Goal: Task Accomplishment & Management: Manage account settings

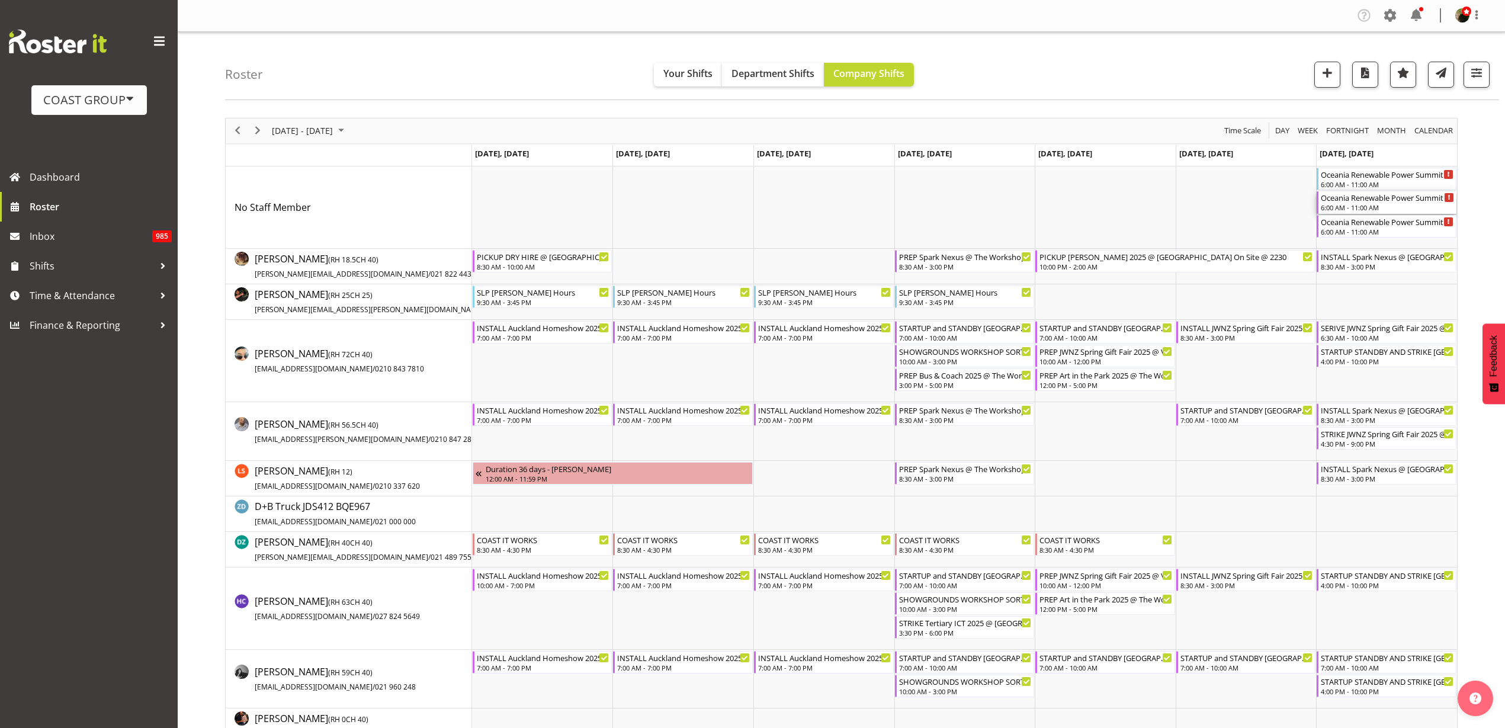
click at [1378, 201] on div "Oceania Renewable Power Summit 2025 @ The Pullman On Site @ 0700" at bounding box center [1386, 197] width 133 height 12
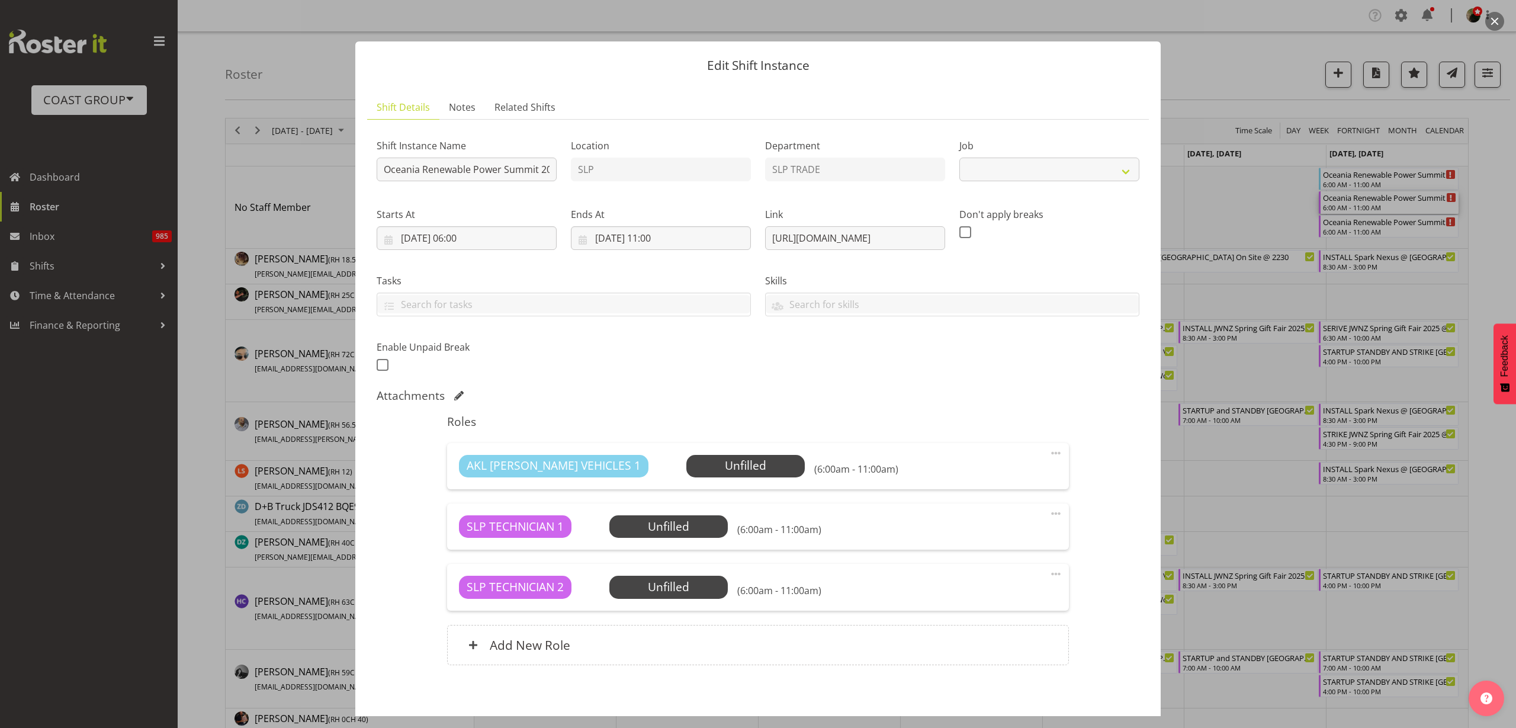
select select "10547"
drag, startPoint x: 761, startPoint y: 237, endPoint x: 1070, endPoint y: 230, distance: 308.6
click at [1070, 230] on div "Shift Instance Name Oceania Renewable Power Summit 2025 @ The Pullman On Site @…" at bounding box center [757, 251] width 777 height 259
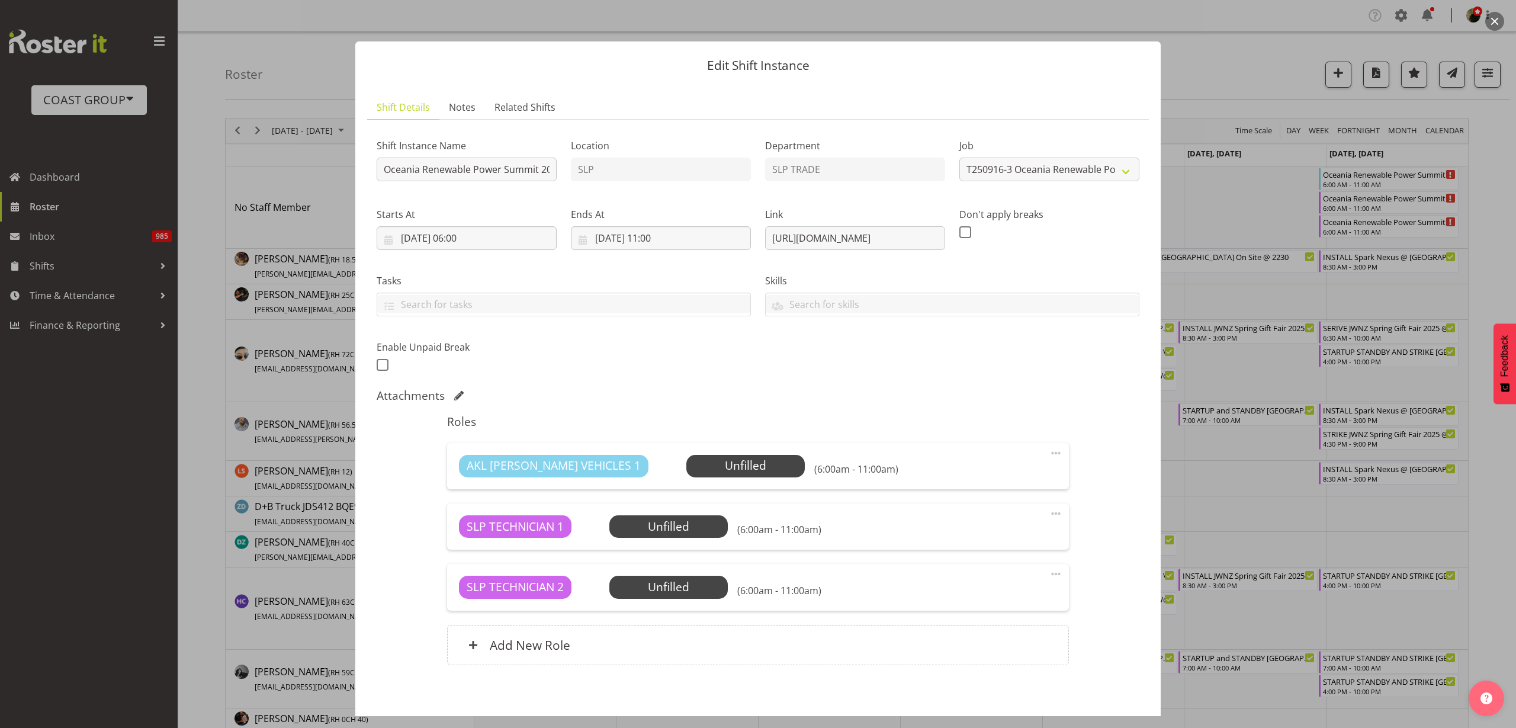
click at [1495, 14] on button "button" at bounding box center [1494, 21] width 19 height 19
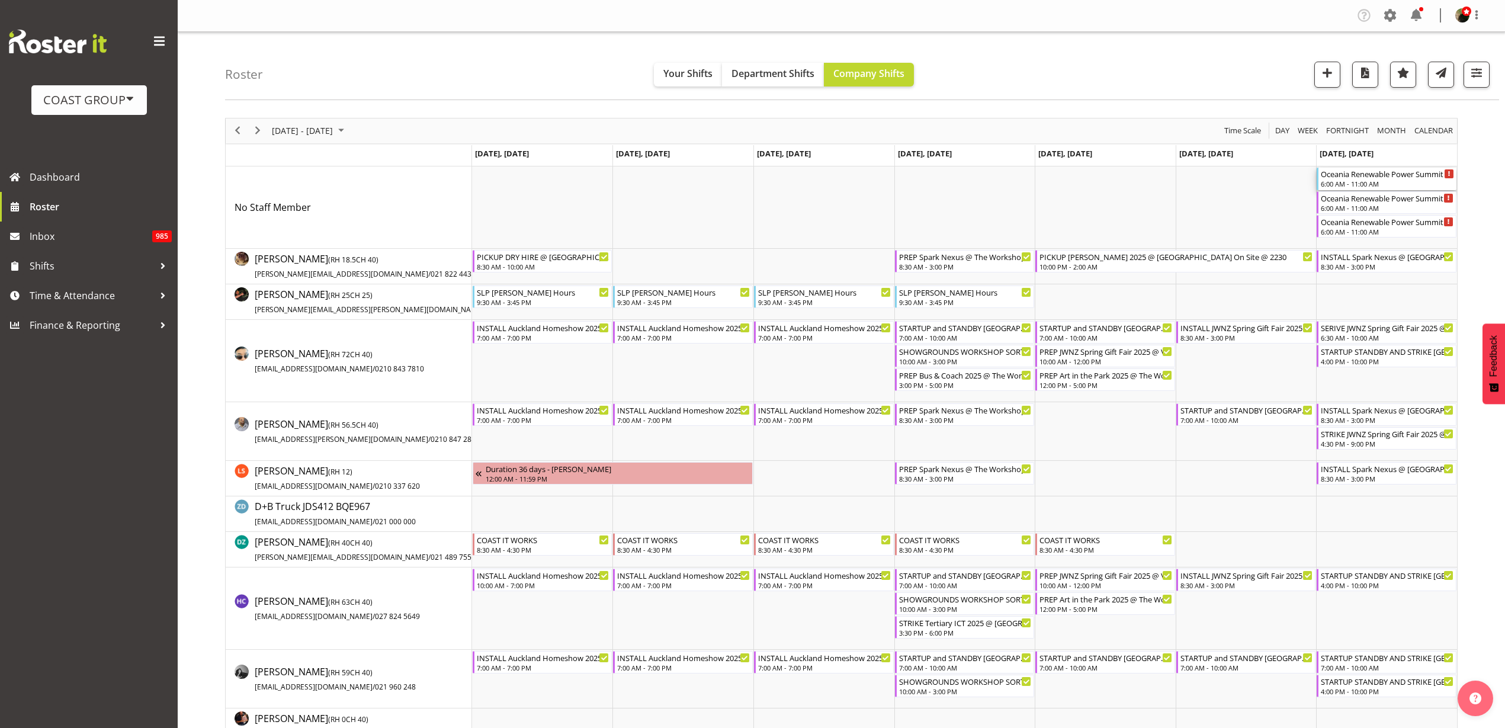
click at [1367, 178] on div "Oceania Renewable Power Summit 2025 @ The Pullman On Site @ 0700" at bounding box center [1386, 174] width 133 height 12
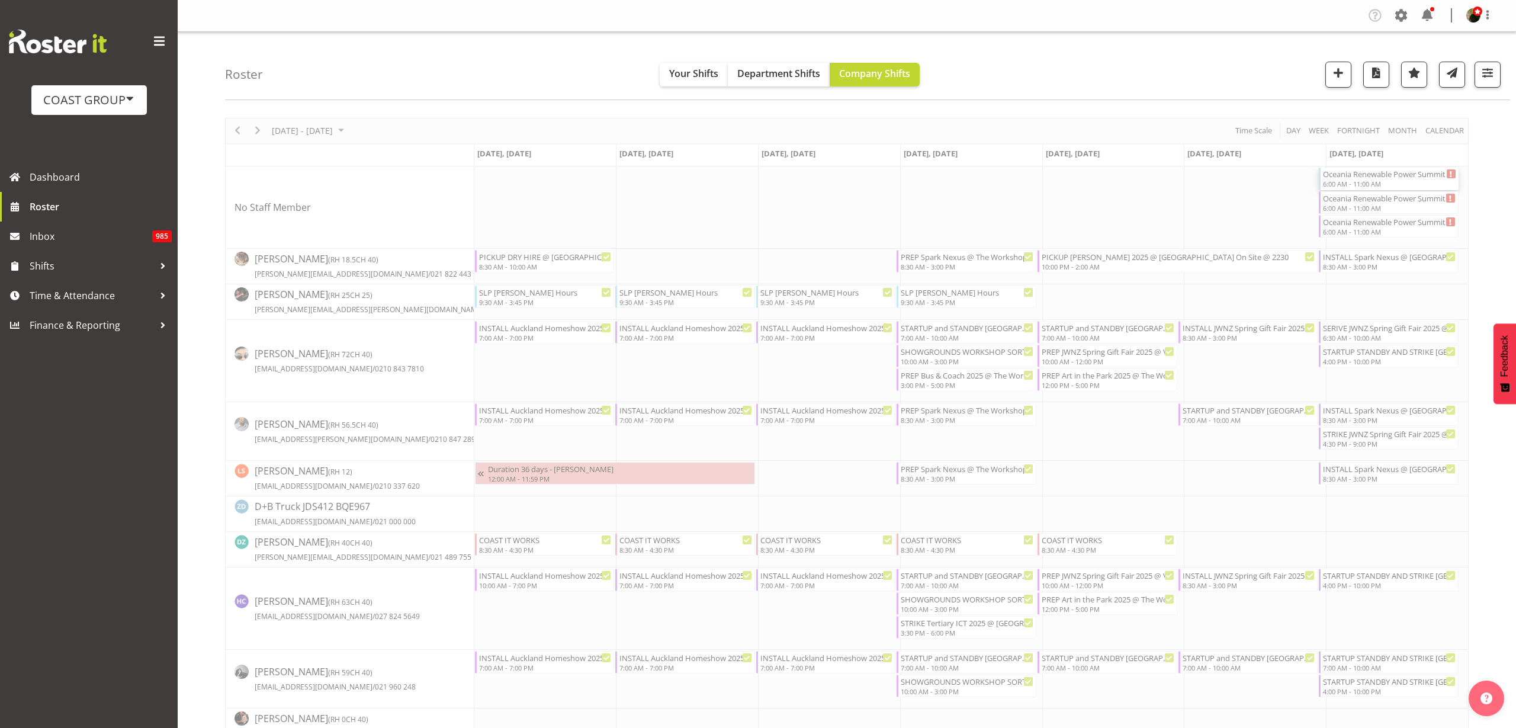
select select
select select "8"
select select "2025"
select select "11"
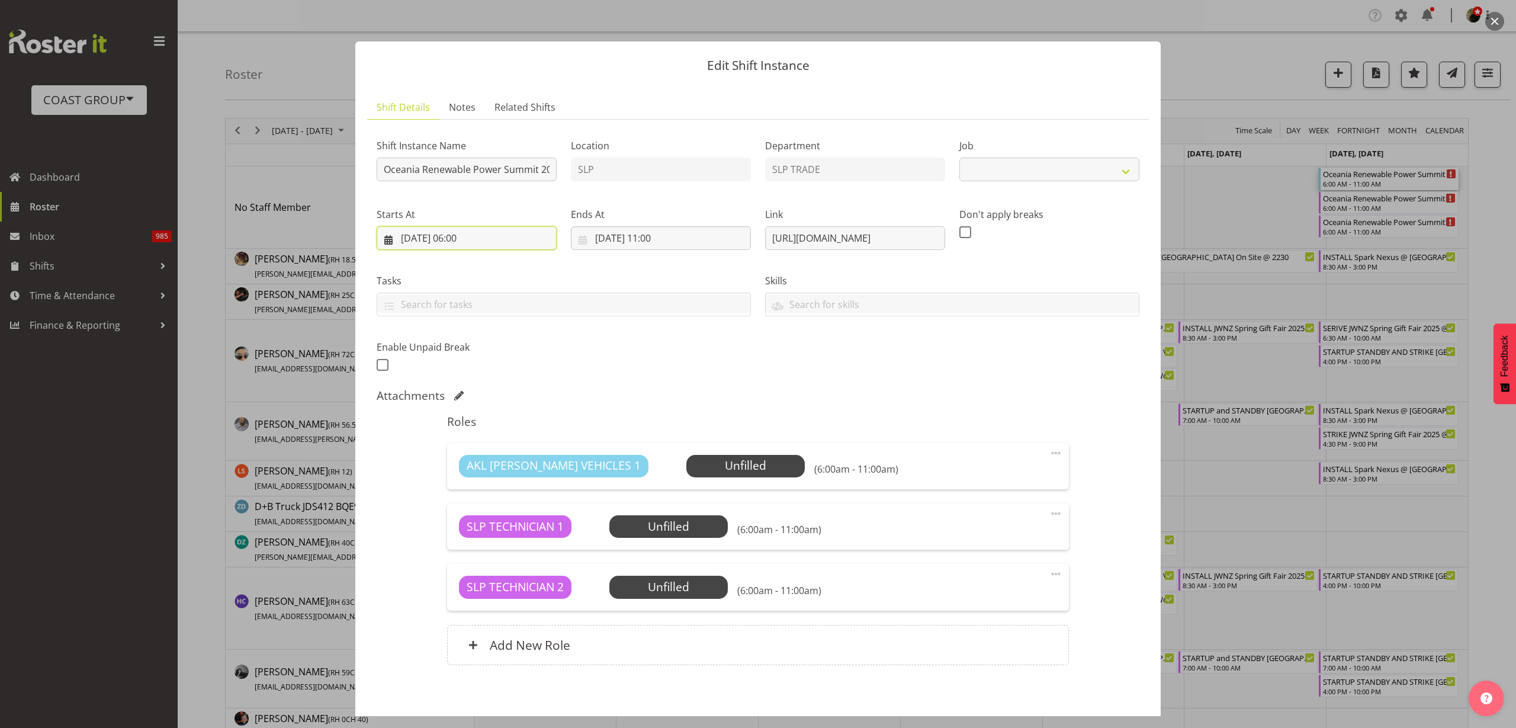
click at [452, 241] on input "14/09/2025, 06:00" at bounding box center [467, 238] width 180 height 24
select select "10547"
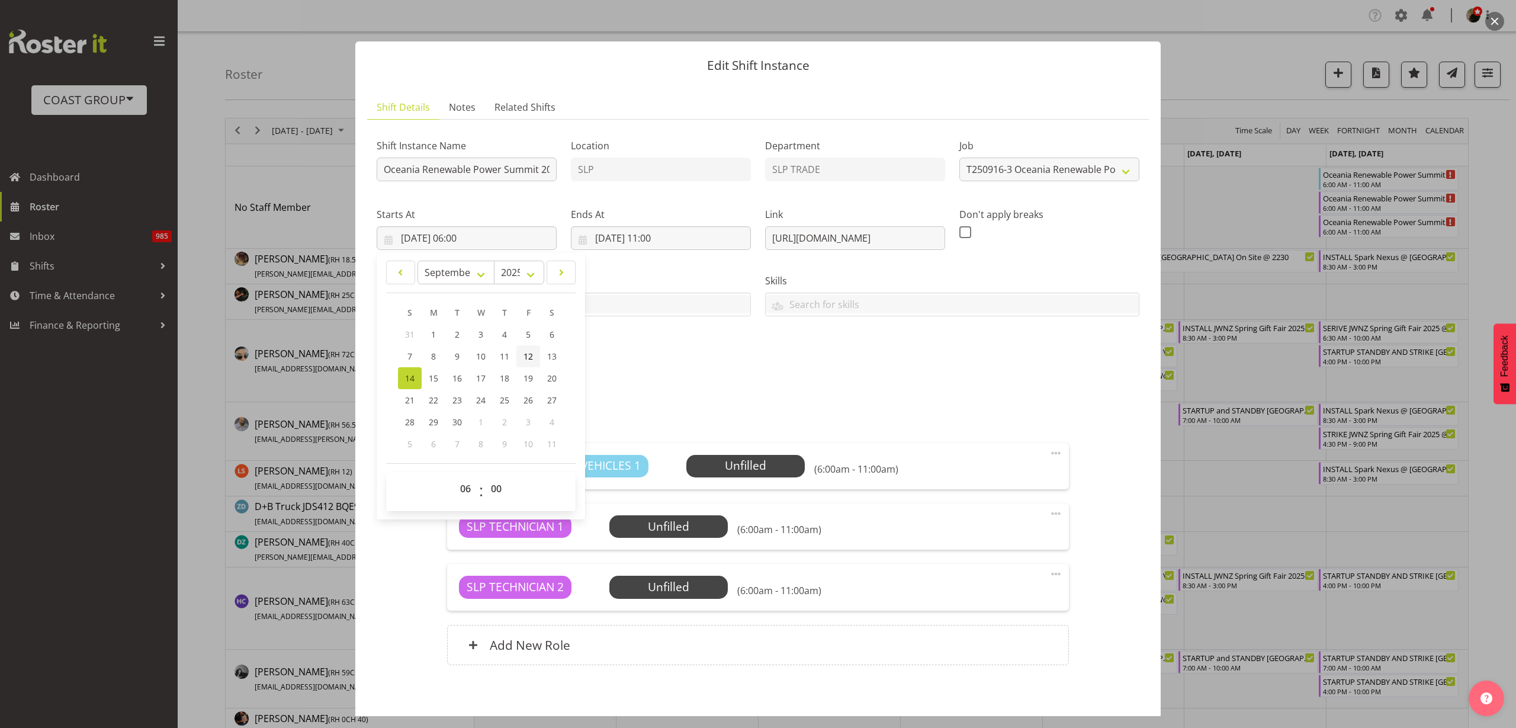
click at [526, 356] on span "12" at bounding box center [527, 356] width 9 height 11
type input "12/09/2025, 06:00"
click at [639, 236] on input "14/09/2025, 11:00" at bounding box center [661, 238] width 180 height 24
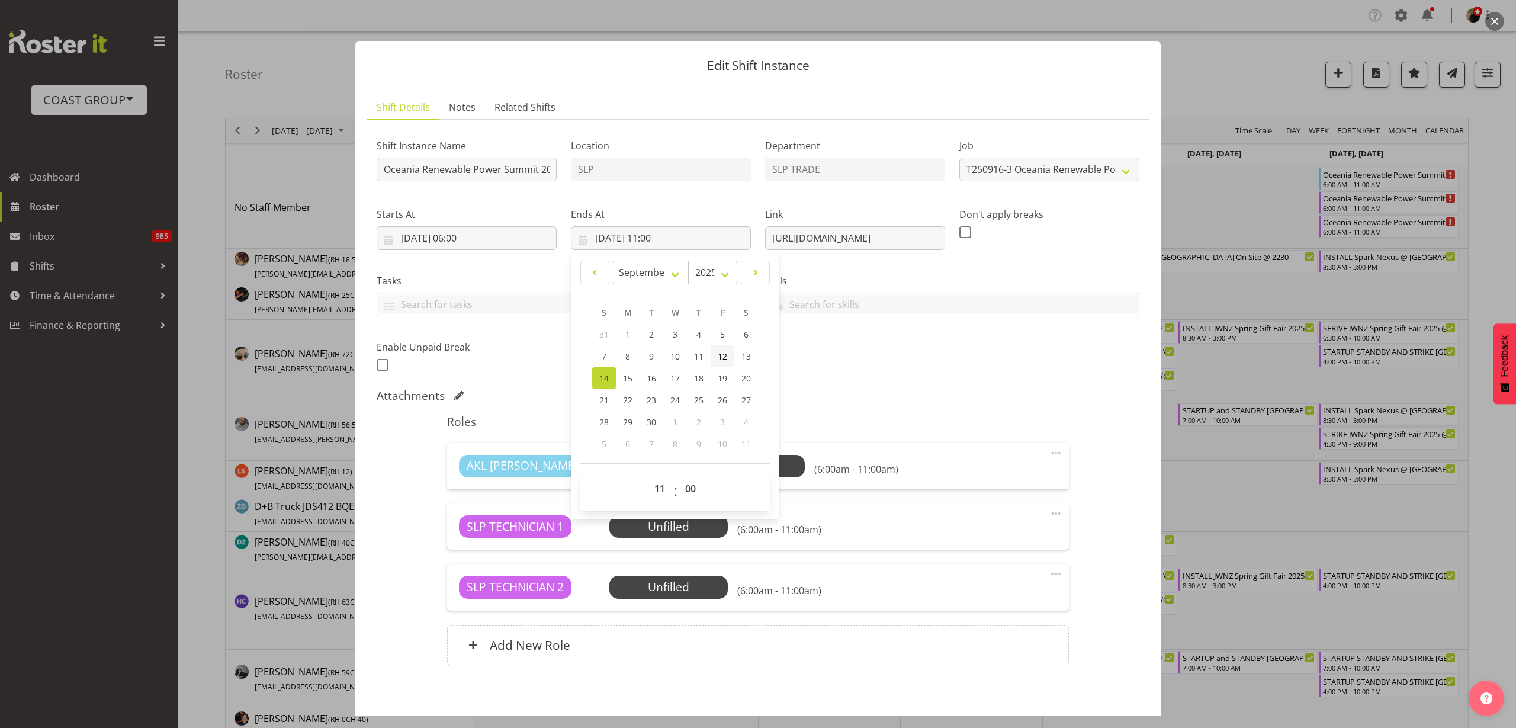
click at [718, 356] on span "12" at bounding box center [722, 356] width 9 height 11
type input "12/09/2025, 11:00"
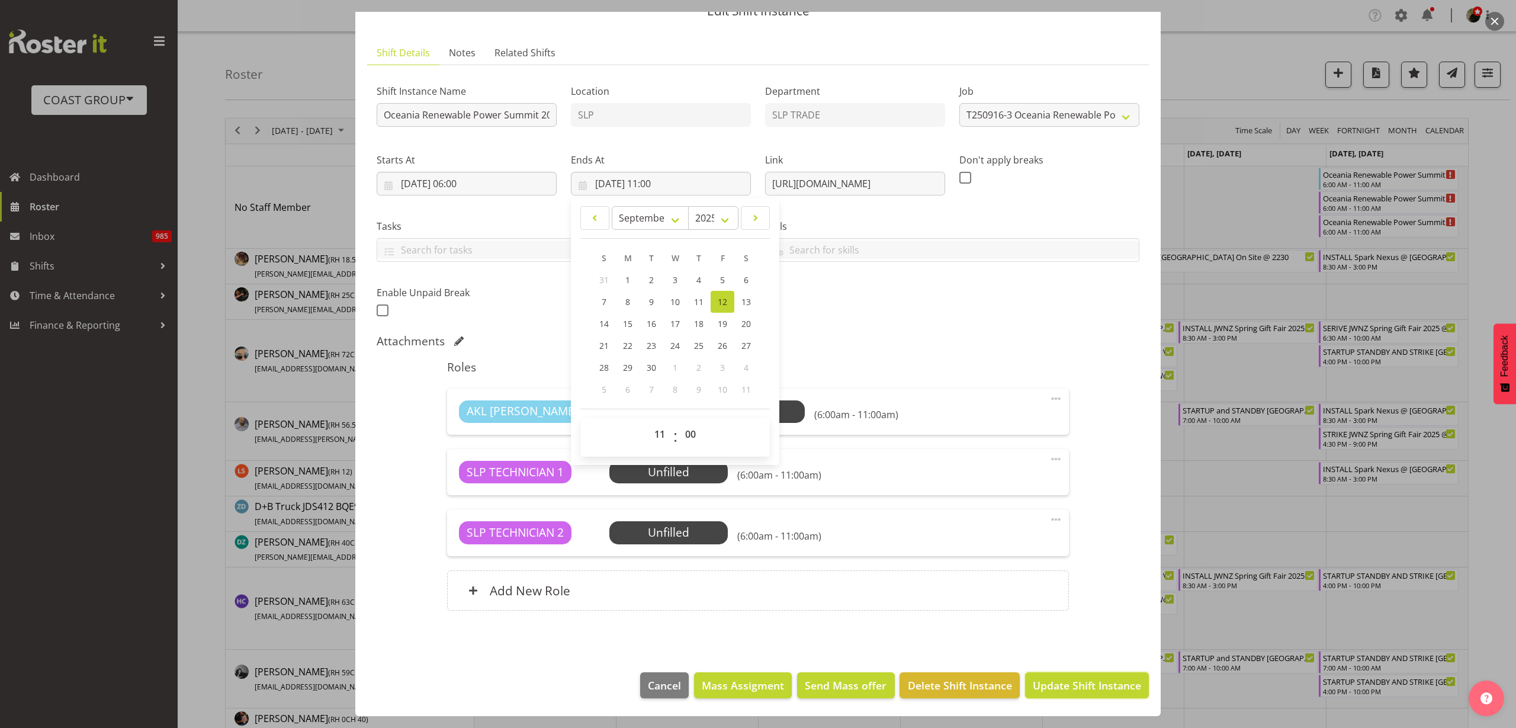
click at [1073, 684] on span "Update Shift Instance" at bounding box center [1087, 684] width 108 height 15
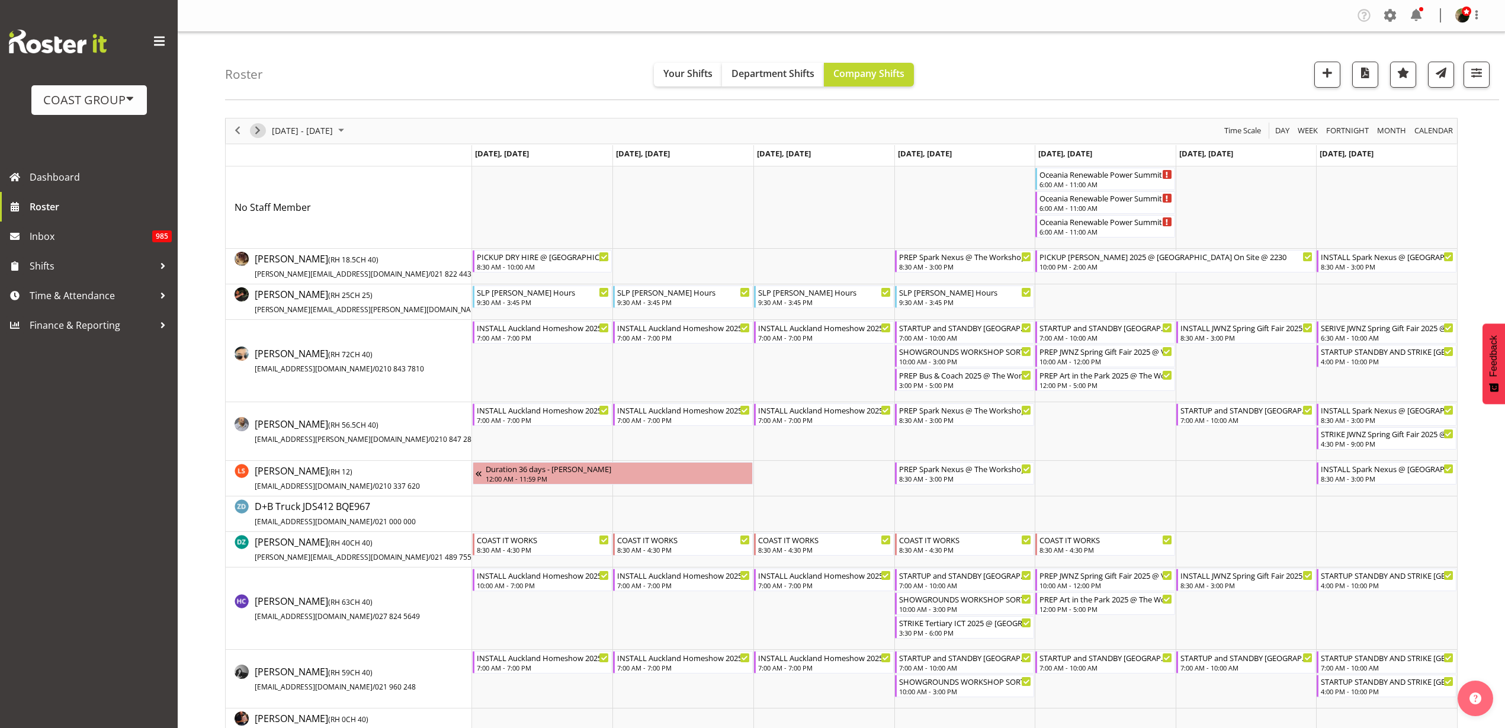
click at [255, 128] on span "Next" at bounding box center [257, 130] width 14 height 15
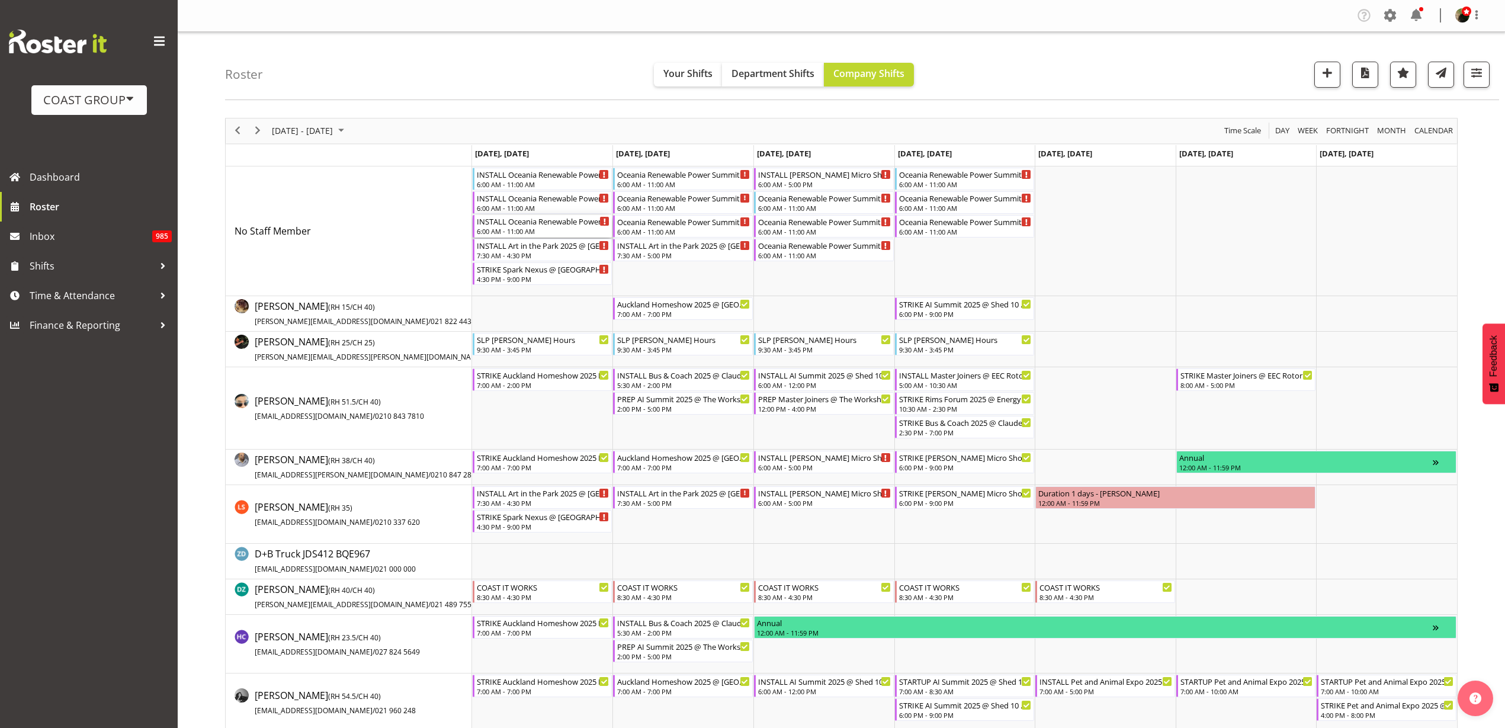
click at [494, 217] on div "INSTALL Oceania Renewable Power Summit 2025 @ The Pullman On Site @ 0700" at bounding box center [543, 221] width 133 height 12
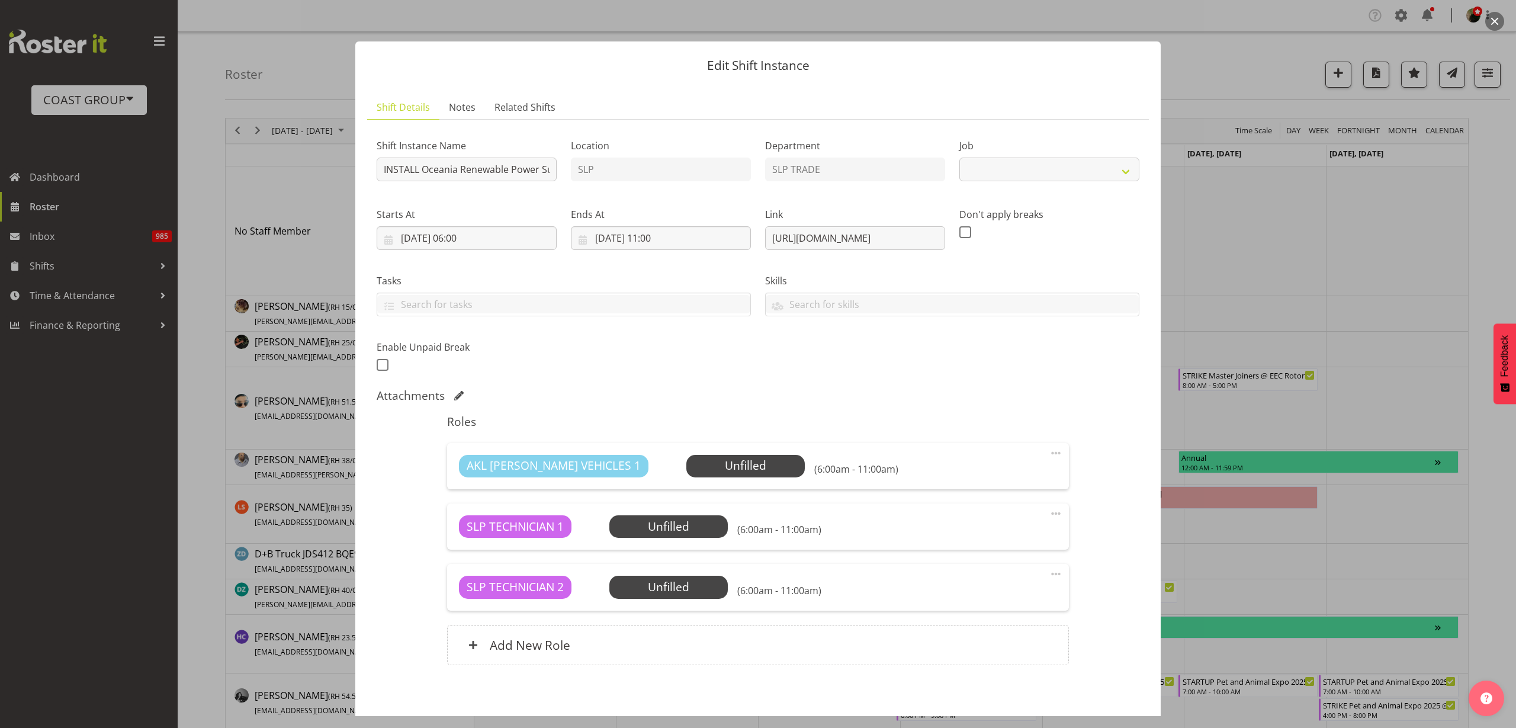
click at [1497, 17] on button "button" at bounding box center [1494, 21] width 19 height 19
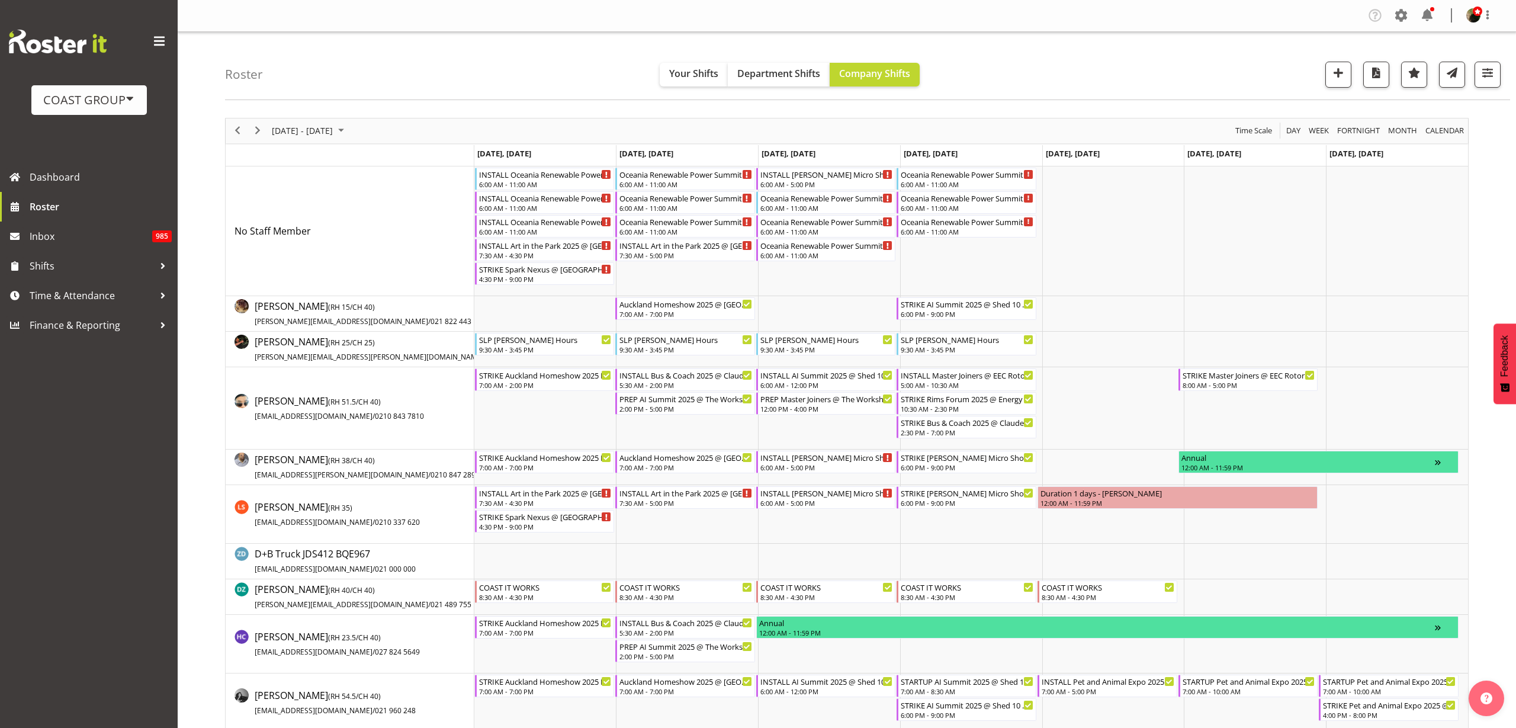
select select "10547"
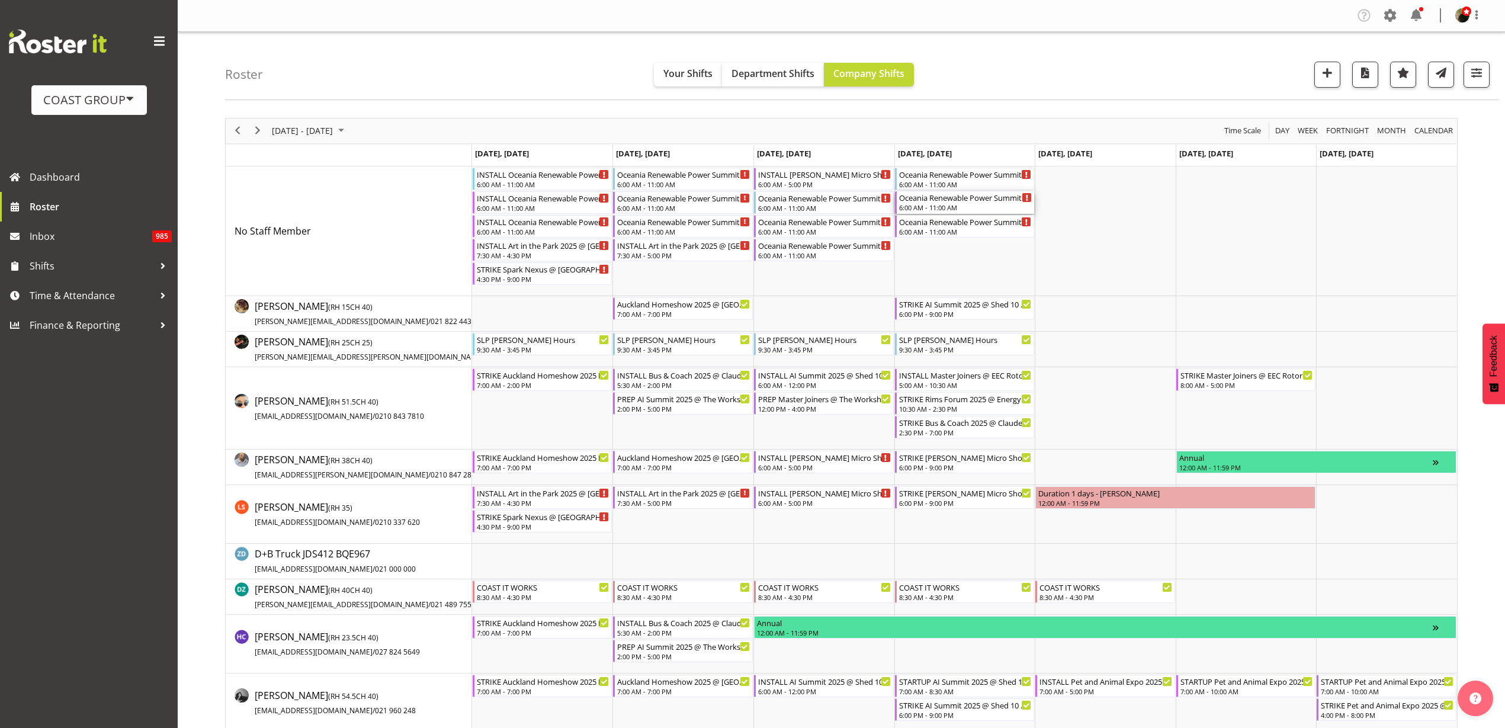
click at [943, 202] on div "Oceania Renewable Power Summit 2025 @ The Pullman On Site @ 0700" at bounding box center [965, 197] width 133 height 12
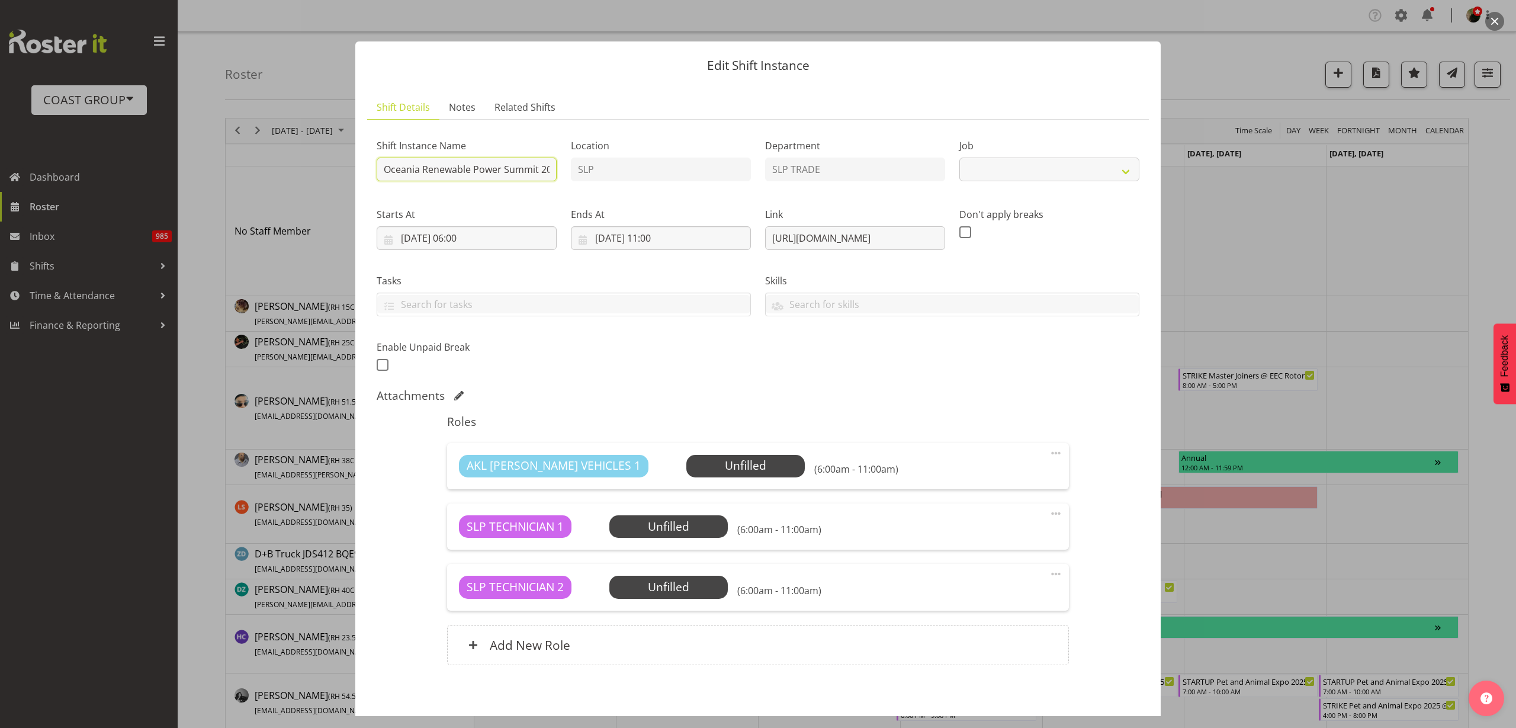
click at [381, 173] on input "Oceania Renewable Power Summit 2025 @ The Pullman On Site @ 0700" at bounding box center [467, 169] width 180 height 24
select select "10547"
type input "STRIKE Oceania Renewable Power Summit 2025 @ The Pullman On Site @ 1630"
click at [497, 237] on input "18/09/2025, 06:00" at bounding box center [467, 238] width 180 height 24
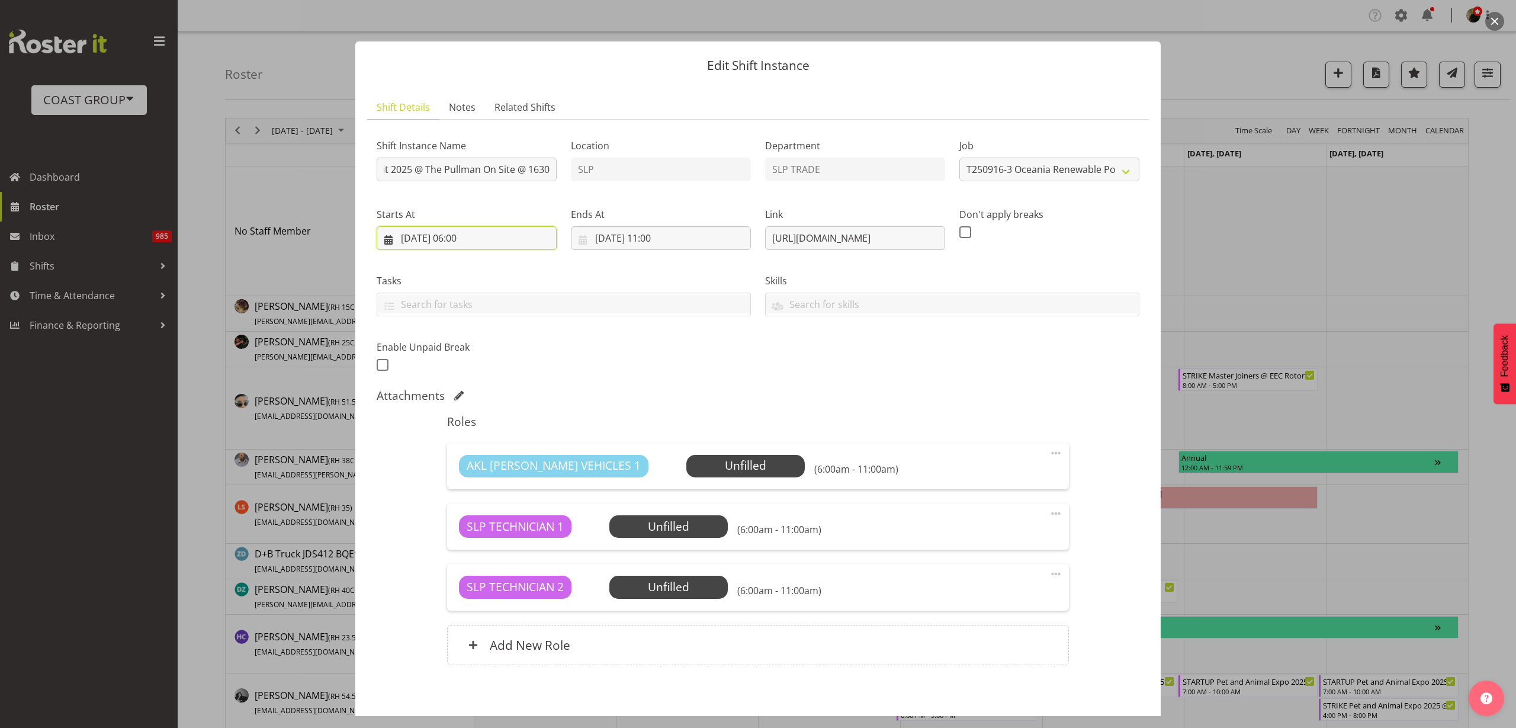
scroll to position [0, 0]
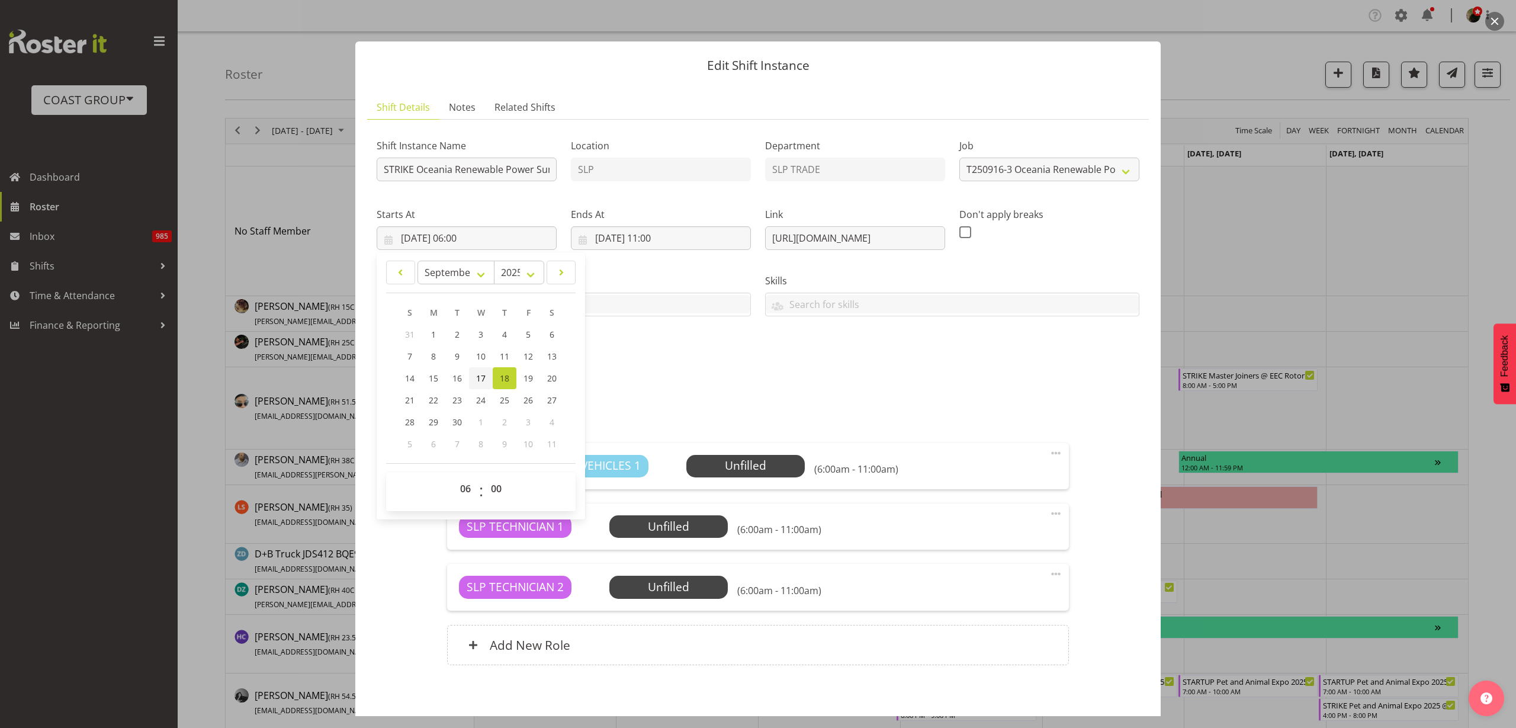
click at [481, 381] on span "17" at bounding box center [480, 377] width 9 height 11
type input "17/09/2025, 06:00"
click at [465, 494] on select "00 01 02 03 04 05 06 07 08 09 10 11 12 13 14 15 16 17 18 19 20 21 22 23" at bounding box center [467, 489] width 27 height 24
select select "16"
click at [454, 477] on select "00 01 02 03 04 05 06 07 08 09 10 11 12 13 14 15 16 17 18 19 20 21 22 23" at bounding box center [467, 489] width 27 height 24
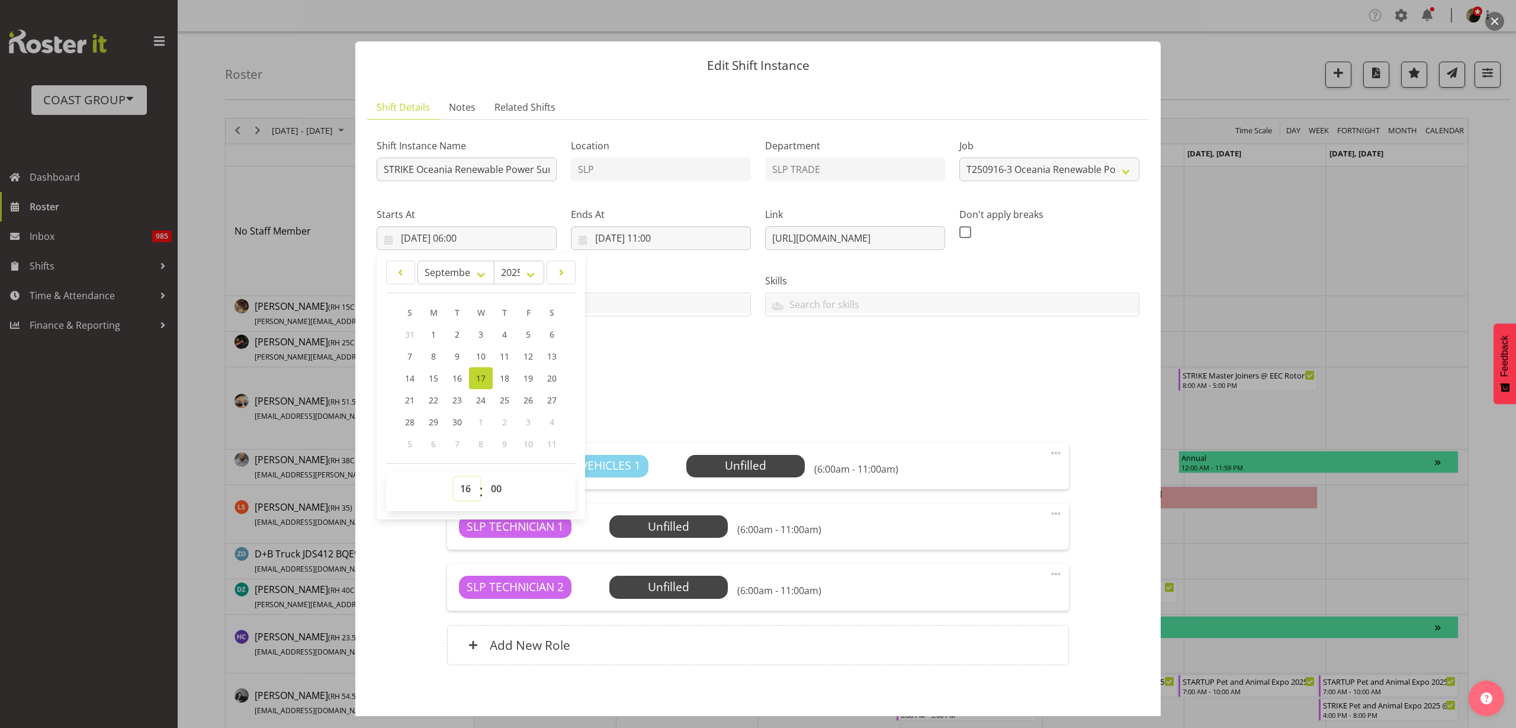
type input "17/09/2025, 16:00"
click at [643, 238] on input "18/09/2025, 11:00" at bounding box center [661, 238] width 180 height 24
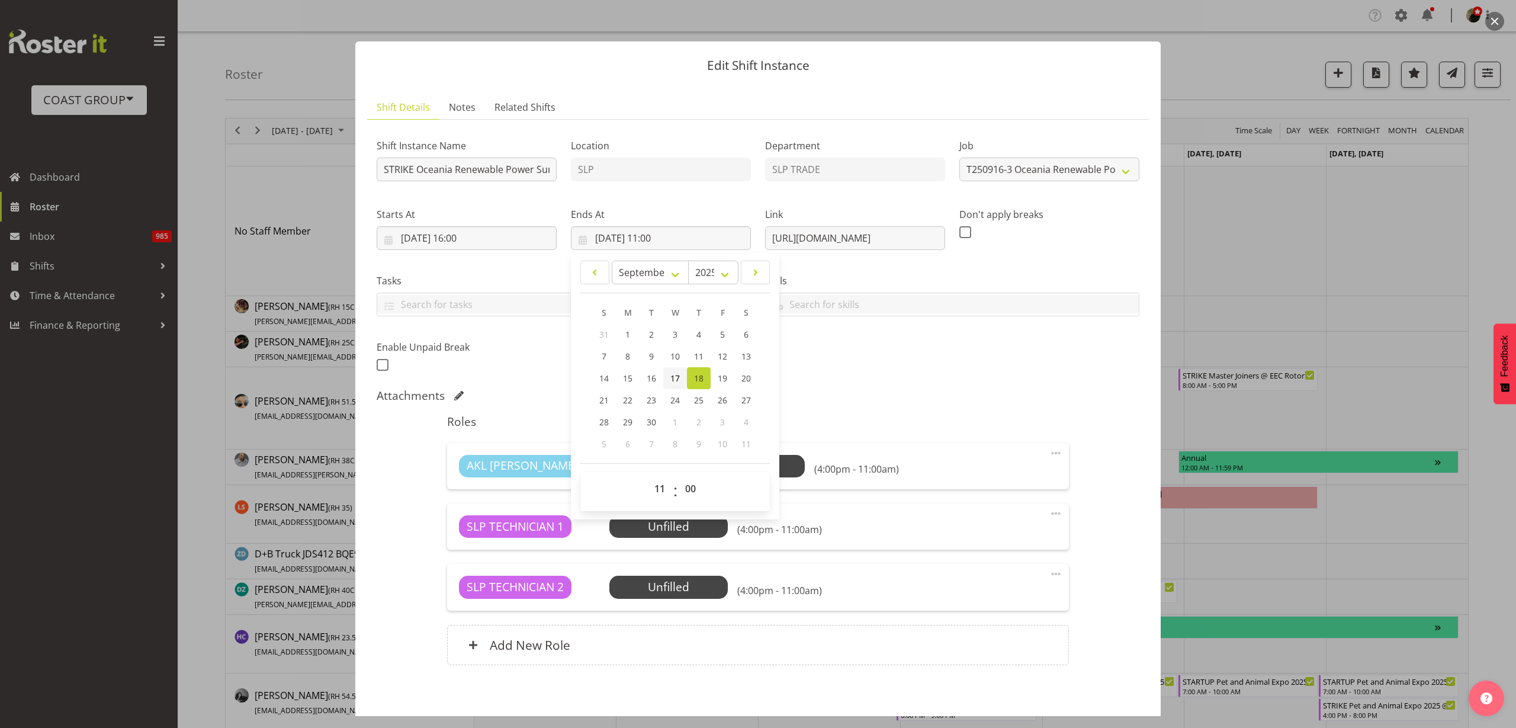
click at [673, 380] on span "17" at bounding box center [674, 377] width 9 height 11
type input "17/09/2025, 11:00"
click at [658, 490] on select "00 01 02 03 04 05 06 07 08 09 10 11 12 13 14 15 16 17 18 19 20 21 22 23" at bounding box center [661, 489] width 27 height 24
select select "18"
click at [648, 477] on select "00 01 02 03 04 05 06 07 08 09 10 11 12 13 14 15 16 17 18 19 20 21 22 23" at bounding box center [661, 489] width 27 height 24
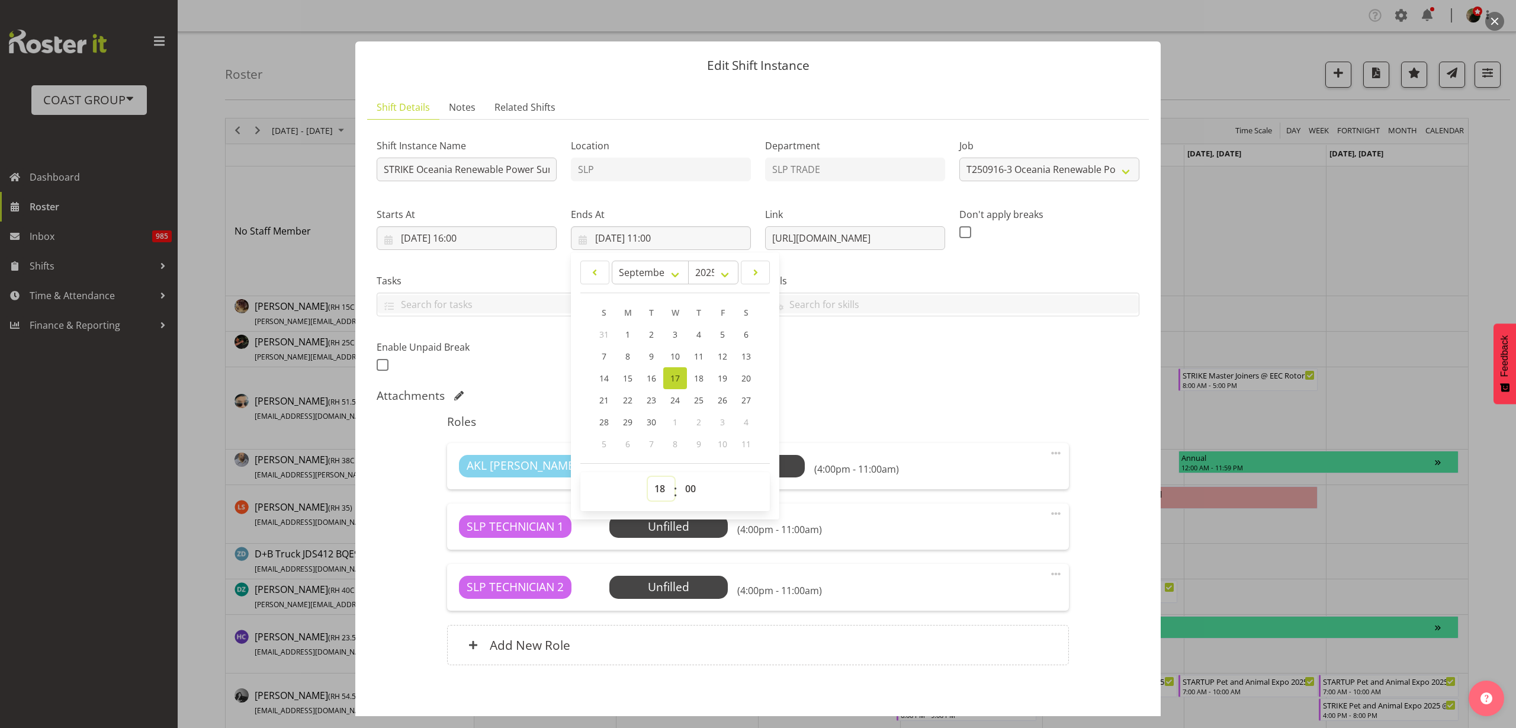
type input "17/09/2025, 18:00"
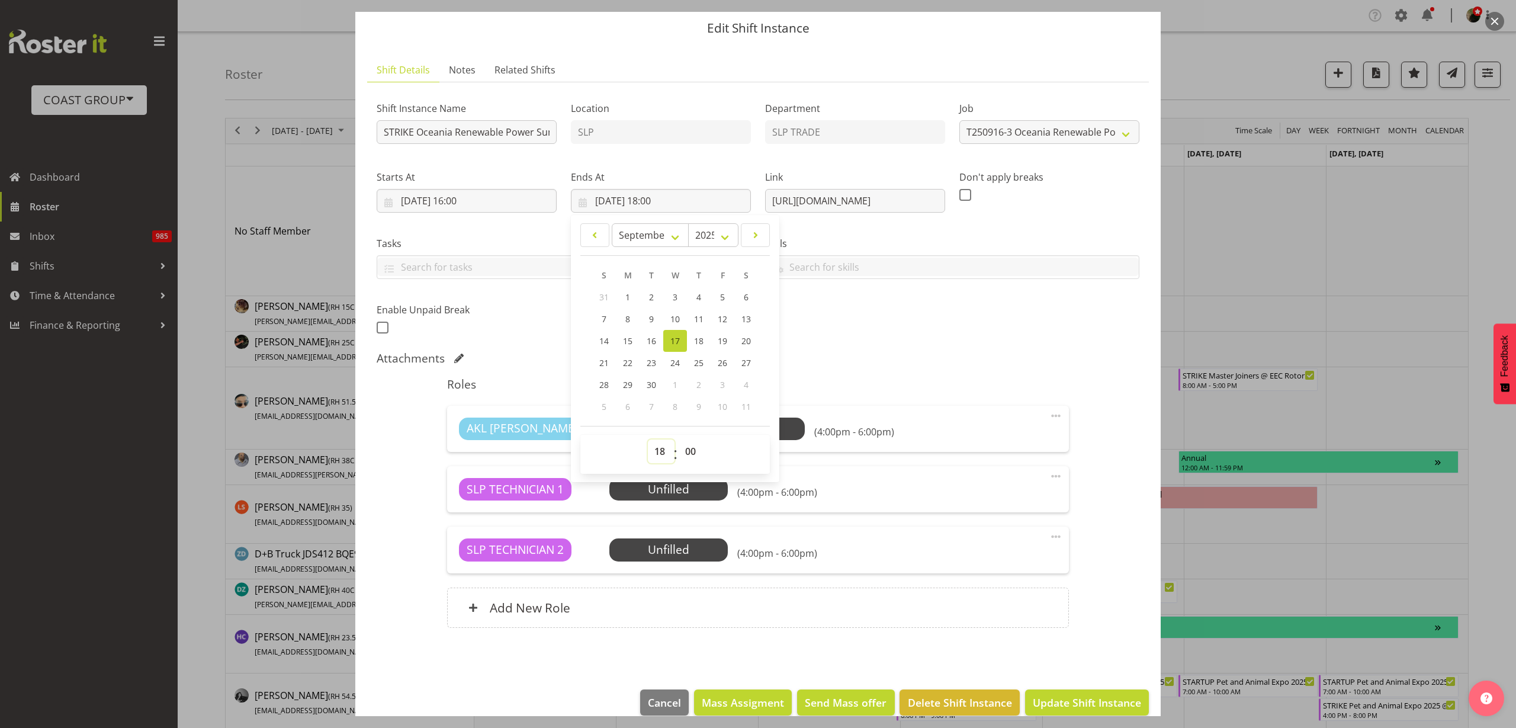
scroll to position [54, 0]
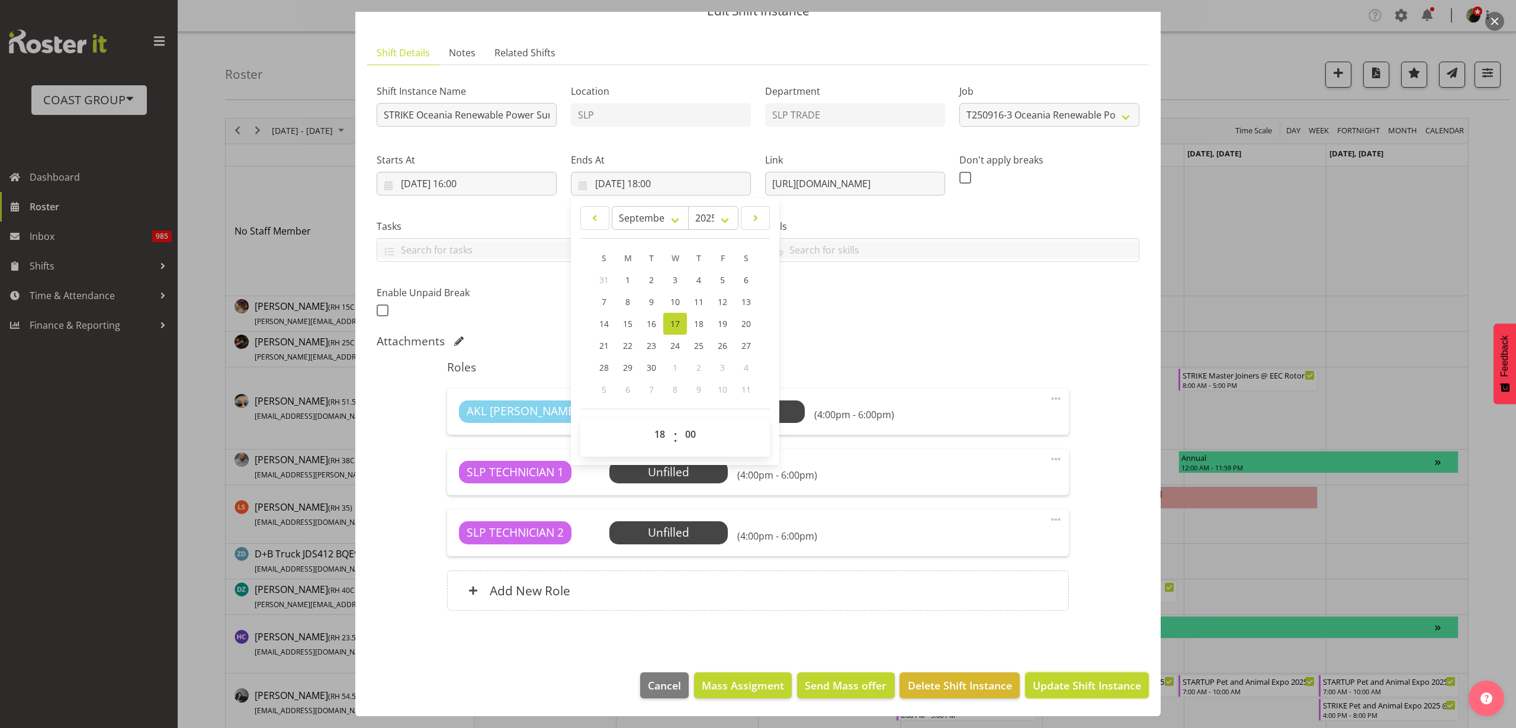
click at [1069, 684] on span "Update Shift Instance" at bounding box center [1087, 684] width 108 height 15
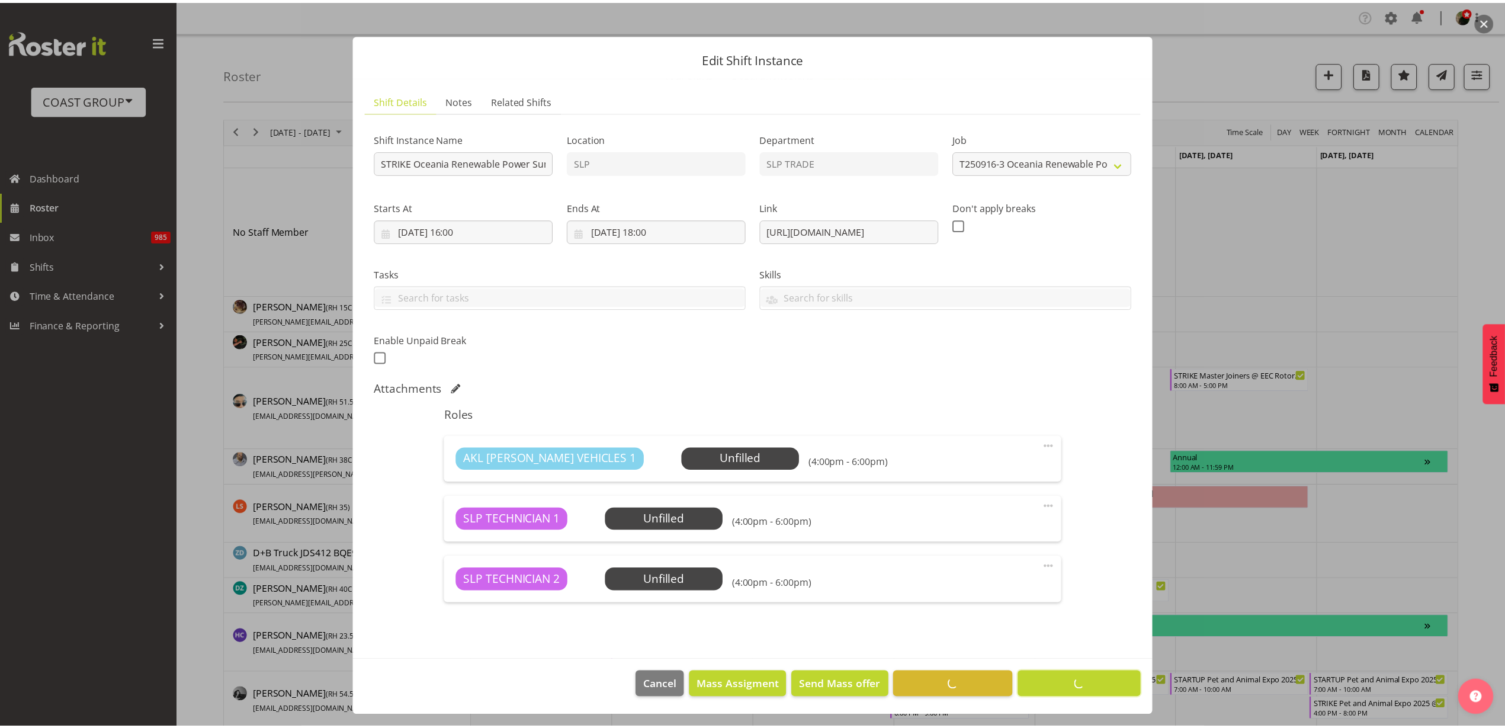
scroll to position [7, 0]
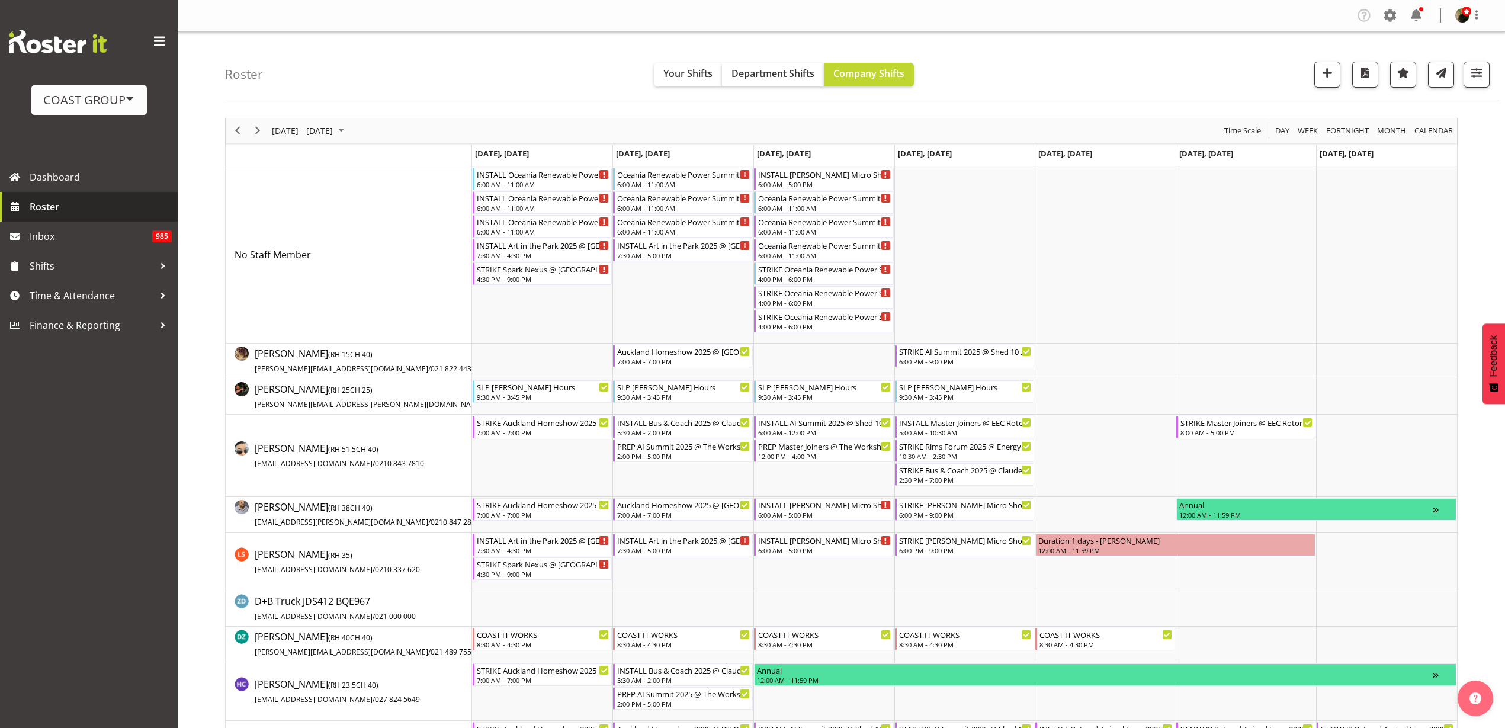
click at [41, 209] on span "Roster" at bounding box center [101, 207] width 142 height 18
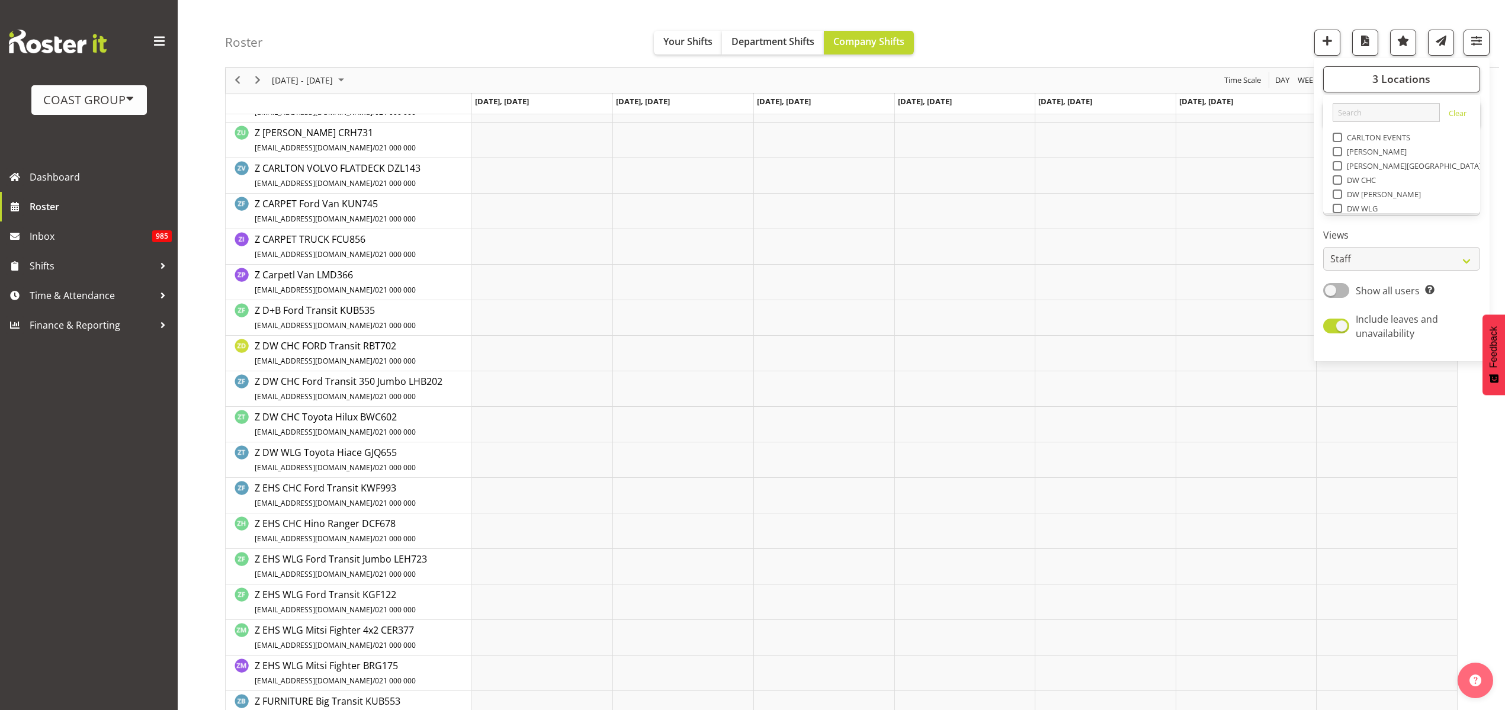
scroll to position [74, 0]
click at [1331, 38] on span "button" at bounding box center [1326, 40] width 15 height 15
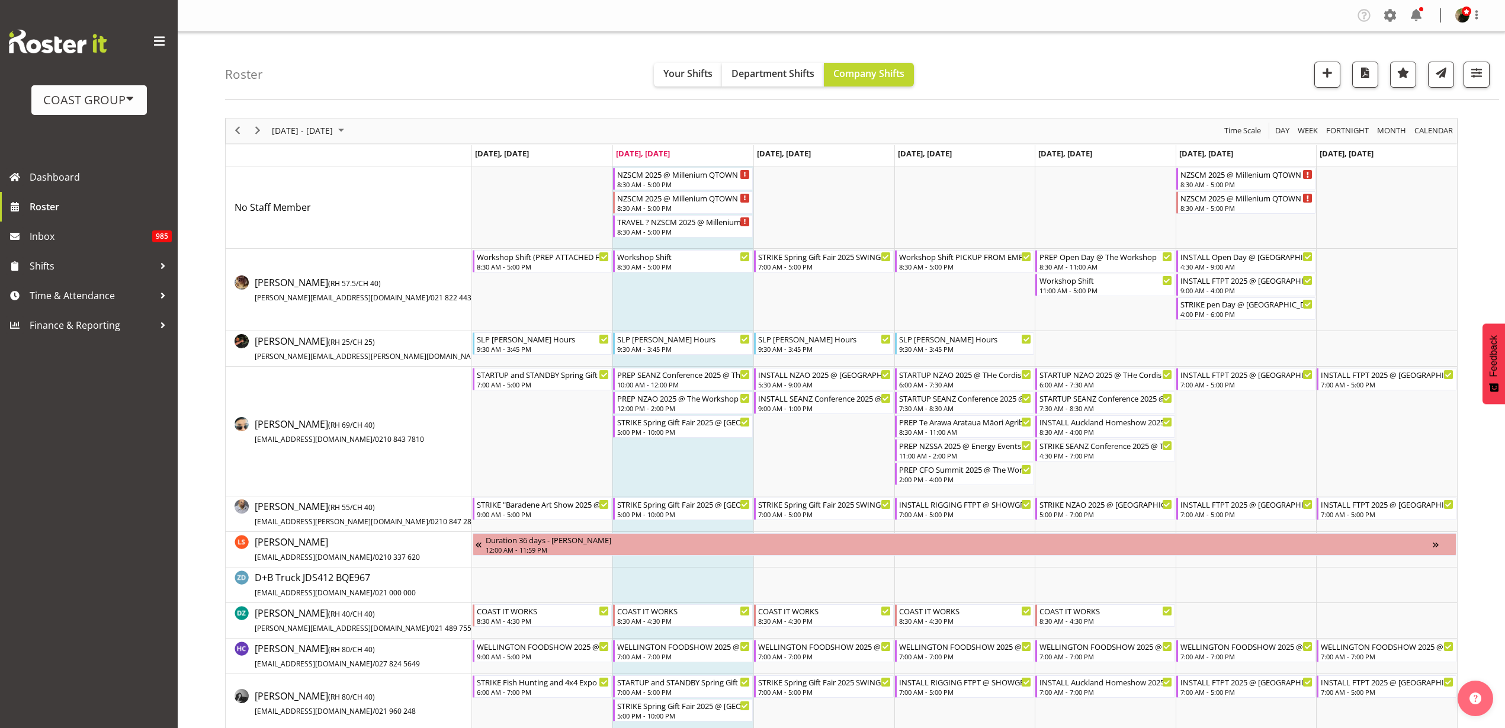
scroll to position [222, 0]
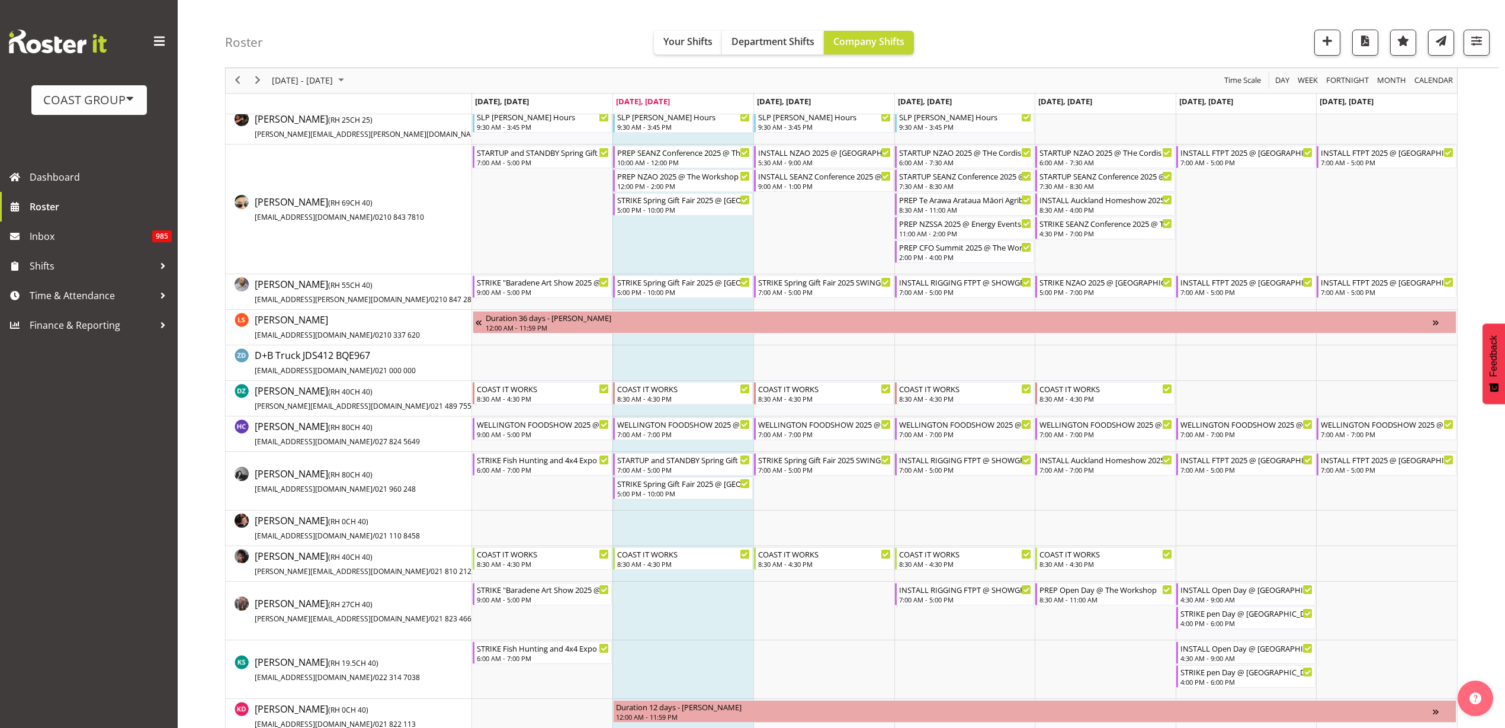
click at [657, 610] on td "Timeline Week of August 26, 2025" at bounding box center [682, 610] width 141 height 59
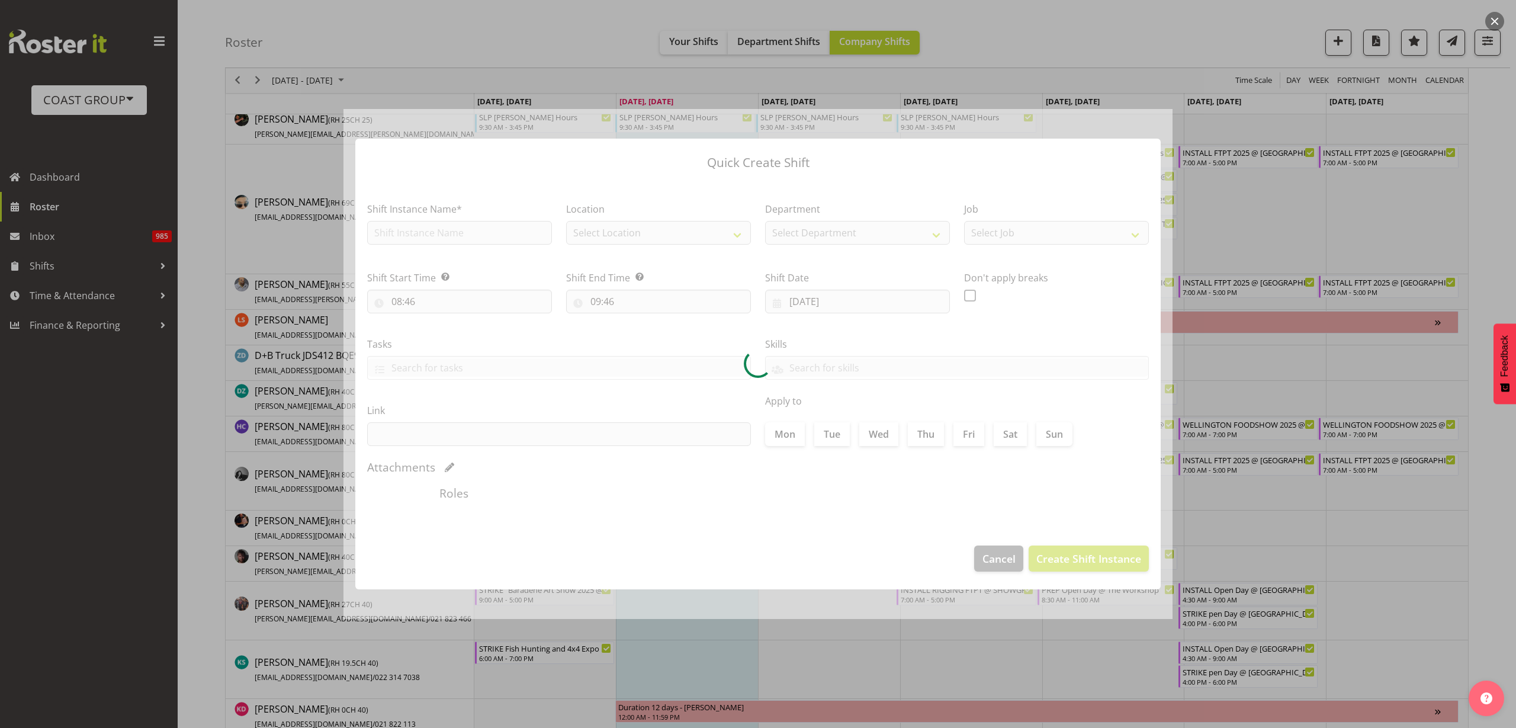
checkbox input "true"
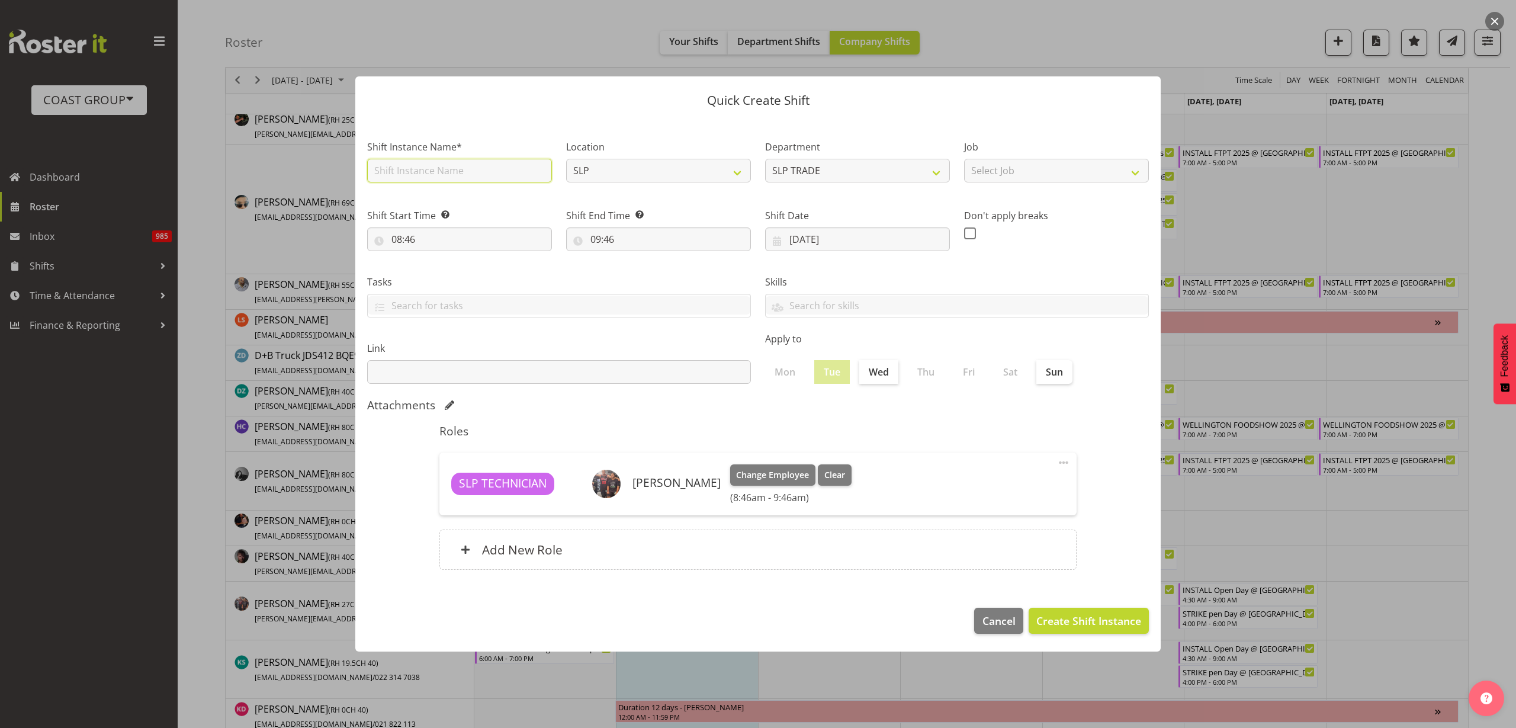
drag, startPoint x: 846, startPoint y: 595, endPoint x: 441, endPoint y: 169, distance: 587.6
click at [445, 169] on input "text" at bounding box center [459, 171] width 185 height 24
type input "Workshop Shift"
click at [452, 234] on input "08:46" at bounding box center [459, 239] width 185 height 24
click at [446, 267] on select "00 01 02 03 04 05 06 07 08 09 10 11 12 13 14 15 16 17 18 19 20 21 22 23" at bounding box center [448, 270] width 27 height 24
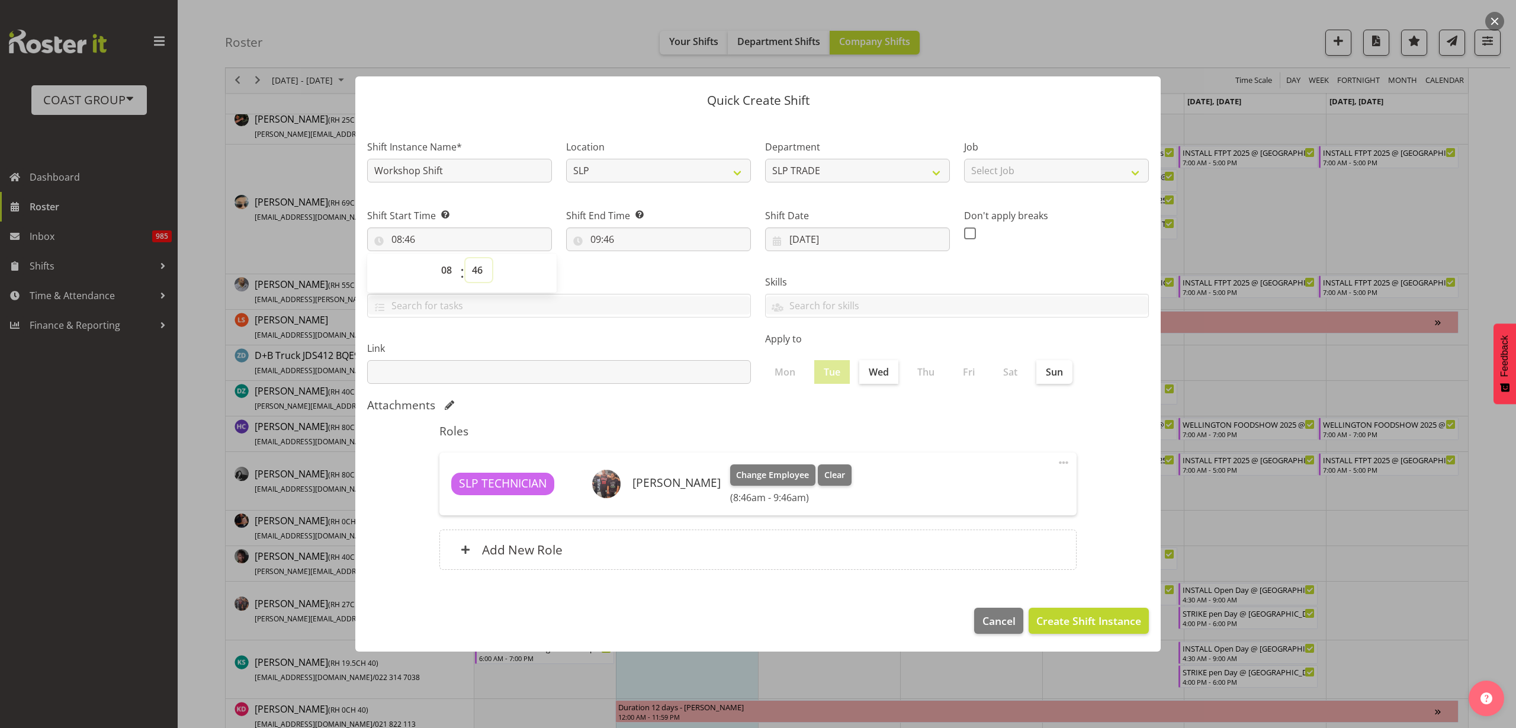
click at [474, 268] on select "00 01 02 03 04 05 06 07 08 09 10 11 12 13 14 15 16 17 18 19 20 21 22 23 24 25 2…" at bounding box center [478, 270] width 27 height 24
select select "30"
click at [465, 258] on select "00 01 02 03 04 05 06 07 08 09 10 11 12 13 14 15 16 17 18 19 20 21 22 23 24 25 2…" at bounding box center [478, 270] width 27 height 24
type input "08:30"
click at [619, 237] on input "09:46" at bounding box center [658, 239] width 185 height 24
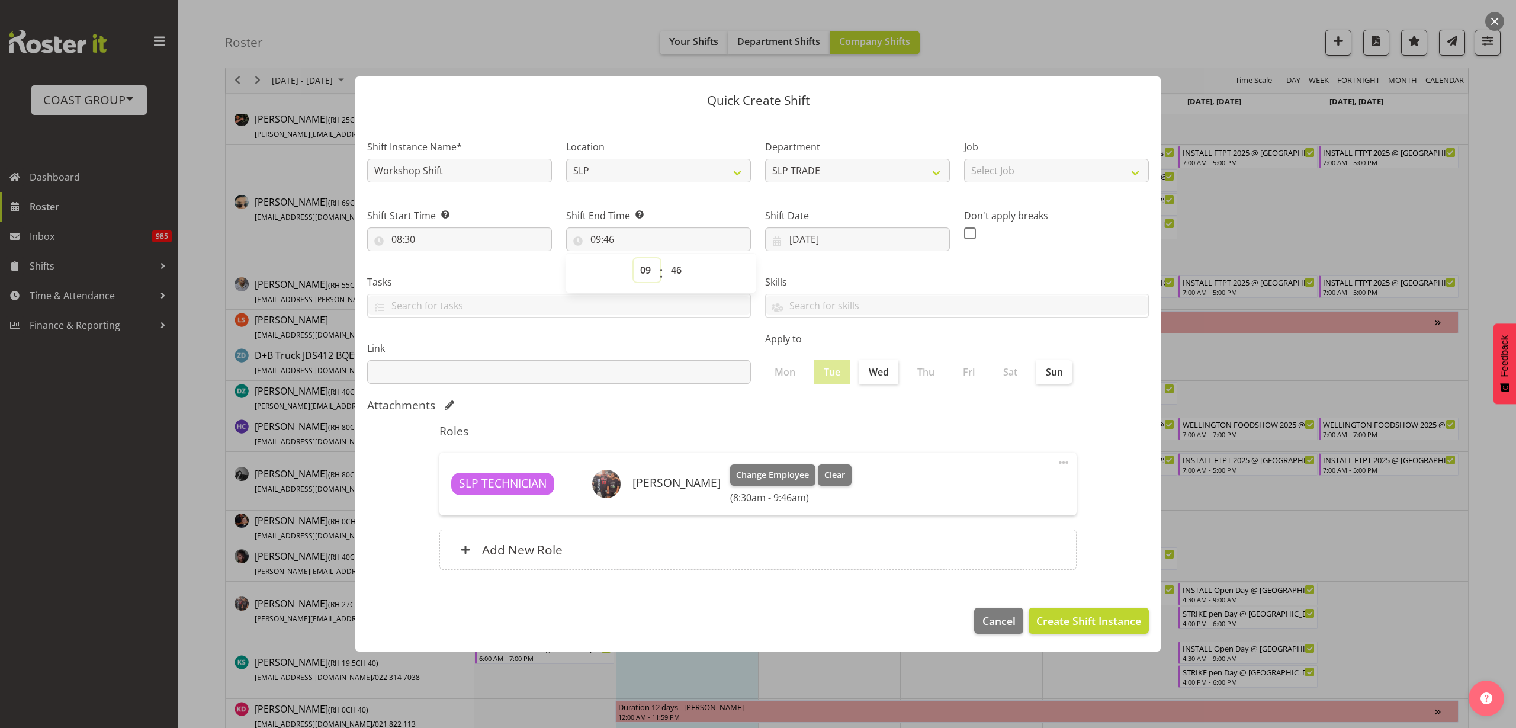
click at [644, 266] on select "00 01 02 03 04 05 06 07 08 09 10 11 12 13 14 15 16 17 18 19 20 21 22 23" at bounding box center [647, 270] width 27 height 24
select select "17"
click at [634, 258] on select "00 01 02 03 04 05 06 07 08 09 10 11 12 13 14 15 16 17 18 19 20 21 22 23" at bounding box center [647, 270] width 27 height 24
type input "17:46"
select select "0"
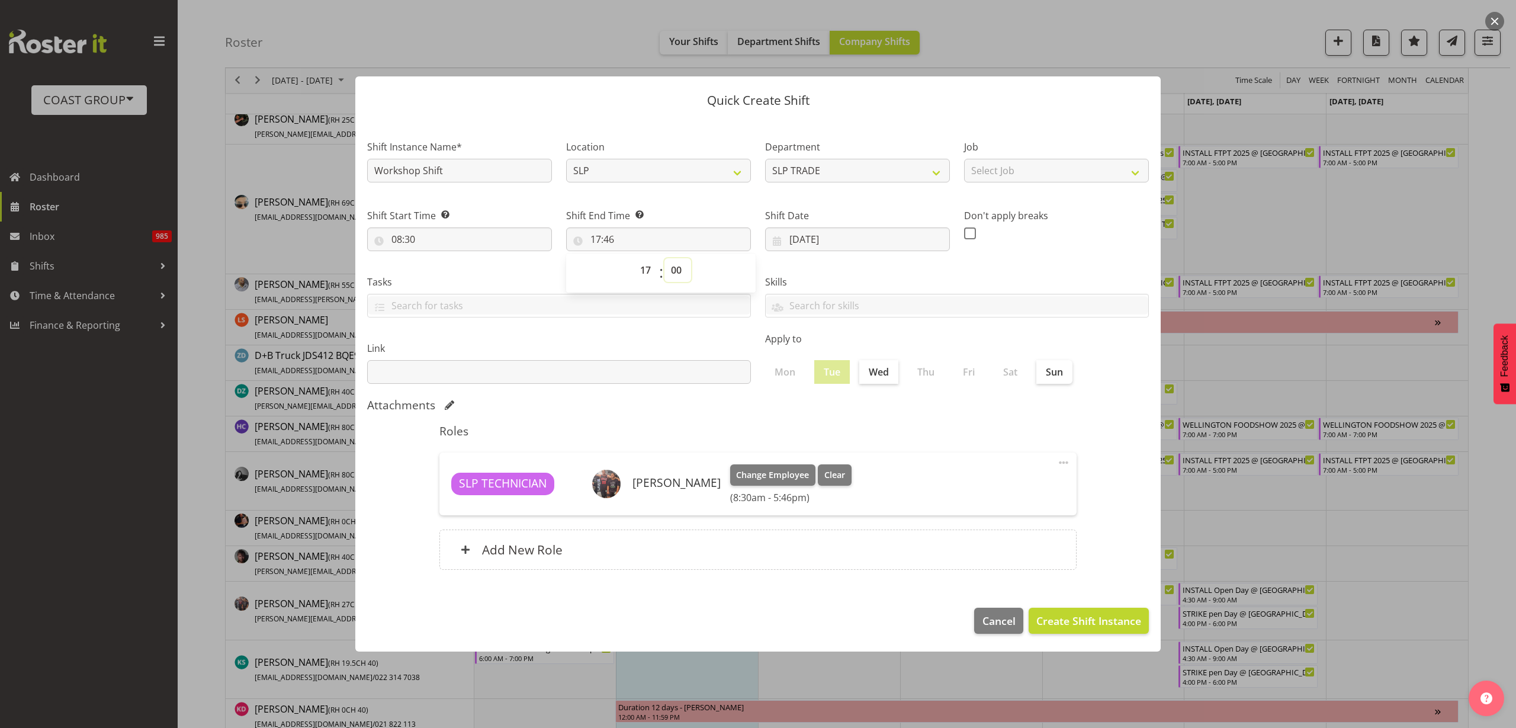
type input "17:00"
click at [1117, 624] on span "Create Shift Instance" at bounding box center [1088, 620] width 105 height 15
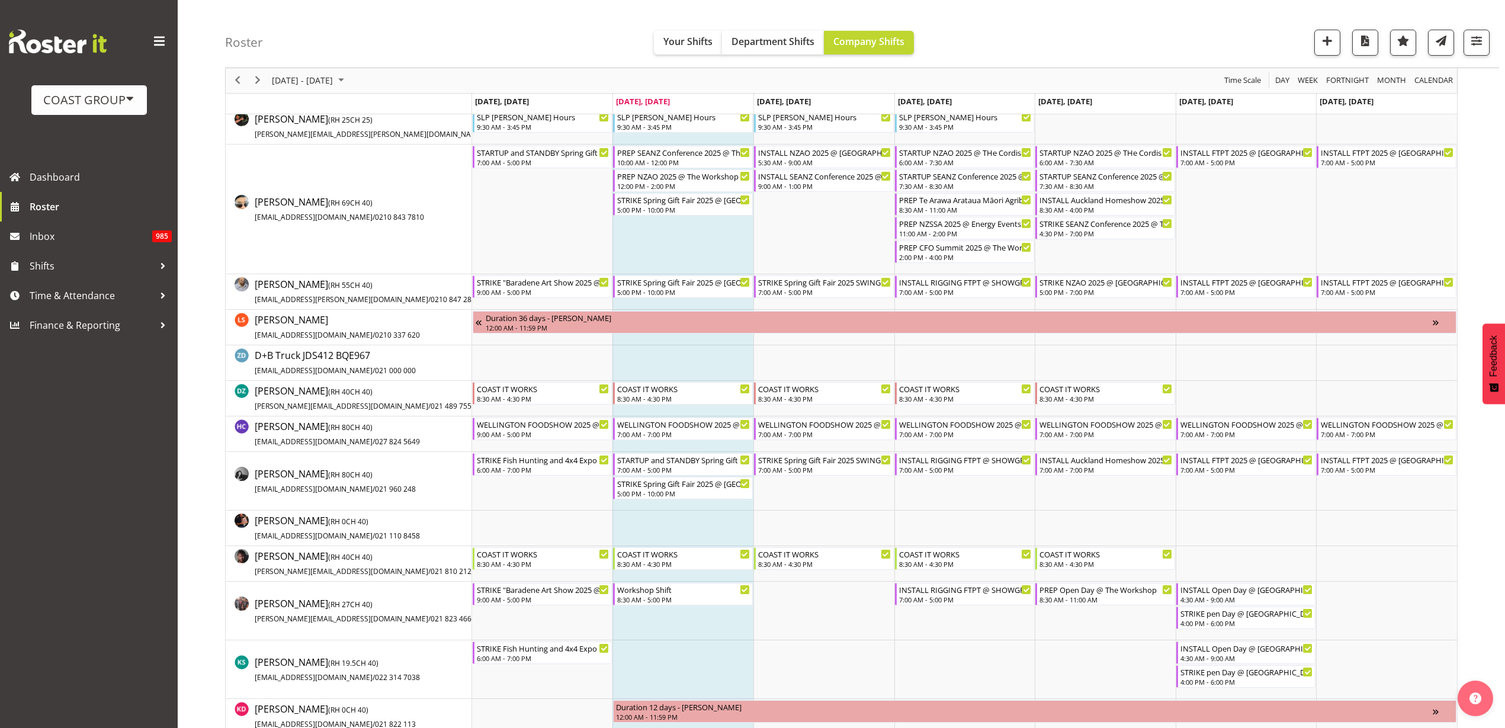
scroll to position [269, 0]
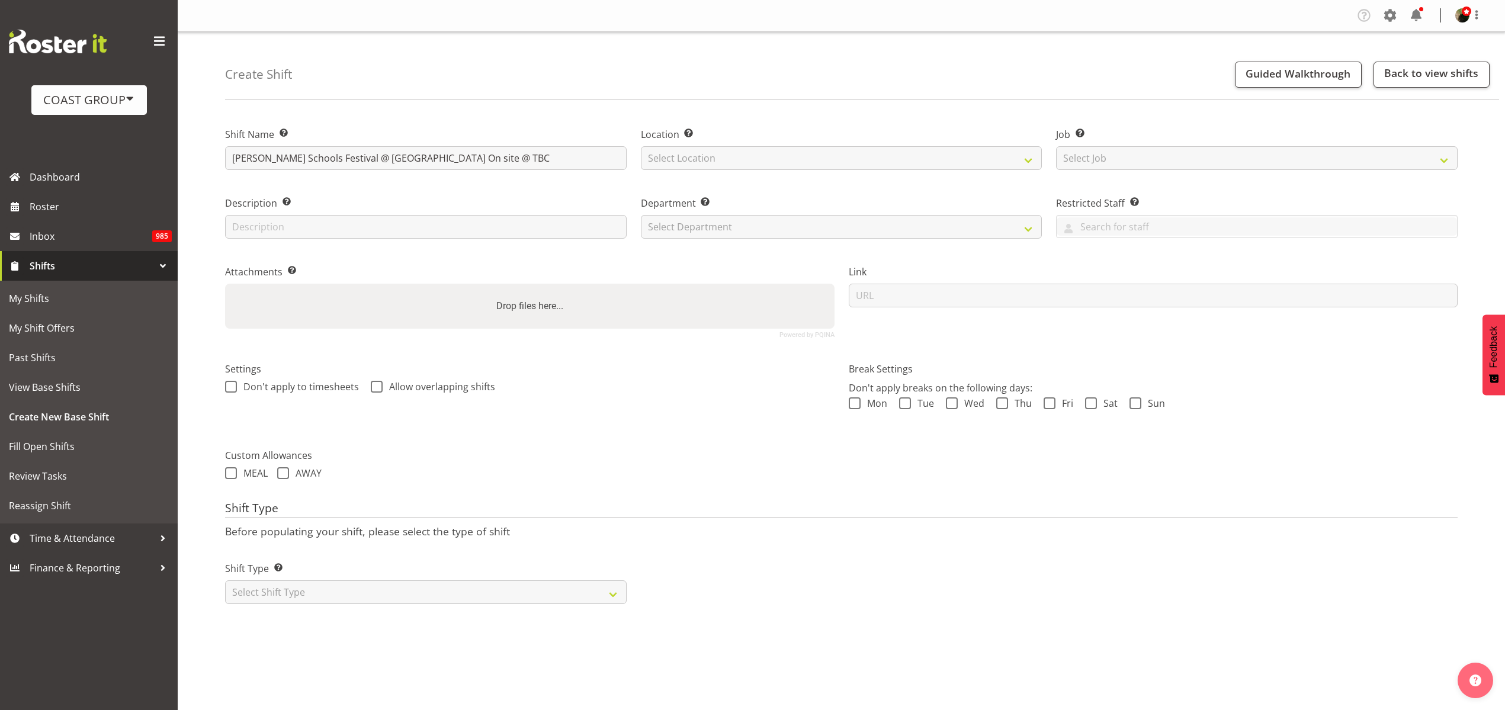
click at [355, 157] on input "Albert Eden Schools Festival @ Rocket Park On site @ TBC" at bounding box center [425, 158] width 401 height 24
click at [519, 153] on input "Albert Eden Schools Festival 25 @ Rocket Park On site @ TBC" at bounding box center [425, 158] width 401 height 24
type input "Albert Eden Schools Festival 25 @ Rocket Park On site @ 1030"
click at [729, 156] on select "Select Location CARLTON EVENTS Carlton Hamilton Carlton Wellington DW CHC DW DI…" at bounding box center [841, 158] width 401 height 24
select select "31"
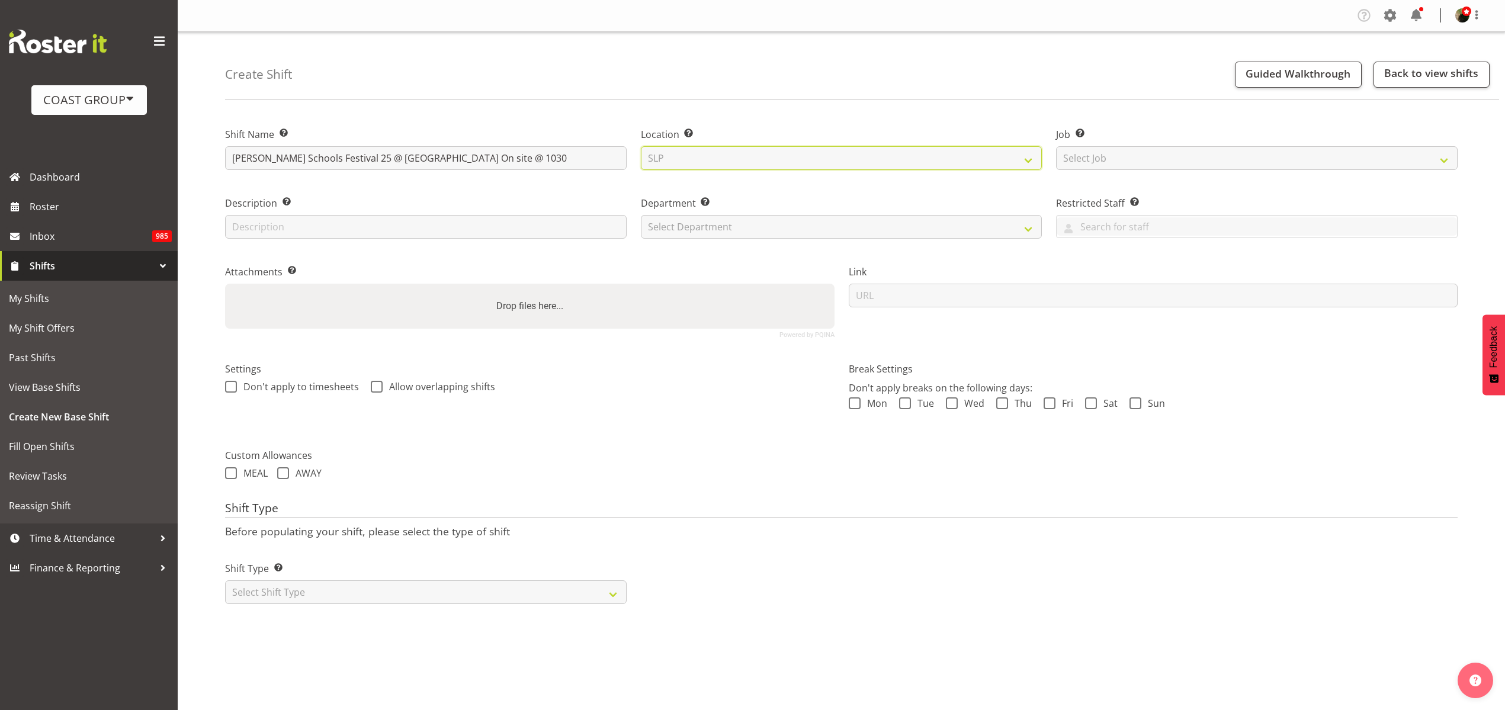
click at [641, 146] on select "Select Location CARLTON EVENTS Carlton Hamilton Carlton Wellington DW CHC DW DI…" at bounding box center [841, 158] width 401 height 24
click at [1121, 156] on select "Select Job Create new job 1 Carlton Events 1 Carlton Hamilton 1 Carlton Welling…" at bounding box center [1256, 158] width 401 height 24
select select "0"
click at [1056, 146] on select "Select Job Create new job 1 Carlton Events 1 Carlton Hamilton 1 Carlton Welling…" at bounding box center [1256, 158] width 401 height 24
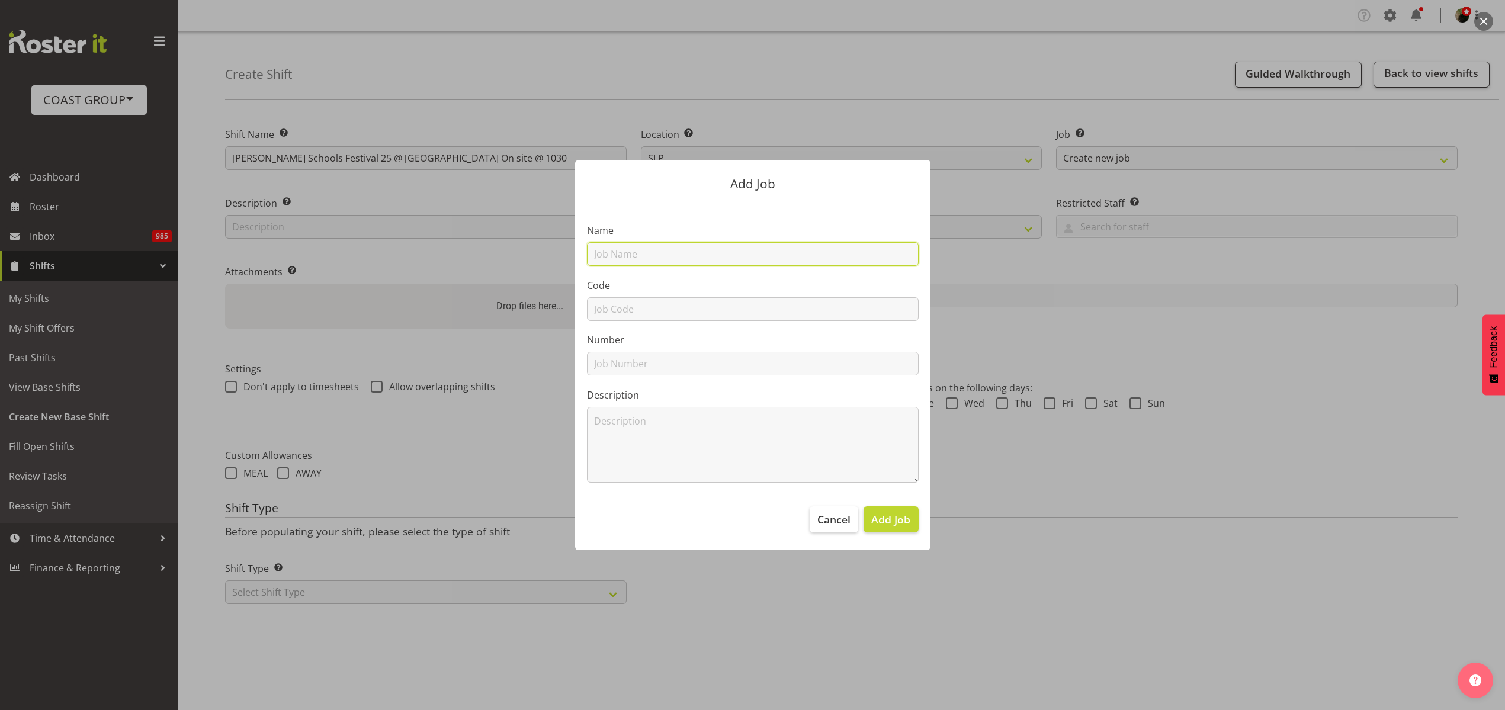
click at [652, 249] on input "text" at bounding box center [753, 254] width 332 height 24
paste input "Albert Eden Schools Festival"
type input "M251129-4 Albert Eden Schools Festival 25"
type input "M251129-4"
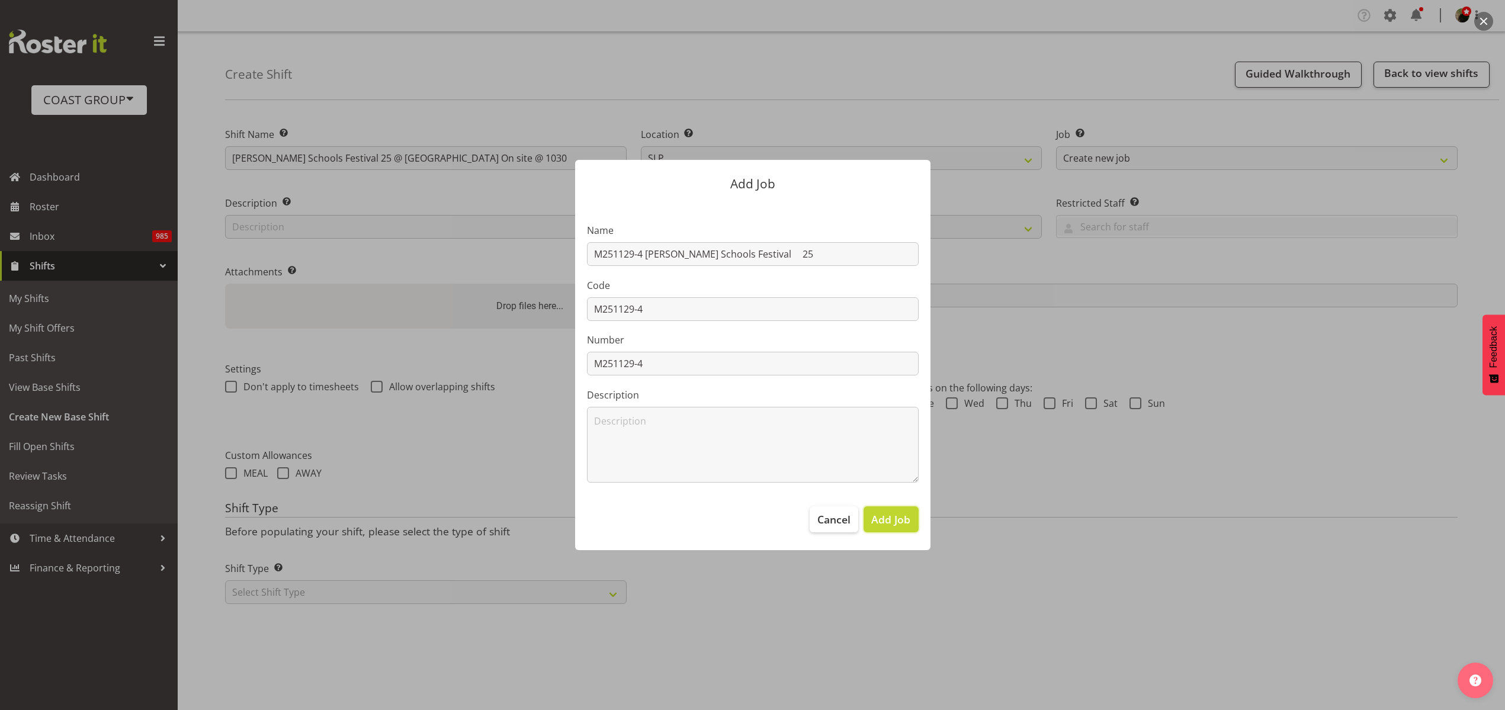
click at [895, 516] on span "Add Job" at bounding box center [890, 519] width 39 height 15
select select
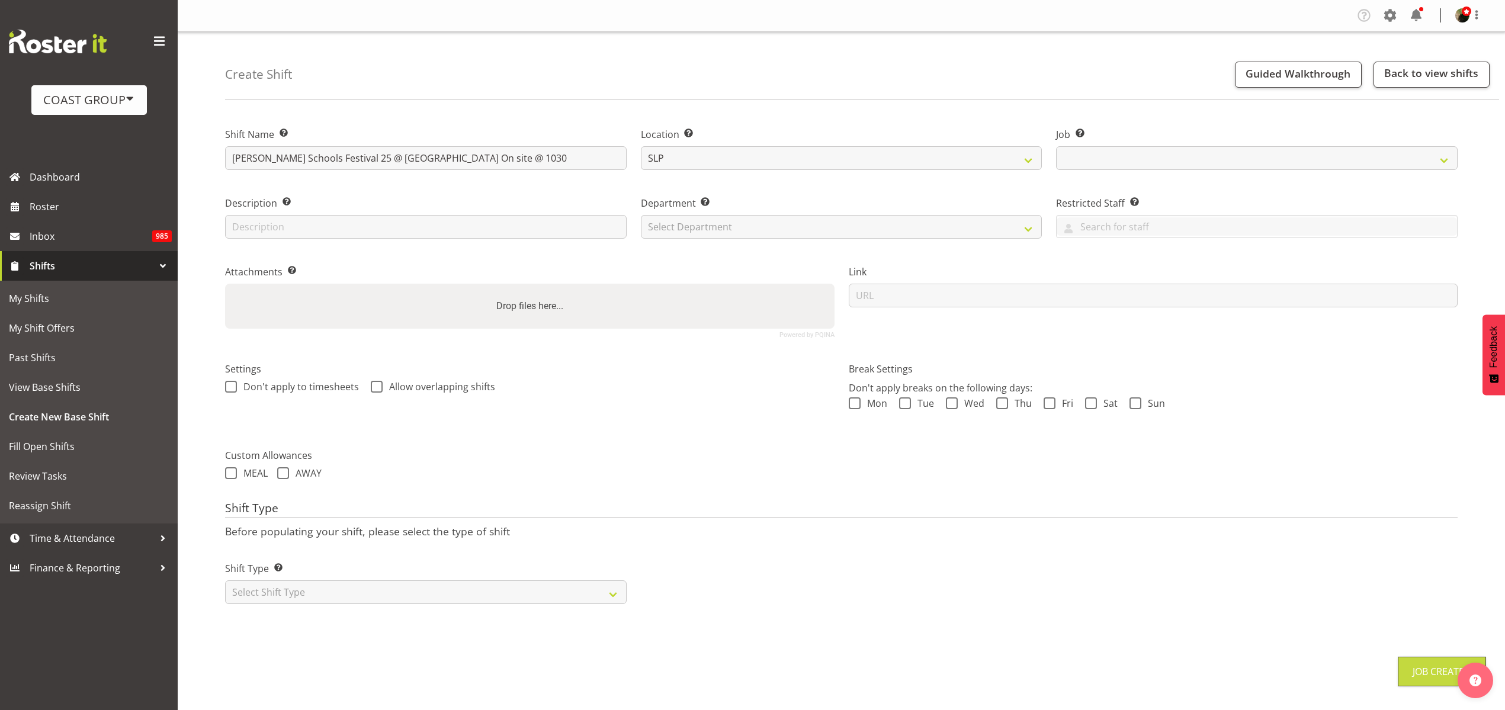
select select "10573"
click at [873, 231] on select "Select Department CARLTON EVENTS Carlton Hamilton Carlton Wellington DW AKL DW …" at bounding box center [841, 227] width 401 height 24
select select "23"
click at [641, 215] on select "Select Department CARLTON EVENTS Carlton Hamilton Carlton Wellington DW AKL DW …" at bounding box center [841, 227] width 401 height 24
click at [922, 289] on input "url" at bounding box center [1152, 296] width 609 height 24
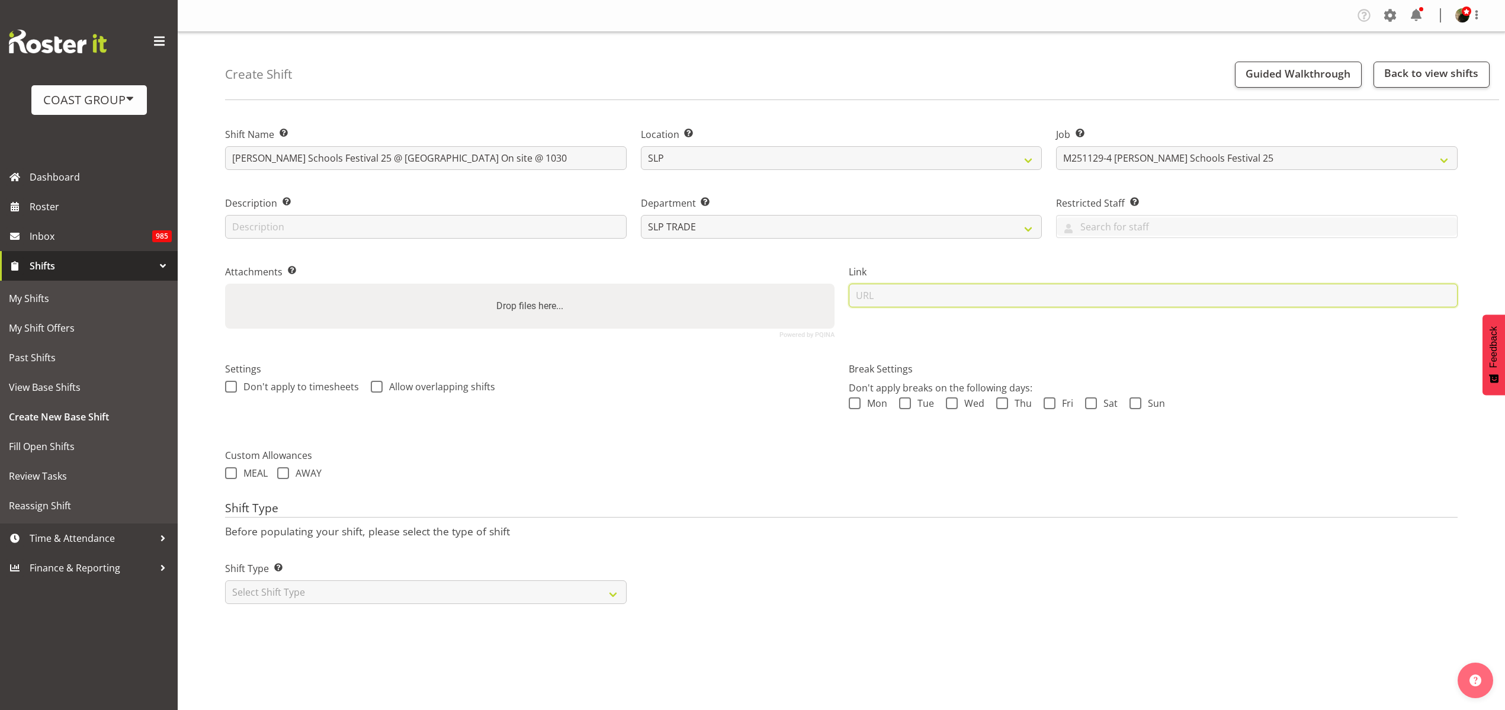
click at [888, 297] on input "url" at bounding box center [1152, 296] width 609 height 24
paste input "[URL][DOMAIN_NAME]"
type input "[URL][DOMAIN_NAME]"
click at [391, 596] on select "Select Shift Type One Off Shift Recurring Shift Rotating Shift" at bounding box center [425, 592] width 401 height 24
select select "recurring"
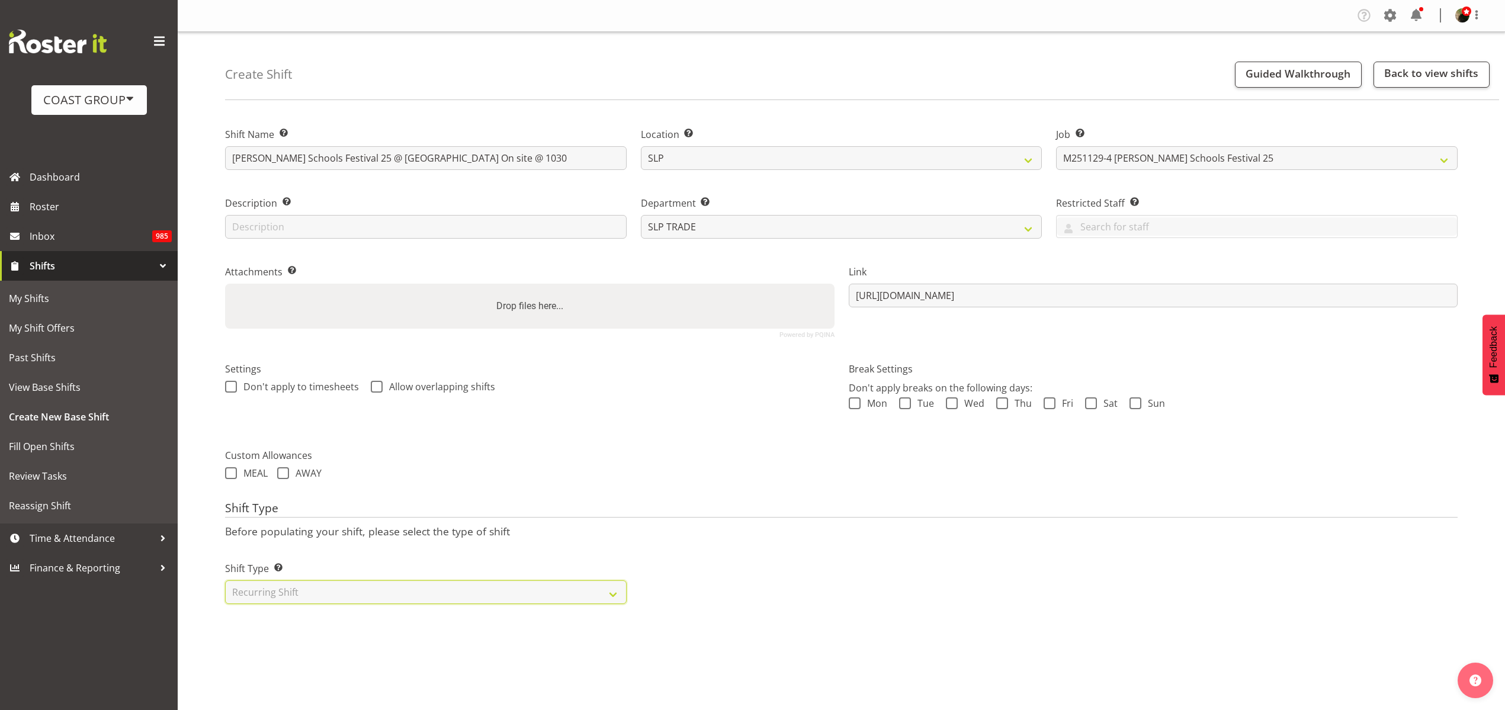
click at [225, 580] on select "Select Shift Type One Off Shift Recurring Shift Rotating Shift" at bounding box center [425, 592] width 401 height 24
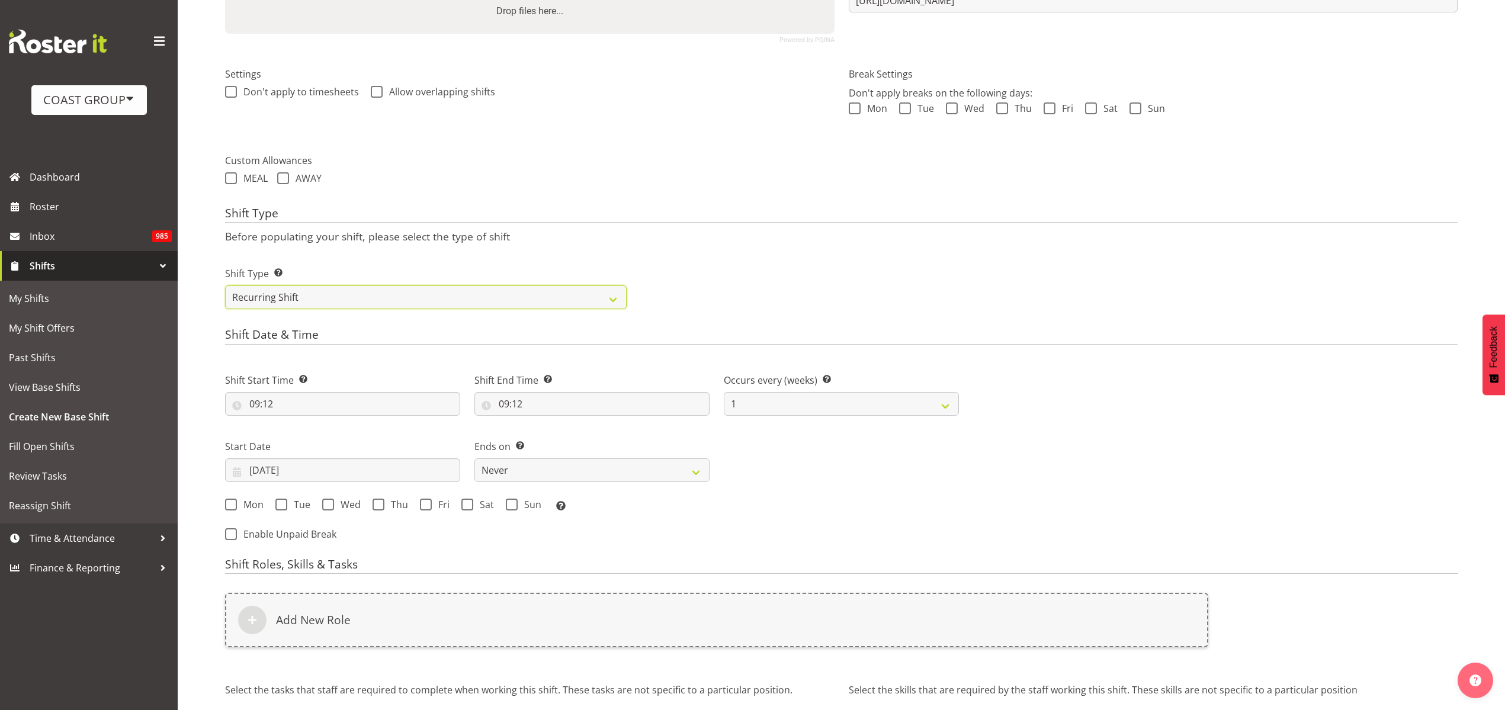
scroll to position [296, 0]
click at [290, 406] on input "09:12" at bounding box center [342, 403] width 235 height 24
select select "0"
type input "00:12"
select select "9"
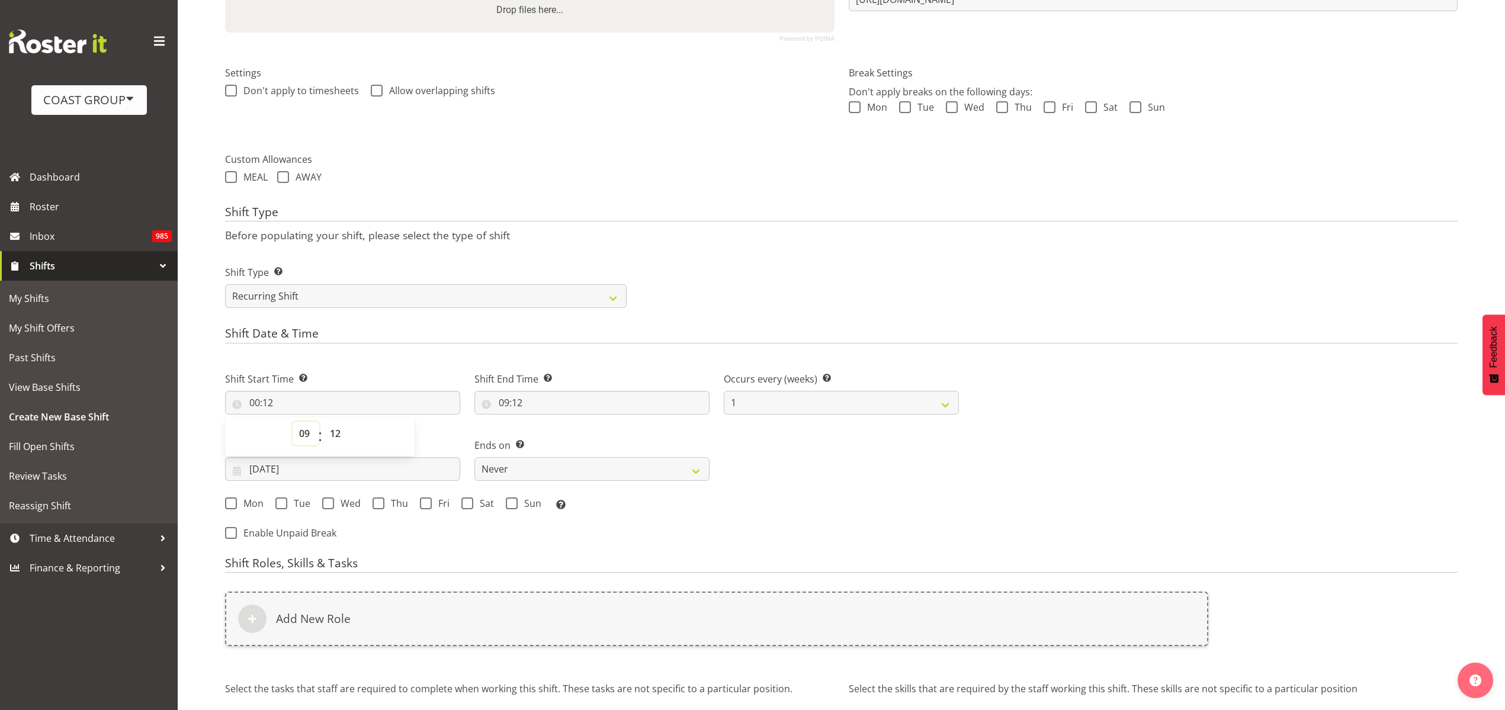
type input "09:12"
select select "30"
type input "09:30"
click at [547, 400] on input "09:12" at bounding box center [591, 403] width 235 height 24
click at [553, 436] on select "00 01 02 03 04 05 06 07 08 09 10 11 12 13 14 15 16 17 18 19 20 21 22 23" at bounding box center [555, 434] width 27 height 24
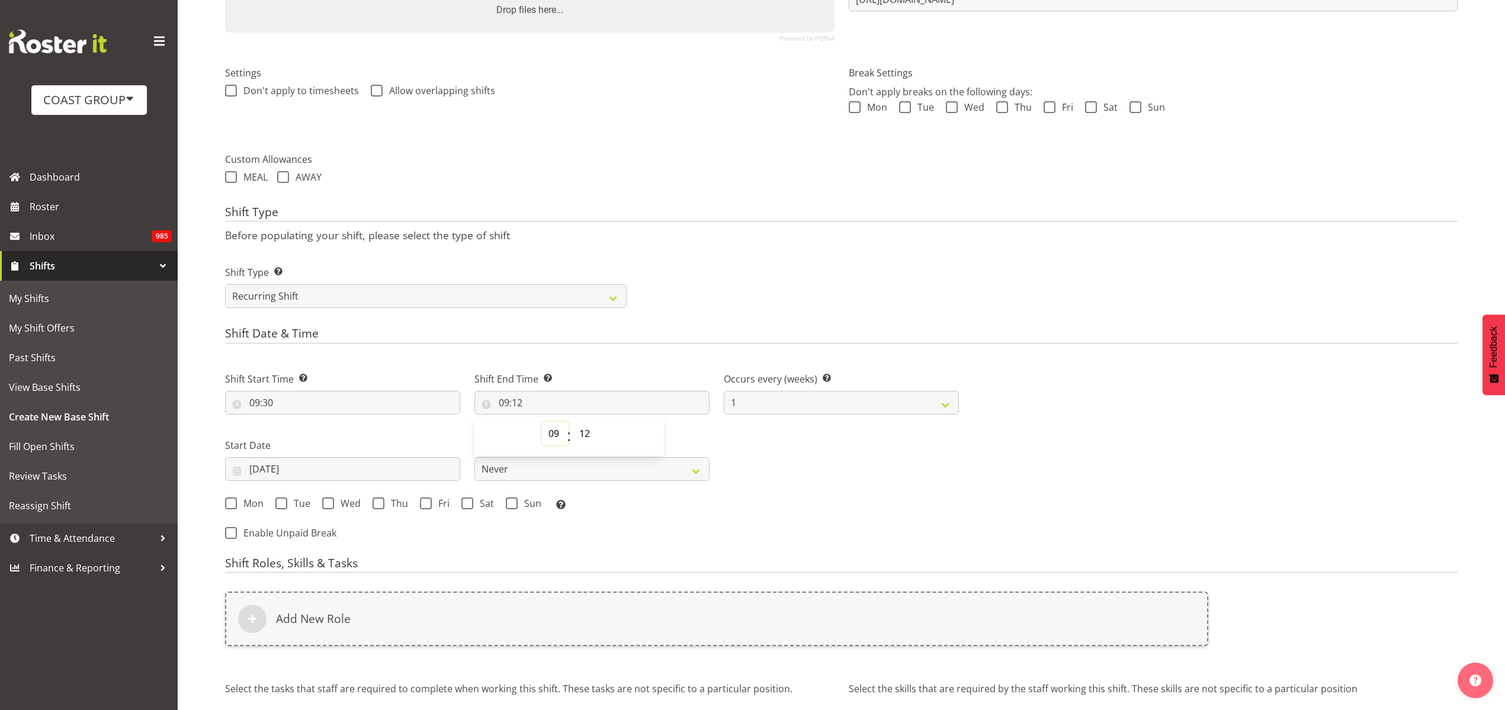
select select "12"
click at [542, 422] on select "00 01 02 03 04 05 06 07 08 09 10 11 12 13 14 15 16 17 18 19 20 21 22 23" at bounding box center [555, 434] width 27 height 24
type input "12:12"
select select "30"
type input "12:30"
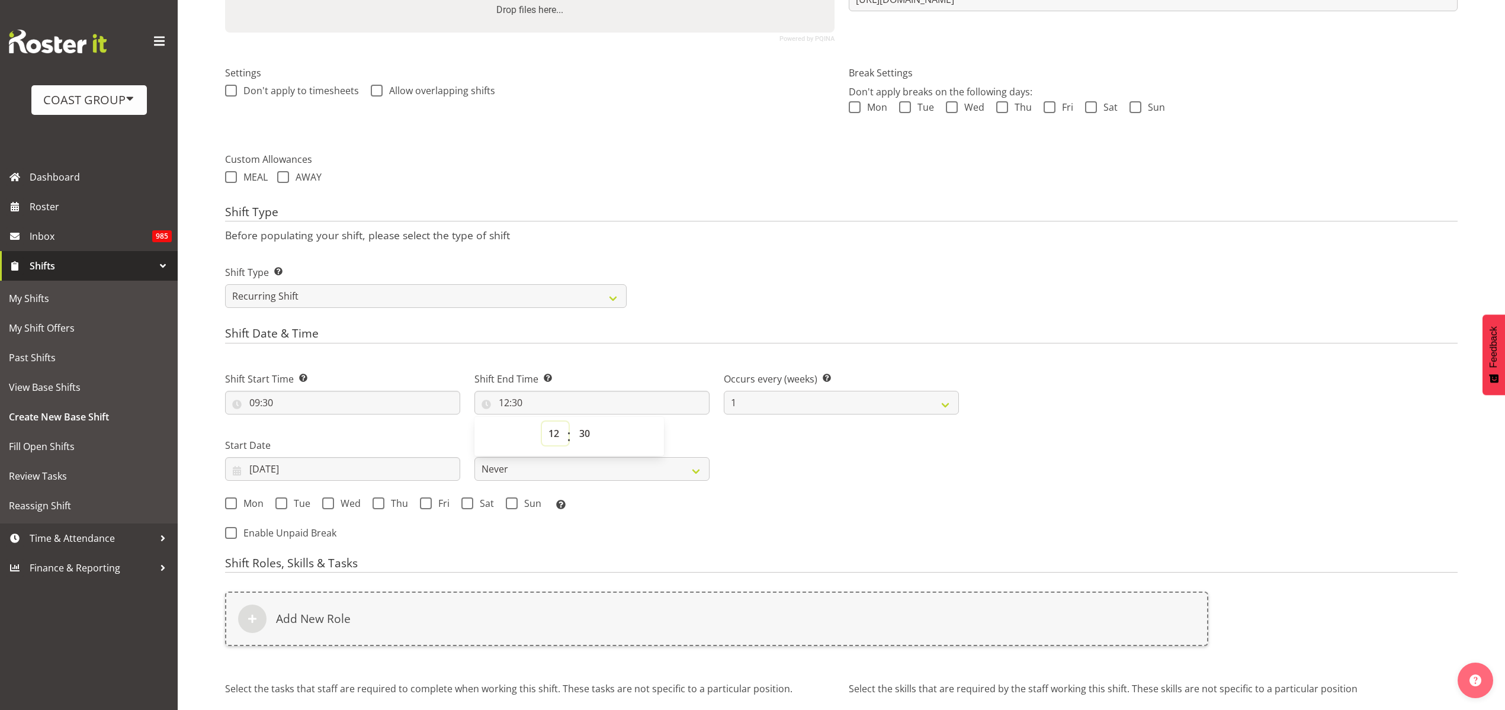
click at [554, 436] on select "00 01 02 03 04 05 06 07 08 09 10 11 12 13 14 15 16 17 18 19 20 21 22 23" at bounding box center [555, 434] width 27 height 24
select select "13"
click at [542, 422] on select "00 01 02 03 04 05 06 07 08 09 10 11 12 13 14 15 16 17 18 19 20 21 22 23" at bounding box center [555, 434] width 27 height 24
type input "13:30"
click at [290, 474] on input "26/08/2025" at bounding box center [342, 469] width 235 height 24
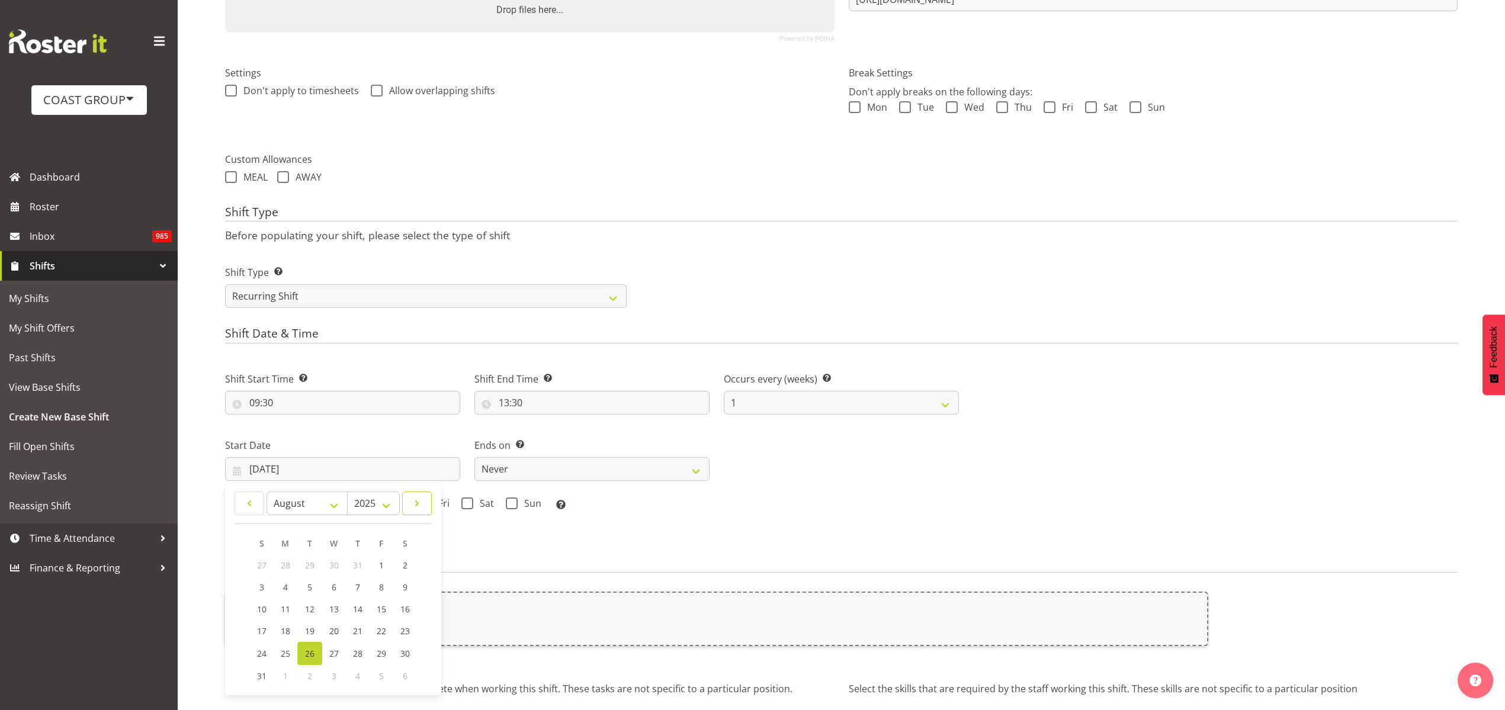
click at [420, 506] on span at bounding box center [417, 503] width 14 height 14
select select "10"
click at [352, 653] on span "27" at bounding box center [356, 652] width 9 height 11
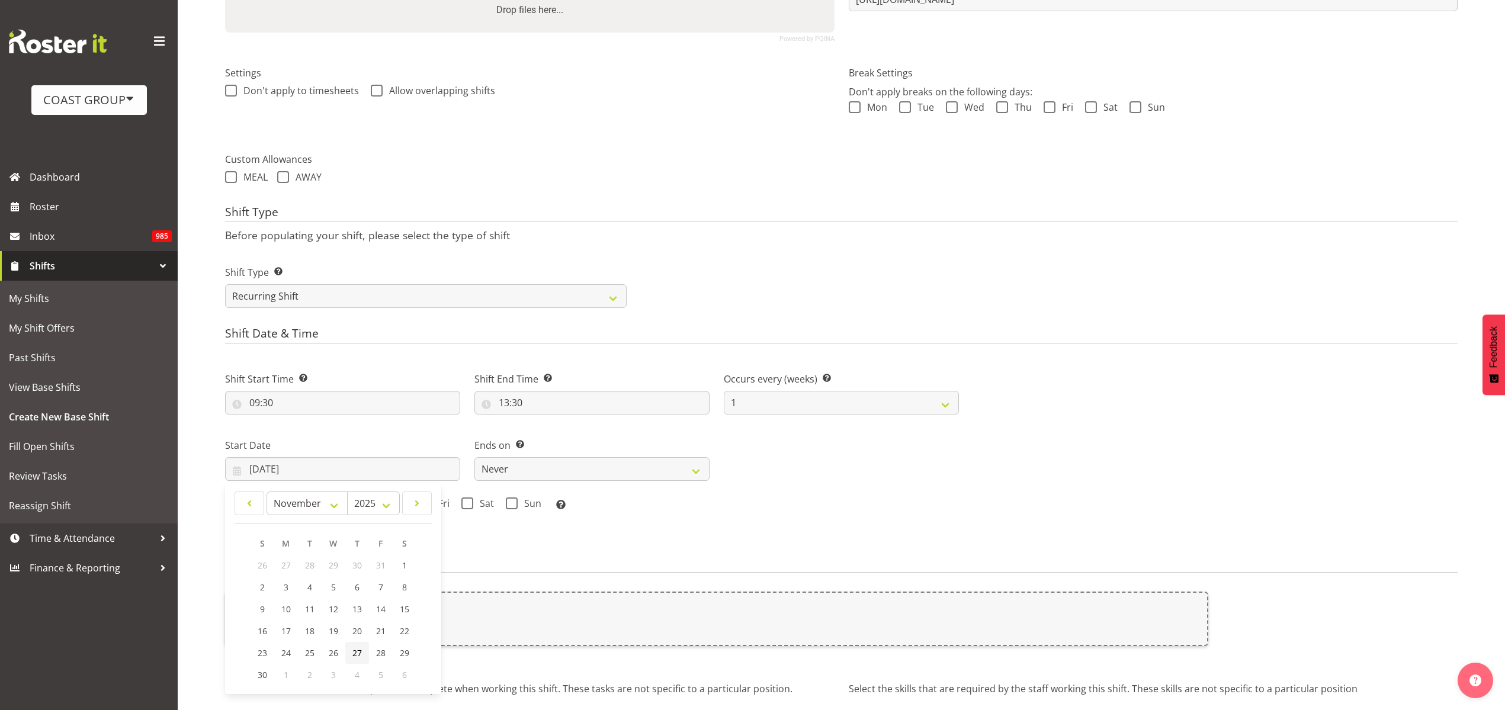
type input "27/11/2025"
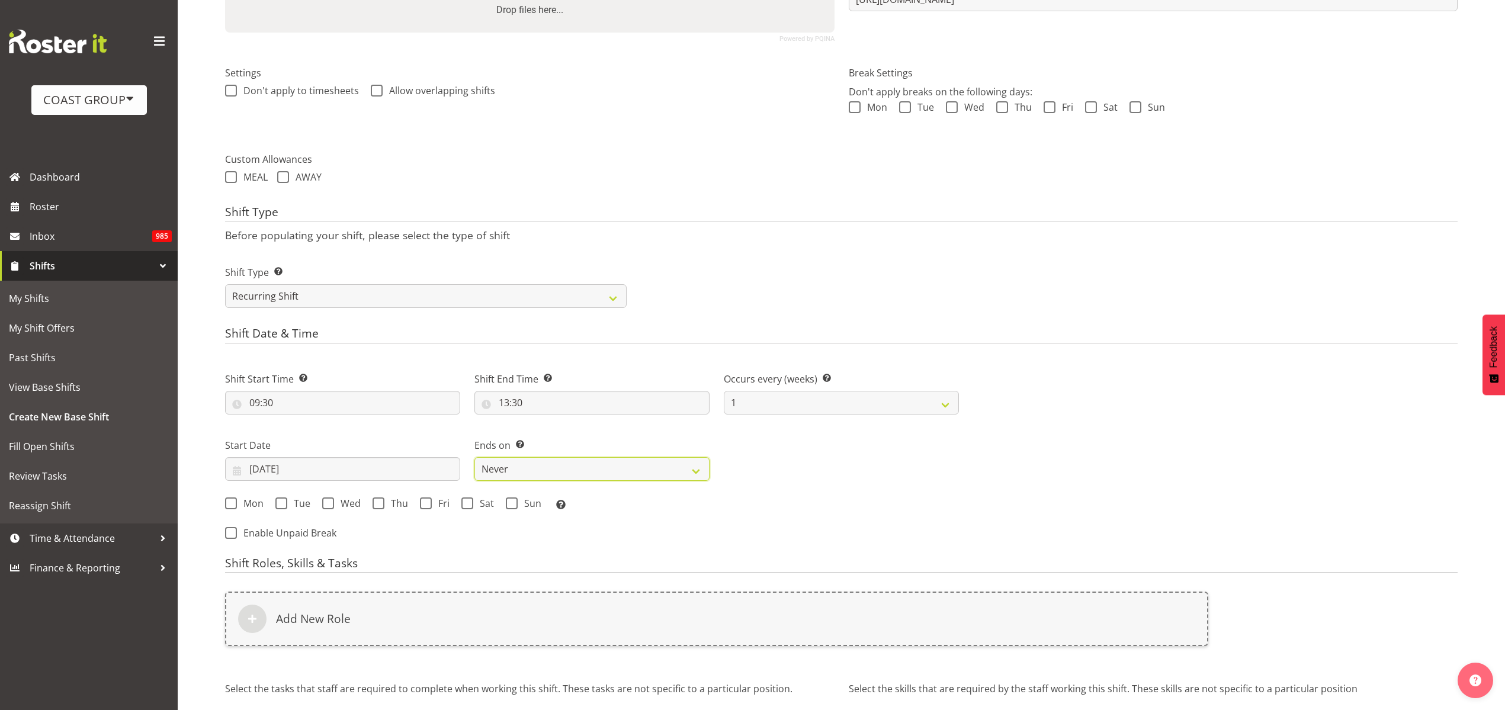
click at [542, 468] on select "Never On Date" at bounding box center [591, 469] width 235 height 24
select select "date"
click at [474, 457] on select "Never On Date" at bounding box center [591, 469] width 235 height 24
select select "7"
select select "2025"
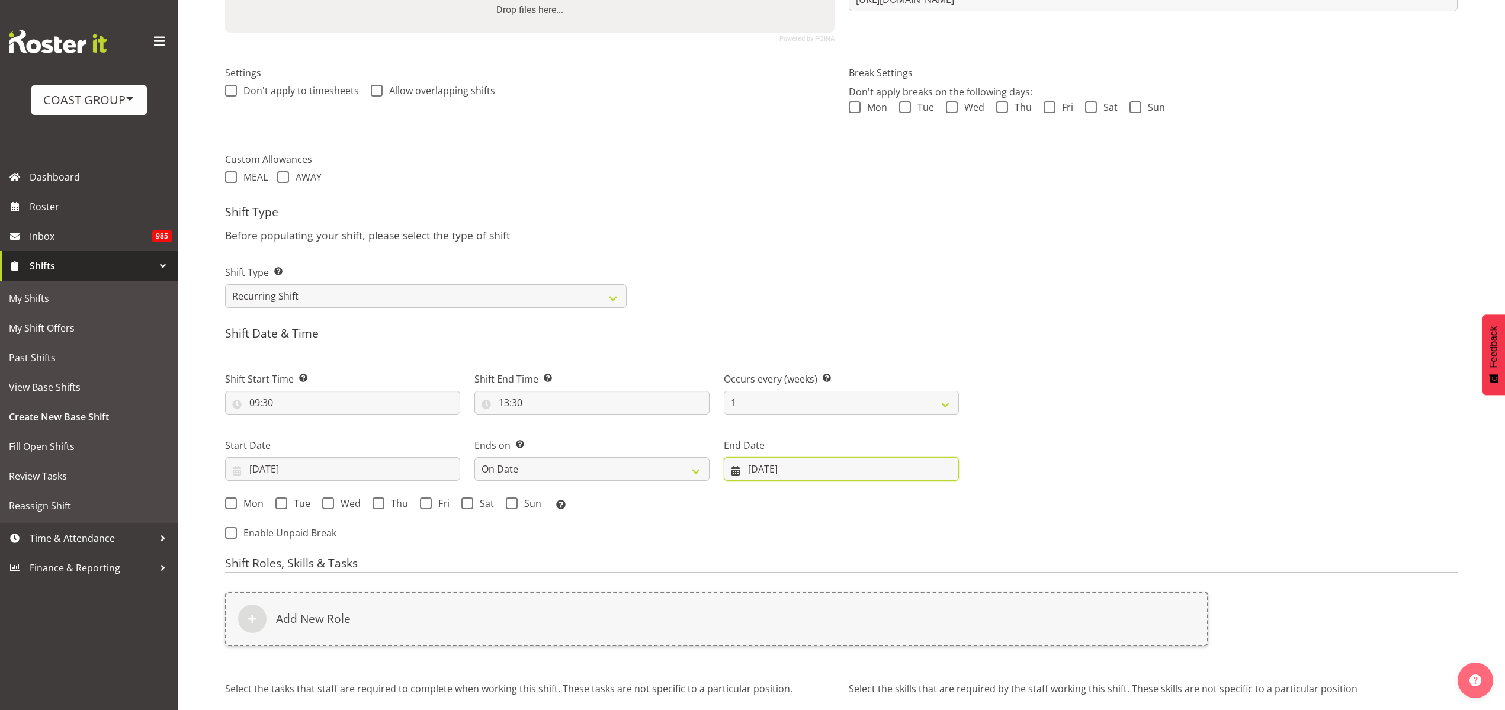
click at [837, 470] on input "26/08/2025" at bounding box center [841, 469] width 235 height 24
click at [935, 498] on span at bounding box center [934, 503] width 14 height 14
select select "10"
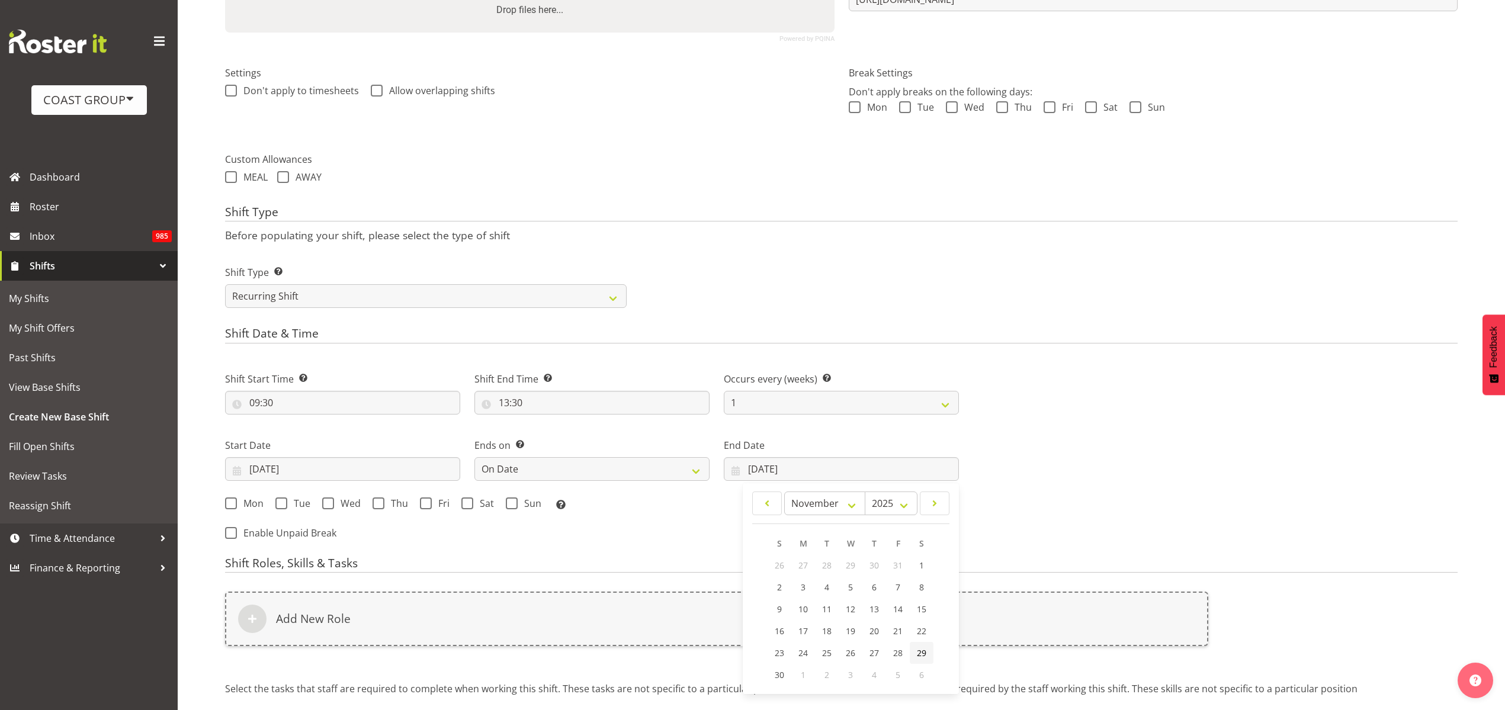
click at [921, 652] on span "29" at bounding box center [921, 652] width 9 height 11
type input "29/11/2025"
click at [249, 507] on span "Mon" at bounding box center [250, 503] width 27 height 12
click at [233, 507] on input "Mon" at bounding box center [229, 503] width 8 height 8
checkbox input "true"
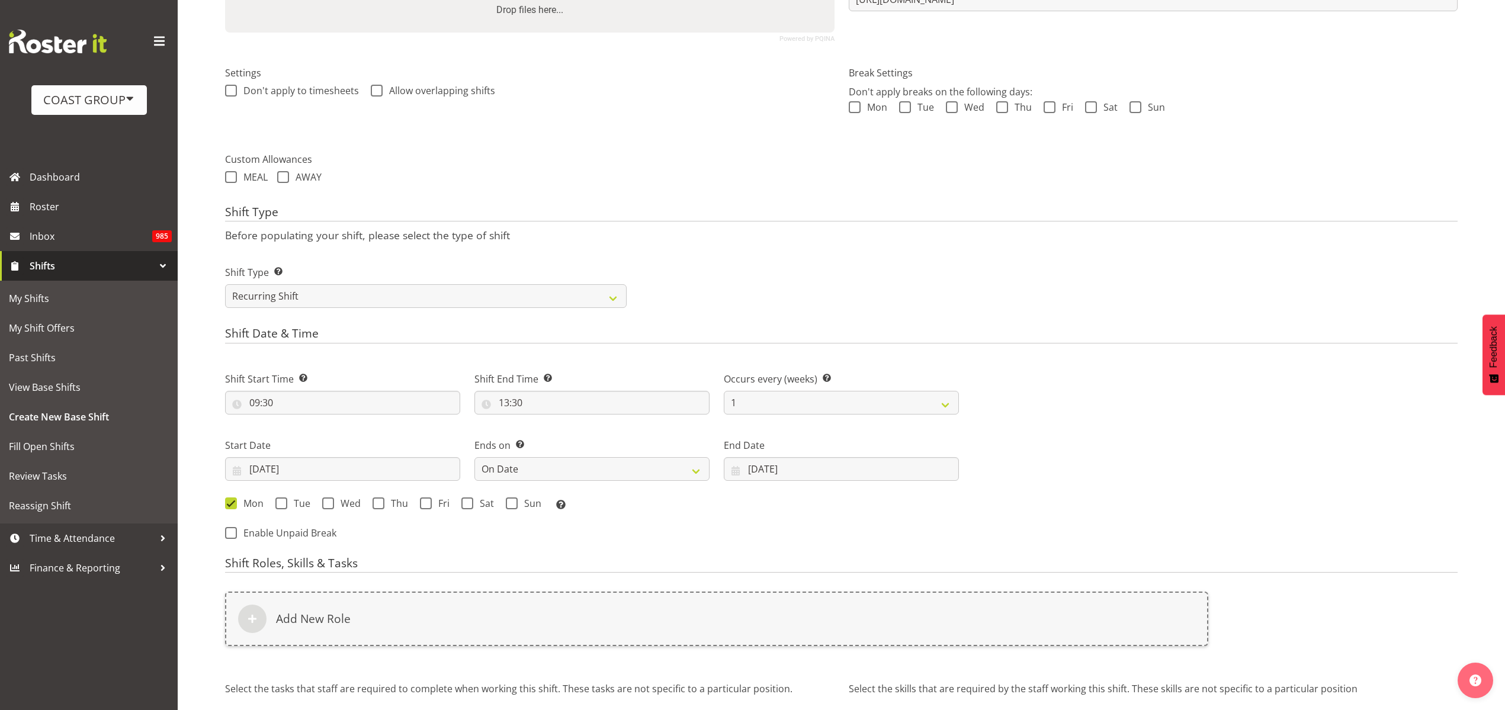
click at [284, 509] on span at bounding box center [281, 503] width 12 height 12
click at [283, 507] on input "Tue" at bounding box center [279, 503] width 8 height 8
checkbox input "true"
click at [336, 501] on span "Wed" at bounding box center [347, 503] width 27 height 12
click at [330, 501] on input "Wed" at bounding box center [326, 503] width 8 height 8
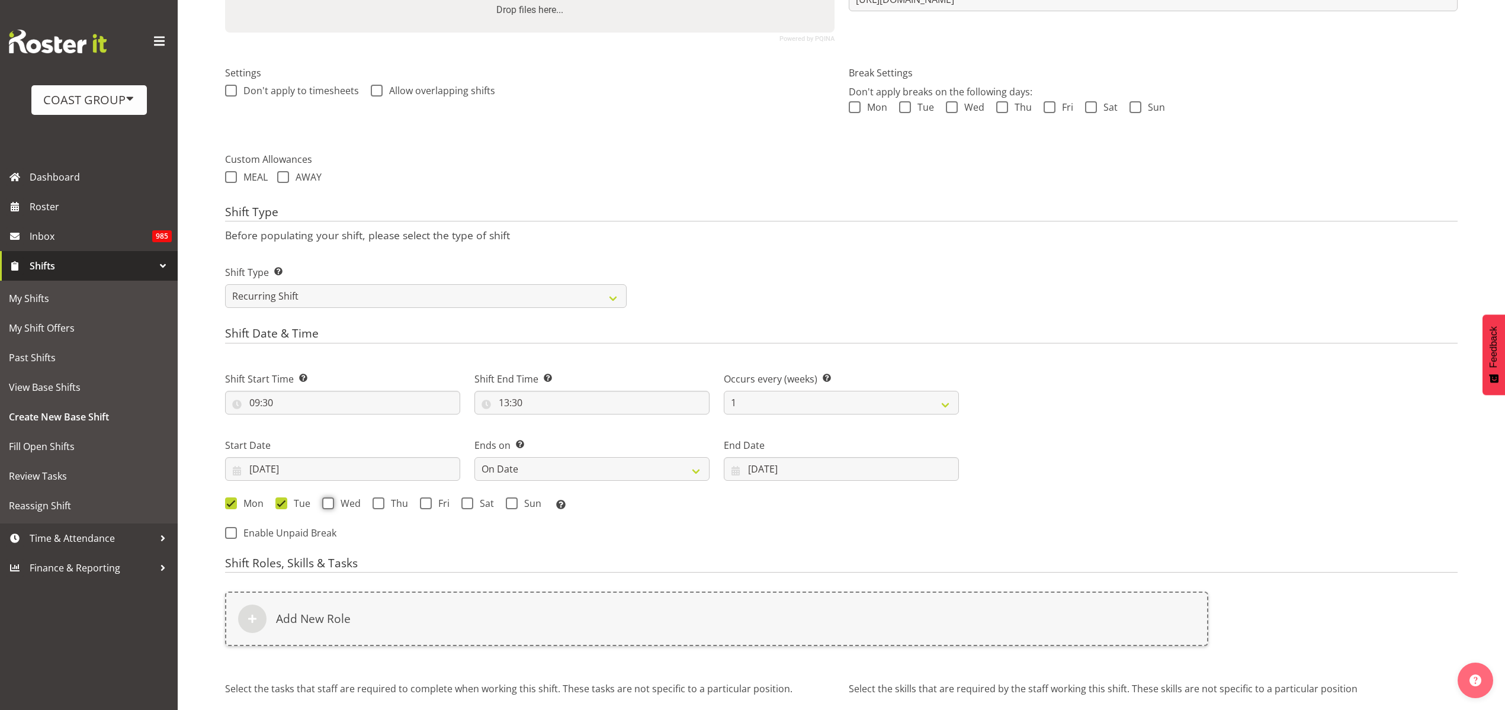
checkbox input "true"
click at [412, 504] on div "Mon Tue Wed Thu Fri Sat Sun Select the days of the week you wish to create this…" at bounding box center [592, 504] width 734 height 15
click at [378, 503] on span at bounding box center [378, 503] width 12 height 12
click at [378, 503] on input "Thu" at bounding box center [376, 503] width 8 height 8
checkbox input "true"
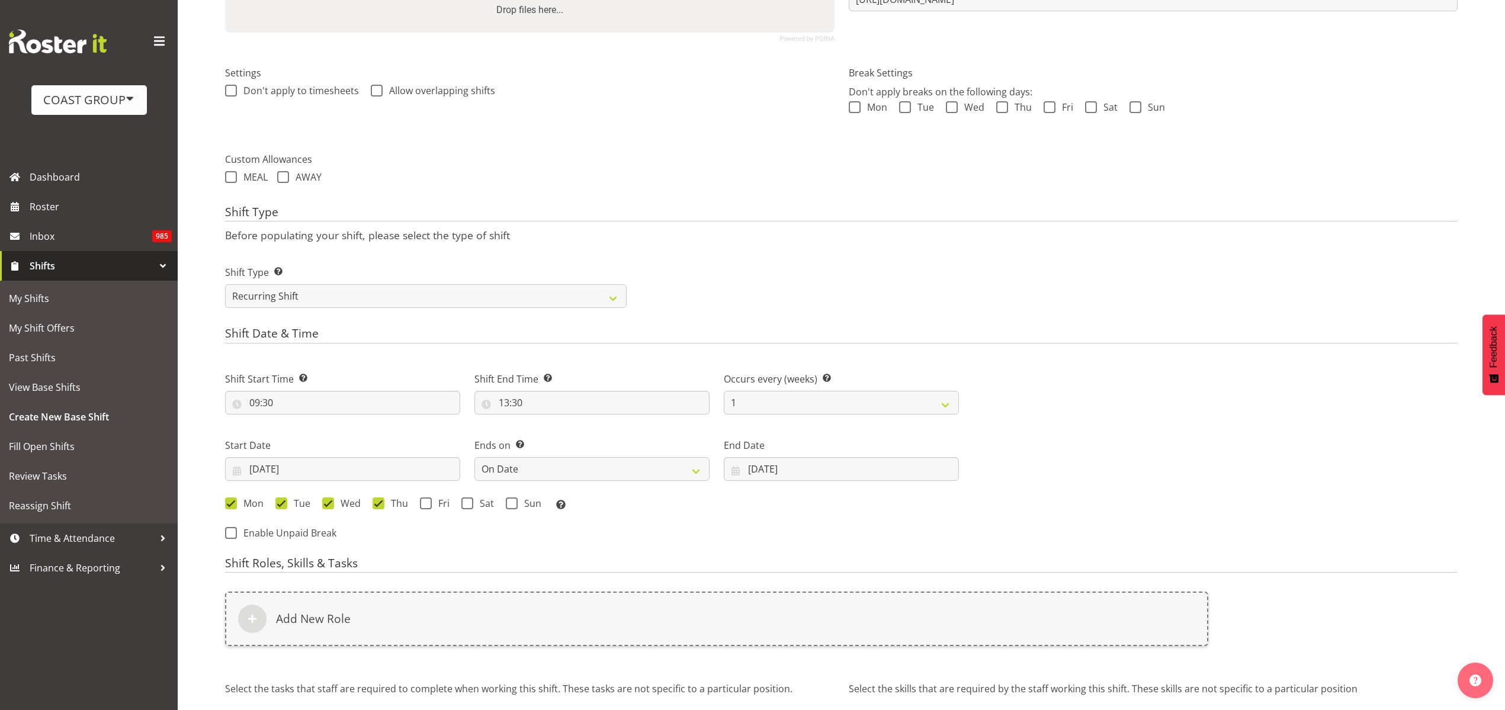
click at [427, 500] on span at bounding box center [426, 503] width 12 height 12
click at [427, 500] on input "Fri" at bounding box center [424, 503] width 8 height 8
checkbox input "true"
click at [470, 503] on span at bounding box center [467, 503] width 12 height 12
click at [469, 503] on input "Sat" at bounding box center [465, 503] width 8 height 8
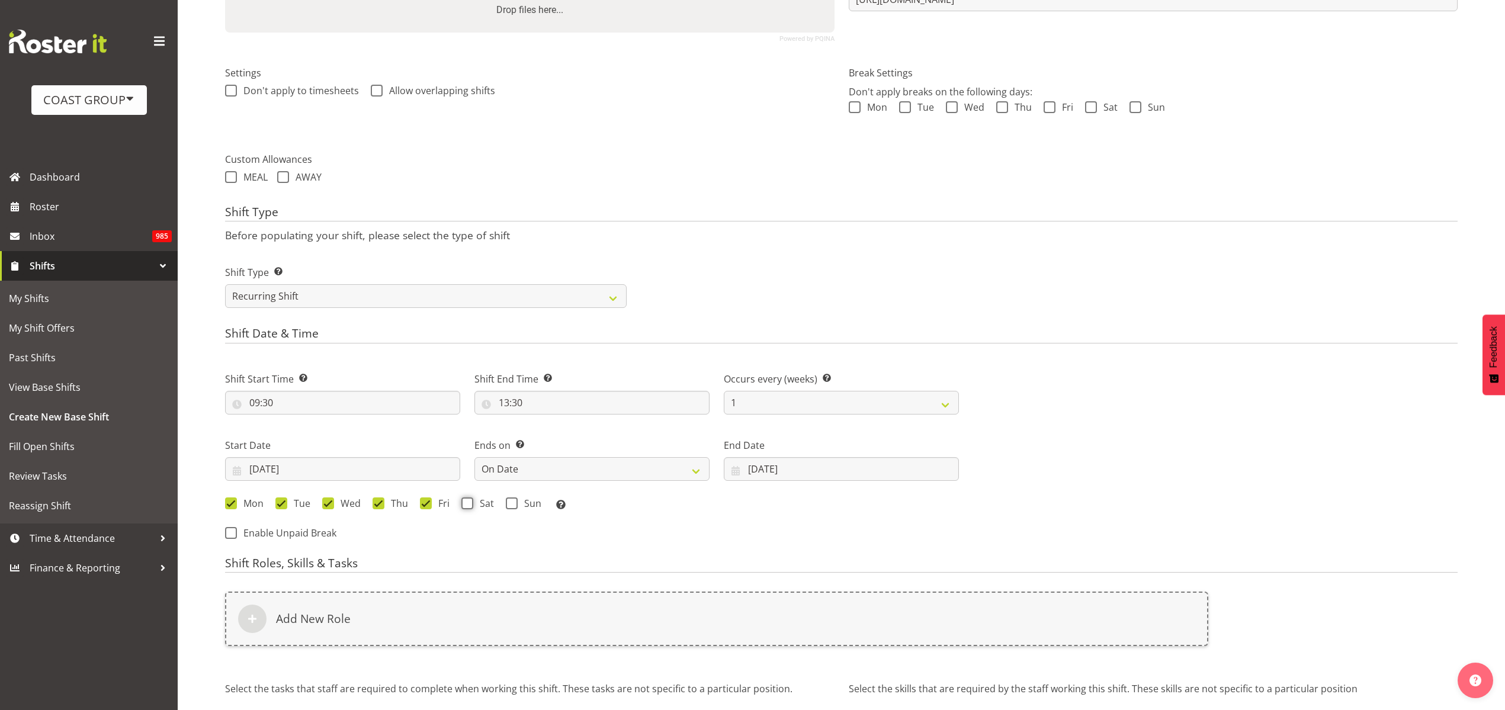
checkbox input "true"
click at [512, 496] on div "Mon Tue Wed Thu Fri Sat Sun Select the days of the week you wish to create this…" at bounding box center [592, 504] width 748 height 32
click at [514, 506] on span at bounding box center [512, 503] width 12 height 12
click at [513, 506] on input "Sun" at bounding box center [510, 503] width 8 height 8
checkbox input "true"
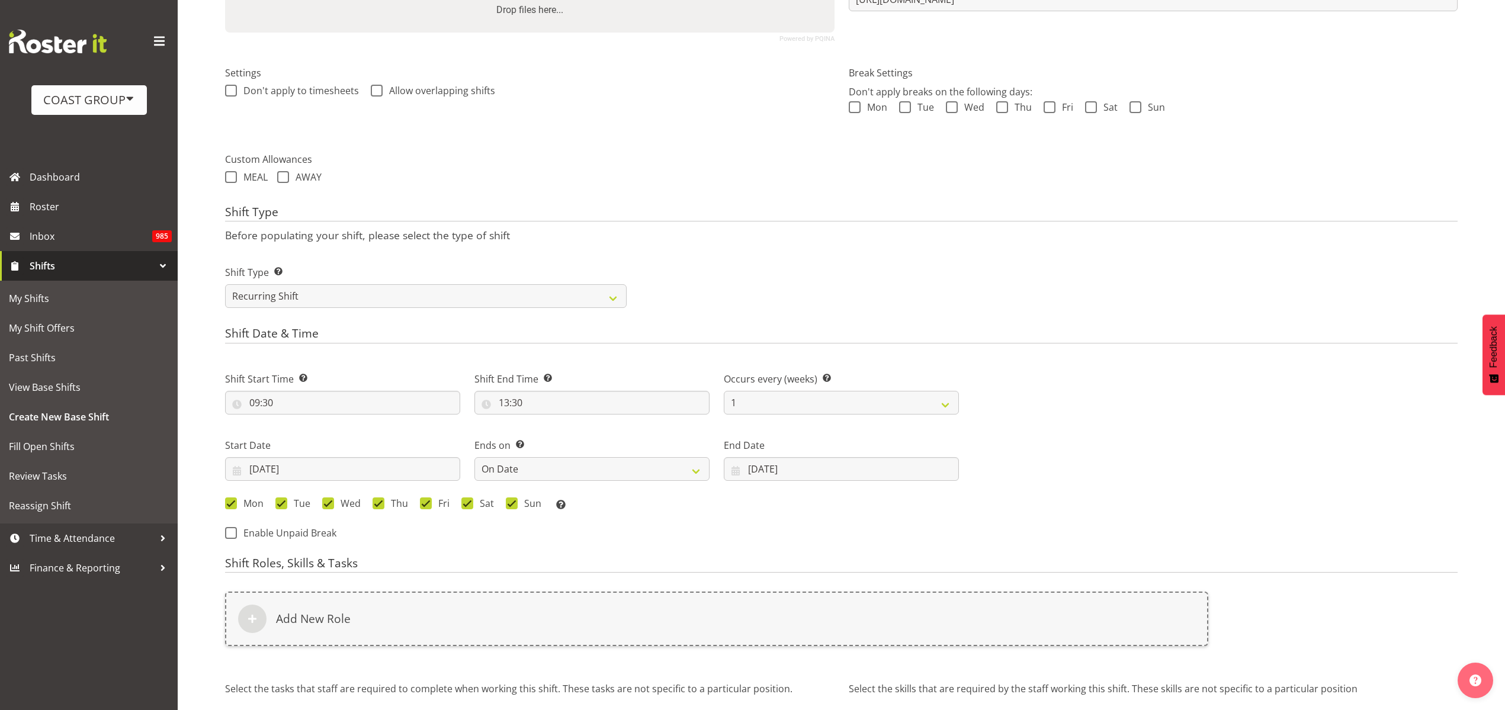
click at [355, 627] on div "Add New Role" at bounding box center [716, 618] width 983 height 54
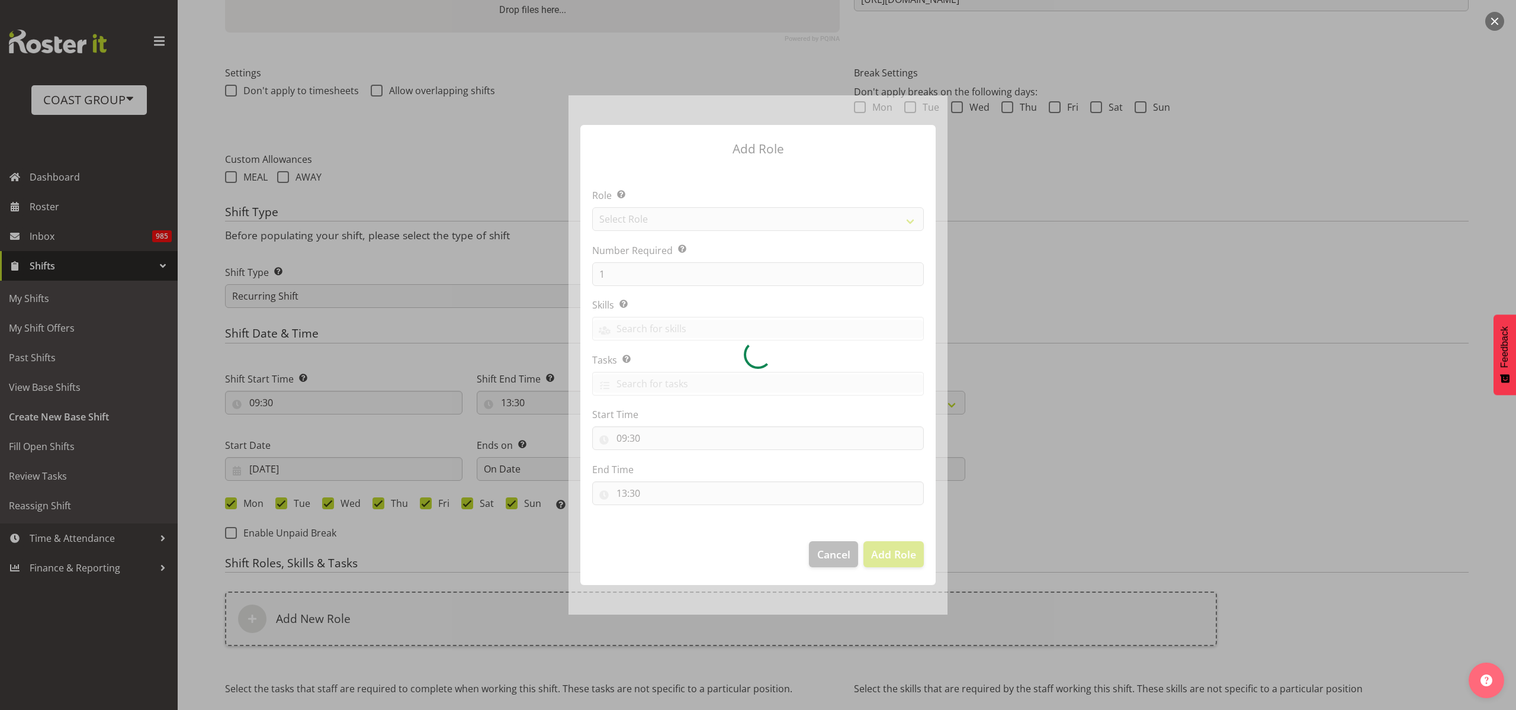
click at [695, 226] on div at bounding box center [757, 354] width 379 height 519
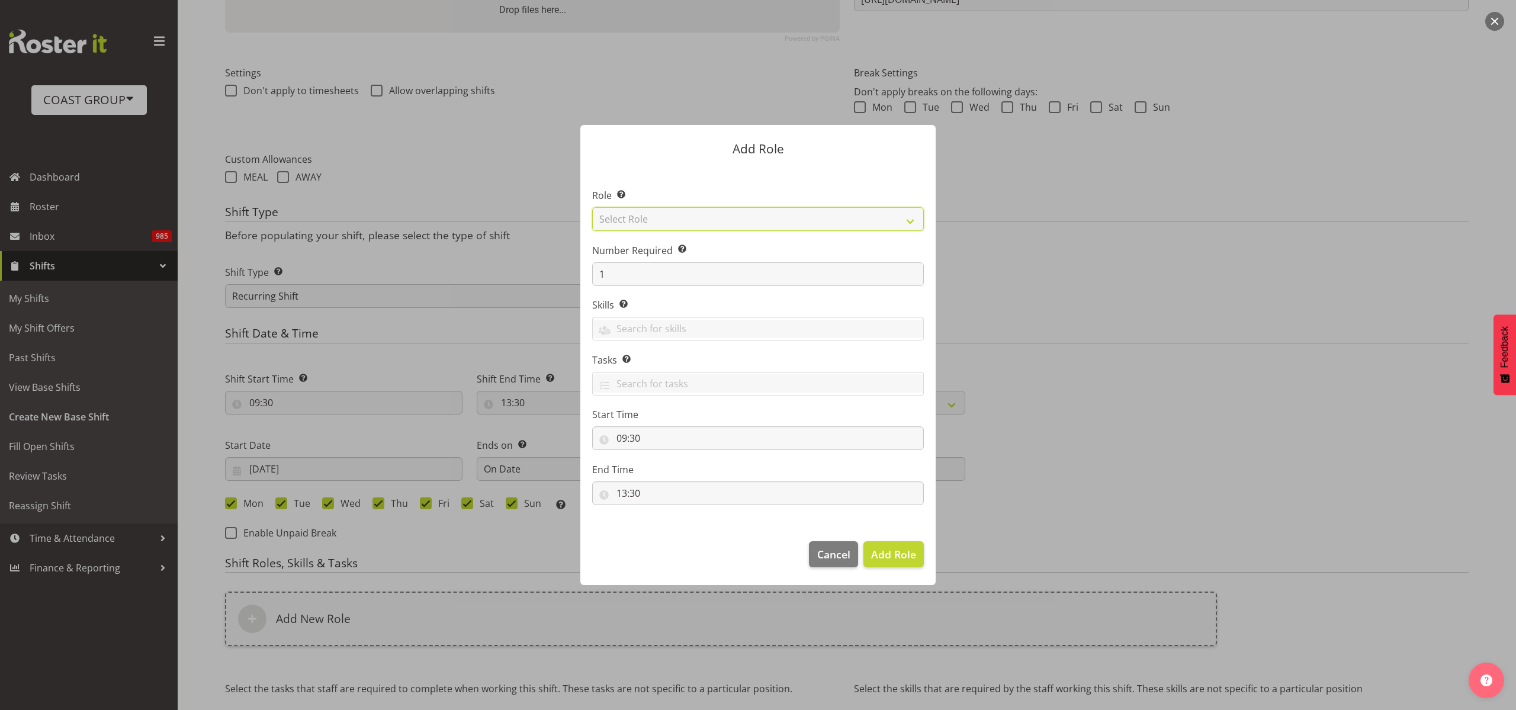
click at [711, 224] on select "Select Role ACCOUNT MANAGER ACCOUNT MANAGER DW ACCOUNTS AKL DIANNA VEHICLES AKL…" at bounding box center [758, 219] width 332 height 24
click at [827, 216] on select "Select Role ACCOUNT MANAGER ACCOUNT MANAGER DW ACCOUNTS AKL DIANNA VEHICLES AKL…" at bounding box center [758, 219] width 332 height 24
select select "123"
click at [592, 207] on select "Select Role ACCOUNT MANAGER ACCOUNT MANAGER DW ACCOUNTS AKL DIANNA VEHICLES AKL…" at bounding box center [758, 219] width 332 height 24
drag, startPoint x: 621, startPoint y: 277, endPoint x: 516, endPoint y: 271, distance: 105.0
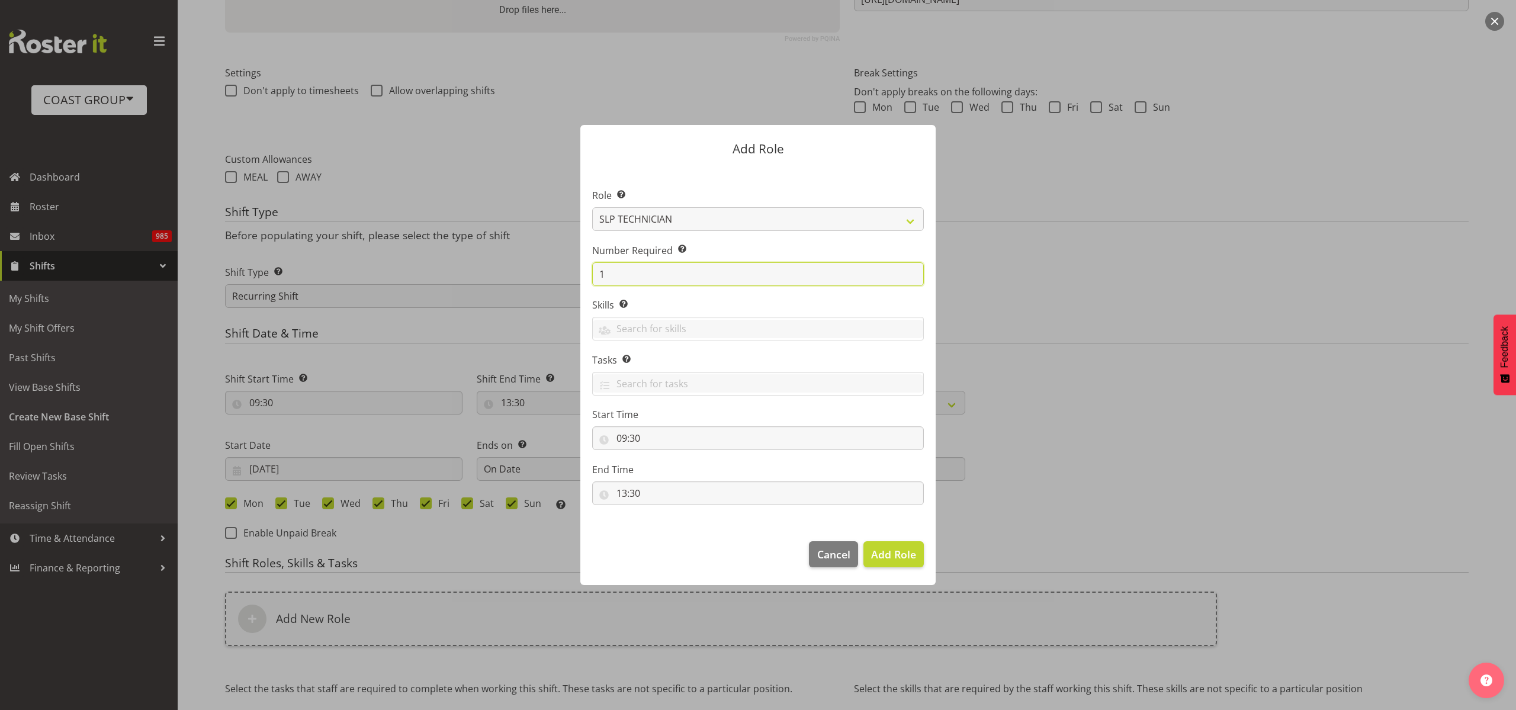
click at [516, 271] on form "Add Role Role Select the role you wish to add to the shift. ACCOUNT MANAGER ACC…" at bounding box center [758, 354] width 568 height 519
type input "5"
click at [898, 553] on span "Add 5 Roles" at bounding box center [886, 554] width 59 height 14
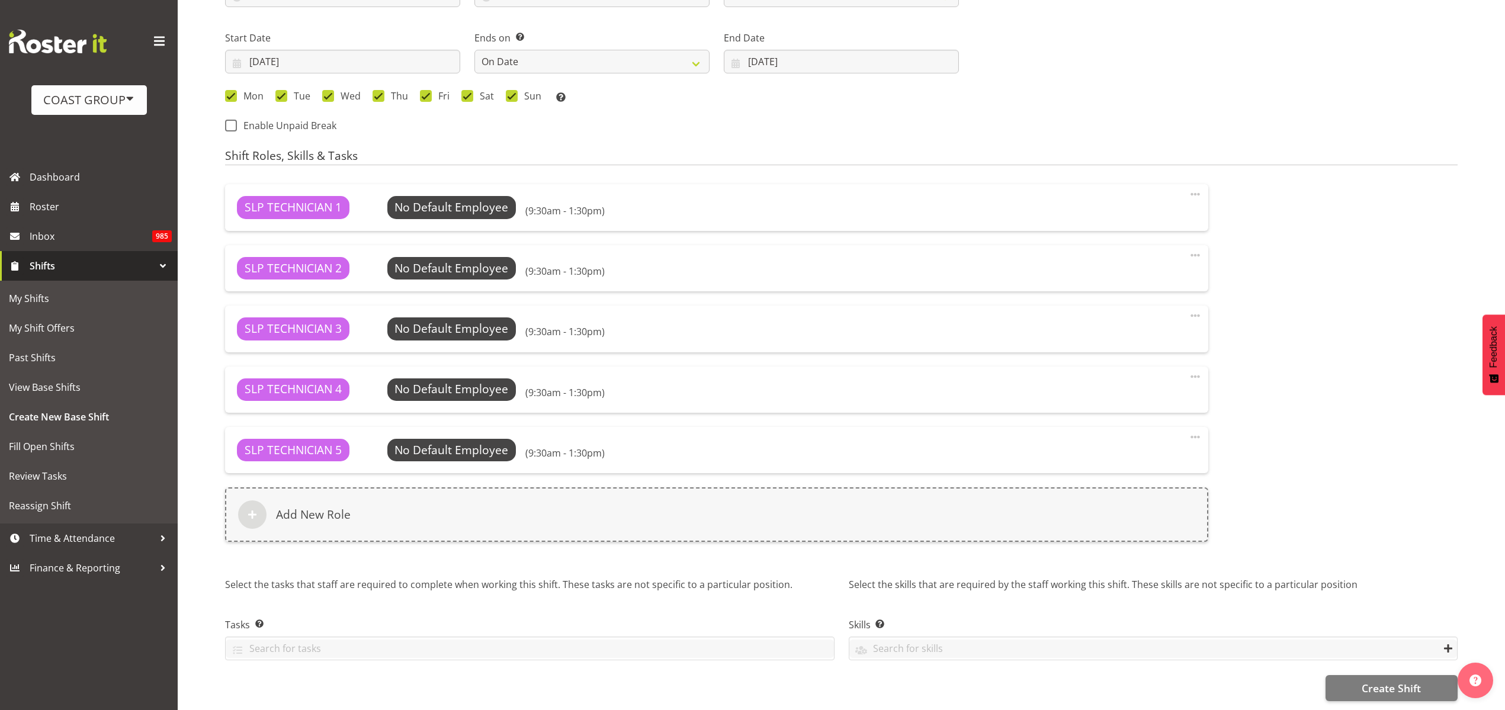
scroll to position [715, 0]
click at [316, 507] on h6 "Add New Role" at bounding box center [313, 514] width 75 height 14
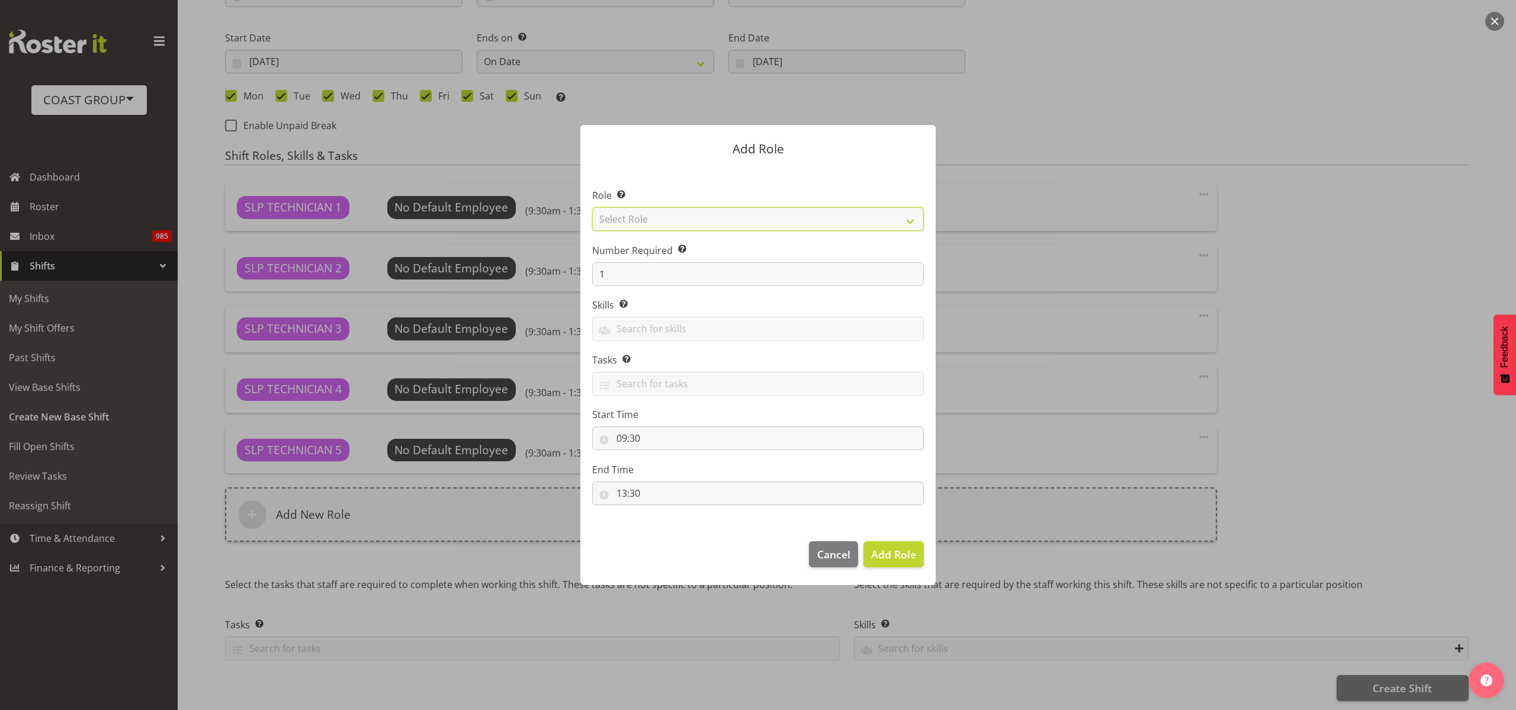
drag, startPoint x: 665, startPoint y: 214, endPoint x: 665, endPoint y: 226, distance: 12.4
click at [665, 214] on select "Select Role ACCOUNT MANAGER ACCOUNT MANAGER DW ACCOUNTS AKL DIANNA VEHICLES AKL…" at bounding box center [758, 219] width 332 height 24
select select "81"
click at [592, 207] on select "Select Role ACCOUNT MANAGER ACCOUNT MANAGER DW ACCOUNTS AKL DIANNA VEHICLES AKL…" at bounding box center [758, 219] width 332 height 24
click at [897, 554] on span "Add Role" at bounding box center [893, 554] width 45 height 14
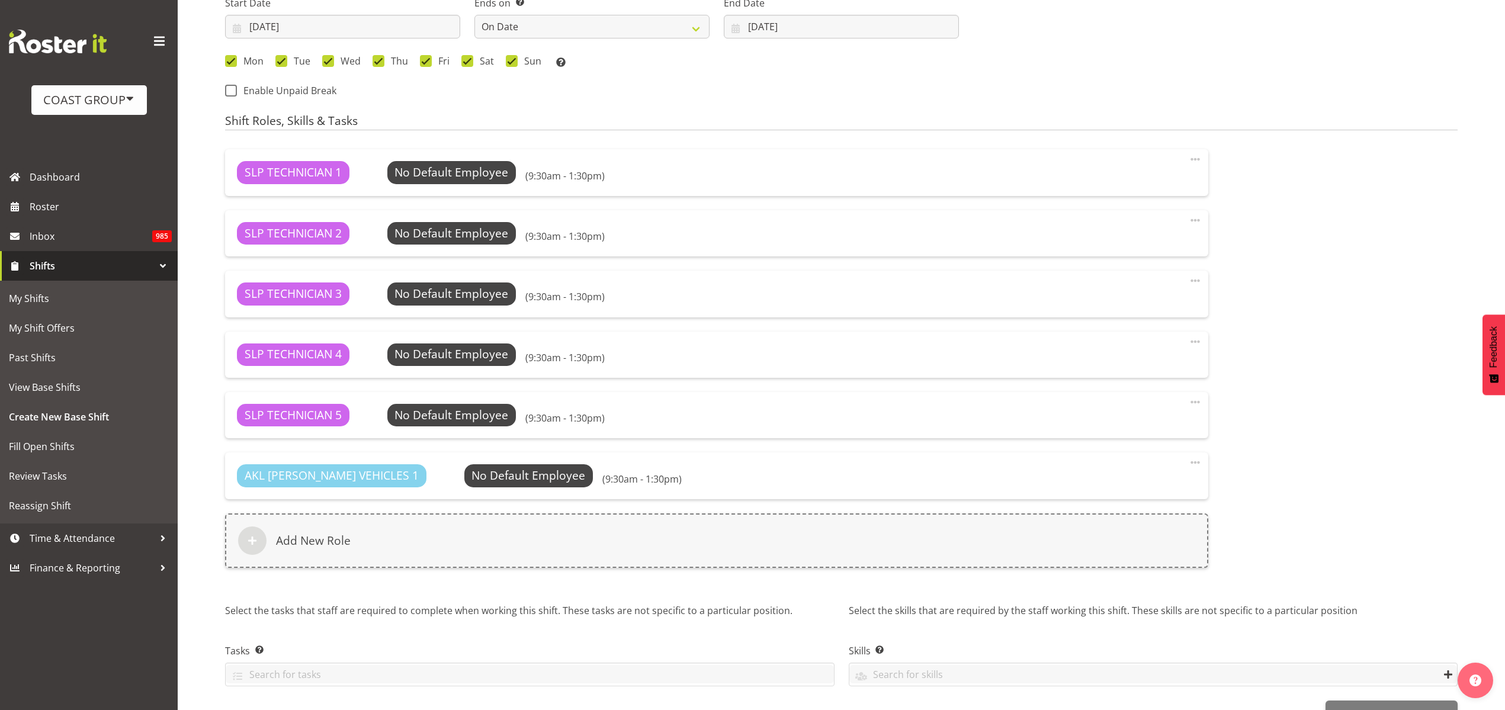
scroll to position [775, 0]
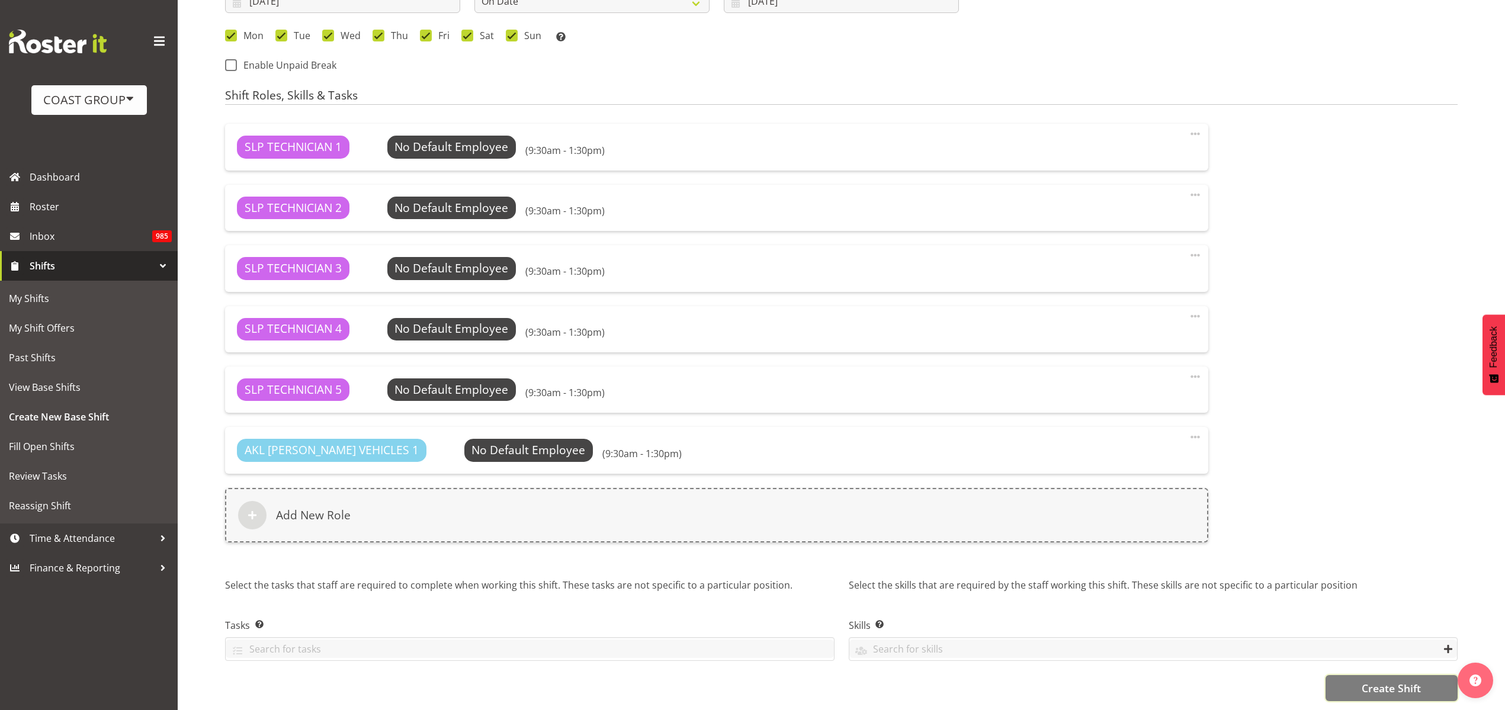
click at [1413, 680] on span "Create Shift" at bounding box center [1390, 687] width 59 height 15
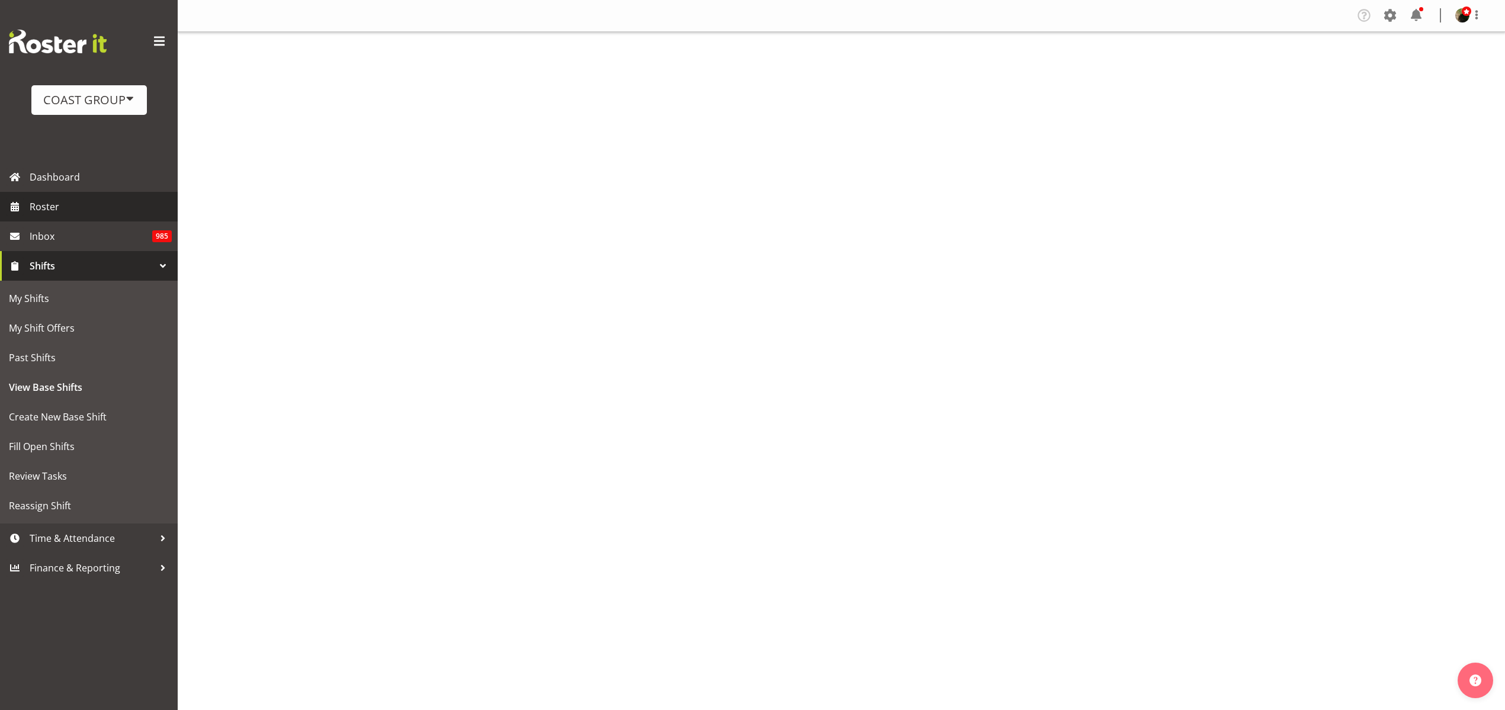
click at [43, 204] on span "Roster" at bounding box center [101, 207] width 142 height 18
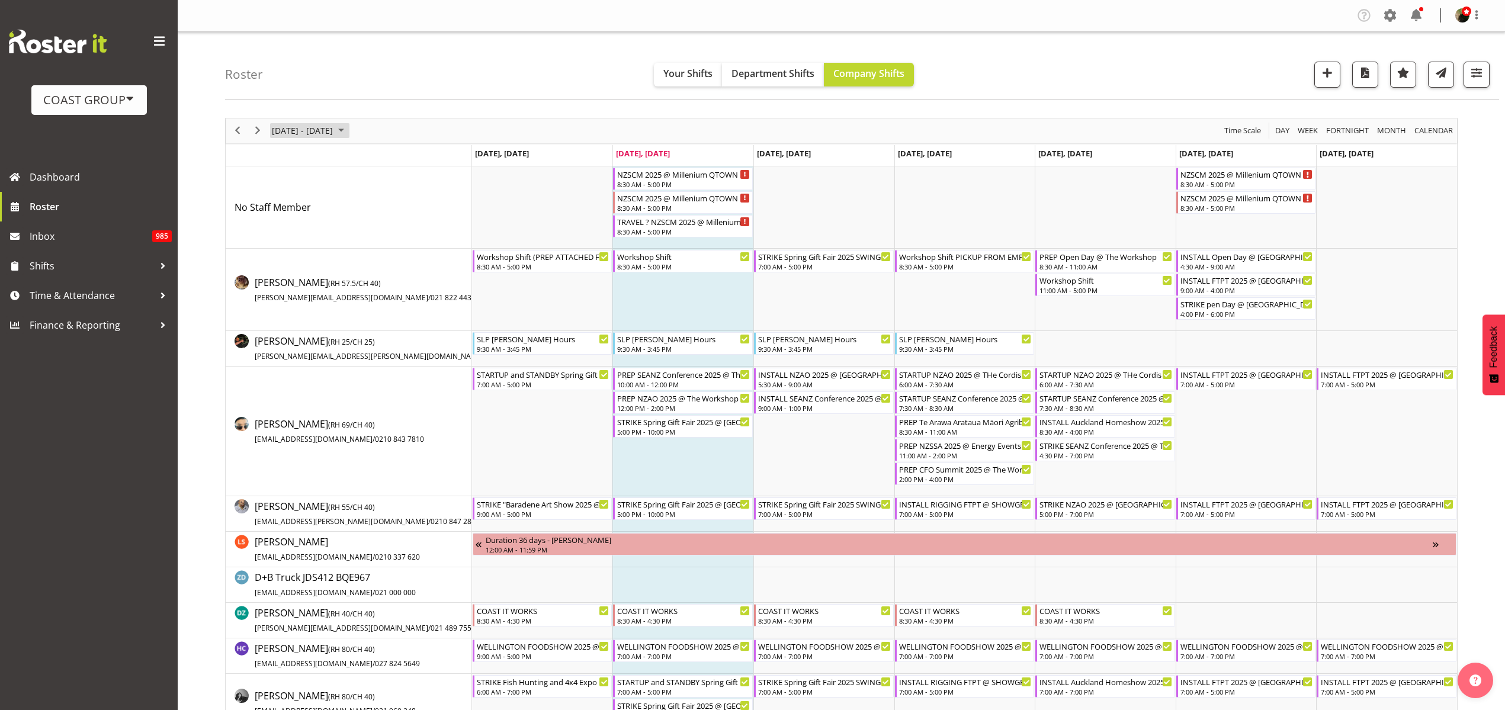
click at [303, 128] on span "[DATE] - [DATE]" at bounding box center [302, 130] width 63 height 15
click at [398, 159] on span "next month" at bounding box center [396, 160] width 21 height 21
click at [355, 278] on span "28" at bounding box center [360, 282] width 18 height 18
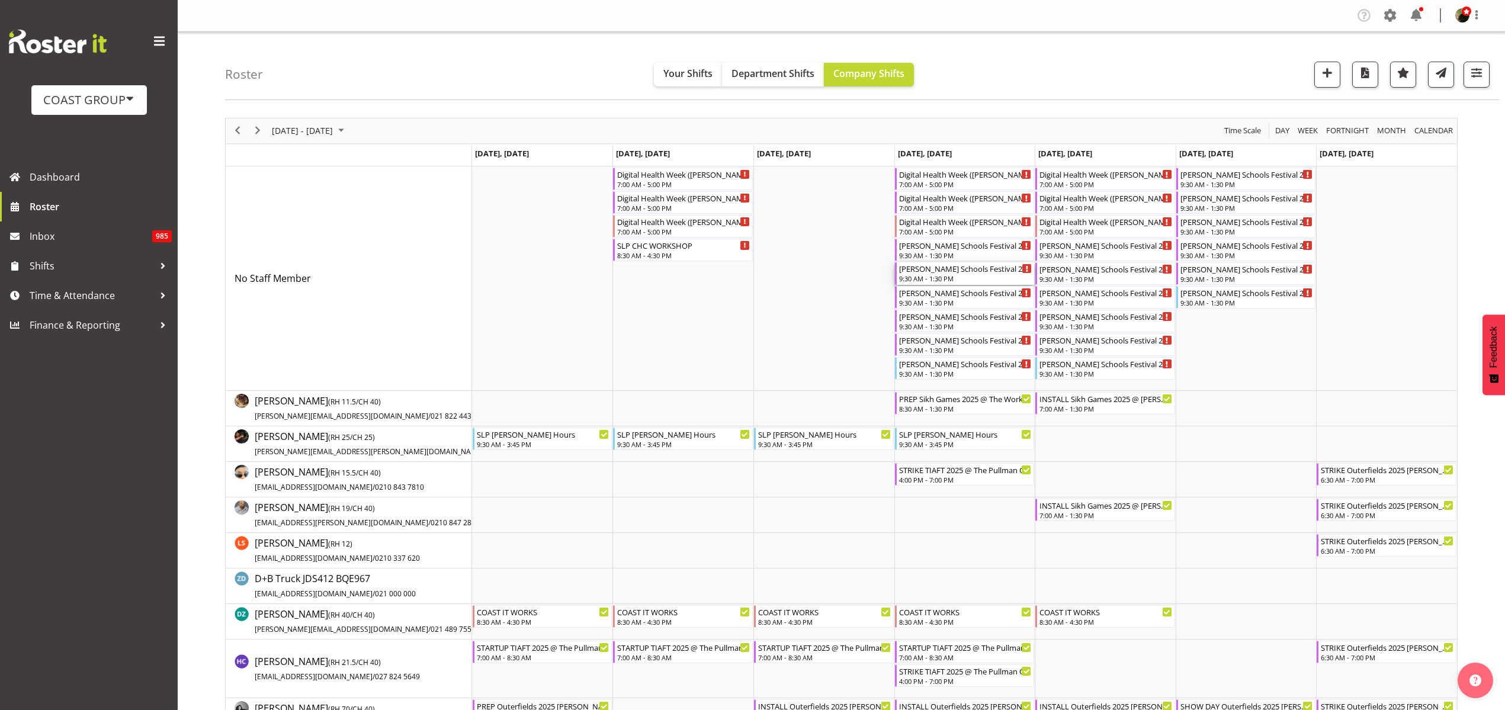
click at [933, 274] on div "[PERSON_NAME] Schools Festival 25 @ [GEOGRAPHIC_DATA] On site @ 1030 9:30 AM - …" at bounding box center [965, 273] width 133 height 22
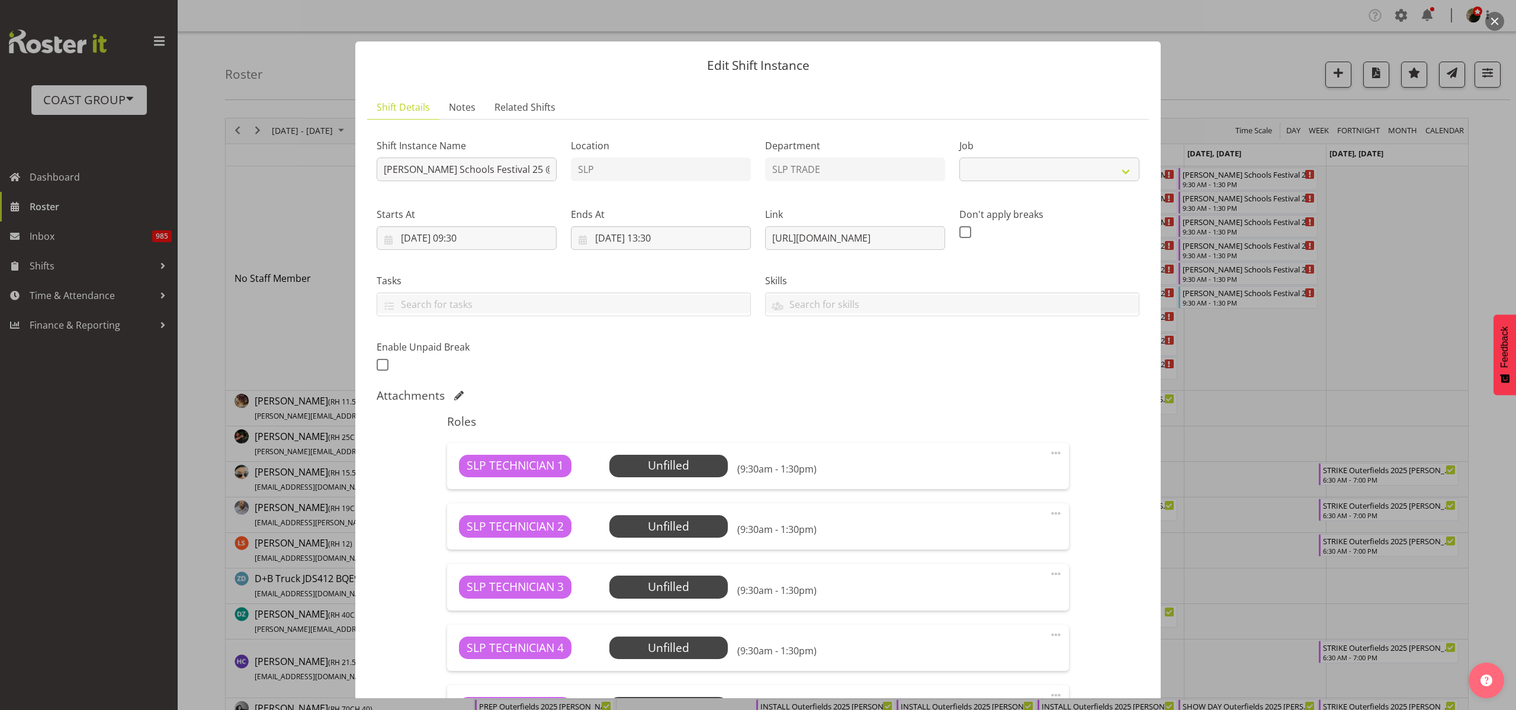
select select "10573"
click at [381, 168] on input "[PERSON_NAME] Schools Festival 25 @ [GEOGRAPHIC_DATA] On site @ 1030" at bounding box center [467, 169] width 180 height 24
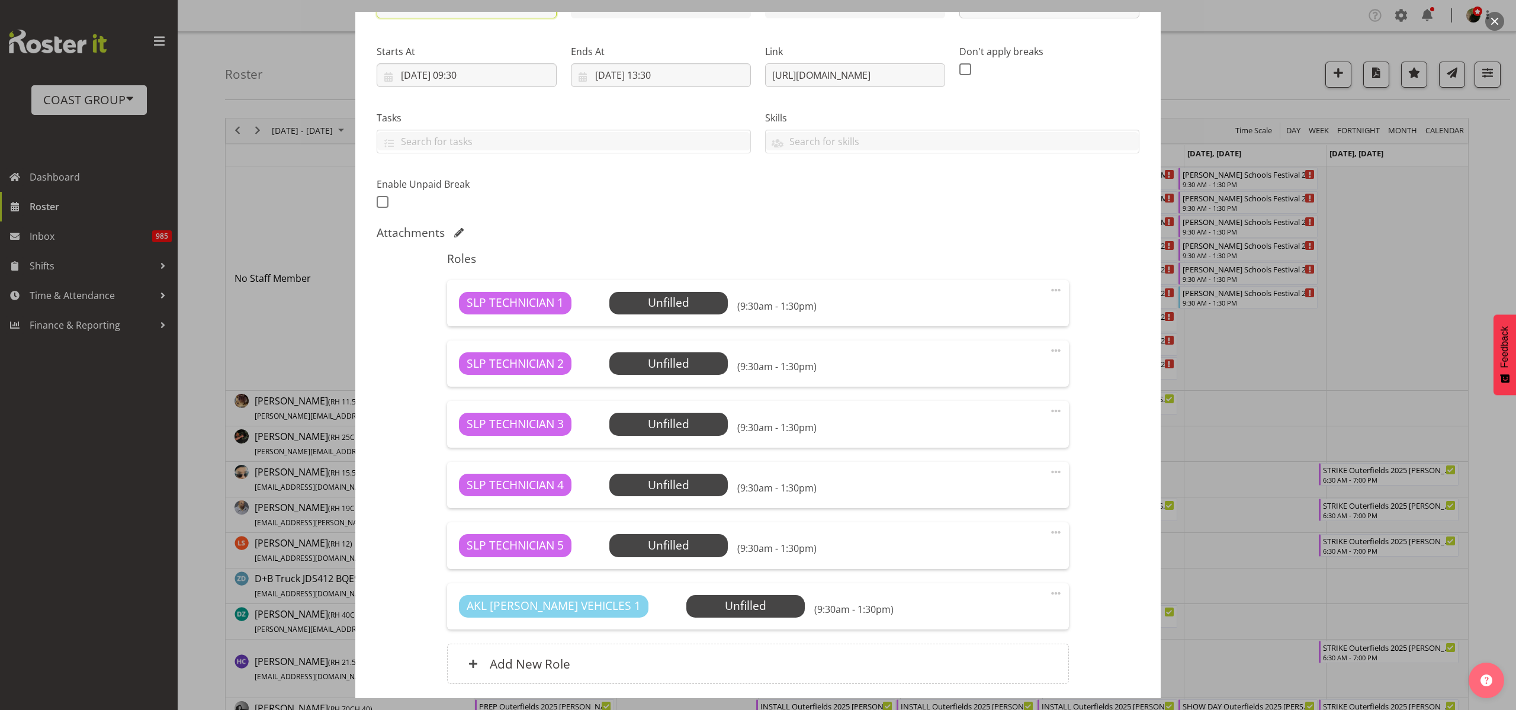
scroll to position [254, 0]
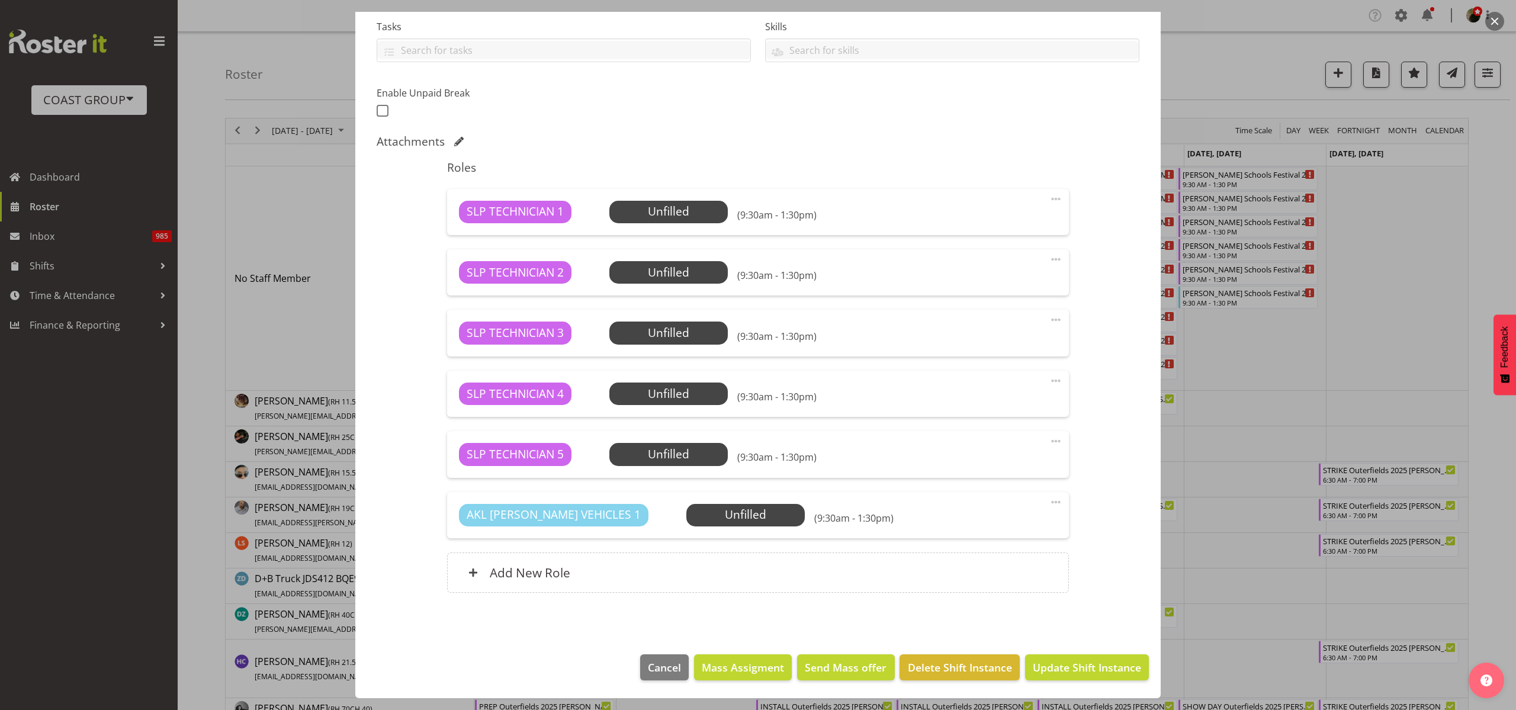
type input "PREP [PERSON_NAME] Schools Festival 25 @ The Workshop"
click at [1097, 662] on span "Update Shift Instance" at bounding box center [1087, 667] width 108 height 15
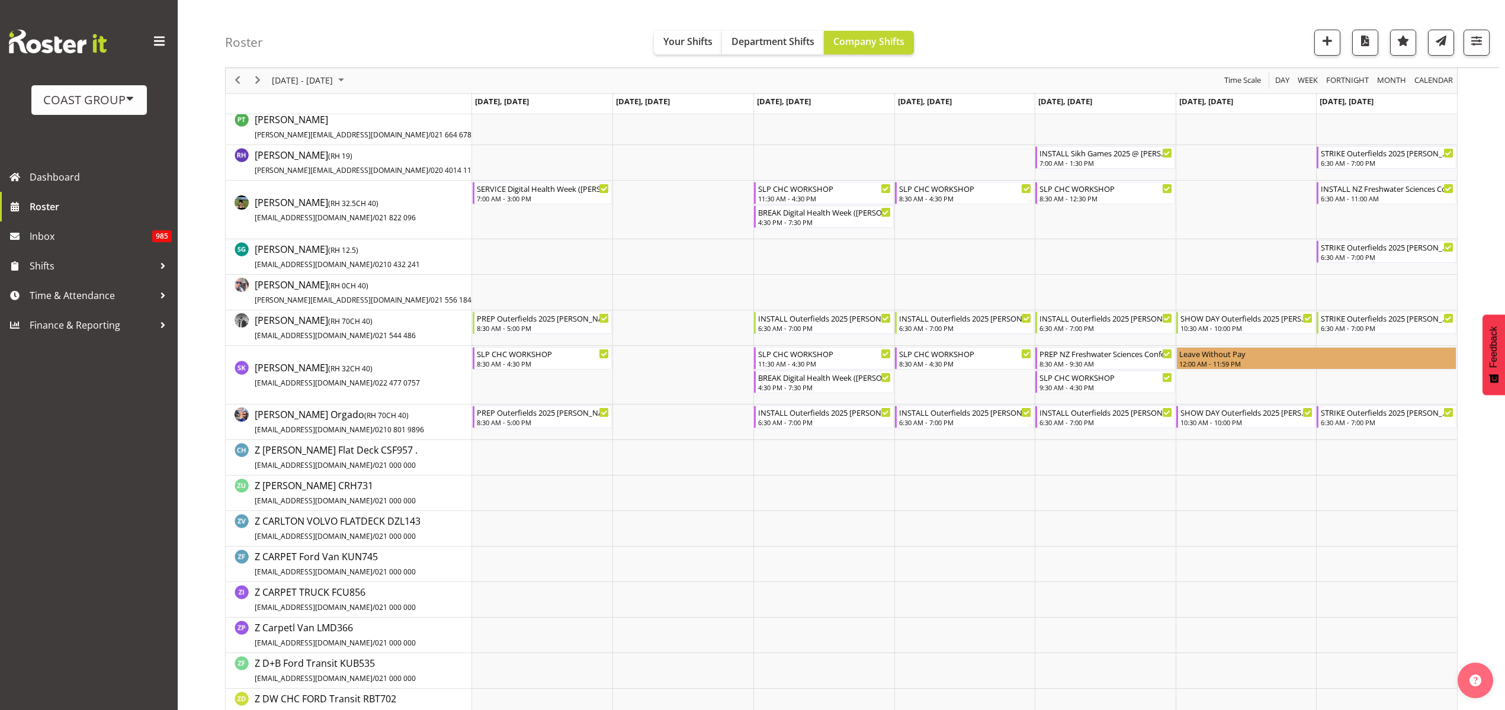
scroll to position [1036, 0]
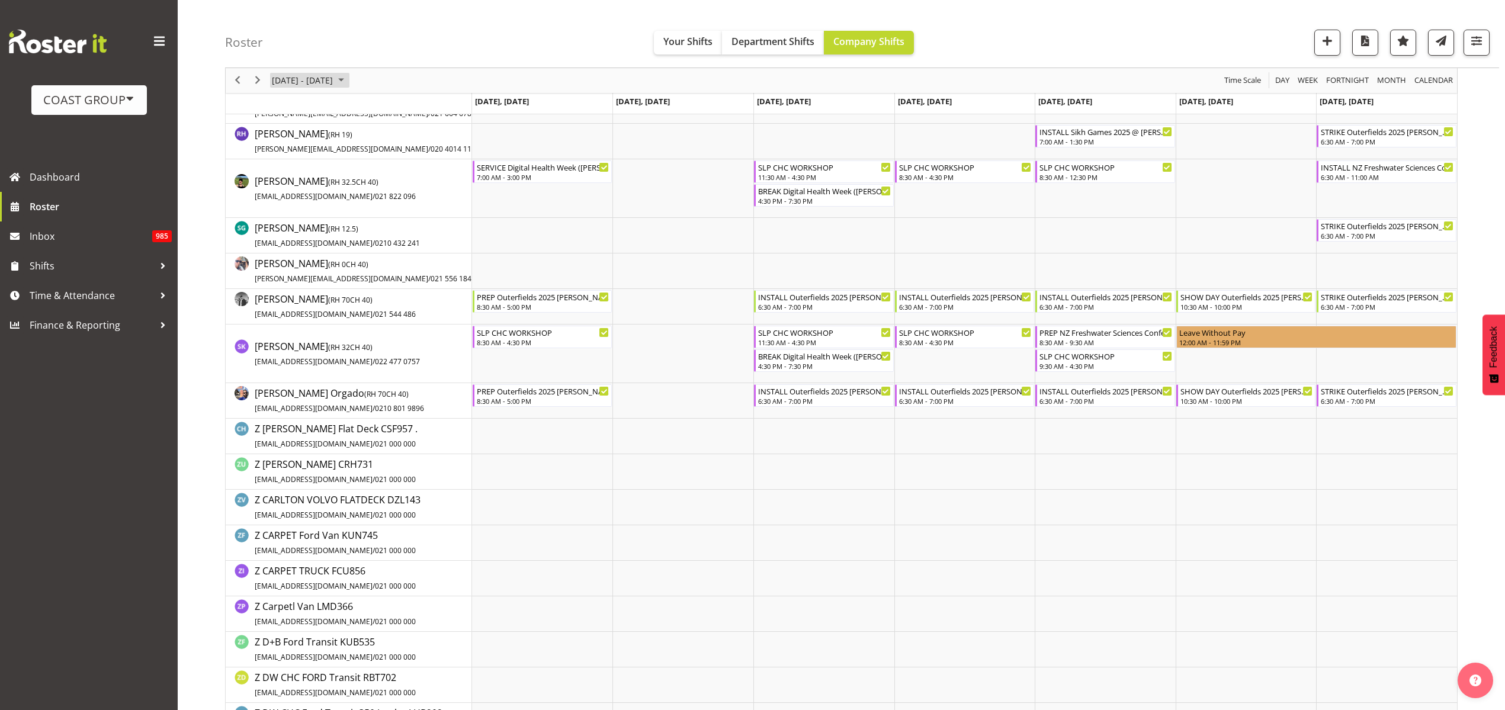
click at [322, 81] on span "[DATE] - [DATE]" at bounding box center [302, 80] width 63 height 15
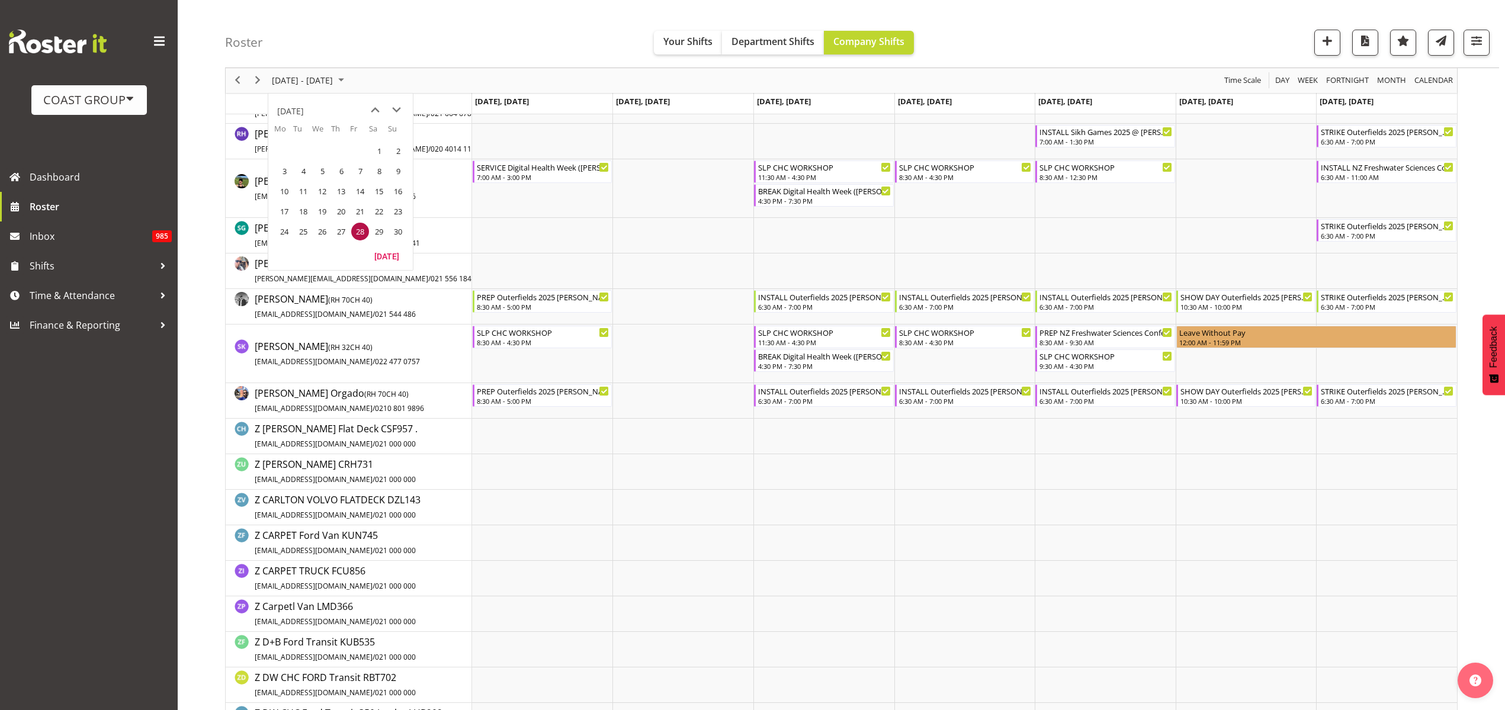
click at [374, 106] on span "previous month" at bounding box center [375, 109] width 21 height 21
click at [335, 232] on span "30" at bounding box center [341, 232] width 18 height 18
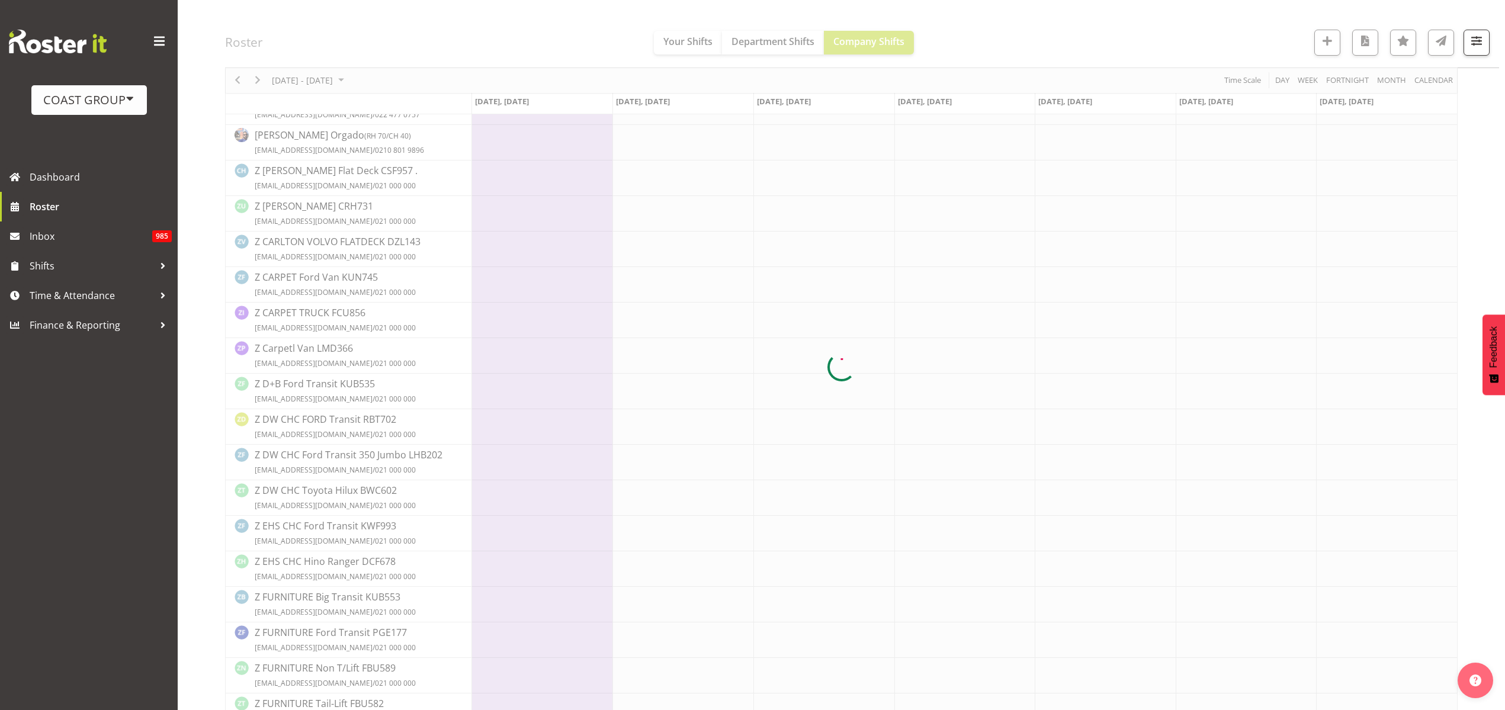
scroll to position [0, 0]
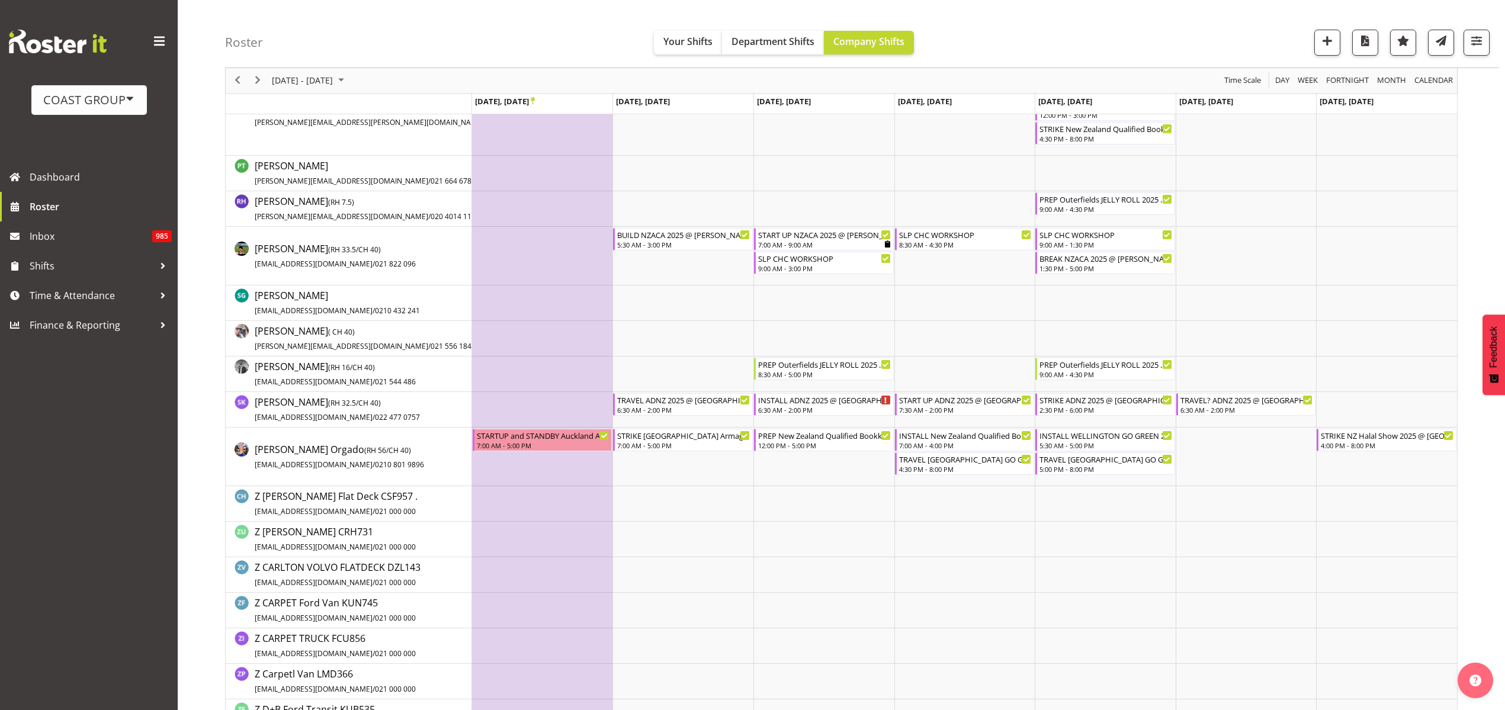
scroll to position [1036, 0]
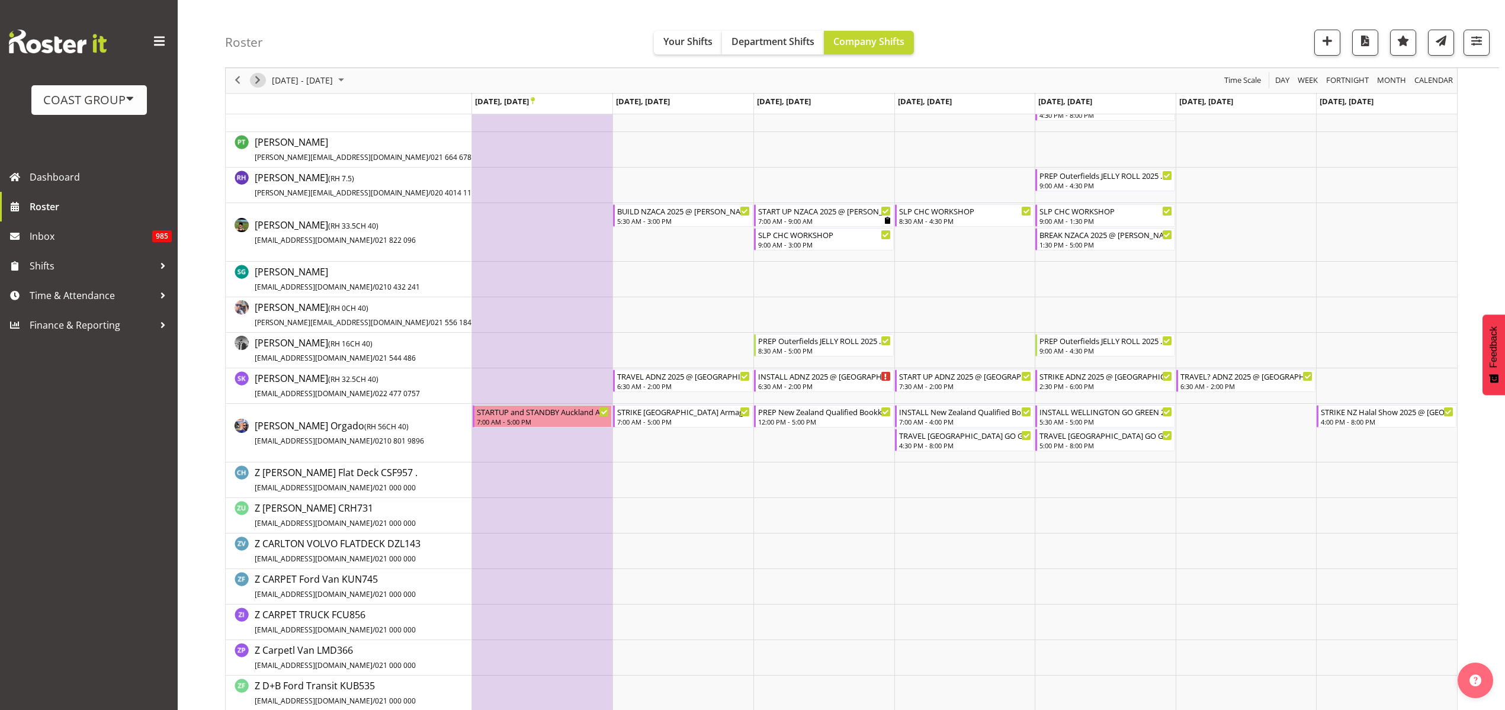
click at [258, 80] on span "Next" at bounding box center [257, 80] width 14 height 15
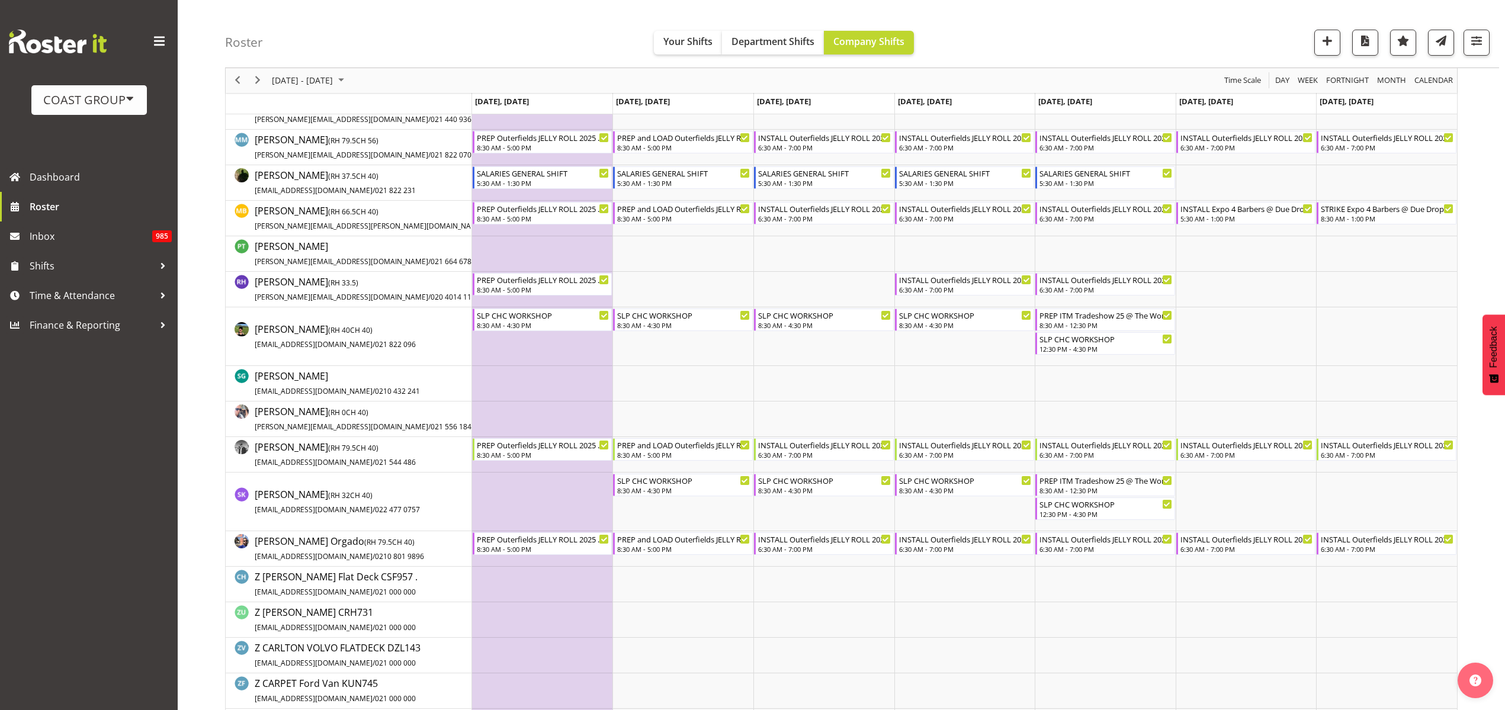
scroll to position [888, 0]
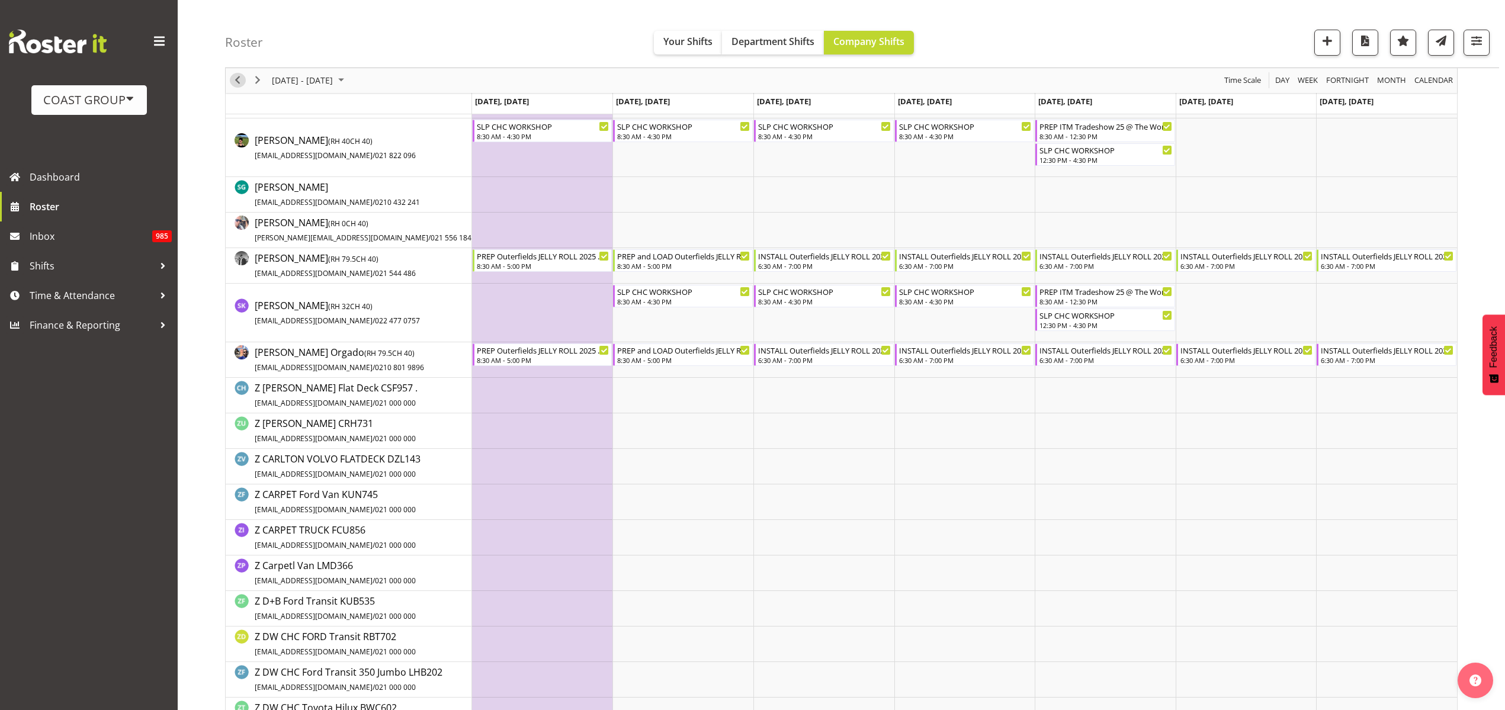
click at [237, 81] on span "Previous" at bounding box center [237, 80] width 14 height 15
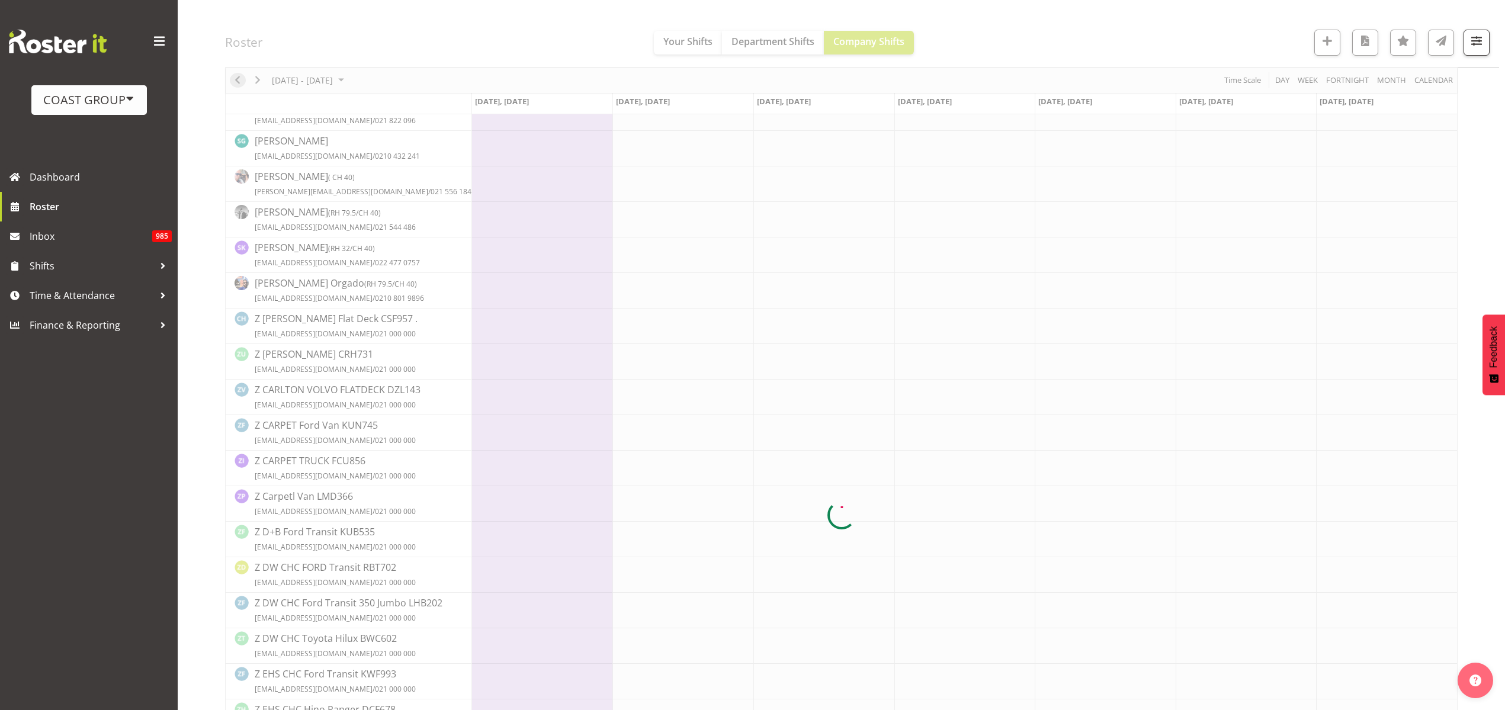
scroll to position [0, 0]
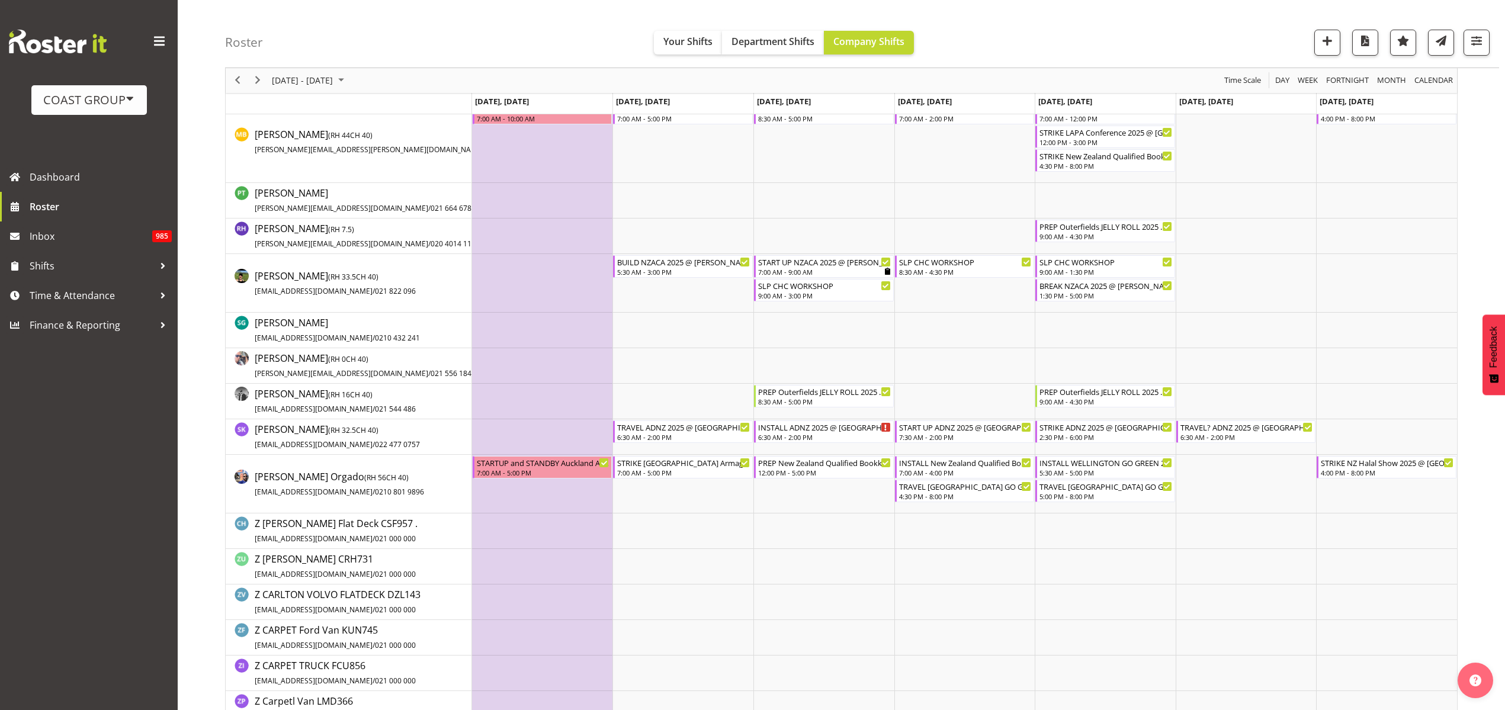
scroll to position [1184, 0]
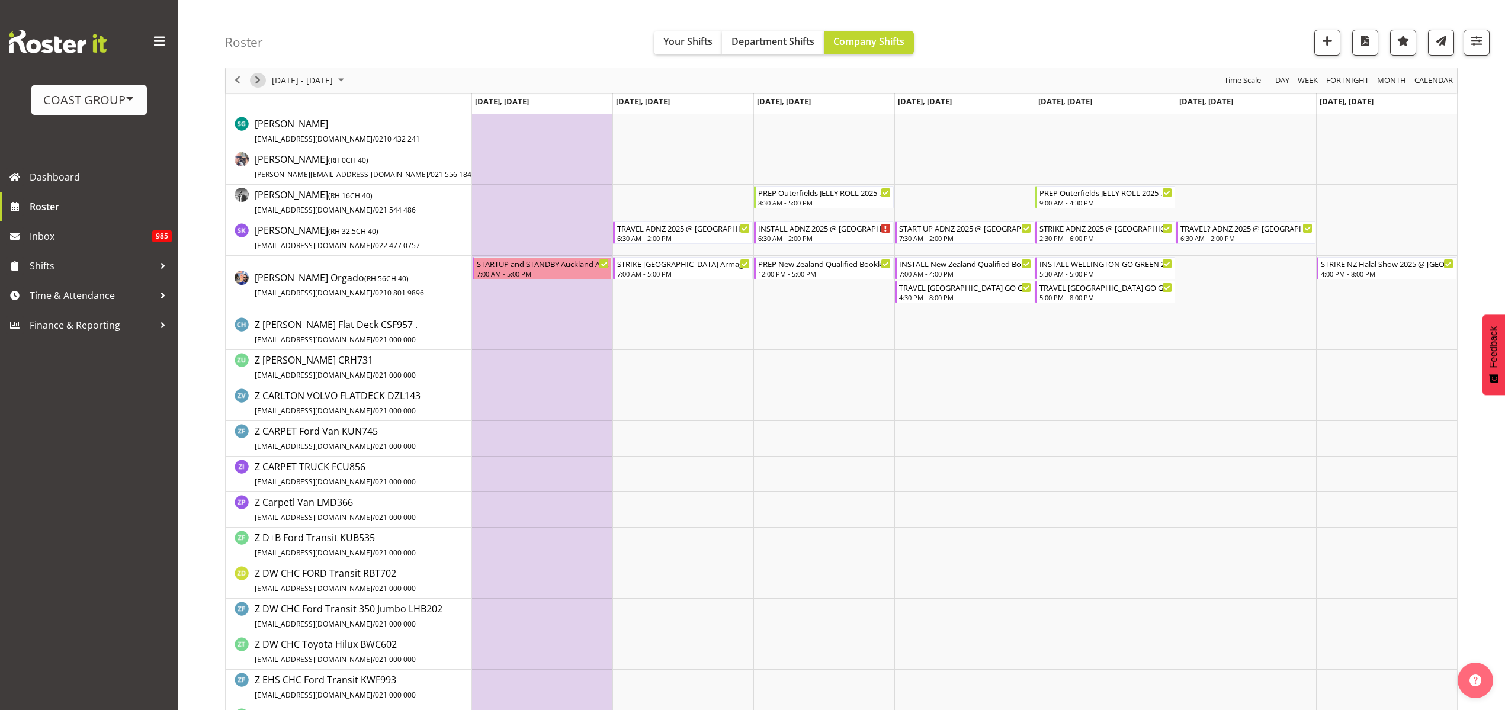
click at [259, 75] on span "Next" at bounding box center [257, 80] width 14 height 15
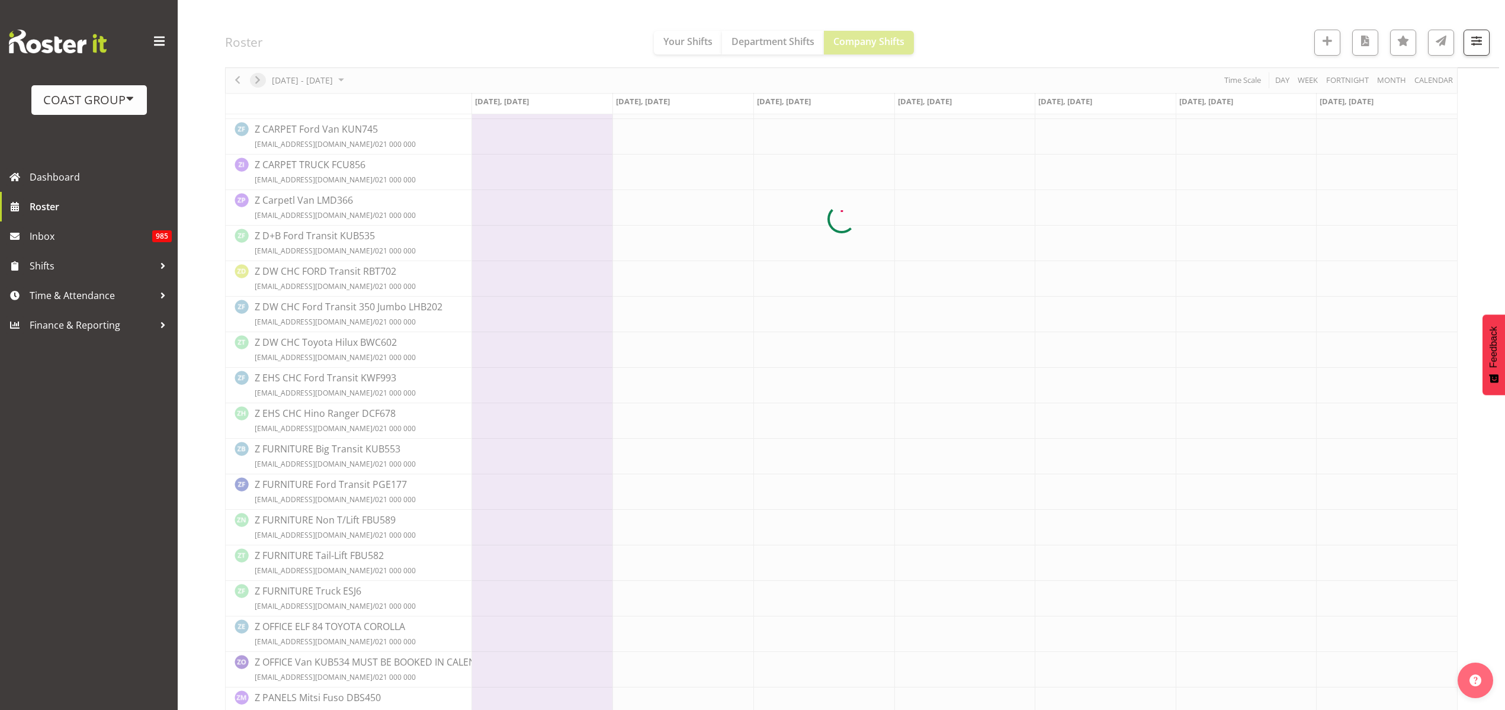
scroll to position [0, 0]
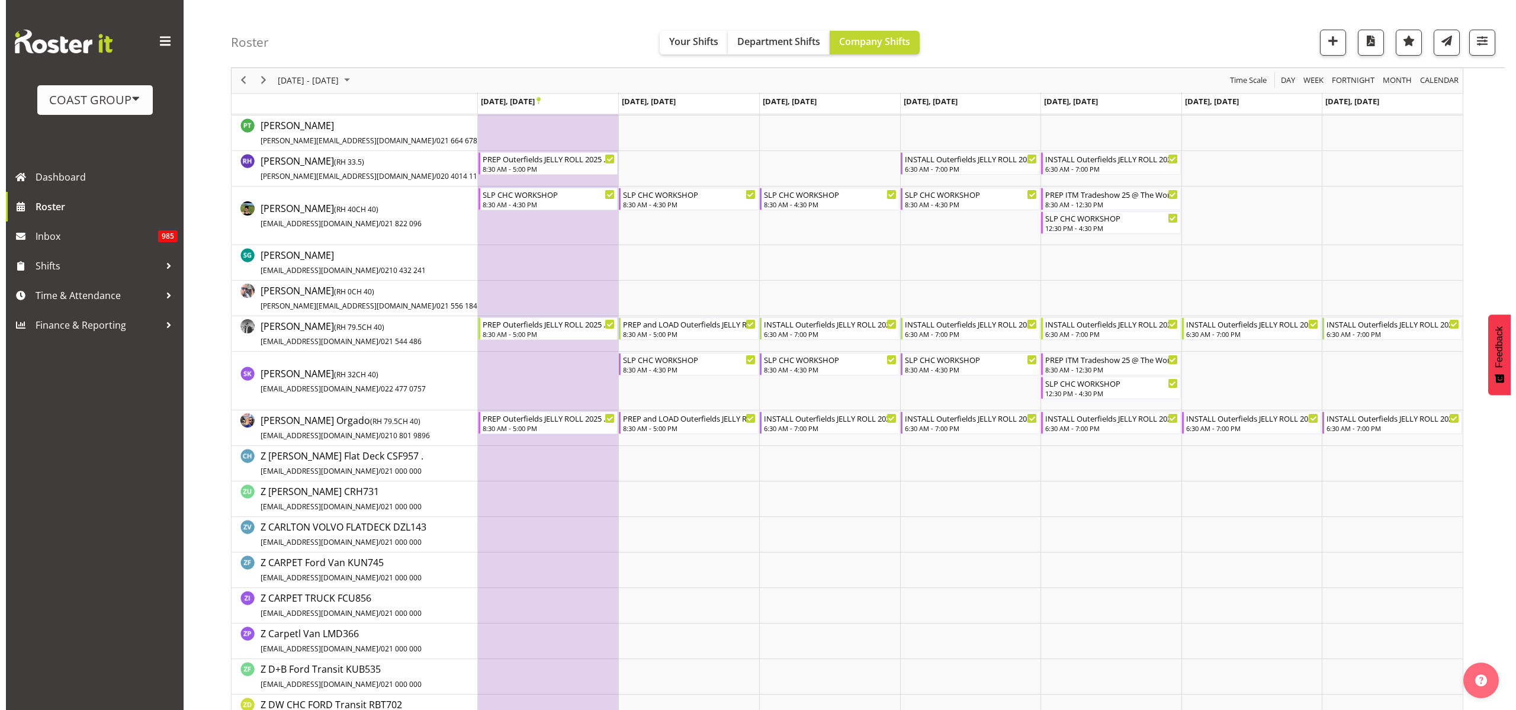
scroll to position [888, 0]
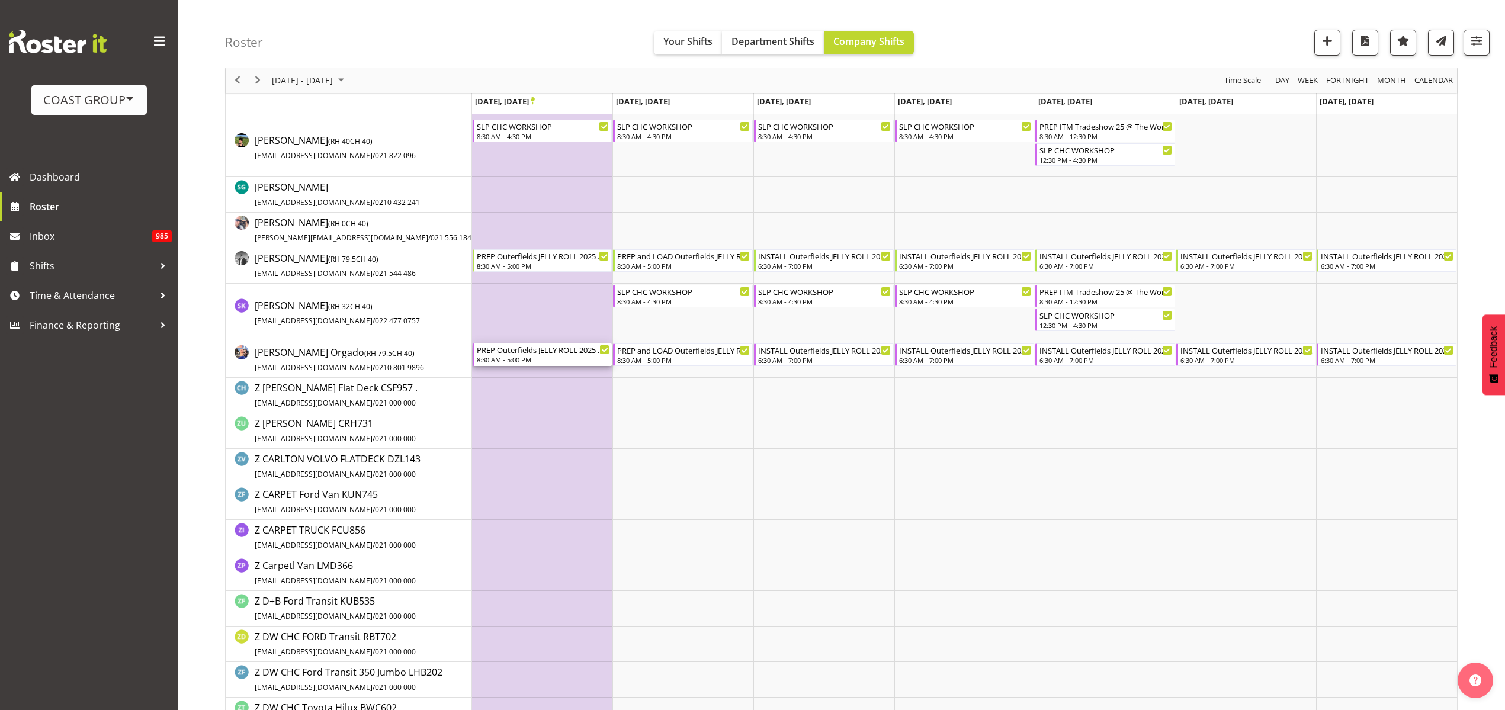
click at [533, 355] on div "8:30 AM - 5:00 PM" at bounding box center [543, 359] width 133 height 9
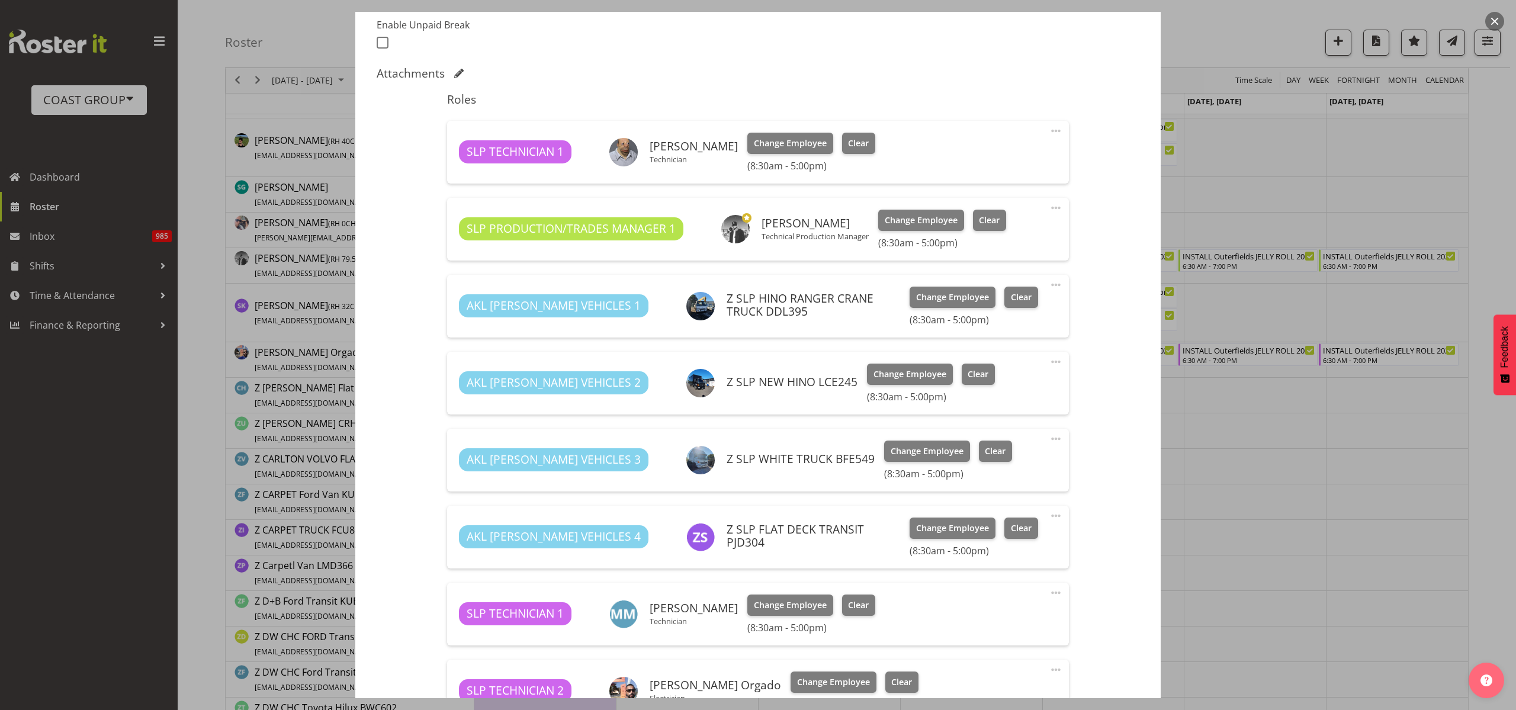
select select "9981"
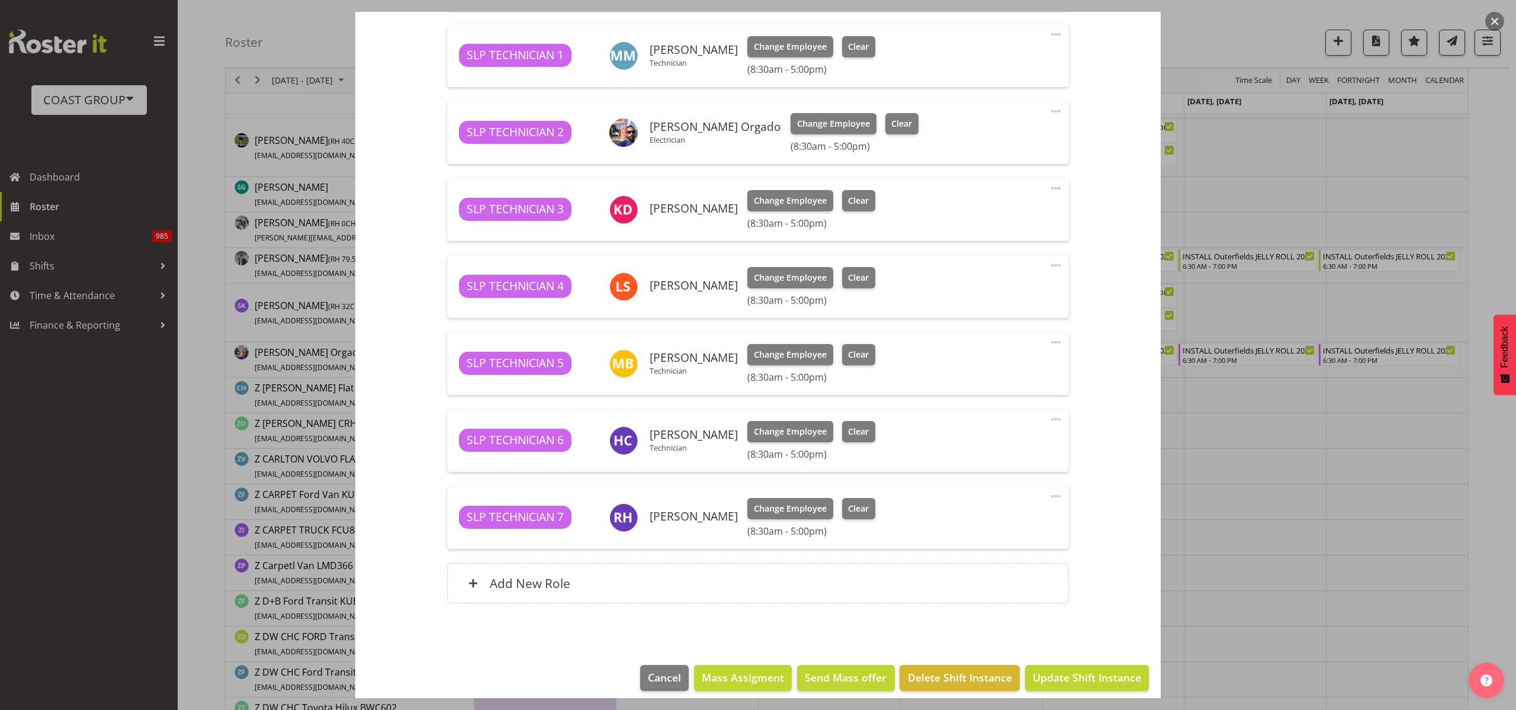
scroll to position [891, 0]
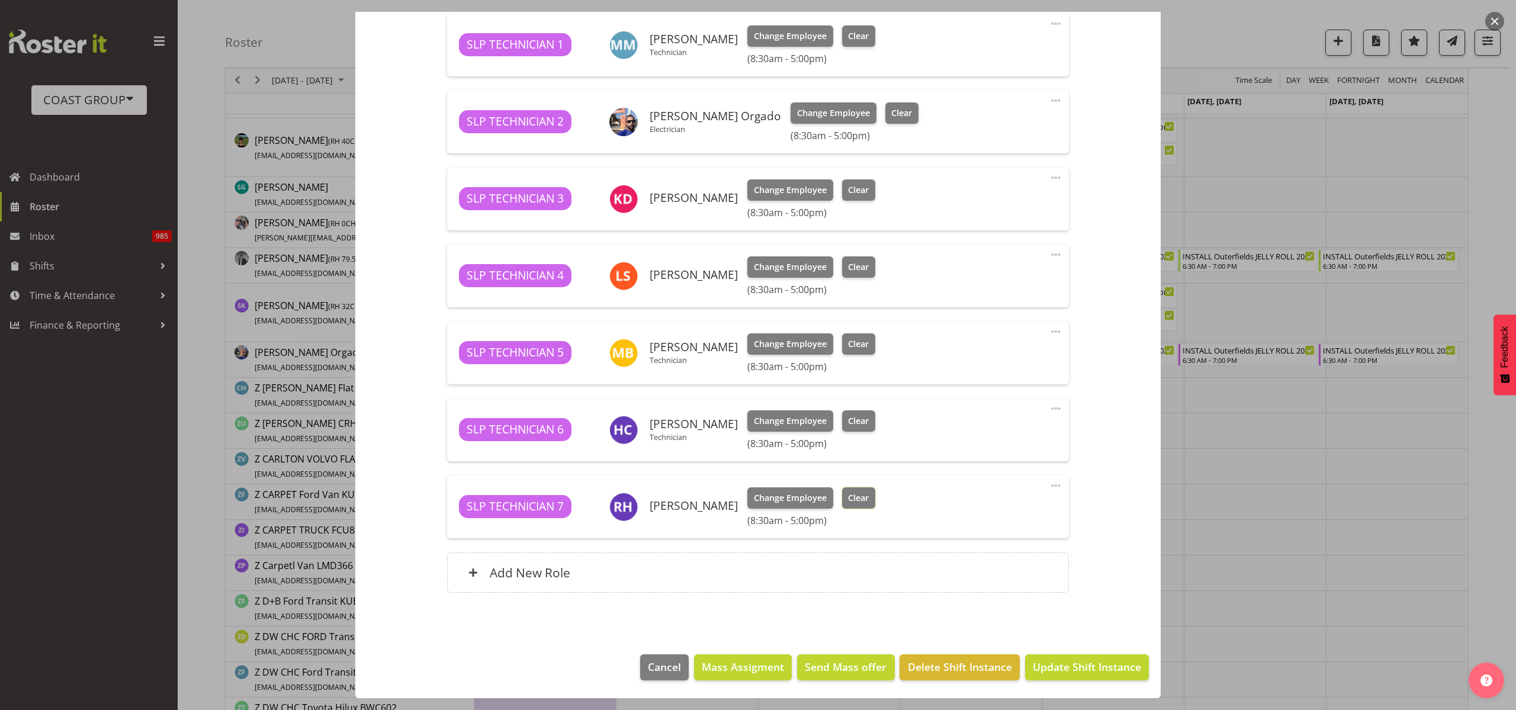
click at [848, 497] on span "Clear" at bounding box center [858, 497] width 21 height 13
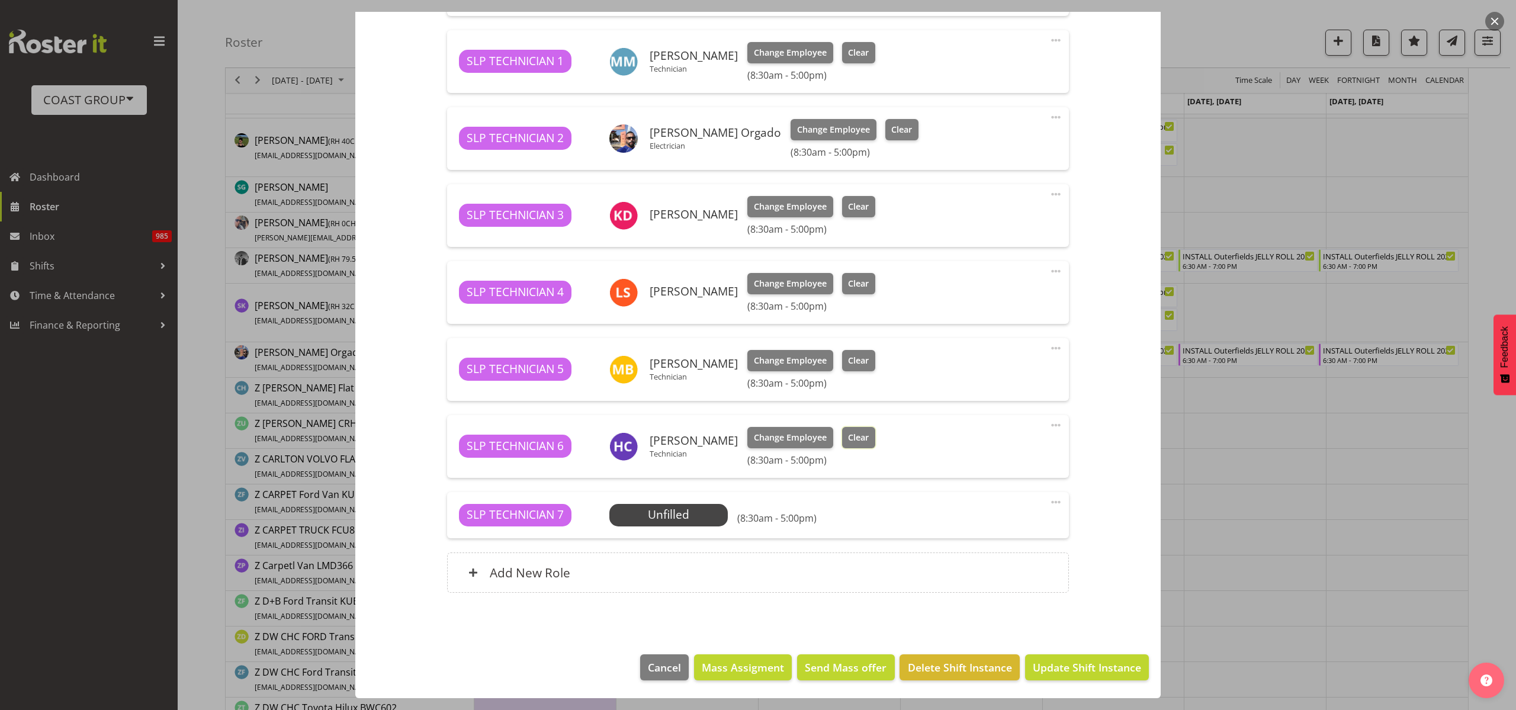
click at [850, 435] on span "Clear" at bounding box center [858, 437] width 21 height 13
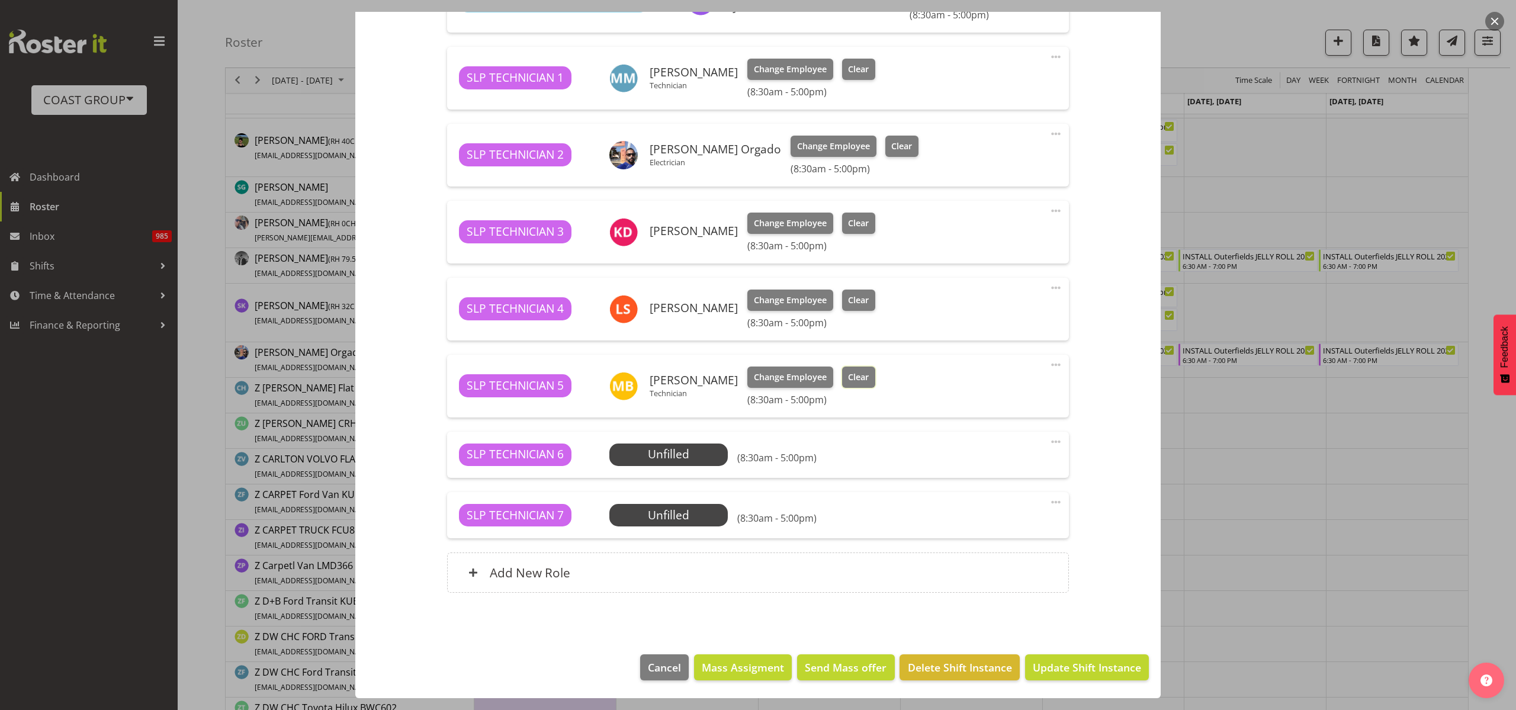
click at [849, 376] on span "Clear" at bounding box center [858, 377] width 21 height 13
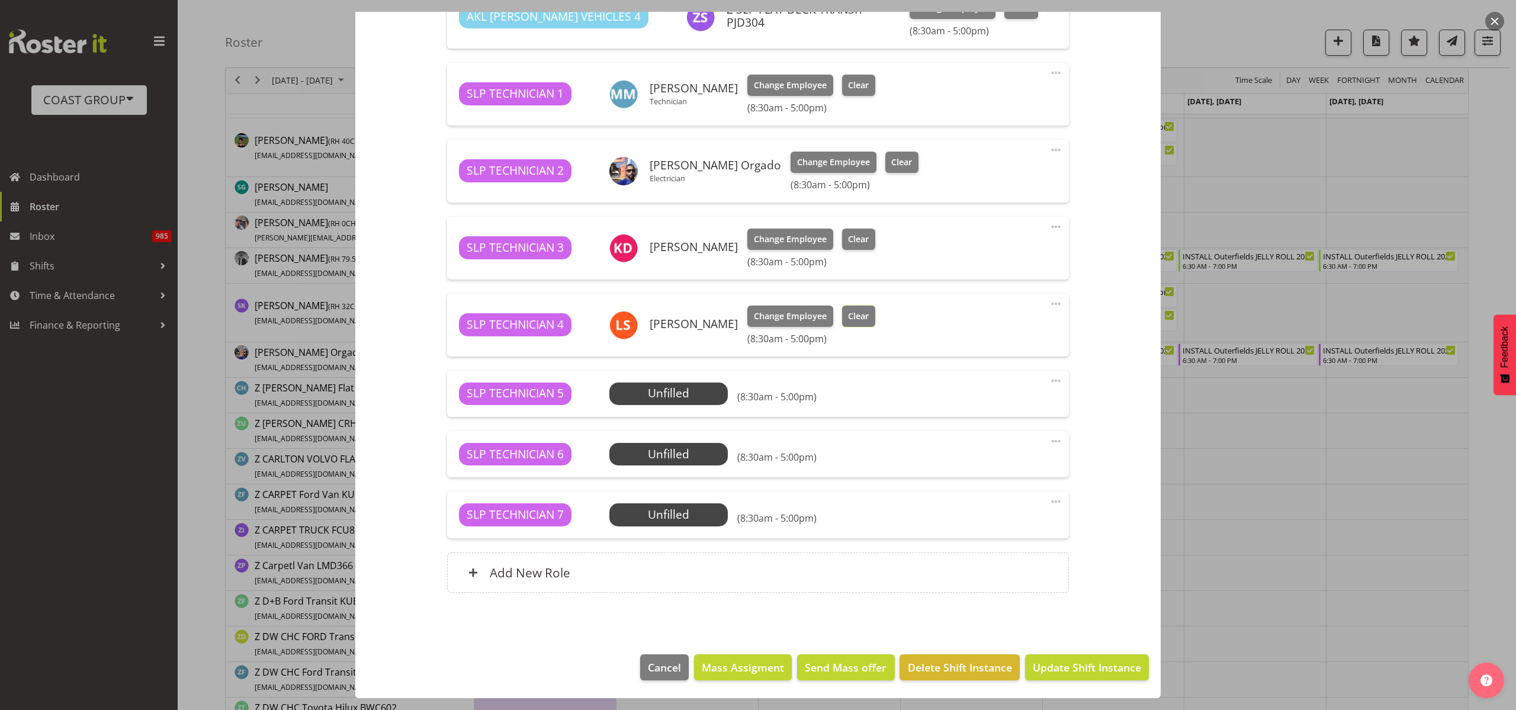
click at [853, 316] on span "Clear" at bounding box center [858, 316] width 21 height 13
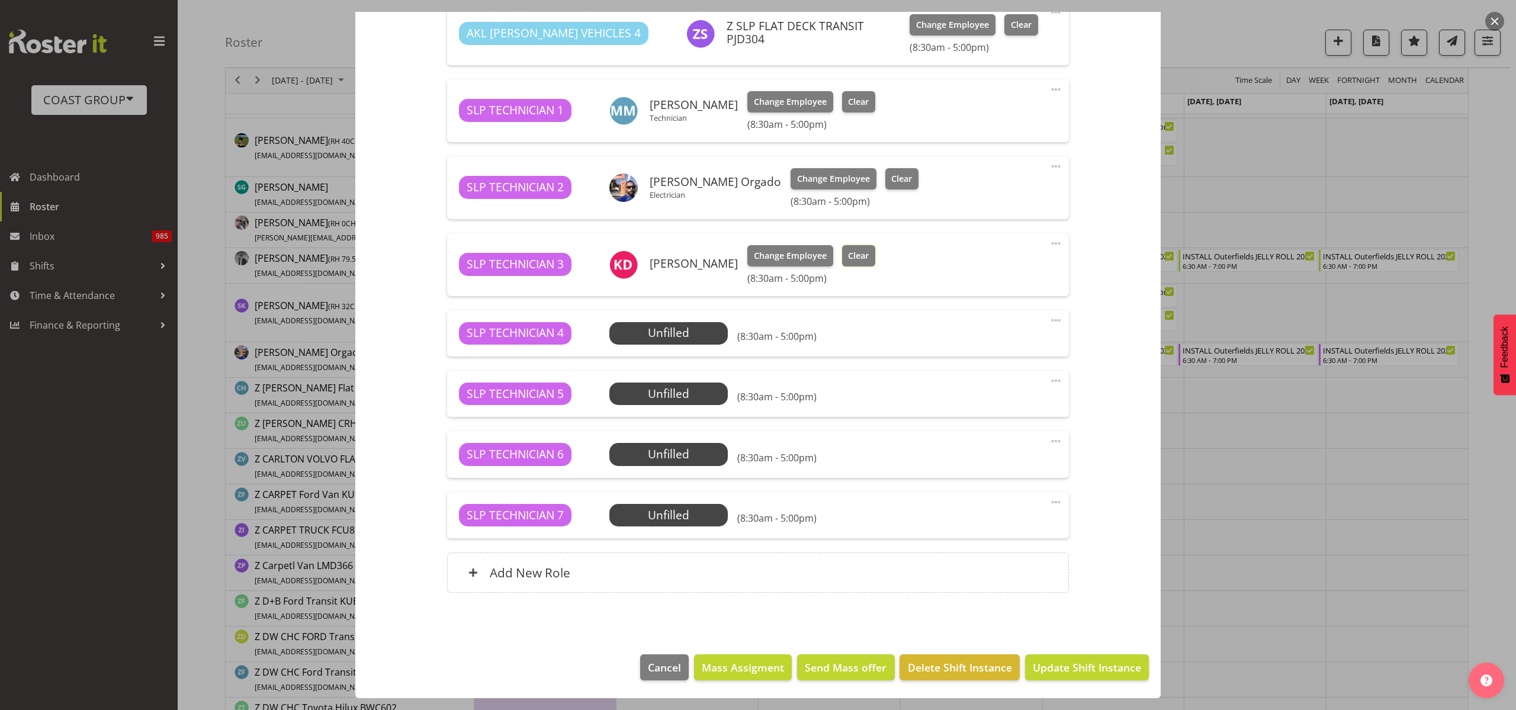
click at [851, 248] on button "Clear" at bounding box center [859, 255] width 34 height 21
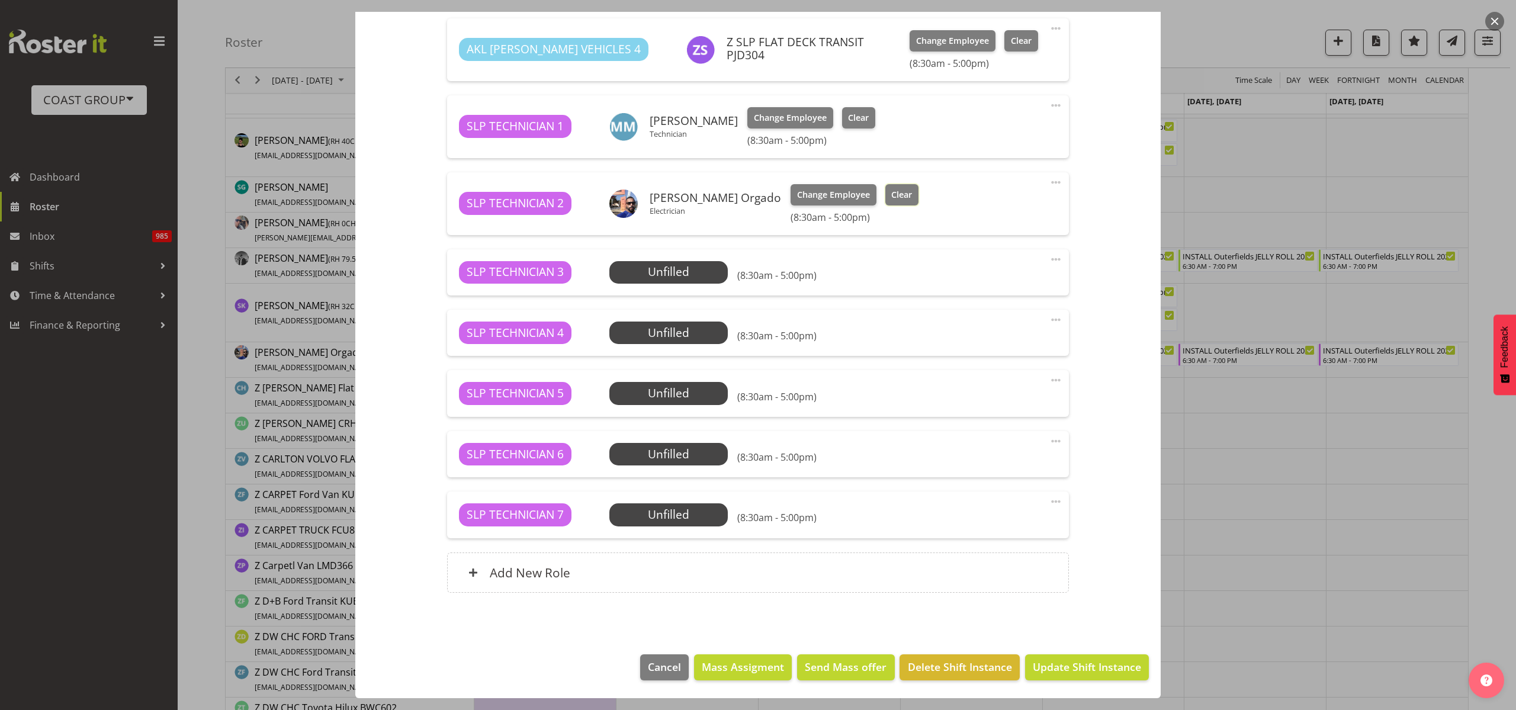
click at [909, 195] on button "Clear" at bounding box center [902, 194] width 34 height 21
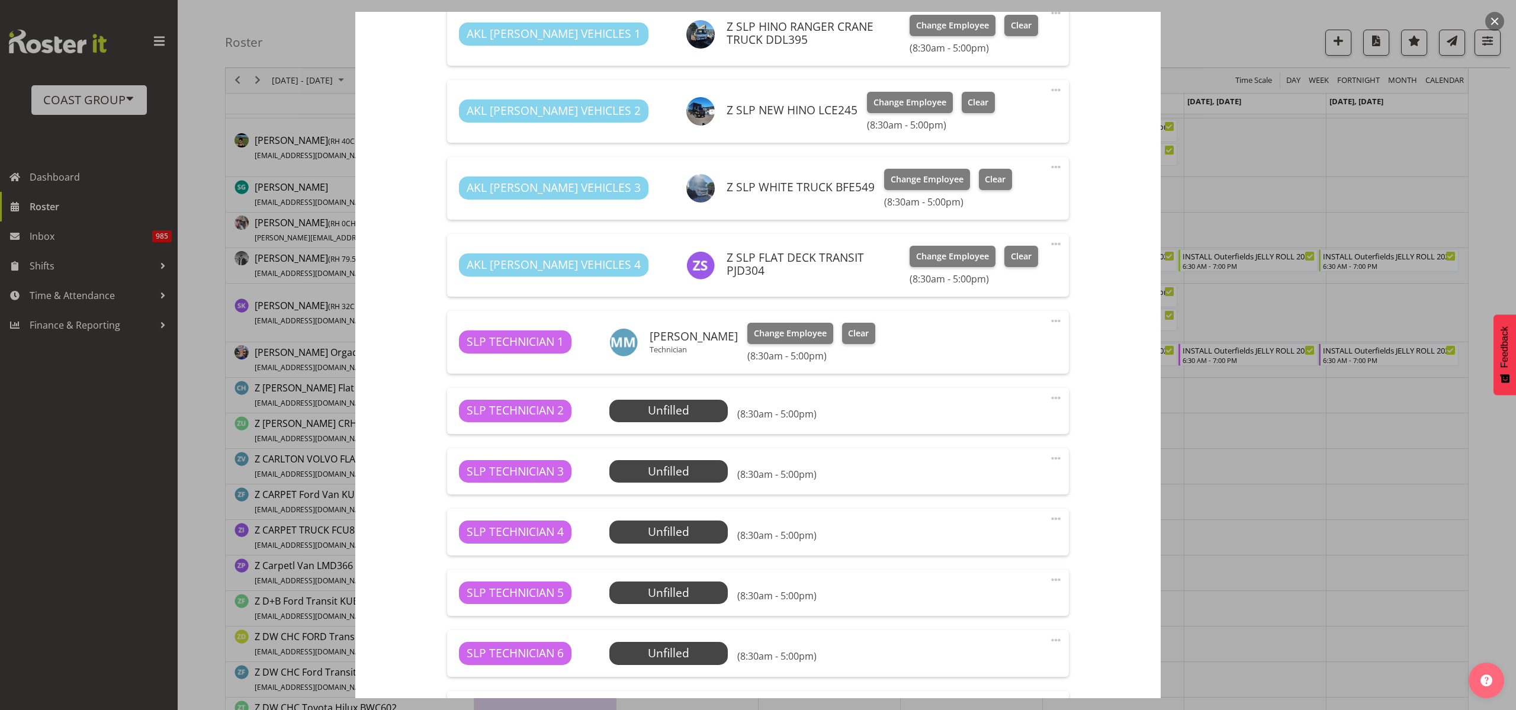
scroll to position [571, 0]
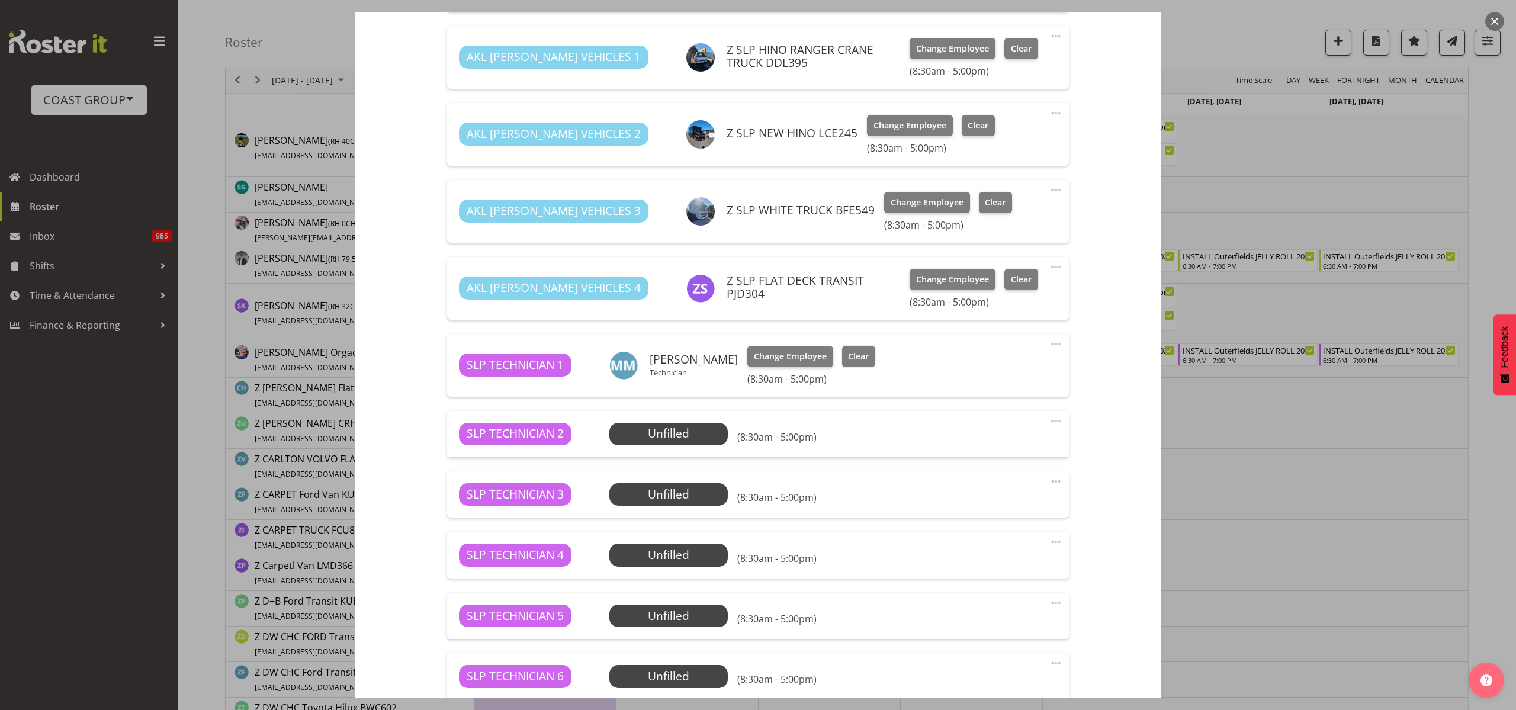
click at [855, 359] on span "Clear" at bounding box center [858, 356] width 21 height 13
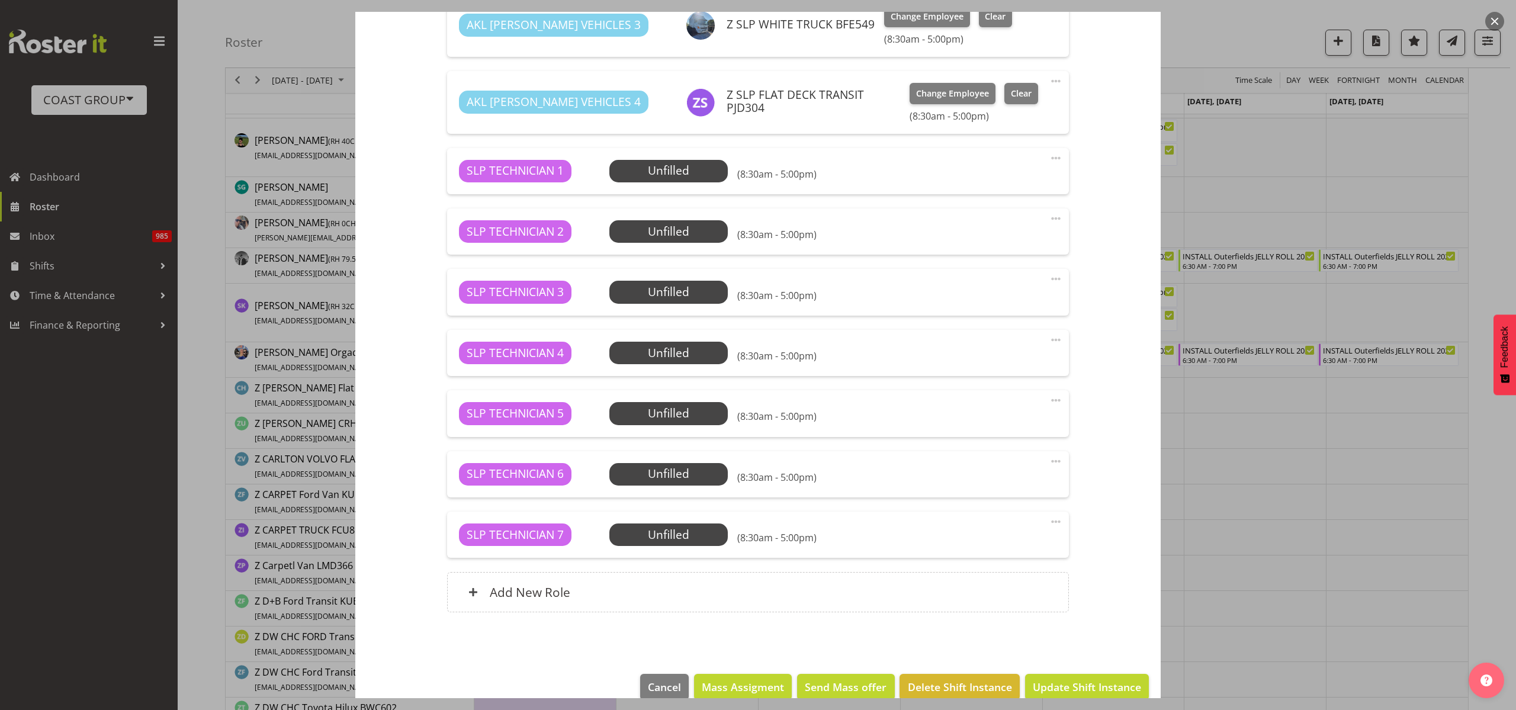
scroll to position [776, 0]
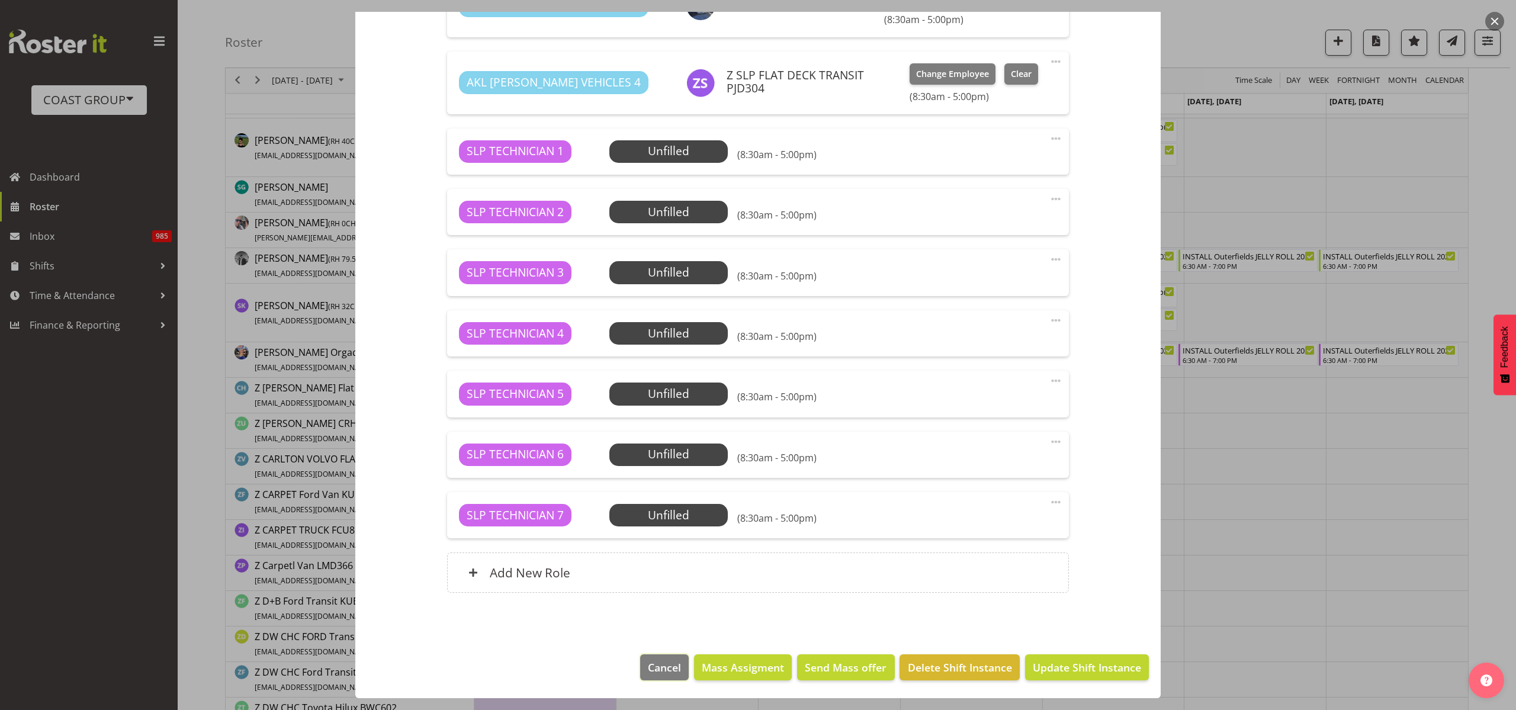
click at [654, 672] on span "Cancel" at bounding box center [664, 667] width 33 height 15
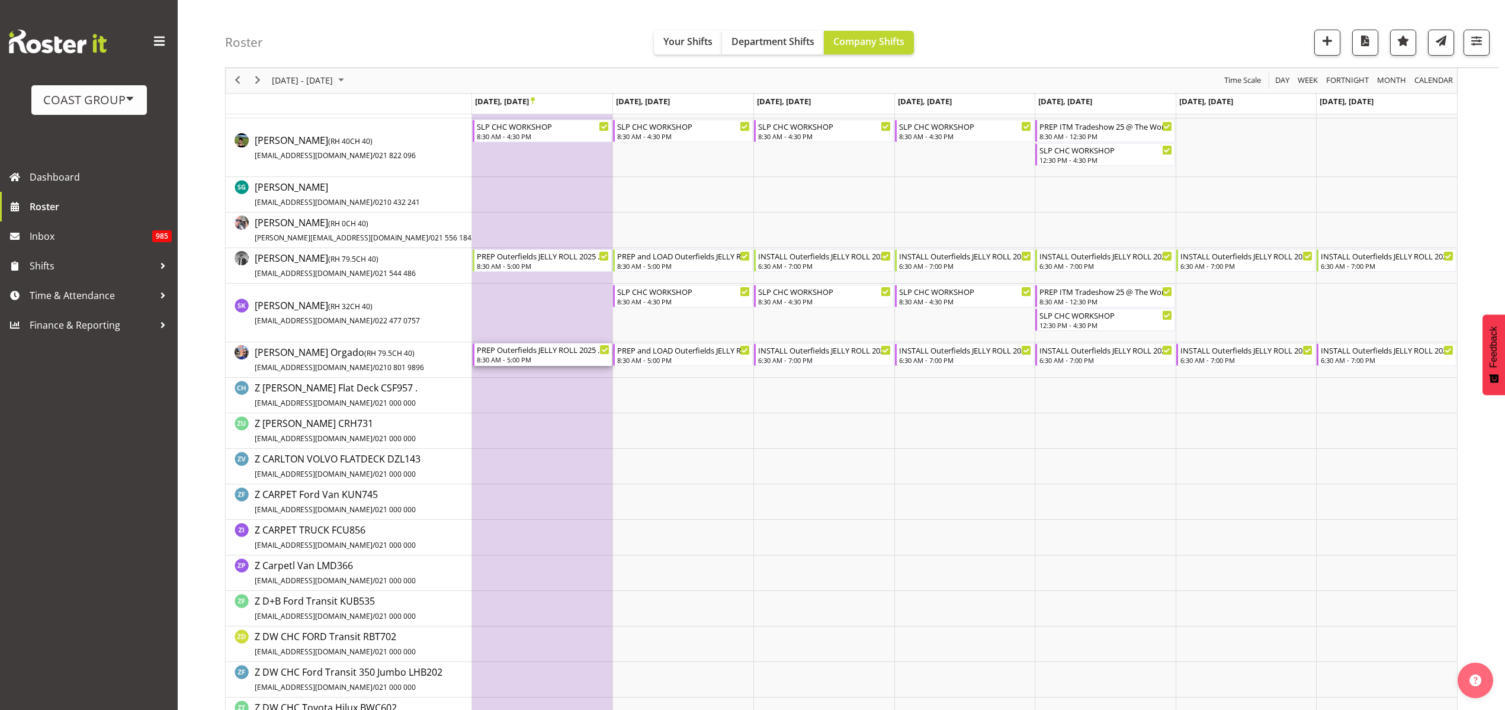
click at [504, 356] on div "8:30 AM - 5:00 PM" at bounding box center [543, 359] width 133 height 9
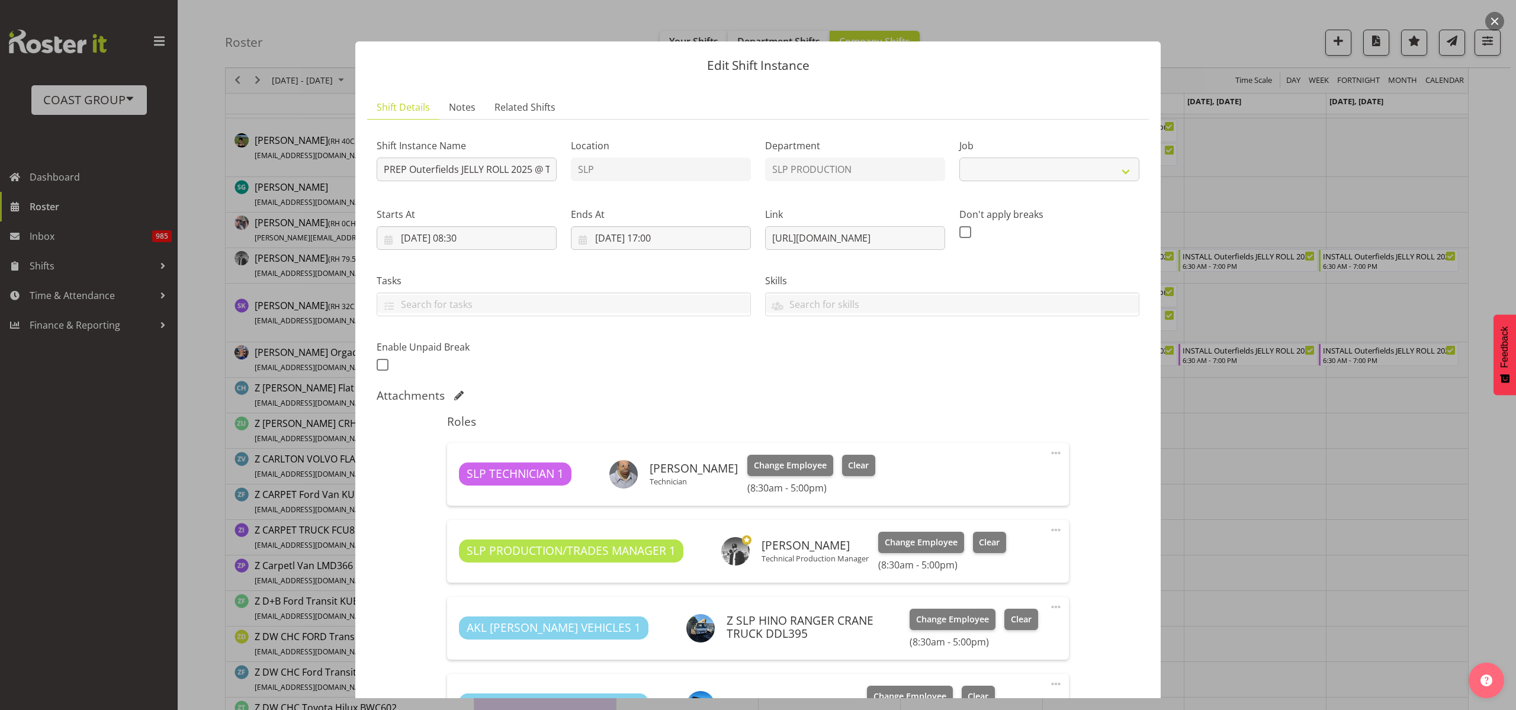
select select "9981"
drag, startPoint x: 406, startPoint y: 168, endPoint x: 165, endPoint y: 161, distance: 241.7
click at [165, 161] on div "Edit Shift Instance Shift Details Notes Related Shifts Shift Instance Name PREP…" at bounding box center [758, 355] width 1516 height 710
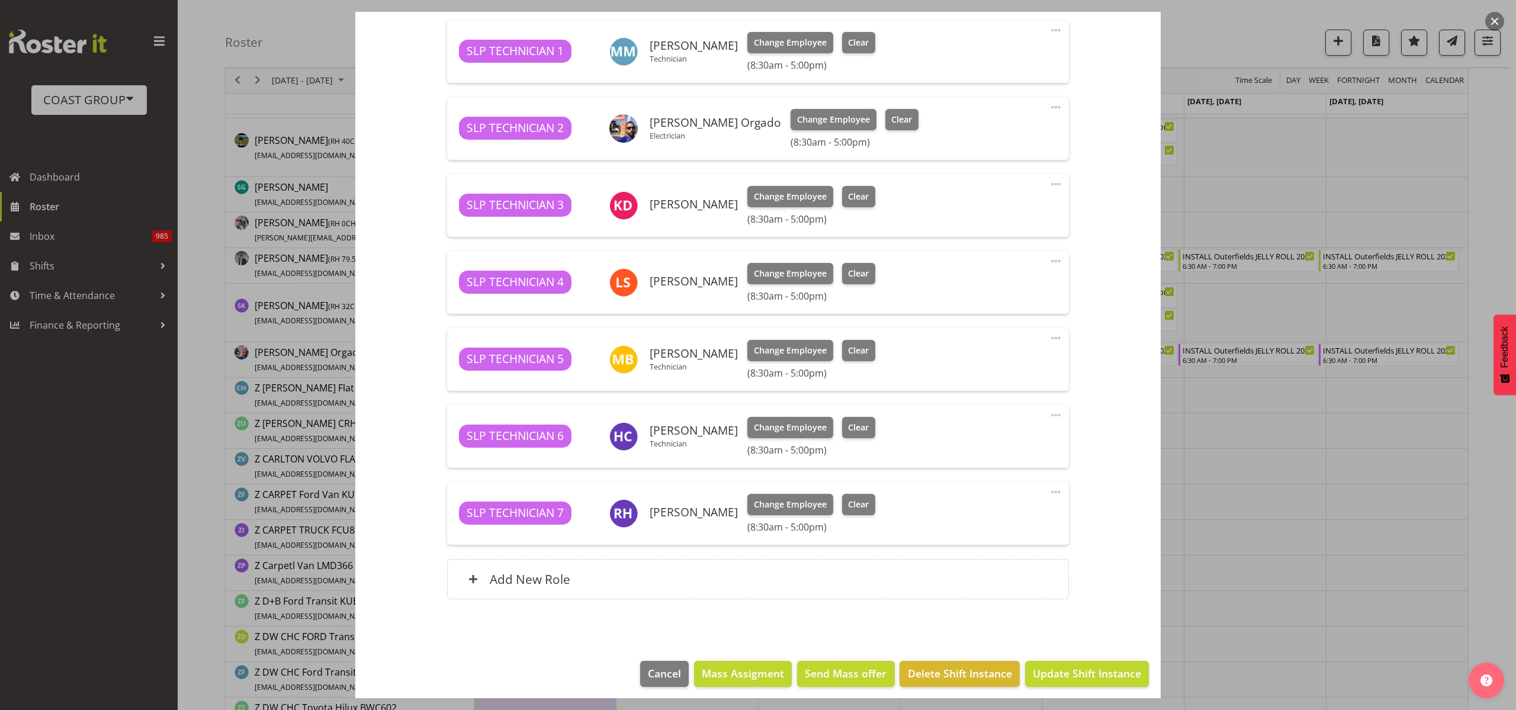
scroll to position [888, 0]
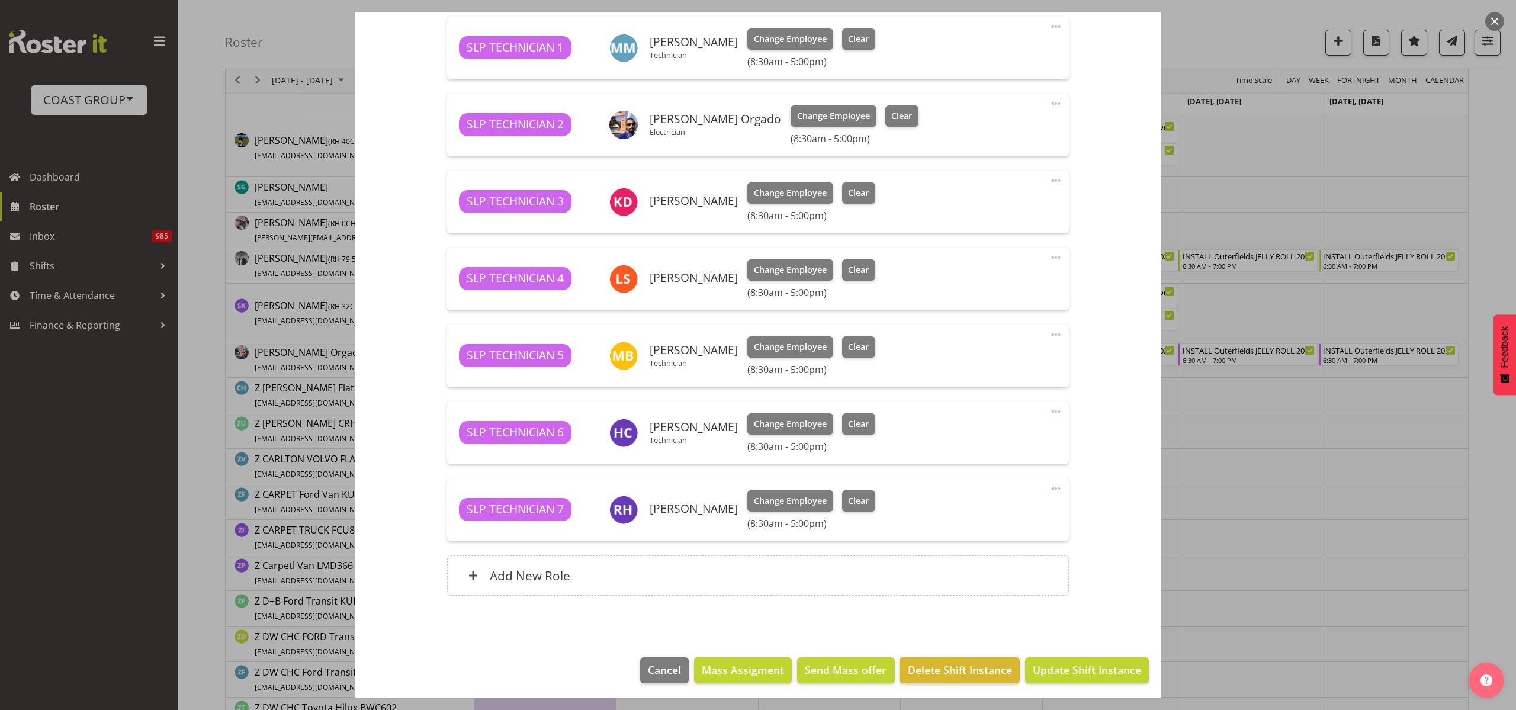
type input "INSTALL Outerfields JELLY ROLL 2025 @ Western Springs"
click at [1062, 664] on span "Update Shift Instance" at bounding box center [1087, 669] width 108 height 15
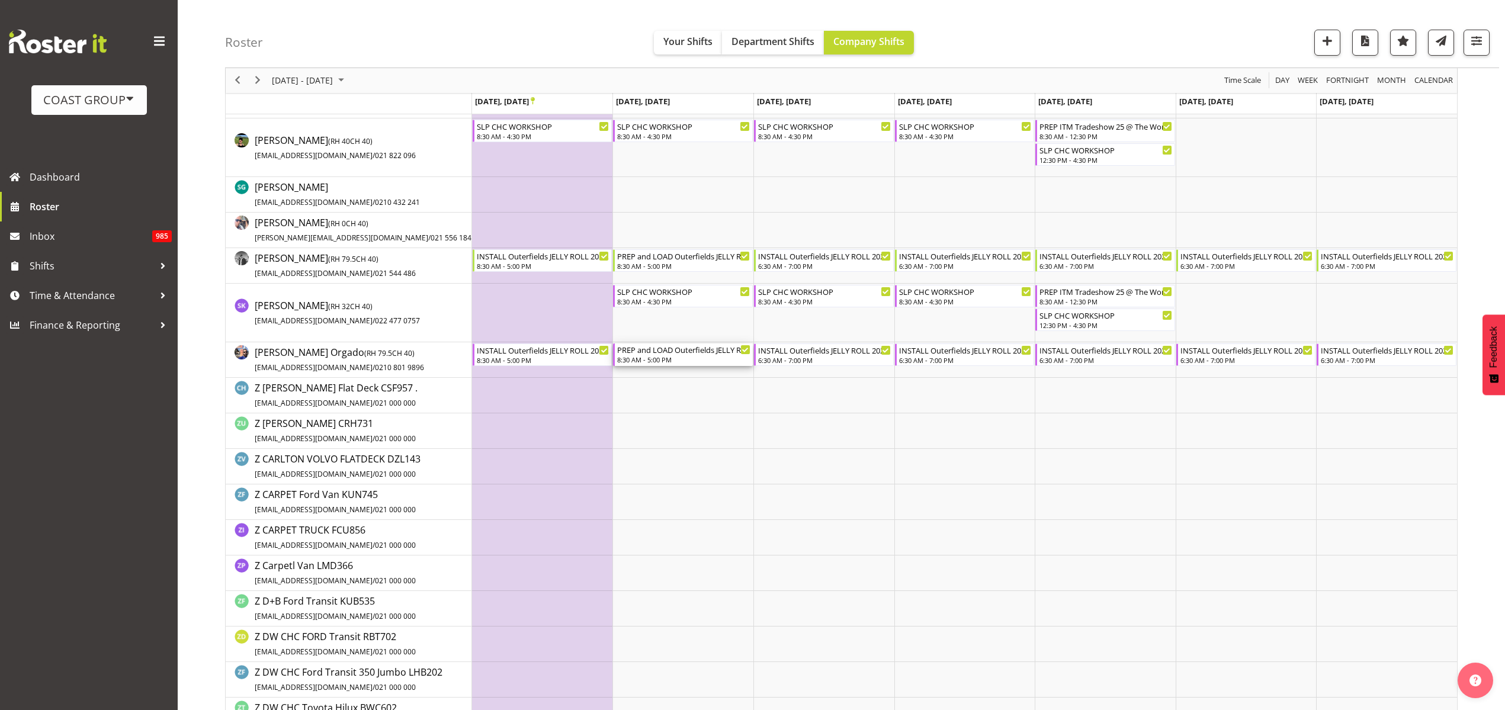
click at [682, 352] on div "PREP and LOAD Outerfields JELLY ROLL 2025 @ The Workshop" at bounding box center [683, 349] width 133 height 12
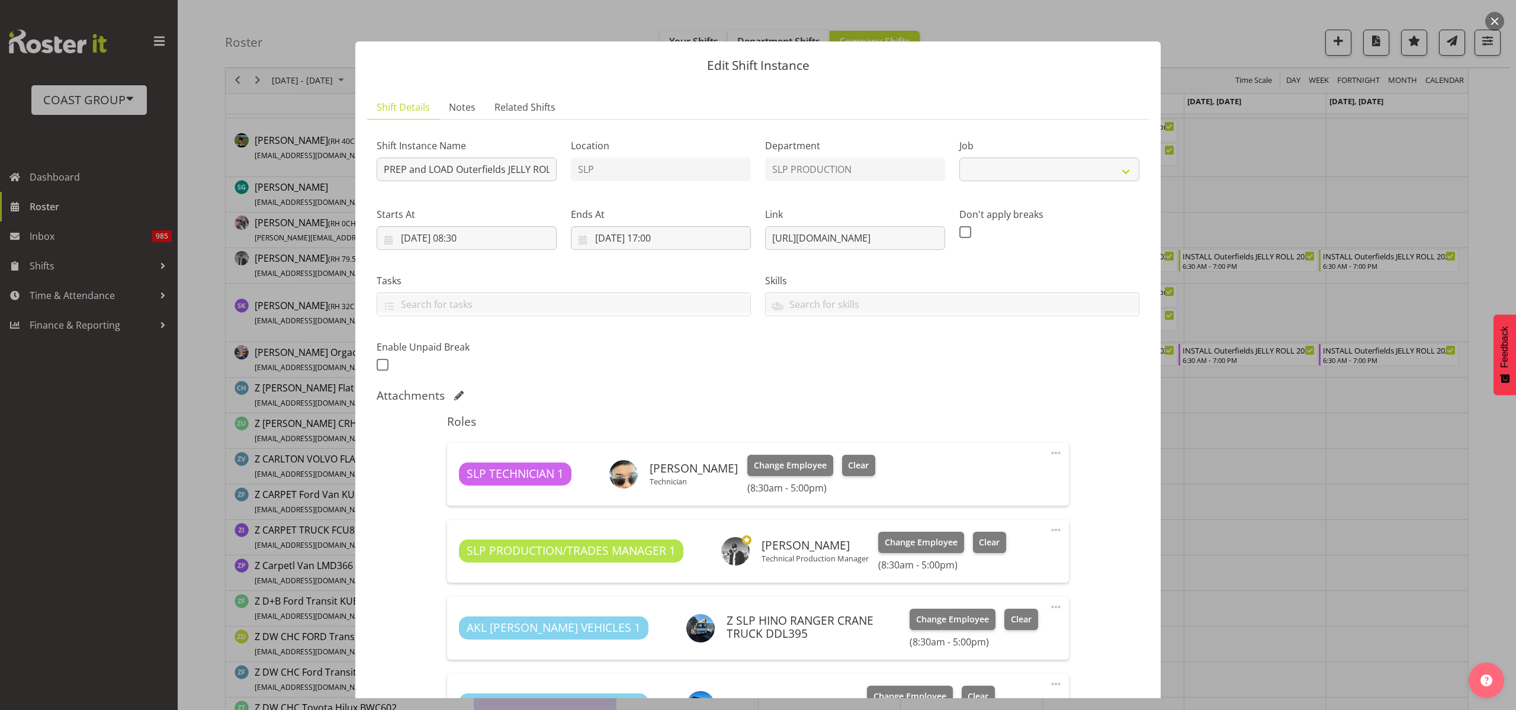
select select "9981"
click at [377, 171] on input "PREP and LOAD Outerfields JELLY ROLL 2025 @ The Workshop" at bounding box center [467, 169] width 180 height 24
type input "INSTALL PREP and LOAD Outerfields JELLY ROLL 2025 @ Western Springs"
click at [496, 234] on input "04/11/2025, 08:30" at bounding box center [467, 238] width 180 height 24
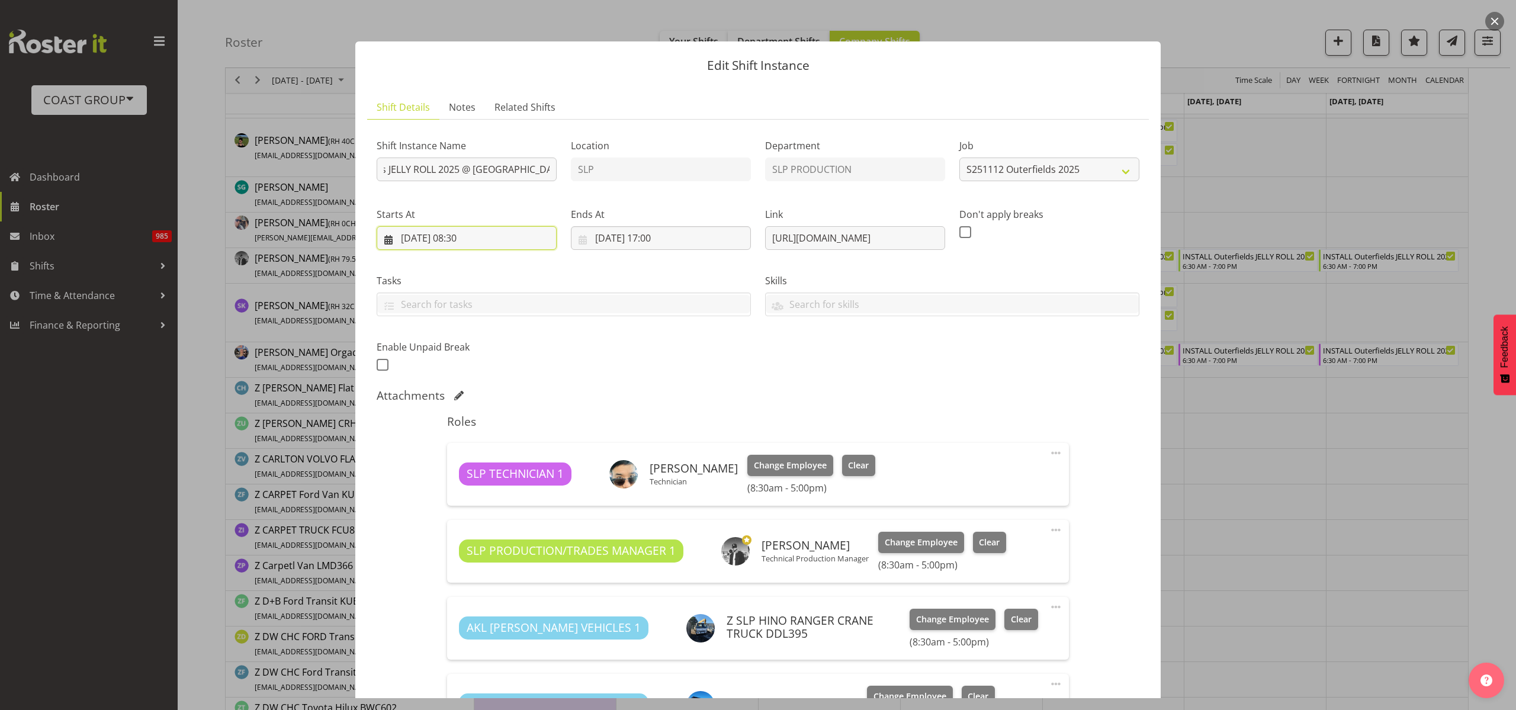
scroll to position [0, 0]
click at [461, 486] on select "00 01 02 03 04 05 06 07 08 09 10 11 12 13 14 15 16 17 18 19 20 21 22 23" at bounding box center [467, 489] width 27 height 24
select select "7"
click at [454, 477] on select "00 01 02 03 04 05 06 07 08 09 10 11 12 13 14 15 16 17 18 19 20 21 22 23" at bounding box center [467, 489] width 27 height 24
type input "04/11/2025, 07:30"
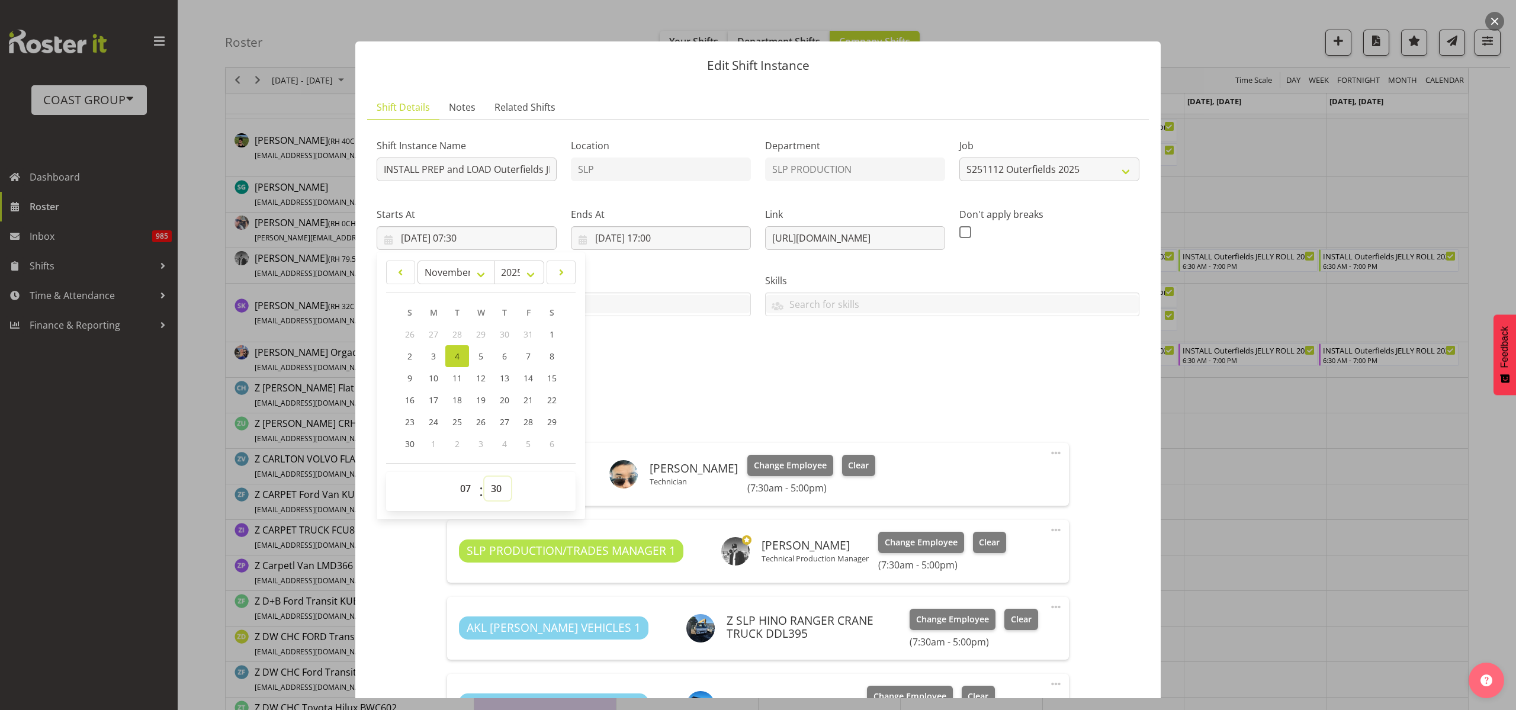
select select "0"
type input "04/11/2025, 07:00"
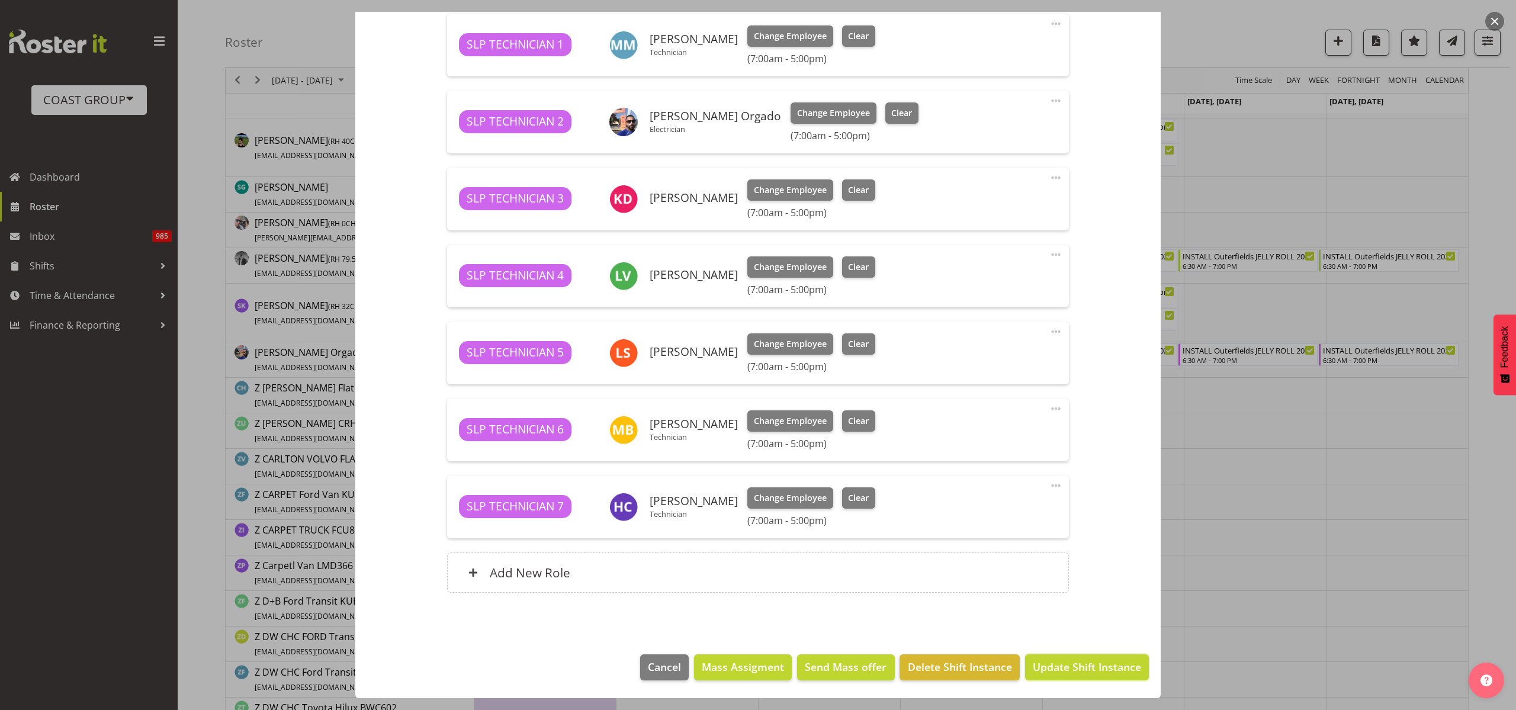
click at [1062, 671] on span "Update Shift Instance" at bounding box center [1087, 666] width 108 height 15
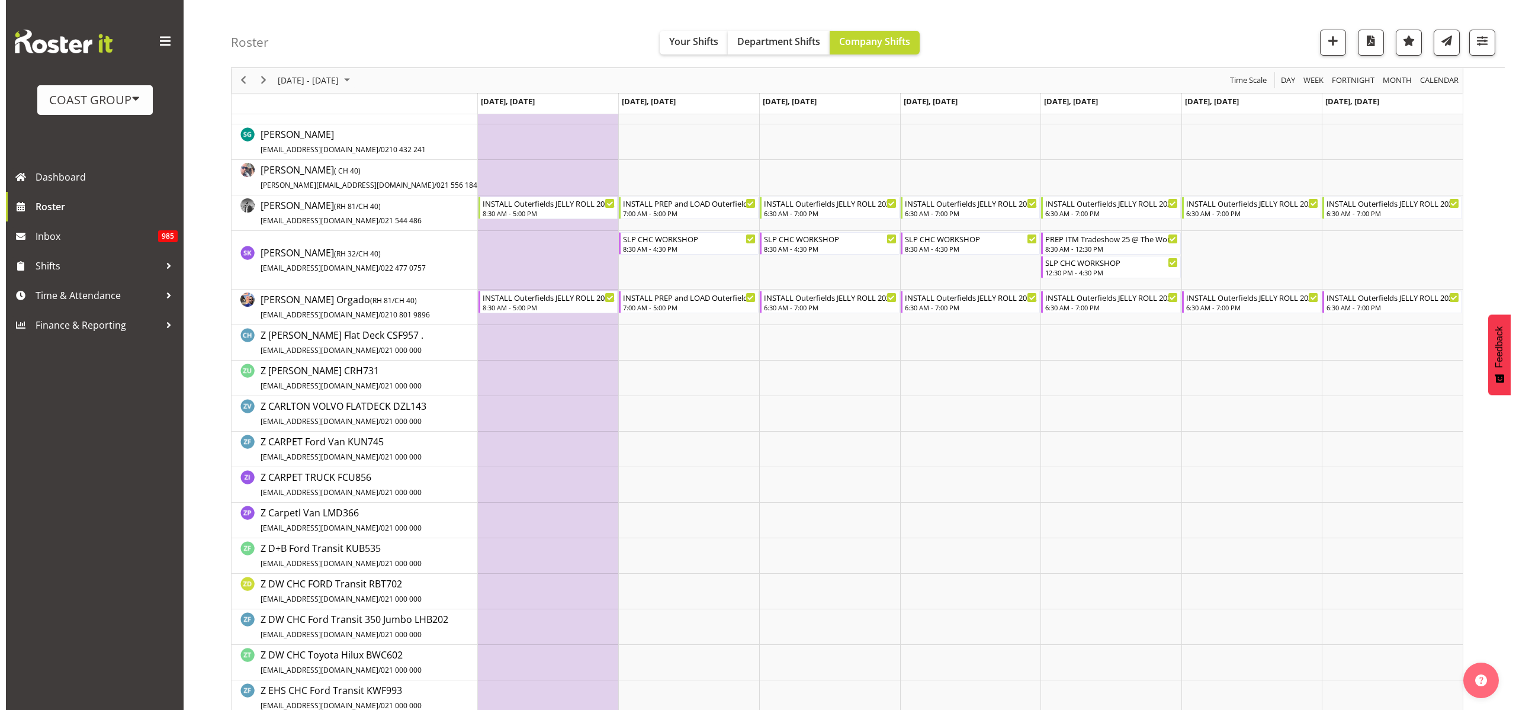
scroll to position [1036, 0]
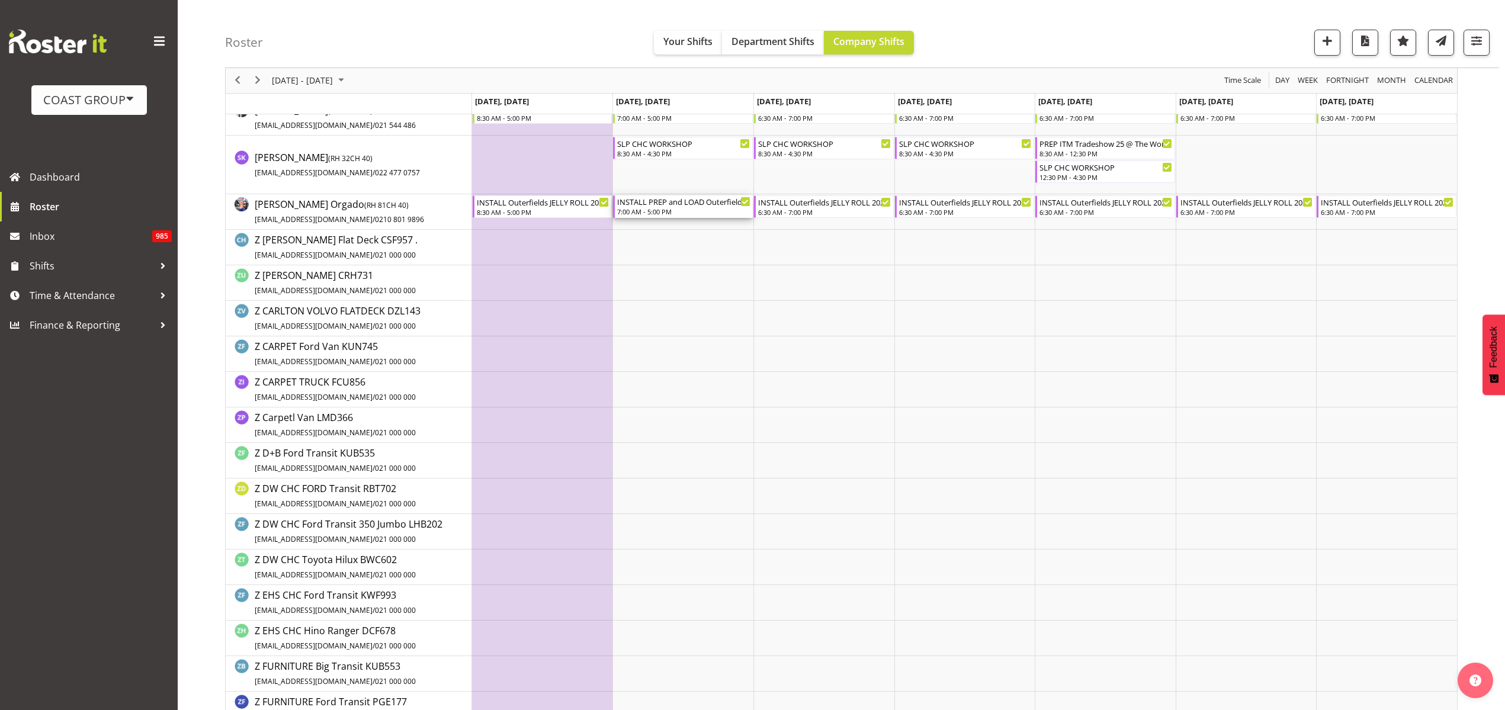
click at [663, 203] on div "INSTALL PREP and LOAD Outerfields JELLY ROLL 2025 @ Western Springs" at bounding box center [683, 201] width 133 height 12
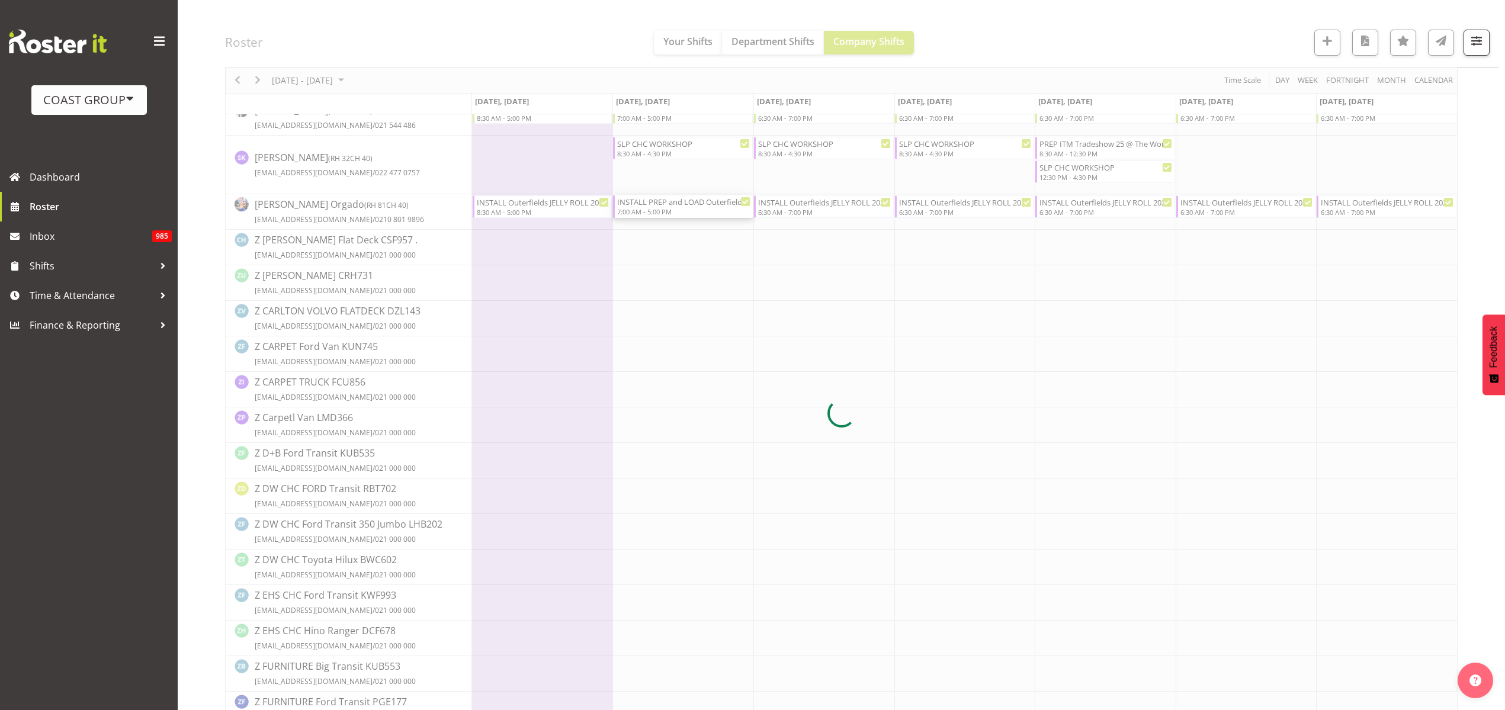
select select
select select "10"
select select "2025"
select select "7"
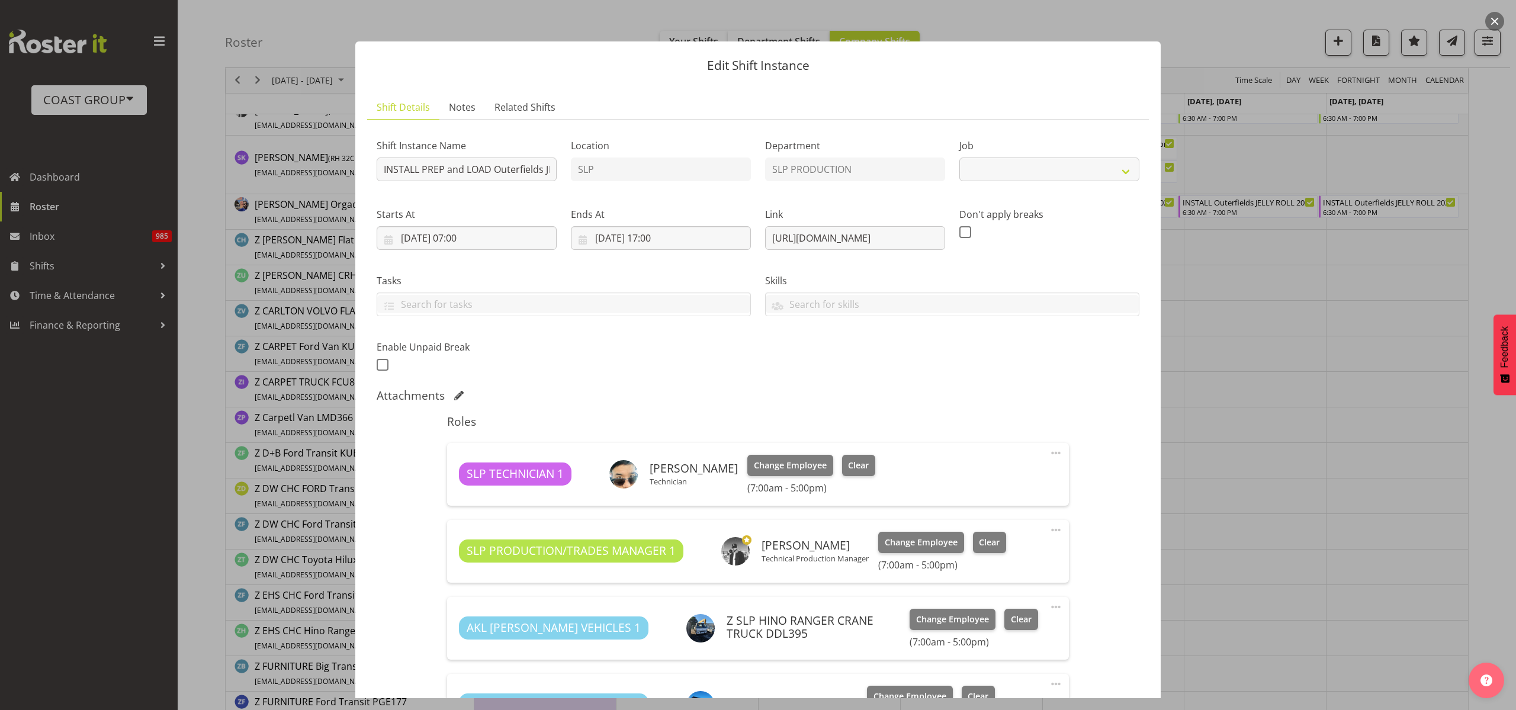
select select "9981"
click at [483, 236] on input "04/11/2025, 07:00" at bounding box center [467, 238] width 180 height 24
click at [467, 493] on select "00 01 02 03 04 05 06 07 08 09 10 11 12 13 14 15 16 17 18 19 20 21 22 23" at bounding box center [467, 489] width 27 height 24
select select "6"
click at [454, 477] on select "00 01 02 03 04 05 06 07 08 09 10 11 12 13 14 15 16 17 18 19 20 21 22 23" at bounding box center [467, 489] width 27 height 24
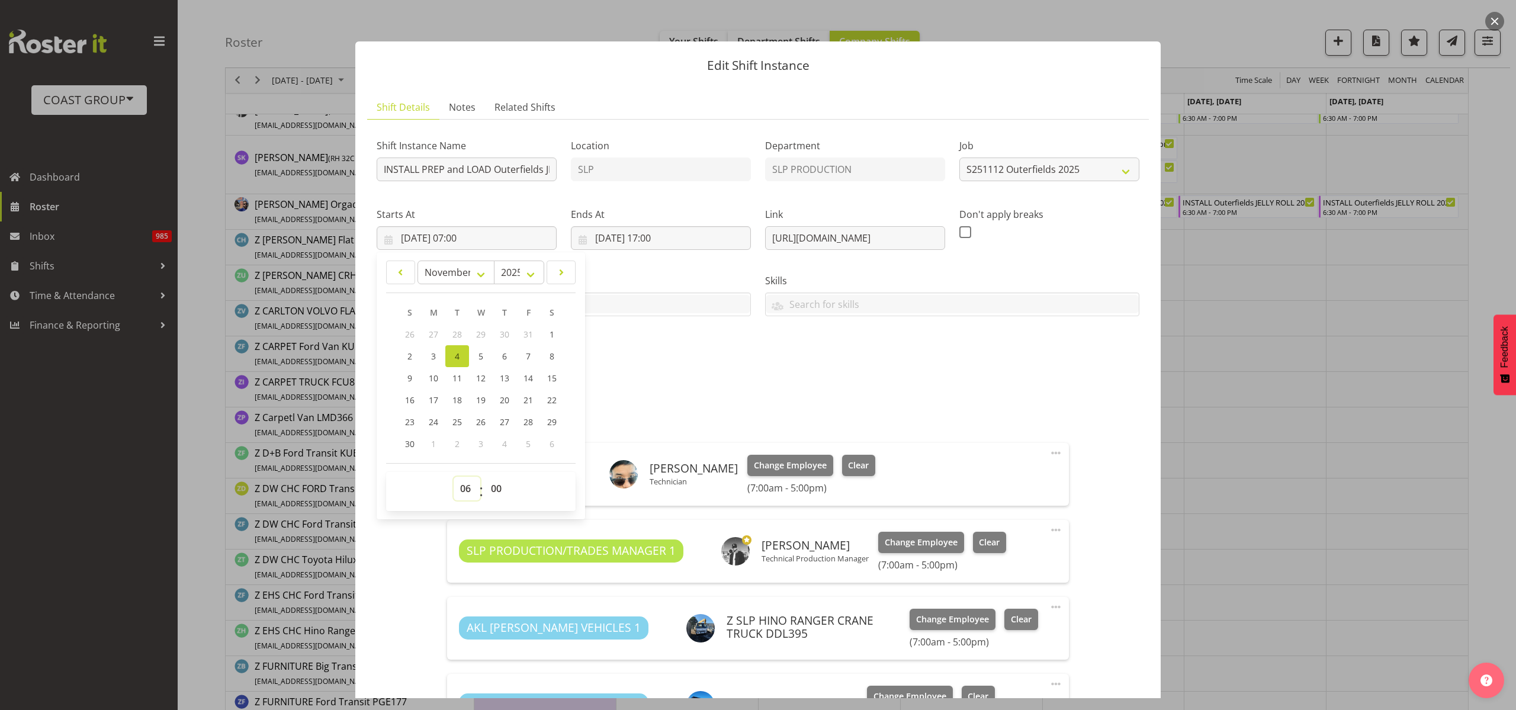
type input "04/11/2025, 06:00"
select select "30"
type input "04/11/2025, 06:30"
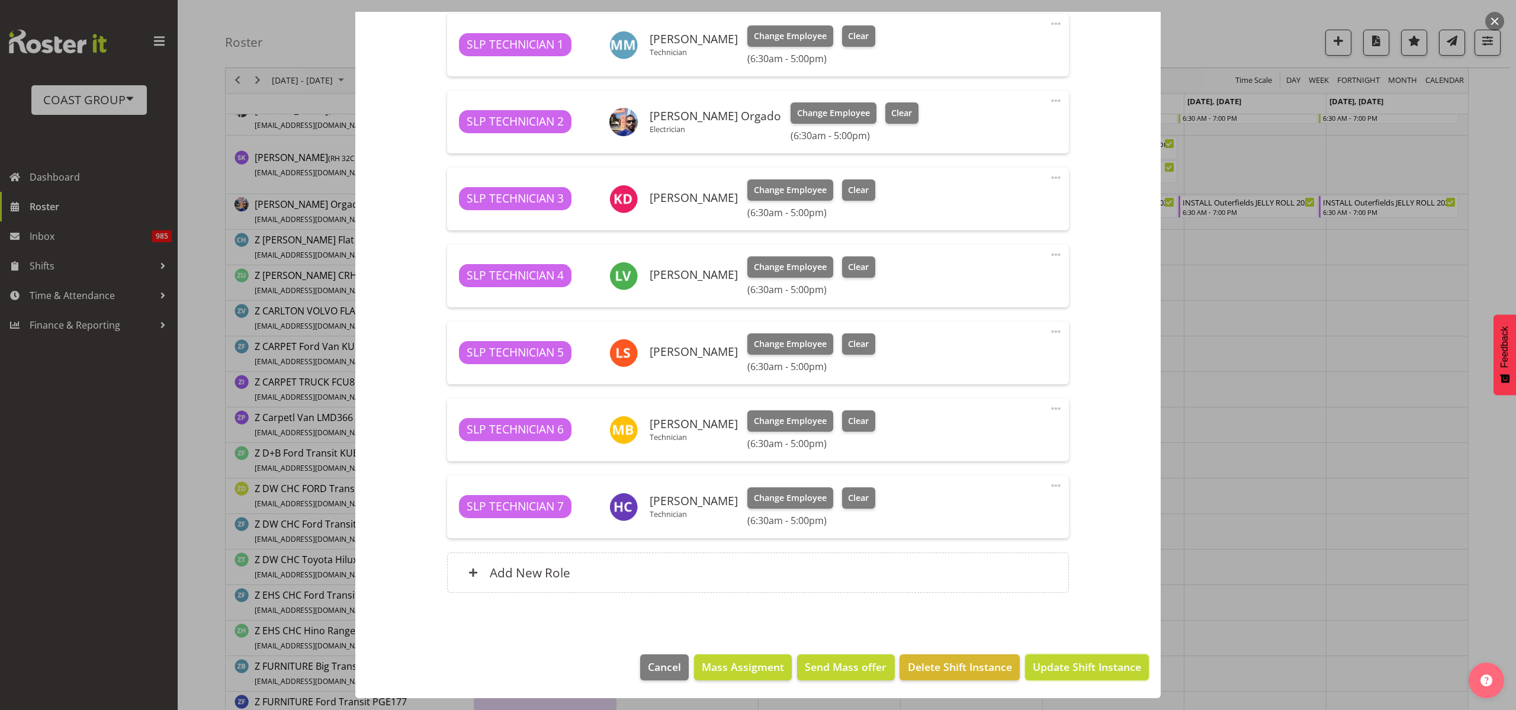
click at [1037, 671] on span "Update Shift Instance" at bounding box center [1087, 666] width 108 height 15
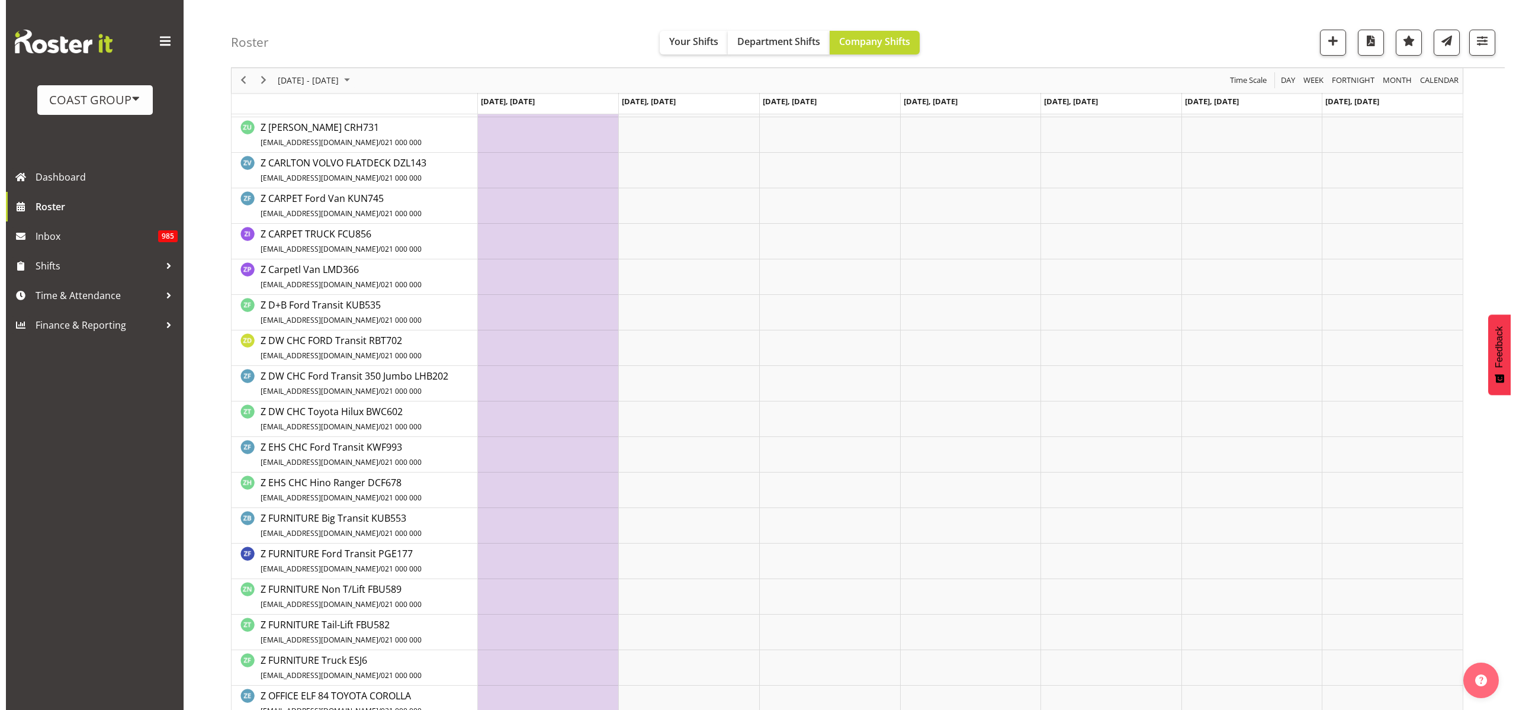
scroll to position [814, 0]
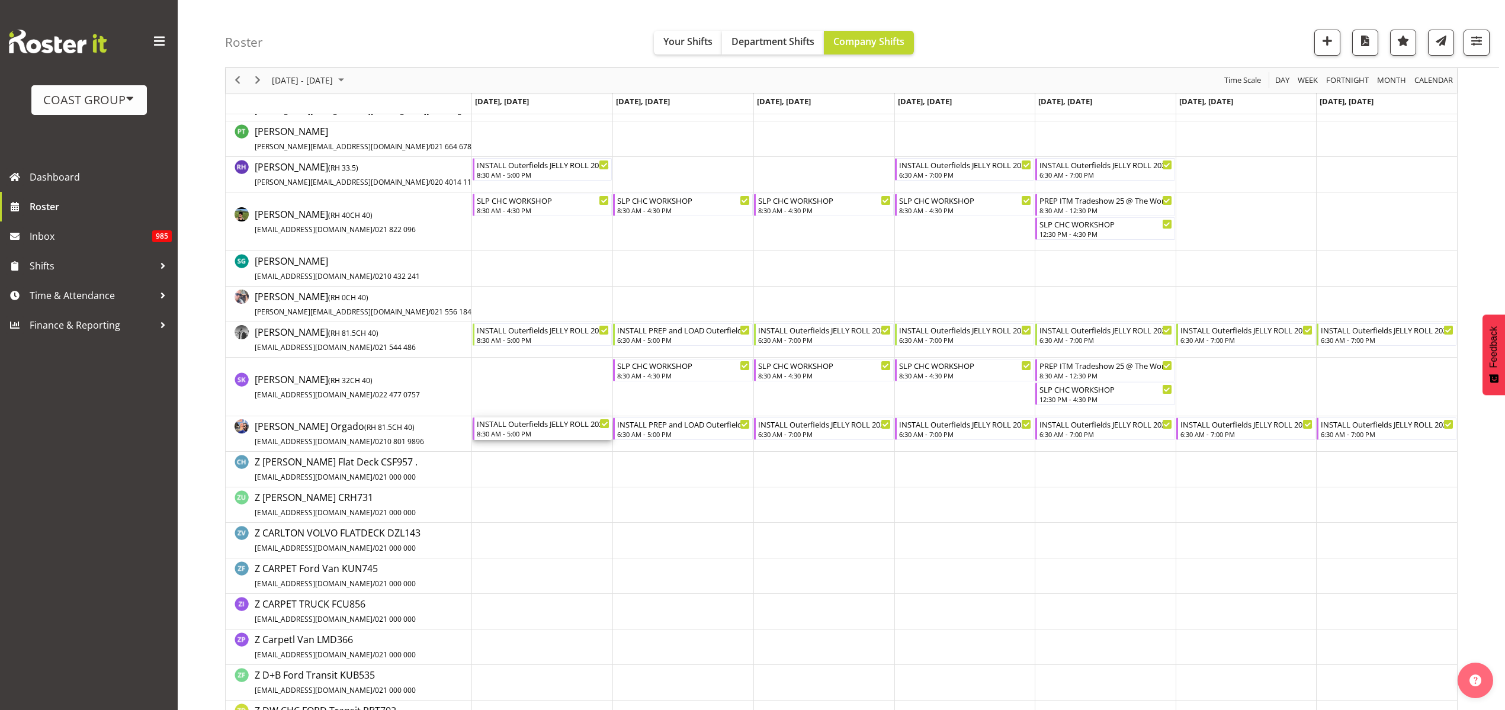
click at [507, 420] on div "INSTALL Outerfields JELLY ROLL 2025 @ Western Springs" at bounding box center [543, 423] width 133 height 12
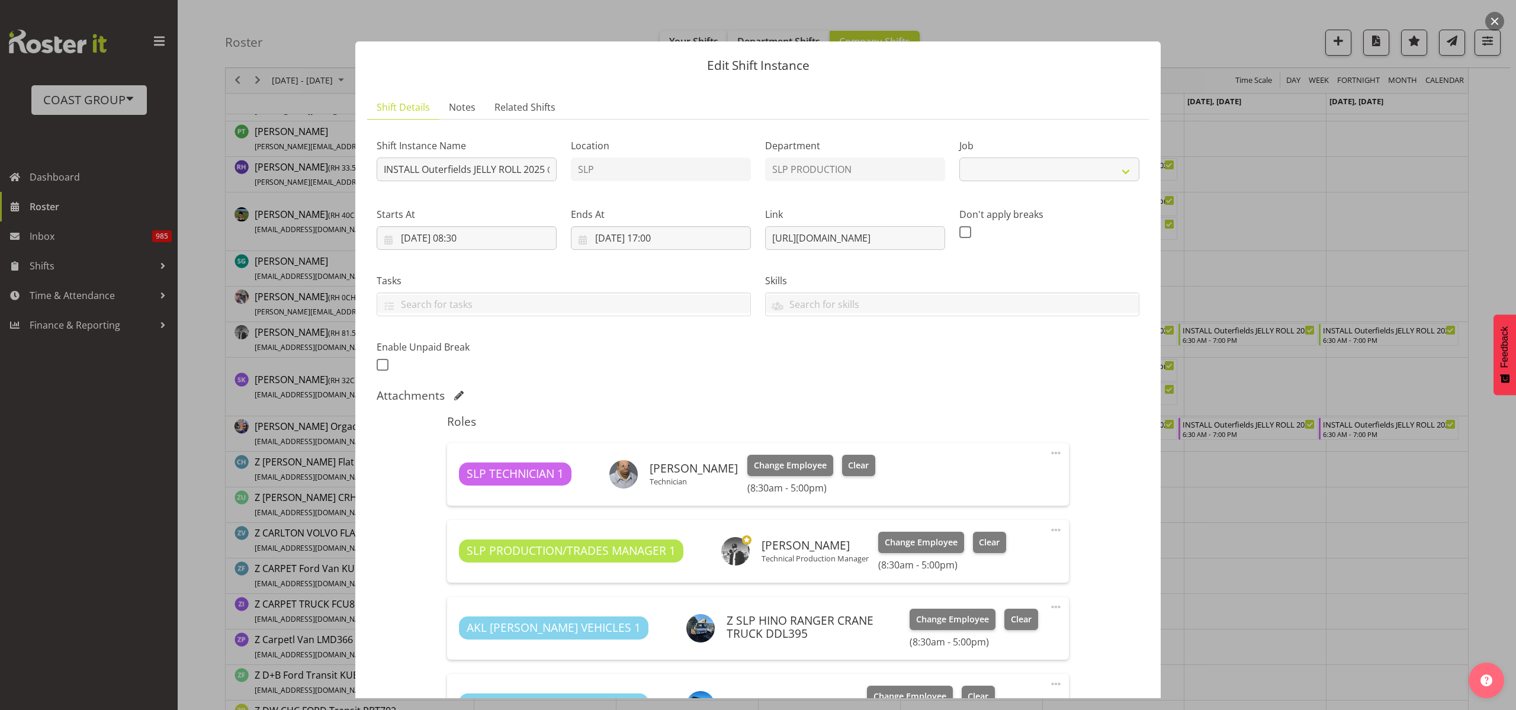
select select "9981"
click at [484, 237] on input "03/11/2025, 08:30" at bounding box center [467, 238] width 180 height 24
click at [466, 489] on select "00 01 02 03 04 05 06 07 08 09 10 11 12 13 14 15 16 17 18 19 20 21 22 23" at bounding box center [467, 489] width 27 height 24
select select "6"
click at [454, 477] on select "00 01 02 03 04 05 06 07 08 09 10 11 12 13 14 15 16 17 18 19 20 21 22 23" at bounding box center [467, 489] width 27 height 24
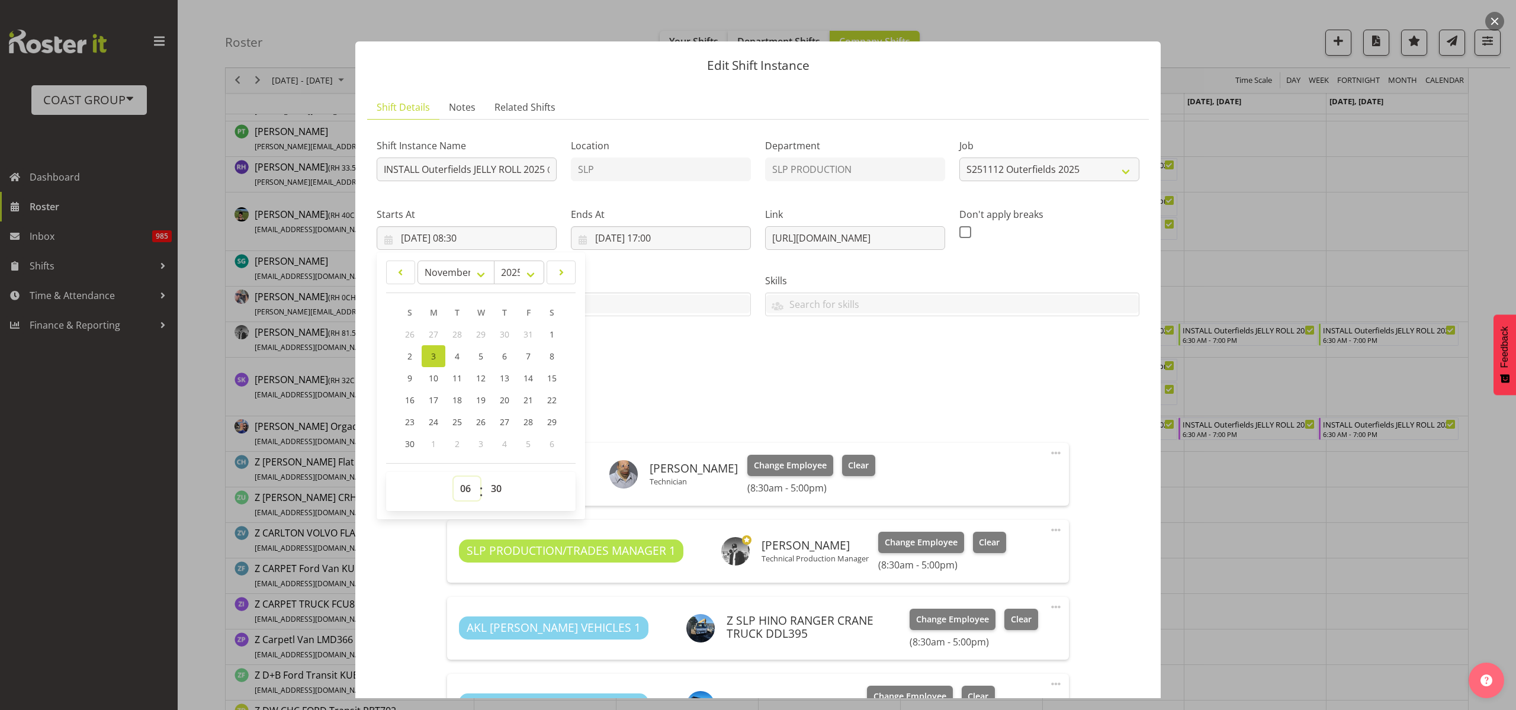
type input "03/11/2025, 06:30"
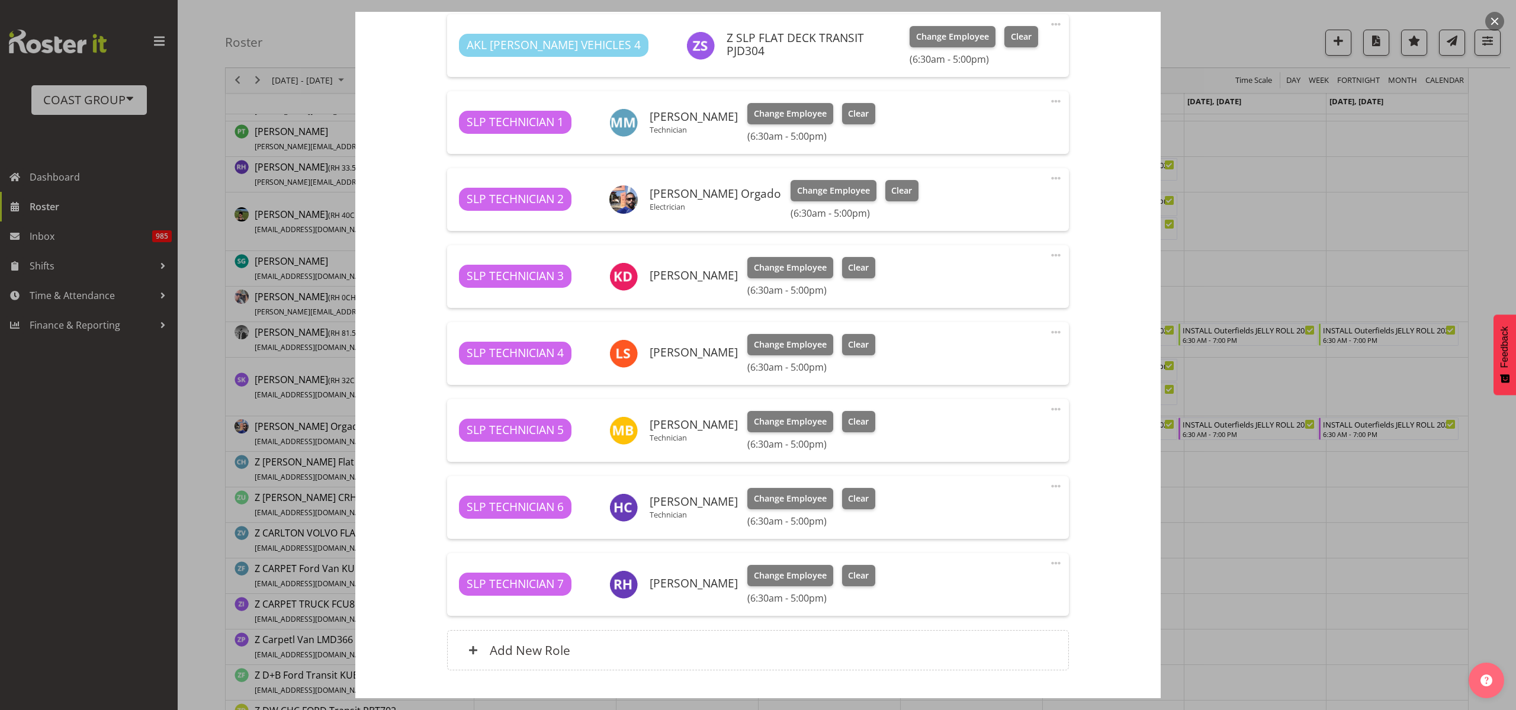
scroll to position [891, 0]
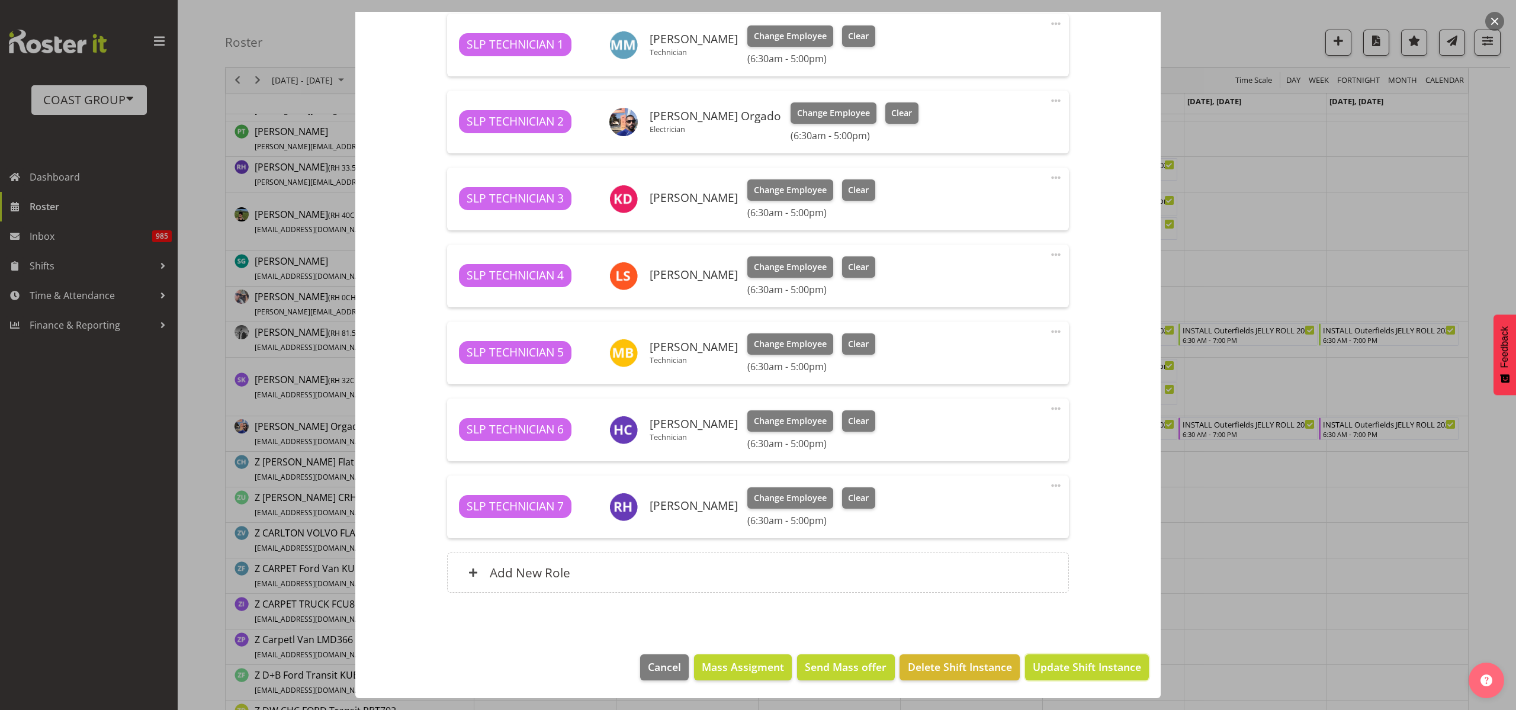
click at [1072, 668] on span "Update Shift Instance" at bounding box center [1087, 666] width 108 height 15
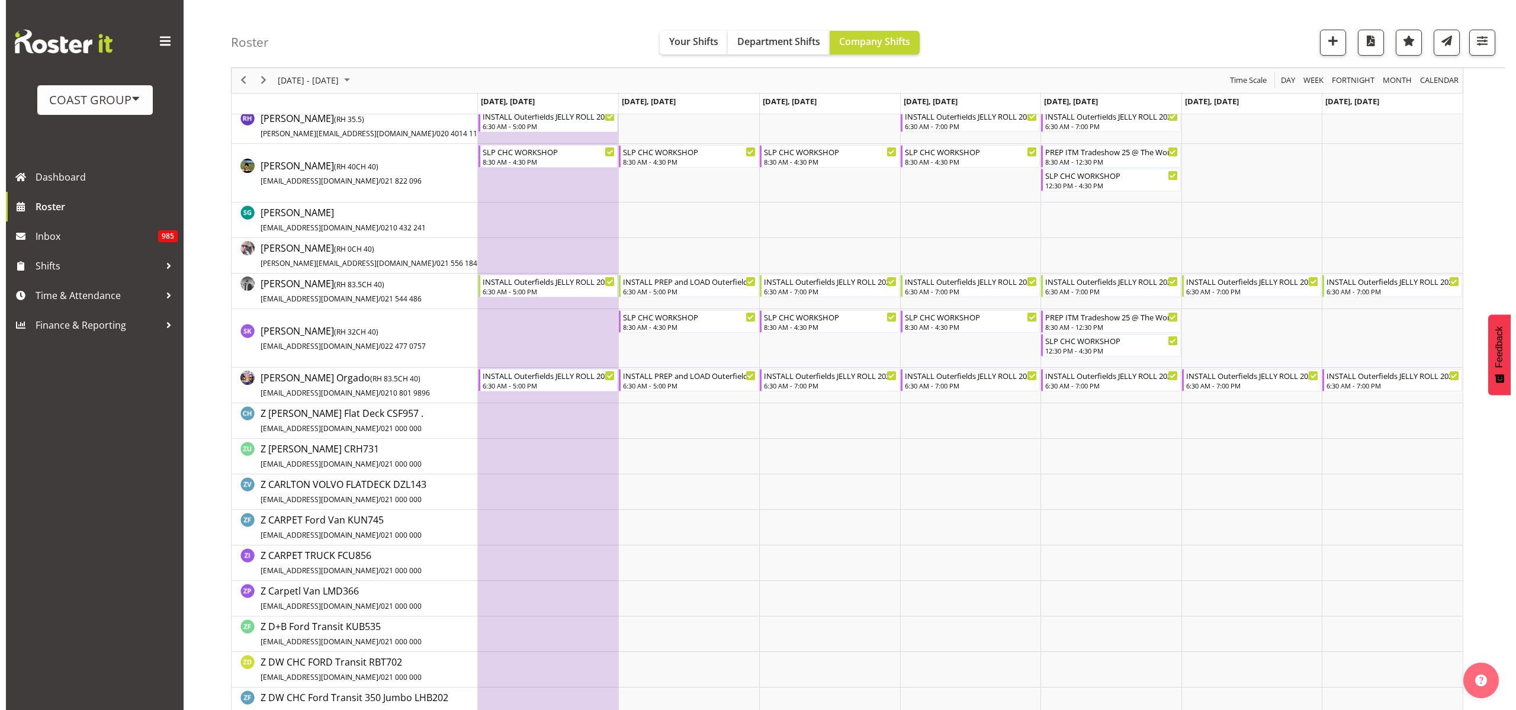
scroll to position [888, 0]
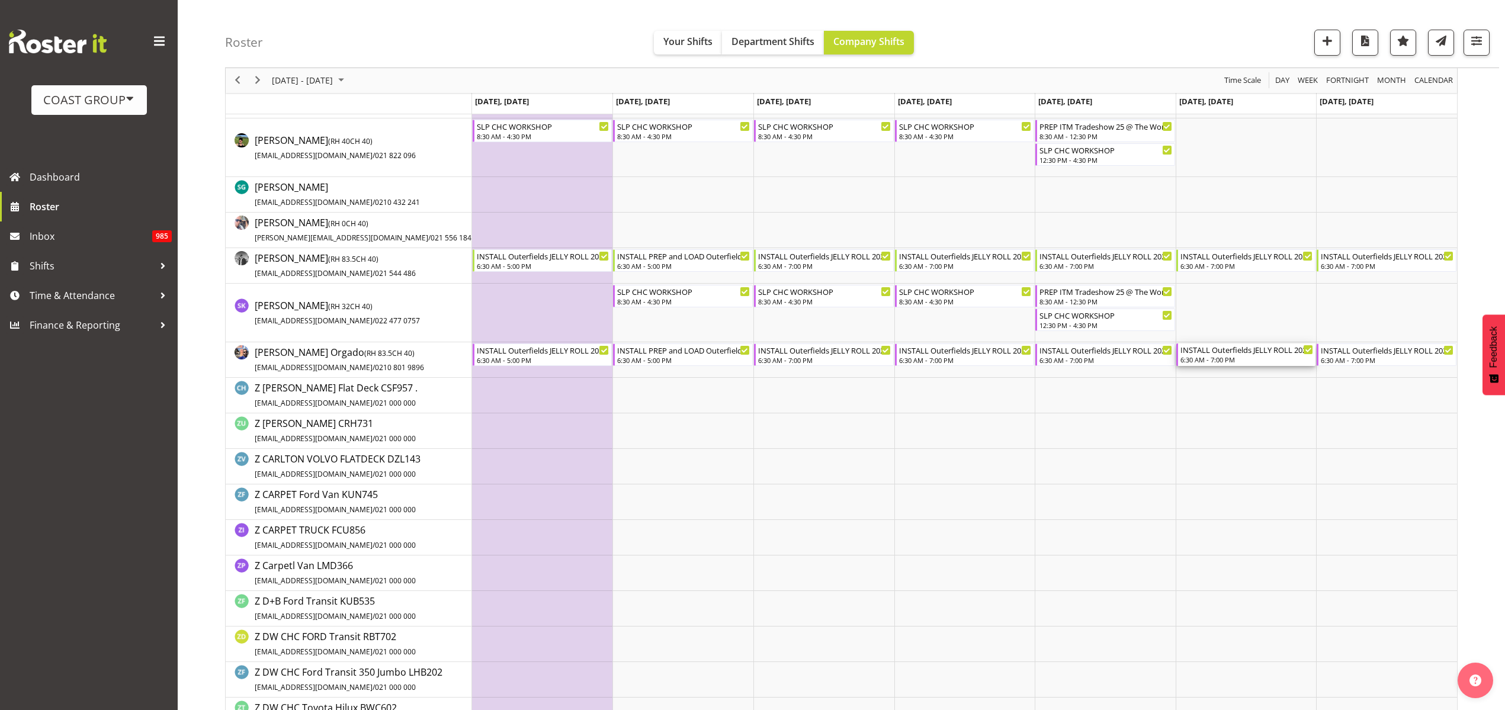
click at [1247, 356] on div "6:30 AM - 7:00 PM" at bounding box center [1246, 359] width 133 height 9
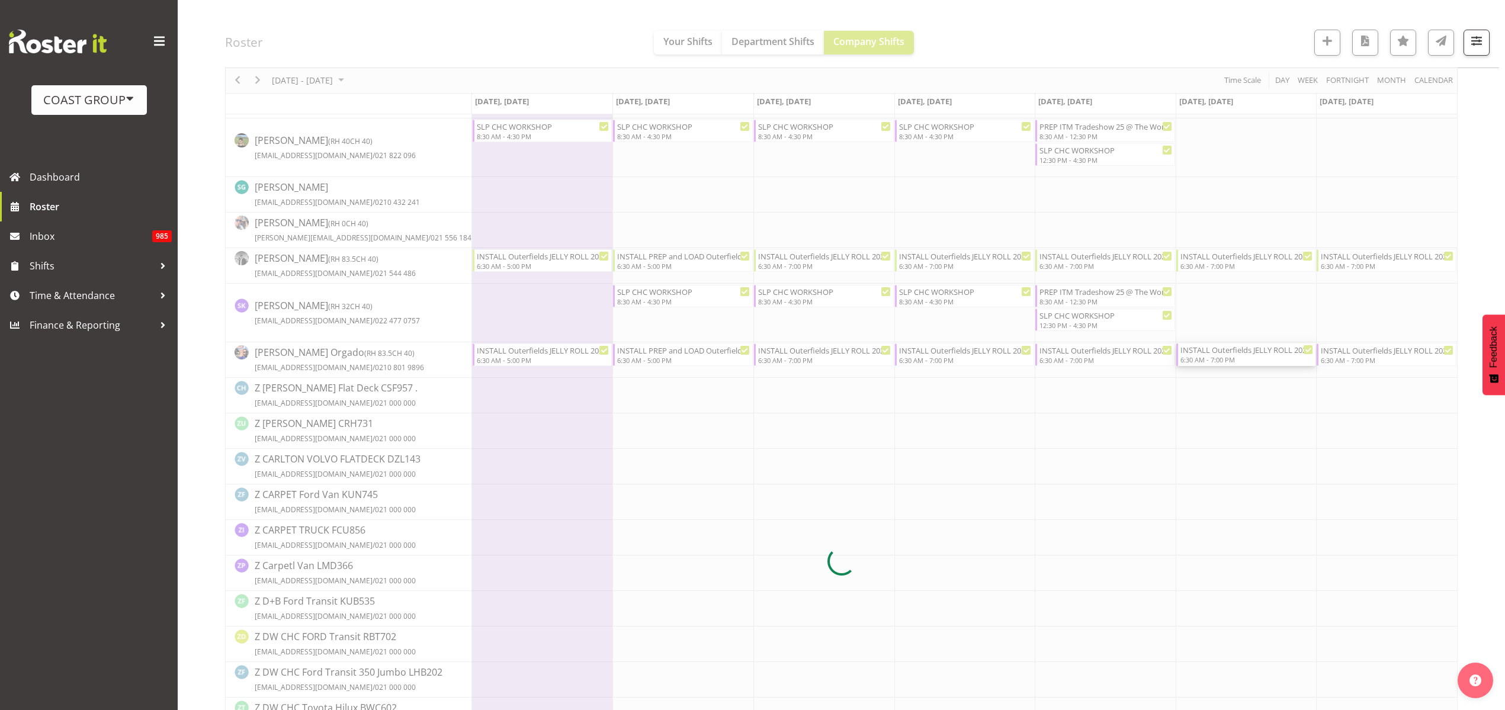
select select
select select "10"
select select "2025"
select select "6"
select select "30"
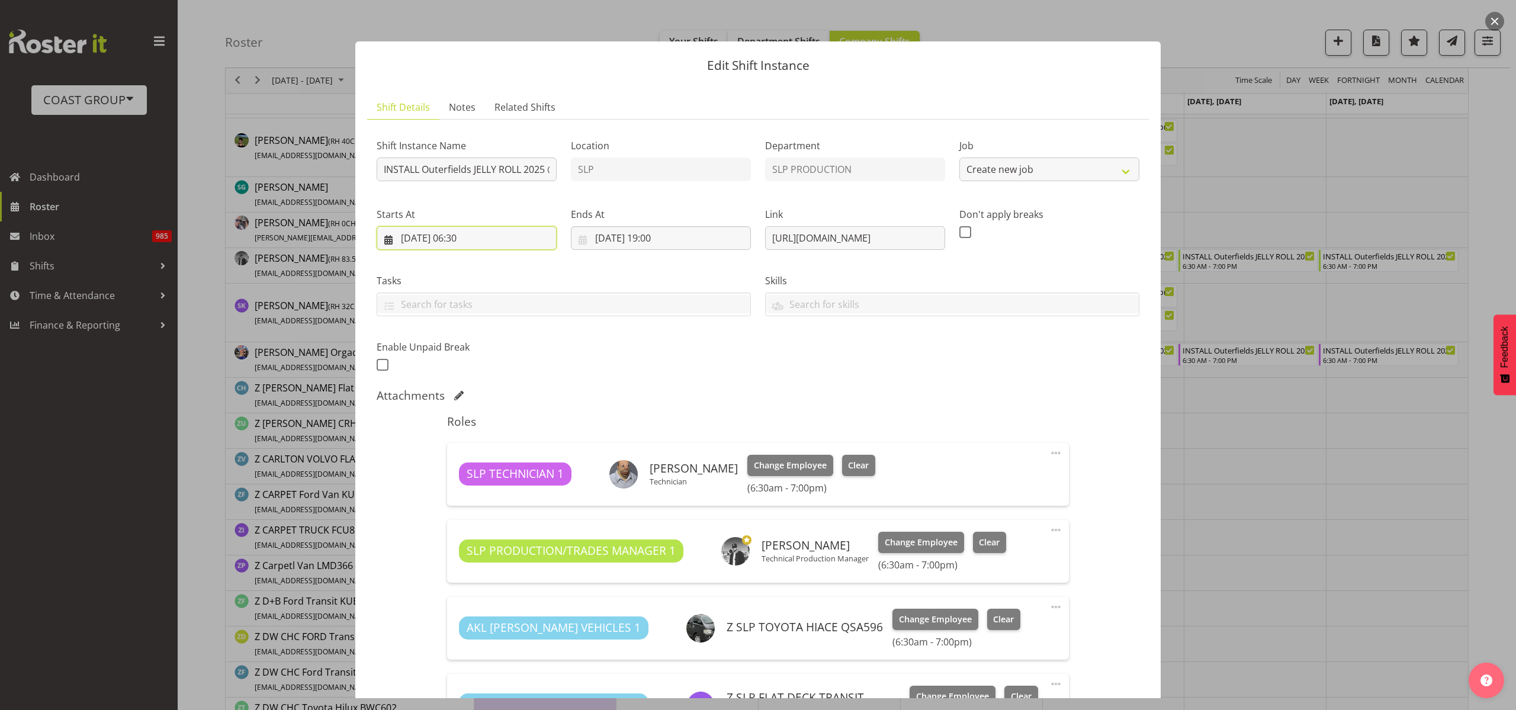
select select "9981"
click at [464, 235] on input "08/11/2025, 06:30" at bounding box center [467, 238] width 180 height 24
drag, startPoint x: 412, startPoint y: 355, endPoint x: 415, endPoint y: 350, distance: 6.1
click at [412, 355] on span "2" at bounding box center [409, 356] width 5 height 11
type input "02/11/2025, 06:30"
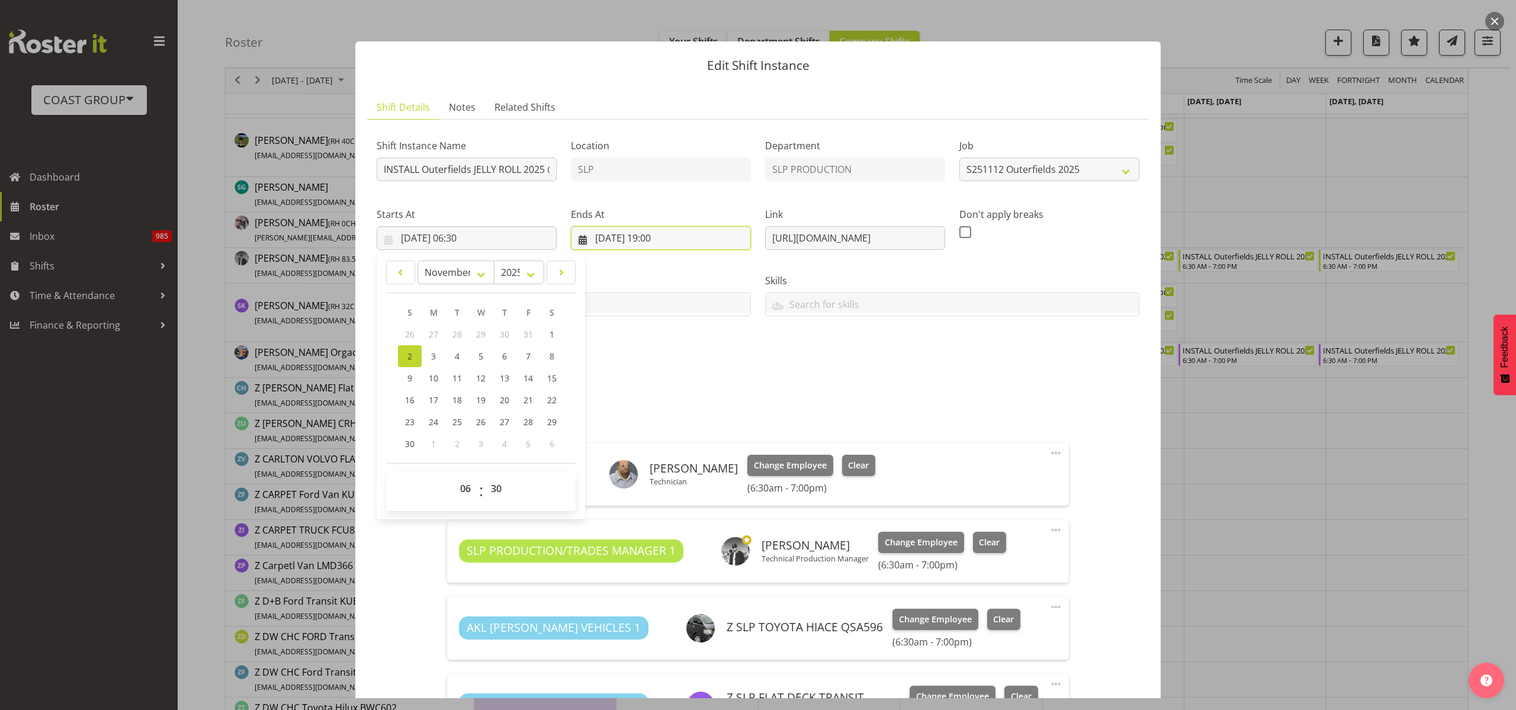
click at [678, 239] on input "08/11/2025, 19:00" at bounding box center [661, 238] width 180 height 24
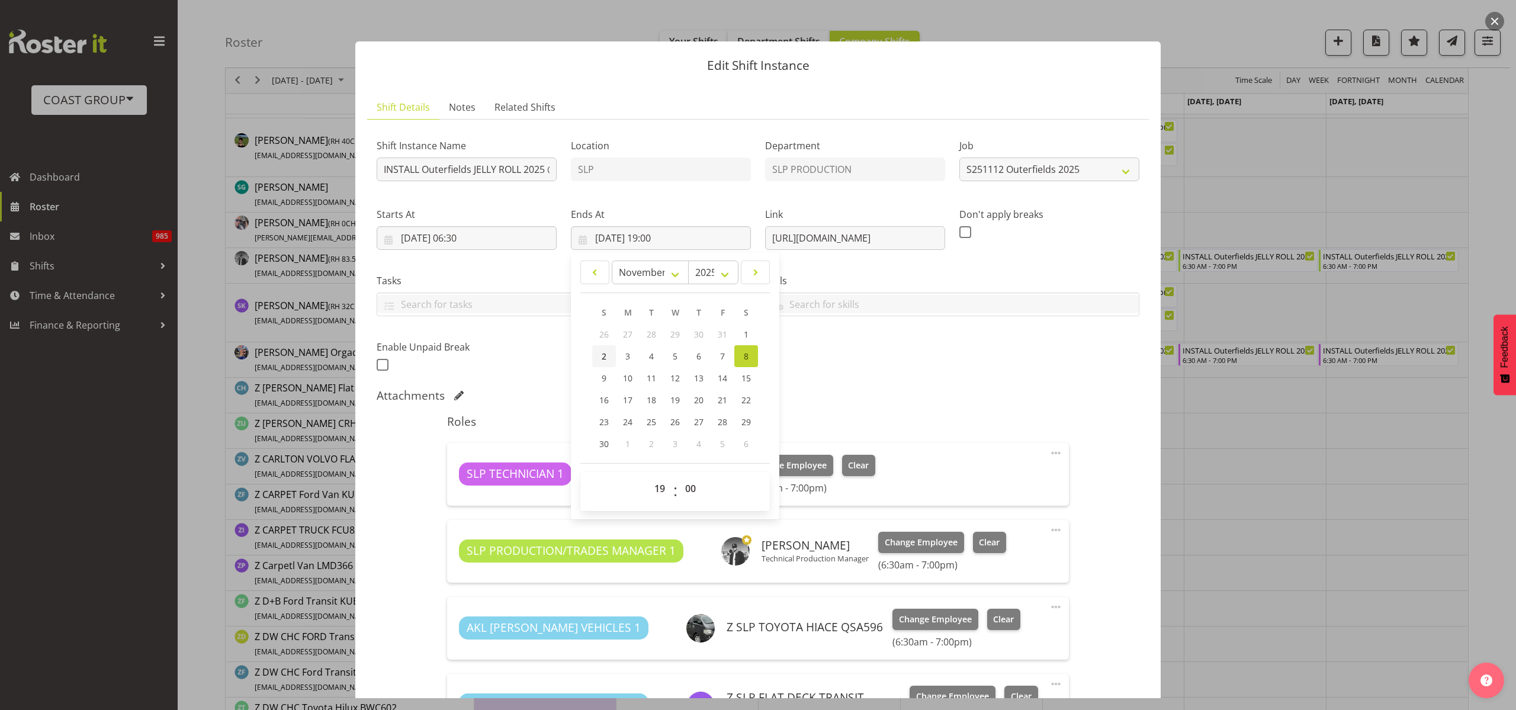
click at [602, 357] on span "2" at bounding box center [604, 356] width 5 height 11
type input "02/11/2025, 19:00"
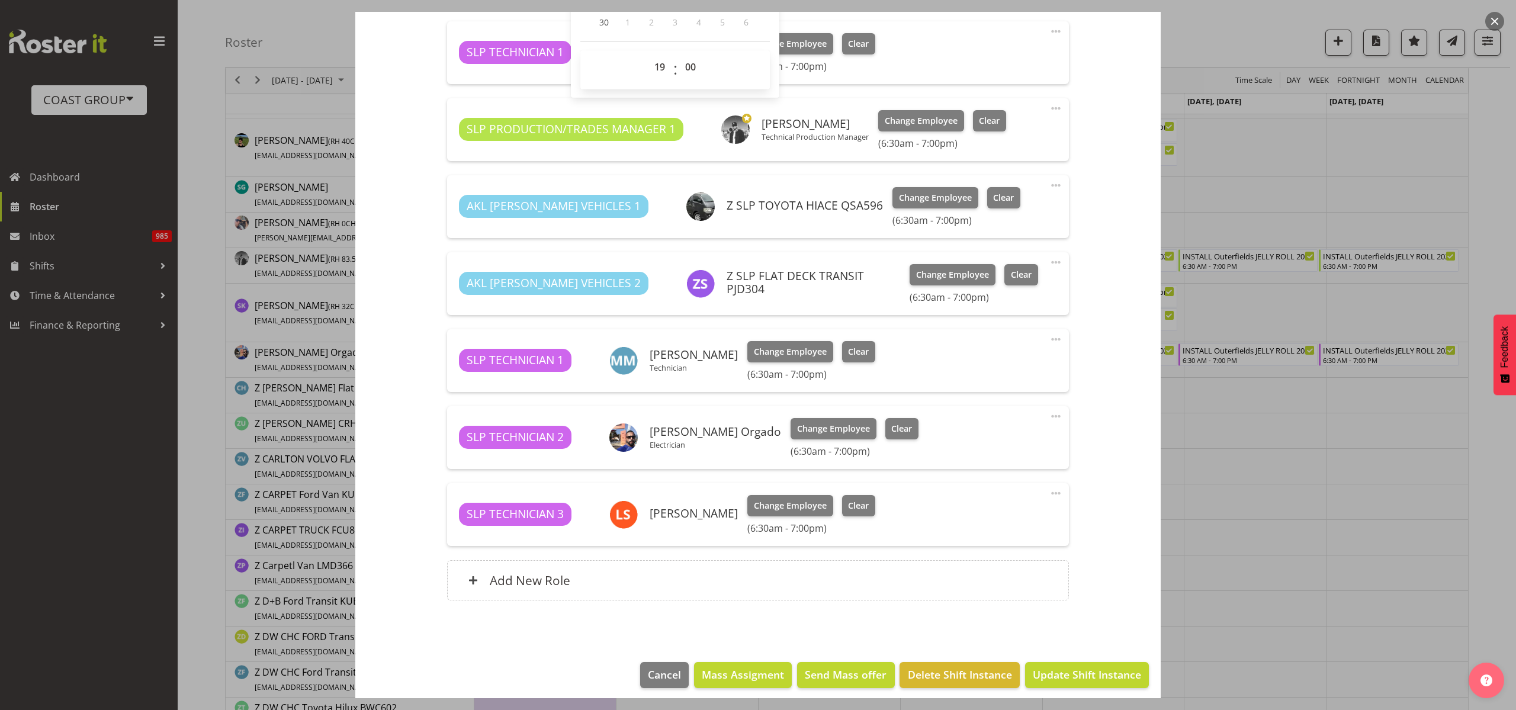
scroll to position [429, 0]
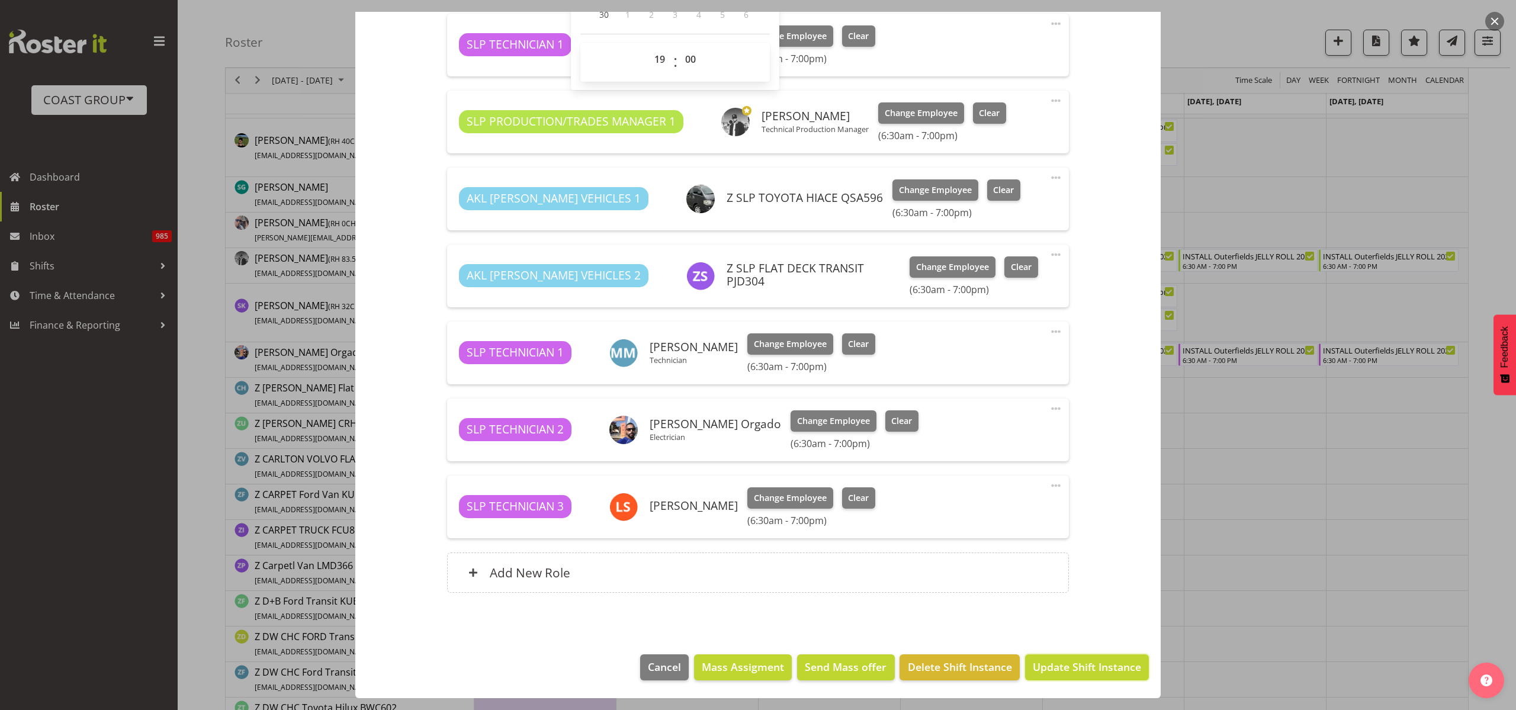
click at [1097, 667] on span "Update Shift Instance" at bounding box center [1087, 666] width 108 height 15
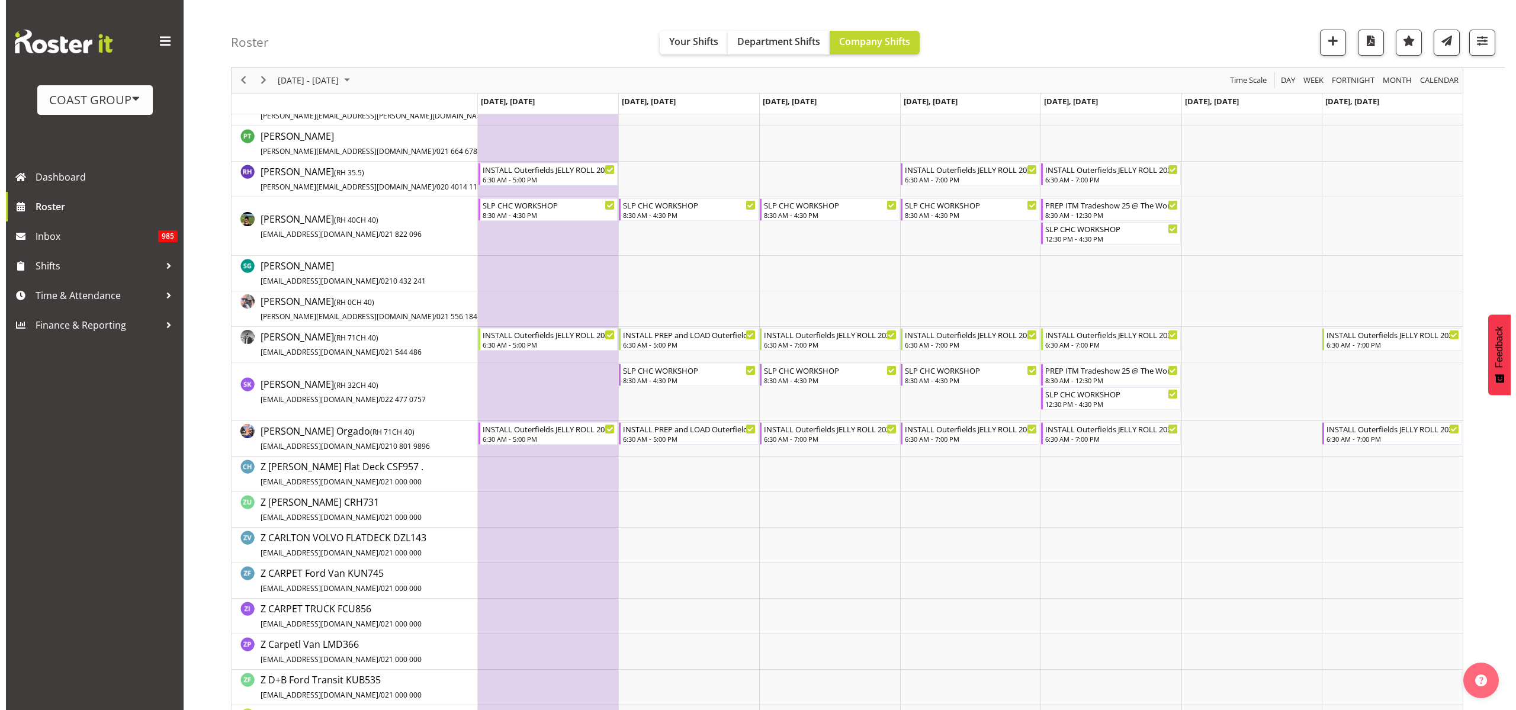
scroll to position [814, 0]
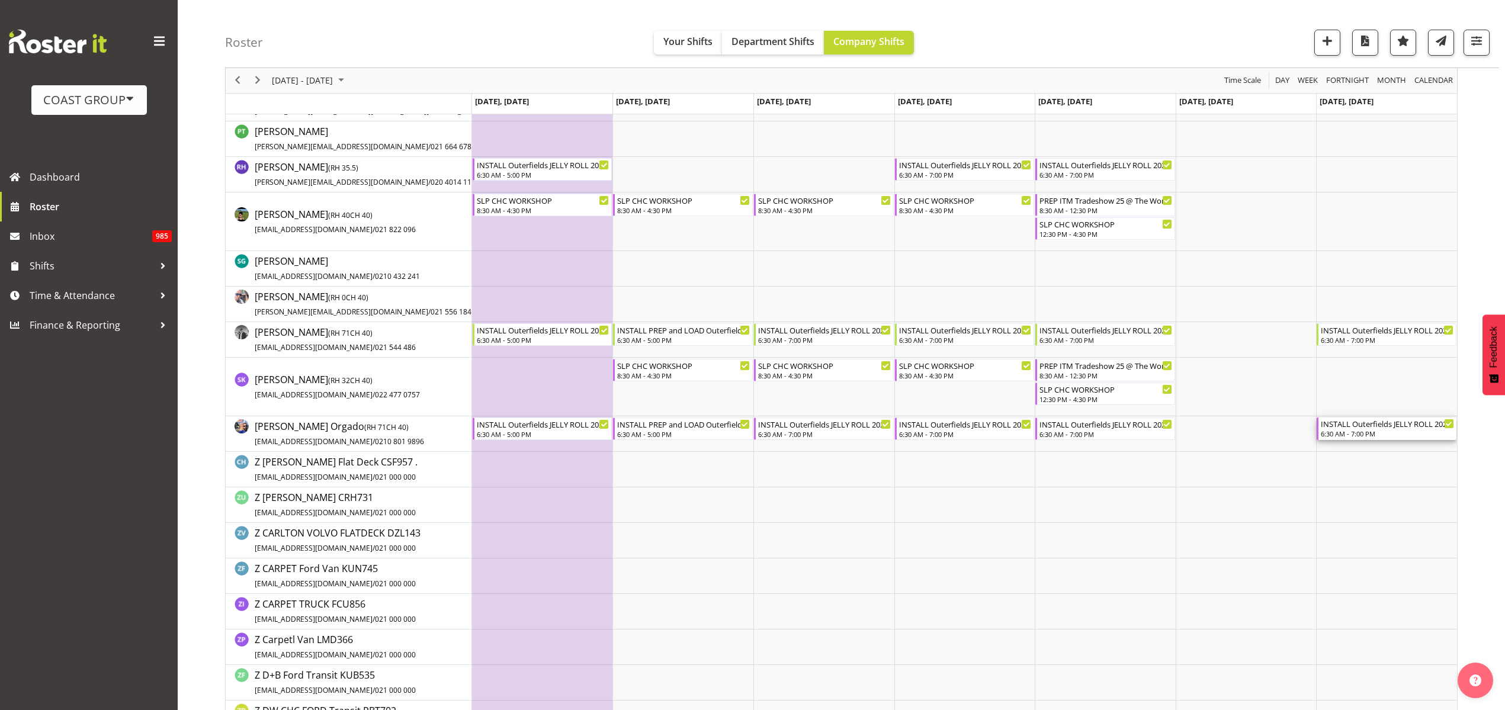
click at [1358, 428] on div "INSTALL Outerfields JELLY ROLL 2025 @ Western Springs On Site @ 0700" at bounding box center [1386, 423] width 133 height 12
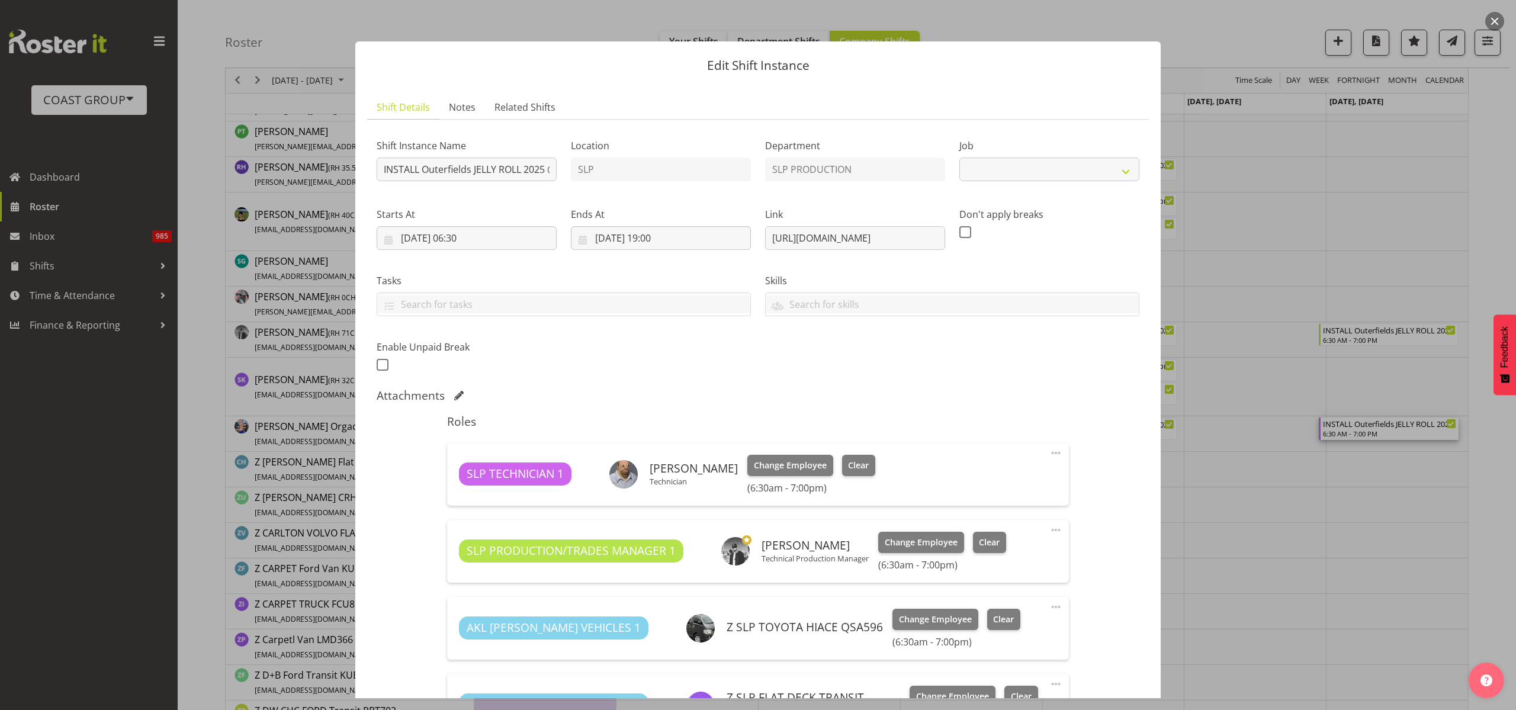
select select "9981"
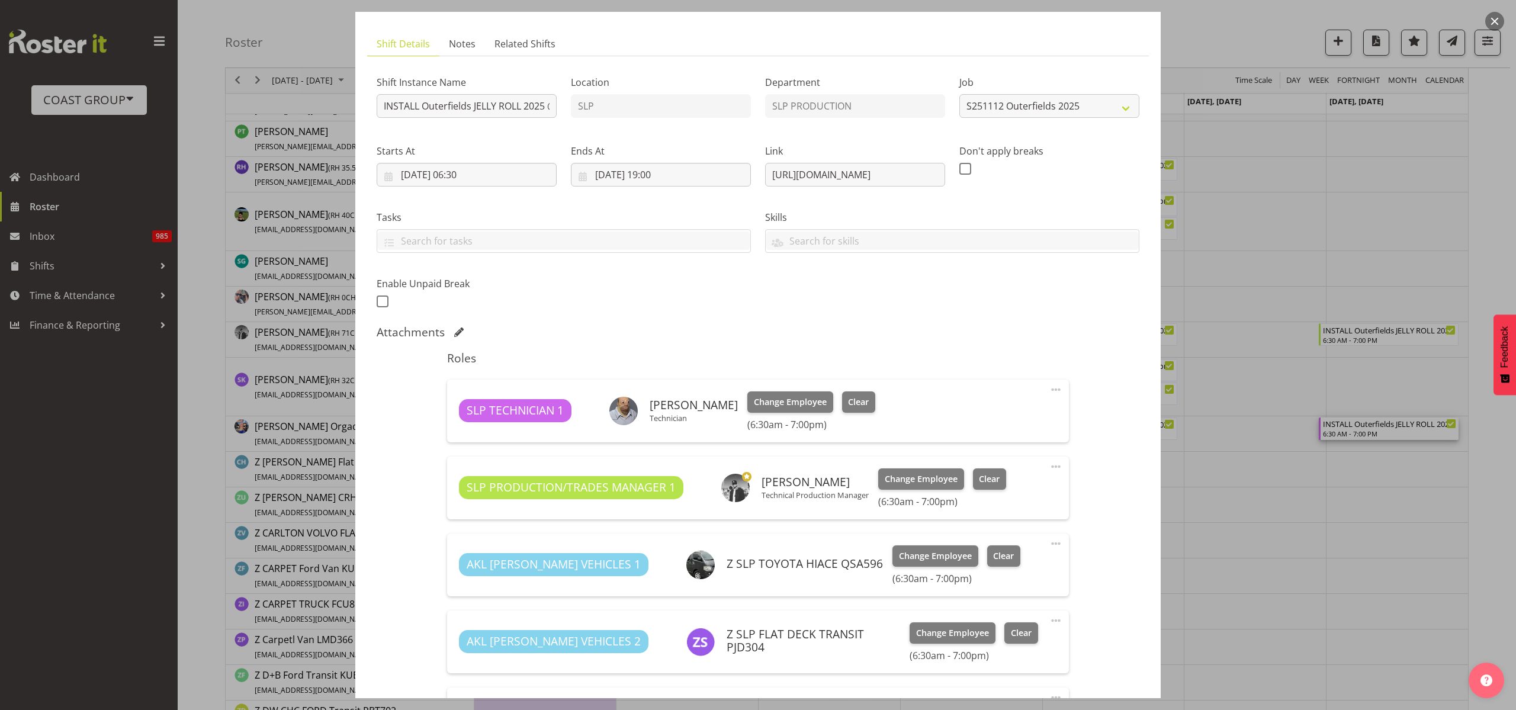
scroll to position [0, 0]
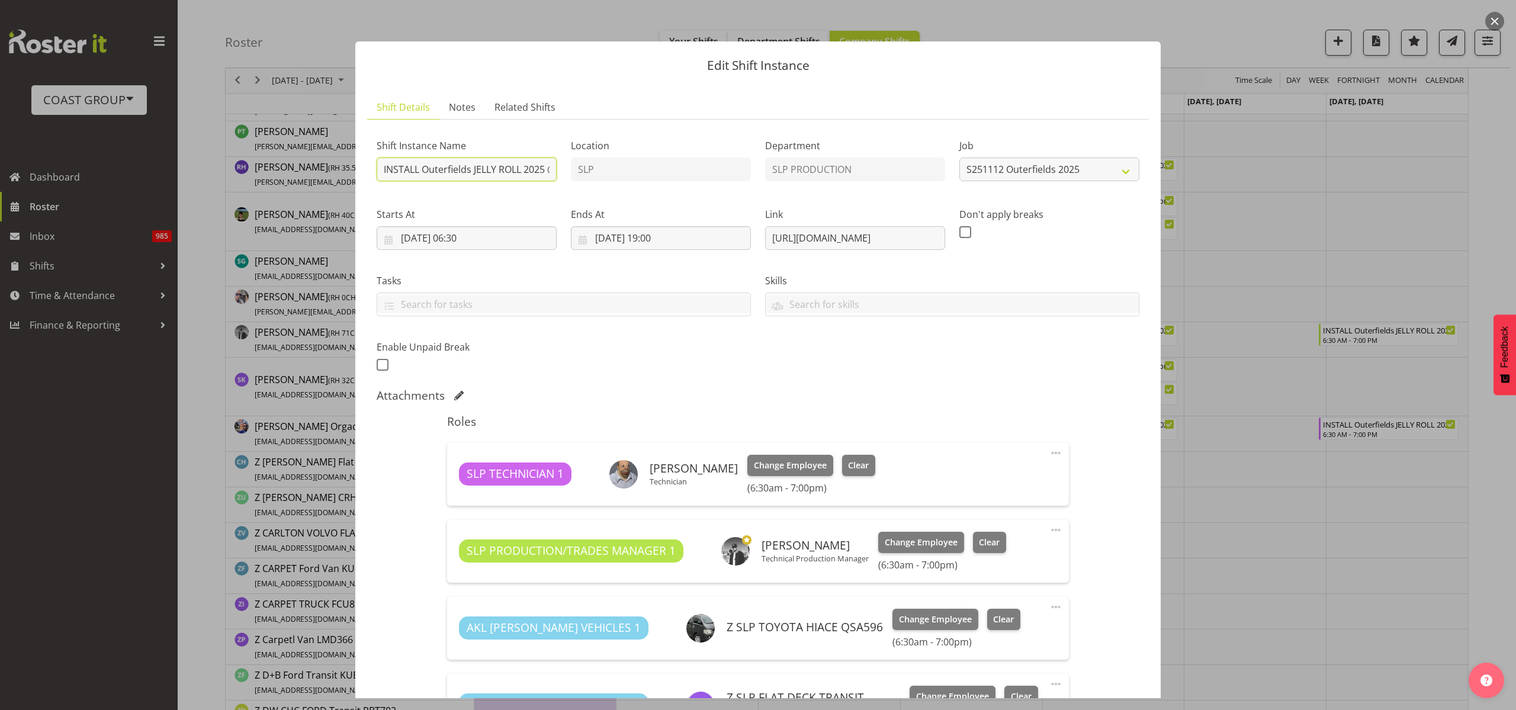
drag, startPoint x: 419, startPoint y: 167, endPoint x: 295, endPoint y: 161, distance: 123.9
click at [295, 161] on div "Edit Shift Instance Shift Details Notes Related Shifts Shift Instance Name INST…" at bounding box center [758, 355] width 1516 height 710
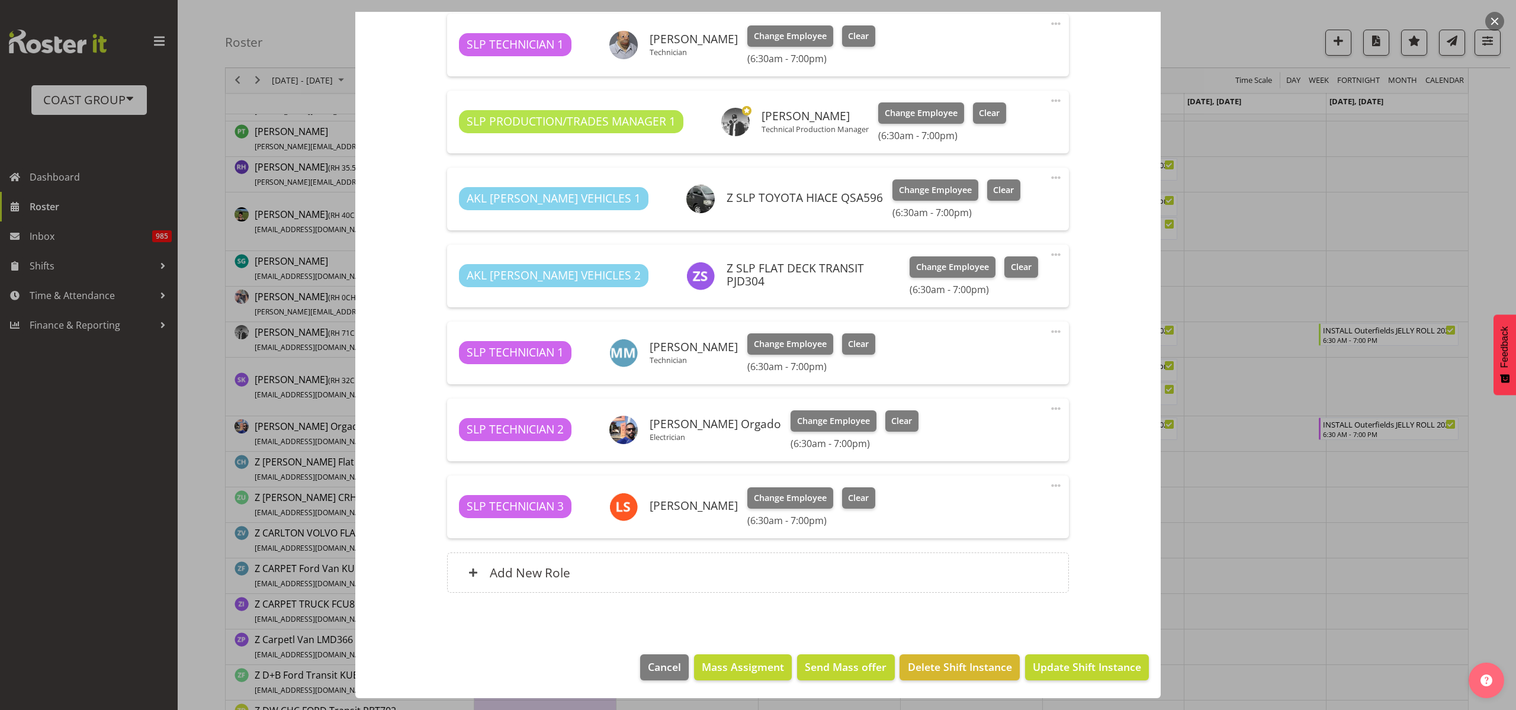
scroll to position [59, 0]
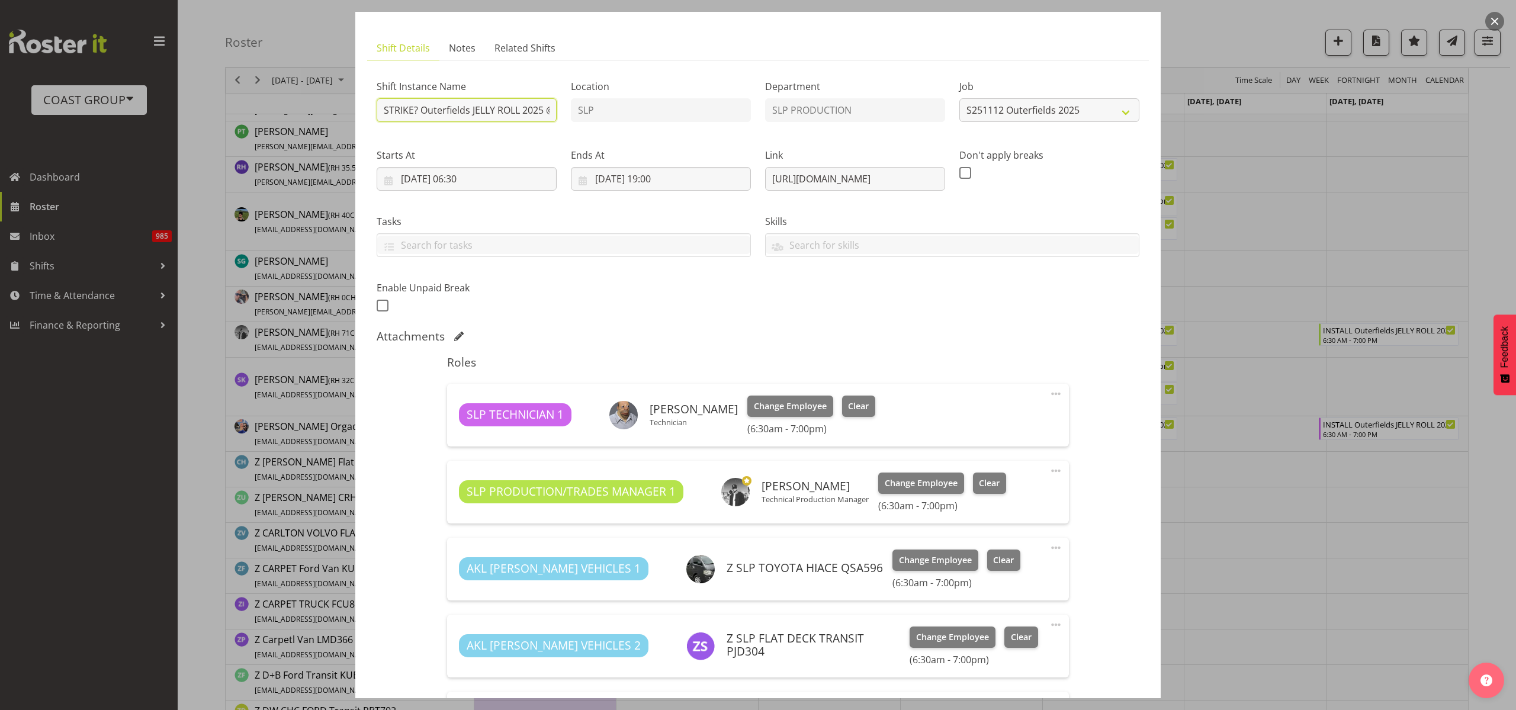
type input "STRIKE? Outerfields JELLY ROLL 2025 @ Western Springs On Site @ 0700"
click at [444, 178] on input "09/11/2025, 06:30" at bounding box center [467, 179] width 180 height 24
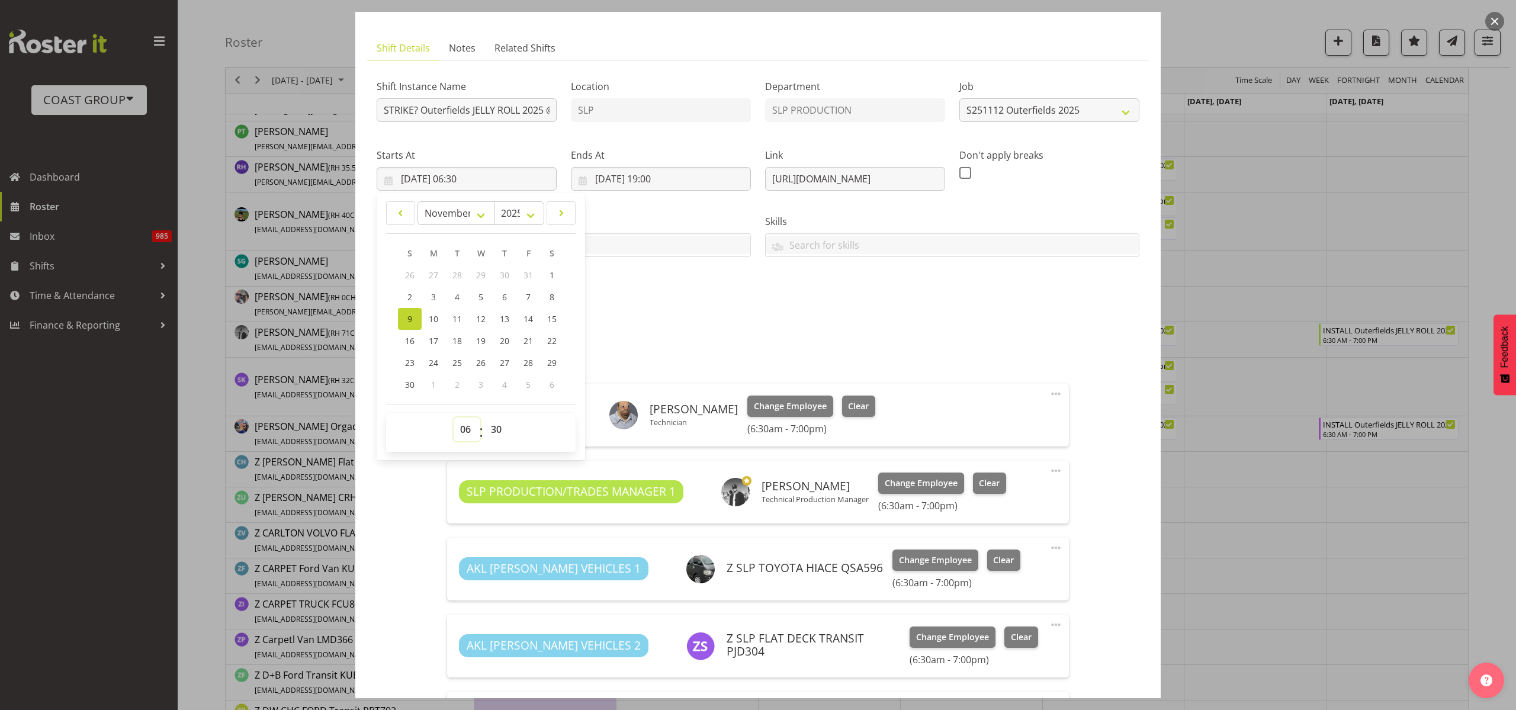
click at [468, 429] on select "00 01 02 03 04 05 06 07 08 09 10 11 12 13 14 15 16 17 18 19 20 21 22 23" at bounding box center [467, 429] width 27 height 24
select select "9"
click at [454, 417] on select "00 01 02 03 04 05 06 07 08 09 10 11 12 13 14 15 16 17 18 19 20 21 22 23" at bounding box center [467, 429] width 27 height 24
type input "09/11/2025, 09:30"
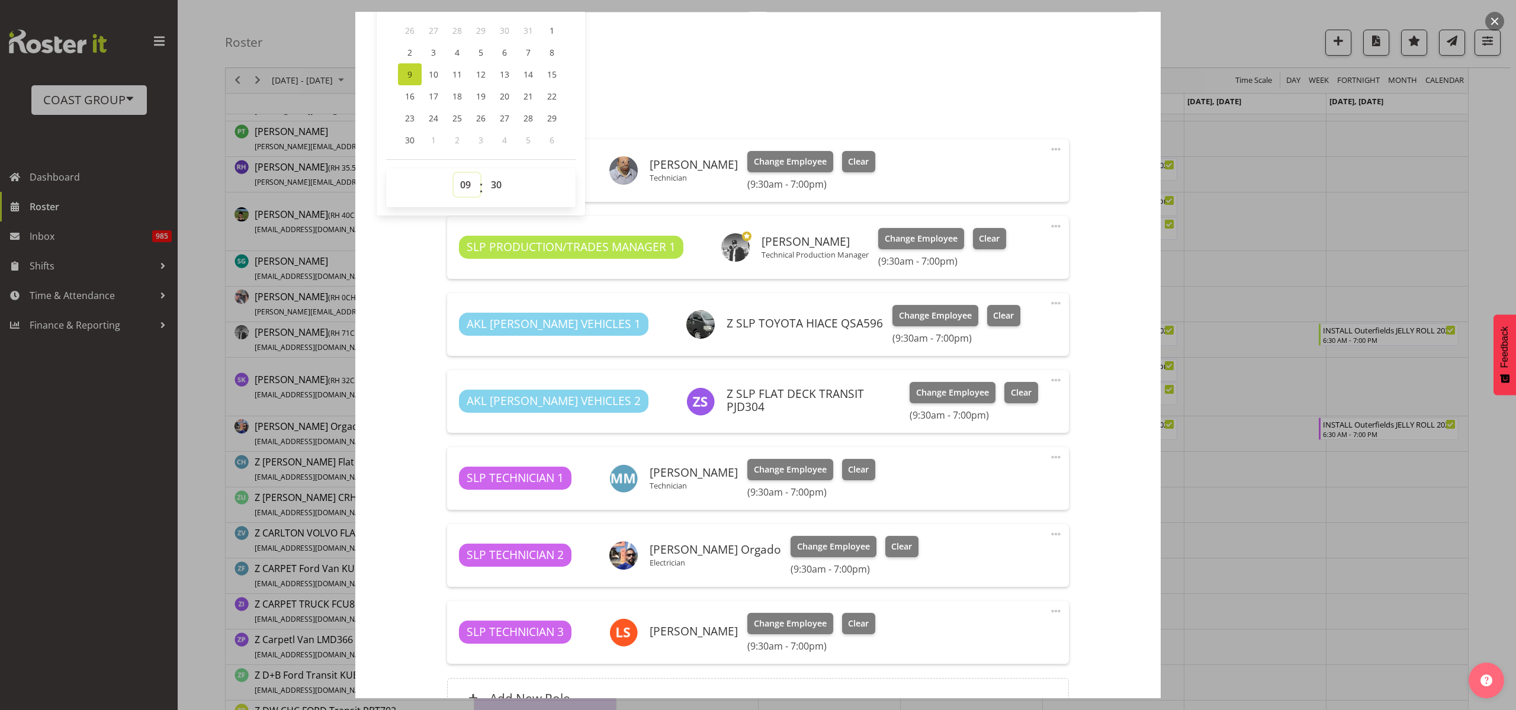
scroll to position [429, 0]
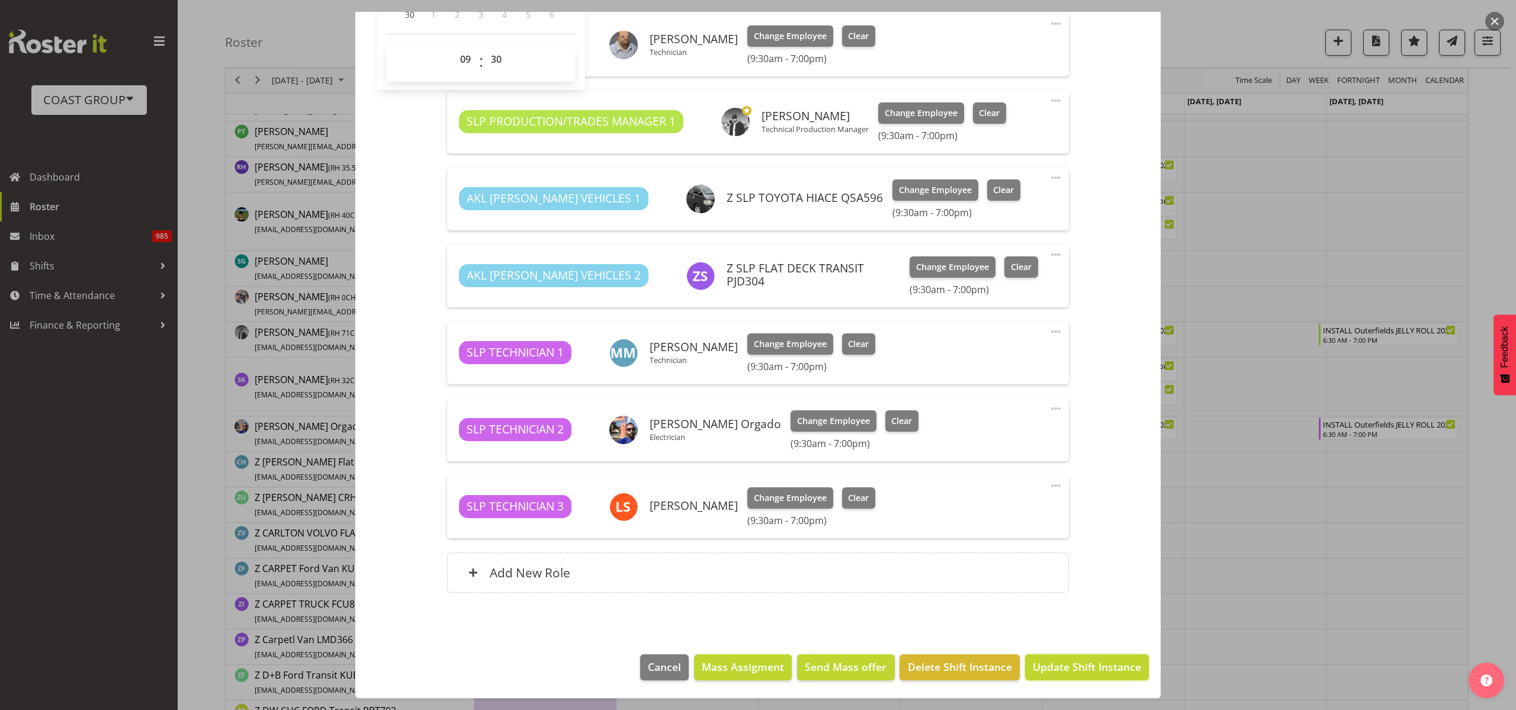
click at [1069, 664] on span "Update Shift Instance" at bounding box center [1087, 666] width 108 height 15
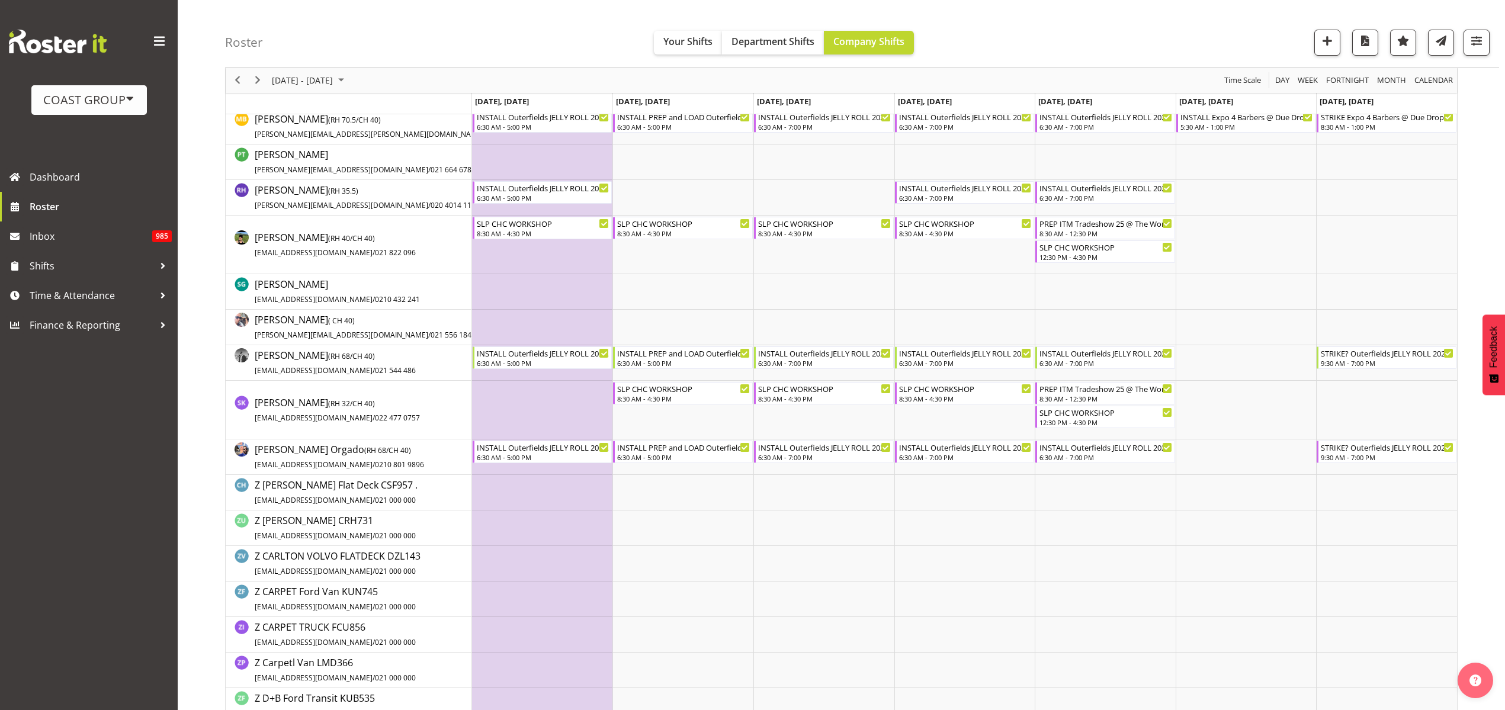
scroll to position [0, 0]
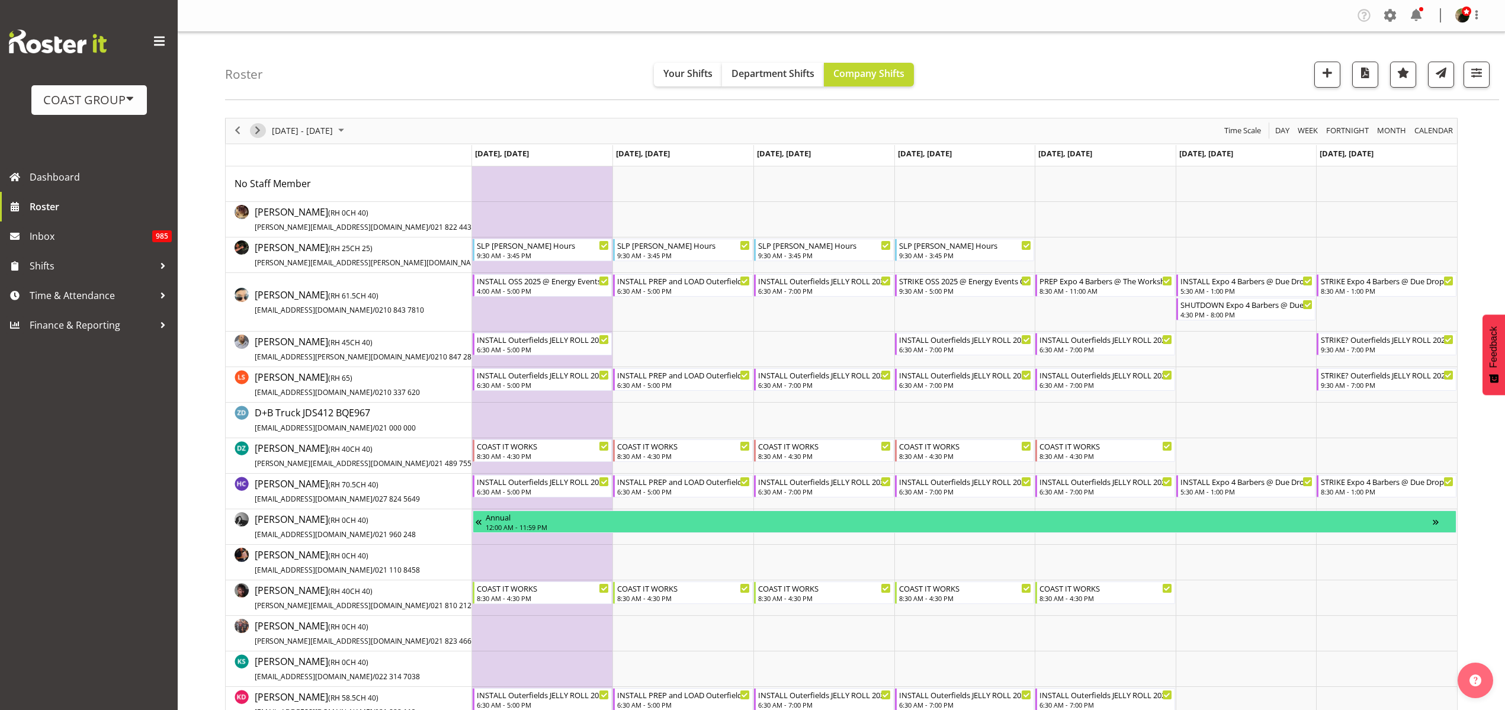
click at [255, 128] on span "Next" at bounding box center [257, 130] width 14 height 15
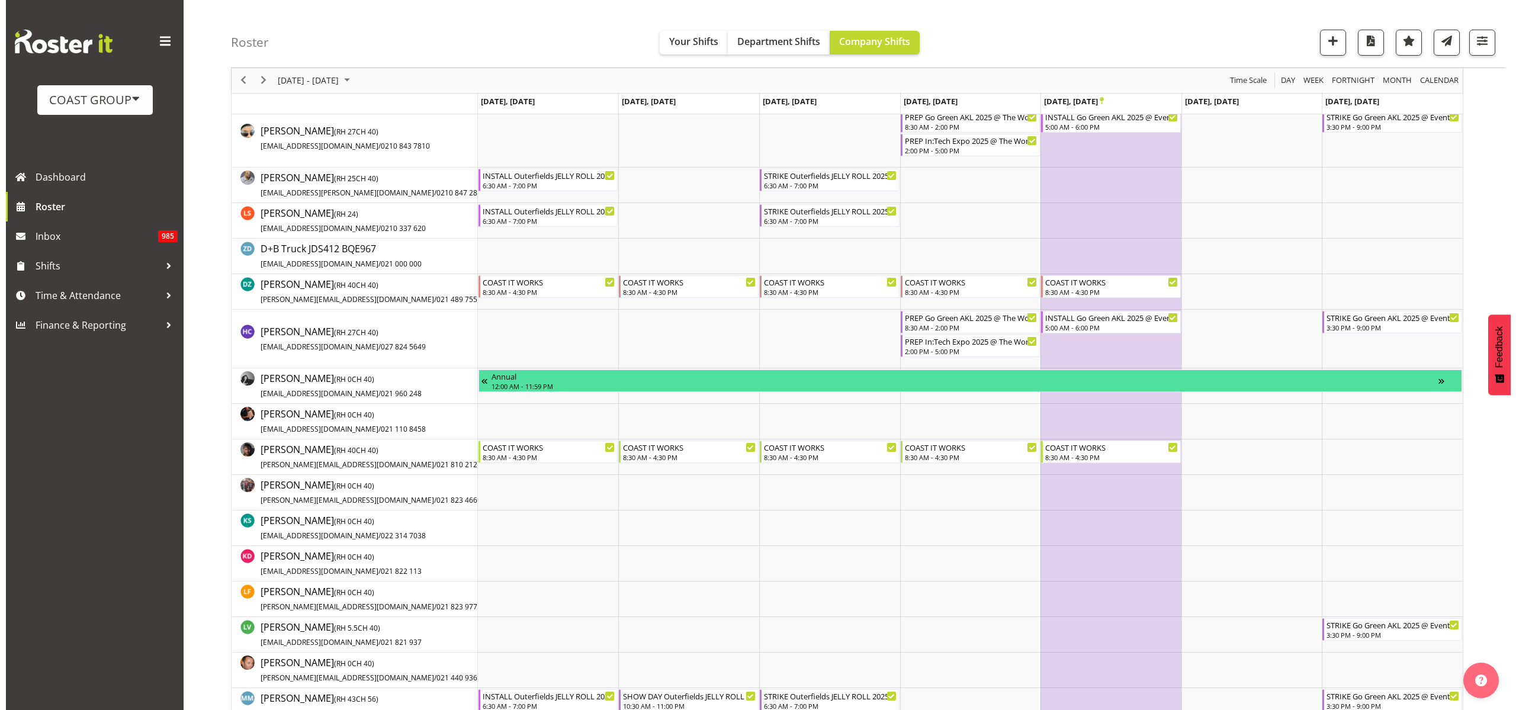
scroll to position [370, 0]
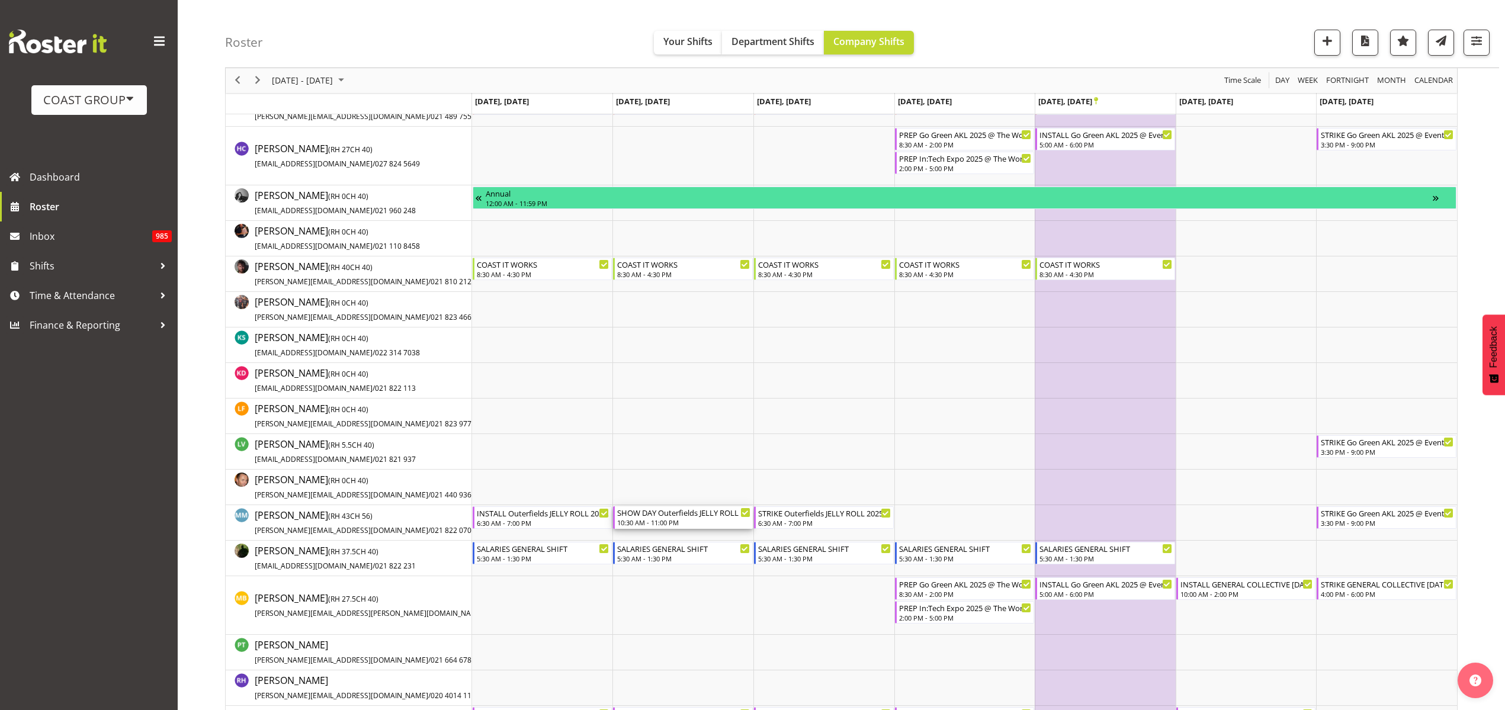
click at [663, 521] on div "10:30 AM - 11:00 PM" at bounding box center [683, 521] width 133 height 9
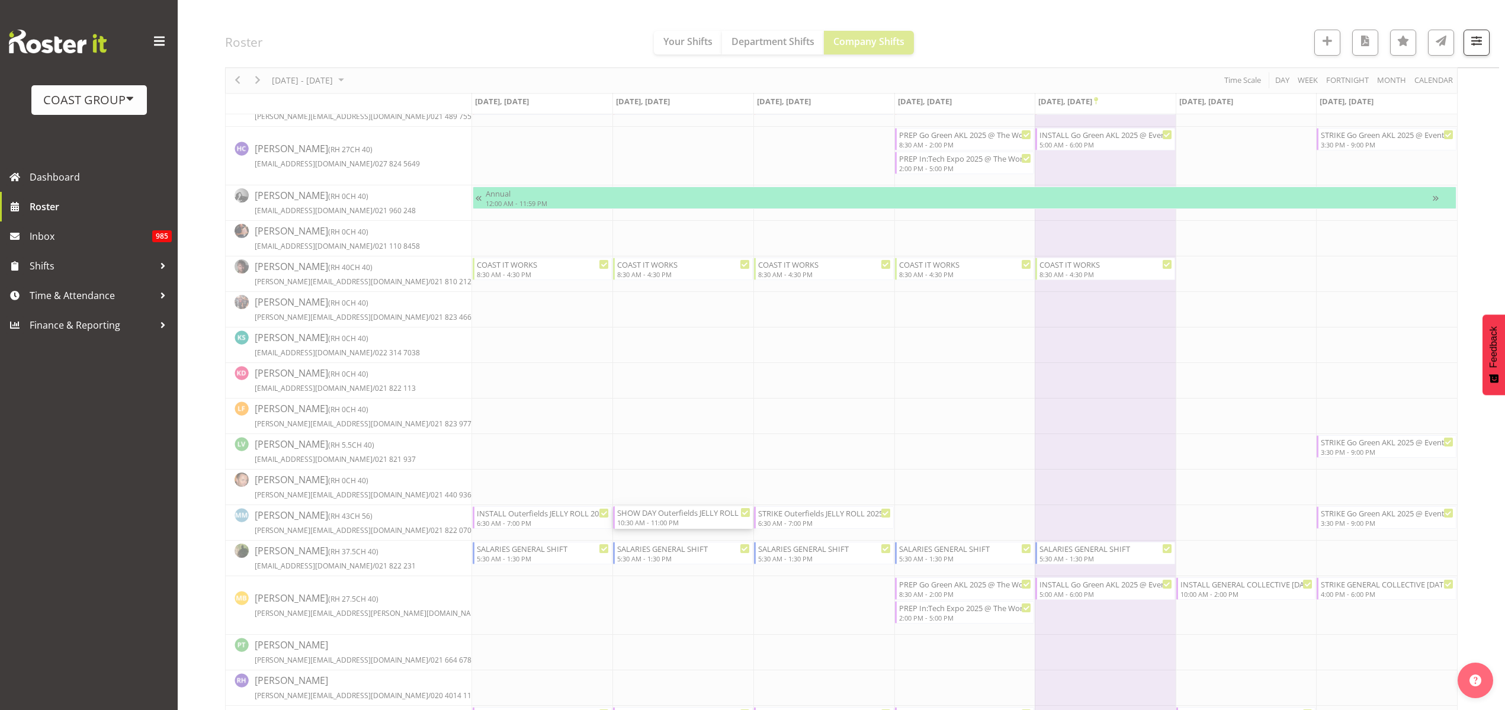
select select
select select "10"
select select "2025"
select select "10"
select select "30"
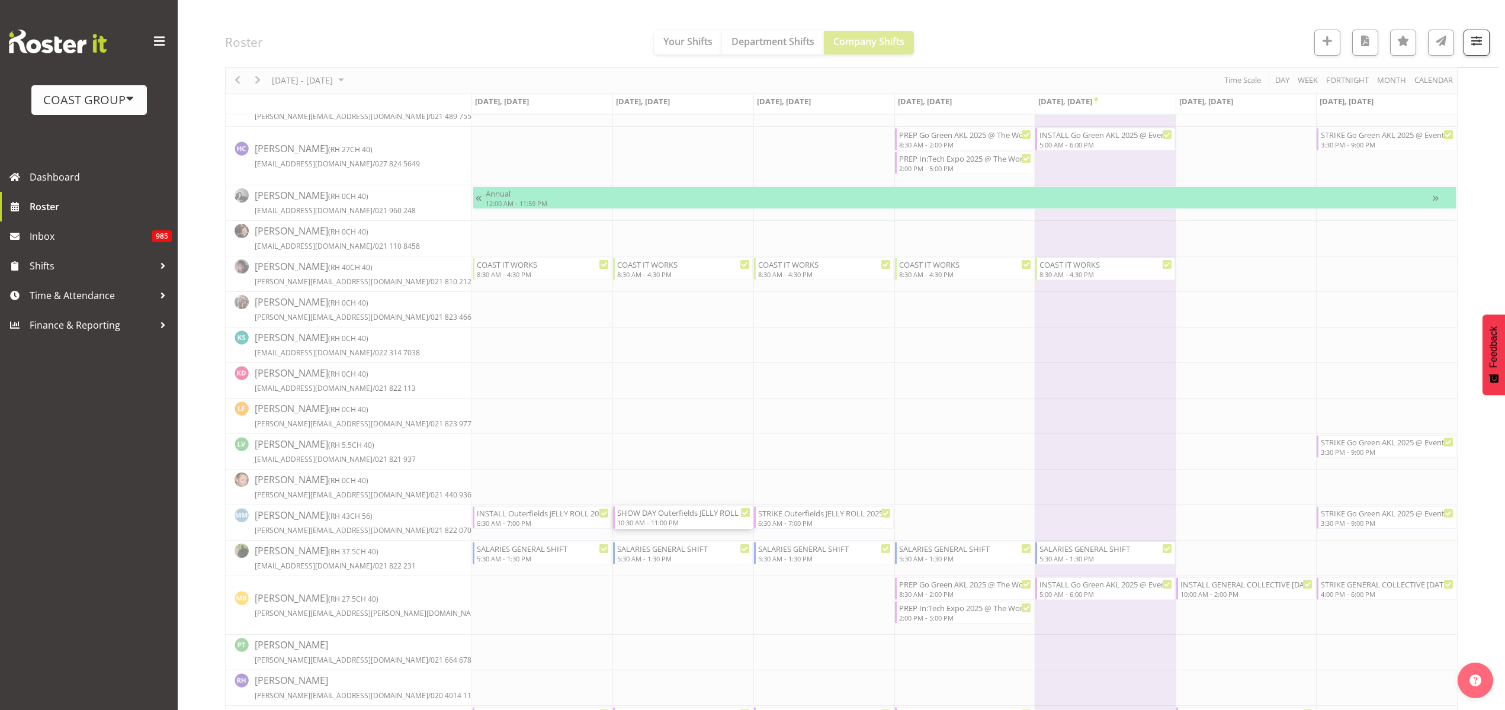
select select "10"
select select "2025"
select select "23"
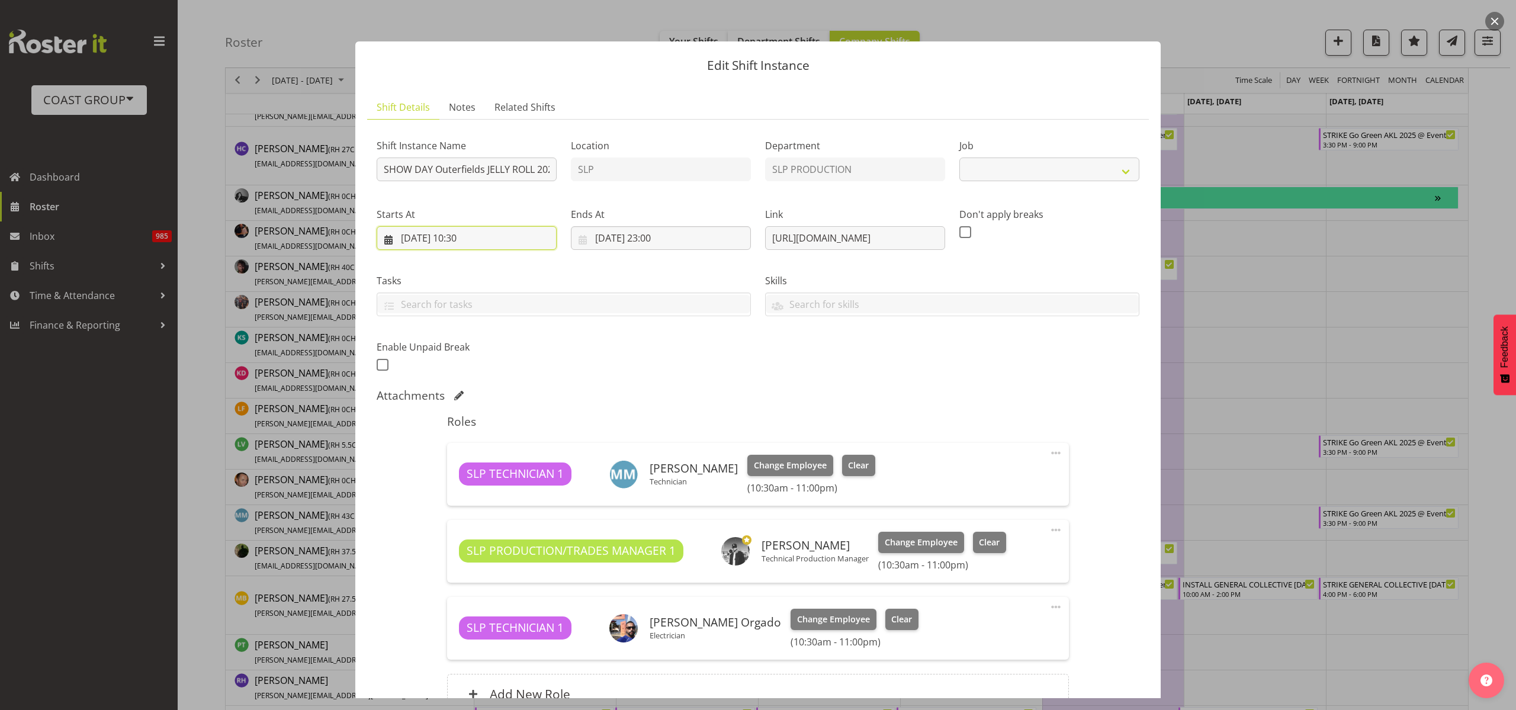
click at [446, 240] on input "11/11/2025, 10:30" at bounding box center [467, 238] width 180 height 24
click at [554, 356] on span "8" at bounding box center [551, 356] width 5 height 11
select select
type input "08/11/2025, 10:30"
select select "9981"
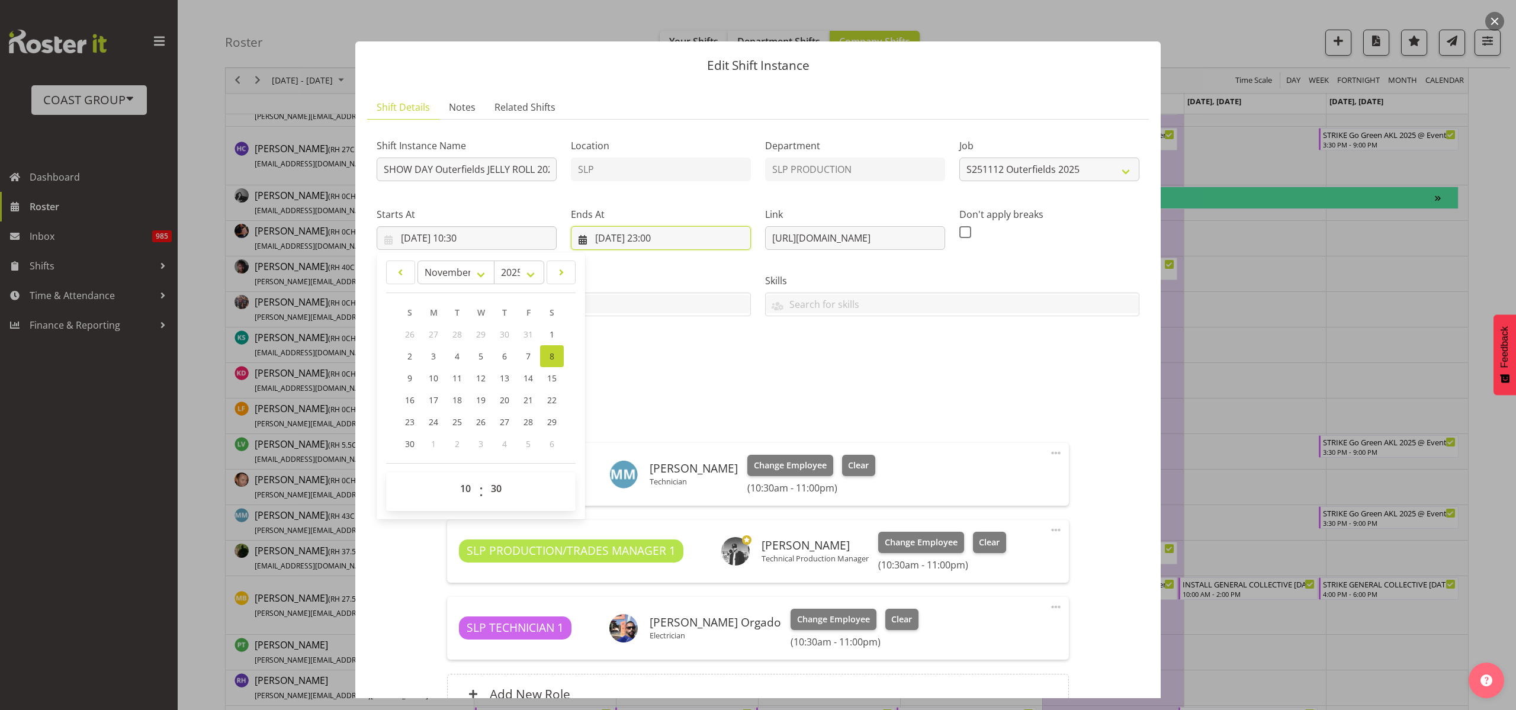
click at [649, 233] on input "11/11/2025, 23:00" at bounding box center [661, 238] width 180 height 24
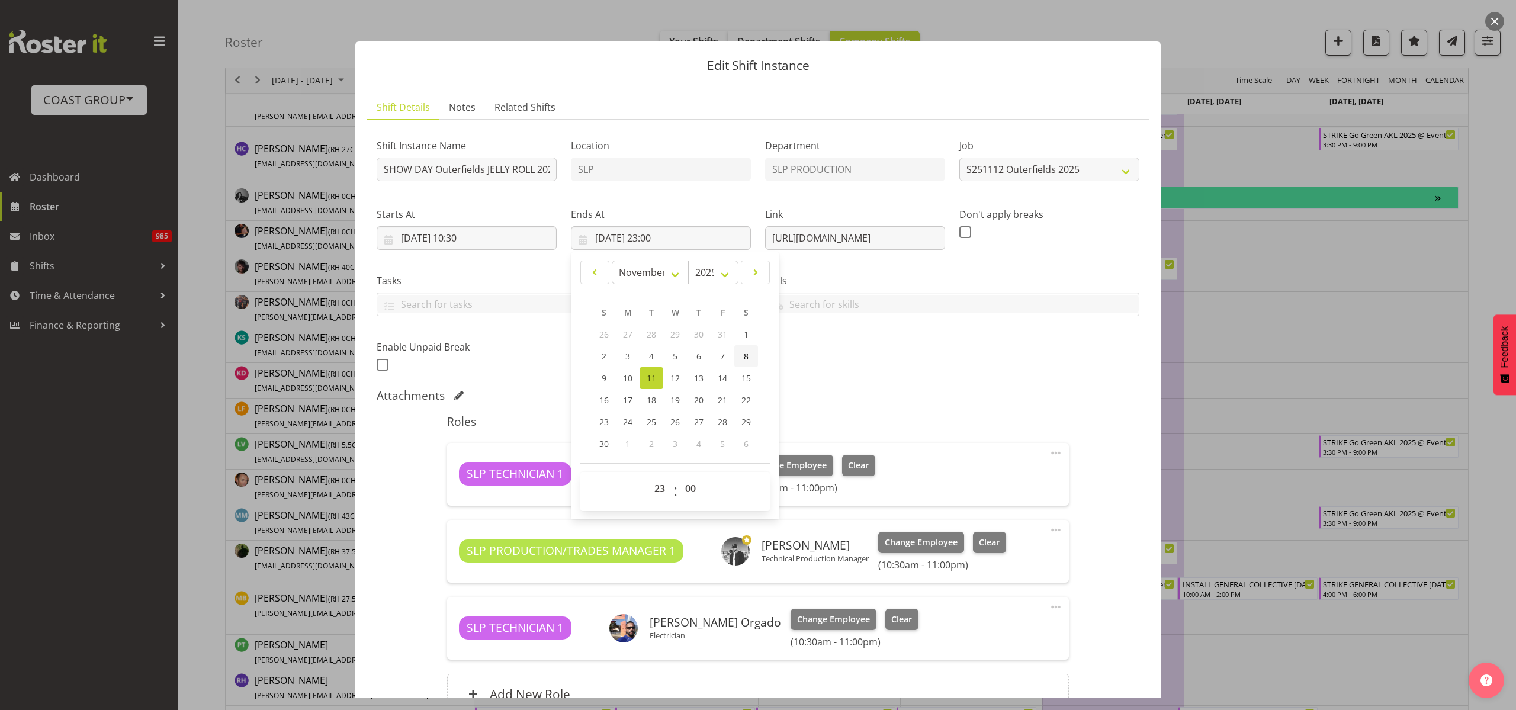
click at [746, 351] on link "8" at bounding box center [746, 356] width 24 height 22
type input "08/11/2025, 23:00"
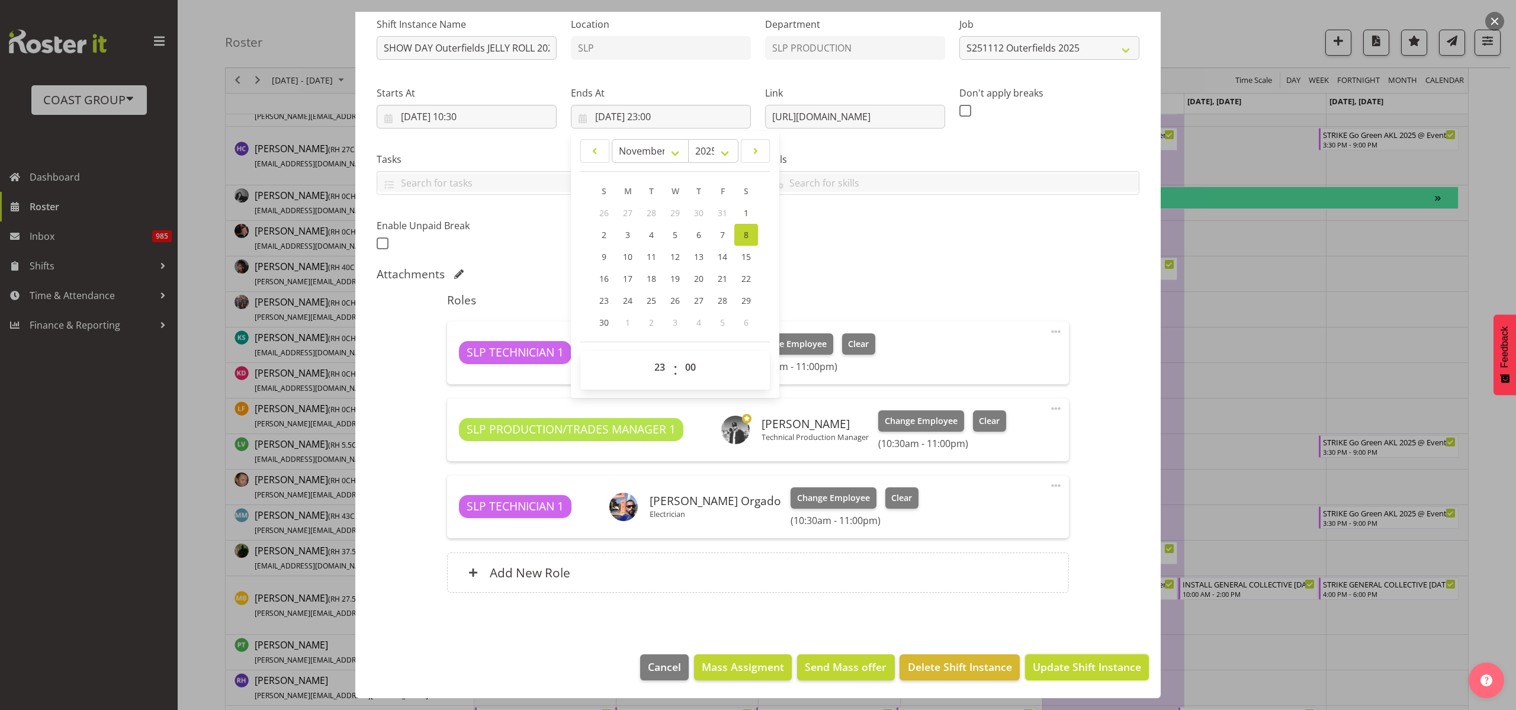
click at [1075, 676] on button "Update Shift Instance" at bounding box center [1087, 667] width 124 height 26
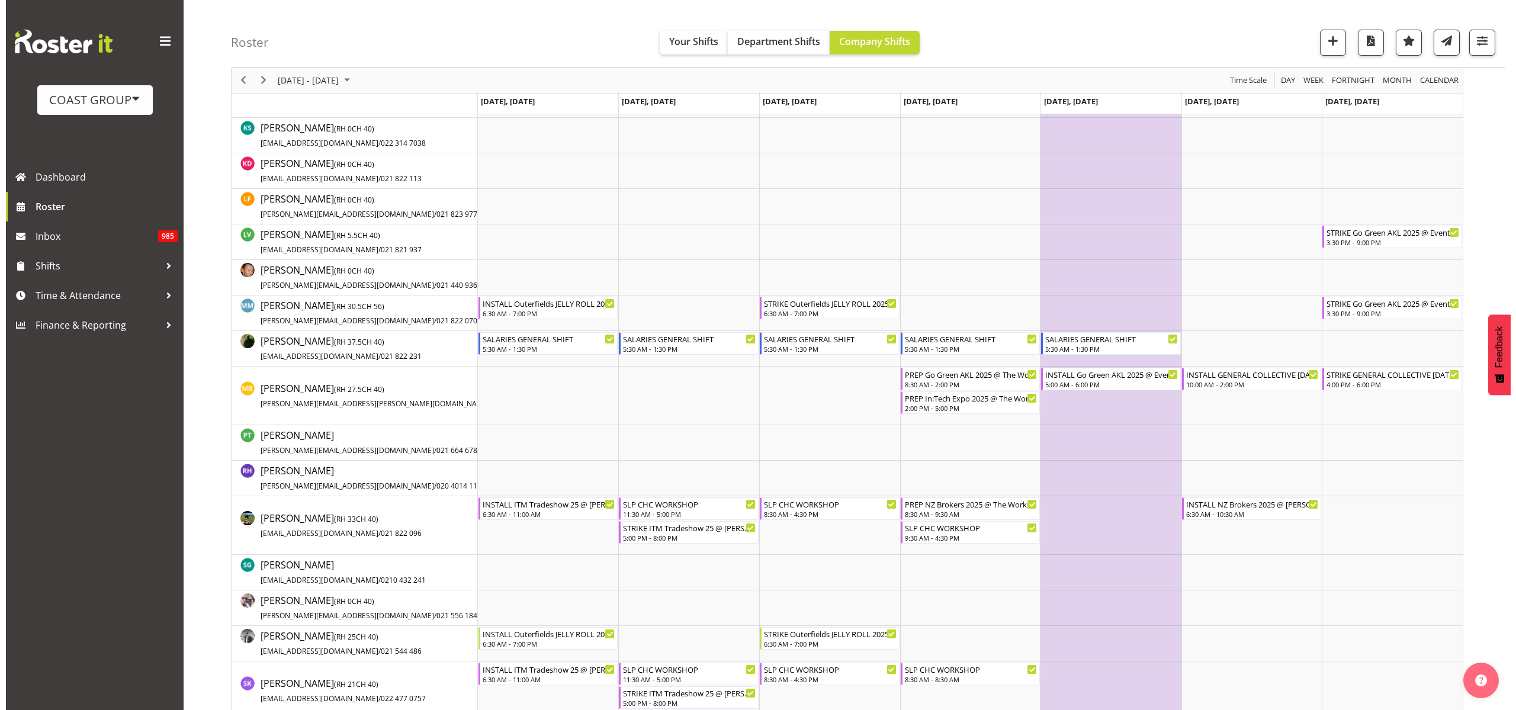
scroll to position [592, 0]
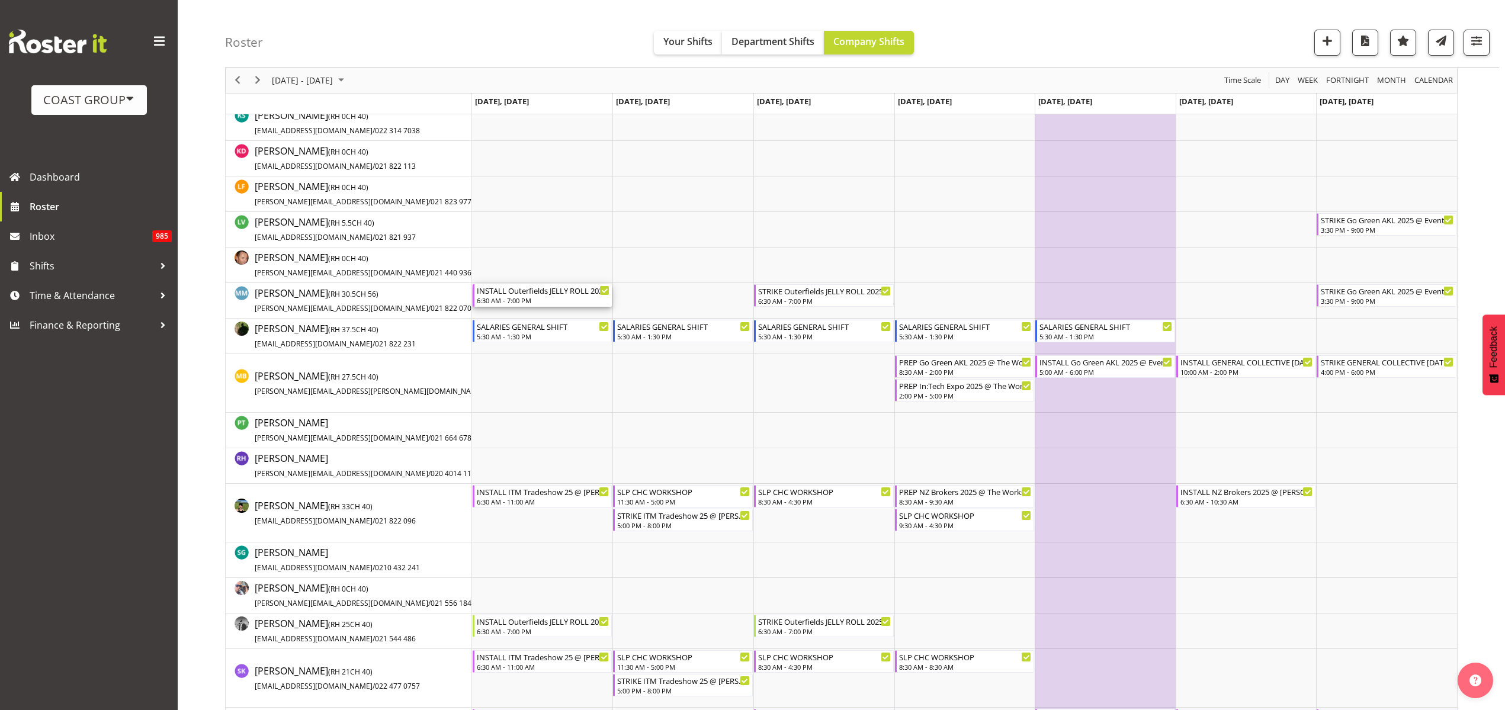
click at [510, 291] on div "INSTALL Outerfields JELLY ROLL 2025 @ [GEOGRAPHIC_DATA] On Site @ 0700" at bounding box center [543, 290] width 133 height 12
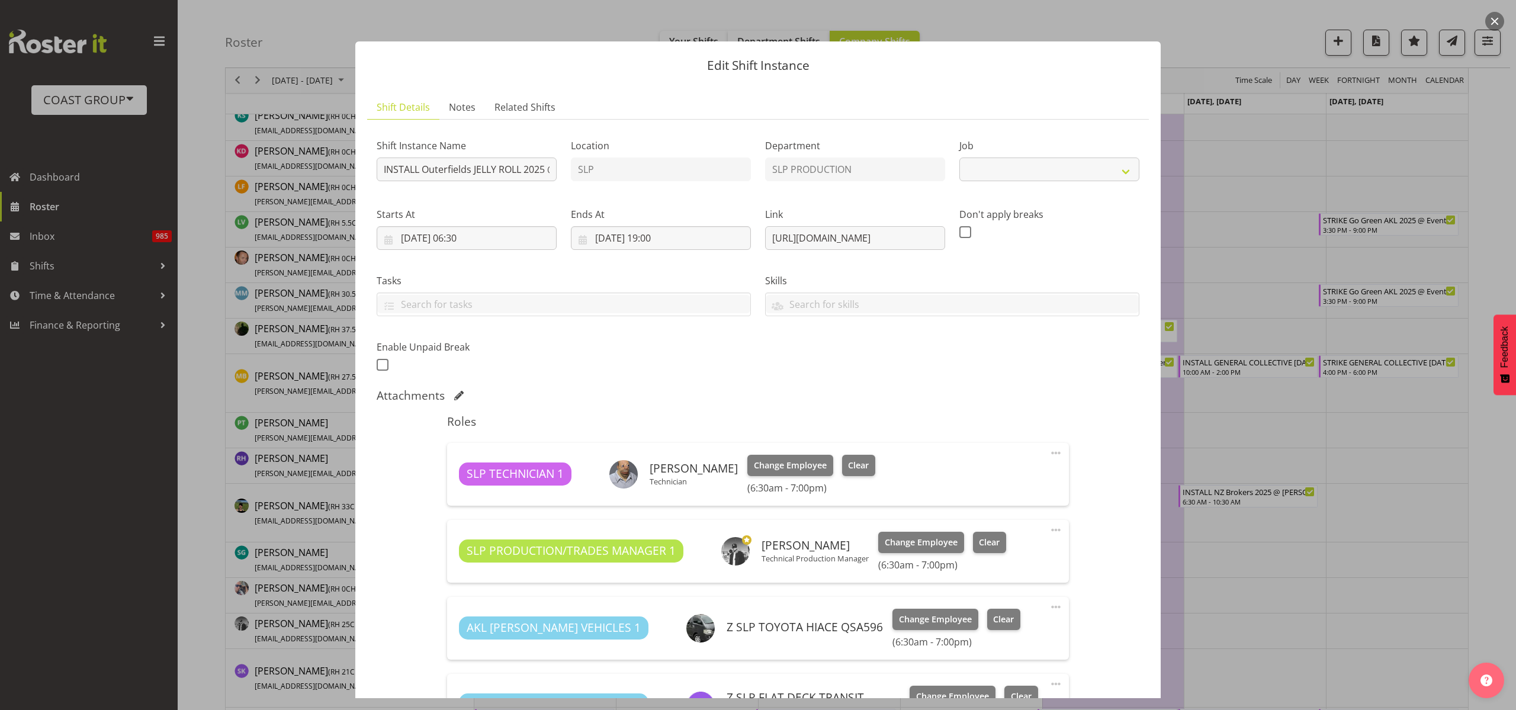
select select "9981"
drag, startPoint x: 418, startPoint y: 172, endPoint x: 272, endPoint y: 163, distance: 146.5
click at [272, 163] on div "Edit Shift Instance Shift Details Notes Related Shifts Shift Instance Name INST…" at bounding box center [758, 355] width 1516 height 710
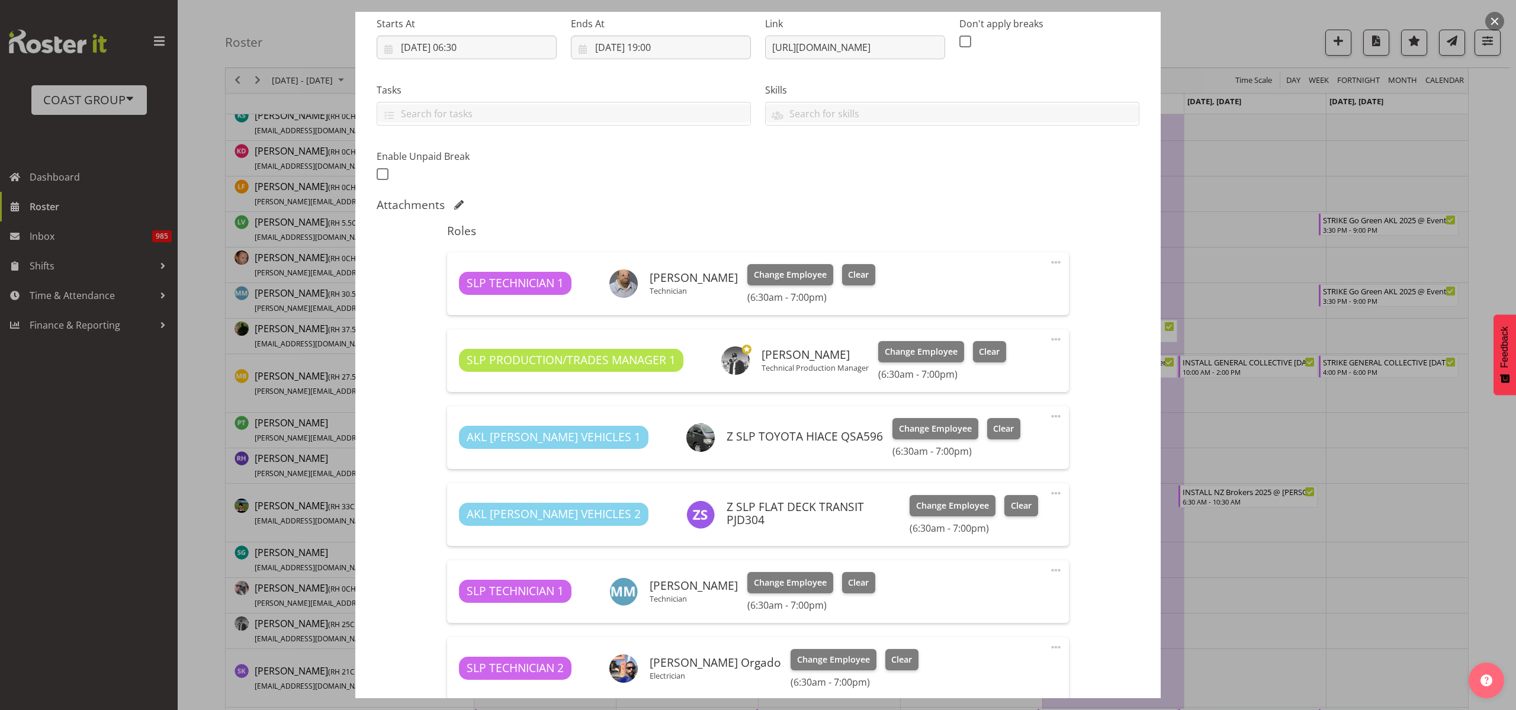
scroll to position [370, 0]
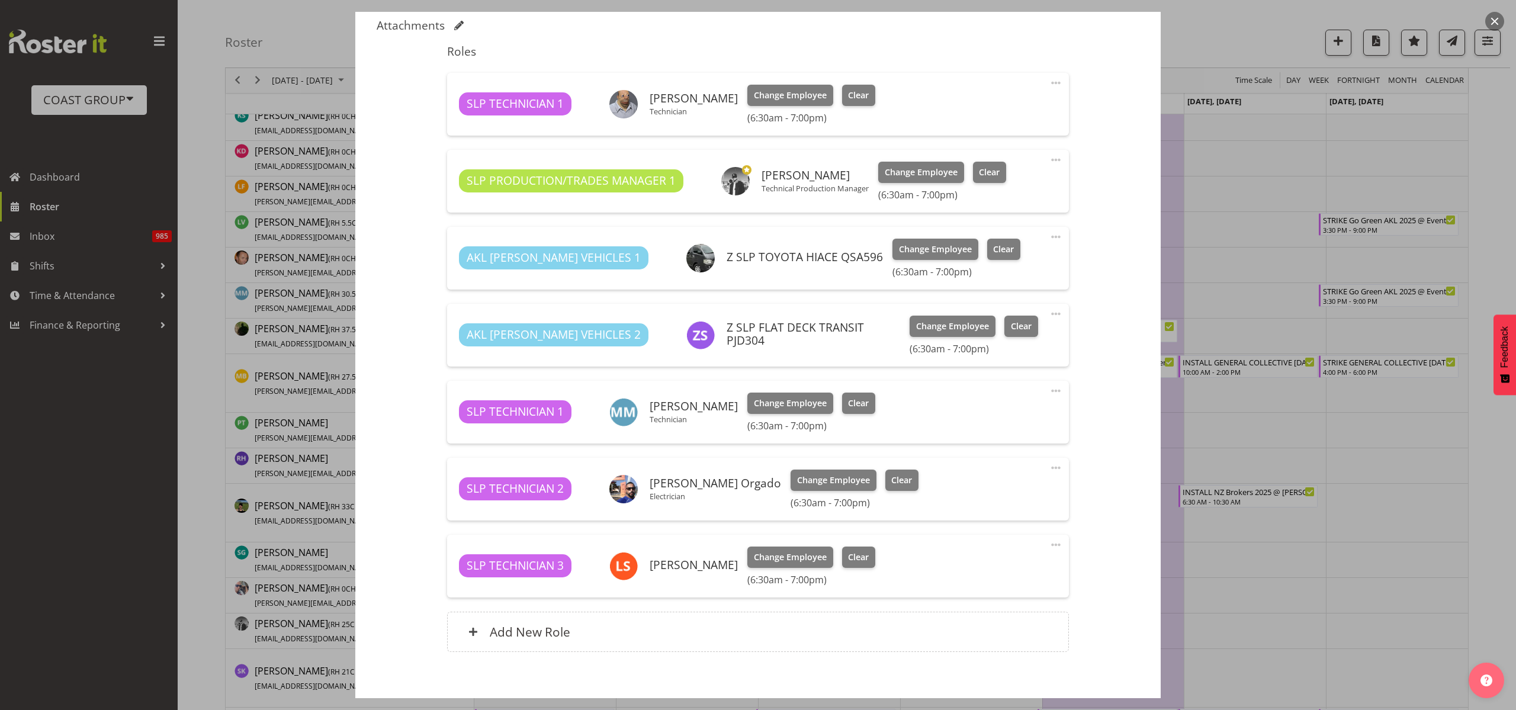
type input "PREP Outerfields JELLY ROLL 2025 @ Western Springs On Site @ 0700"
click at [848, 556] on span "Clear" at bounding box center [858, 557] width 21 height 13
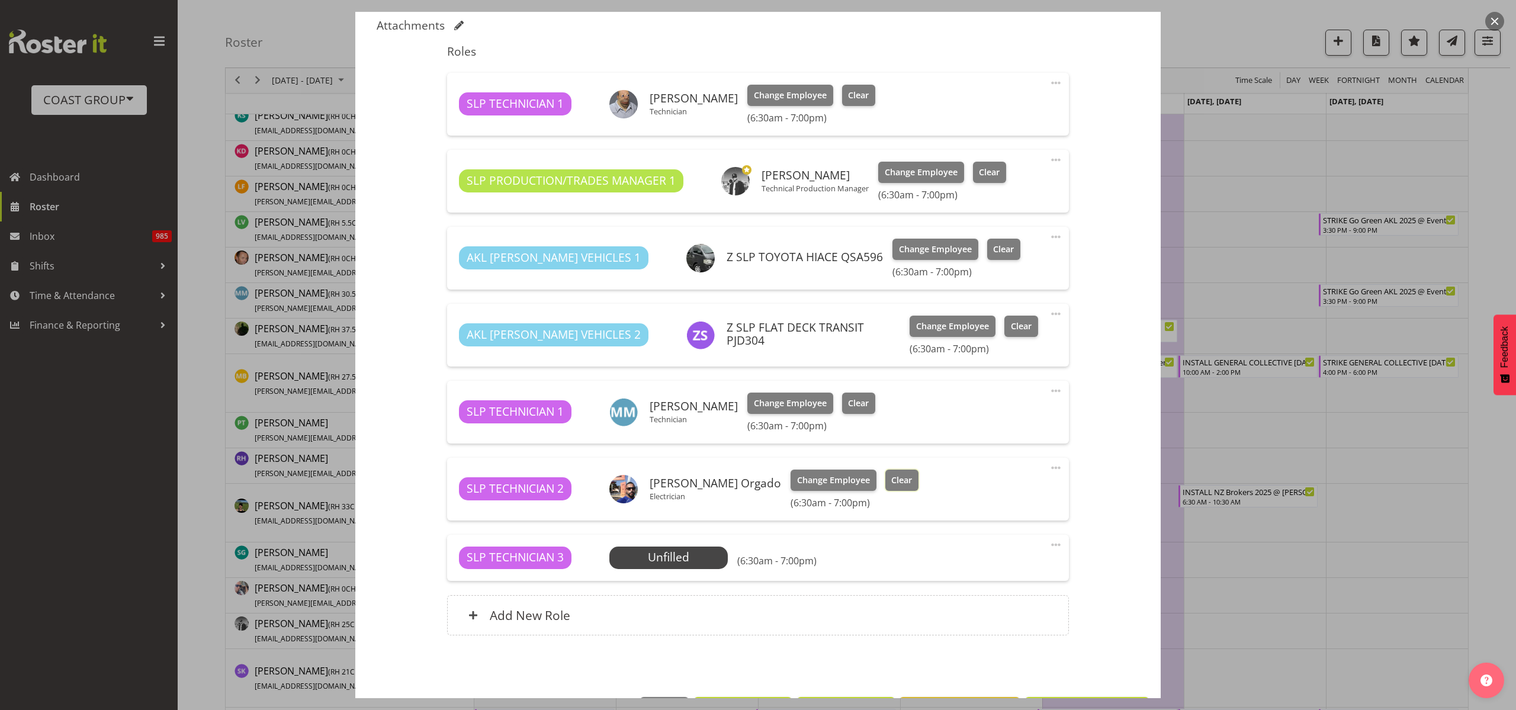
click at [902, 475] on span "Clear" at bounding box center [901, 480] width 21 height 13
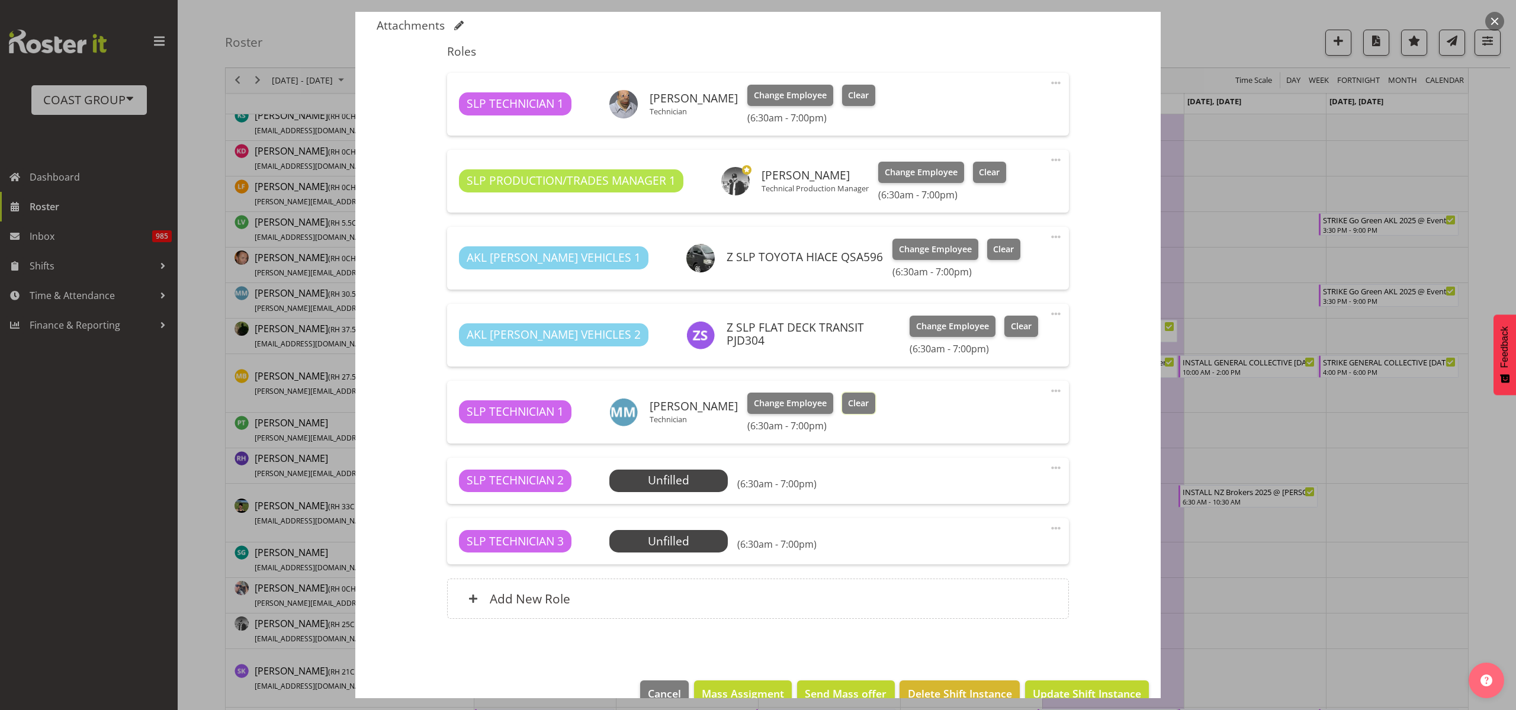
click at [860, 402] on span "Clear" at bounding box center [858, 403] width 21 height 13
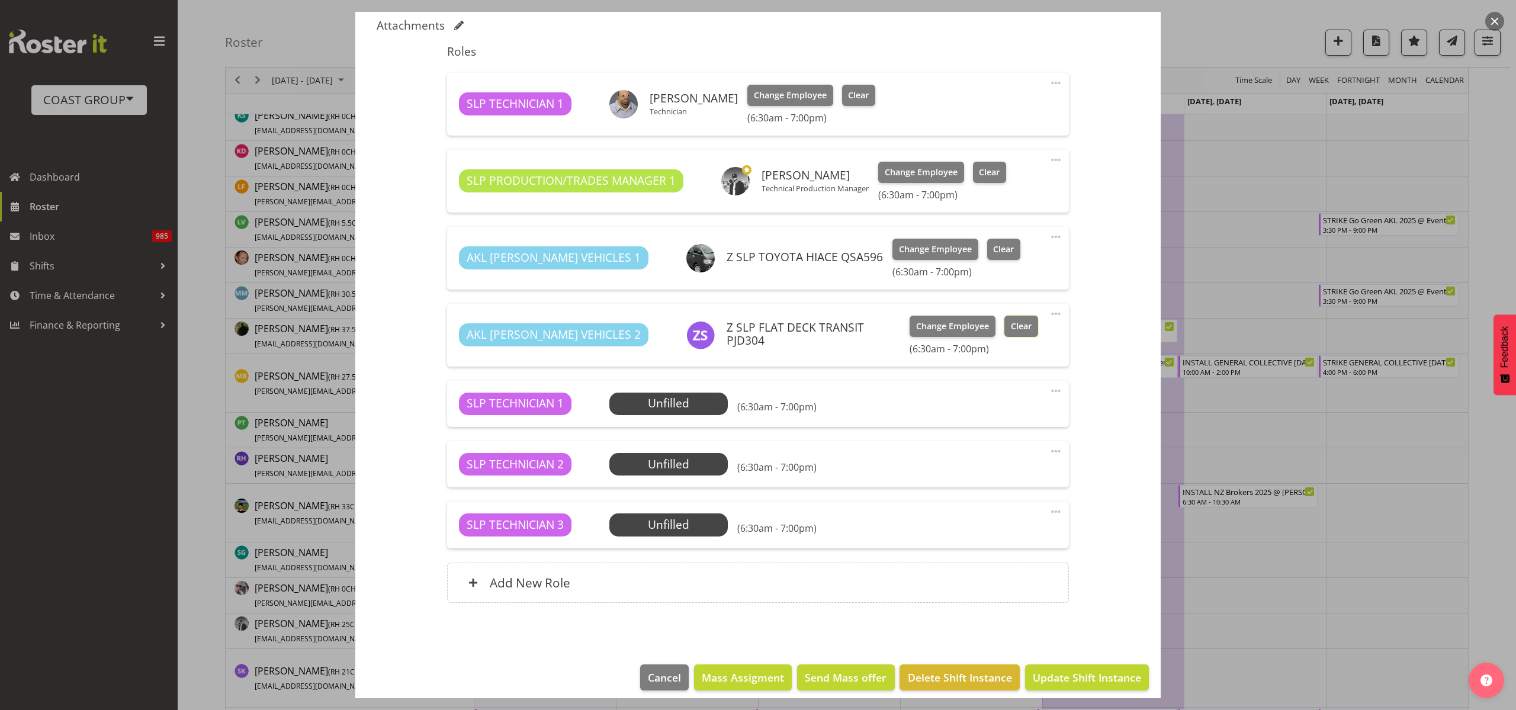
click at [1011, 327] on span "Clear" at bounding box center [1021, 326] width 21 height 13
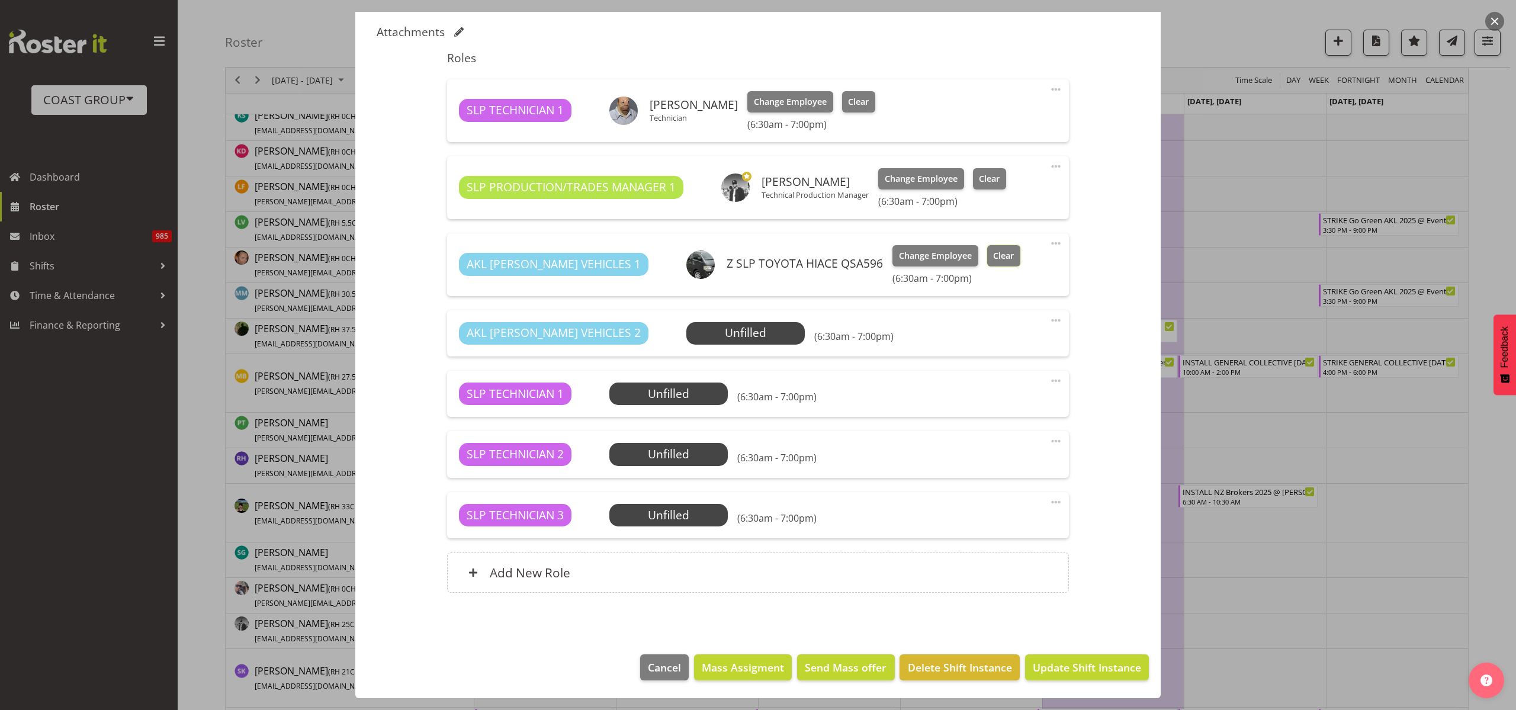
click at [993, 255] on span "Clear" at bounding box center [1003, 255] width 21 height 13
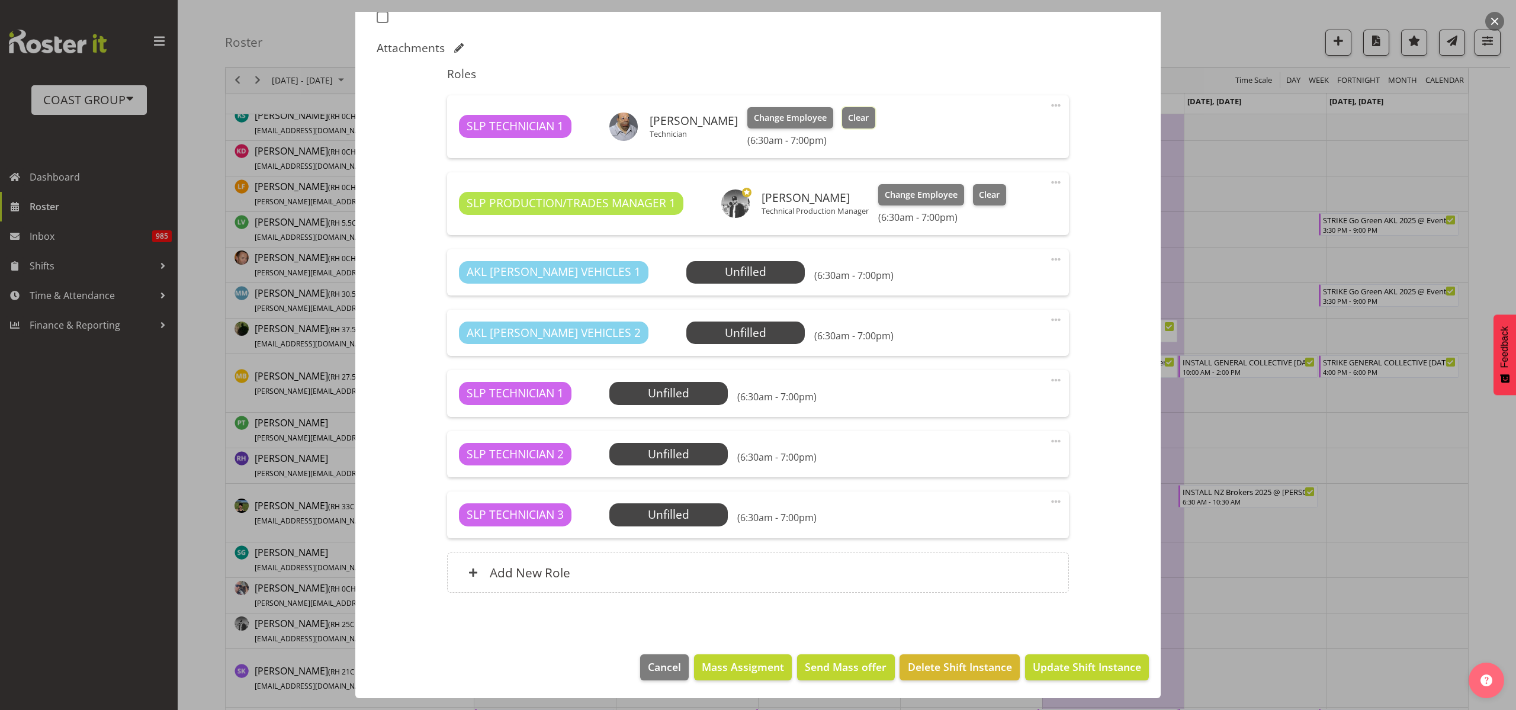
click at [853, 120] on span "Clear" at bounding box center [858, 117] width 21 height 13
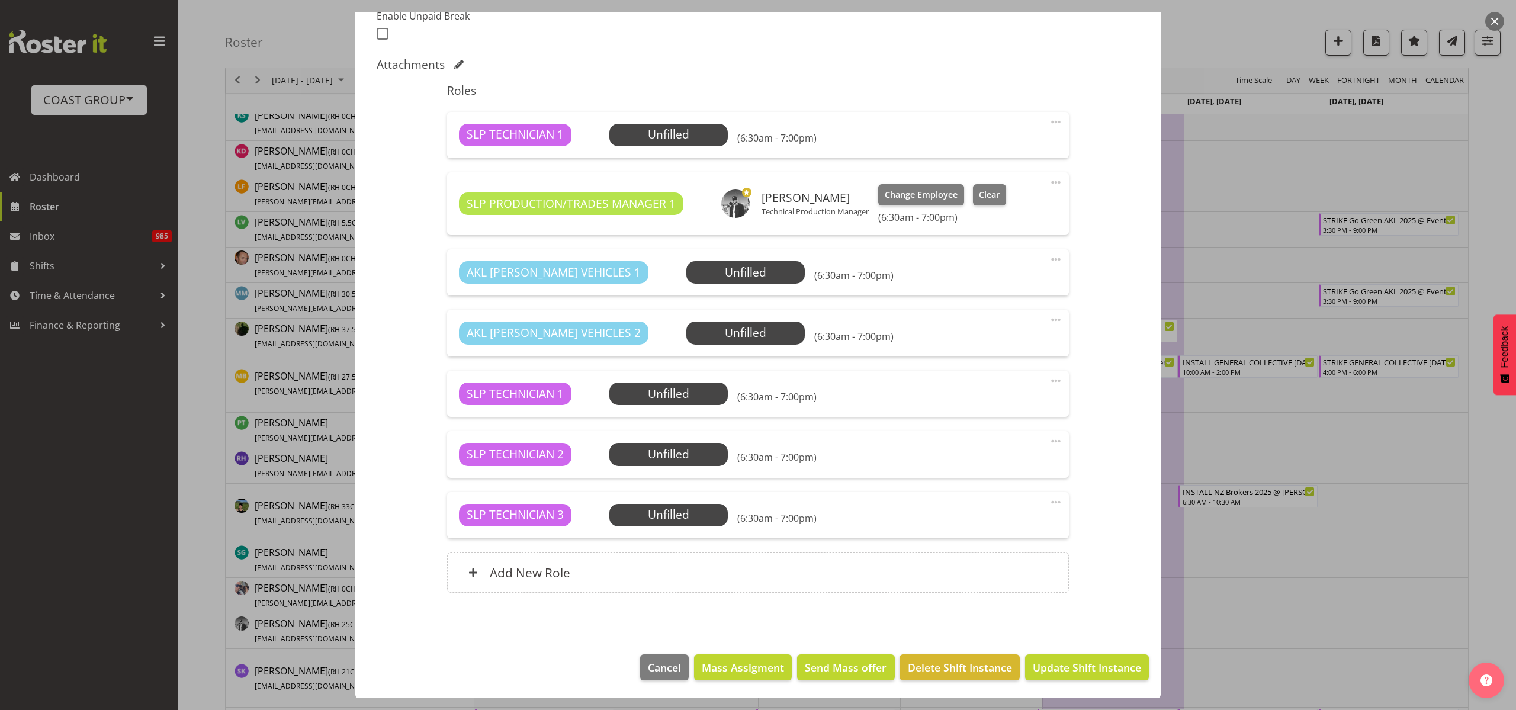
scroll to position [0, 0]
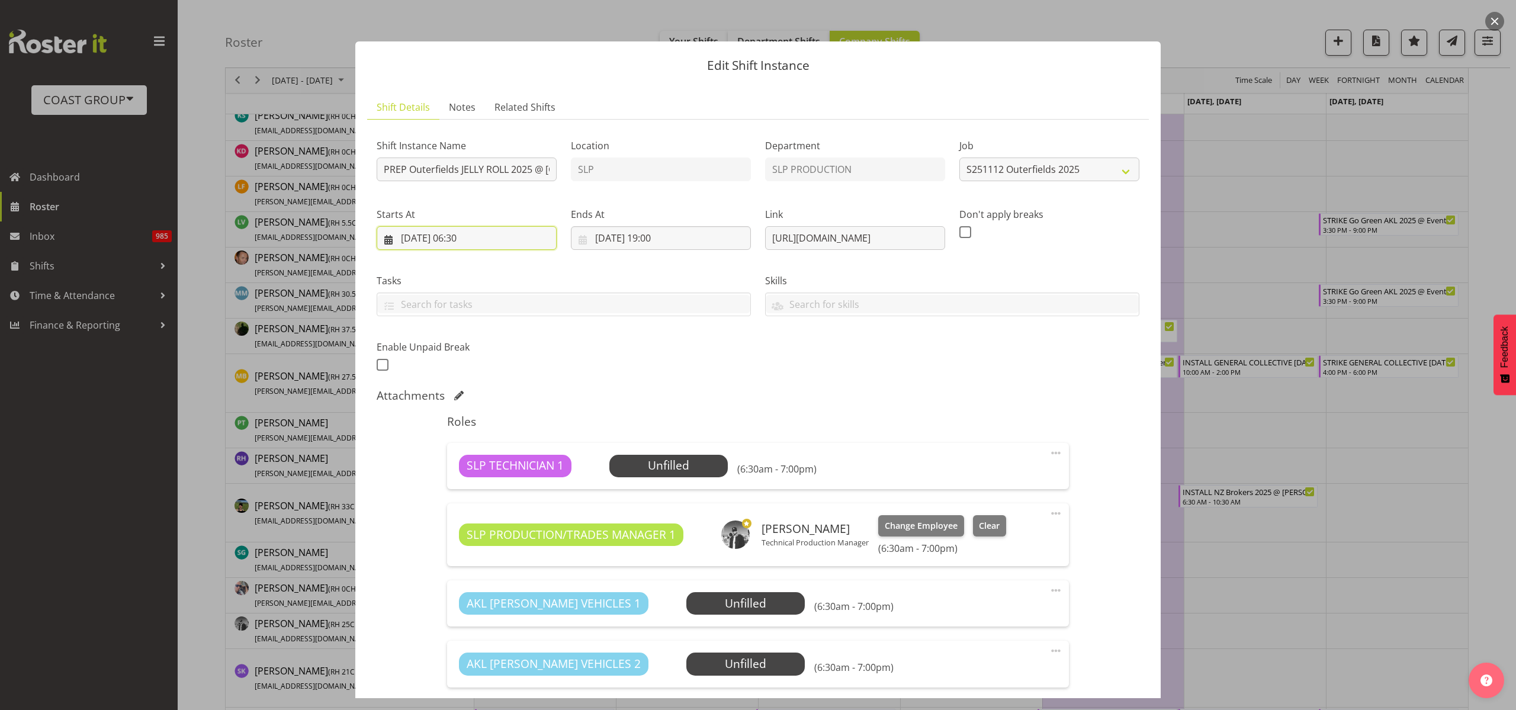
click at [455, 241] on input "10/11/2025, 06:30" at bounding box center [467, 238] width 180 height 24
click at [397, 263] on link at bounding box center [400, 273] width 29 height 24
select select "9"
click at [528, 418] on span "31" at bounding box center [527, 421] width 9 height 11
type input "31/10/2025, 06:30"
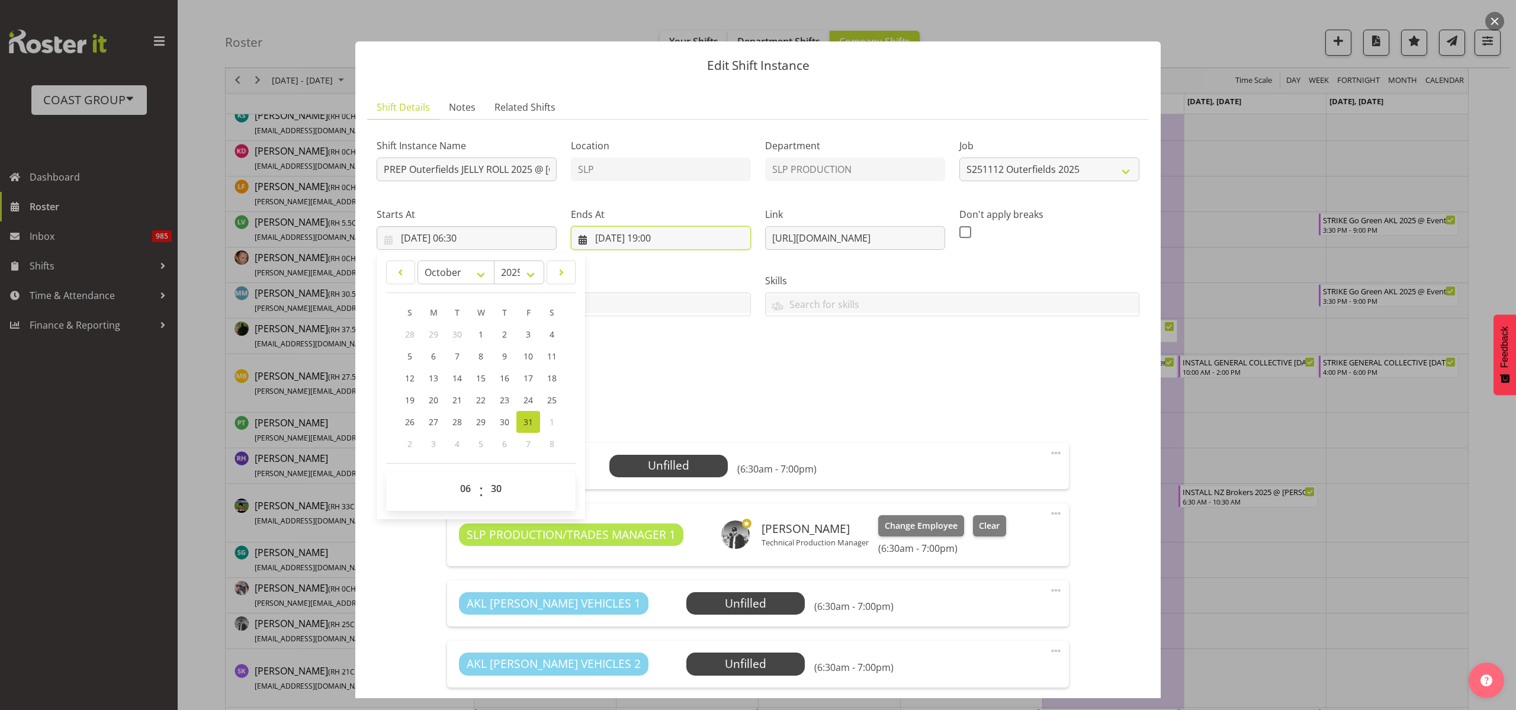
click at [654, 237] on input "10/11/2025, 19:00" at bounding box center [661, 238] width 180 height 24
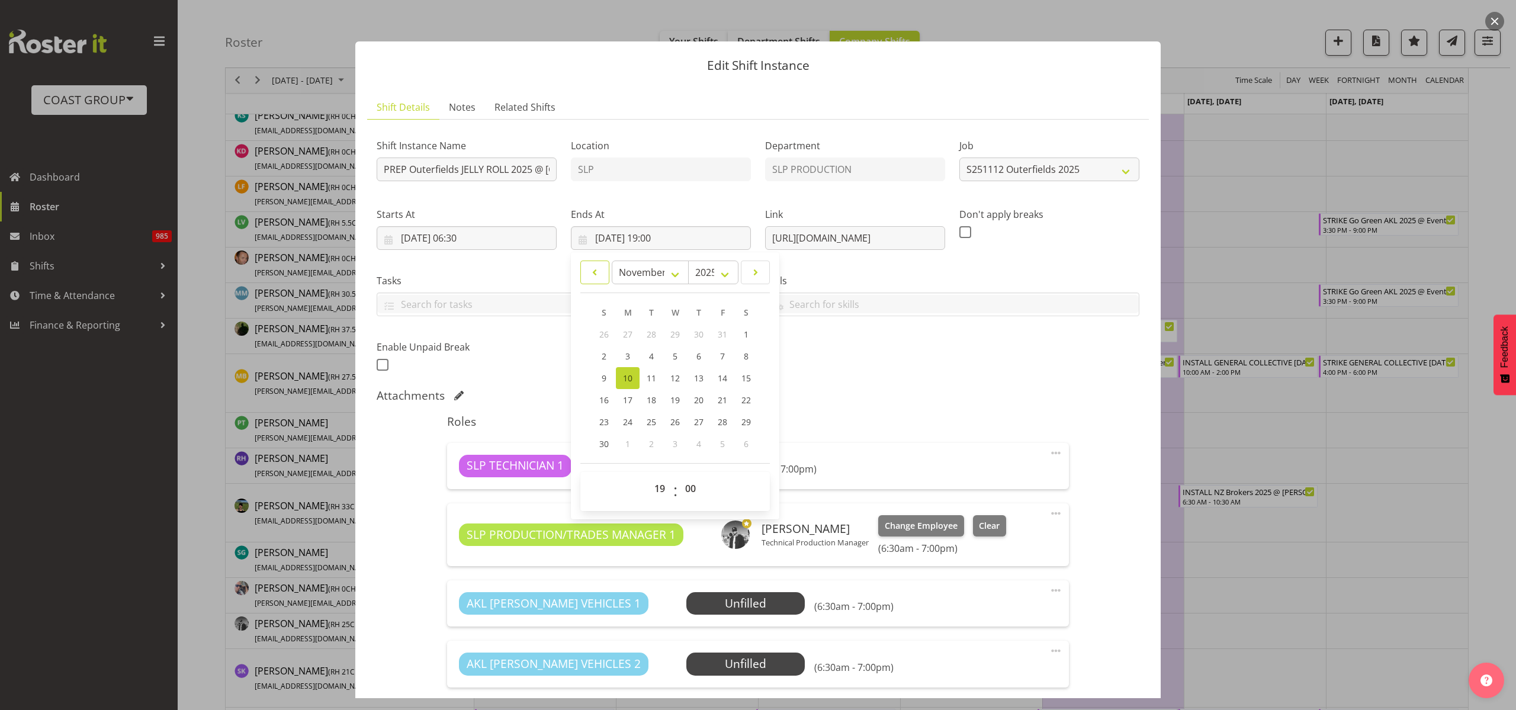
click at [591, 272] on span at bounding box center [595, 272] width 14 height 14
select select "9"
click at [724, 421] on span "31" at bounding box center [722, 421] width 9 height 11
type input "31/10/2025, 19:00"
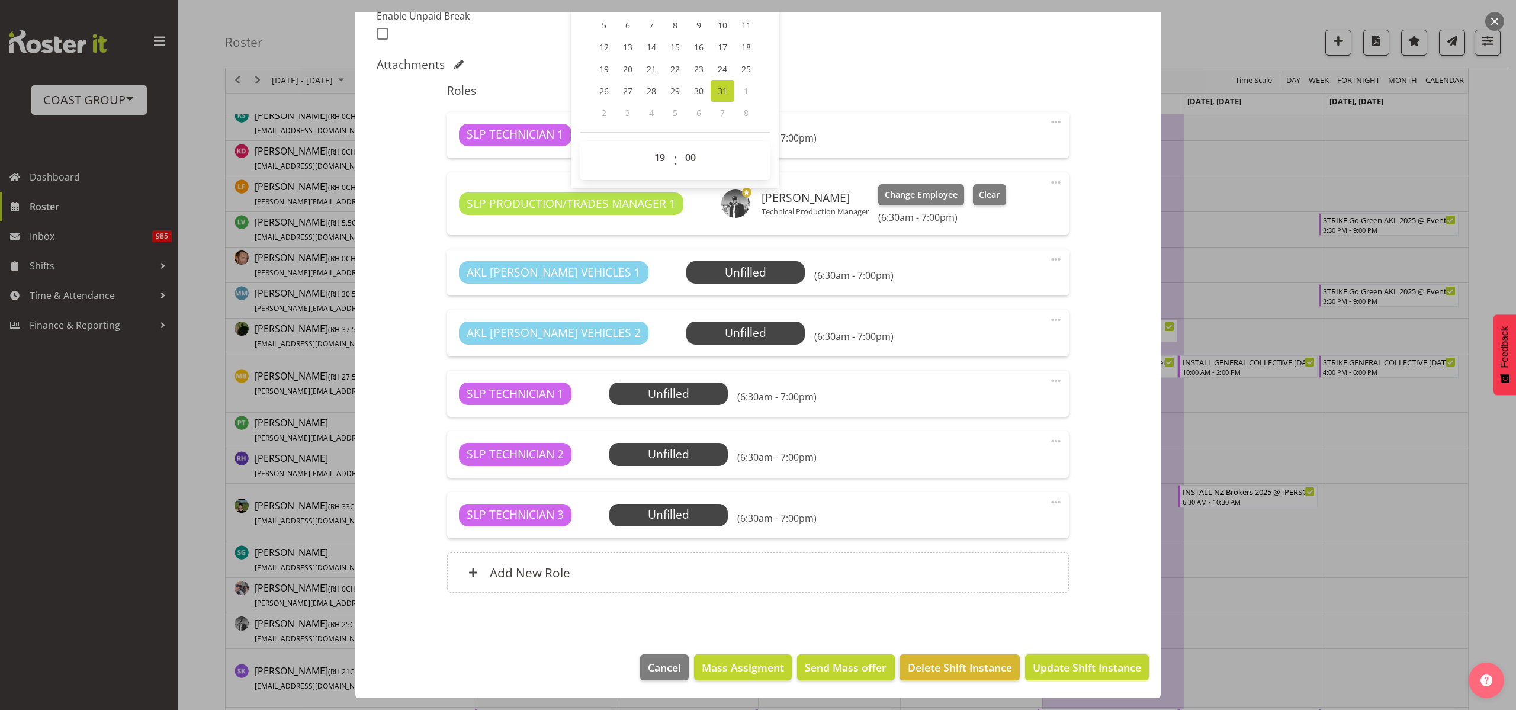
click at [1071, 665] on span "Update Shift Instance" at bounding box center [1087, 667] width 108 height 15
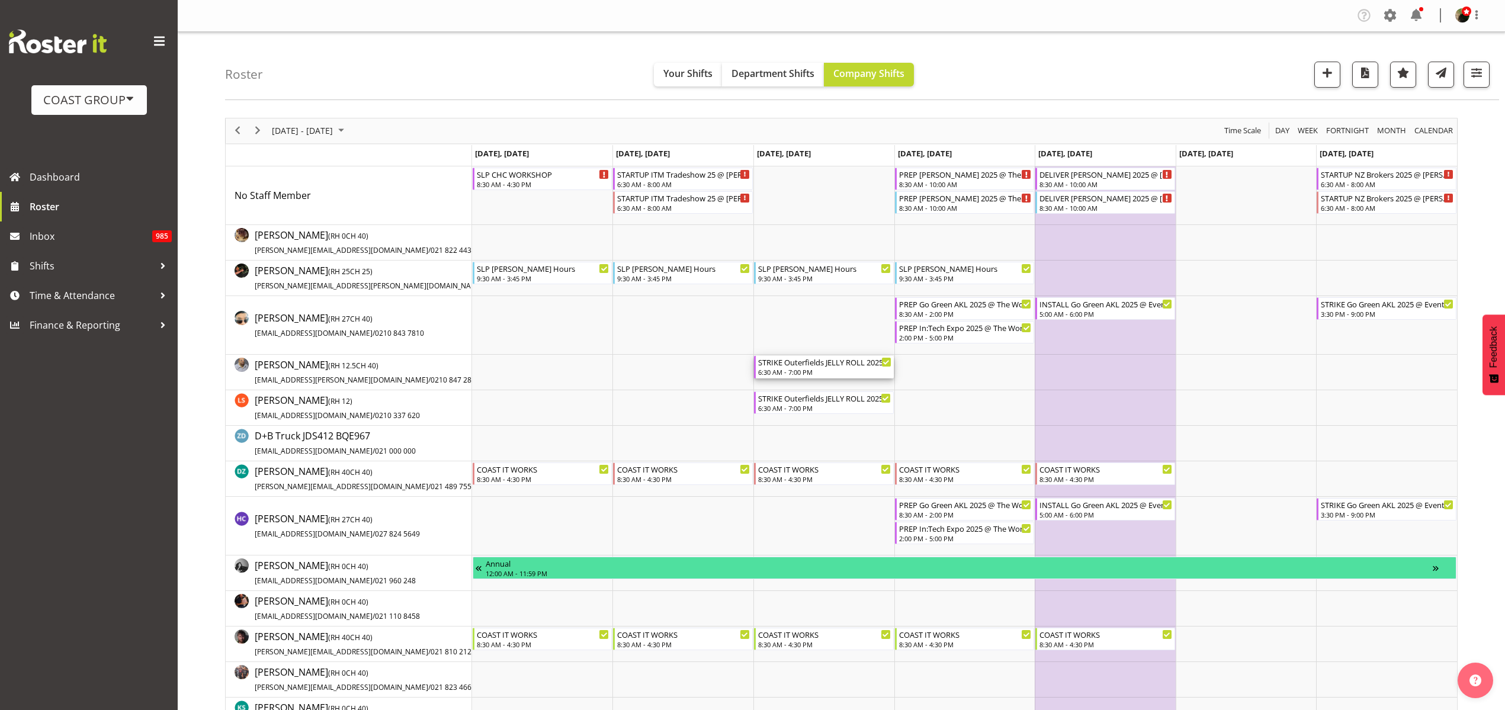
click at [821, 365] on div "STRIKE Outerfields JELLY ROLL 2025 @ Western Springs On Site @ 0700" at bounding box center [824, 362] width 133 height 12
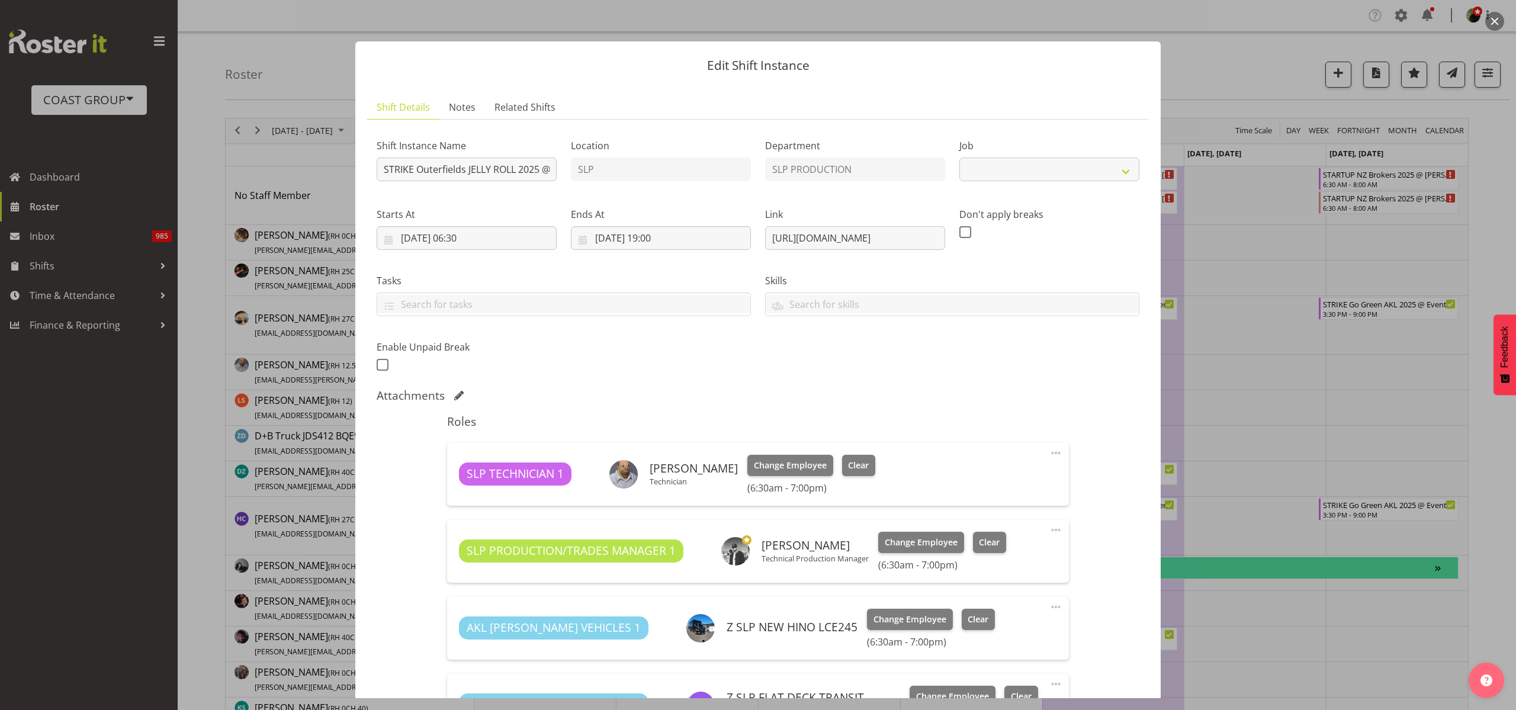
select select "9981"
drag, startPoint x: 413, startPoint y: 170, endPoint x: 255, endPoint y: 164, distance: 158.2
click at [255, 164] on div "Edit Shift Instance Shift Details Notes Related Shifts Shift Instance Name STRI…" at bounding box center [758, 355] width 1516 height 710
type input "PREP Outerfields JELLY ROLL 2025 @ Western Springs On Site @ 0700"
click at [849, 463] on span "Clear" at bounding box center [858, 465] width 21 height 13
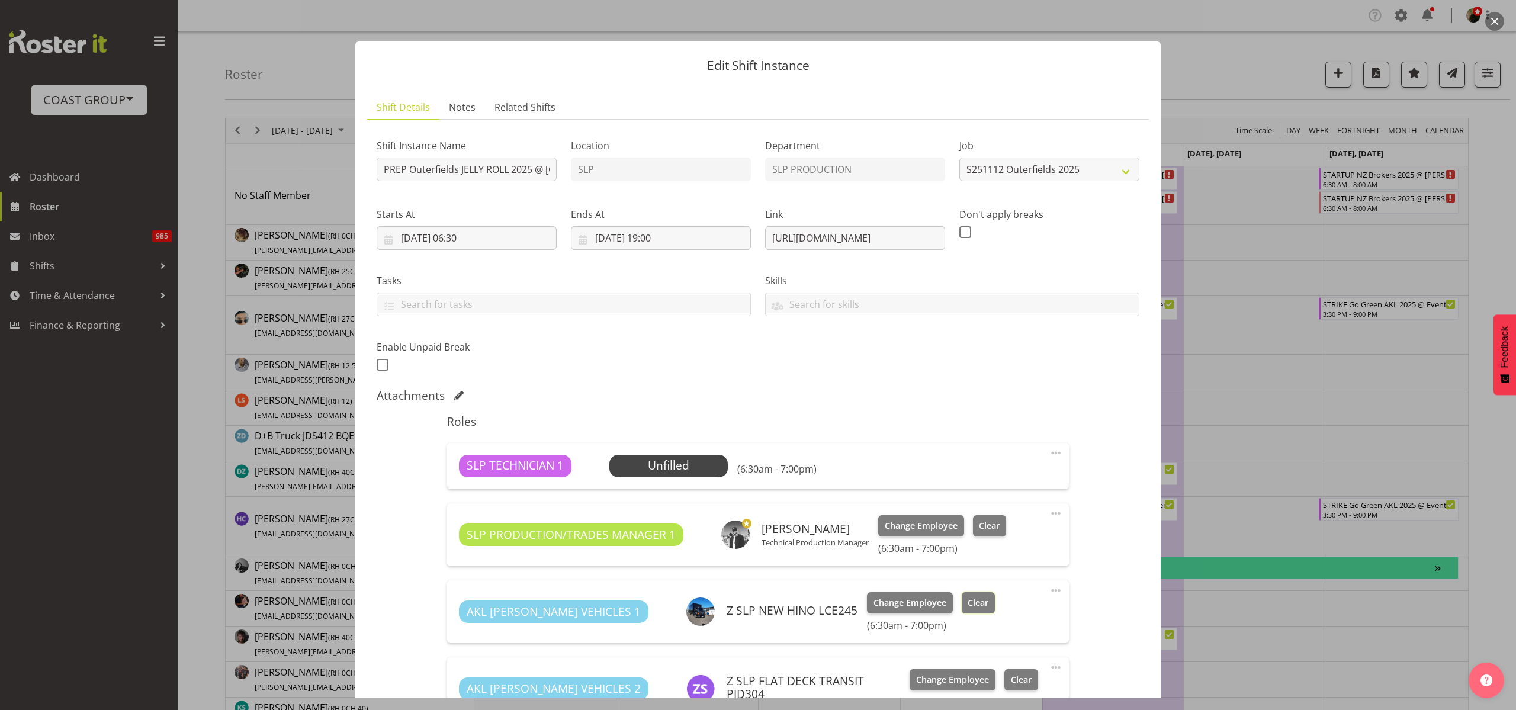
click at [967, 602] on span "Clear" at bounding box center [977, 602] width 21 height 13
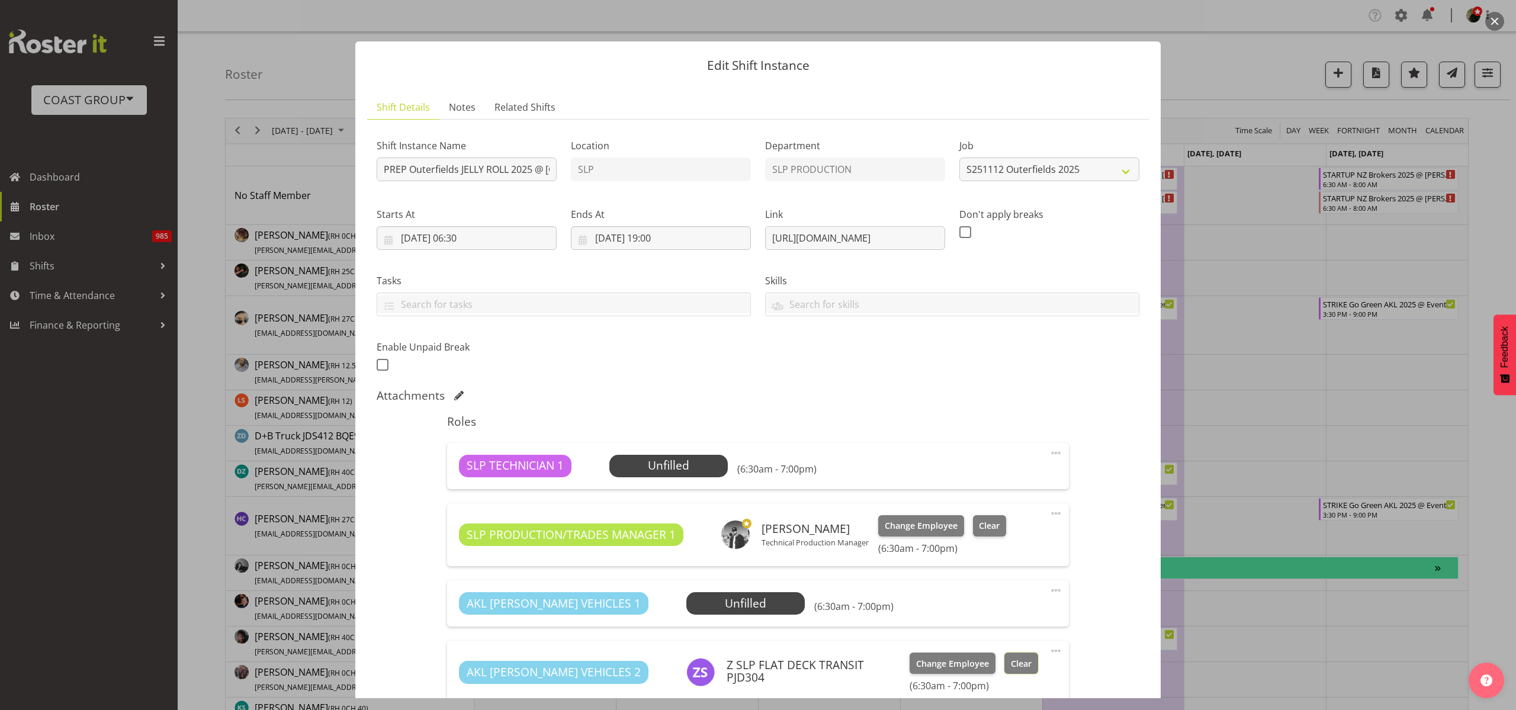
click at [1011, 664] on span "Clear" at bounding box center [1021, 663] width 21 height 13
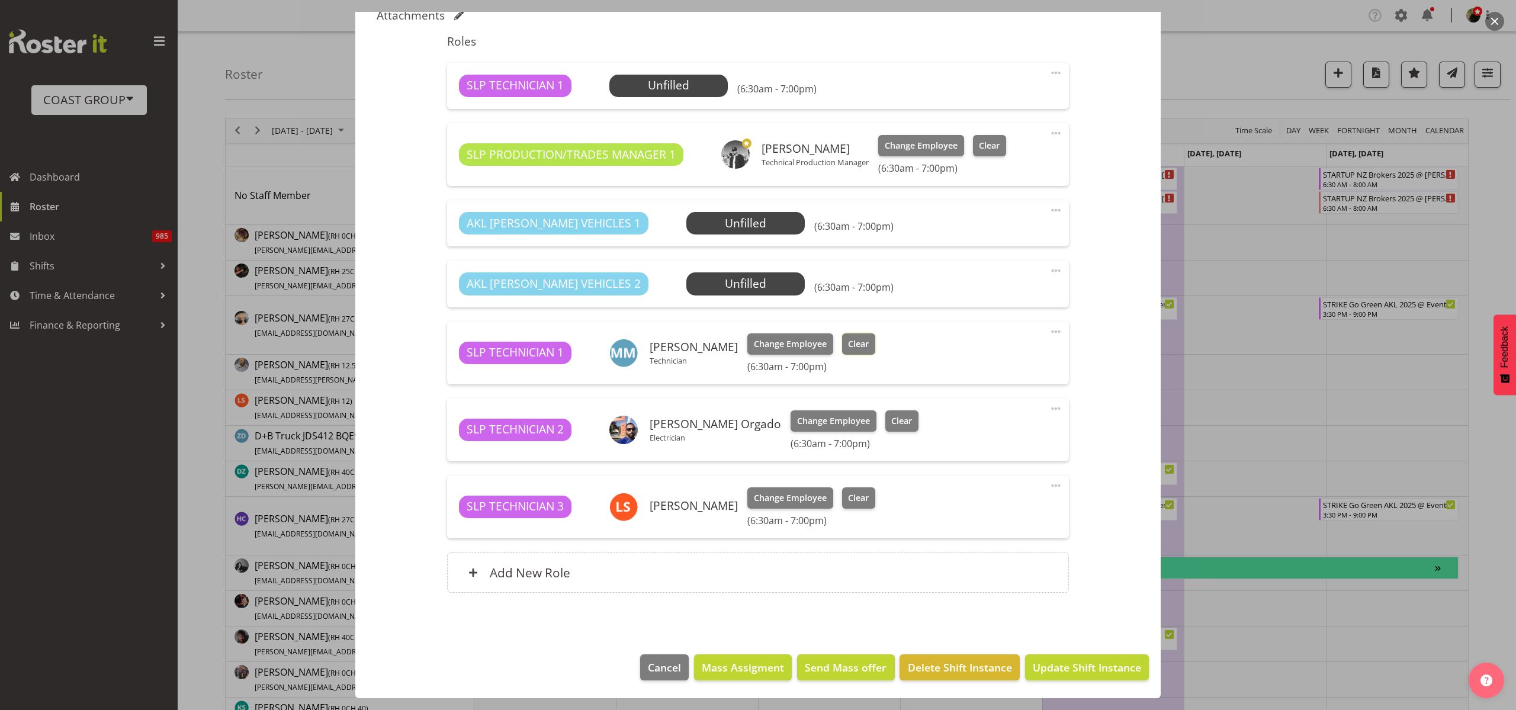
click at [855, 340] on span "Clear" at bounding box center [858, 343] width 21 height 13
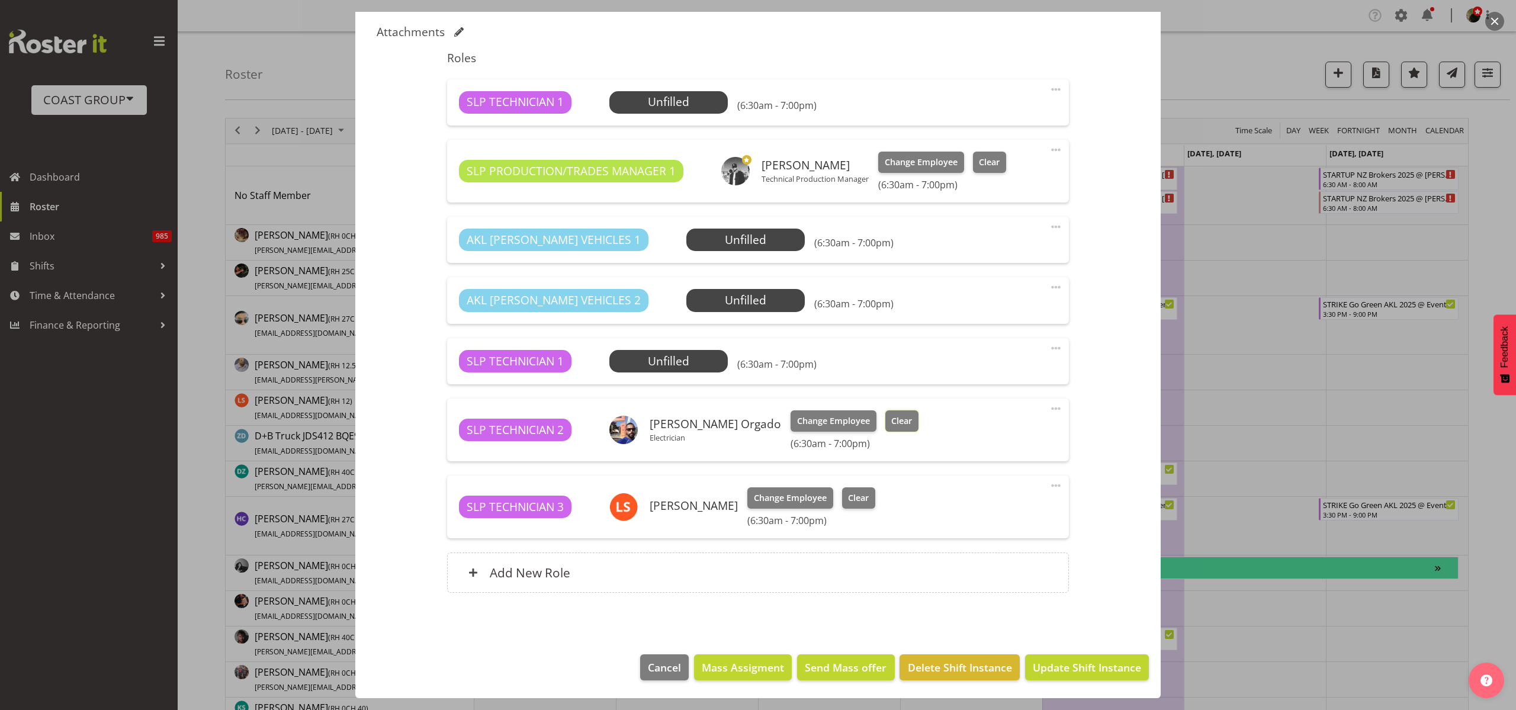
click at [898, 420] on span "Clear" at bounding box center [901, 420] width 21 height 13
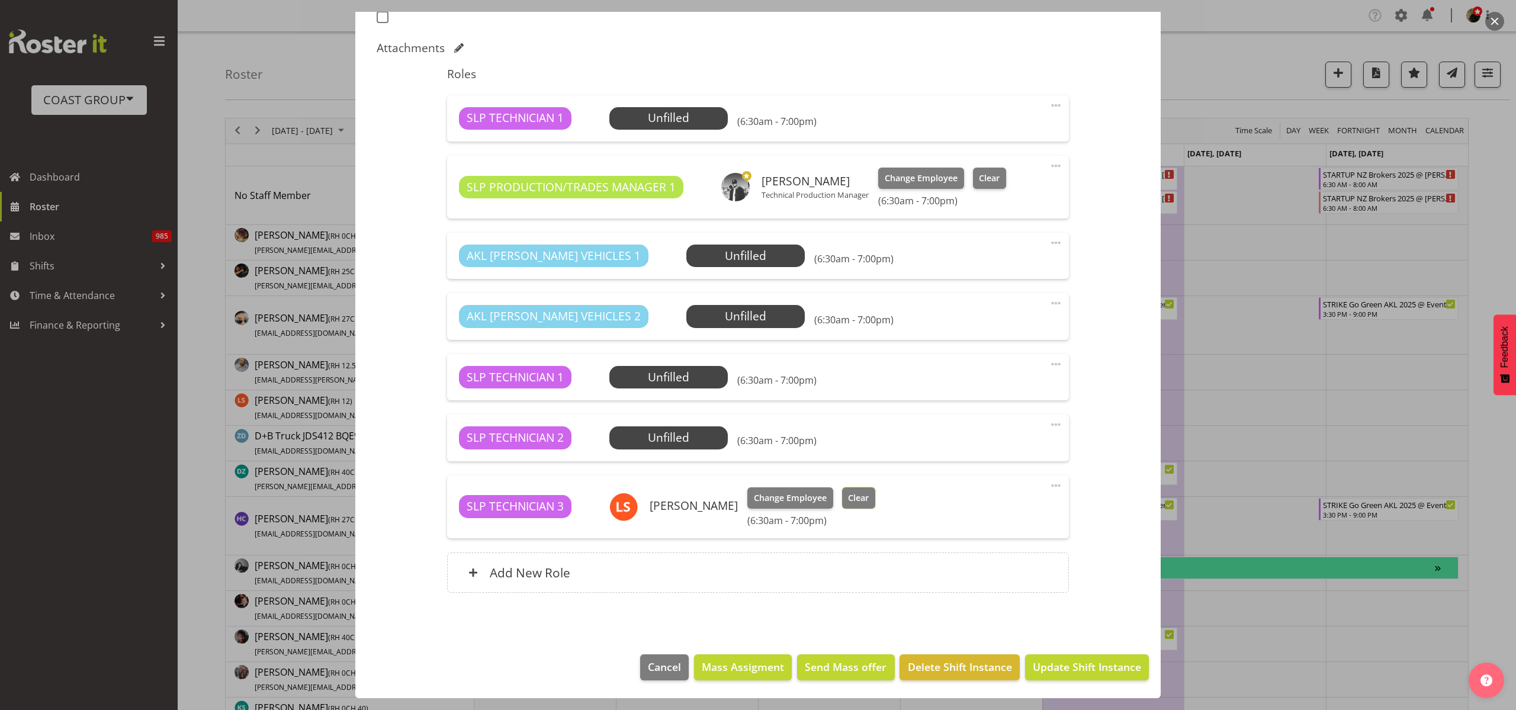
click at [848, 499] on span "Clear" at bounding box center [858, 497] width 21 height 13
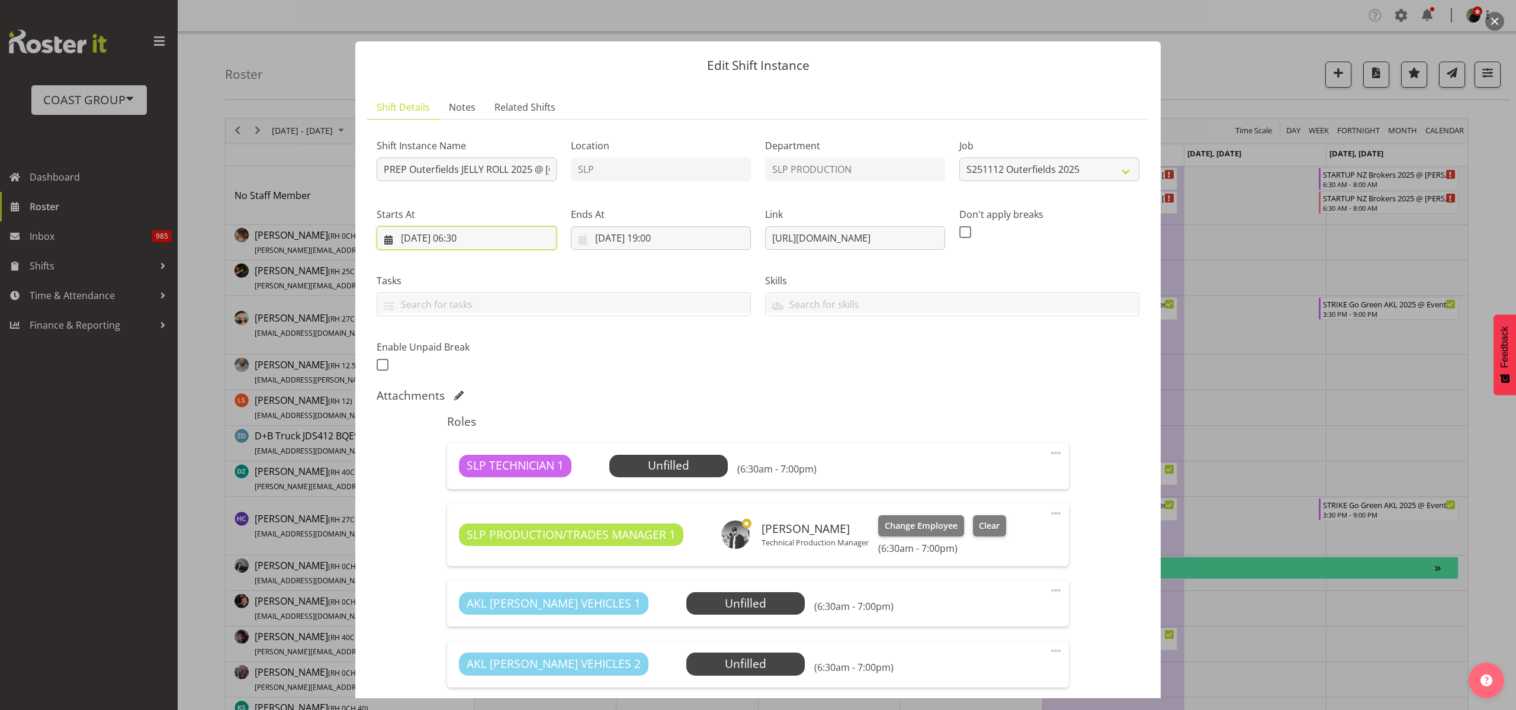
click at [454, 231] on input "12/11/2025, 06:30" at bounding box center [467, 238] width 180 height 24
click at [401, 267] on span at bounding box center [401, 272] width 14 height 14
select select "9"
click at [497, 420] on link "30" at bounding box center [505, 422] width 24 height 22
type input "30/10/2025, 06:30"
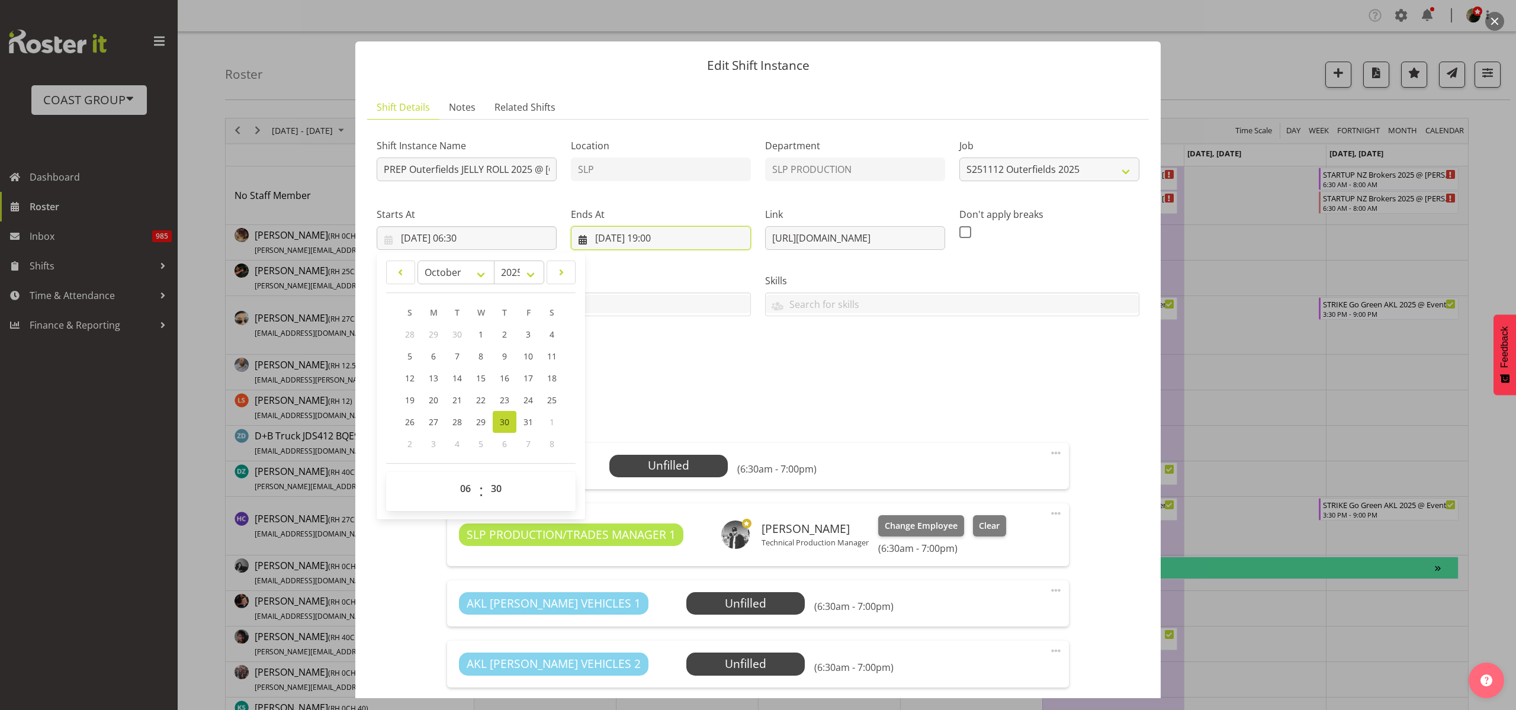
click at [644, 226] on input "12/11/2025, 19:00" at bounding box center [661, 238] width 180 height 24
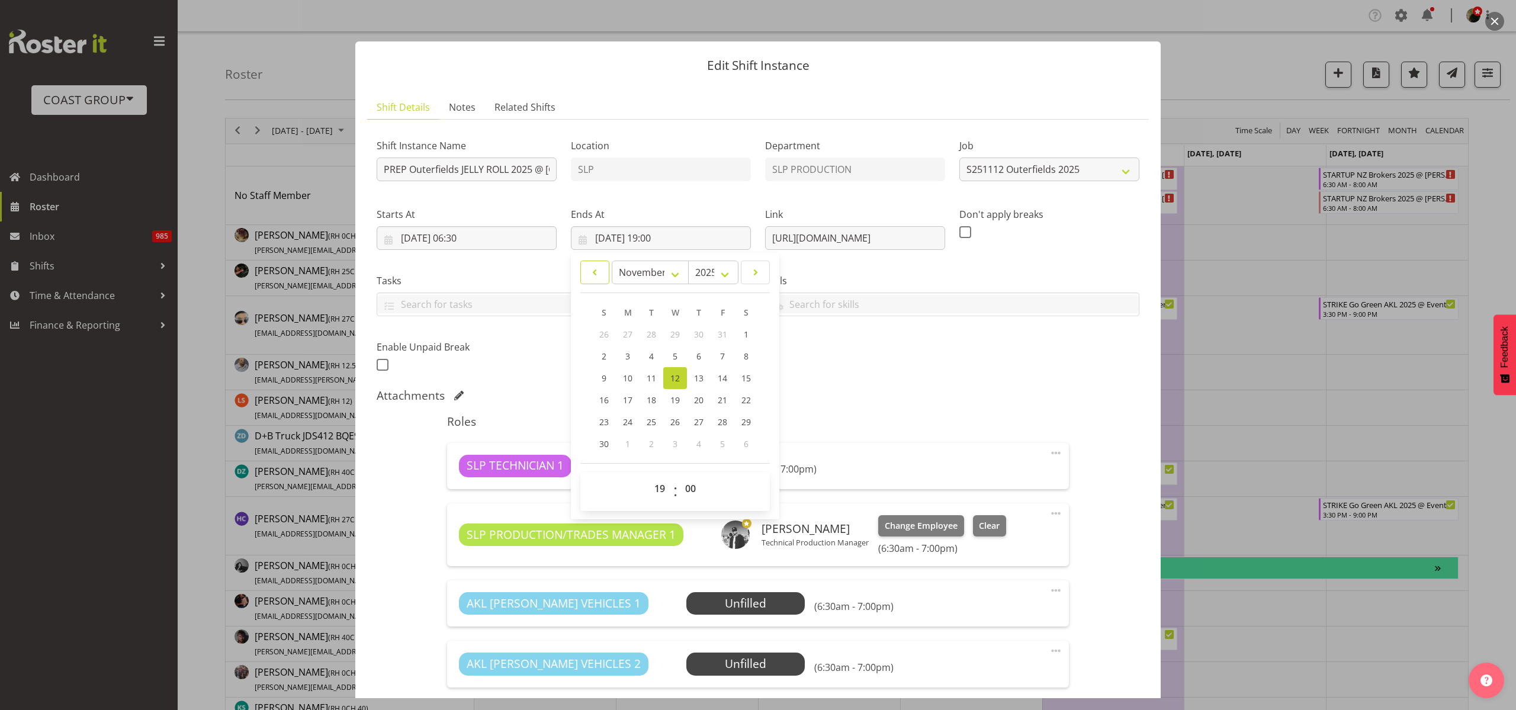
click at [597, 272] on span at bounding box center [595, 272] width 14 height 14
select select "9"
click at [694, 424] on span "30" at bounding box center [698, 421] width 9 height 11
type input "30/10/2025, 19:00"
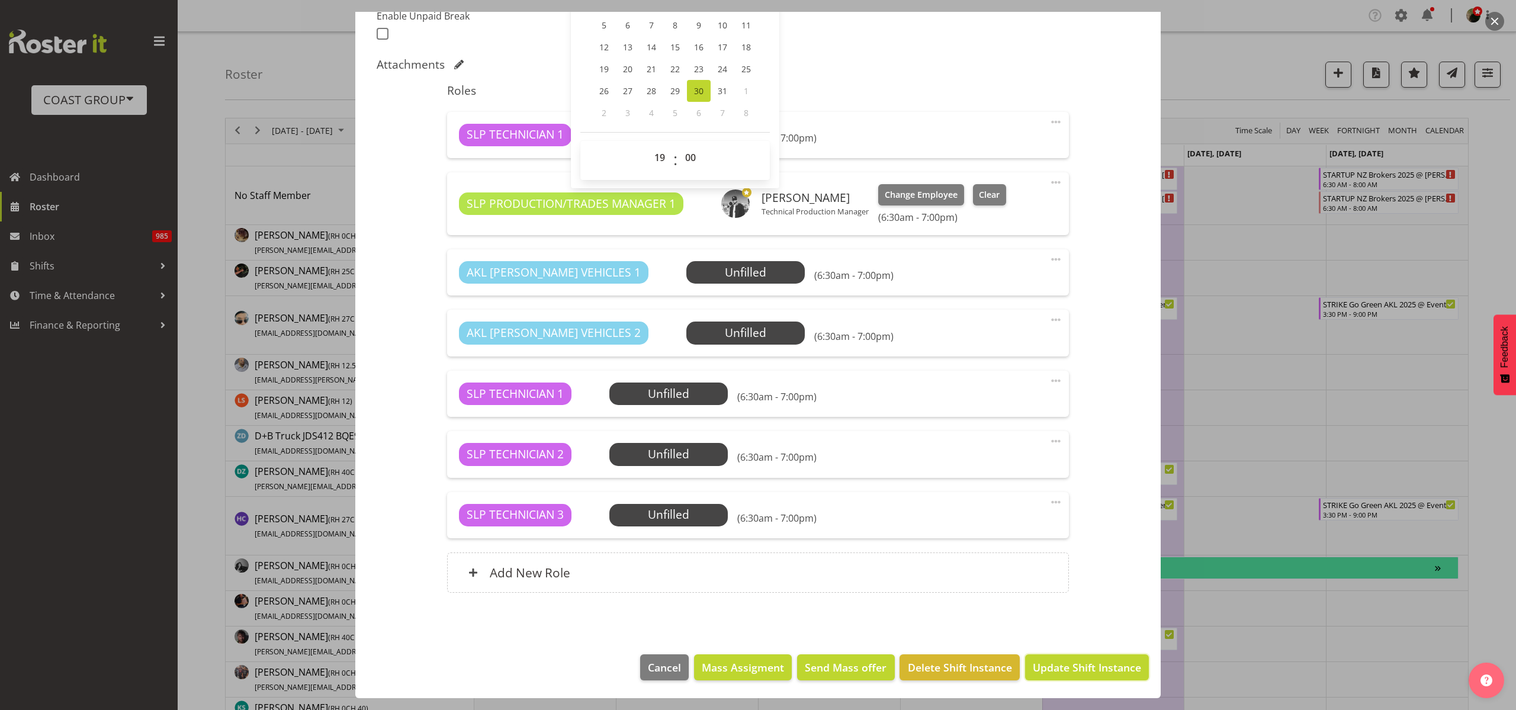
click at [1062, 661] on span "Update Shift Instance" at bounding box center [1087, 667] width 108 height 15
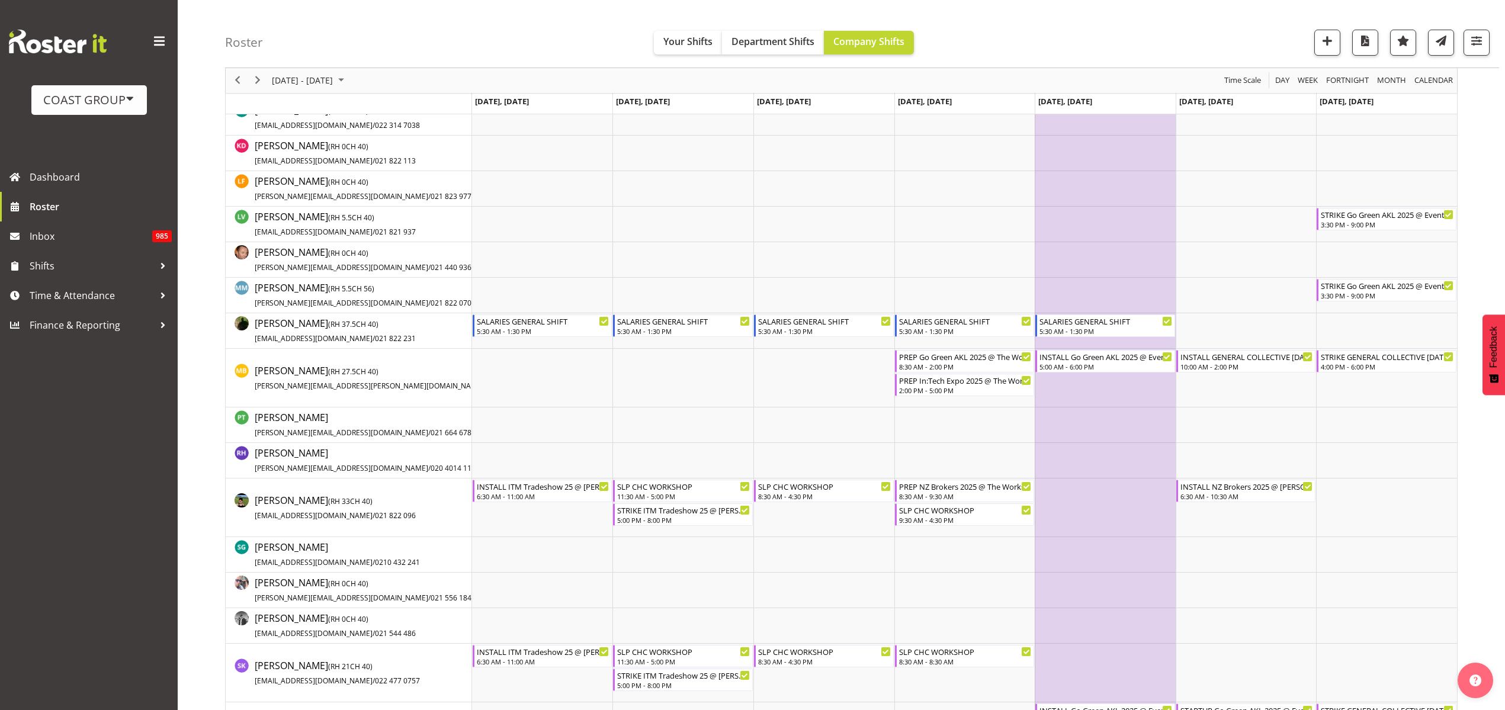
scroll to position [592, 0]
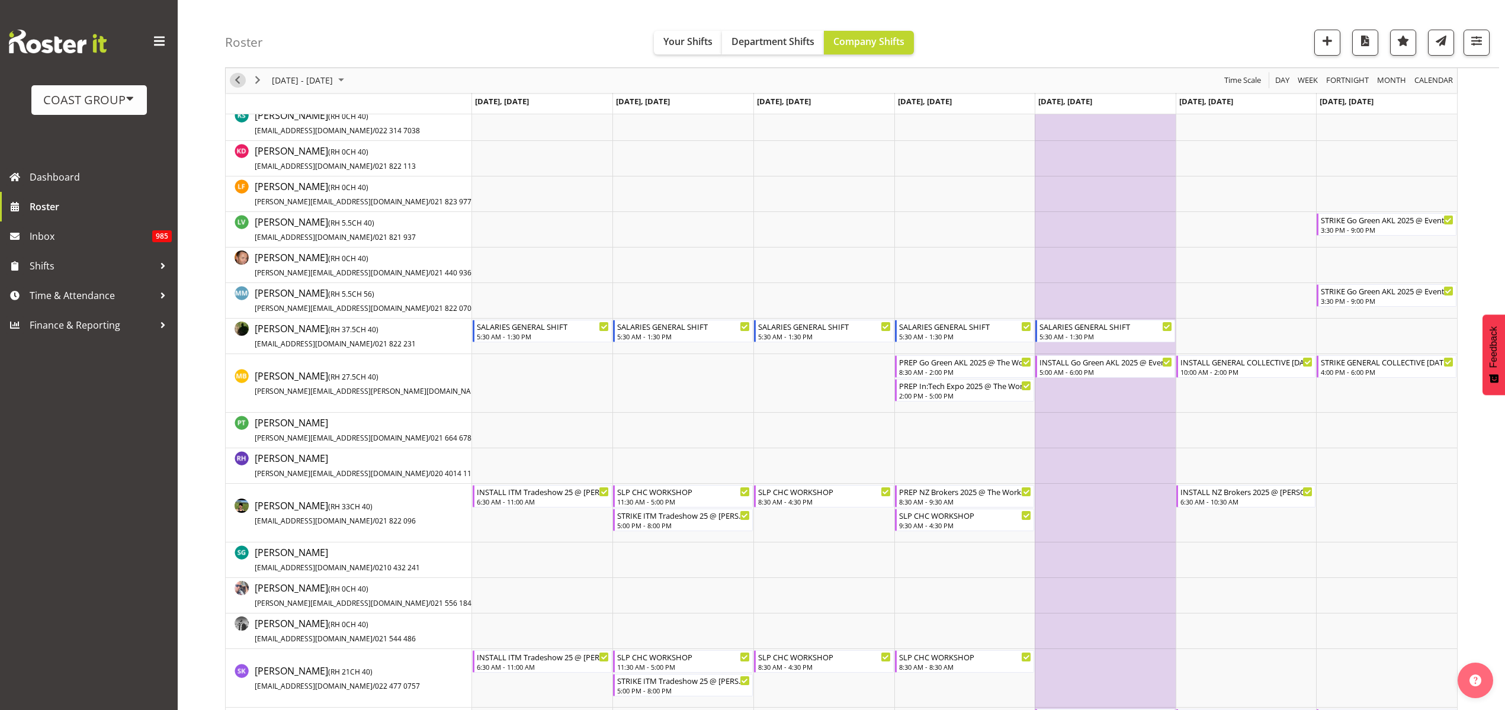
click at [238, 81] on span "Previous" at bounding box center [237, 80] width 14 height 15
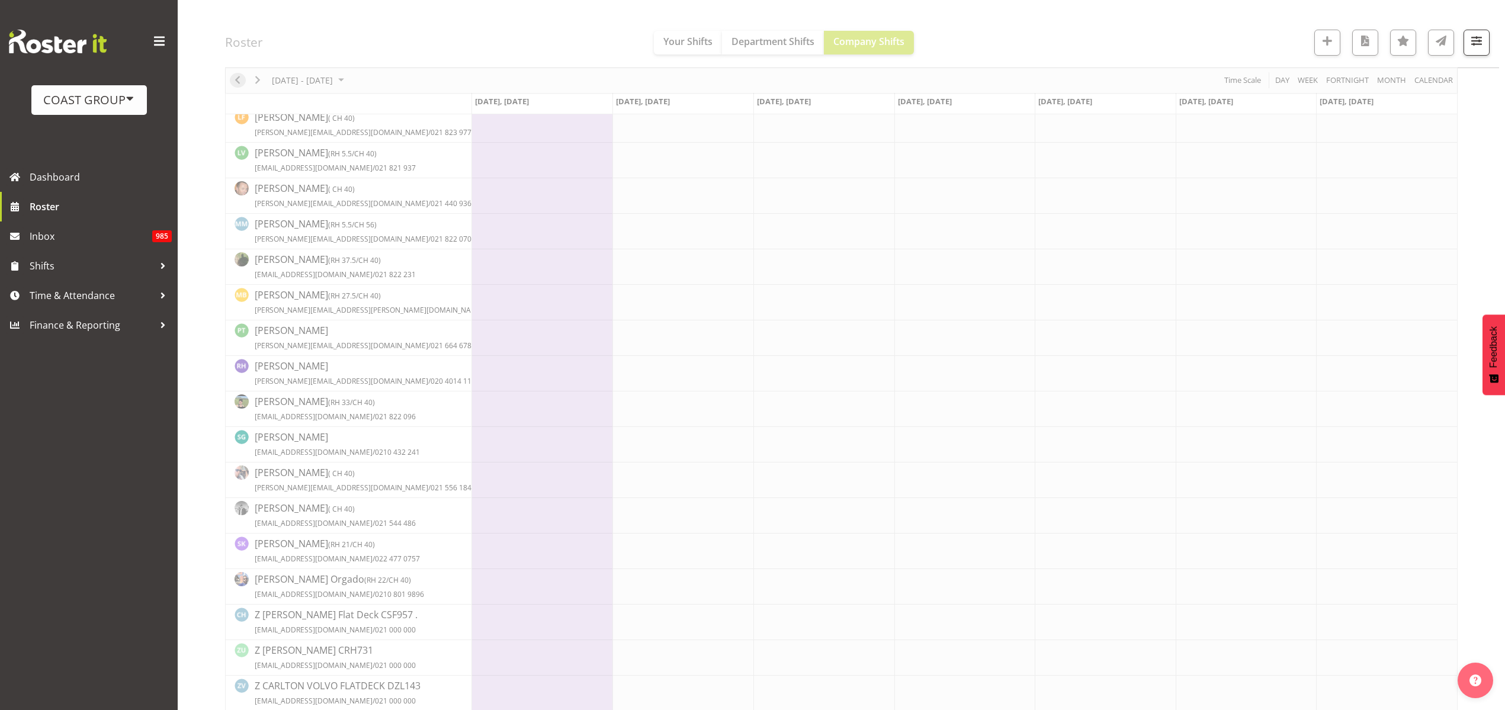
scroll to position [0, 0]
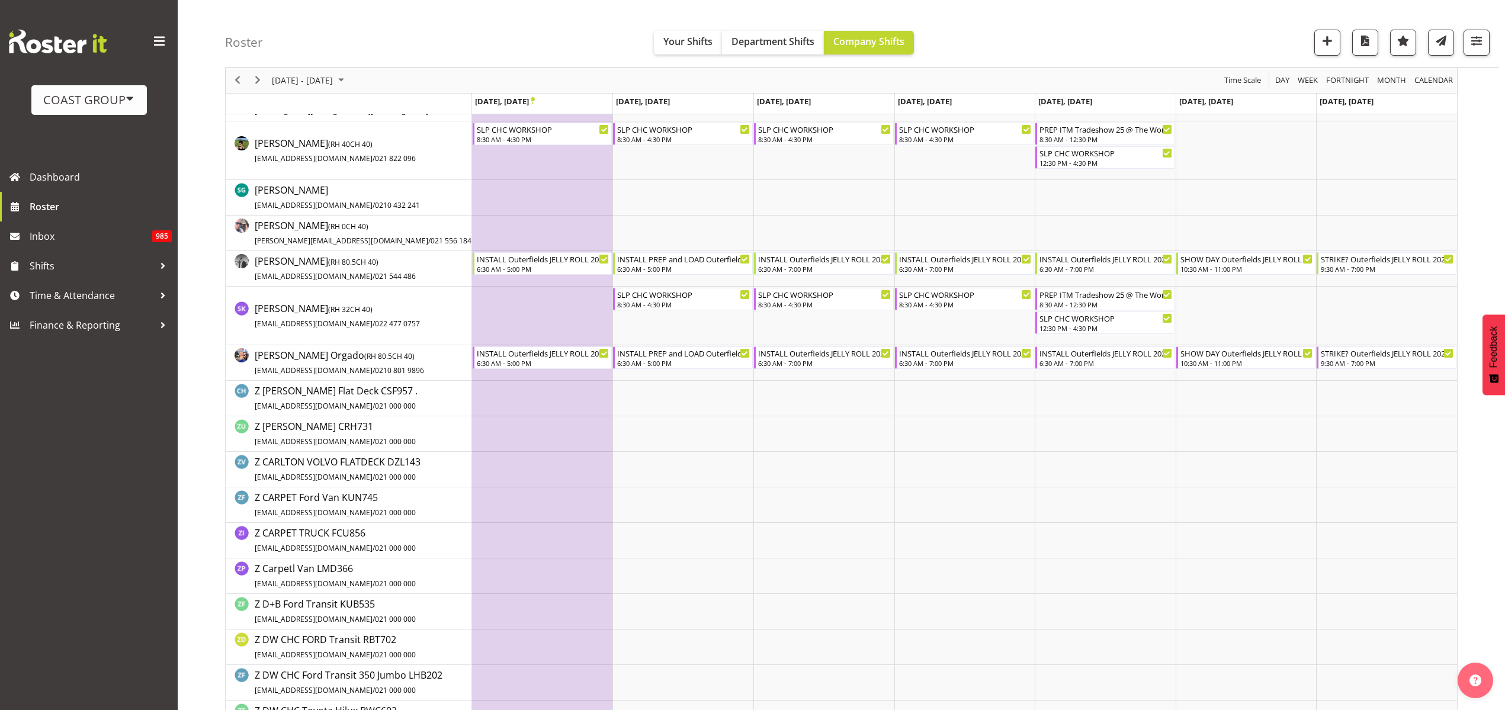
scroll to position [888, 0]
click at [233, 78] on span "Previous" at bounding box center [237, 80] width 14 height 15
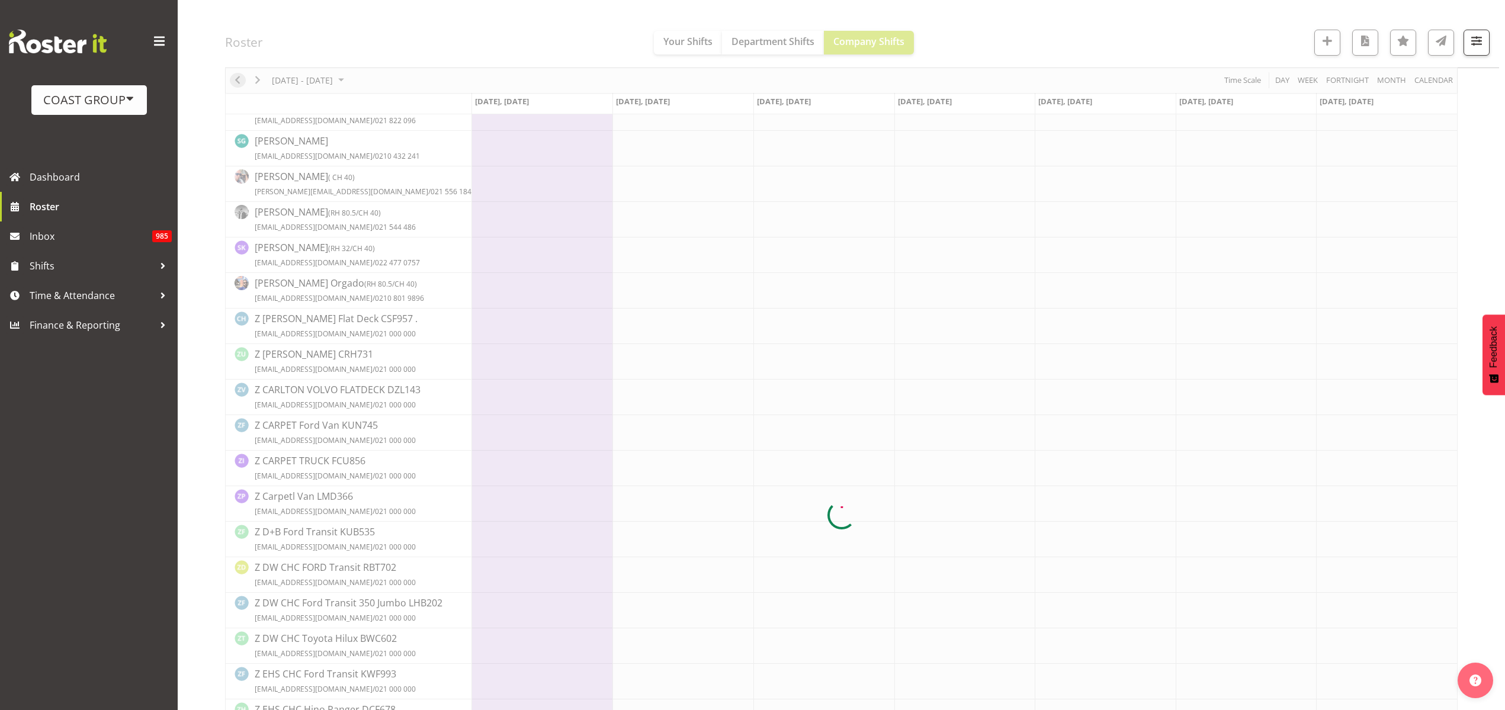
scroll to position [0, 0]
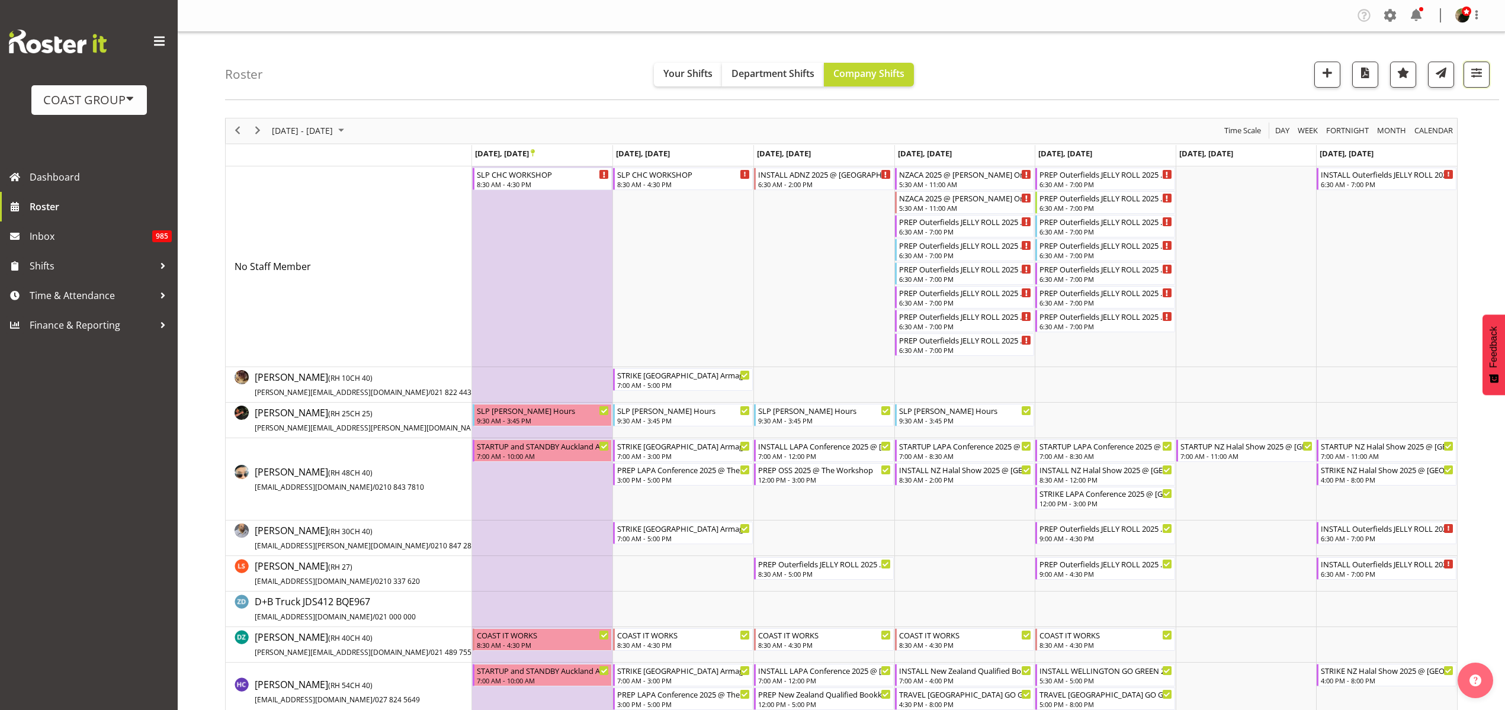
click at [1472, 74] on span "button" at bounding box center [1475, 72] width 15 height 15
click at [1404, 109] on span "2 Locations" at bounding box center [1401, 111] width 58 height 14
click at [1339, 191] on span at bounding box center [1336, 191] width 9 height 9
click at [1339, 191] on input "SLP CHC" at bounding box center [1336, 192] width 8 height 8
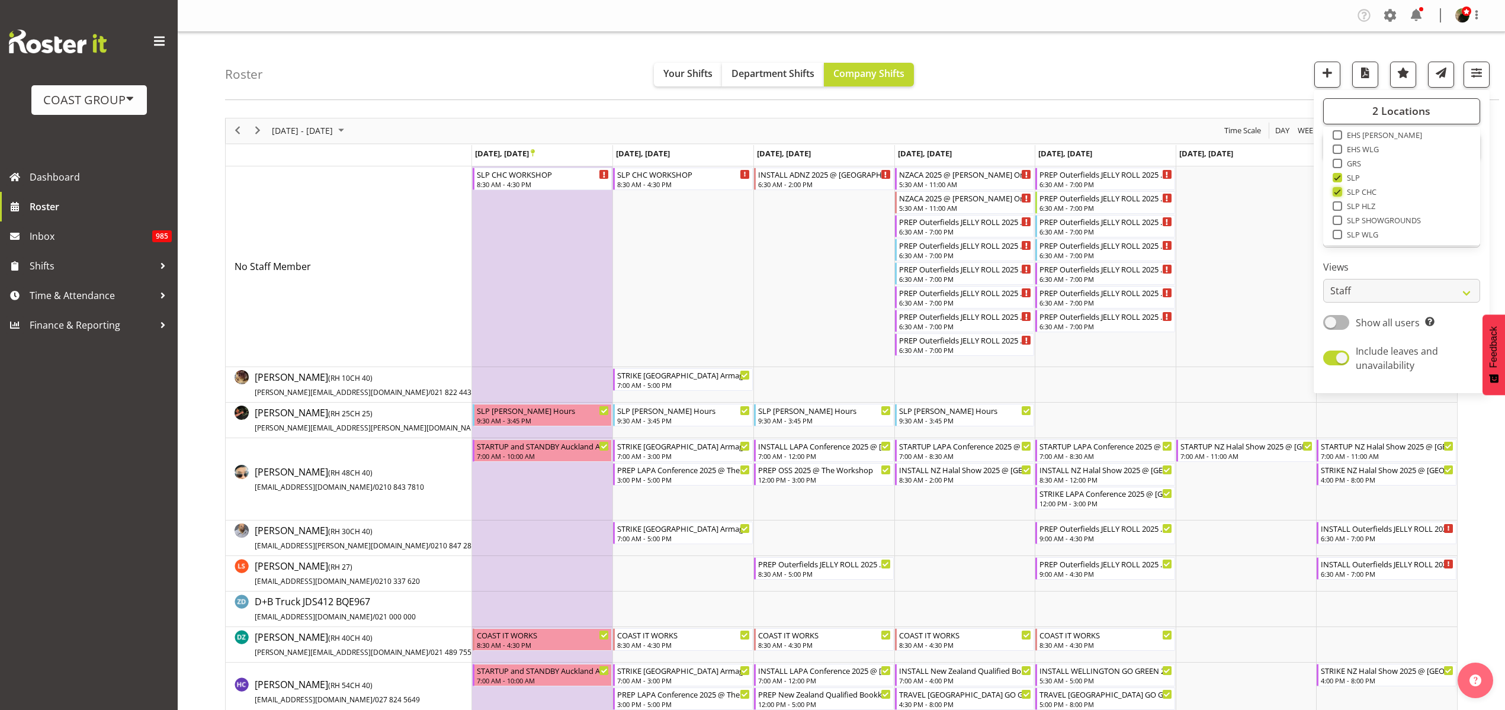
checkbox input "false"
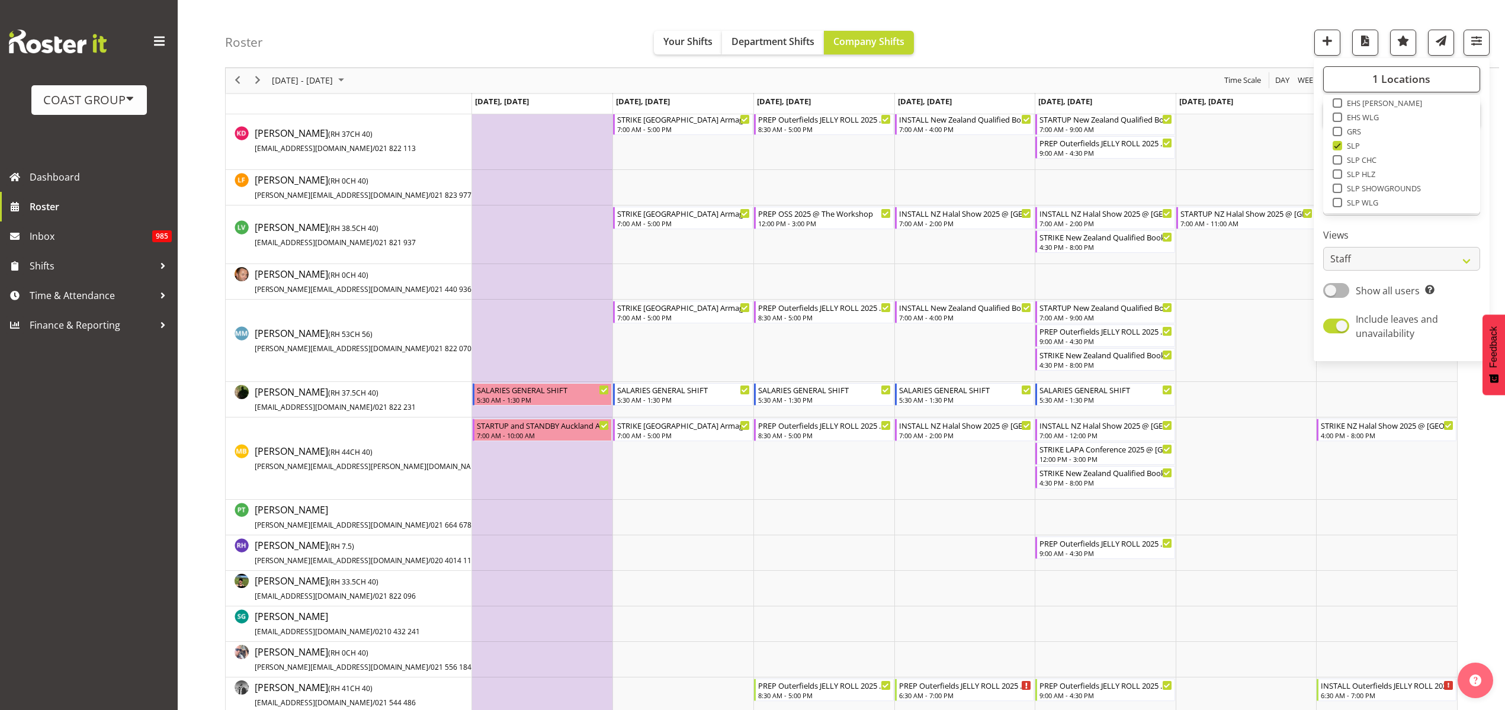
scroll to position [814, 0]
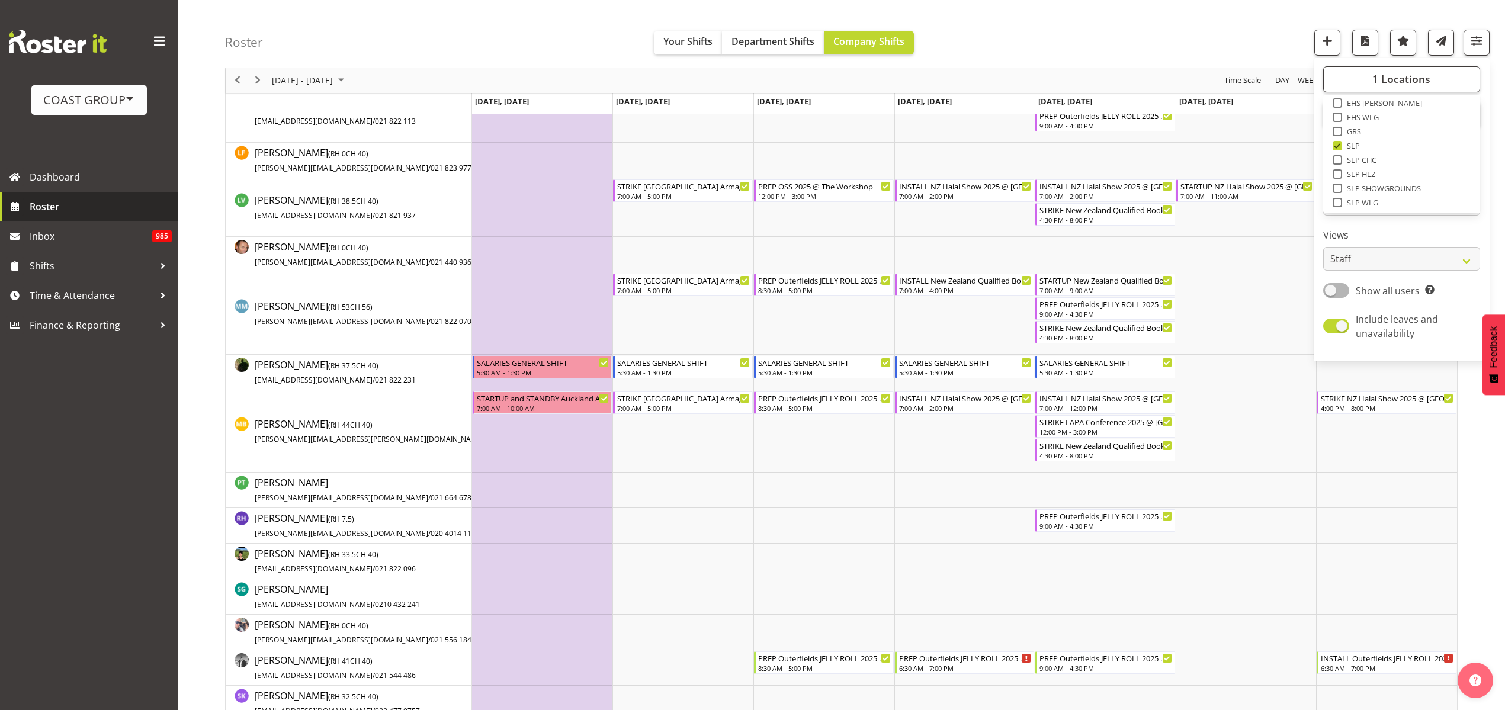
click at [86, 206] on span "Roster" at bounding box center [101, 207] width 142 height 18
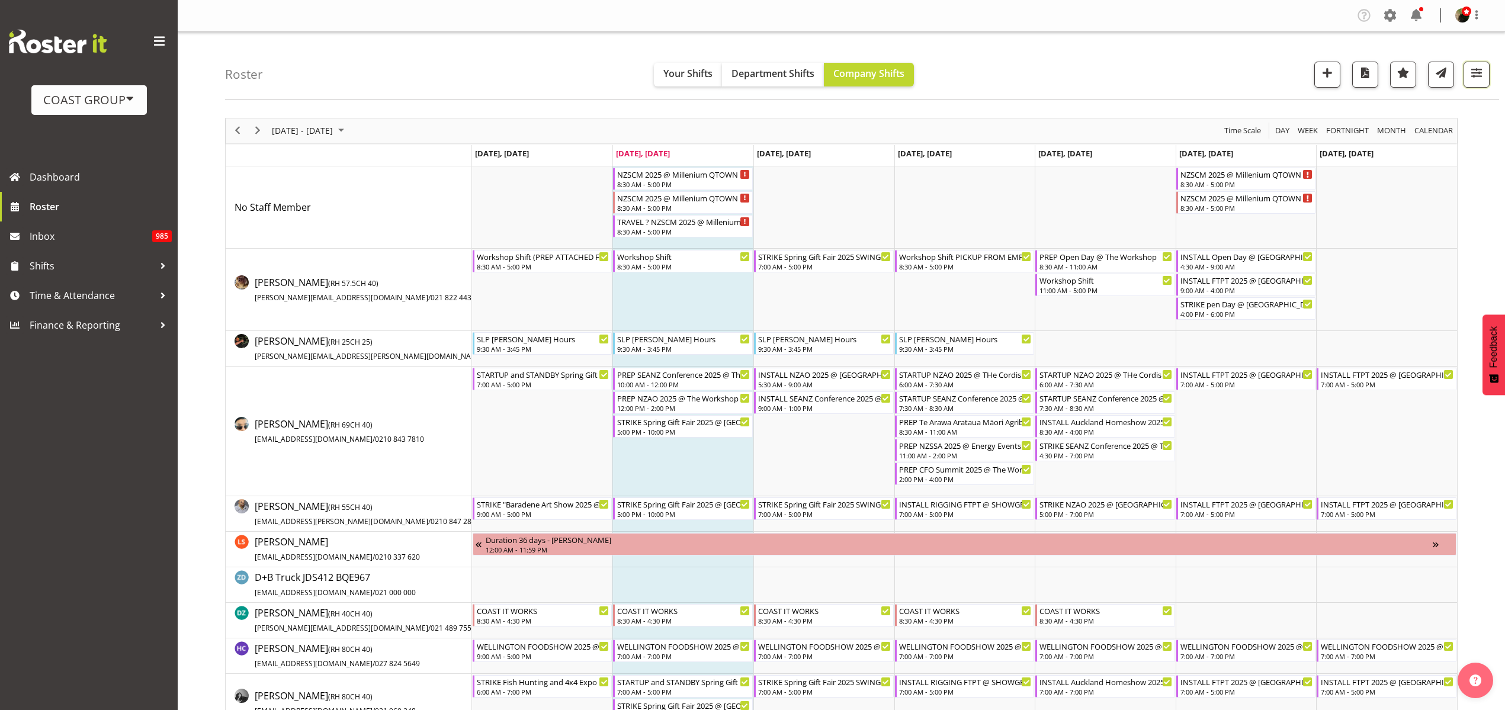
click at [1475, 76] on span "button" at bounding box center [1475, 72] width 15 height 15
click at [1423, 106] on span "2 Locations" at bounding box center [1401, 111] width 58 height 14
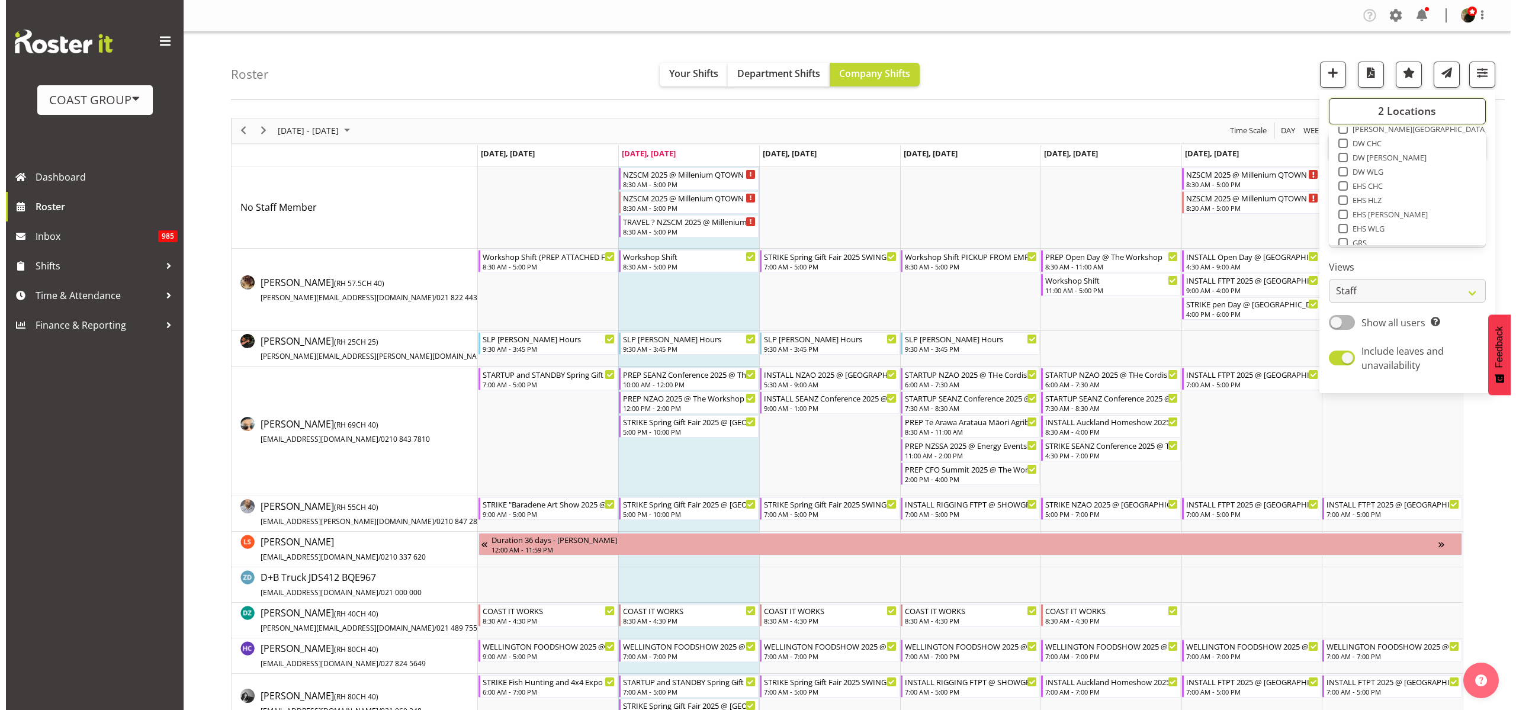
scroll to position [148, 0]
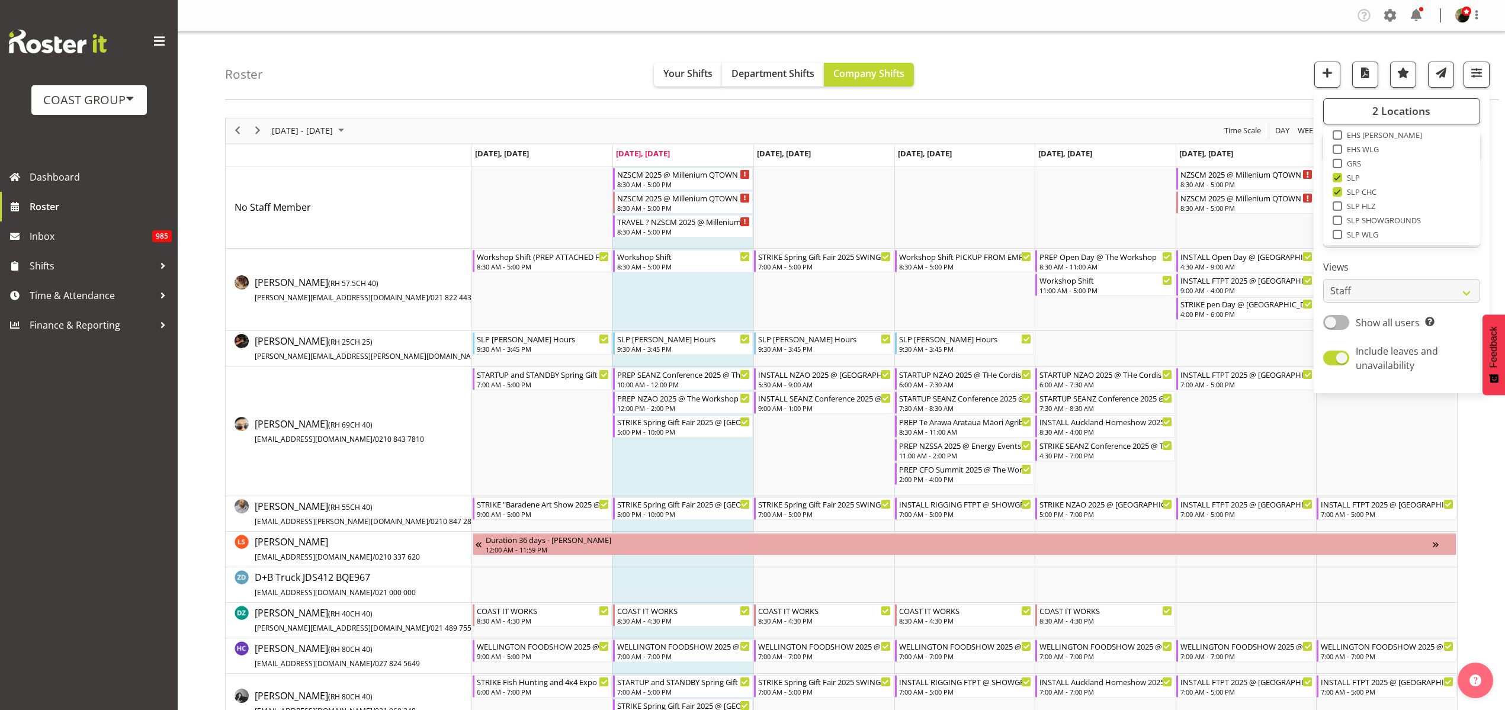
click at [1339, 193] on span at bounding box center [1336, 191] width 9 height 9
click at [1339, 193] on input "SLP CHC" at bounding box center [1336, 192] width 8 height 8
checkbox input "false"
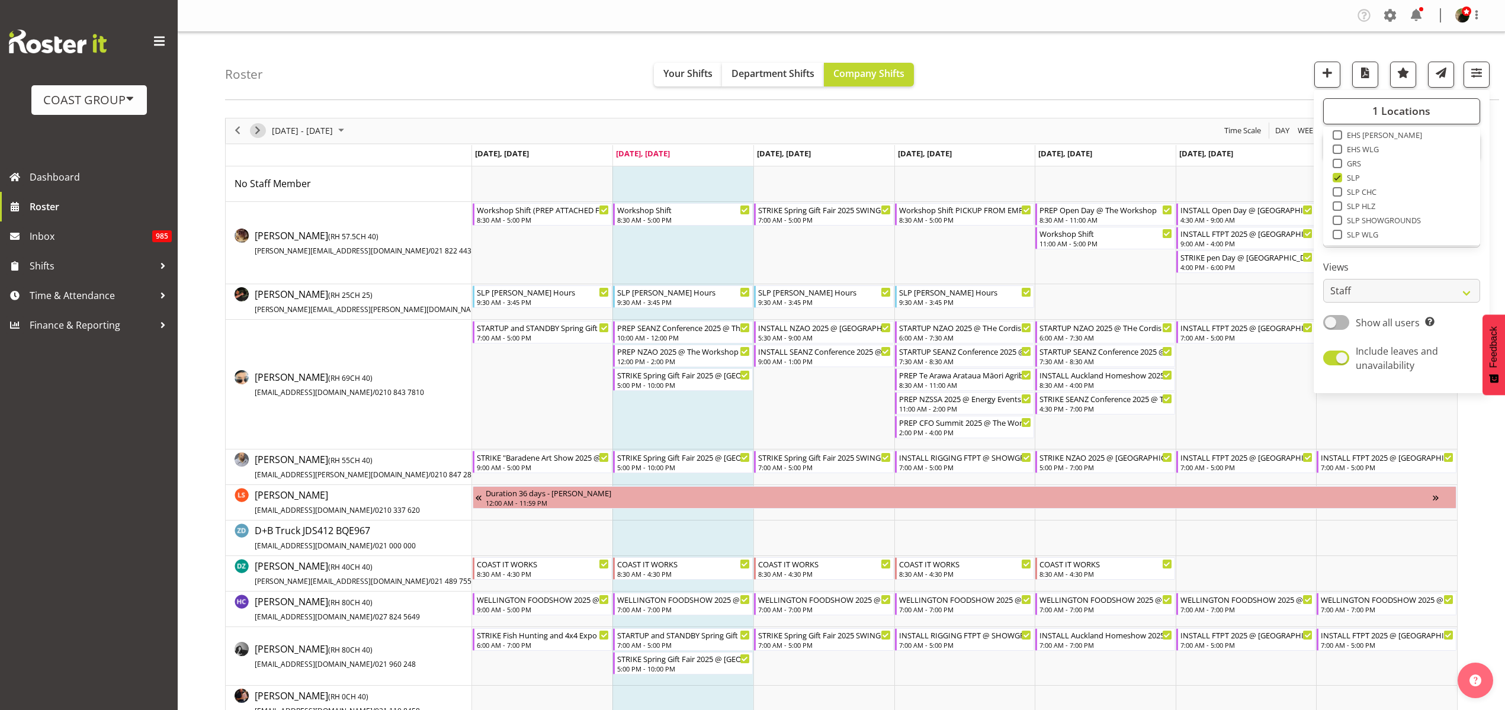
click at [259, 128] on span "Next" at bounding box center [257, 130] width 14 height 15
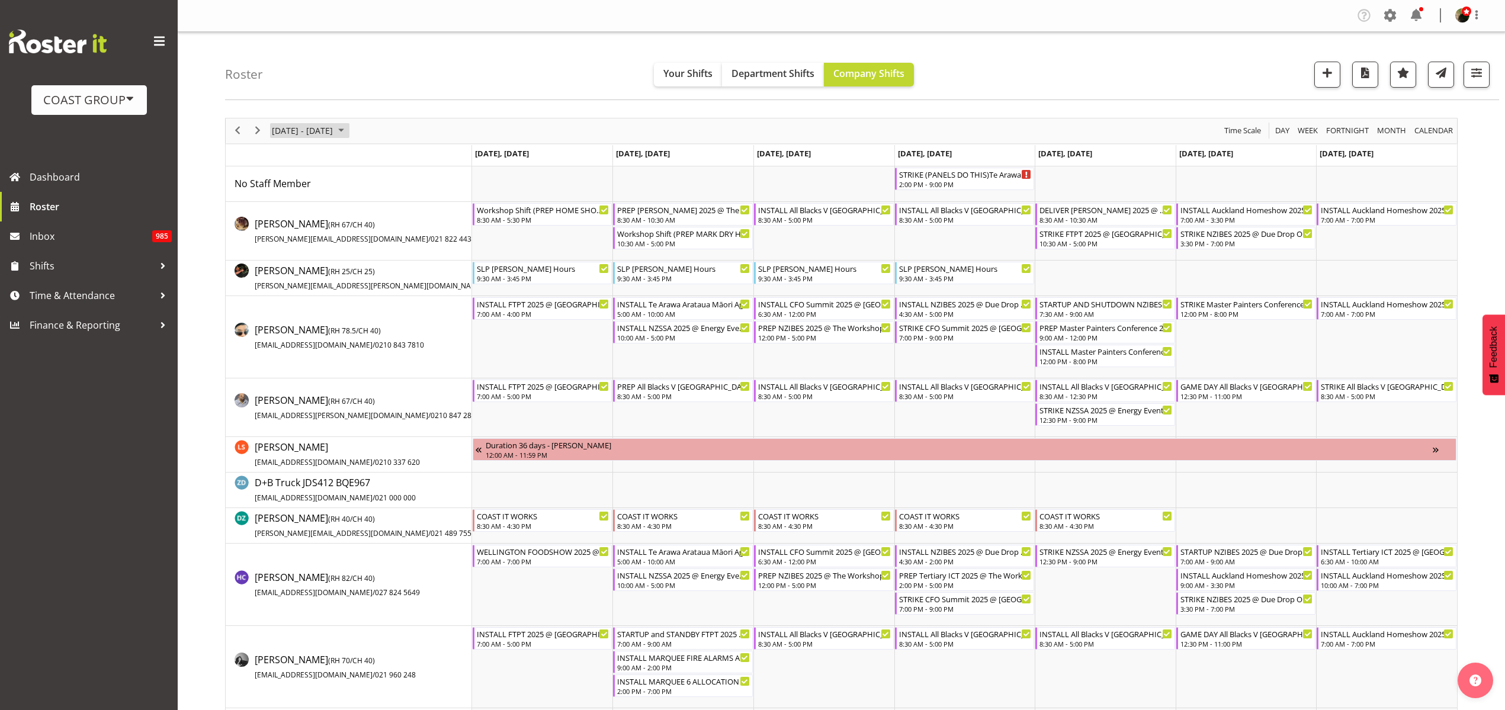
click at [322, 126] on span "[DATE] - [DATE]" at bounding box center [302, 130] width 63 height 15
click at [399, 157] on span "next month" at bounding box center [396, 160] width 21 height 21
click at [360, 279] on span "28" at bounding box center [360, 282] width 18 height 18
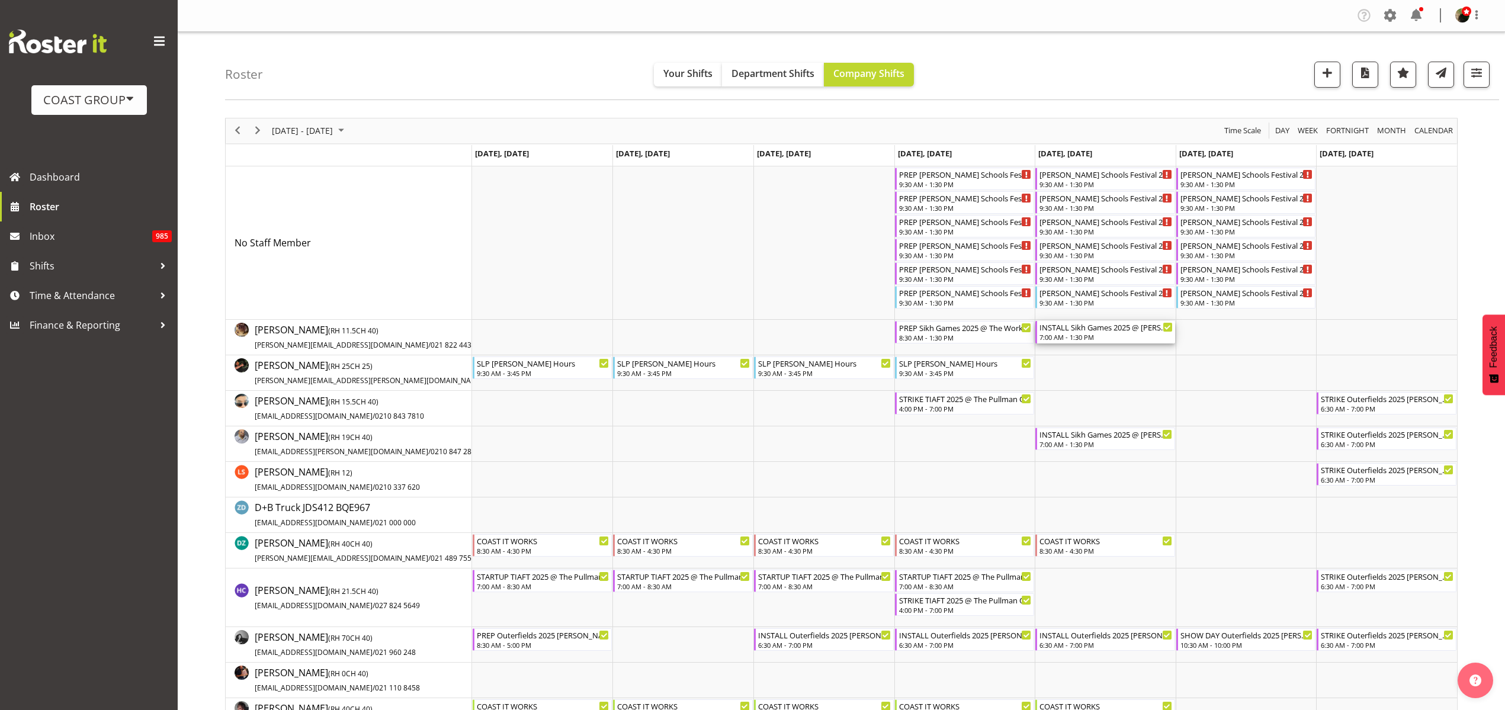
click at [1073, 330] on div "INSTALL Sikh Games 2025 @ Bruce Pullman Park On Site TBC" at bounding box center [1105, 327] width 133 height 12
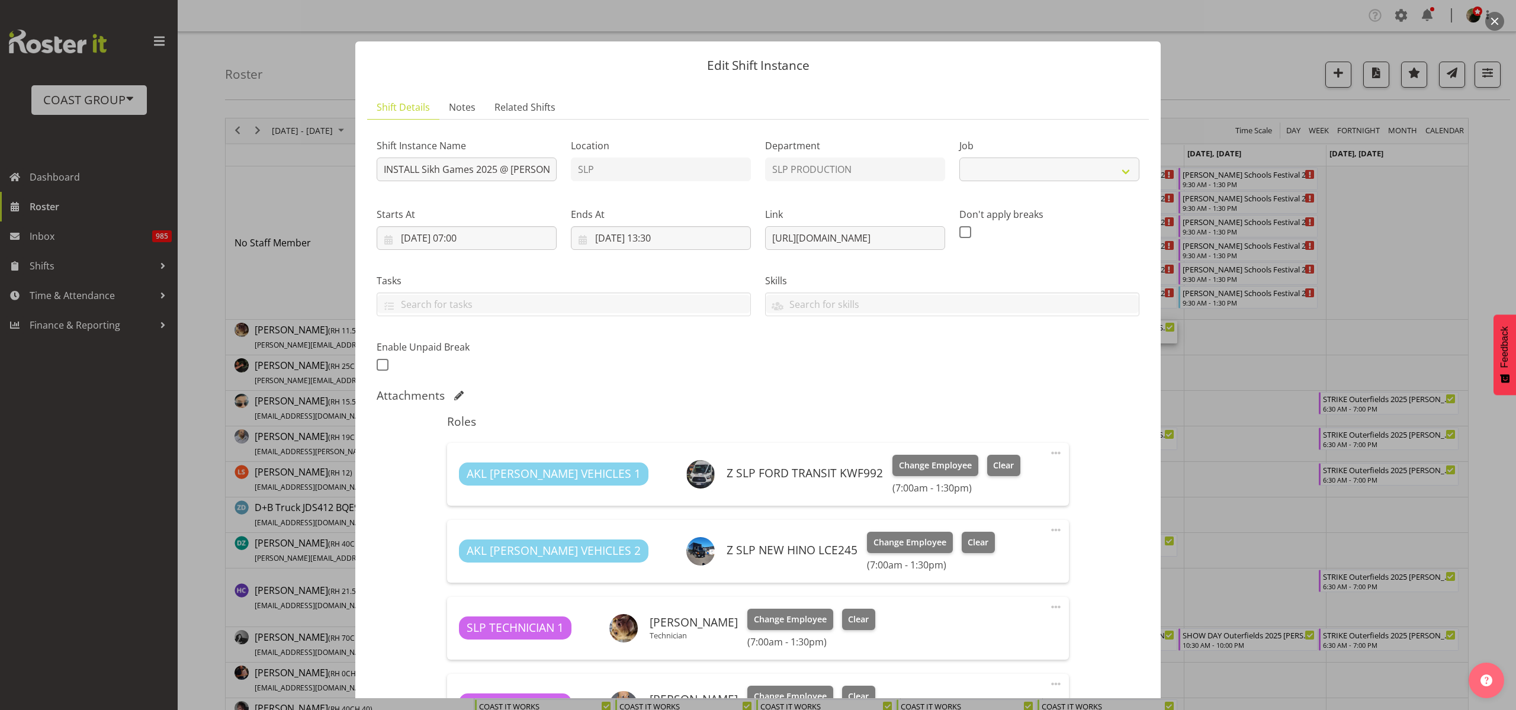
select select "10129"
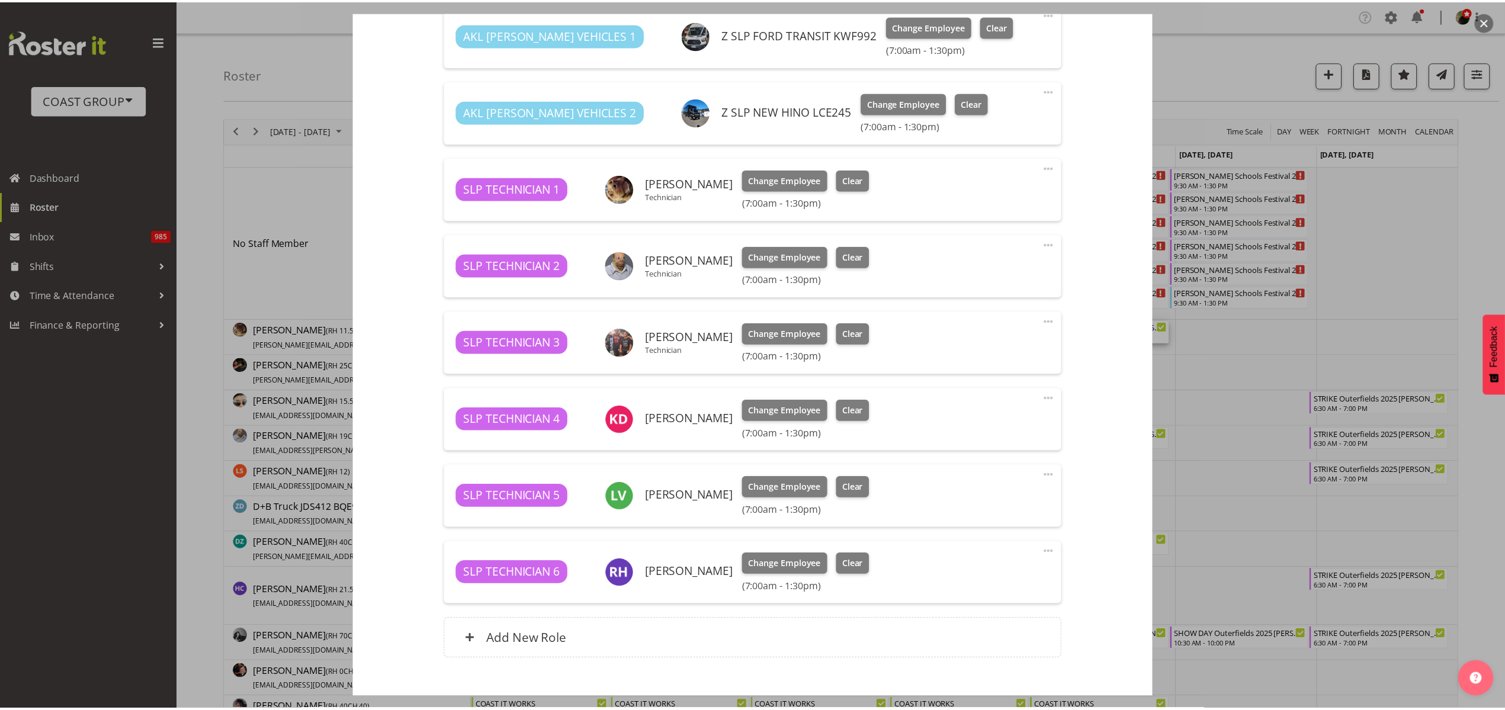
scroll to position [506, 0]
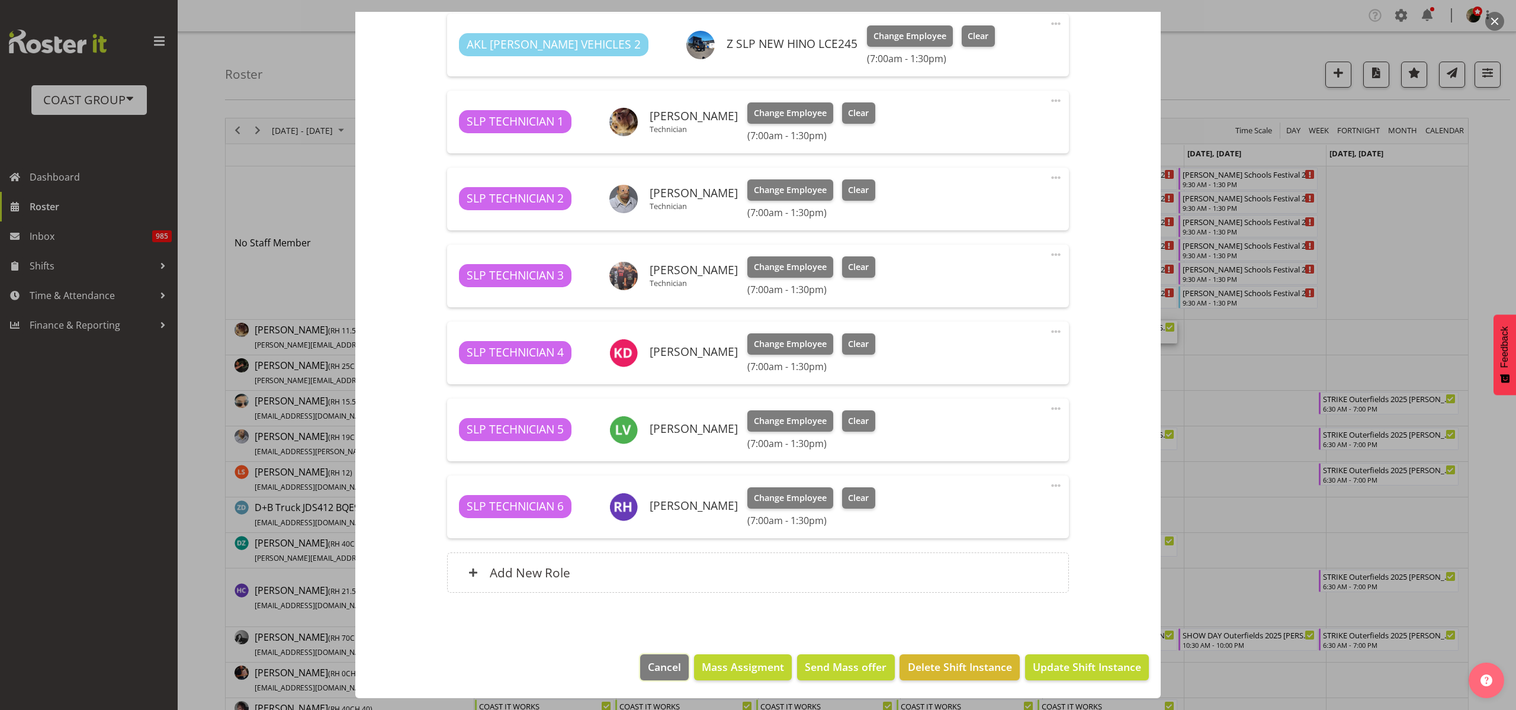
click at [640, 664] on button "Cancel" at bounding box center [664, 667] width 49 height 26
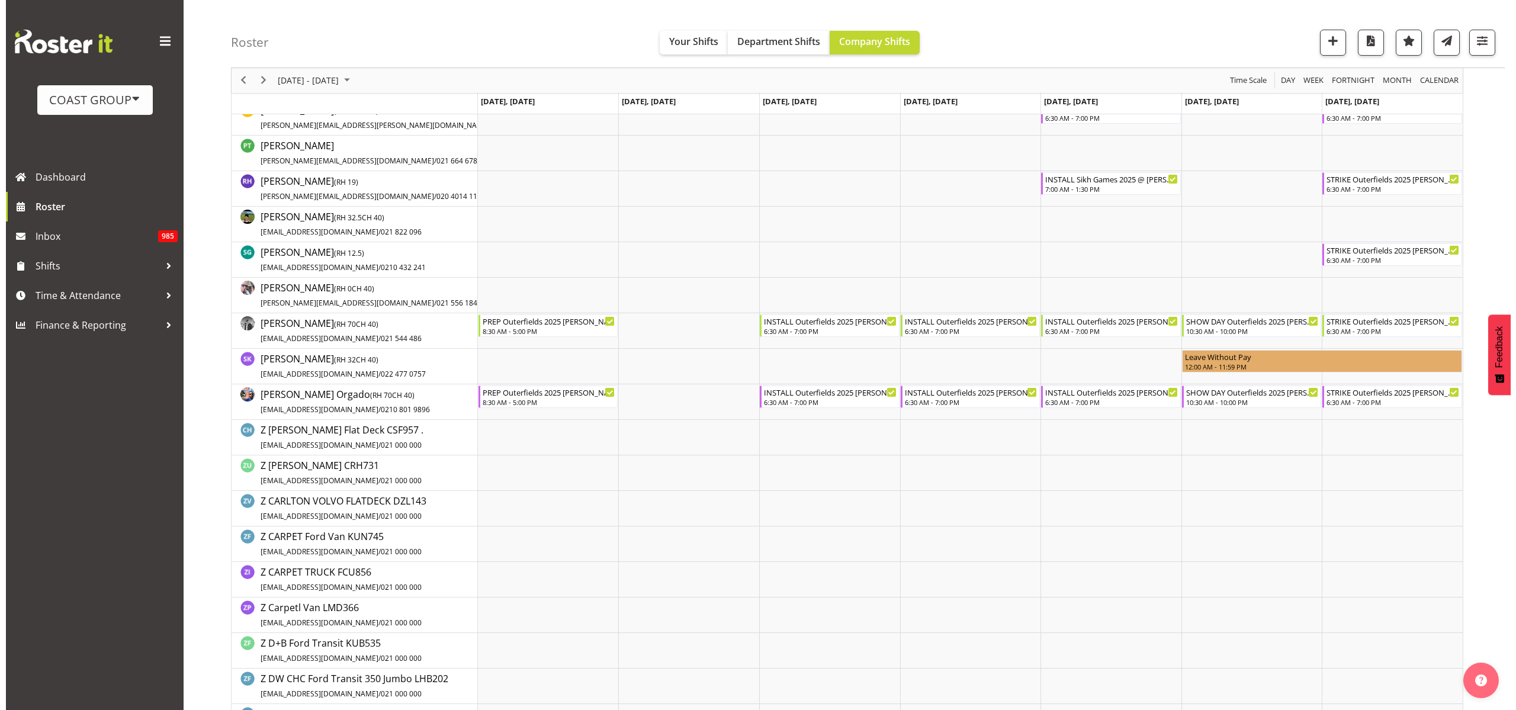
scroll to position [962, 0]
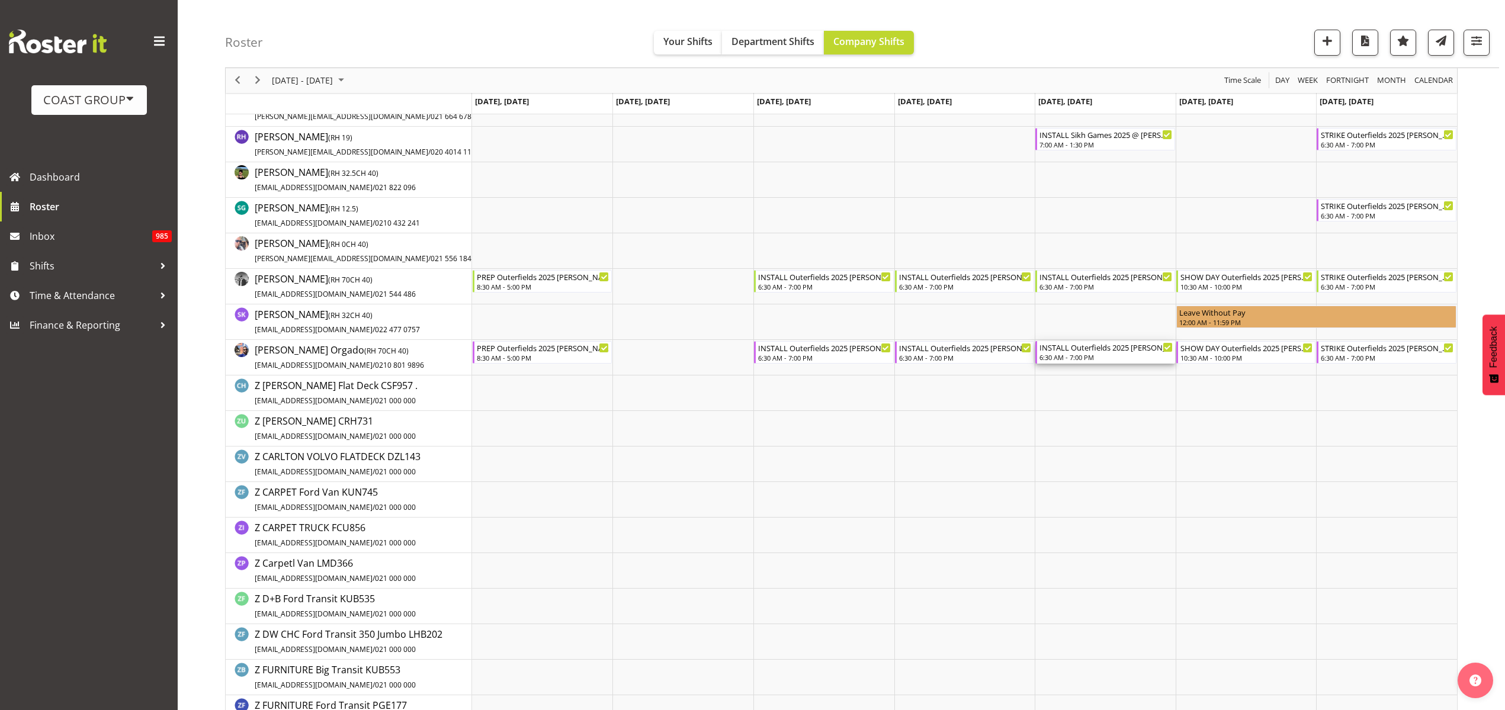
click at [1071, 349] on div "INSTALL Outerfields 2025 RUFUS @ Western Springs On Site @ 0700" at bounding box center [1105, 347] width 133 height 12
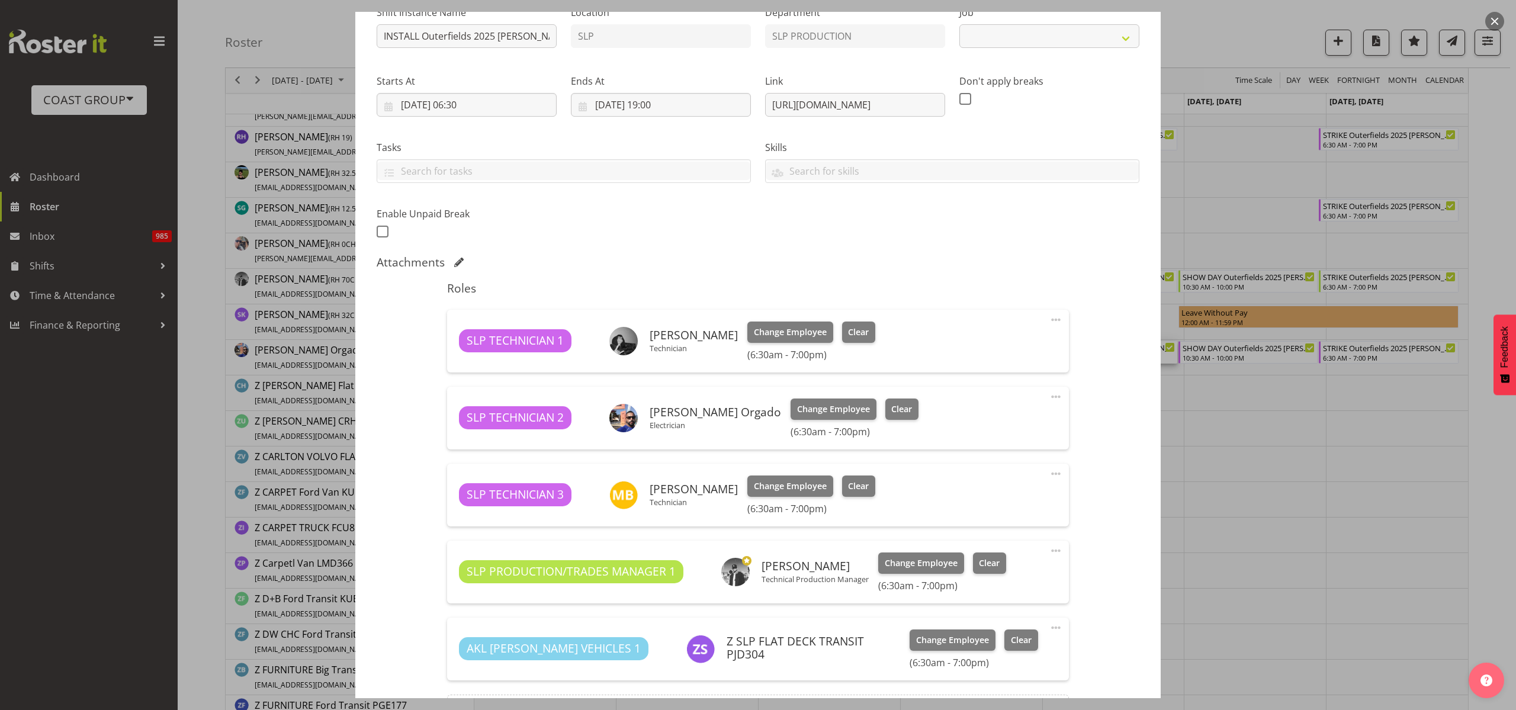
select select "9982"
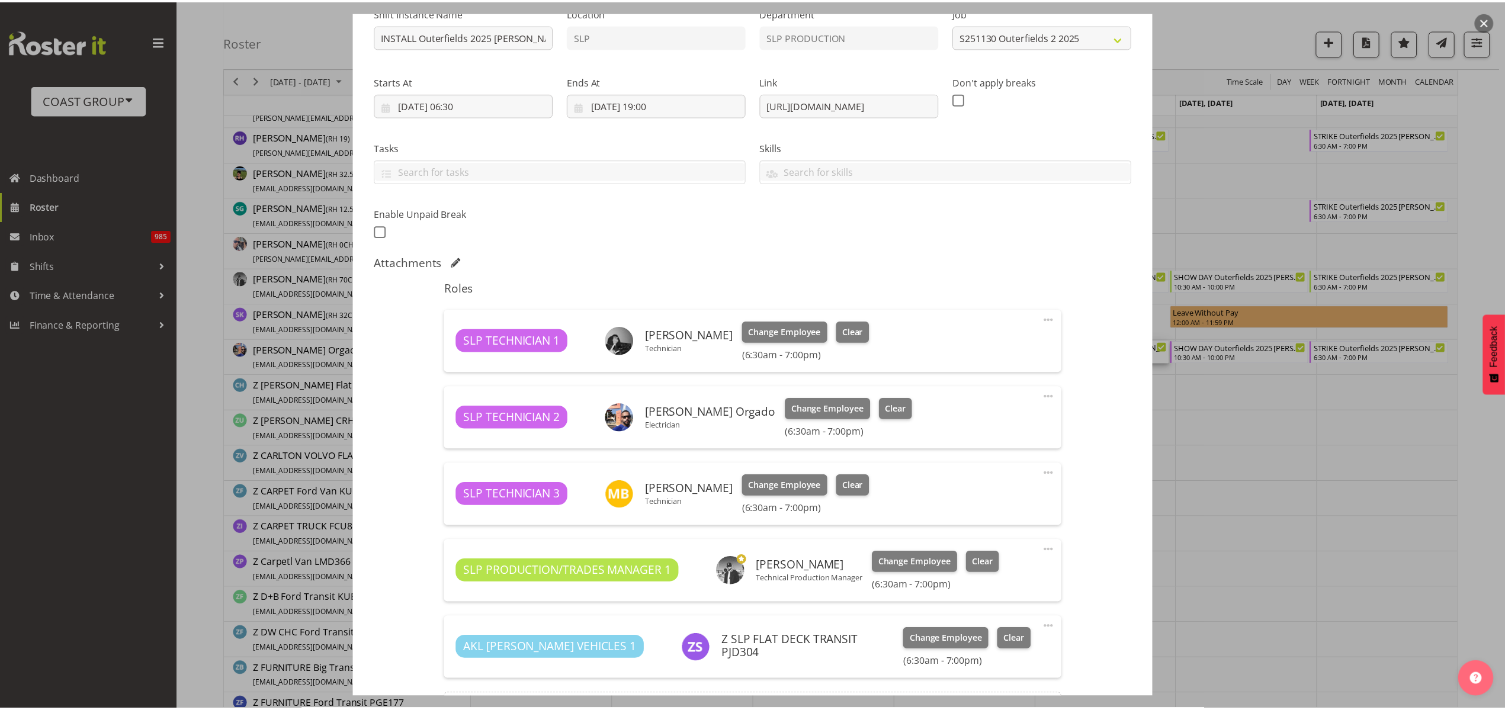
scroll to position [275, 0]
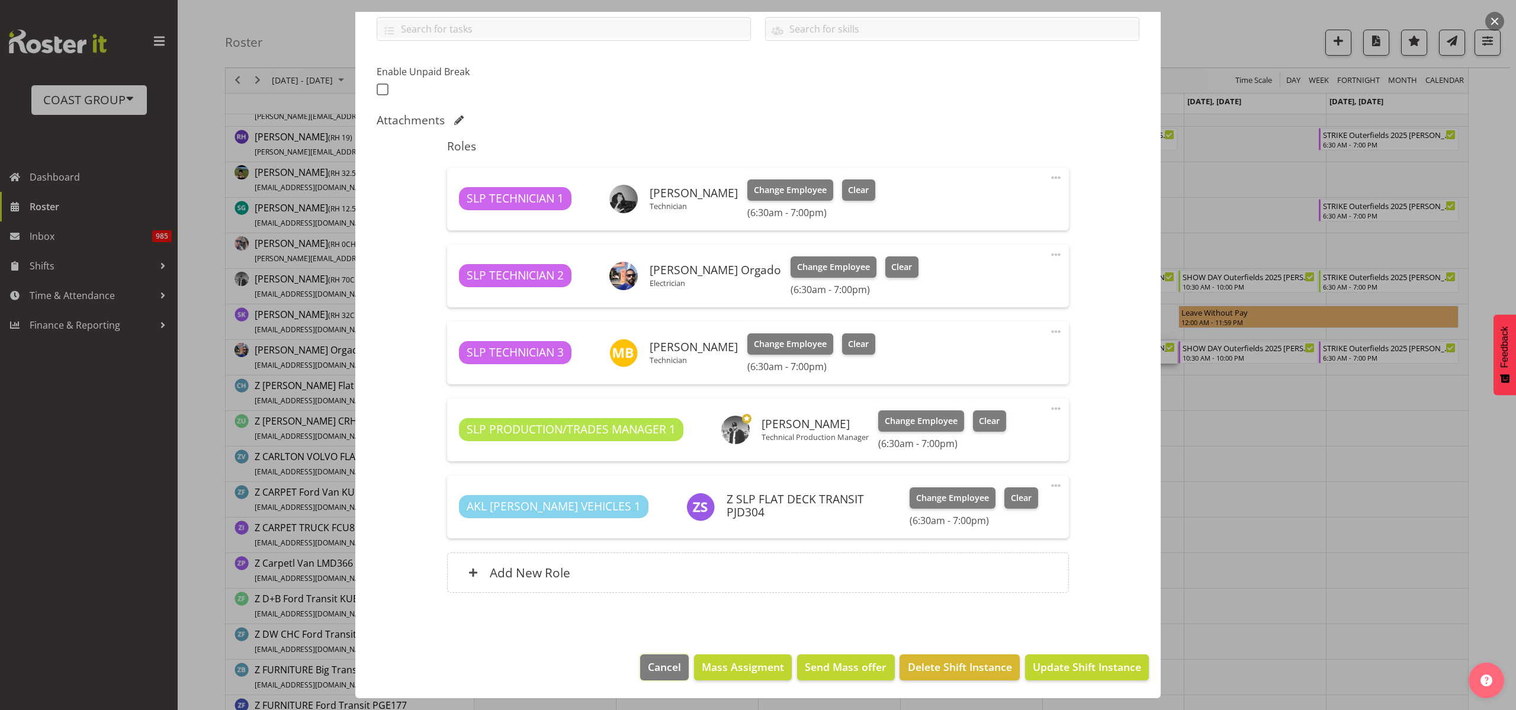
click at [657, 667] on span "Cancel" at bounding box center [664, 666] width 33 height 15
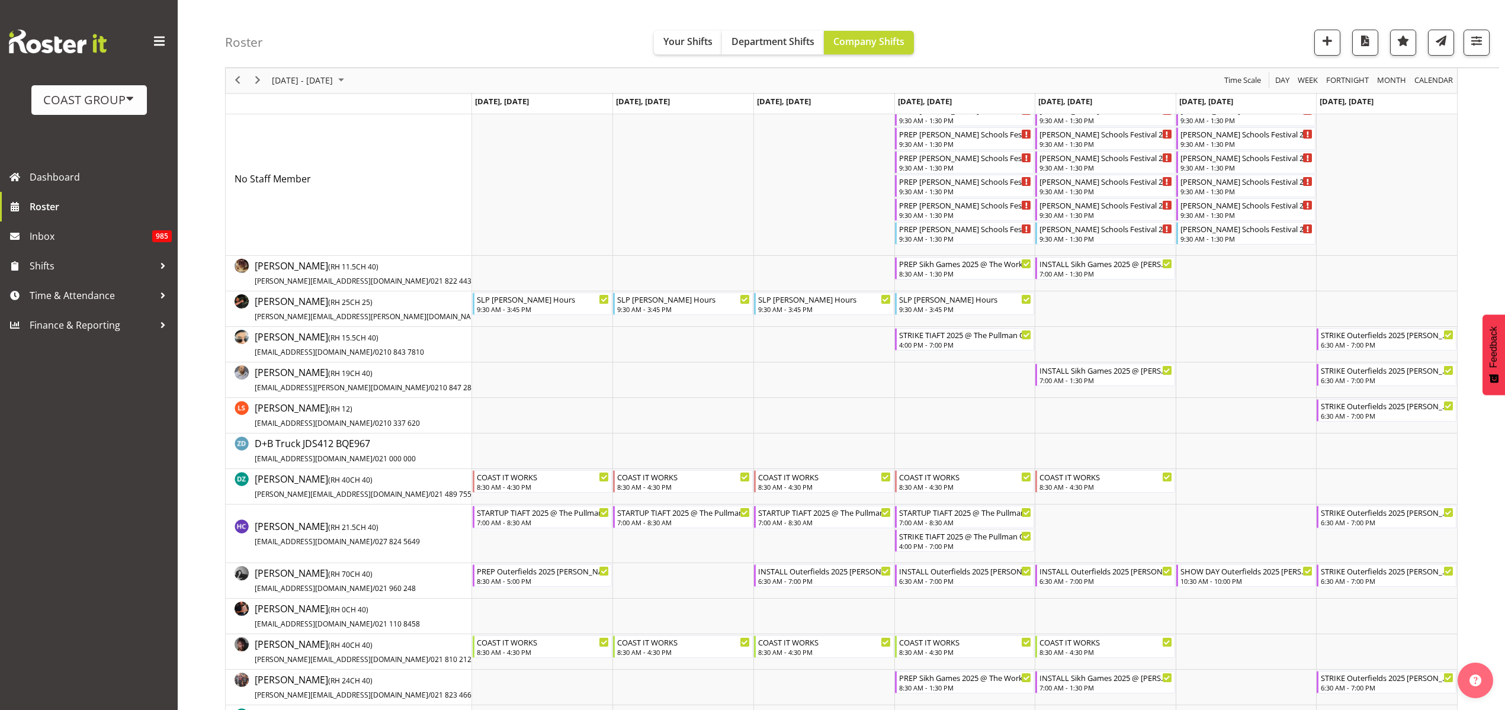
scroll to position [222, 0]
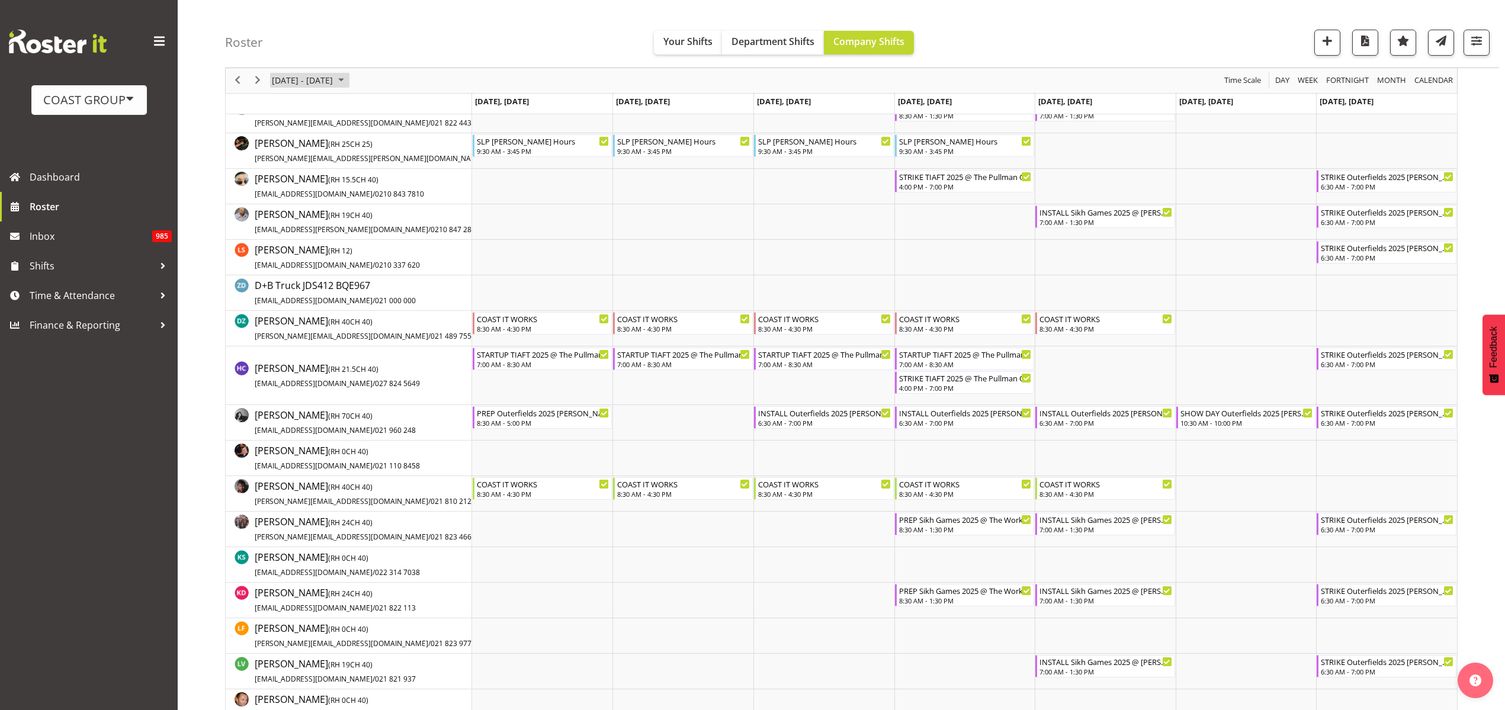
click at [299, 79] on span "November 24 - 30, 2025" at bounding box center [302, 80] width 63 height 15
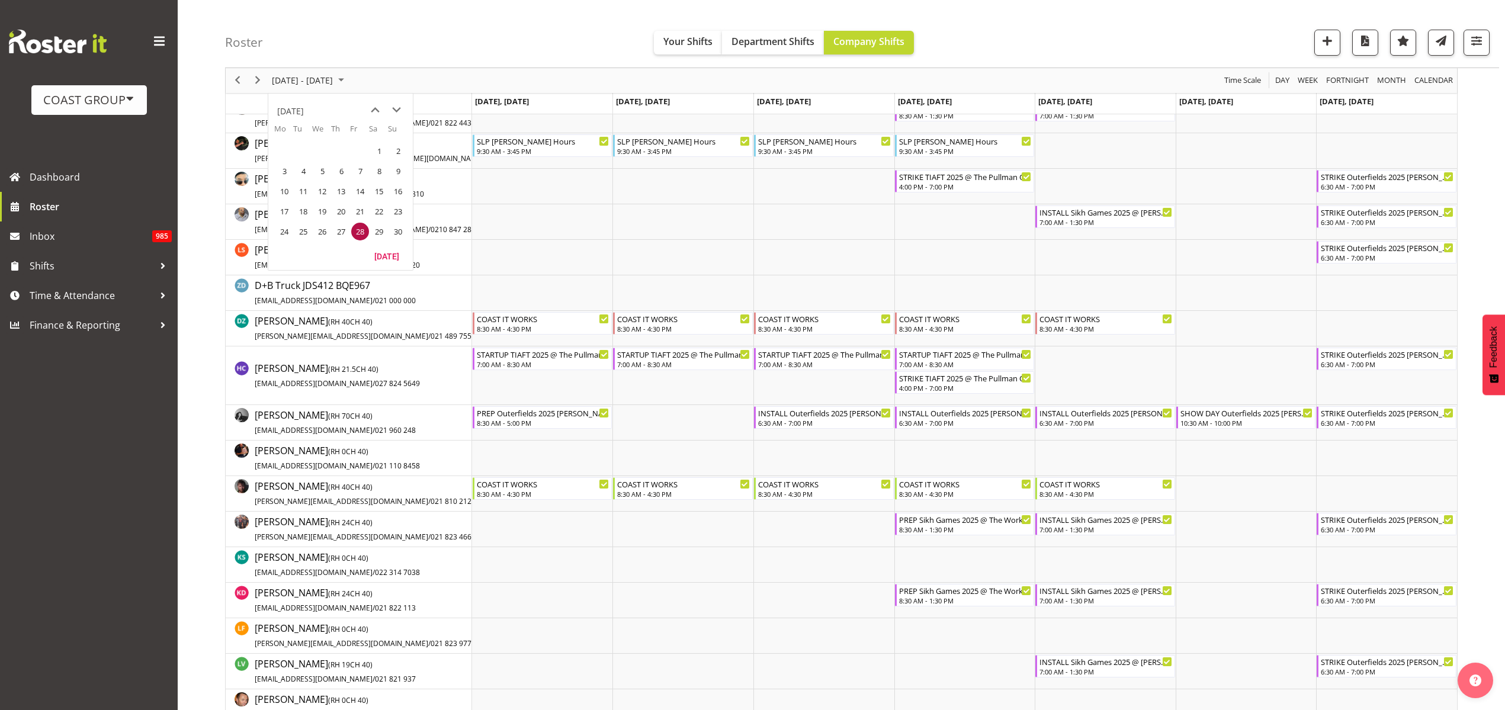
click at [376, 108] on span "previous month" at bounding box center [375, 109] width 21 height 21
click at [282, 147] on span "1" at bounding box center [284, 151] width 18 height 18
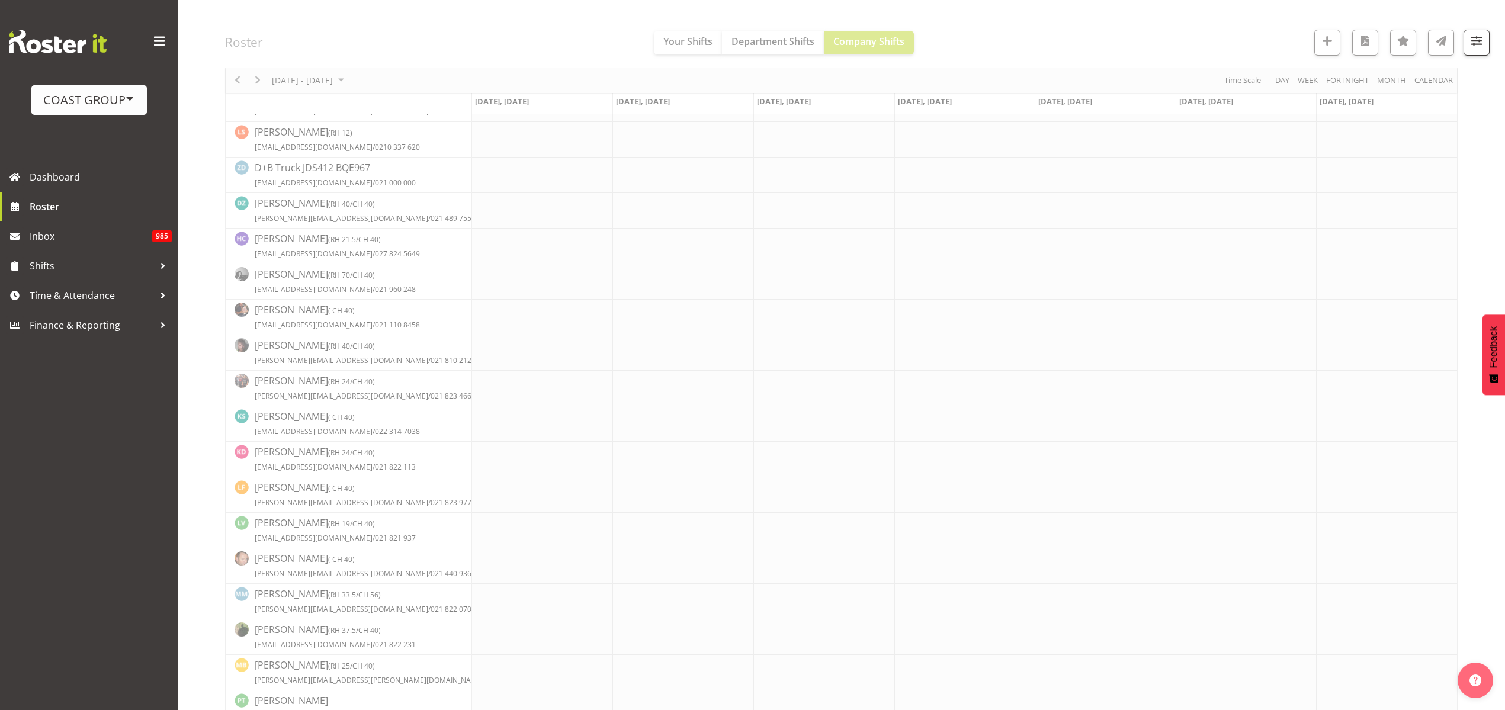
scroll to position [0, 0]
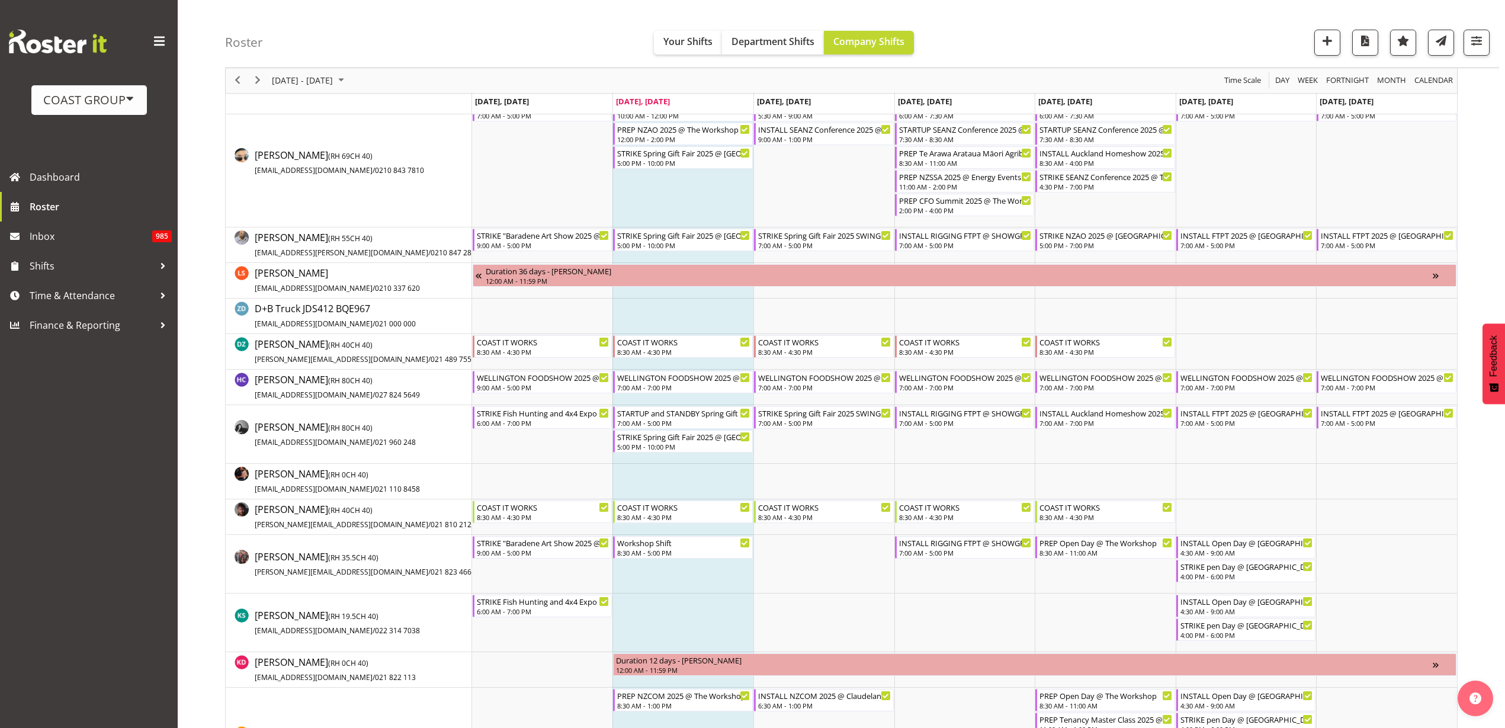
scroll to position [269, 0]
drag, startPoint x: 256, startPoint y: 79, endPoint x: 457, endPoint y: 166, distance: 218.0
click at [256, 79] on span "Next" at bounding box center [257, 80] width 14 height 15
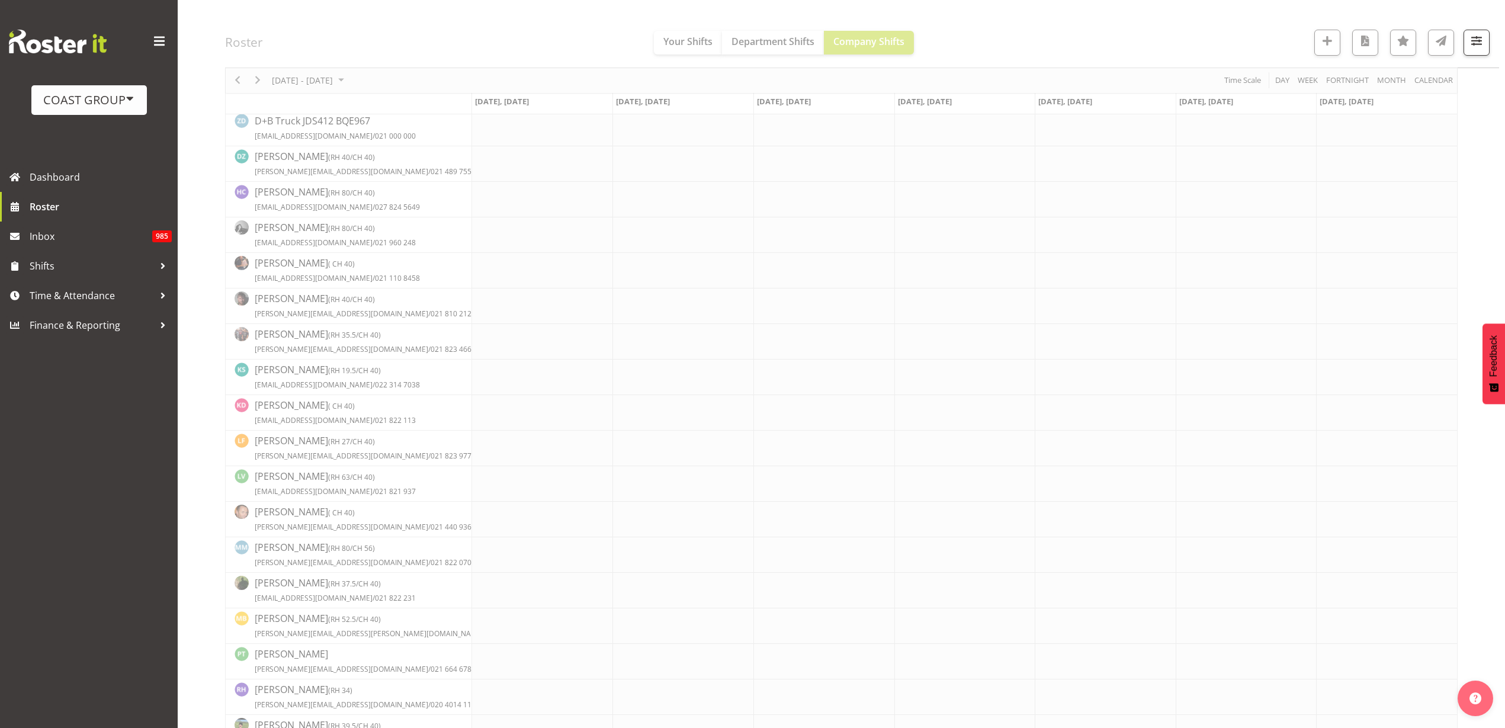
scroll to position [0, 0]
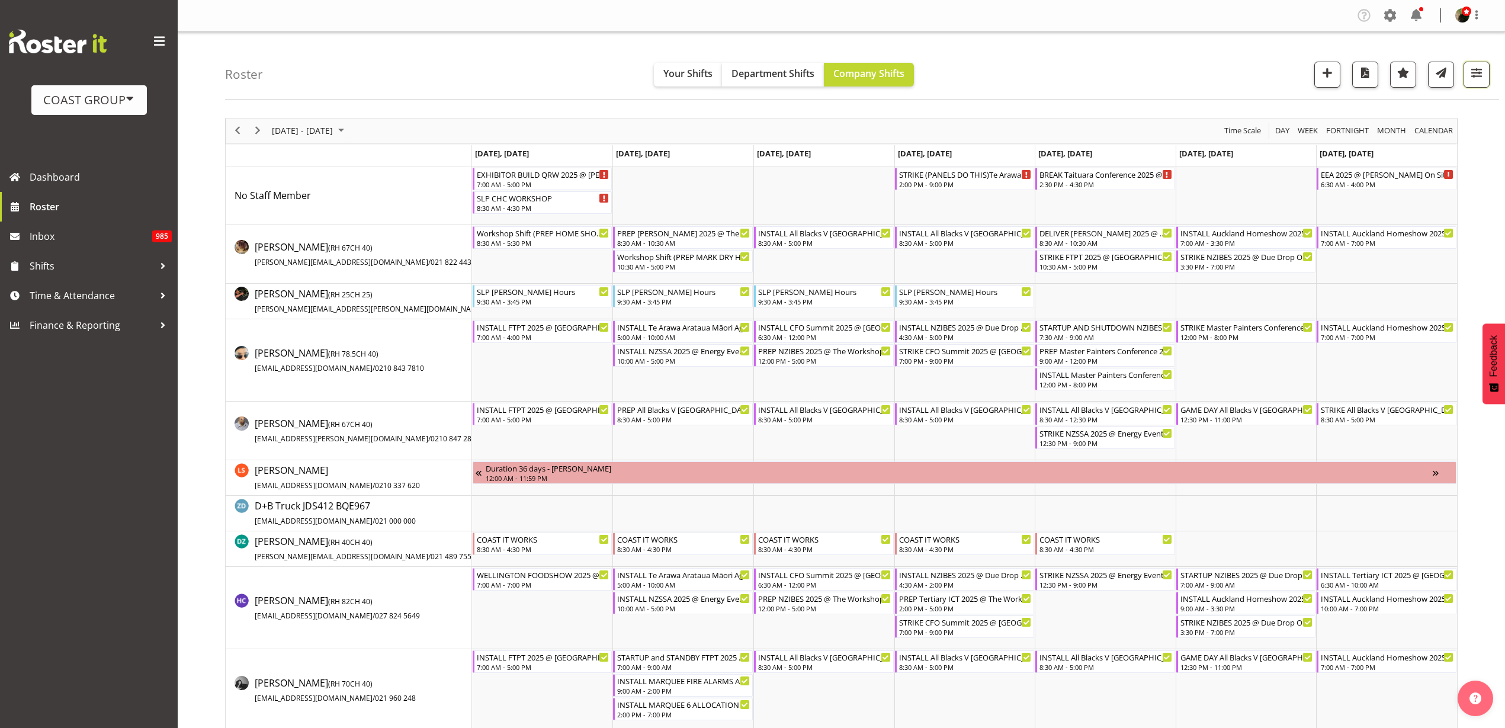
click at [1478, 69] on span "button" at bounding box center [1475, 72] width 15 height 15
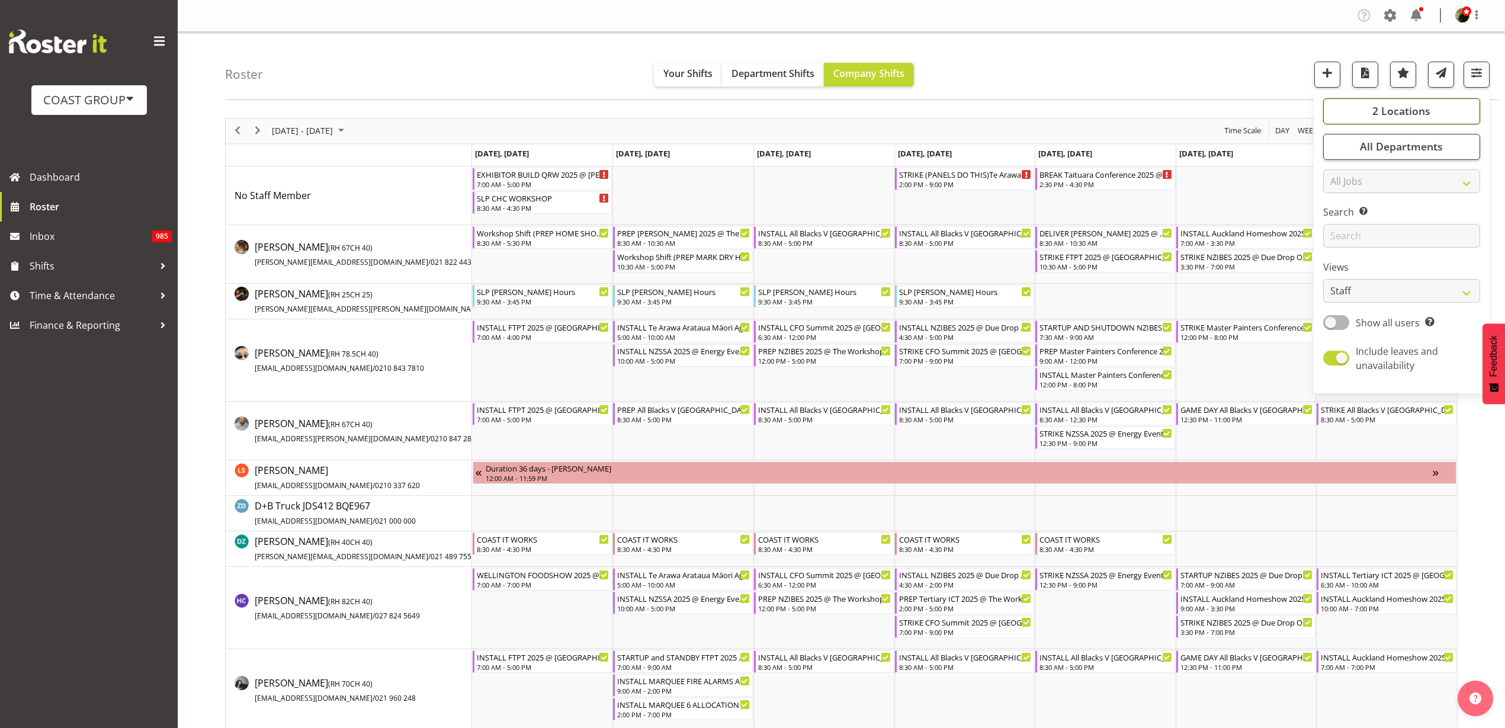
click at [1397, 114] on span "2 Locations" at bounding box center [1401, 111] width 58 height 14
click at [1340, 192] on span at bounding box center [1336, 191] width 9 height 9
click at [1340, 192] on input "SLP CHC" at bounding box center [1336, 192] width 8 height 8
checkbox input "false"
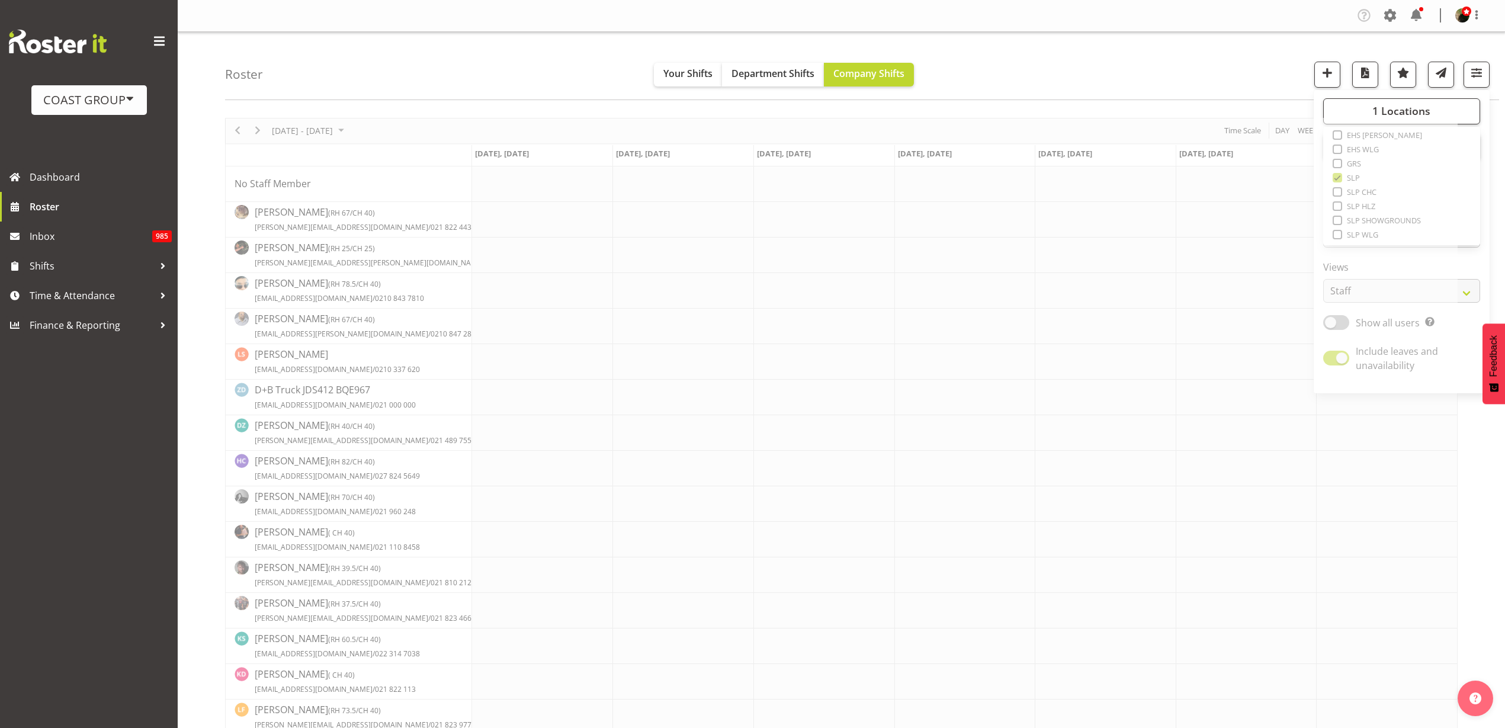
click at [1194, 59] on div "Roster Your Shifts Department Shifts Company Shifts 1 Locations Clear CARLTON E…" at bounding box center [862, 66] width 1274 height 68
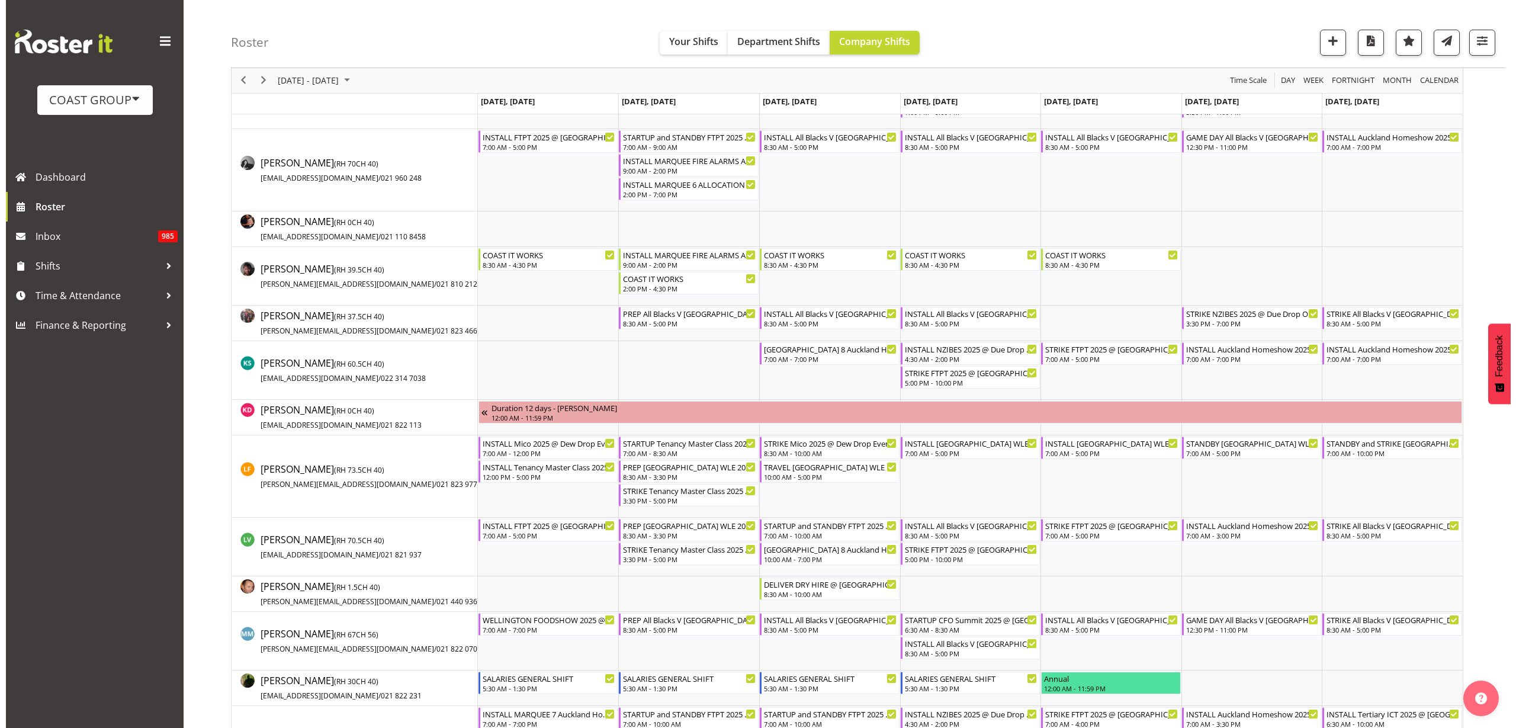
scroll to position [518, 0]
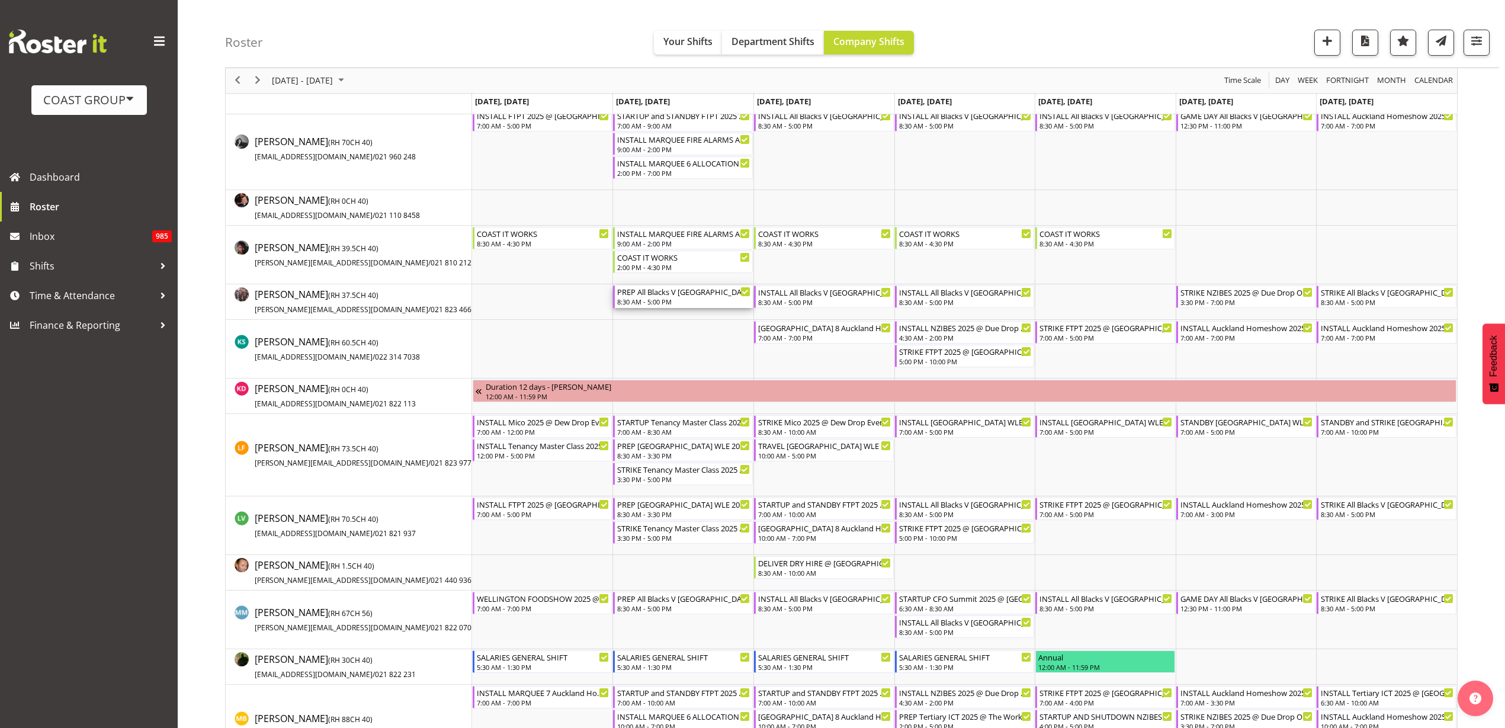
click at [673, 296] on div "PREP All Blacks V [GEOGRAPHIC_DATA] 2025 @ [GEOGRAPHIC_DATA]" at bounding box center [683, 291] width 133 height 12
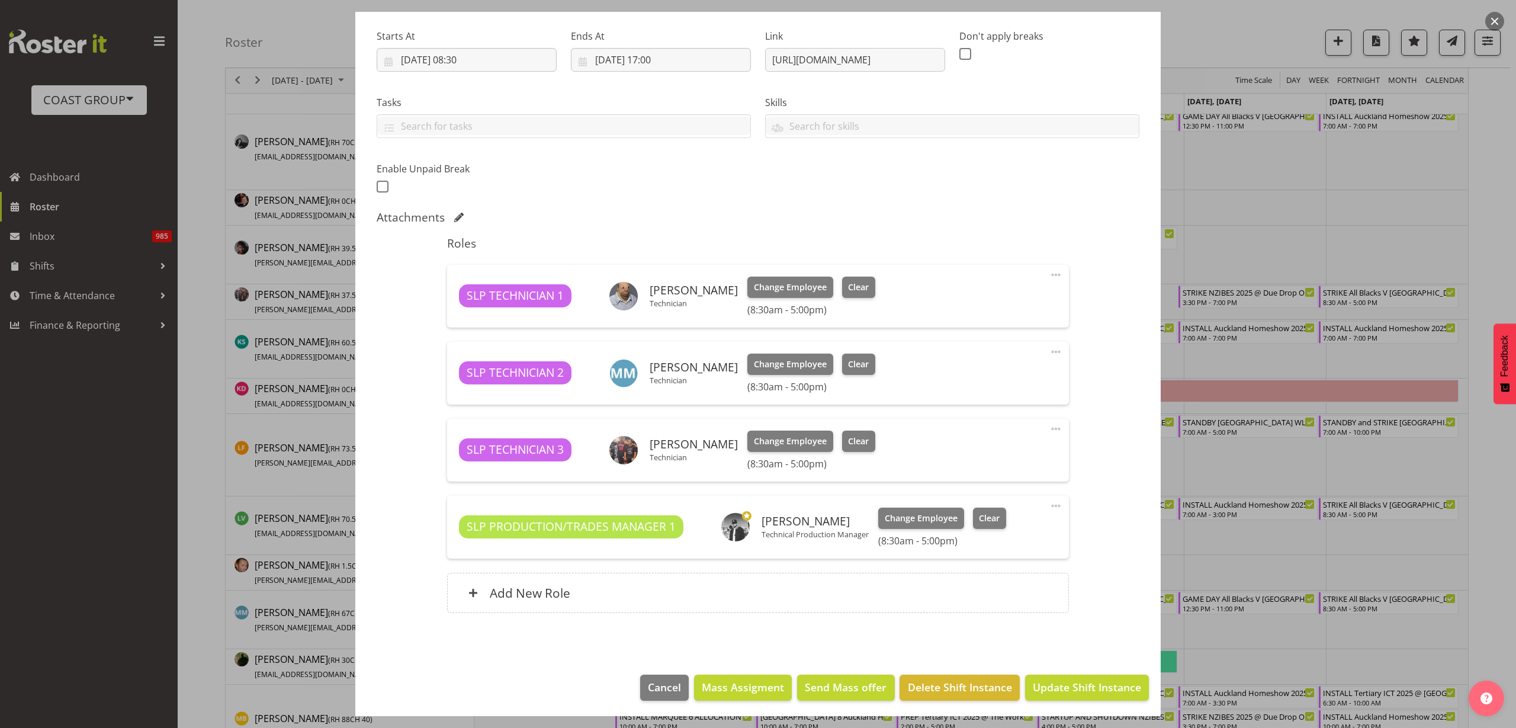
select select "10197"
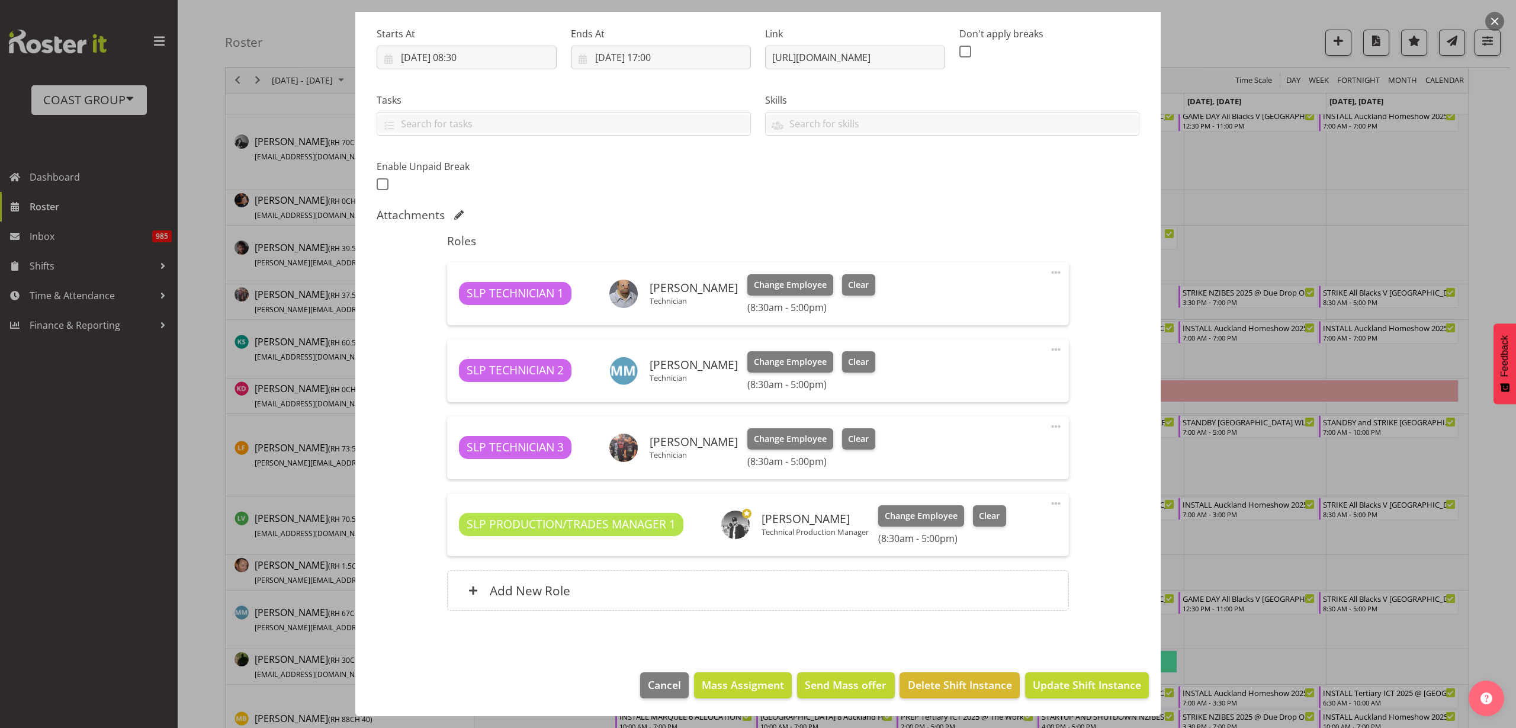
scroll to position [33, 0]
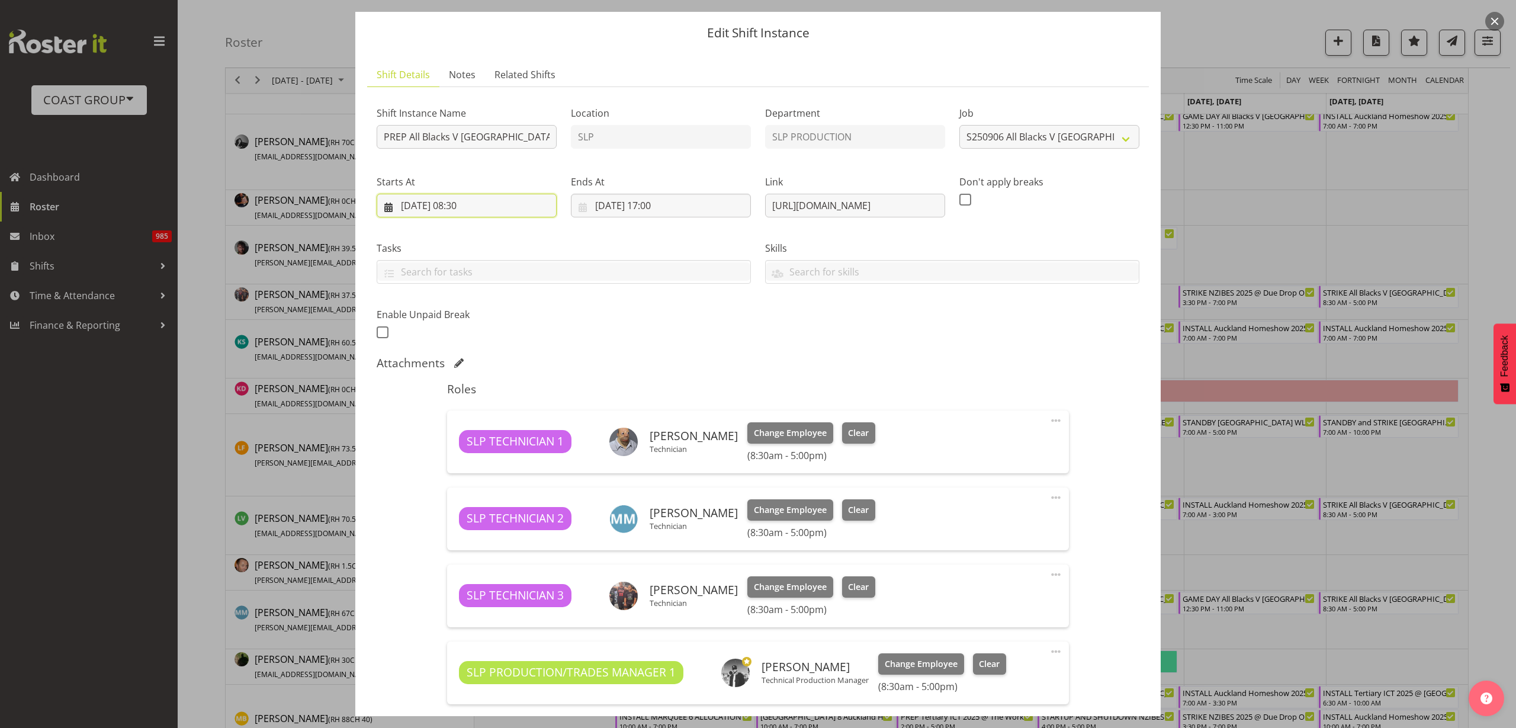
click at [460, 201] on input "[DATE] 08:30" at bounding box center [467, 206] width 180 height 24
click at [429, 298] on link "1" at bounding box center [434, 302] width 24 height 22
type input "[DATE] 08:30"
click at [633, 203] on input "[DATE] 17:00" at bounding box center [661, 206] width 180 height 24
click at [628, 300] on link "1" at bounding box center [628, 302] width 24 height 22
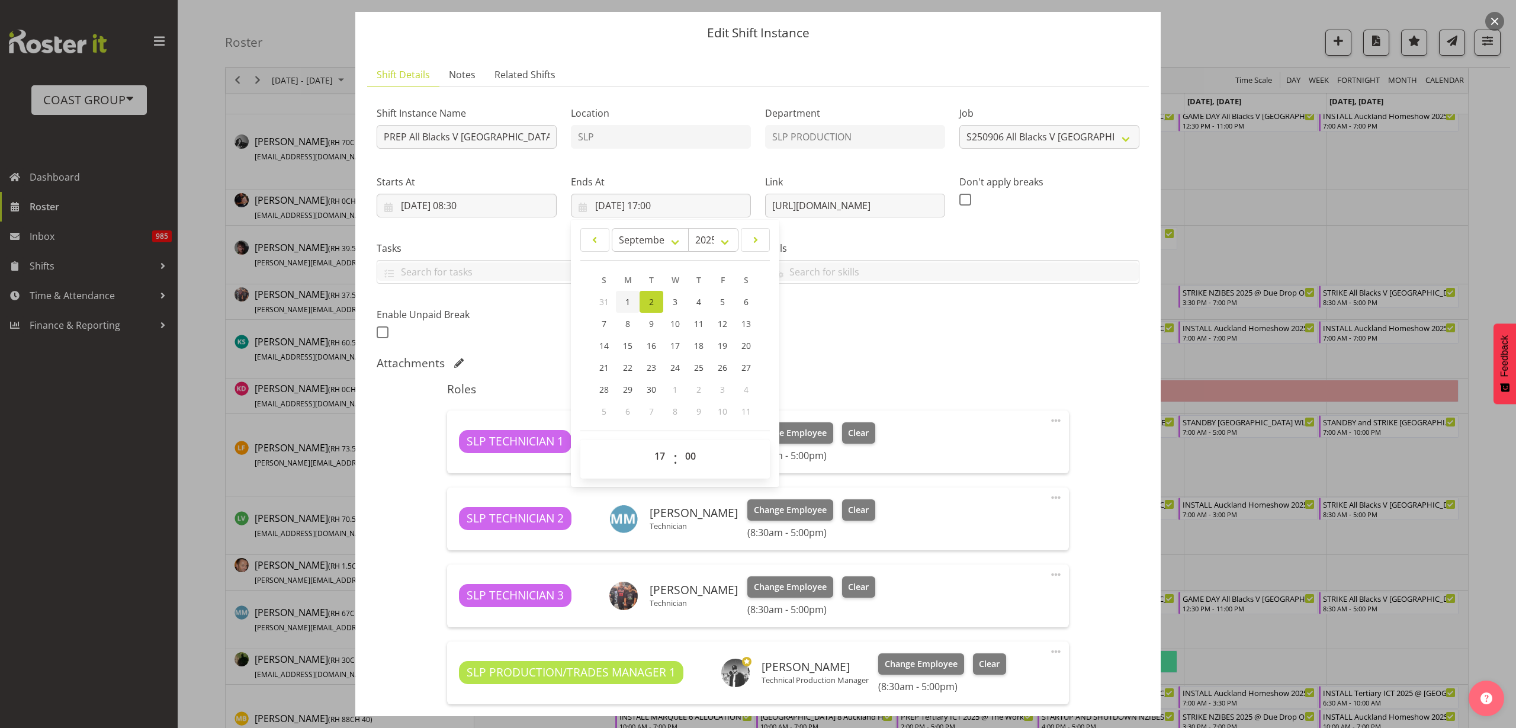
type input "[DATE] 17:00"
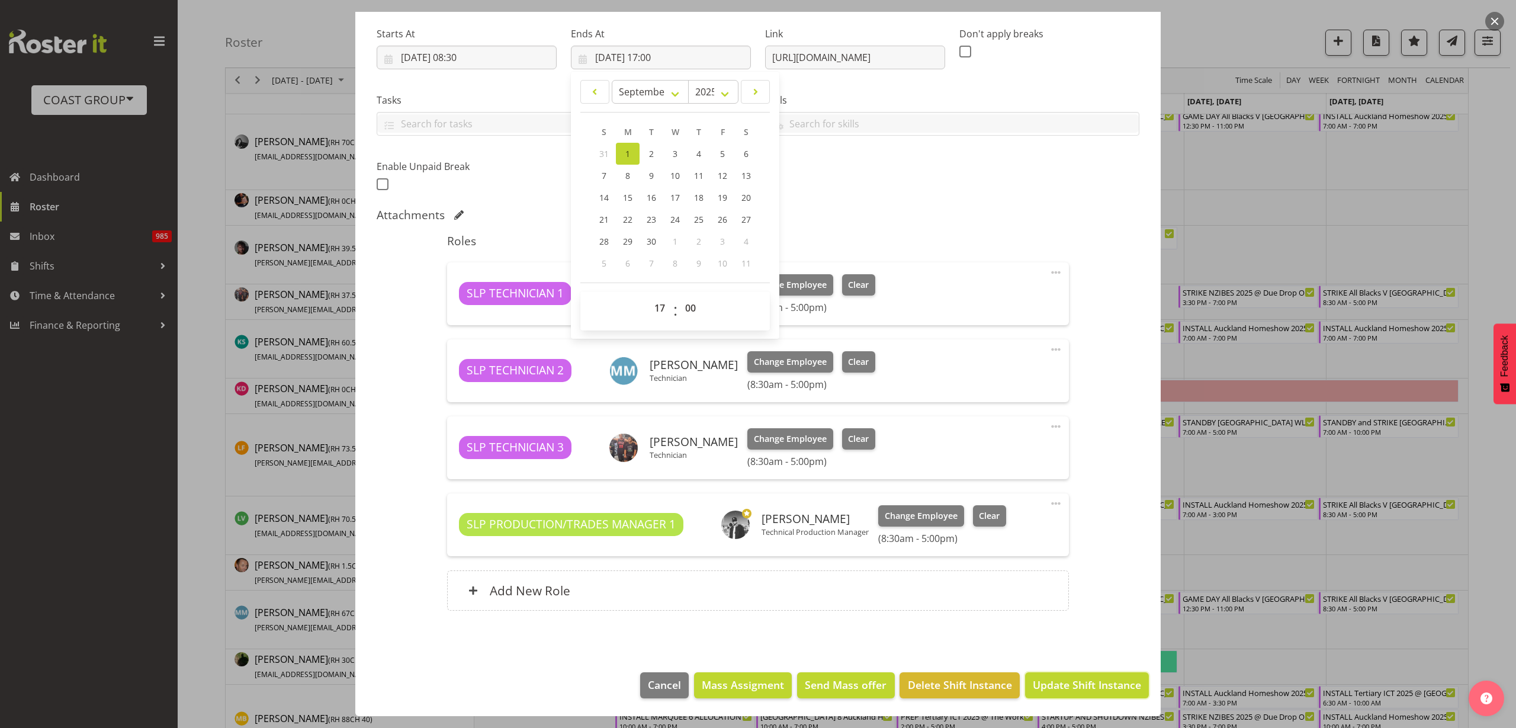
click at [1059, 686] on span "Update Shift Instance" at bounding box center [1087, 684] width 108 height 15
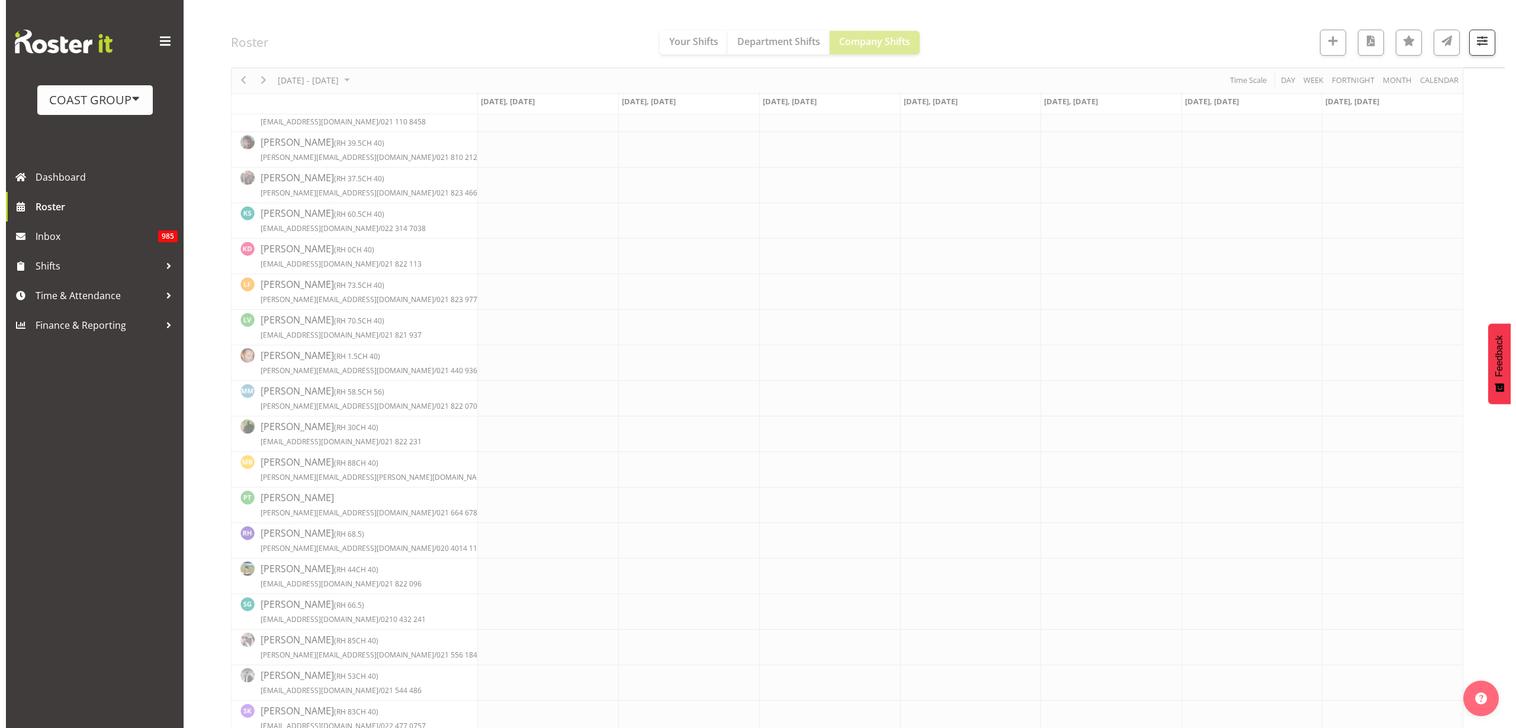
scroll to position [0, 0]
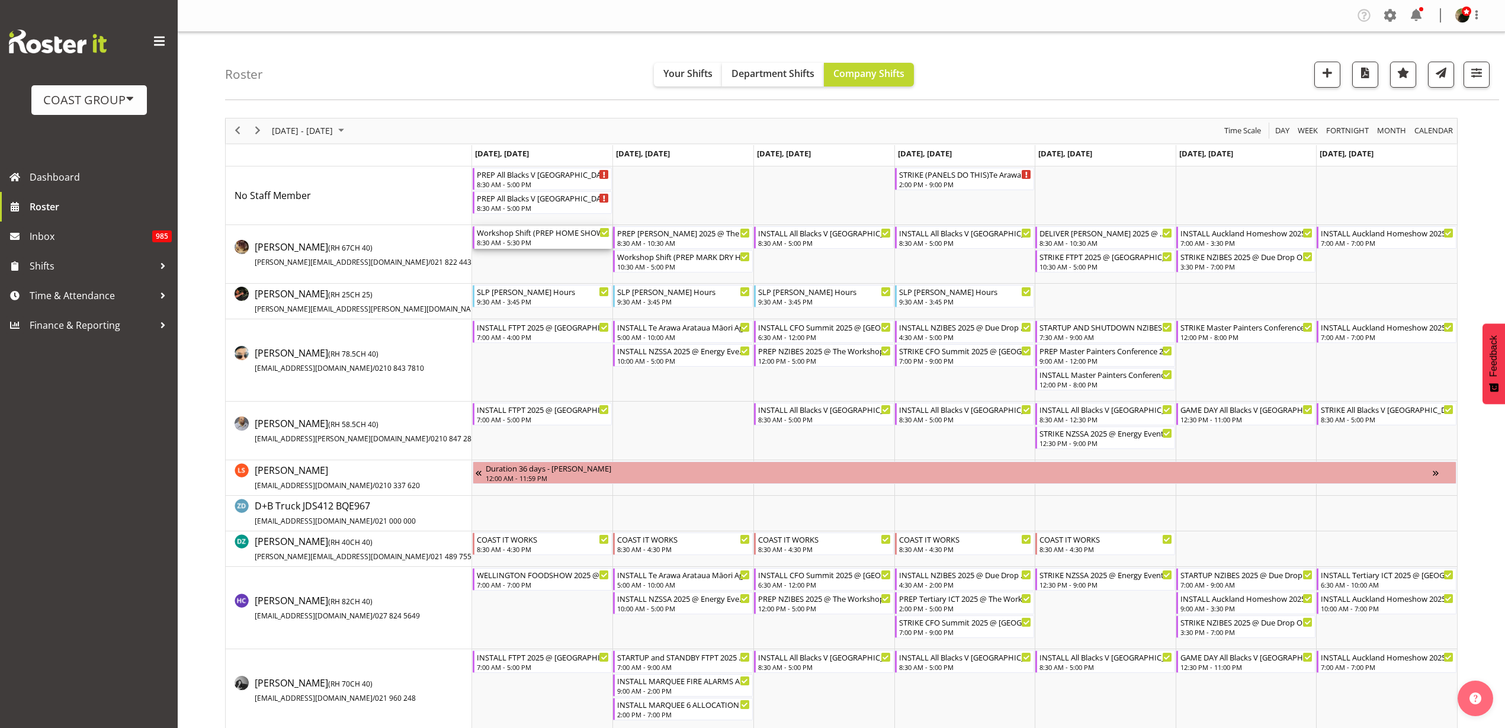
click at [521, 239] on div "8:30 AM - 5:30 PM" at bounding box center [543, 241] width 133 height 9
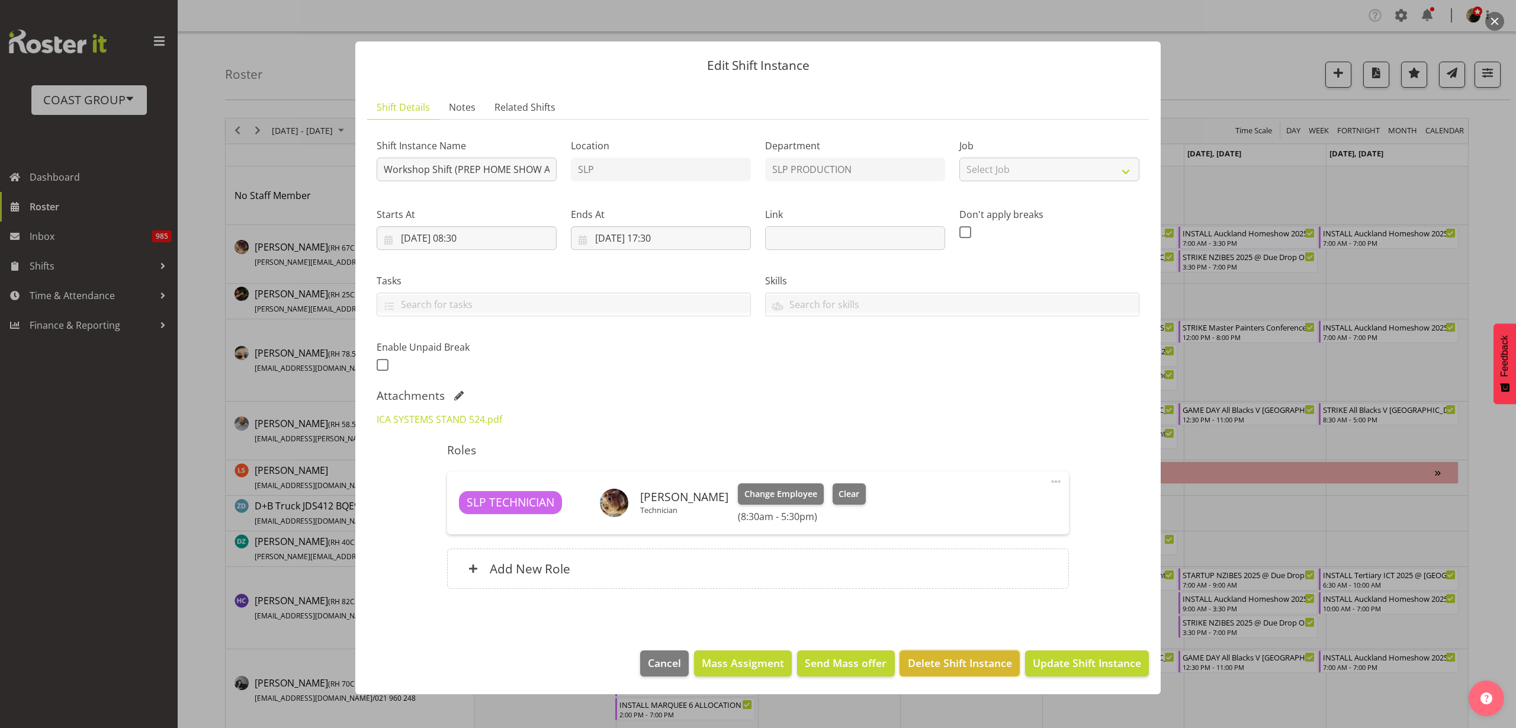
click at [948, 658] on span "Delete Shift Instance" at bounding box center [960, 662] width 104 height 15
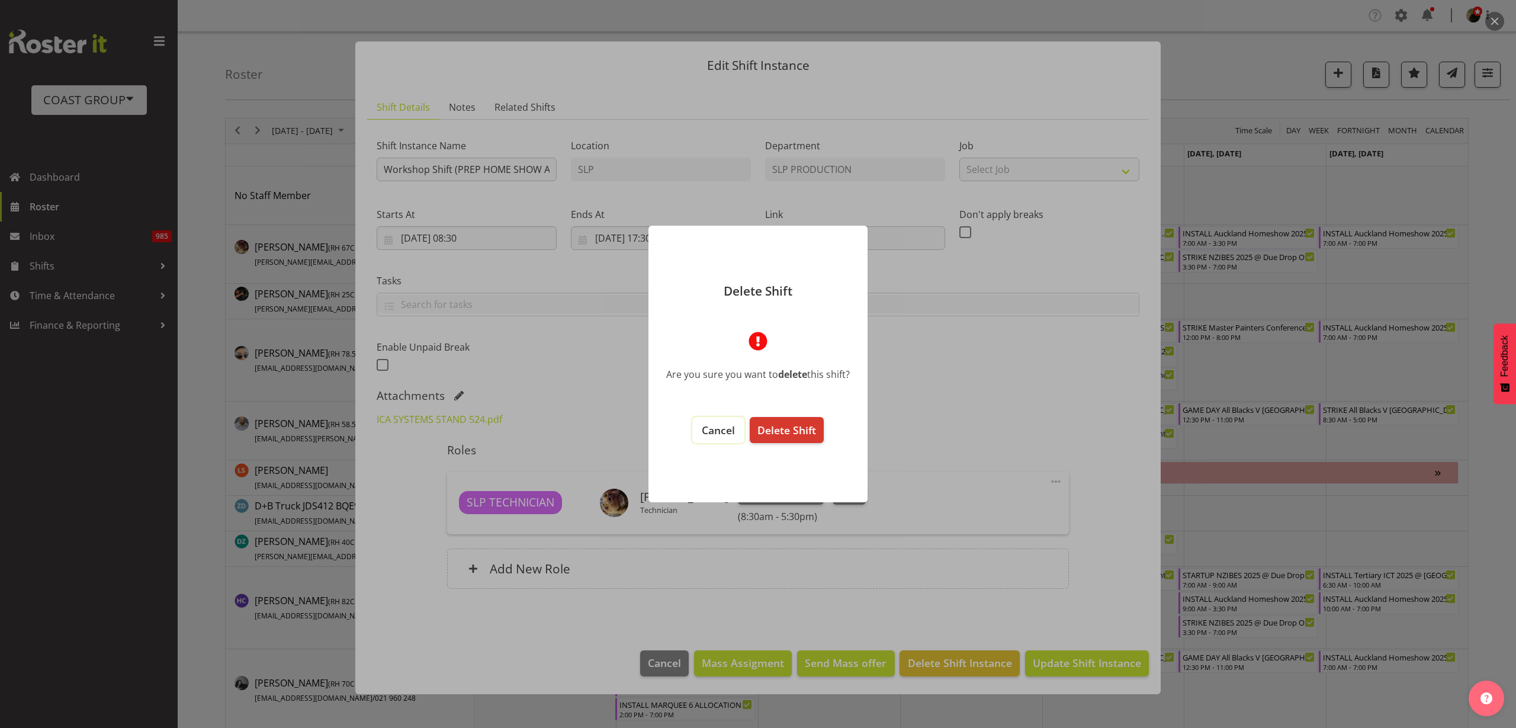
click at [708, 431] on span "Cancel" at bounding box center [718, 430] width 33 height 14
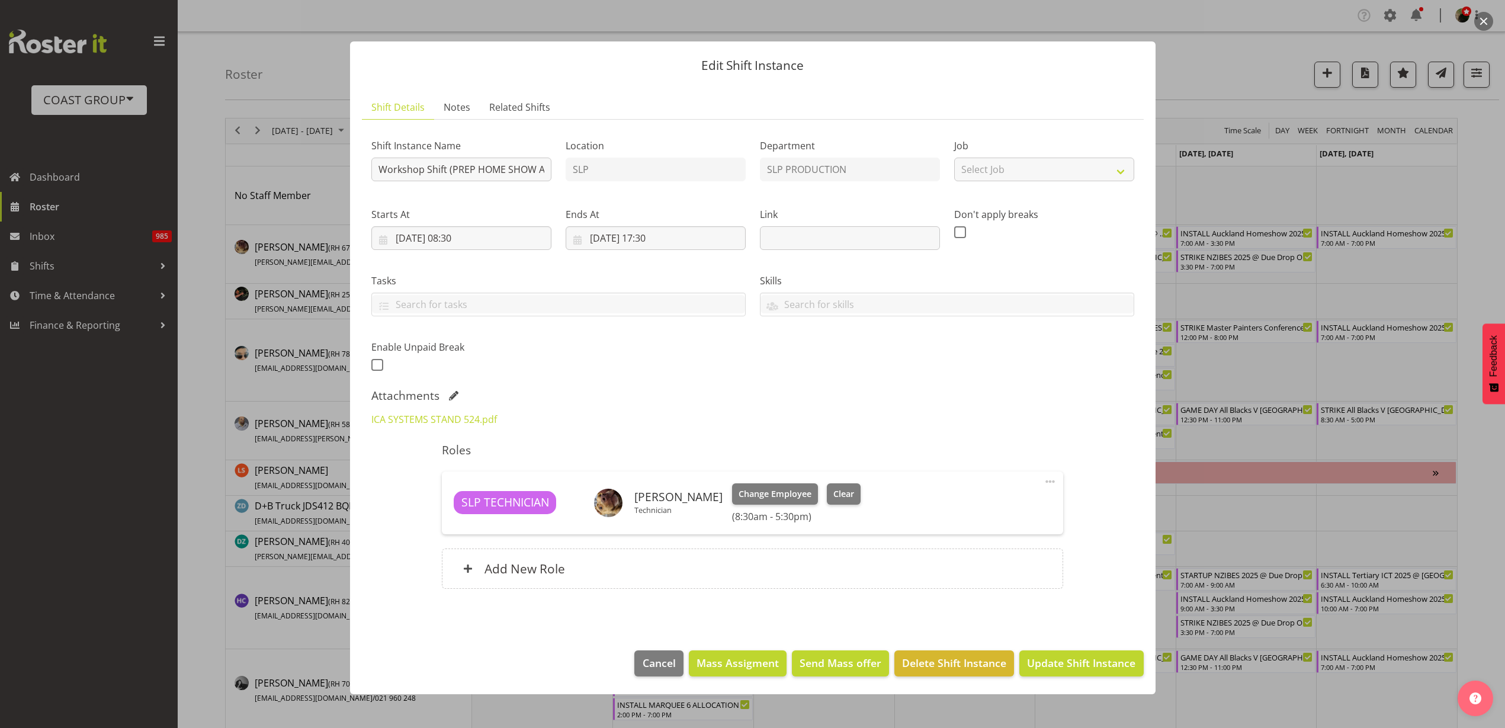
click at [468, 417] on link "ICA SYSTEMS STAND 524.pdf" at bounding box center [434, 419] width 126 height 13
click at [660, 664] on span "Cancel" at bounding box center [658, 662] width 33 height 15
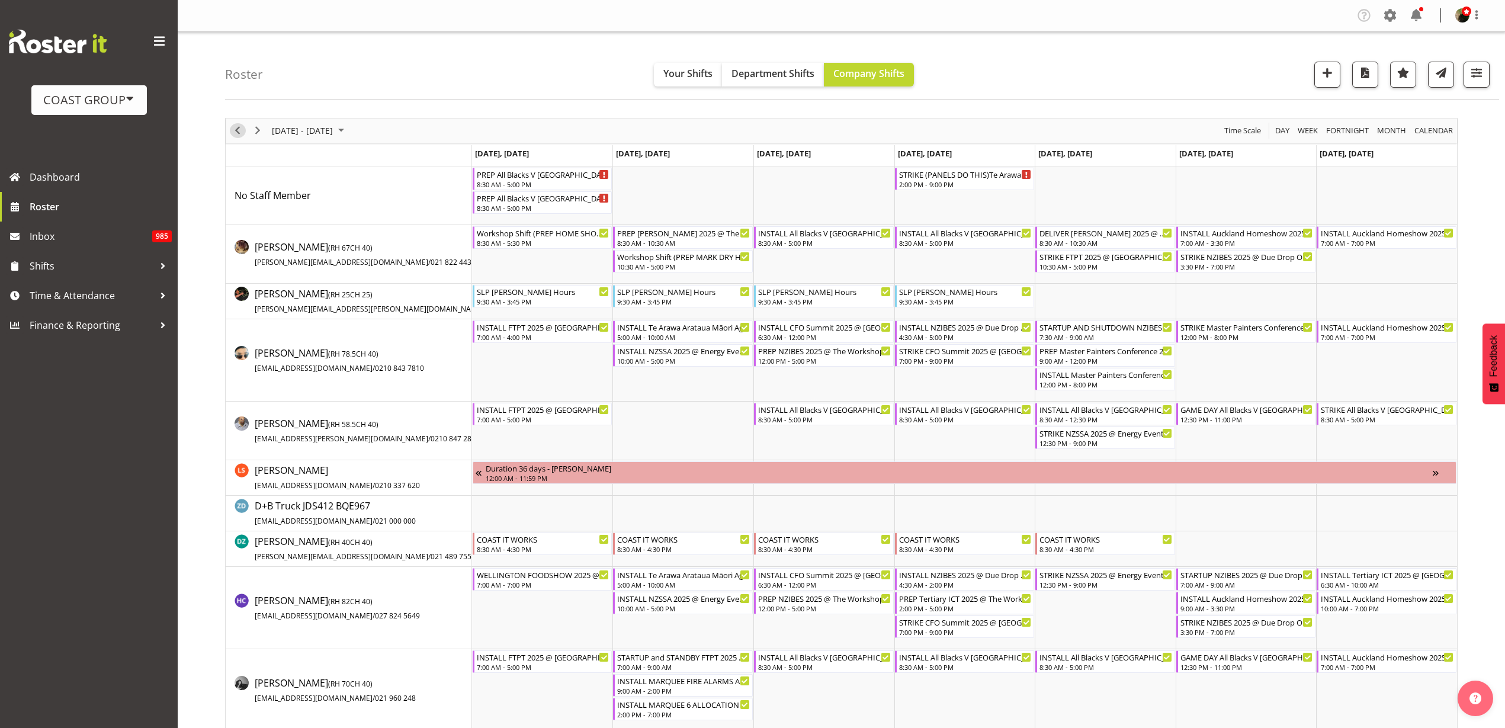
click at [242, 130] on span "Previous" at bounding box center [237, 130] width 14 height 15
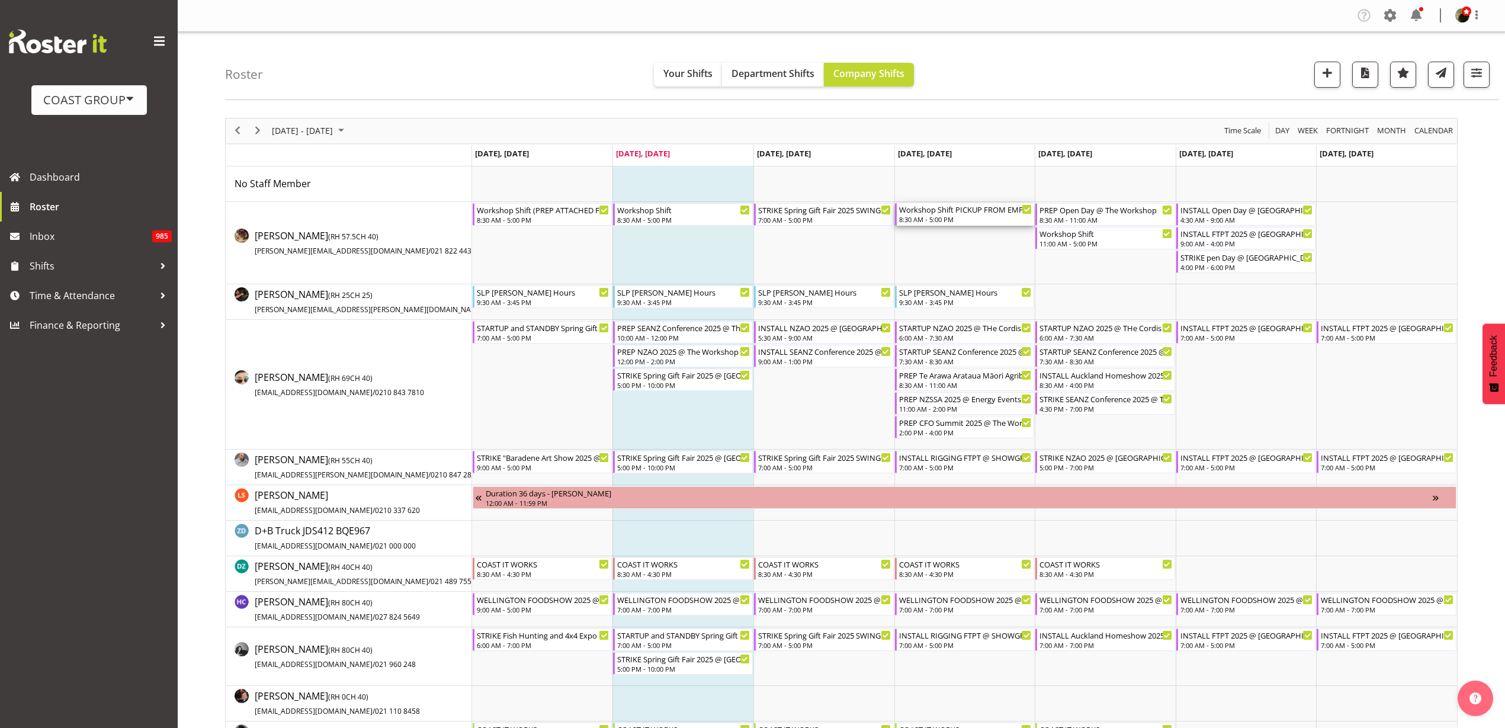
click at [945, 213] on div "Workshop Shift PICKUP FROM EMPIRE 2 x 5m powerlock AND PREP ATTACHED AND DELIVE…" at bounding box center [965, 209] width 133 height 12
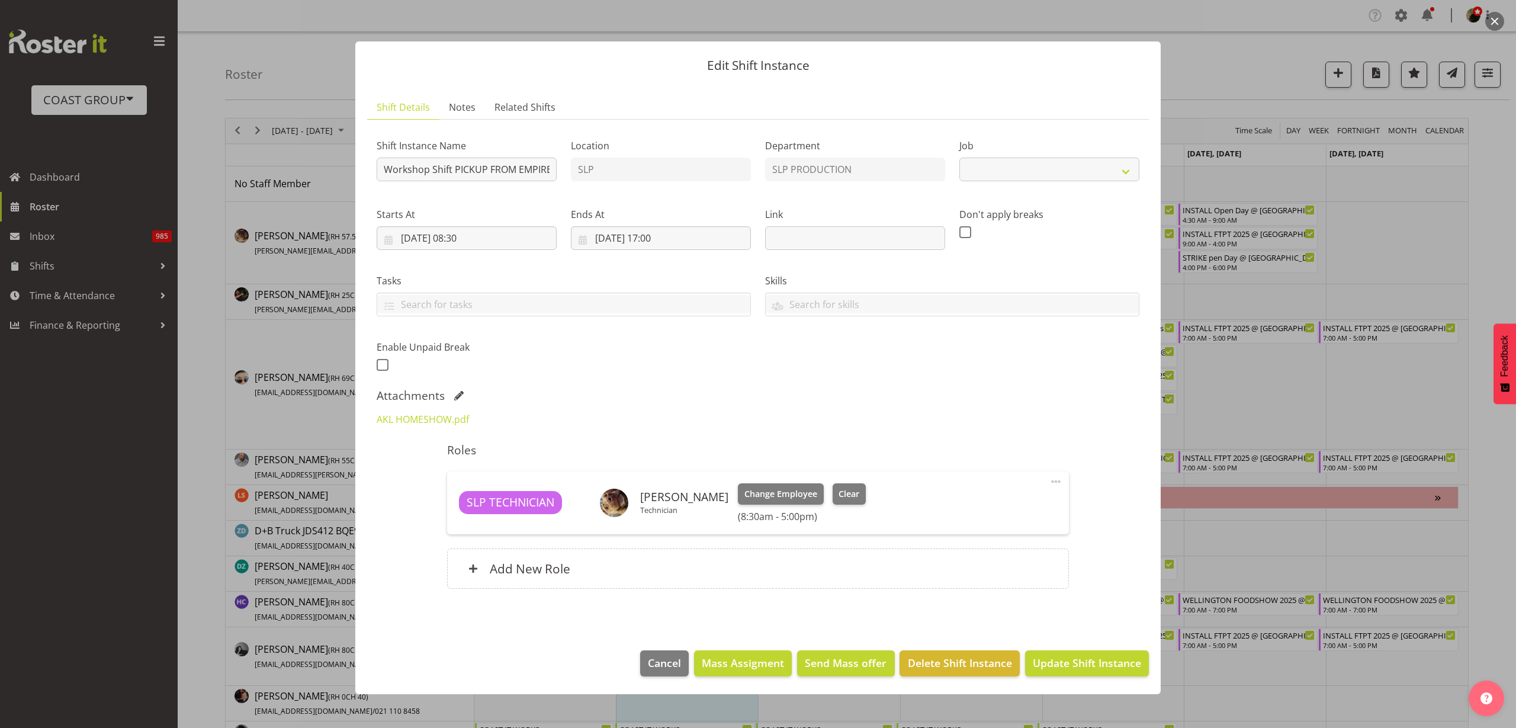
select select "55"
click at [441, 417] on link "AKL HOMESHOW.pdf" at bounding box center [423, 419] width 92 height 13
click at [483, 239] on input "[DATE] 08:30" at bounding box center [467, 238] width 180 height 24
click at [742, 362] on div "Shift Instance Name Workshop Shift PICKUP FROM EMPIRE 2 x 5m powerlock AND PREP…" at bounding box center [757, 251] width 777 height 259
click at [657, 665] on span "Cancel" at bounding box center [664, 662] width 33 height 15
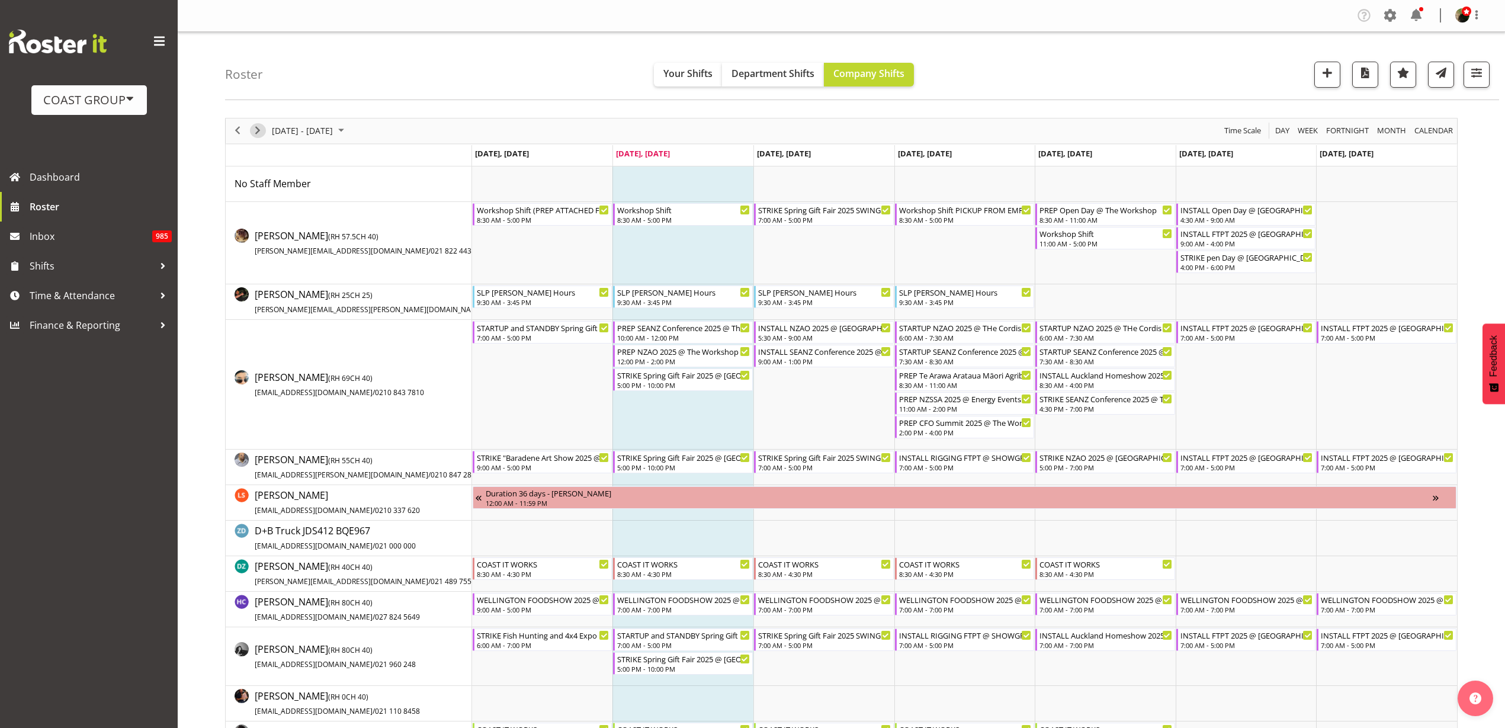
click at [257, 131] on span "Next" at bounding box center [257, 130] width 14 height 15
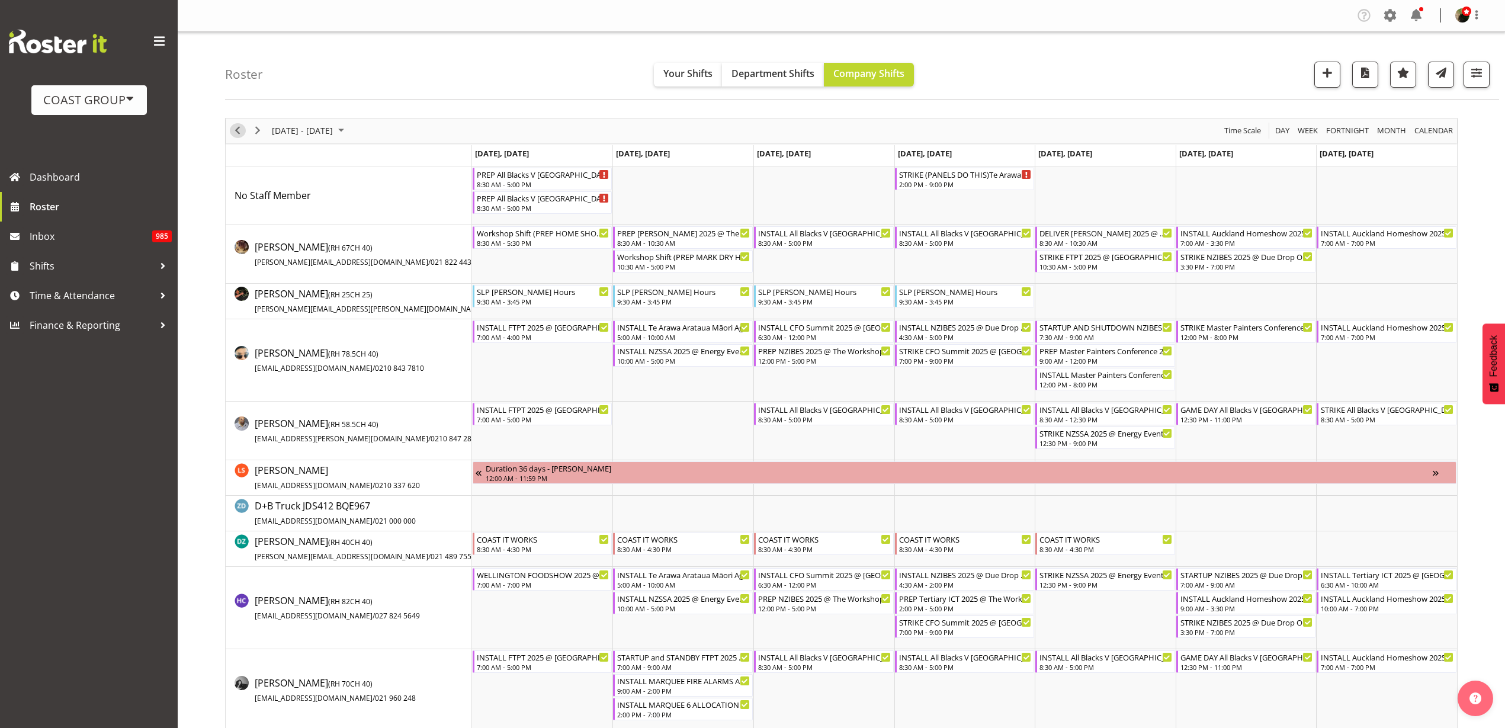
click at [236, 129] on span "Previous" at bounding box center [237, 130] width 14 height 15
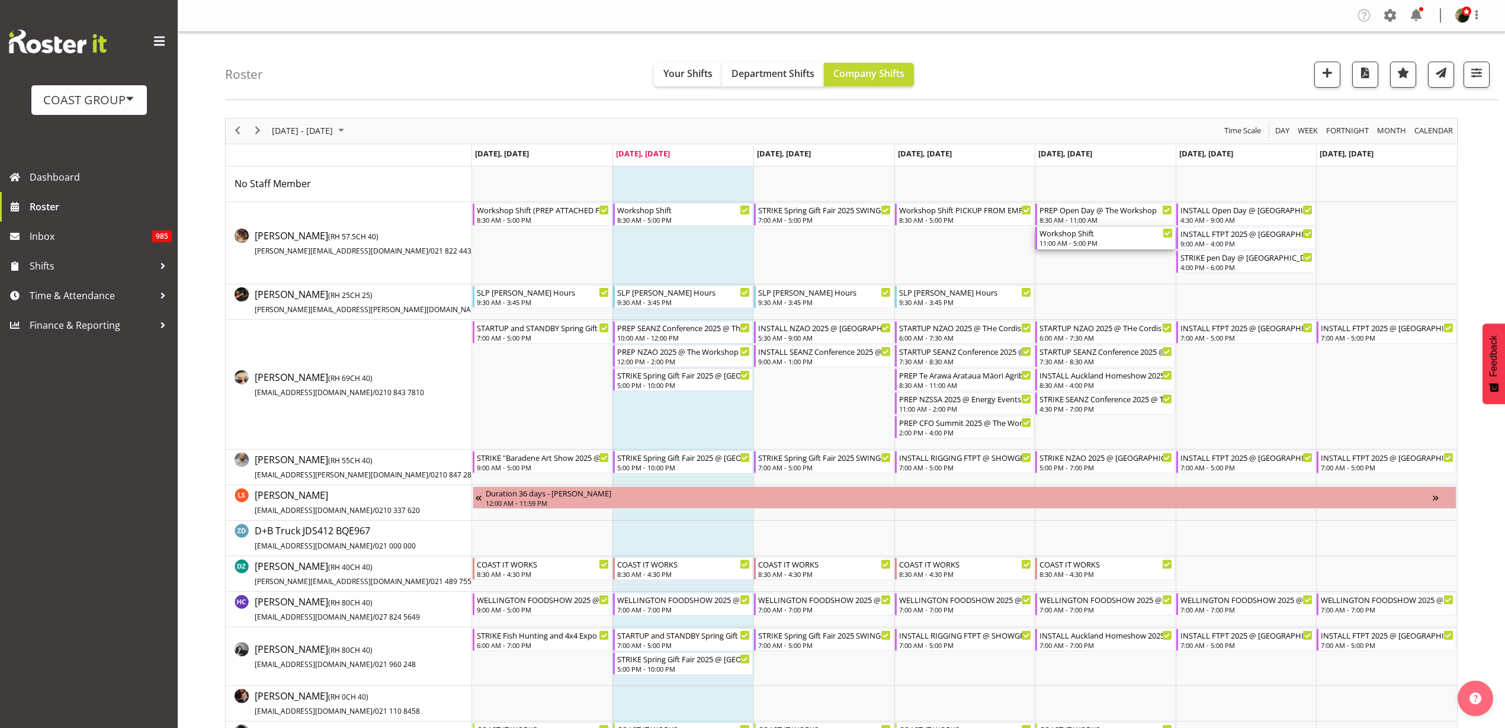
click at [1077, 244] on div "11:00 AM - 5:00 PM" at bounding box center [1105, 242] width 133 height 9
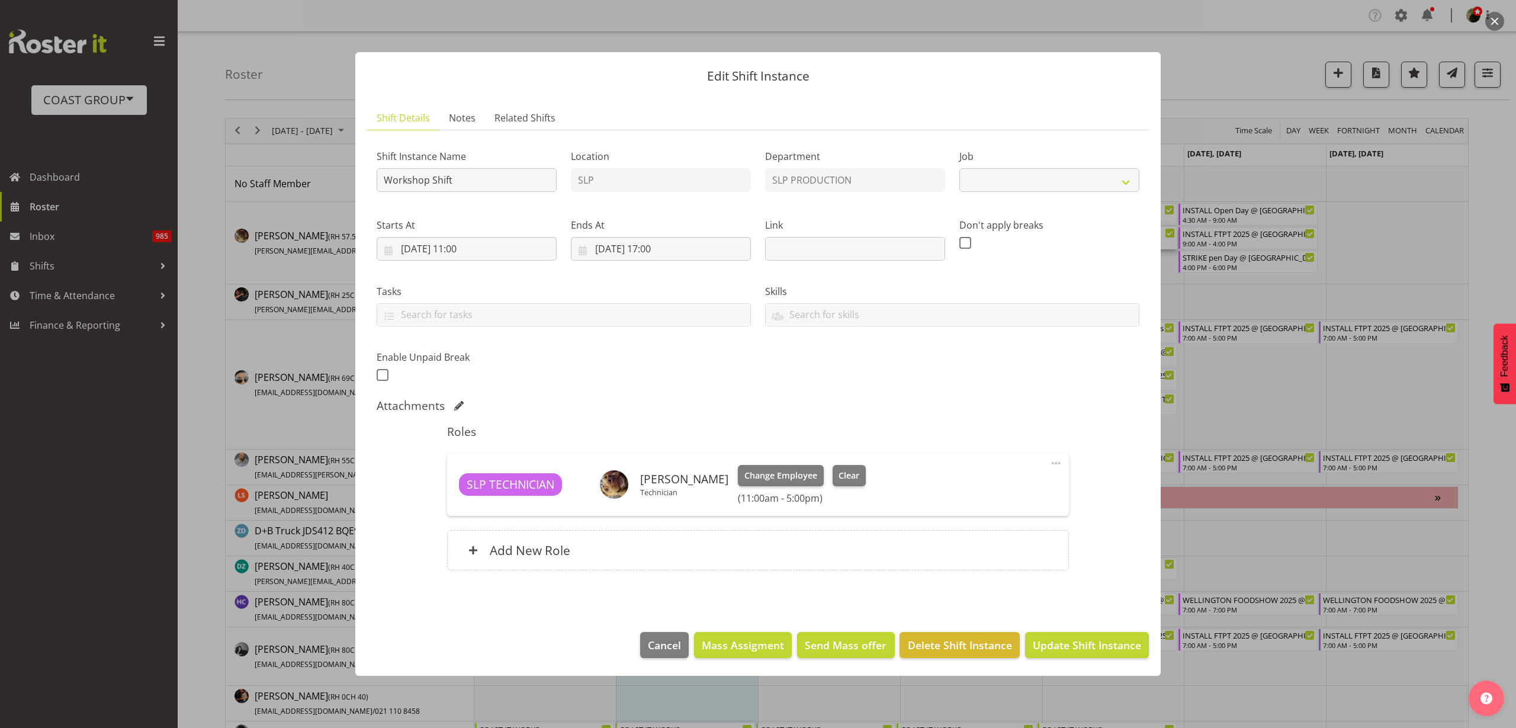
select select "55"
click at [946, 641] on span "Delete Shift Instance" at bounding box center [960, 644] width 104 height 15
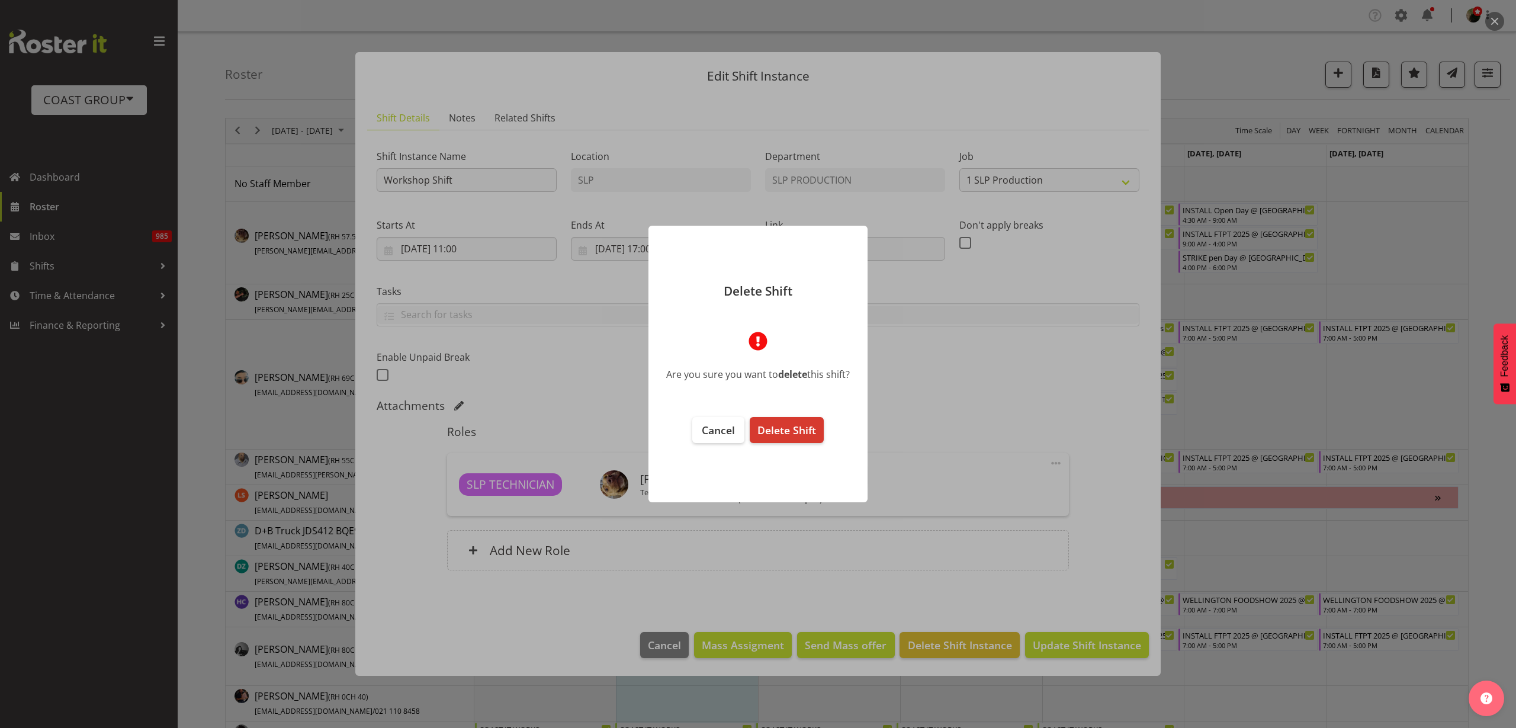
click at [800, 429] on span "Delete Shift" at bounding box center [786, 430] width 59 height 14
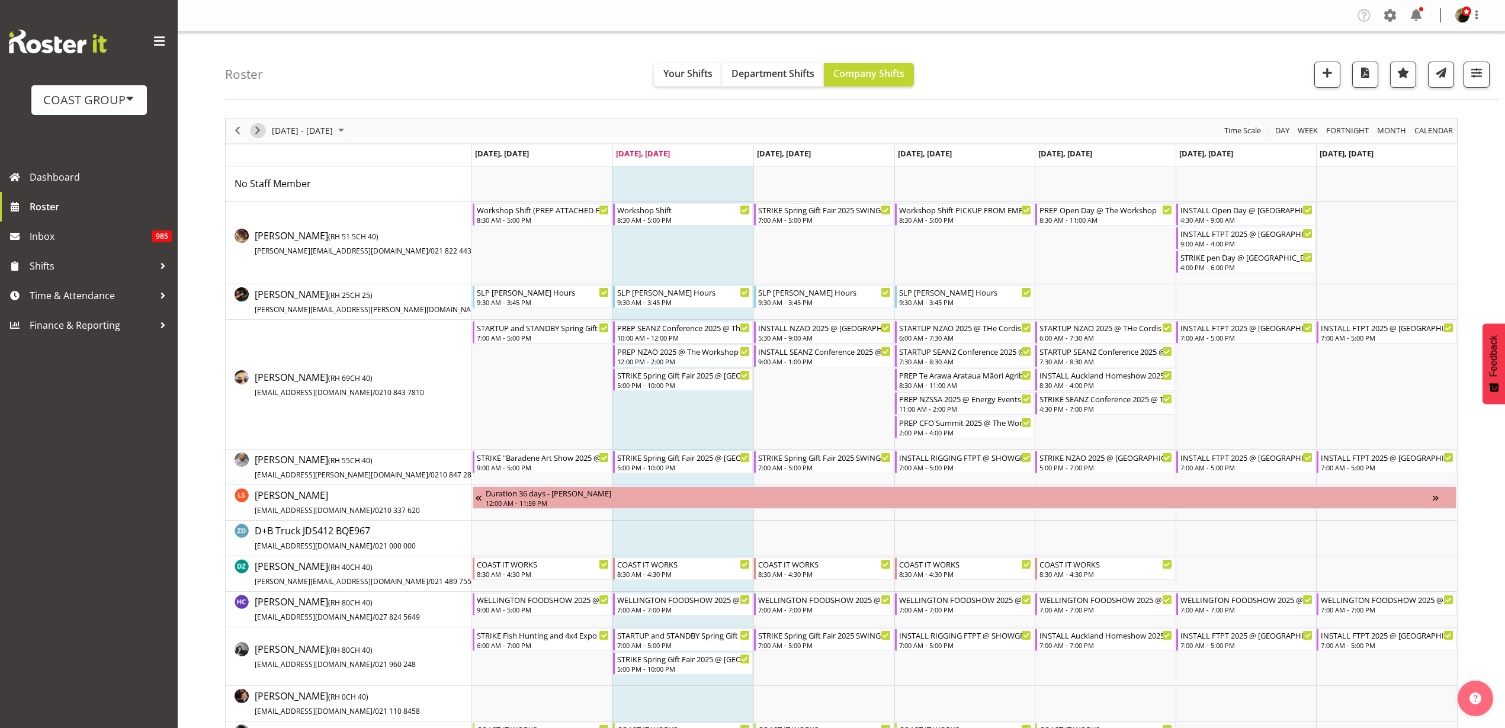
click at [263, 131] on span "Next" at bounding box center [257, 130] width 14 height 15
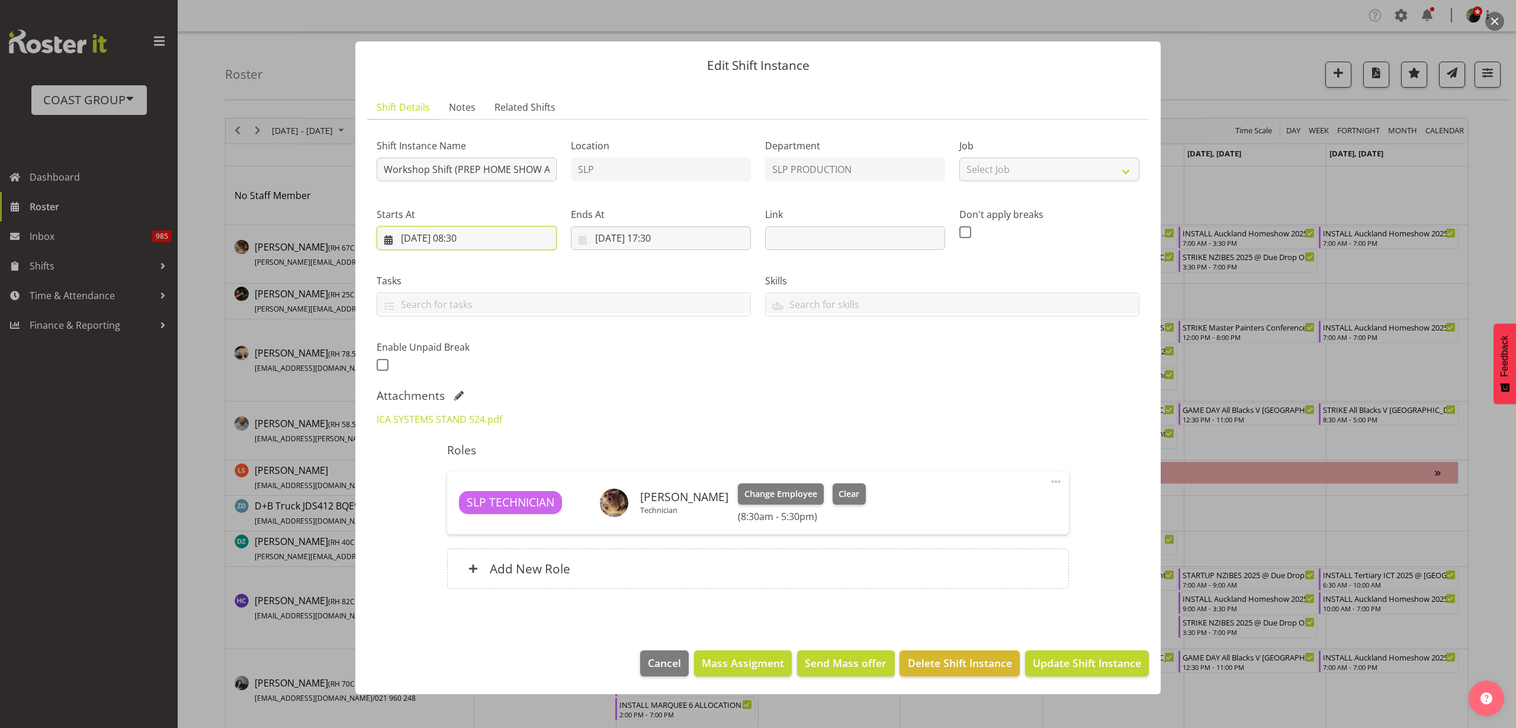
click at [452, 235] on input "01/09/2025, 08:30" at bounding box center [467, 238] width 180 height 24
click at [397, 274] on span at bounding box center [401, 272] width 14 height 14
select select "7"
click at [530, 423] on span "29" at bounding box center [528, 422] width 9 height 11
type input "29/08/2025, 08:30"
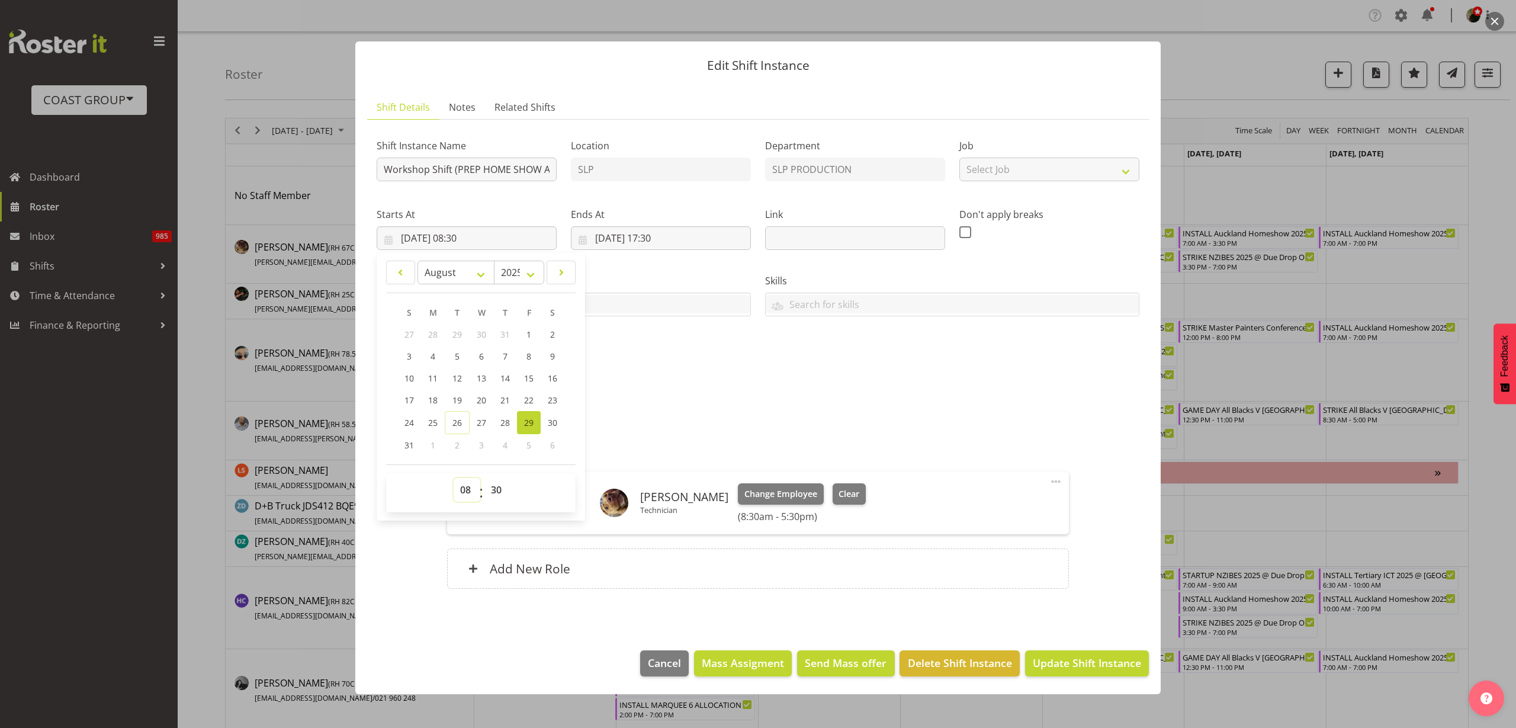
click at [467, 488] on select "00 01 02 03 04 05 06 07 08 09 10 11 12 13 14 15 16 17 18 19 20 21 22 23" at bounding box center [467, 490] width 27 height 24
select select "11"
click at [454, 478] on select "00 01 02 03 04 05 06 07 08 09 10 11 12 13 14 15 16 17 18 19 20 21 22 23" at bounding box center [467, 490] width 27 height 24
type input "29/08/2025, 11:30"
select select "0"
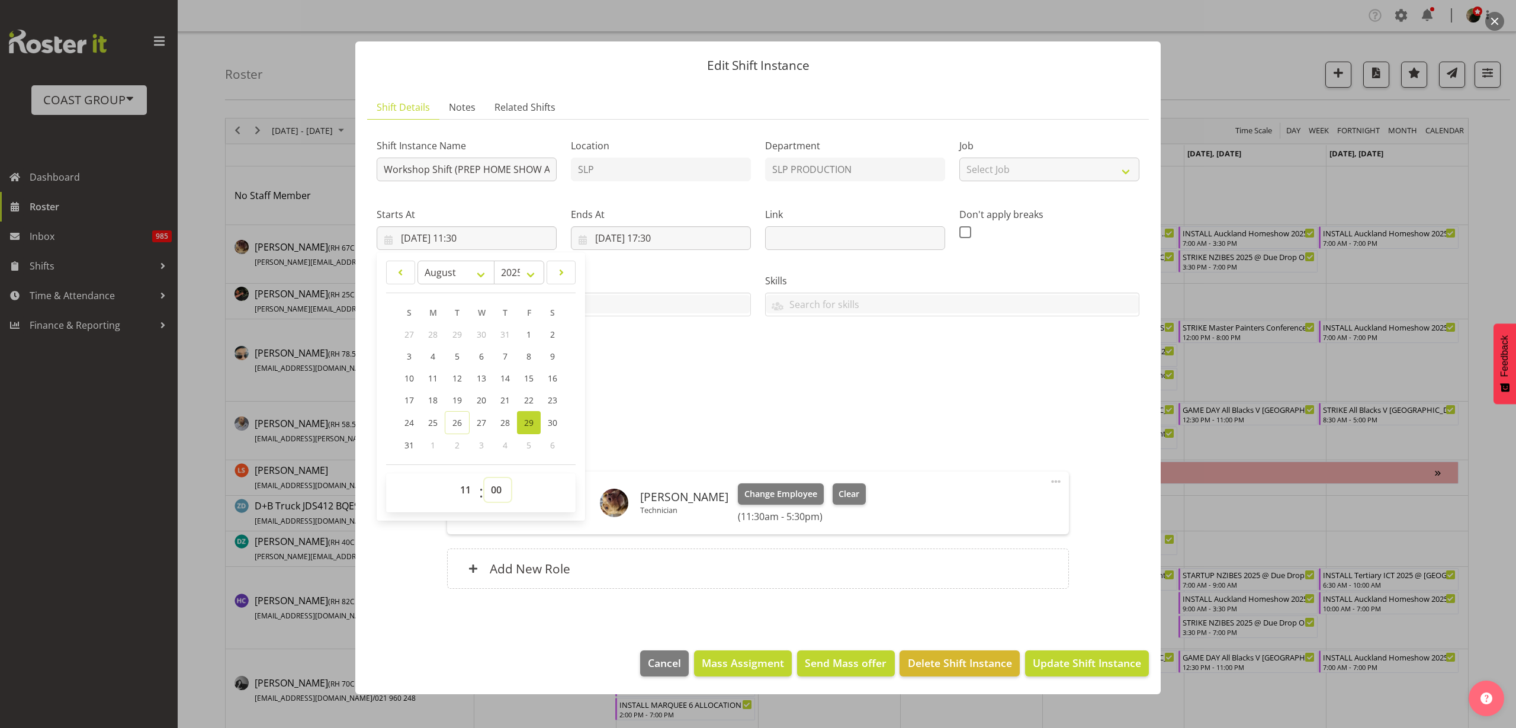
type input "29/08/2025, 11:00"
click at [670, 243] on input "01/09/2025, 17:30" at bounding box center [661, 238] width 180 height 24
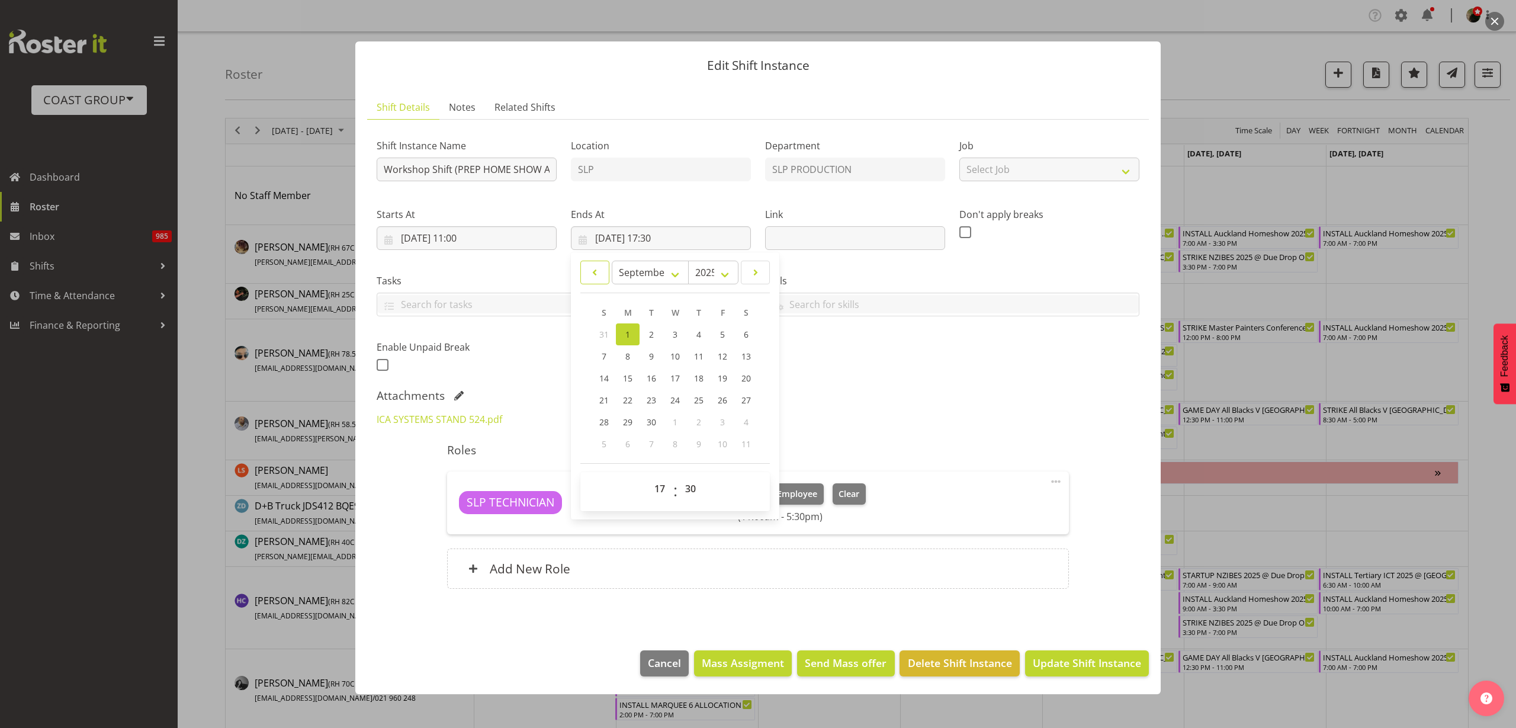
click at [594, 268] on span at bounding box center [595, 272] width 14 height 14
select select "7"
click at [728, 425] on span "29" at bounding box center [722, 422] width 9 height 11
type input "29/08/2025, 17:30"
click at [696, 488] on select "00 01 02 03 04 05 06 07 08 09 10 11 12 13 14 15 16 17 18 19 20 21 22 23 24 25 2…" at bounding box center [692, 490] width 27 height 24
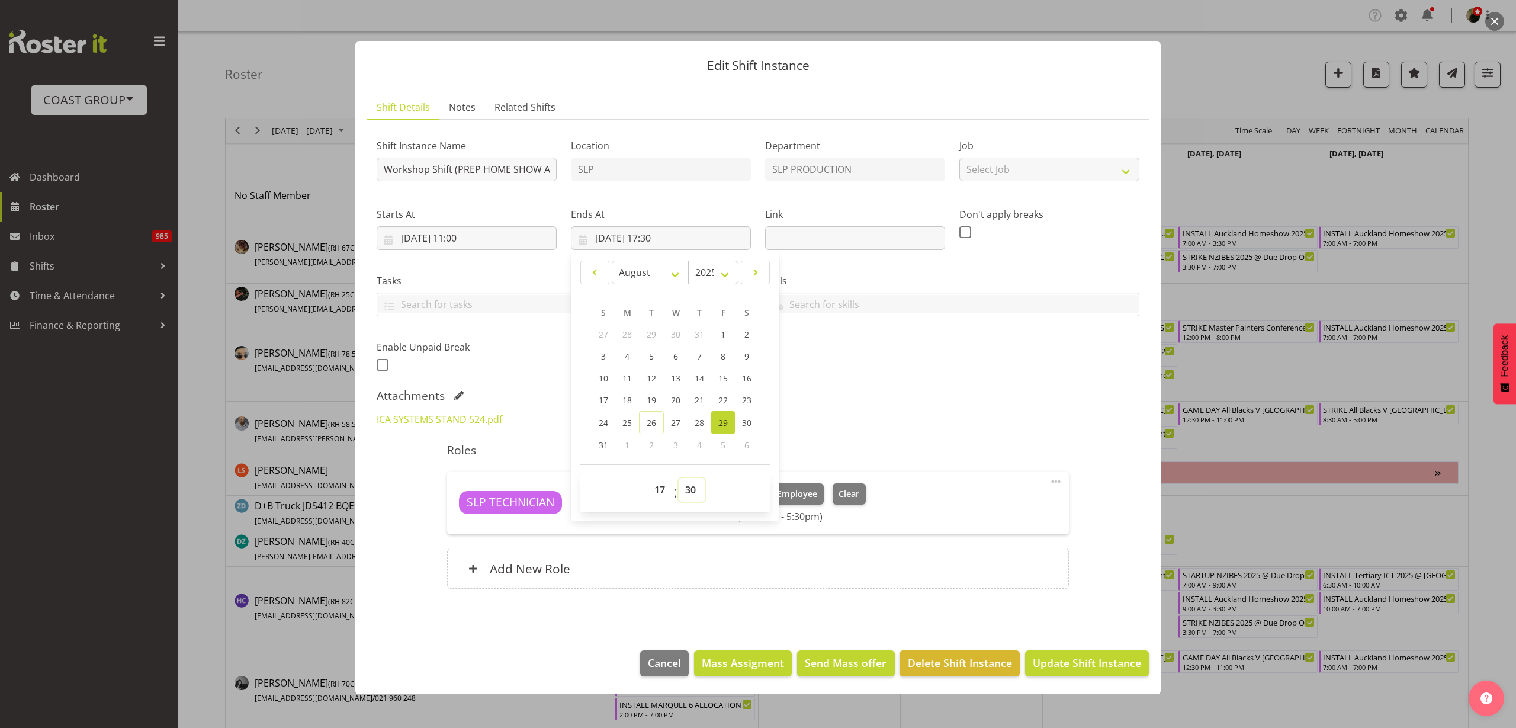
select select "0"
click at [679, 478] on select "00 01 02 03 04 05 06 07 08 09 10 11 12 13 14 15 16 17 18 19 20 21 22 23 24 25 2…" at bounding box center [692, 490] width 27 height 24
type input "29/08/2025, 17:00"
click at [1124, 663] on span "Update Shift Instance" at bounding box center [1087, 662] width 108 height 15
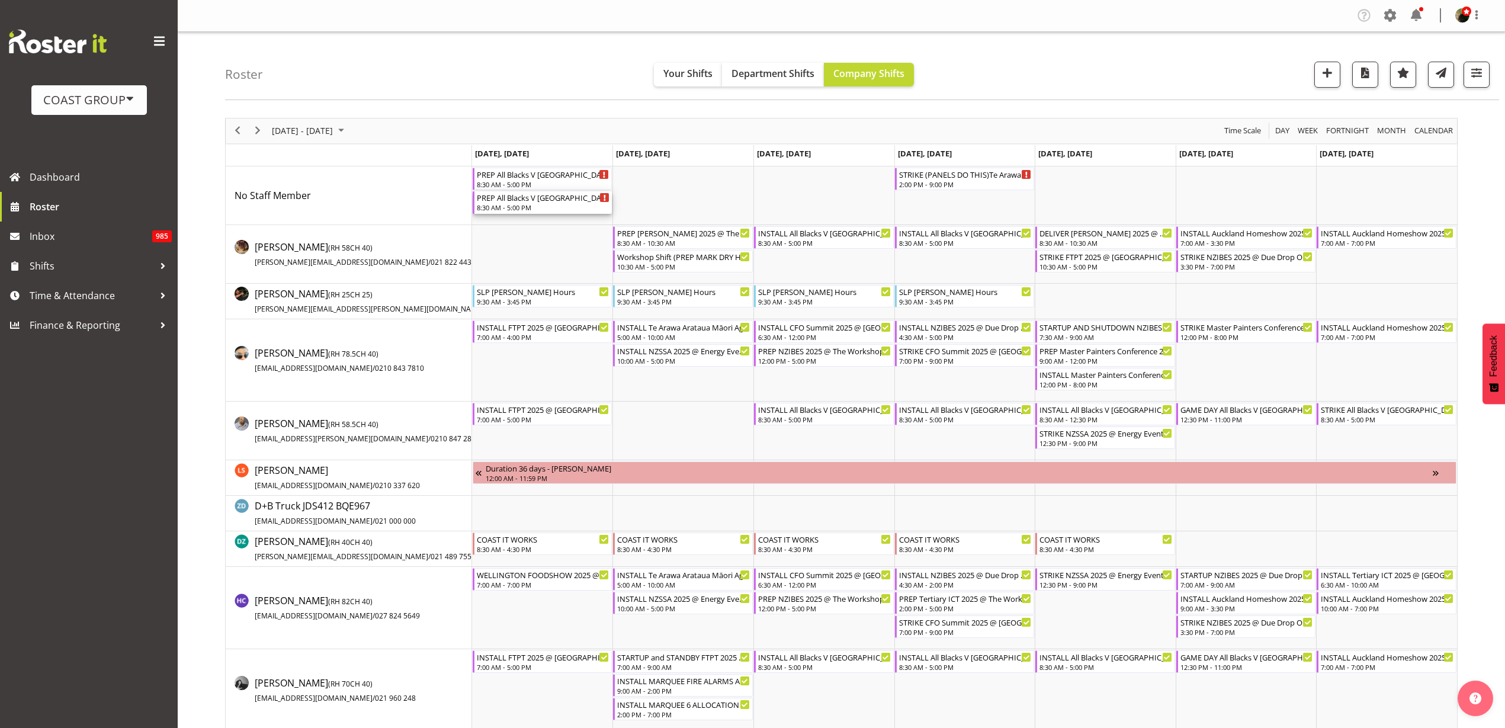
click at [551, 201] on div "PREP All Blacks V [GEOGRAPHIC_DATA] 2025 @ [GEOGRAPHIC_DATA]" at bounding box center [543, 197] width 133 height 12
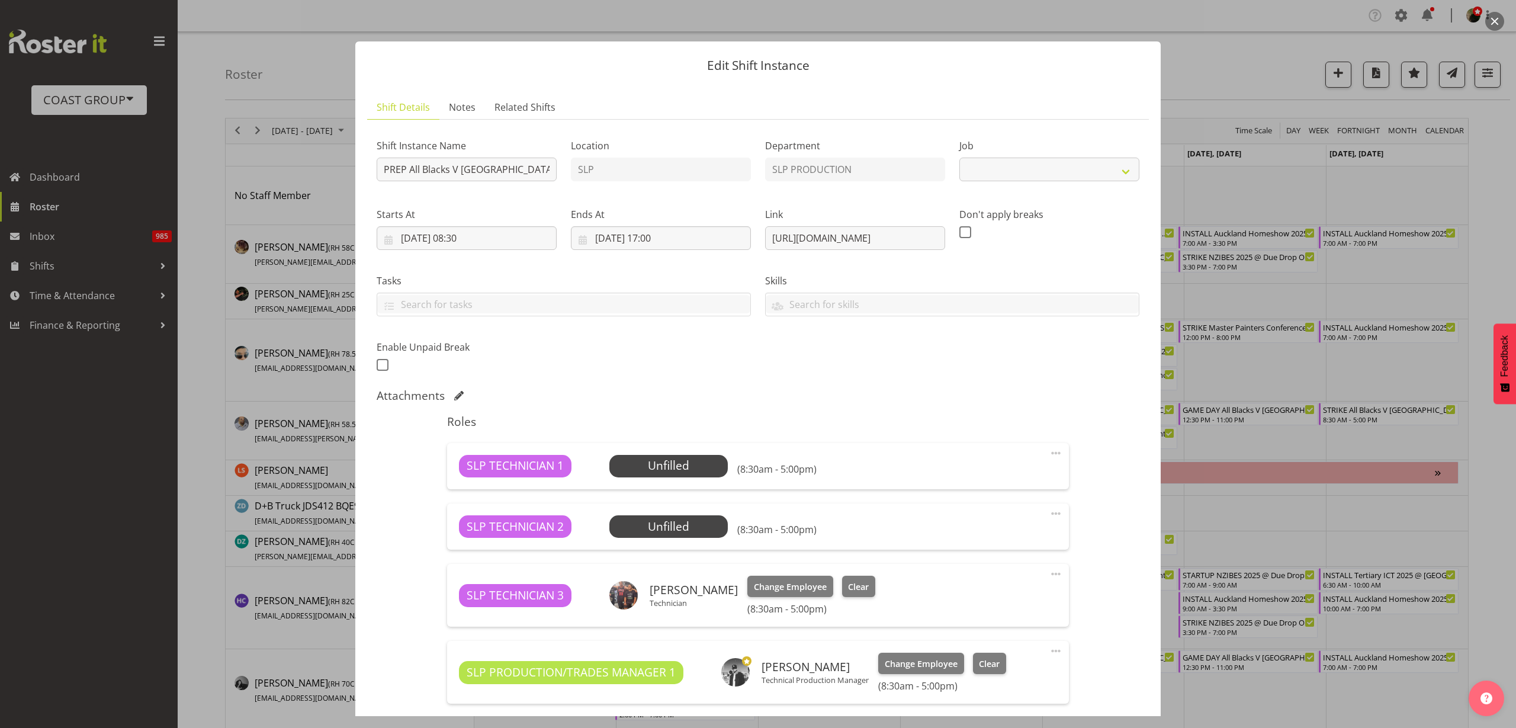
select select "10197"
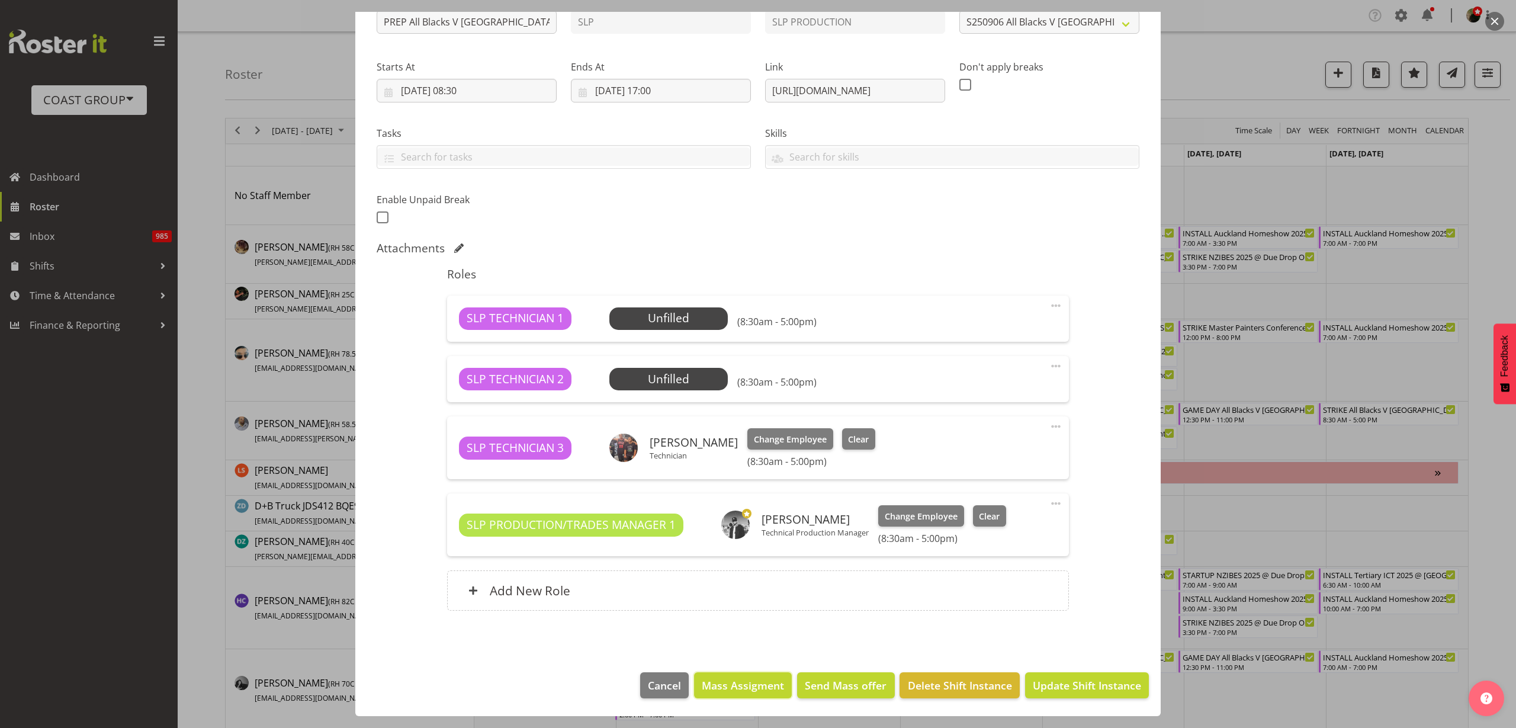
click at [740, 689] on span "Mass Assigment" at bounding box center [743, 684] width 82 height 15
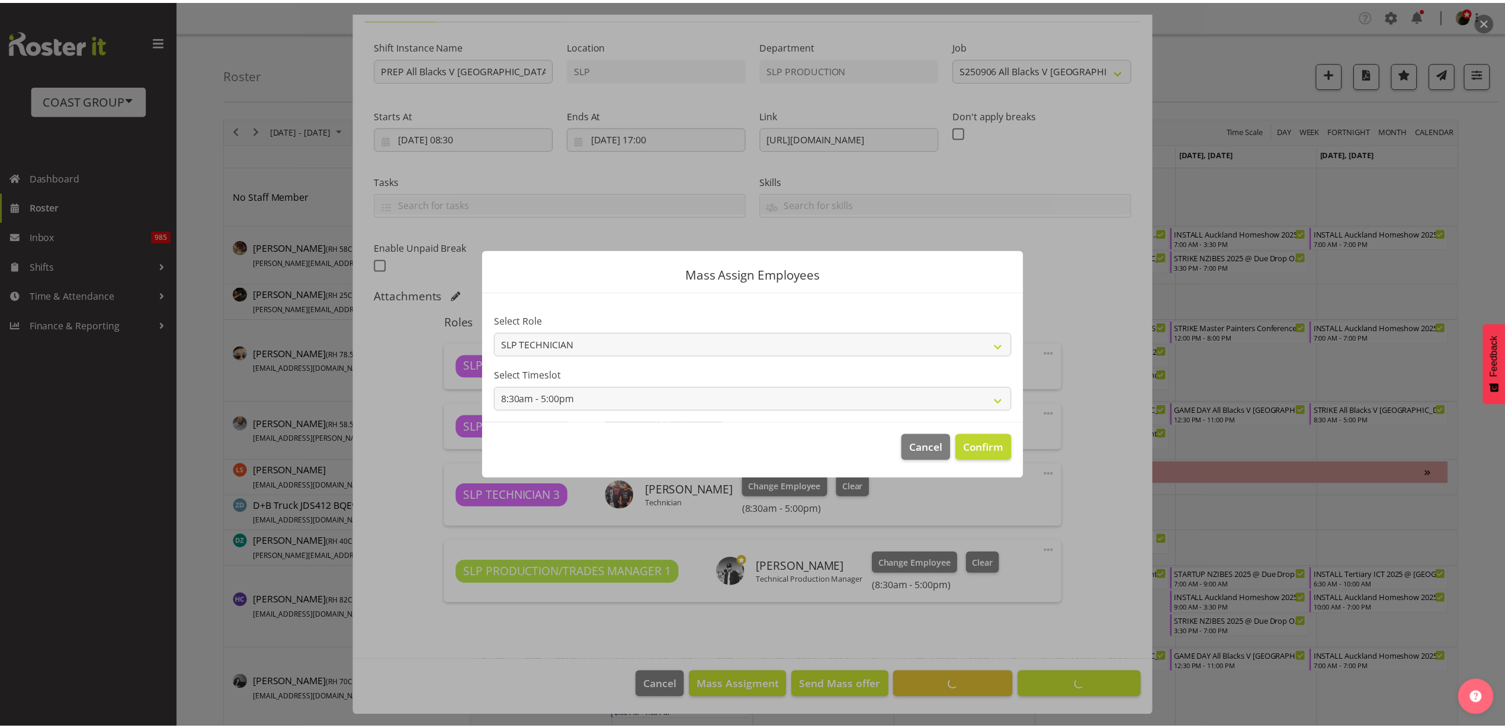
scroll to position [100, 0]
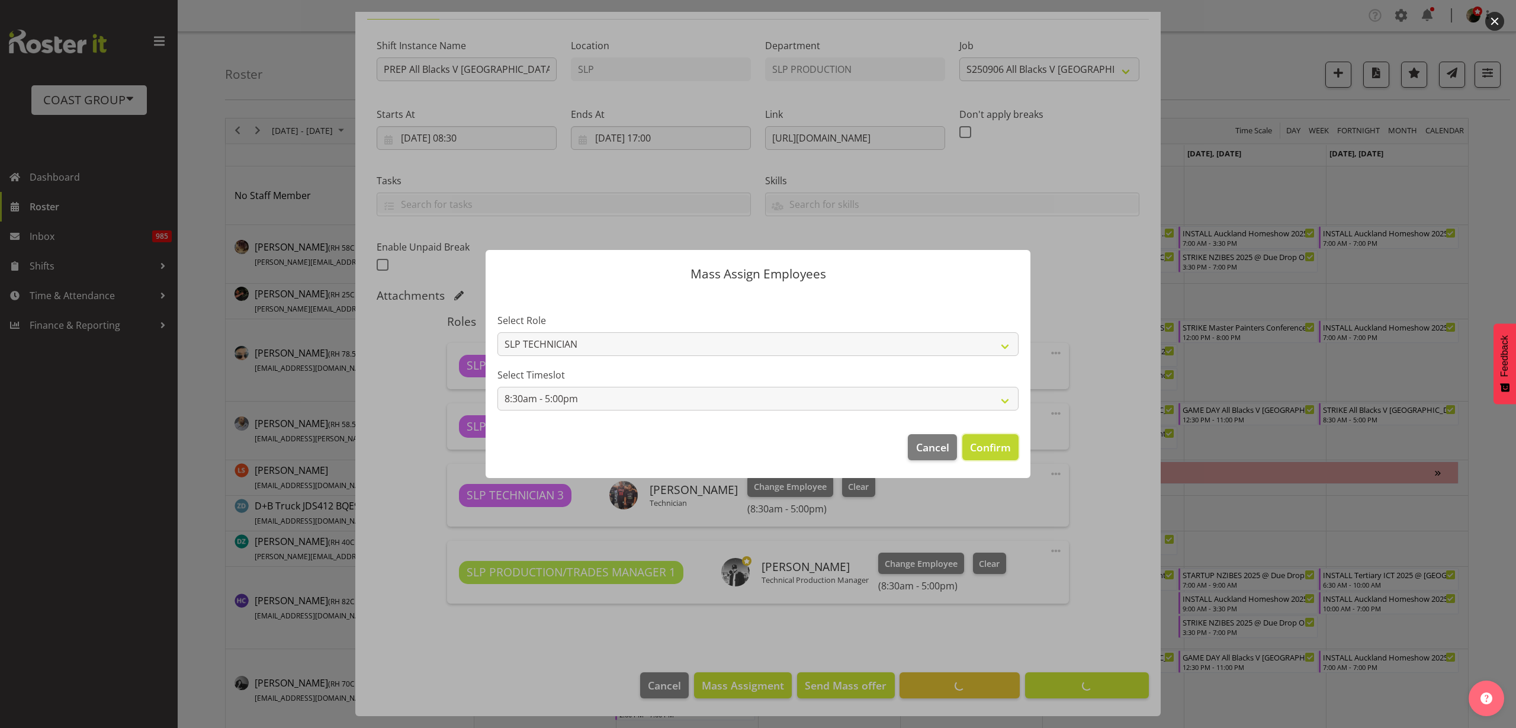
click at [994, 445] on span "Confirm" at bounding box center [990, 446] width 41 height 15
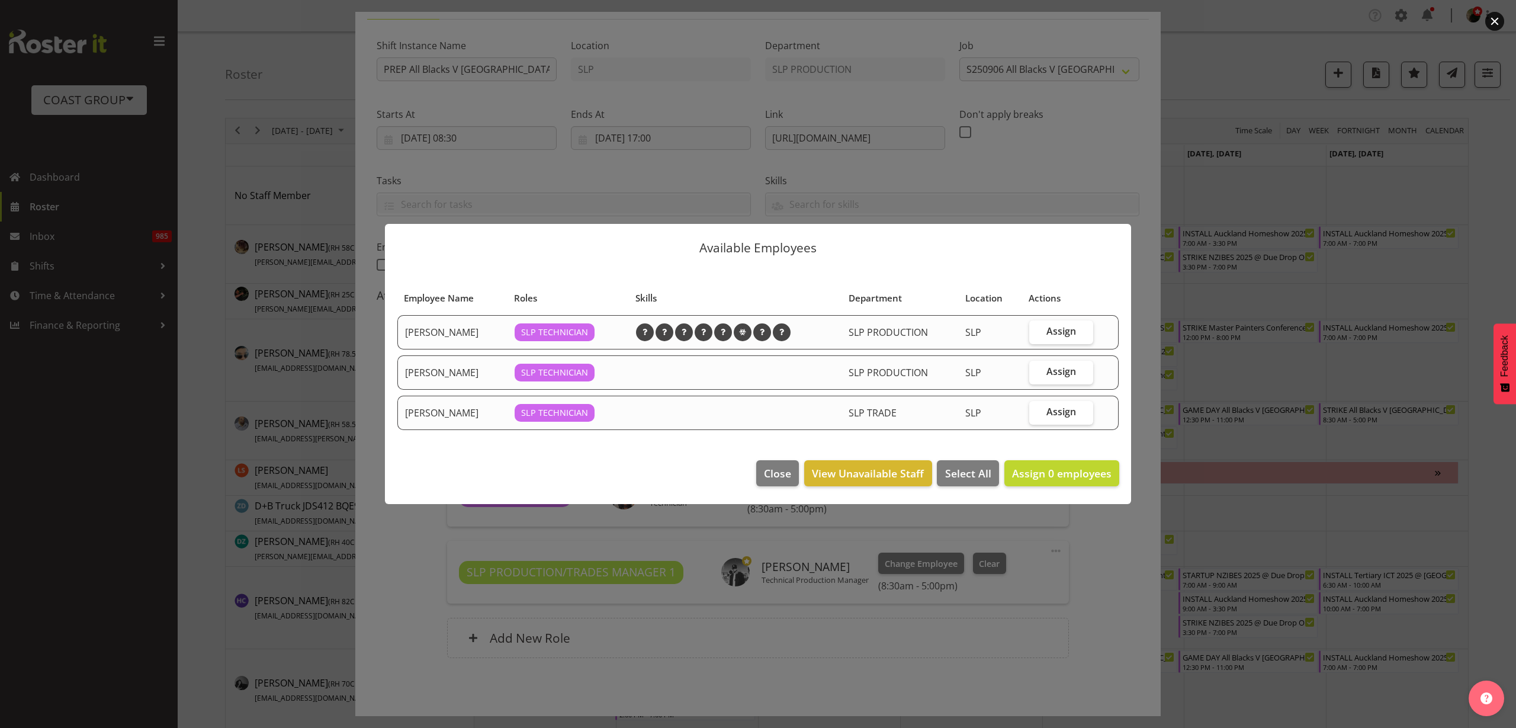
click at [1069, 331] on span "Assign" at bounding box center [1061, 331] width 30 height 12
click at [1037, 331] on input "Assign" at bounding box center [1033, 331] width 8 height 8
checkbox input "true"
click at [1069, 468] on span "Assign 1 employees" at bounding box center [1061, 473] width 99 height 14
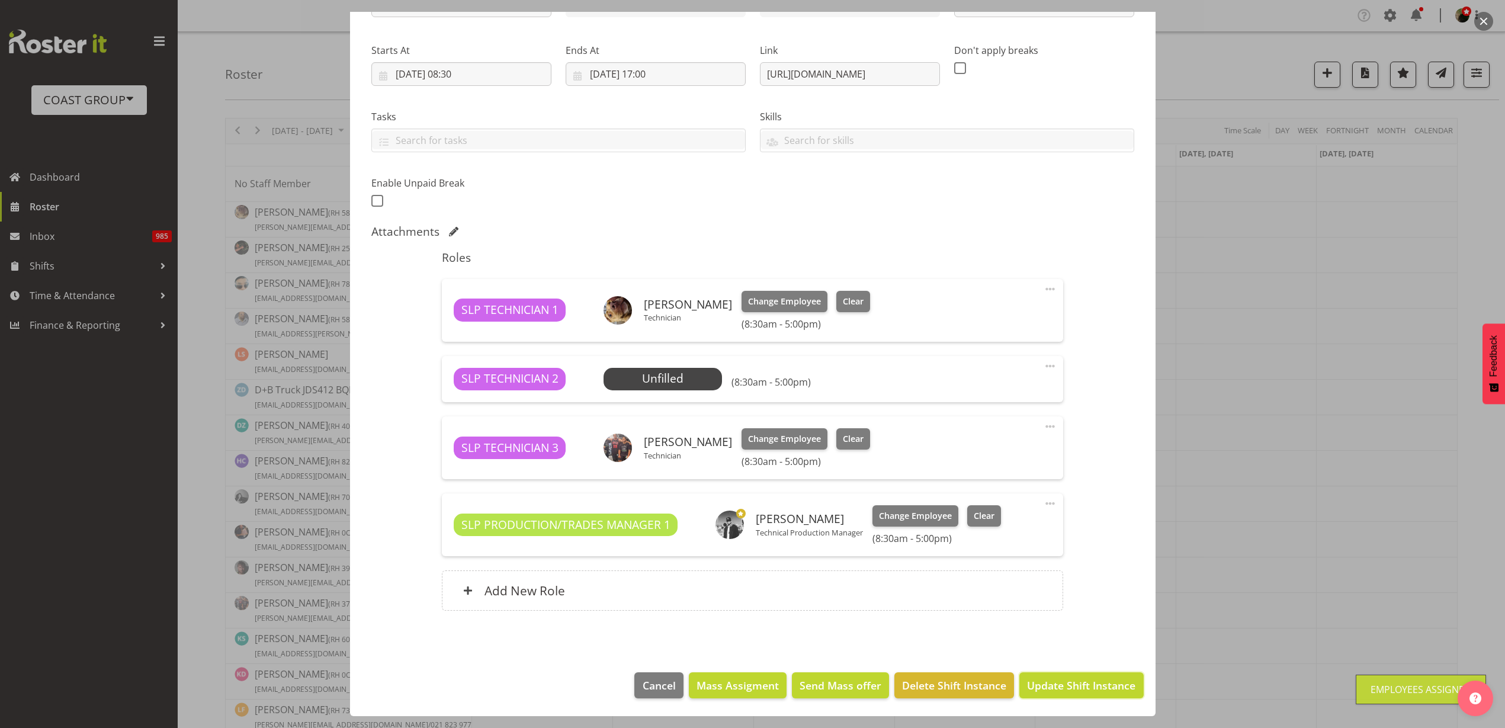
click at [1053, 684] on span "Update Shift Instance" at bounding box center [1081, 684] width 108 height 15
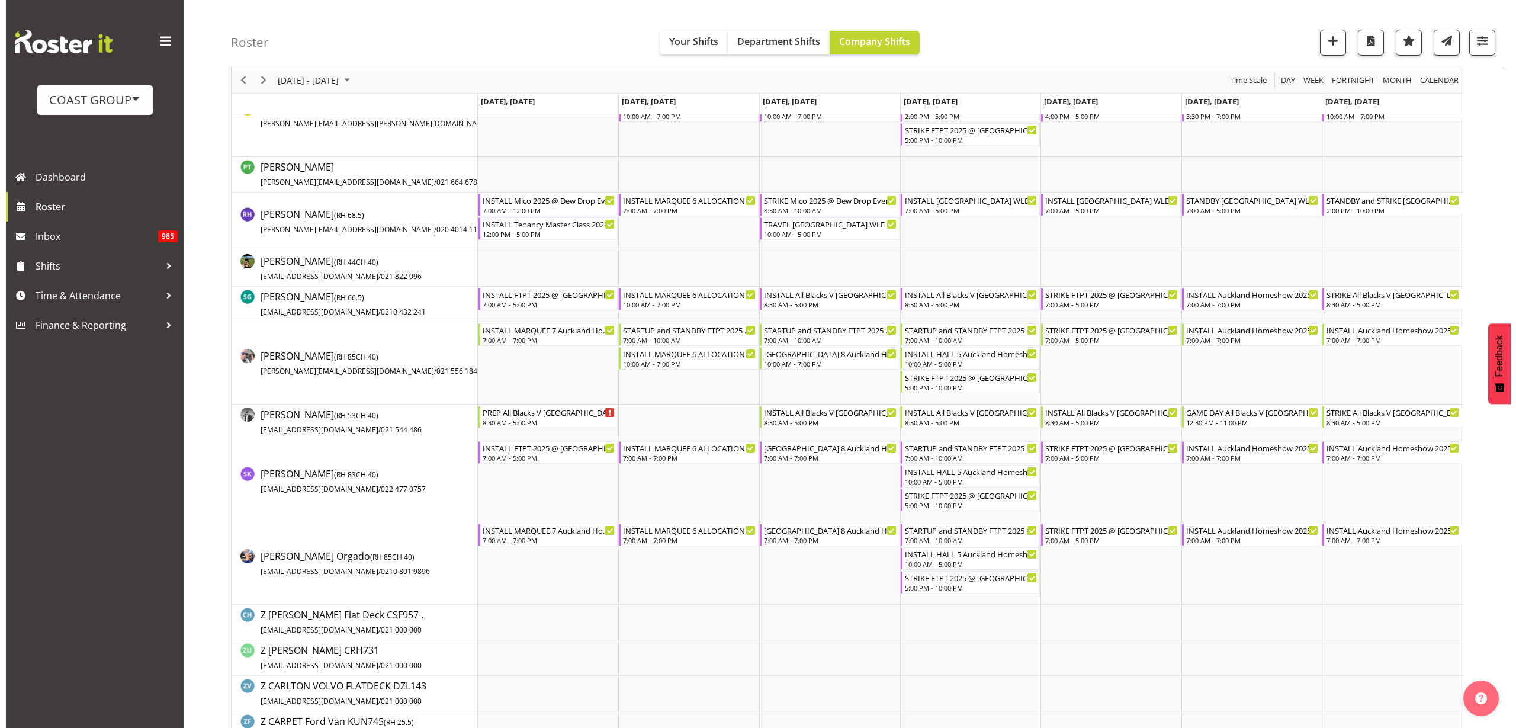
scroll to position [1129, 0]
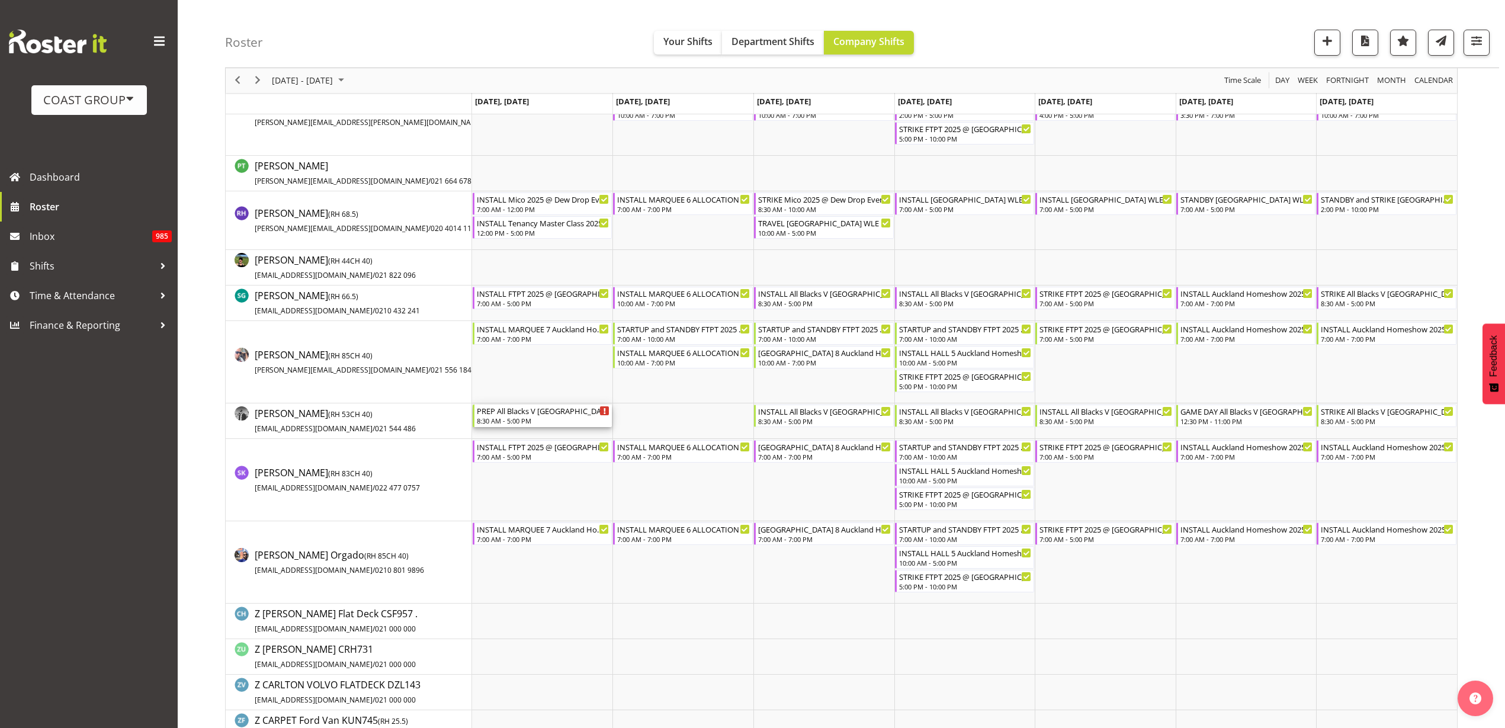
click at [522, 413] on div "PREP All Blacks V [GEOGRAPHIC_DATA] 2025 @ [GEOGRAPHIC_DATA]" at bounding box center [543, 410] width 133 height 12
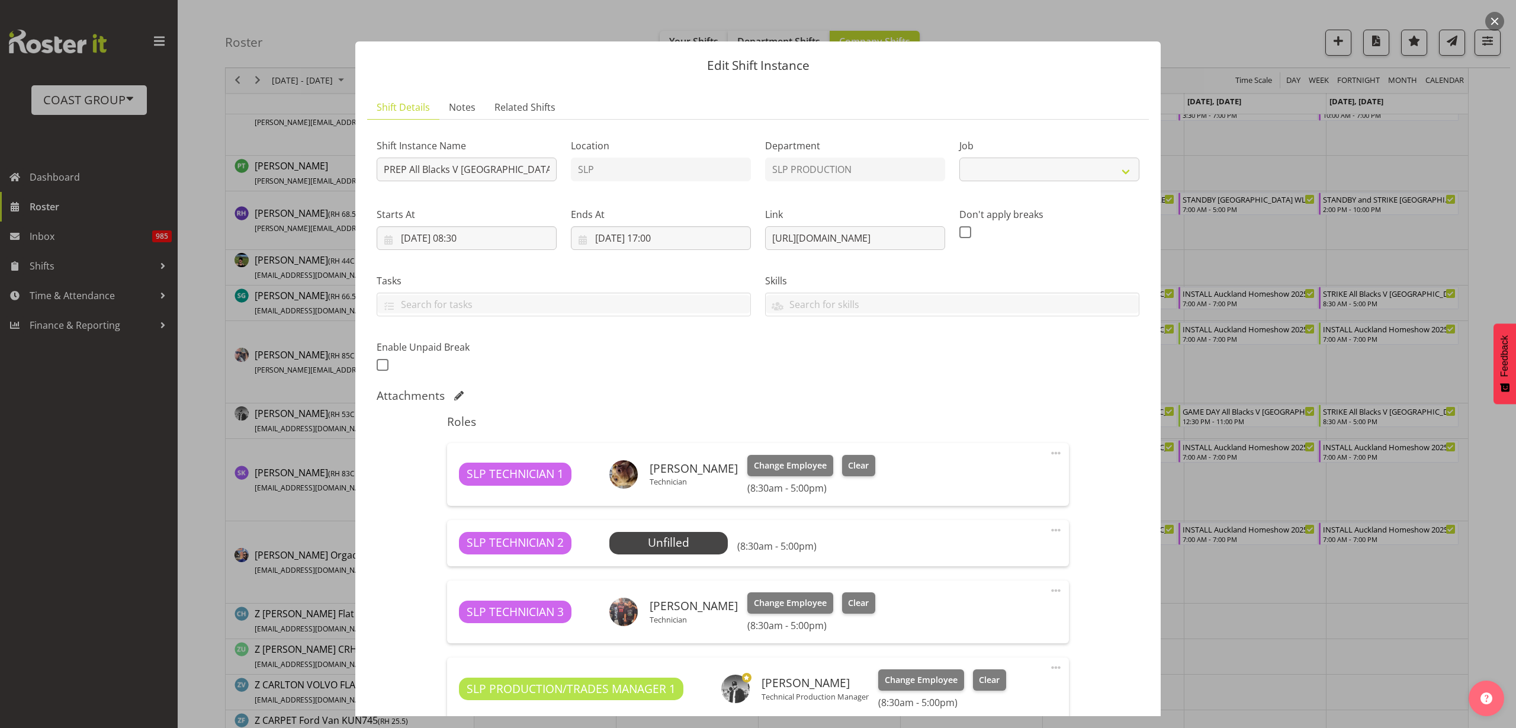
select select "10197"
click at [1049, 528] on span at bounding box center [1056, 530] width 14 height 14
click at [974, 594] on link "Delete" at bounding box center [1006, 598] width 114 height 21
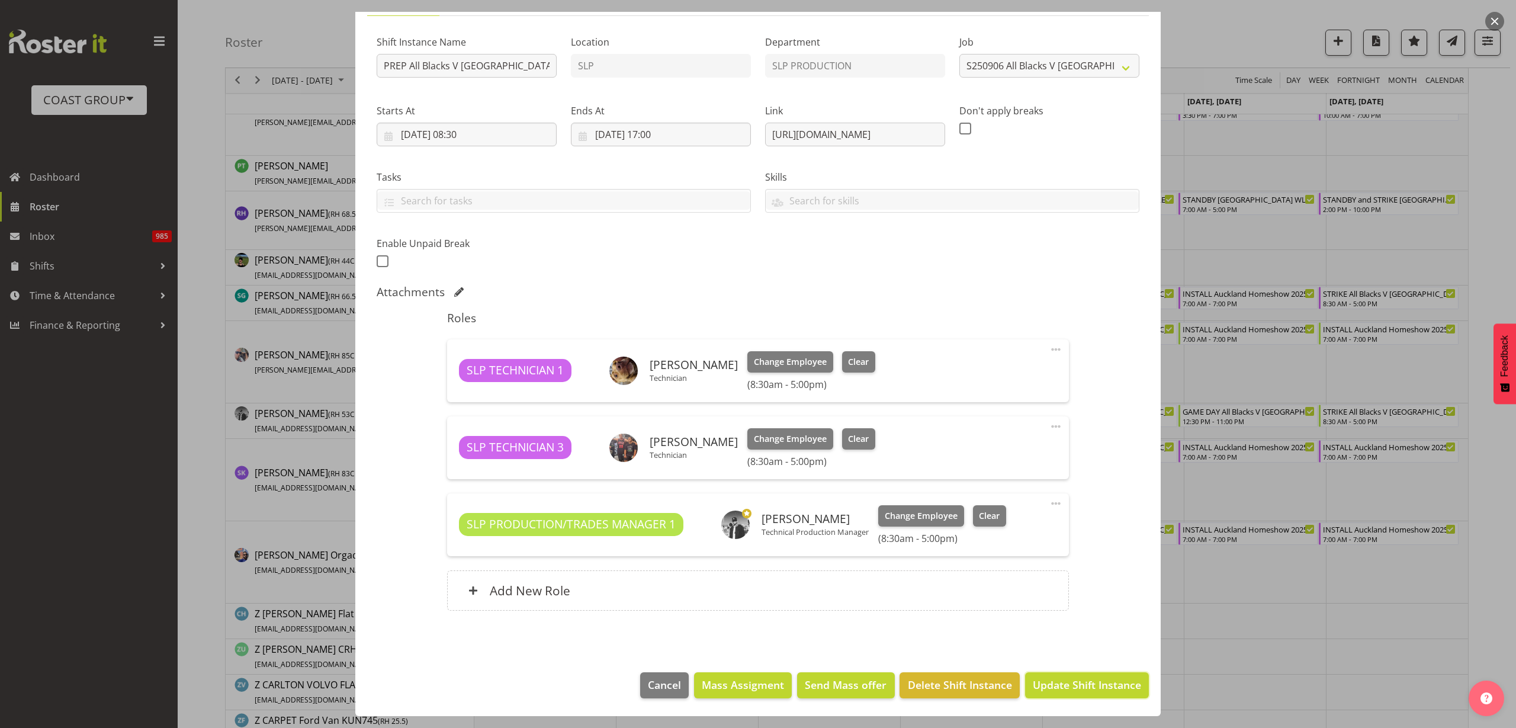
click at [1078, 684] on span "Update Shift Instance" at bounding box center [1087, 684] width 108 height 15
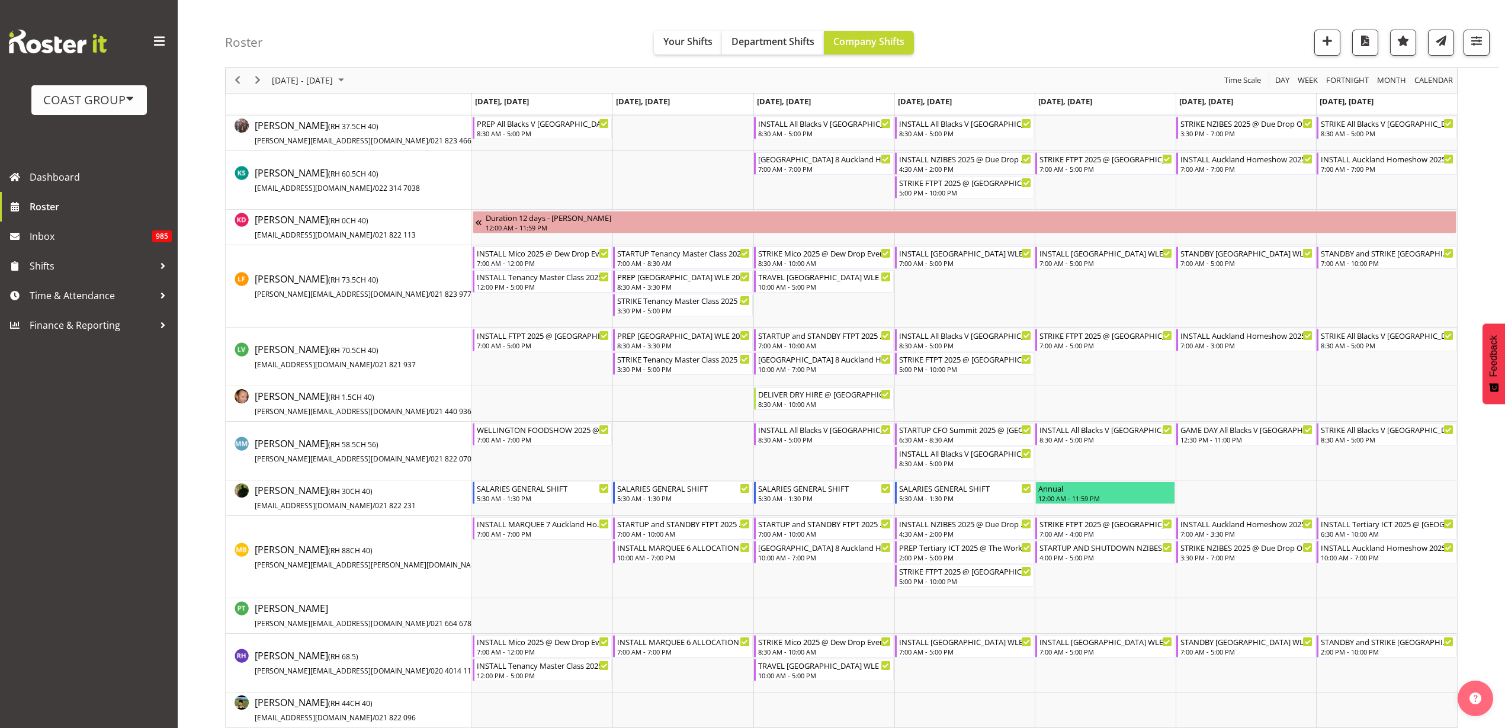
scroll to position [683, 0]
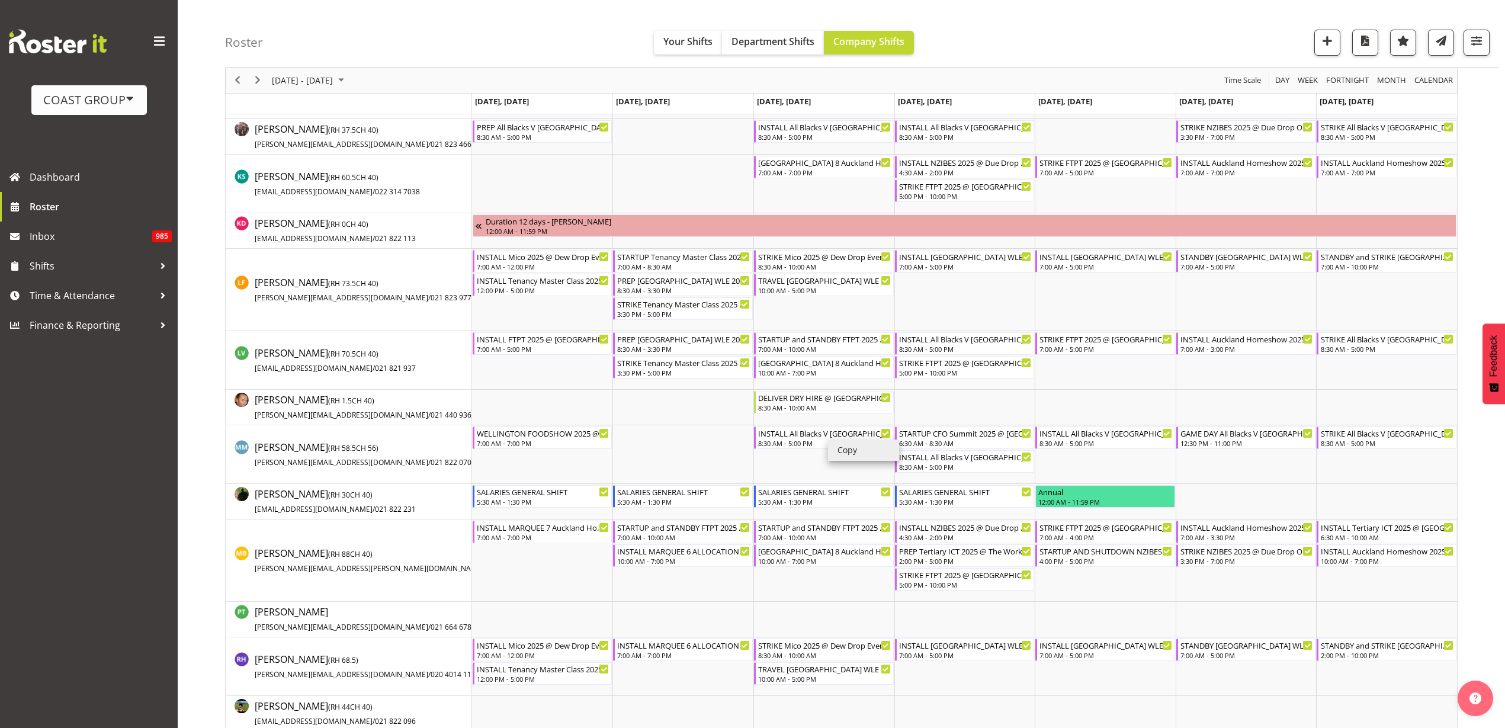
click at [860, 452] on li "Copy" at bounding box center [863, 449] width 71 height 21
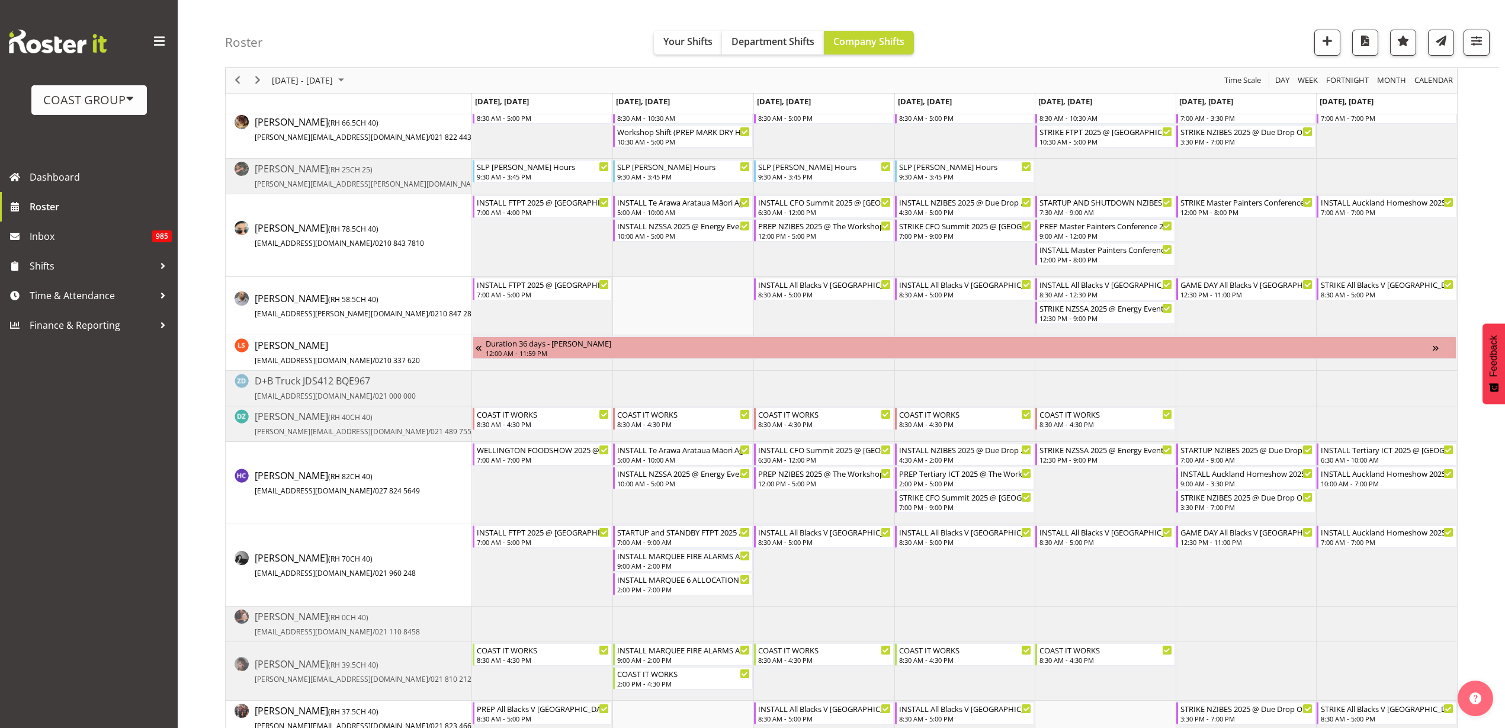
scroll to position [0, 0]
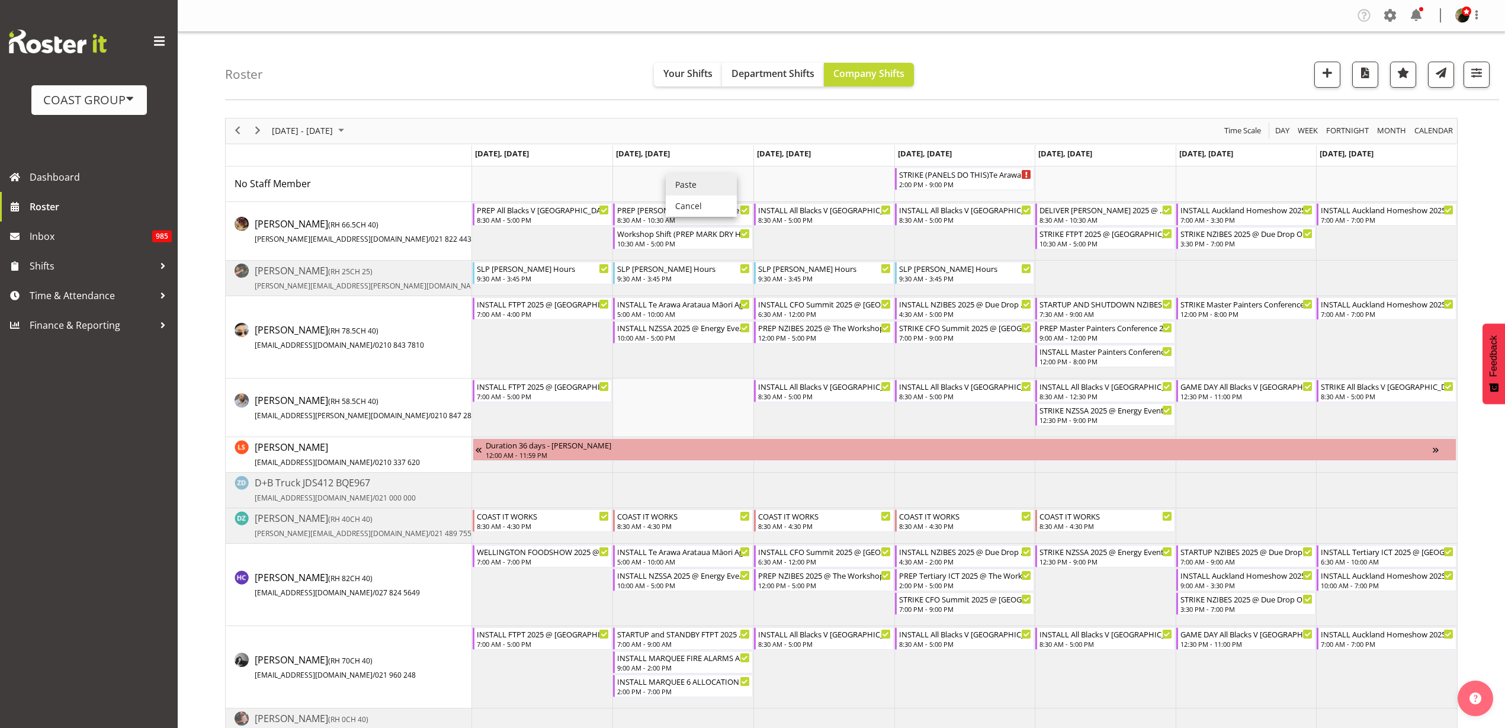
click at [694, 182] on li "Paste" at bounding box center [701, 184] width 71 height 21
click at [653, 179] on div "INSTALL All Blacks V South Africa 2025 @ Eden Park On Site @ TBC 8:30 AM - 5:00…" at bounding box center [683, 179] width 133 height 22
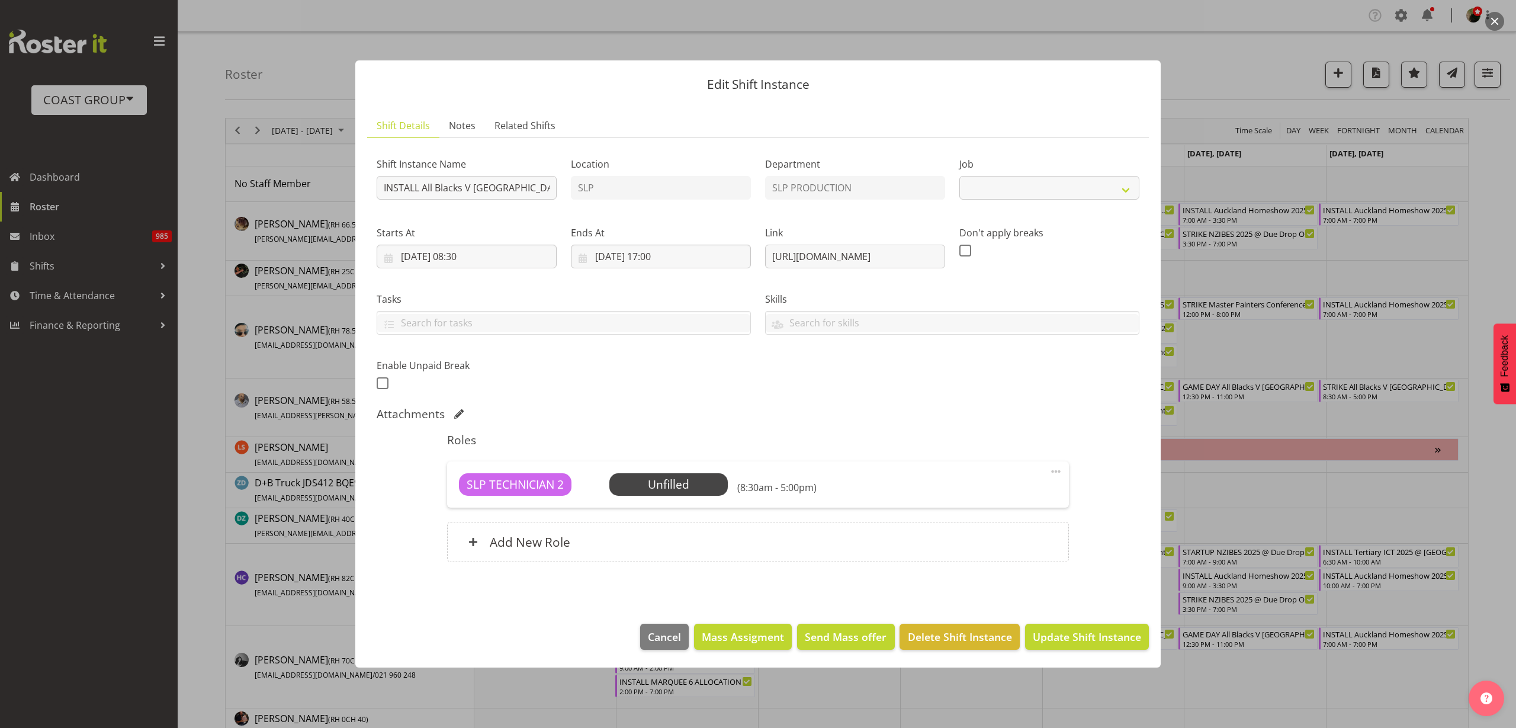
select select "10197"
click at [574, 546] on div "Add New Role" at bounding box center [757, 542] width 621 height 40
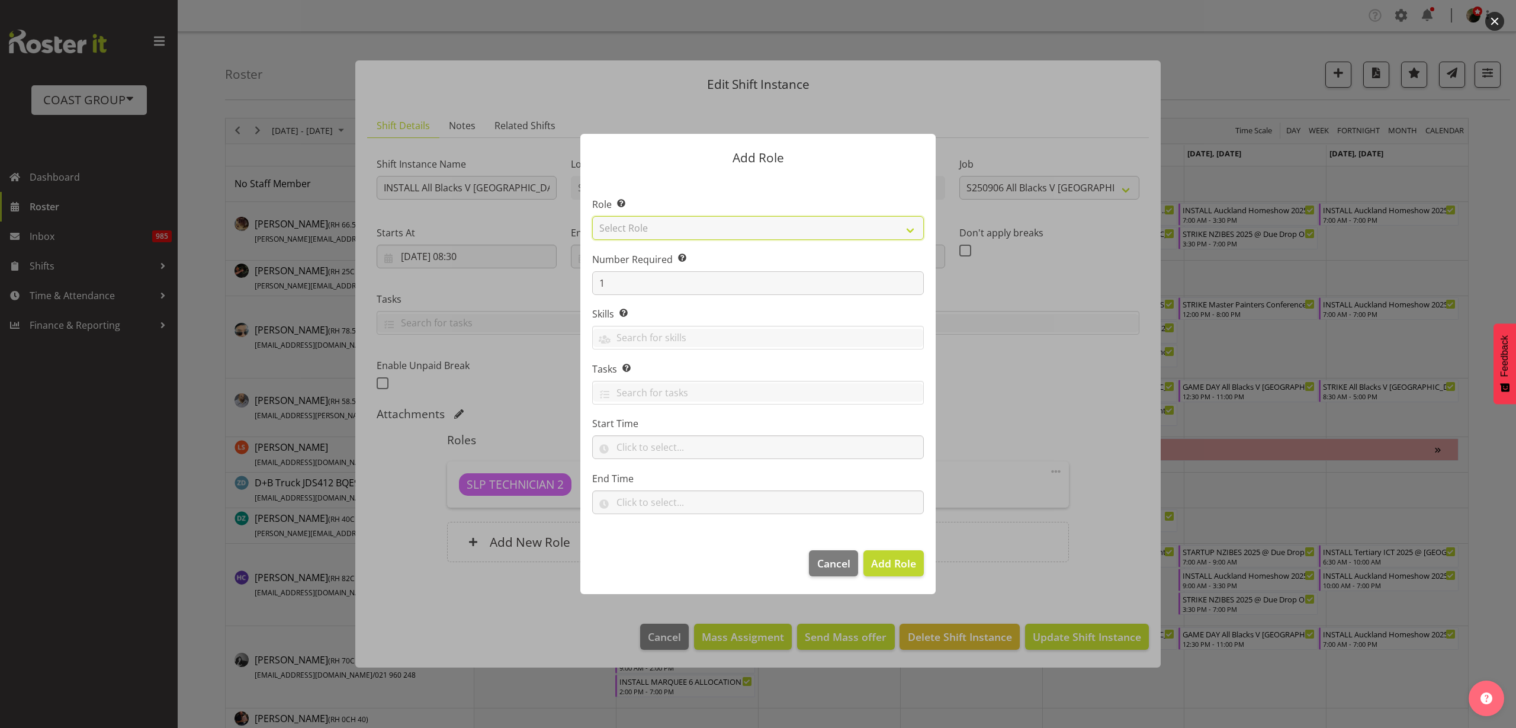
click at [697, 231] on select "Select Role ACCOUNT MANAGER ACCOUNT MANAGER DW ACCOUNTS AKL DIANNA VEHICLES AKL…" at bounding box center [758, 228] width 332 height 24
select select "123"
click at [592, 216] on select "Select Role ACCOUNT MANAGER ACCOUNT MANAGER DW ACCOUNTS AKL DIANNA VEHICLES AKL…" at bounding box center [758, 228] width 332 height 24
drag, startPoint x: 620, startPoint y: 286, endPoint x: 365, endPoint y: 281, distance: 254.6
click at [365, 281] on div "Add Role Role Select the role you wish to add to the shift. ACCOUNT MANAGER ACC…" at bounding box center [758, 364] width 1516 height 728
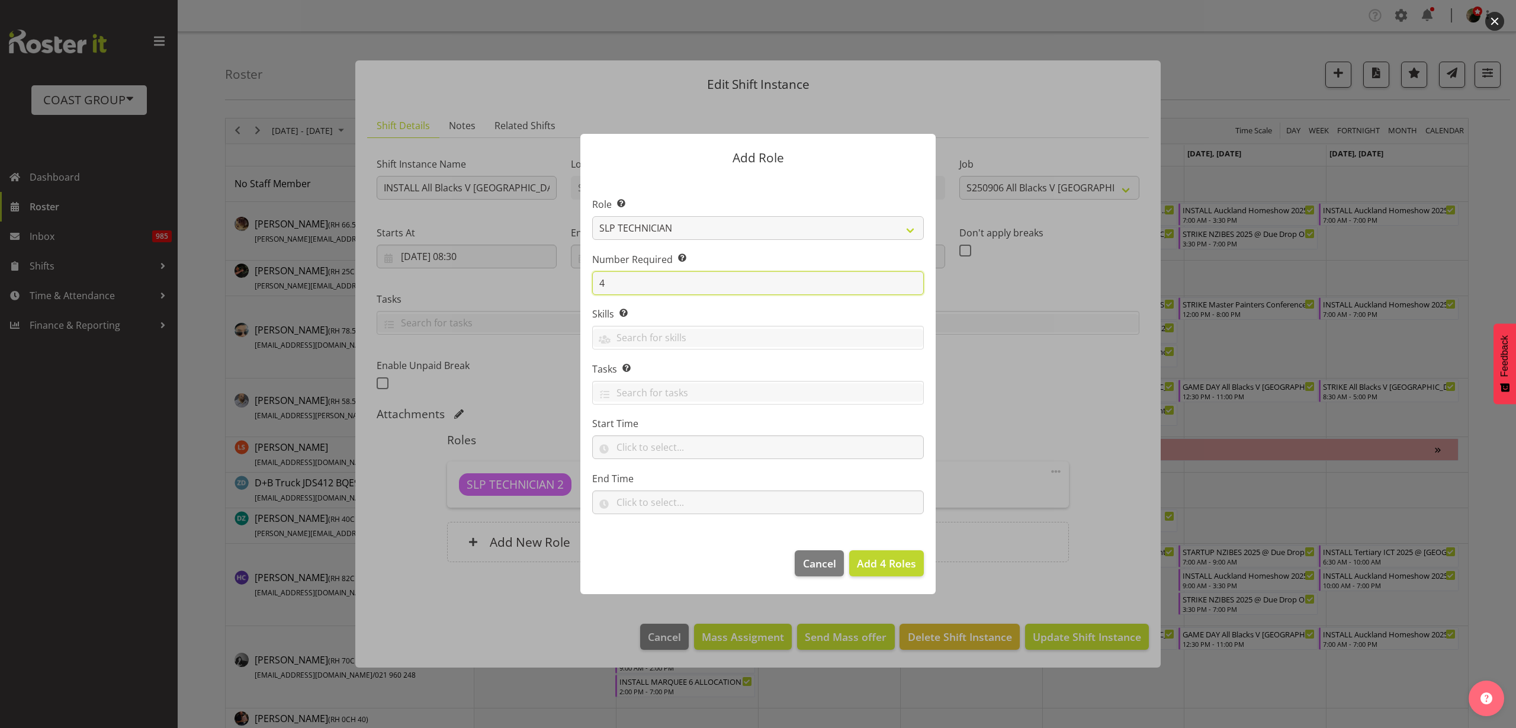
type input "4"
click at [889, 566] on span "Add 4 Roles" at bounding box center [886, 563] width 59 height 14
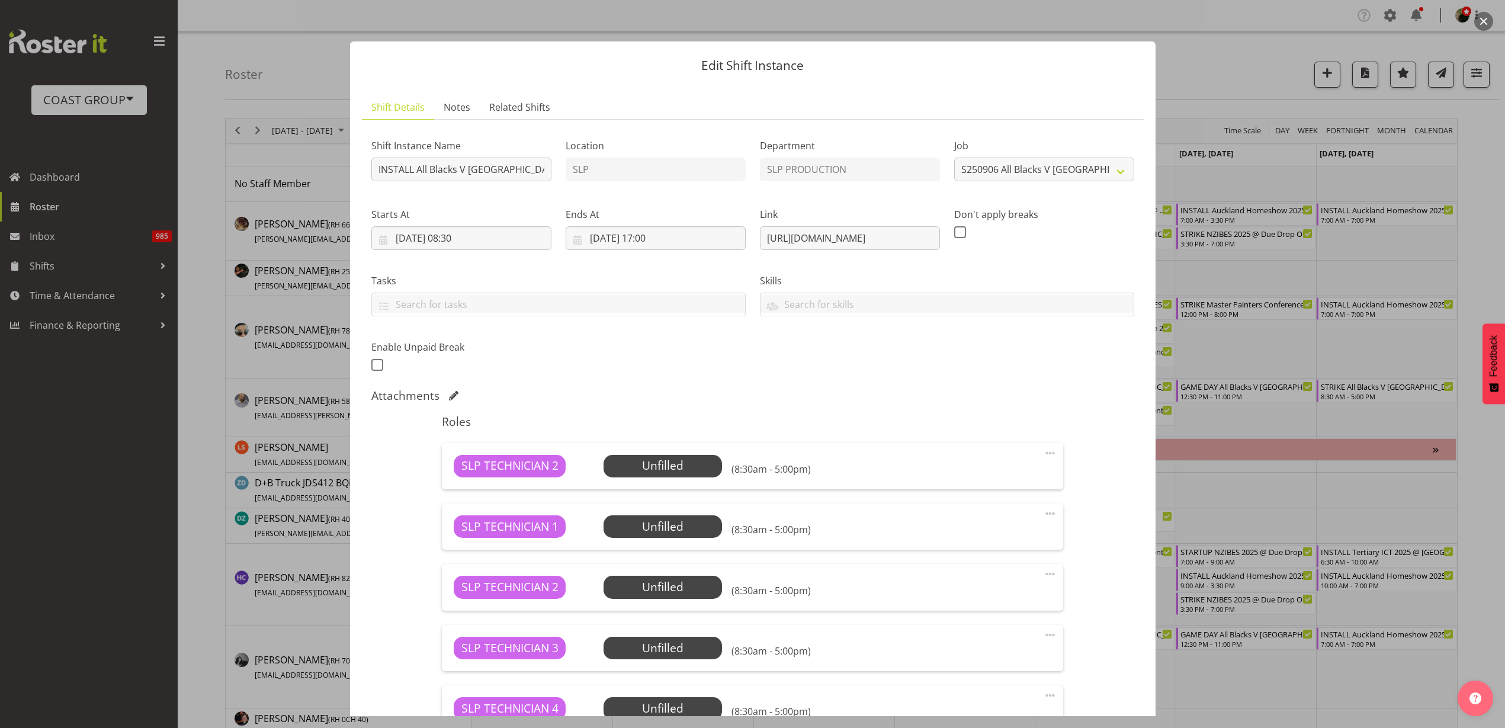
scroll to position [176, 0]
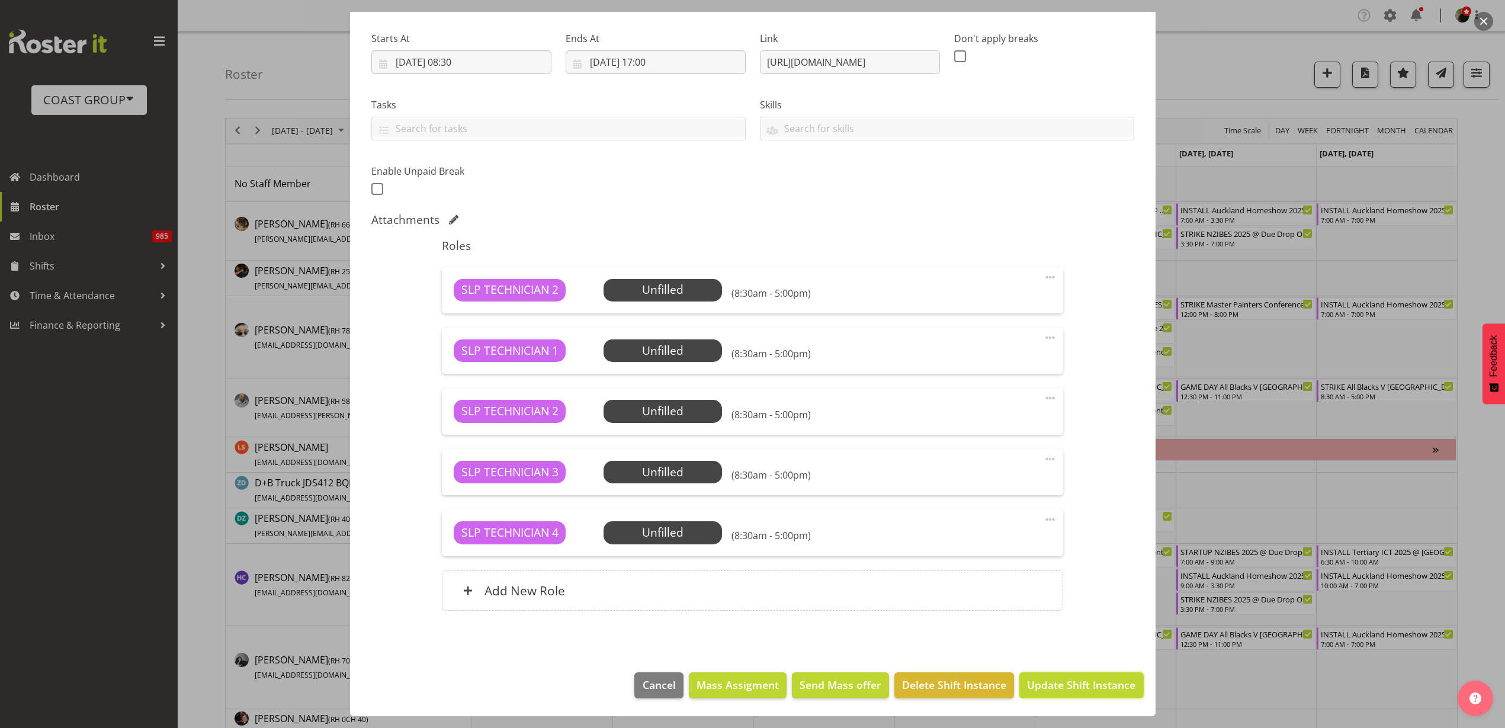
click at [1103, 677] on span "Update Shift Instance" at bounding box center [1081, 684] width 108 height 15
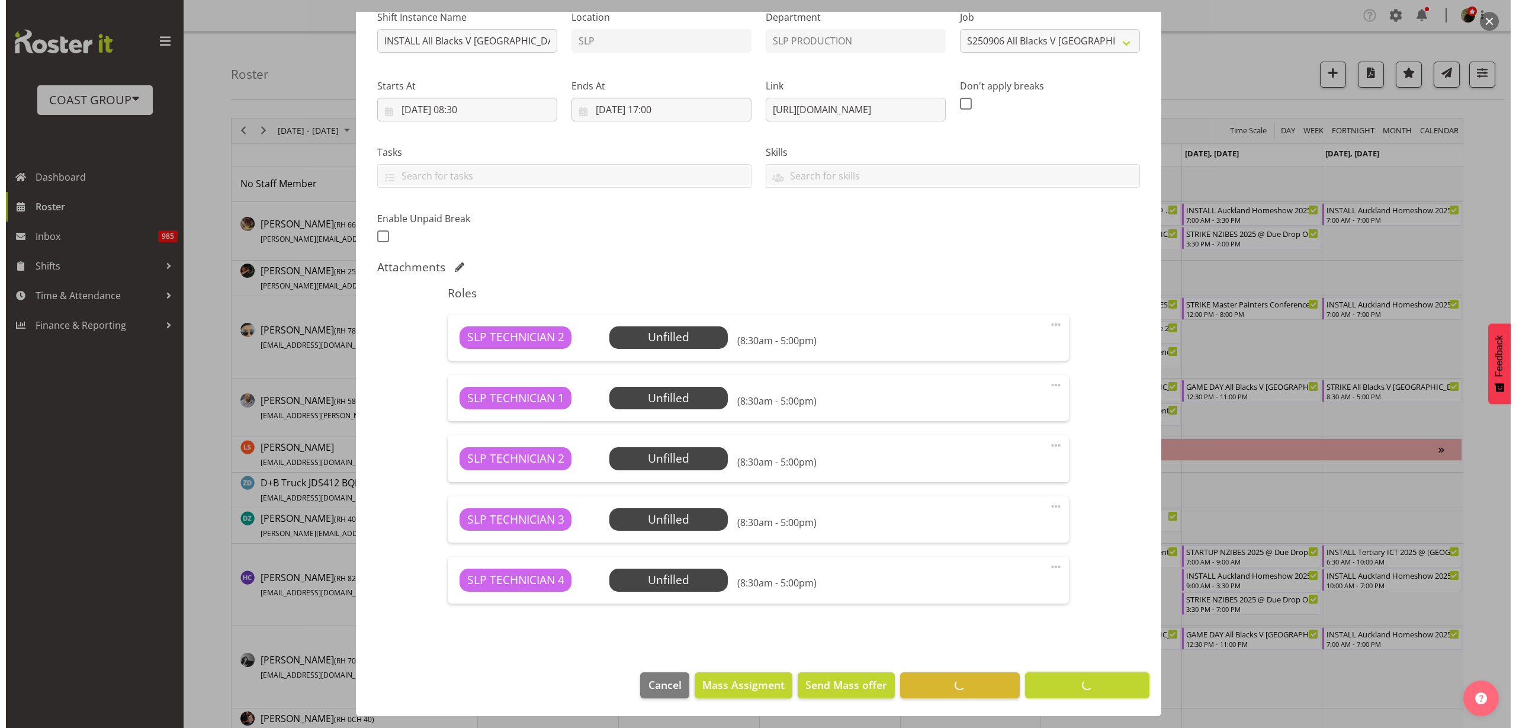
scroll to position [128, 0]
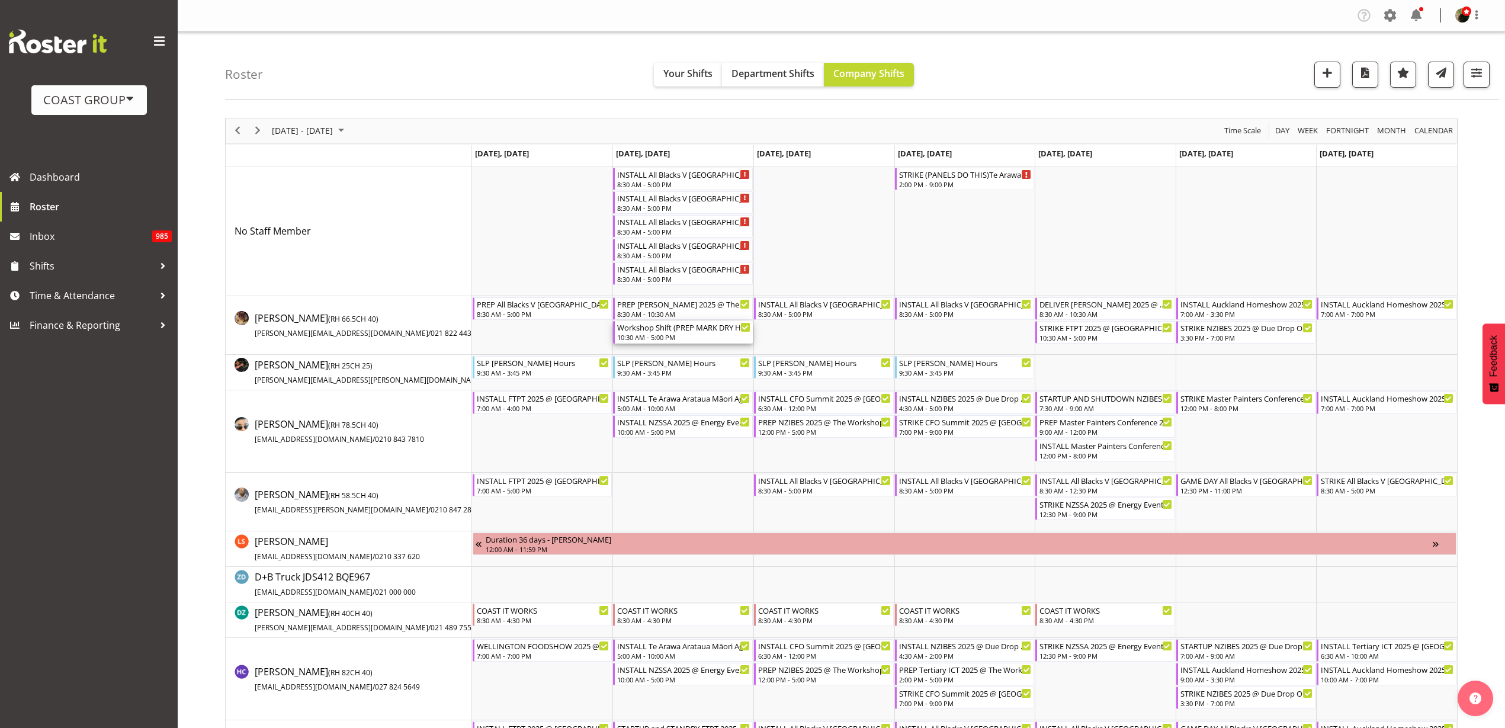
click at [693, 332] on div "Workshop Shift (PREP MARK DRY HIRE)" at bounding box center [683, 327] width 133 height 12
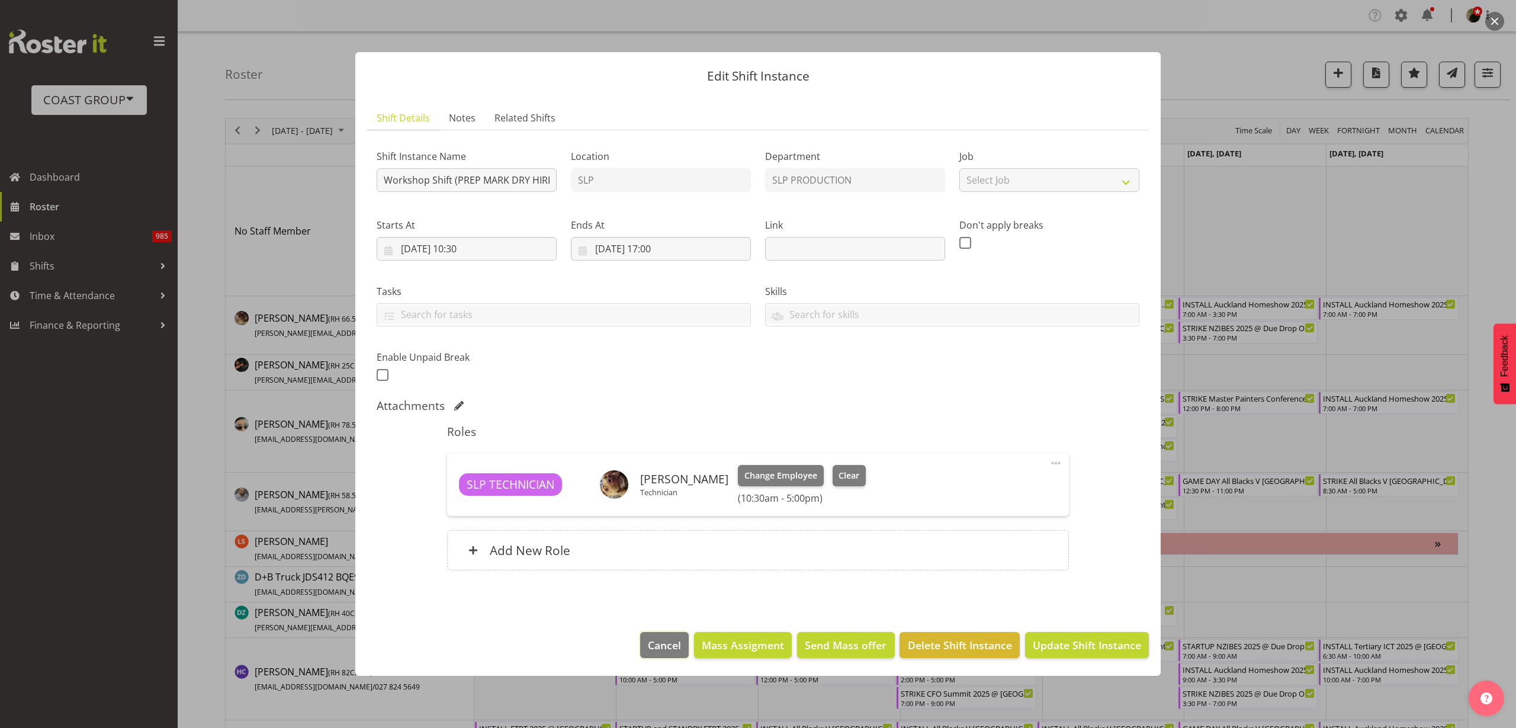
click at [664, 645] on span "Cancel" at bounding box center [664, 644] width 33 height 15
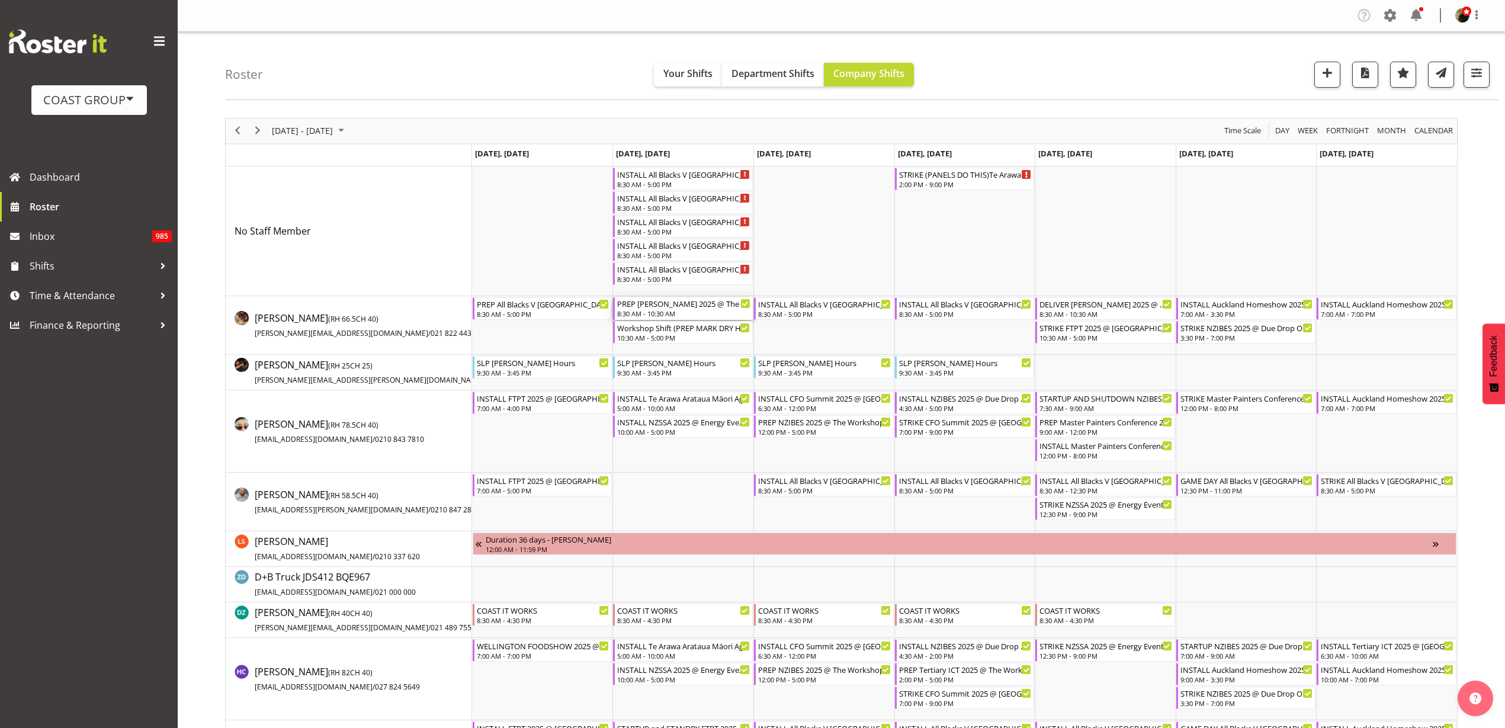
click at [660, 306] on div "PREP Paul Kelly 2025 @ The Workshop" at bounding box center [683, 303] width 133 height 12
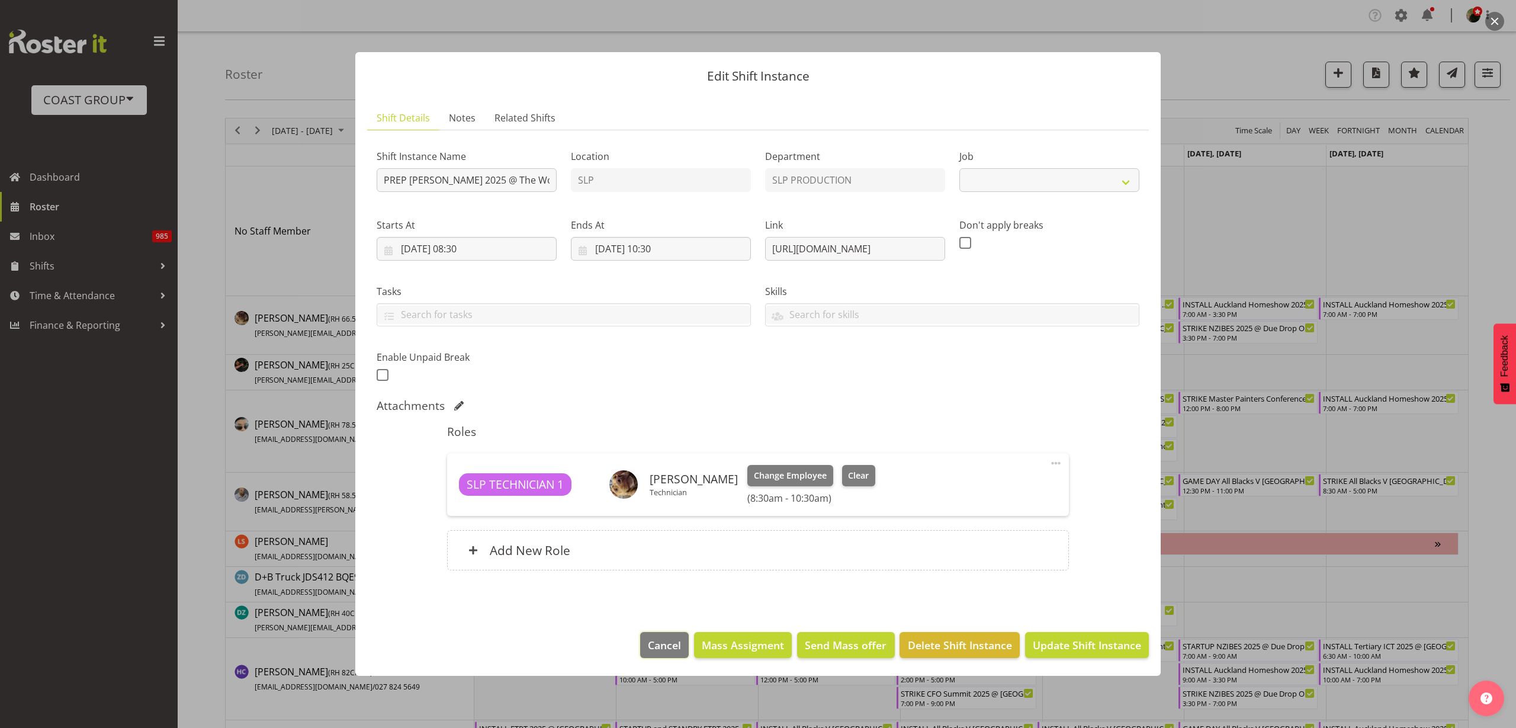
click at [655, 651] on span "Cancel" at bounding box center [664, 644] width 33 height 15
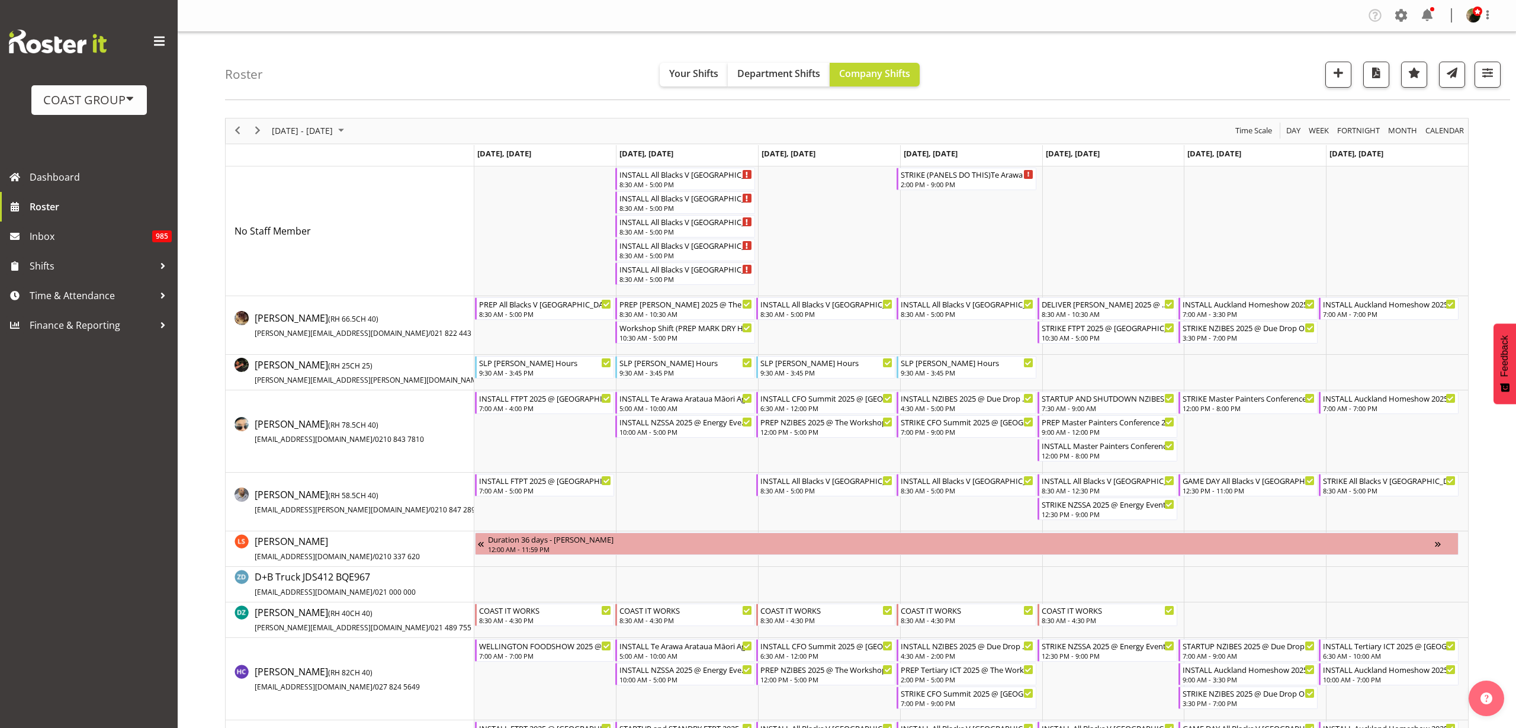
select select "10494"
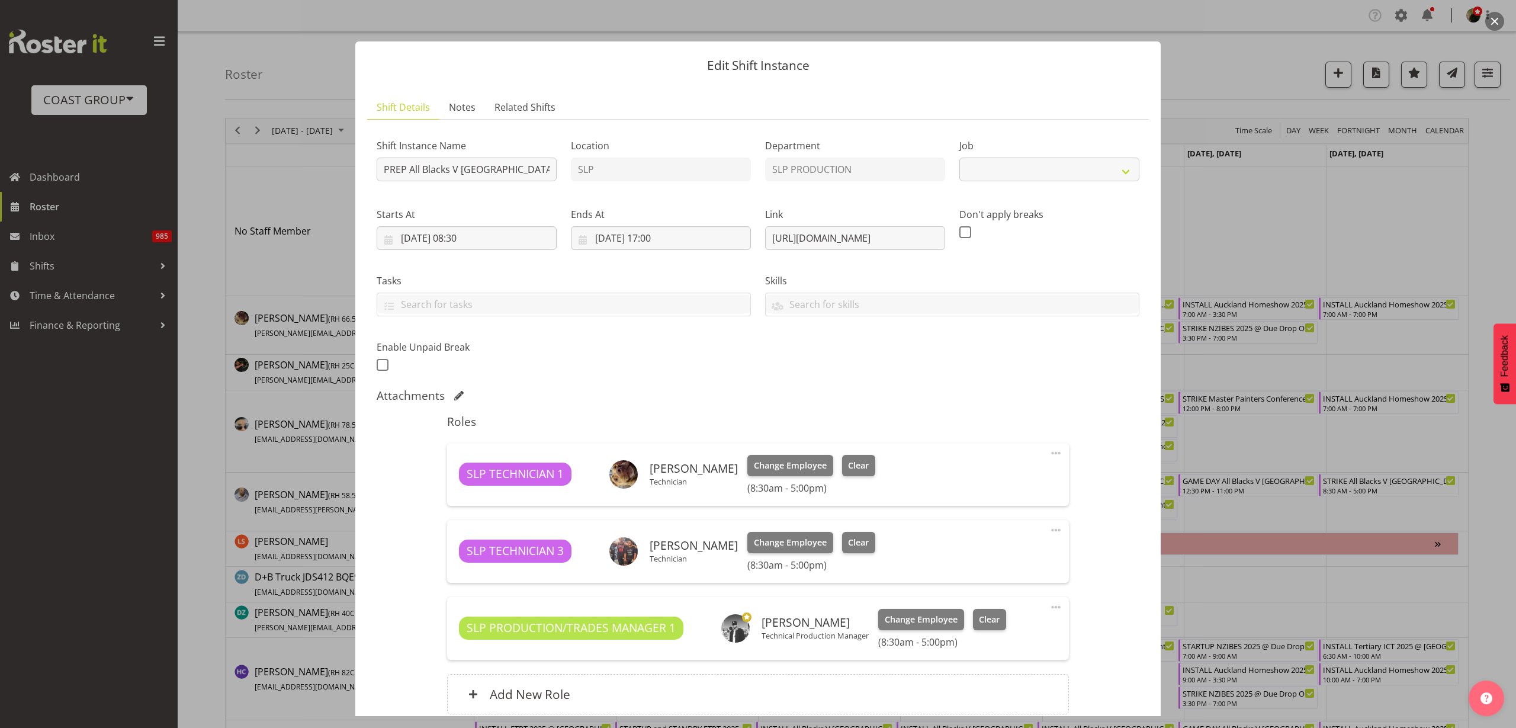
select select "10197"
click at [661, 237] on input "01/09/2025, 17:00" at bounding box center [661, 238] width 180 height 24
click at [655, 487] on select "00 01 02 03 04 05 06 07 08 09 10 11 12 13 14 15 16 17 18 19 20 21 22 23" at bounding box center [661, 489] width 27 height 24
select select "14"
click at [648, 477] on select "00 01 02 03 04 05 06 07 08 09 10 11 12 13 14 15 16 17 18 19 20 21 22 23" at bounding box center [661, 489] width 27 height 24
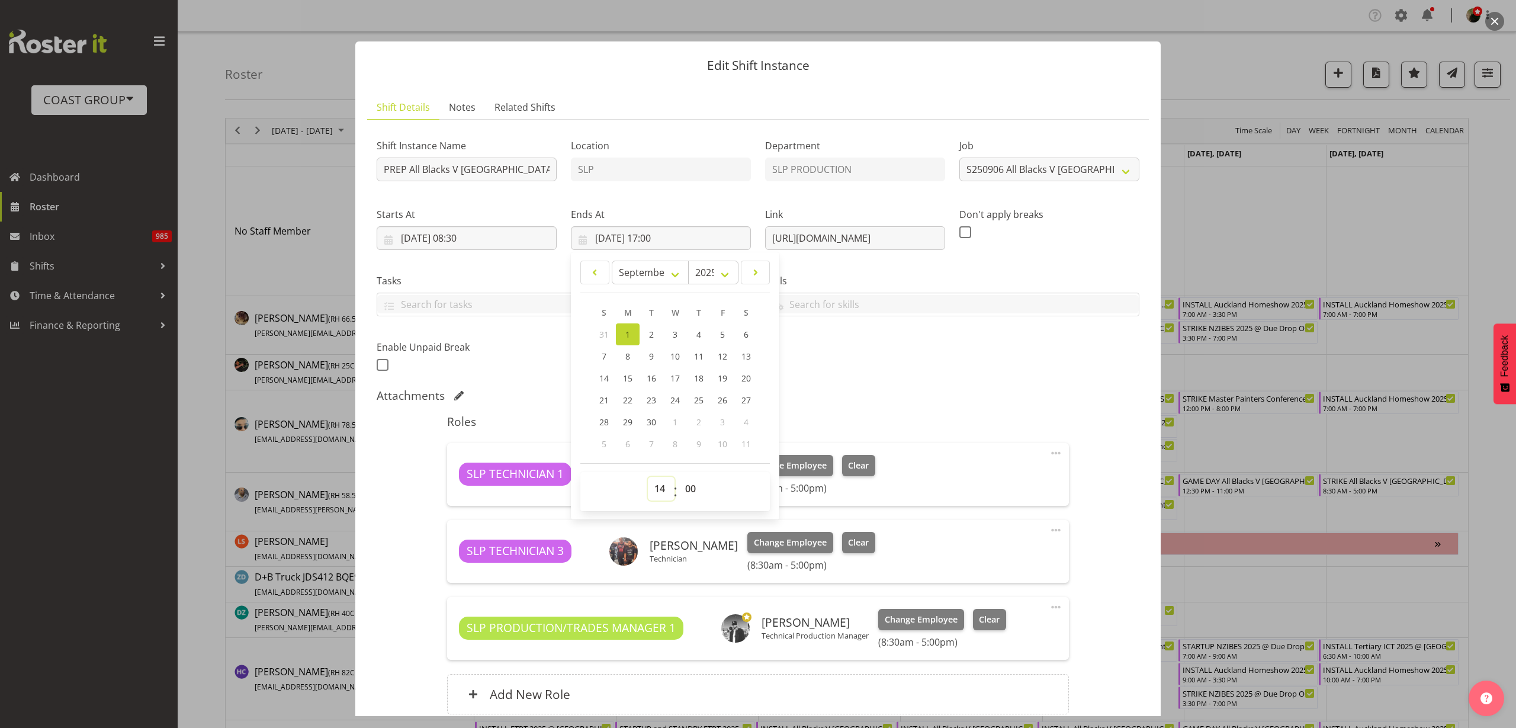
type input "01/09/2025, 14:00"
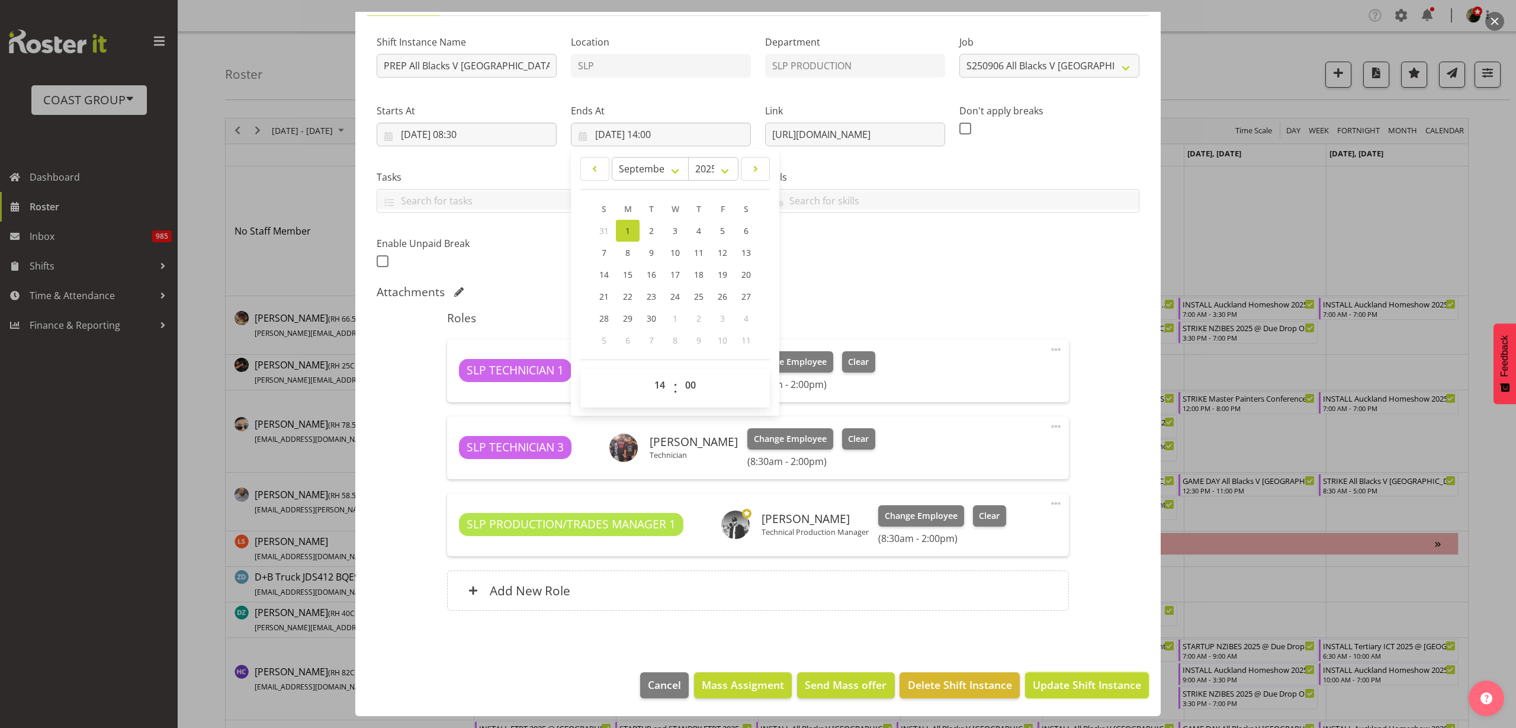
click at [1046, 681] on span "Update Shift Instance" at bounding box center [1087, 684] width 108 height 15
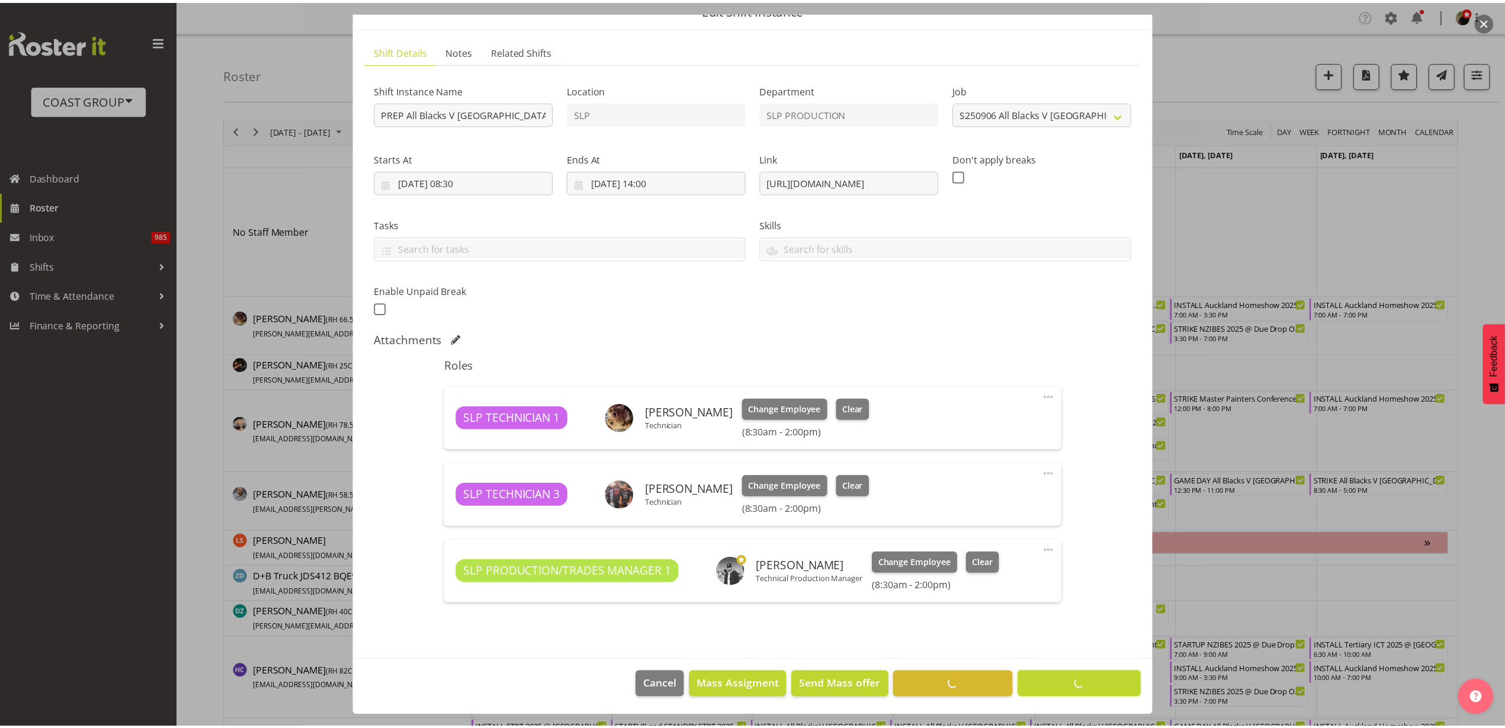
scroll to position [56, 0]
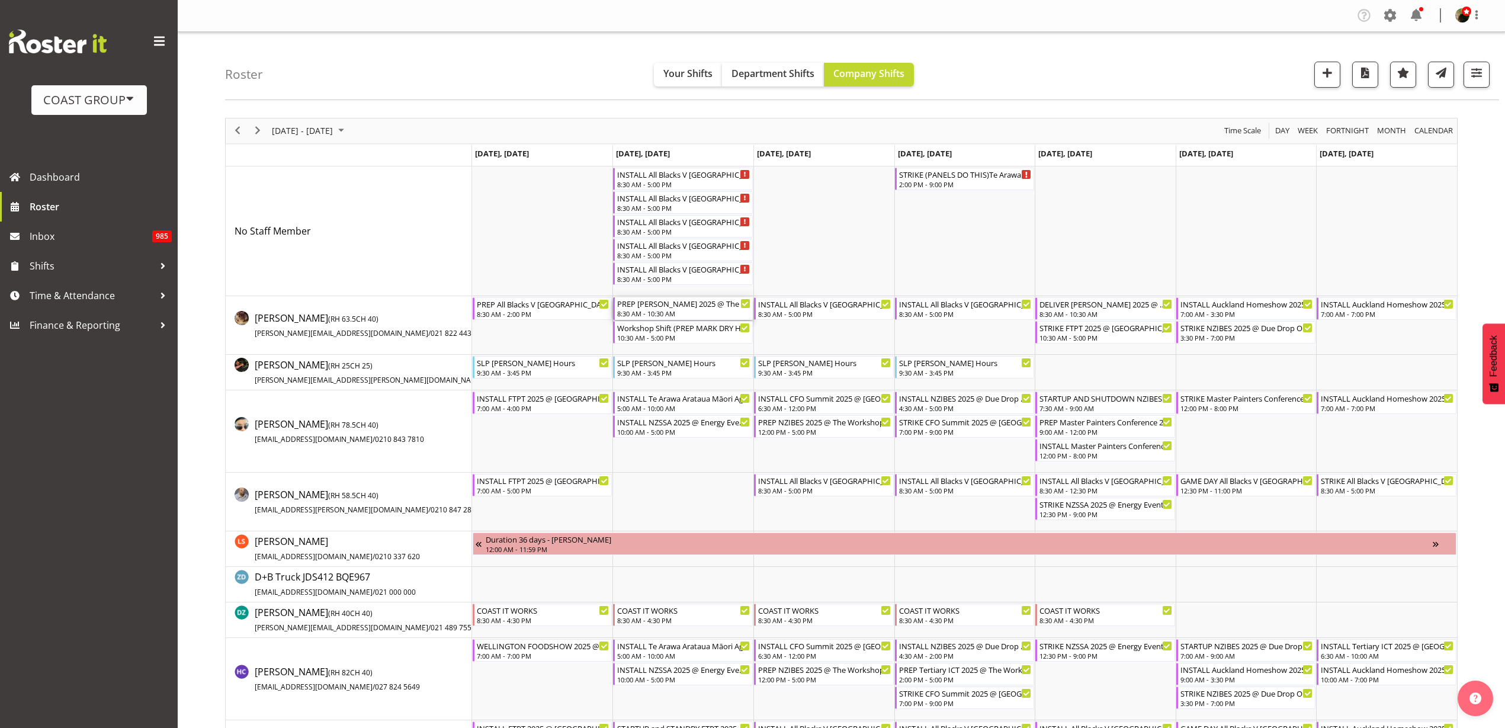
click at [656, 308] on div "PREP Paul Kelly 2025 @ The Workshop 8:30 AM - 10:30 AM" at bounding box center [683, 308] width 133 height 22
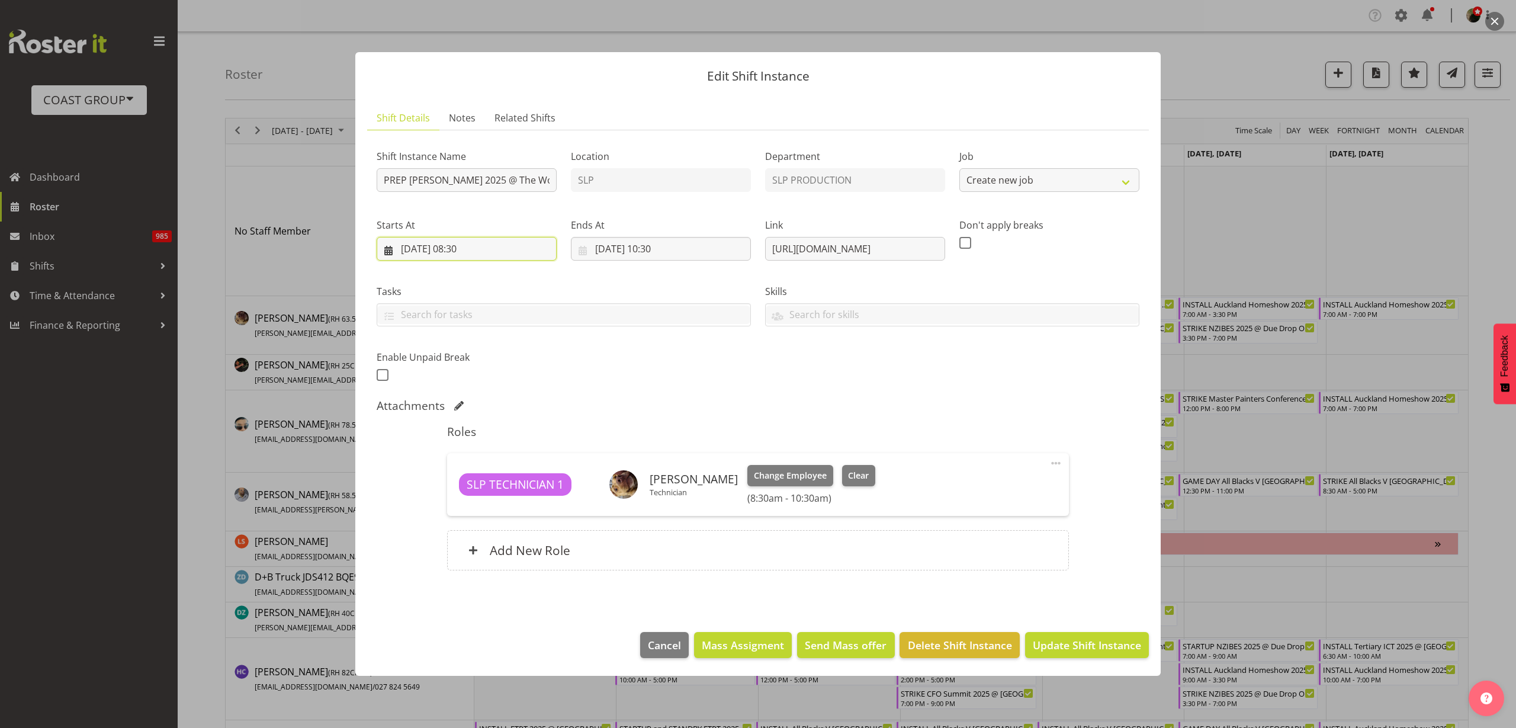
select select "10494"
click at [458, 247] on input "02/09/2025, 08:30" at bounding box center [467, 249] width 180 height 24
click at [430, 347] on link "1" at bounding box center [434, 345] width 24 height 22
type input "01/09/2025, 08:30"
click at [462, 502] on select "00 01 02 03 04 05 06 07 08 09 10 11 12 13 14 15 16 17 18 19 20 21 22 23" at bounding box center [467, 499] width 27 height 24
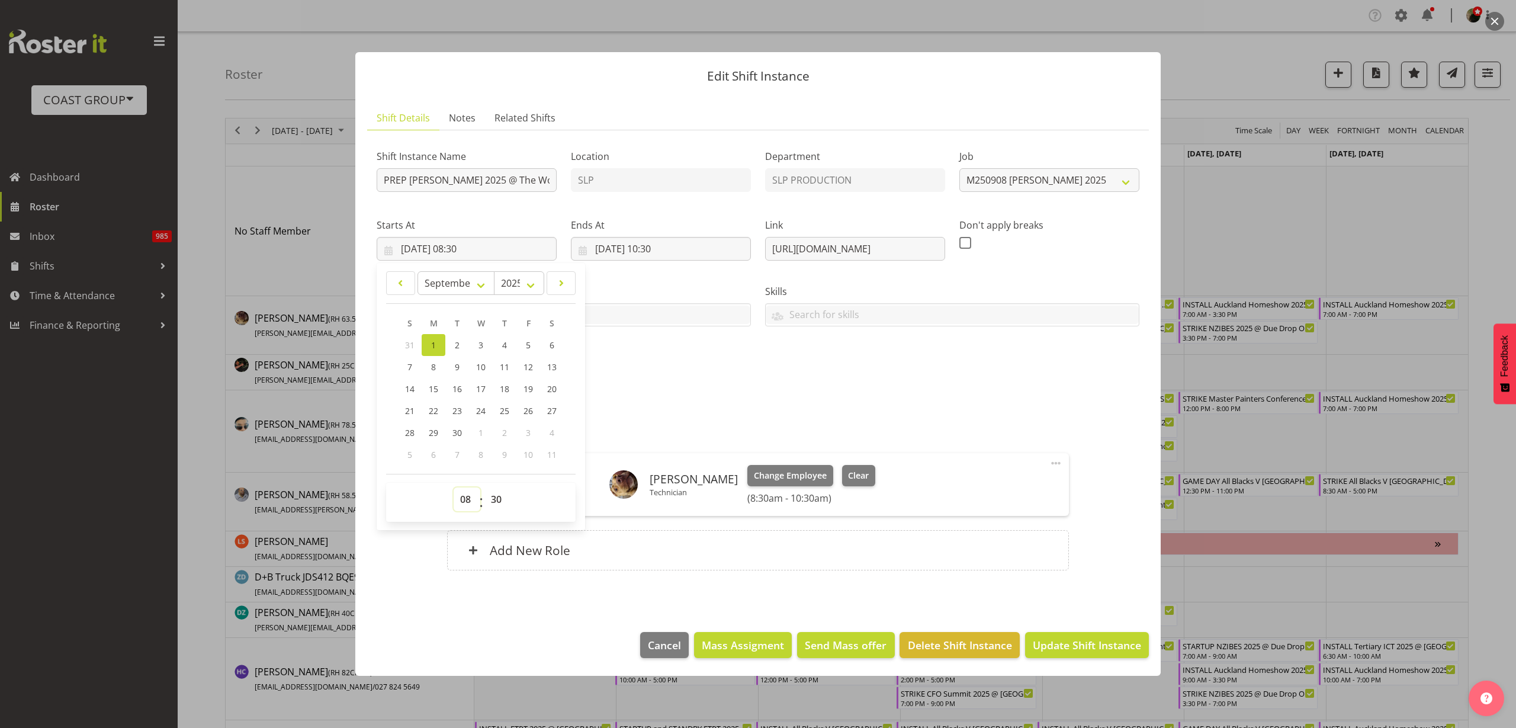
select select "14"
click at [454, 487] on select "00 01 02 03 04 05 06 07 08 09 10 11 12 13 14 15 16 17 18 19 20 21 22 23" at bounding box center [467, 499] width 27 height 24
type input "01/09/2025, 14:30"
click at [657, 248] on input "02/09/2025, 10:30" at bounding box center [661, 249] width 180 height 24
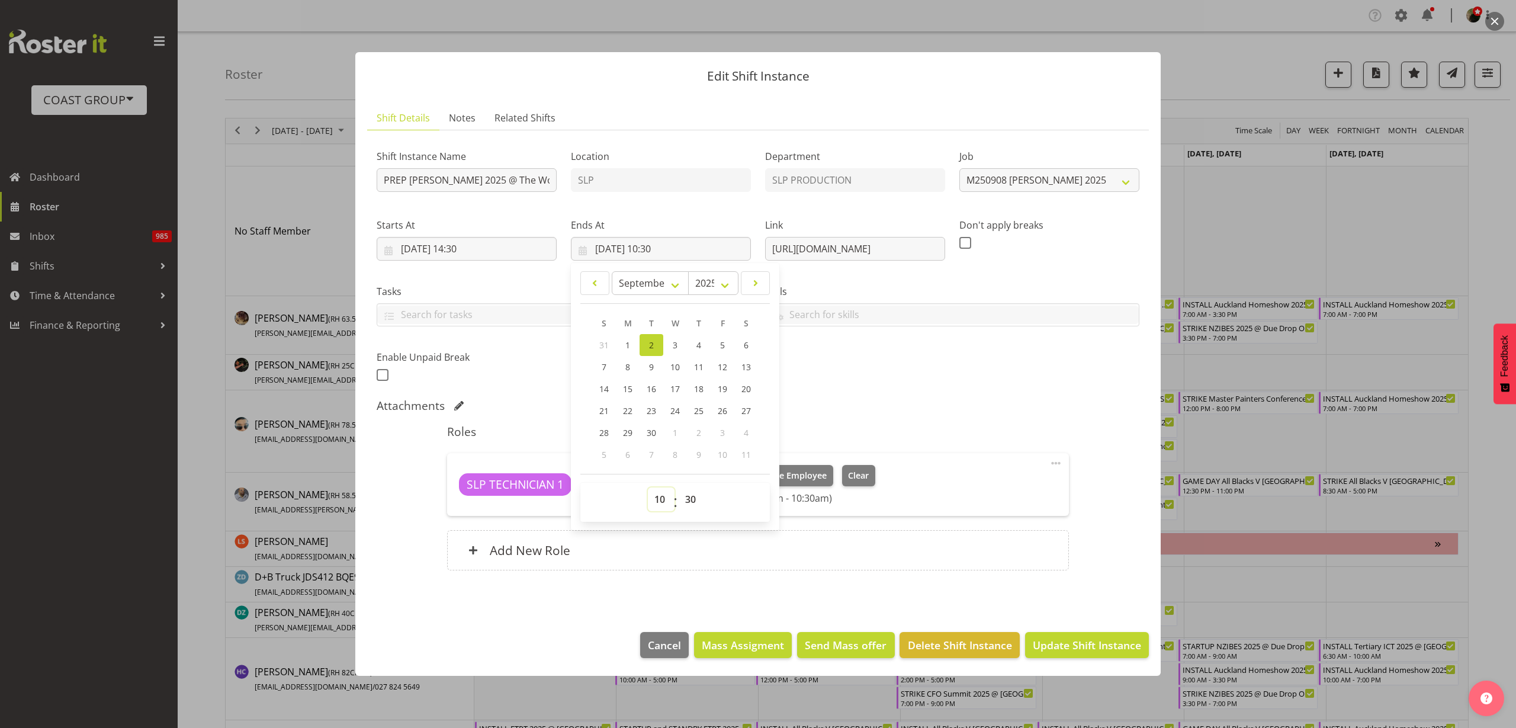
click at [657, 498] on select "00 01 02 03 04 05 06 07 08 09 10 11 12 13 14 15 16 17 18 19 20 21 22 23" at bounding box center [661, 499] width 27 height 24
select select "15"
click at [648, 487] on select "00 01 02 03 04 05 06 07 08 09 10 11 12 13 14 15 16 17 18 19 20 21 22 23" at bounding box center [661, 499] width 27 height 24
type input "02/09/2025, 15:30"
click at [673, 555] on div "Add New Role" at bounding box center [757, 550] width 621 height 40
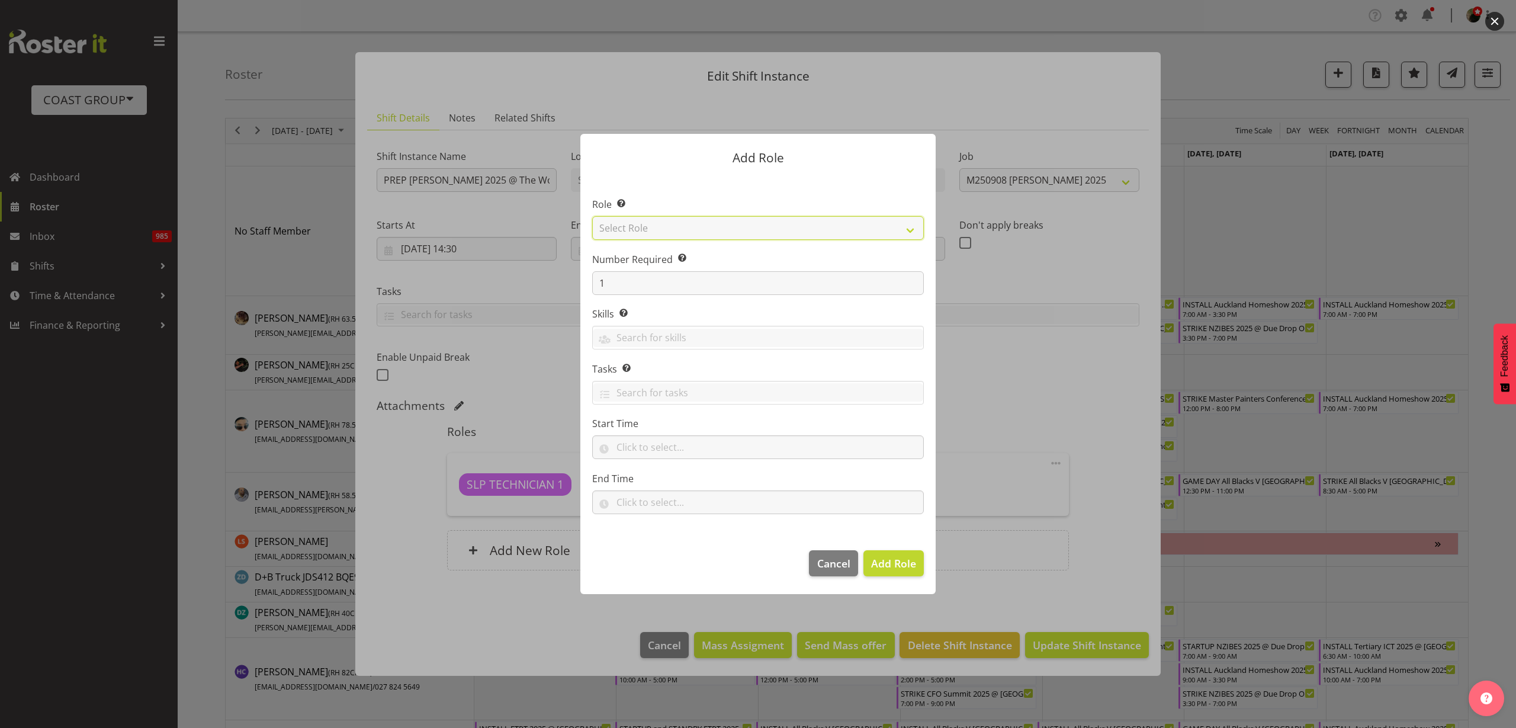
click at [757, 222] on select "Select Role ACCOUNT MANAGER ACCOUNT MANAGER DW ACCOUNTS [PERSON_NAME] VEHICLES …" at bounding box center [758, 228] width 332 height 24
select select "123"
click at [592, 216] on select "Select Role ACCOUNT MANAGER ACCOUNT MANAGER DW ACCOUNTS [PERSON_NAME] VEHICLES …" at bounding box center [758, 228] width 332 height 24
click at [885, 563] on span "Add Role" at bounding box center [893, 563] width 45 height 14
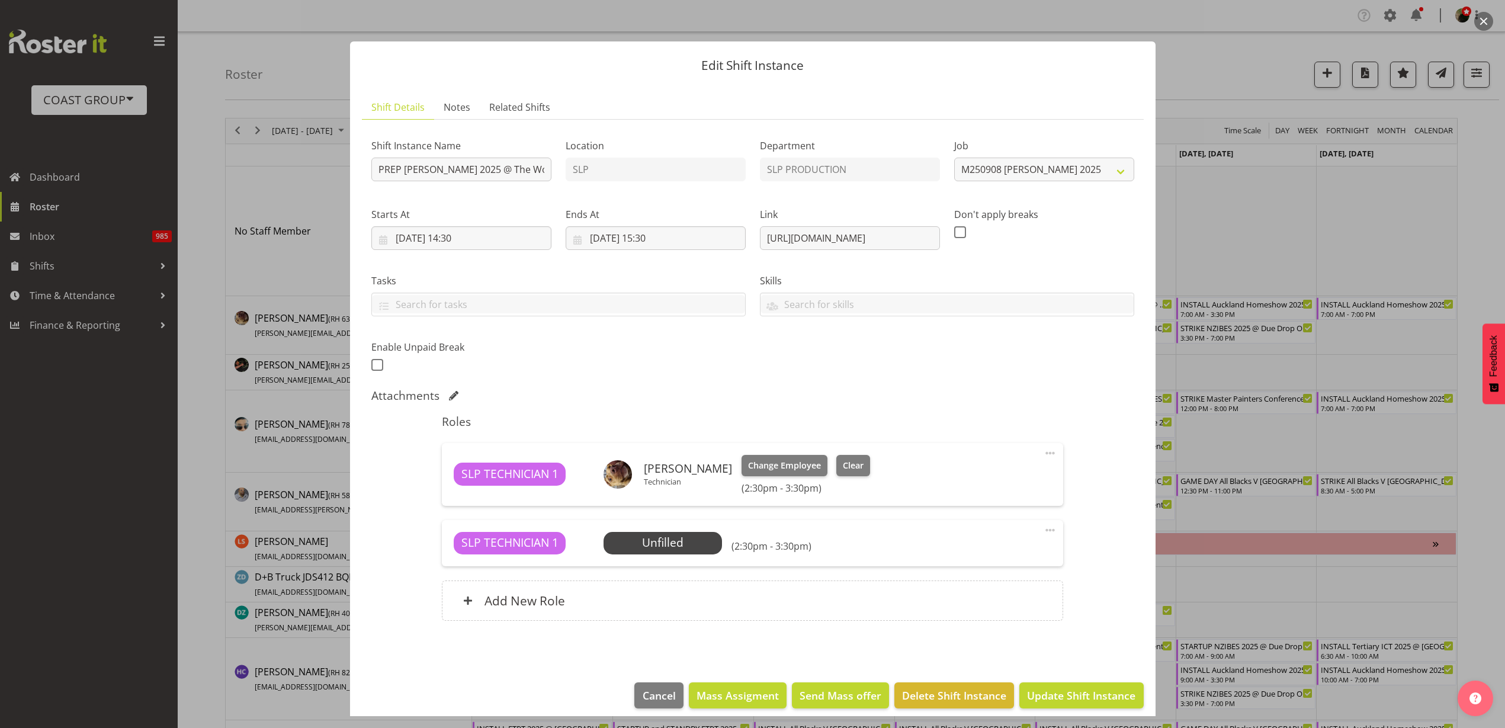
click at [0, 0] on span "Select Employee" at bounding box center [0, 0] width 0 height 0
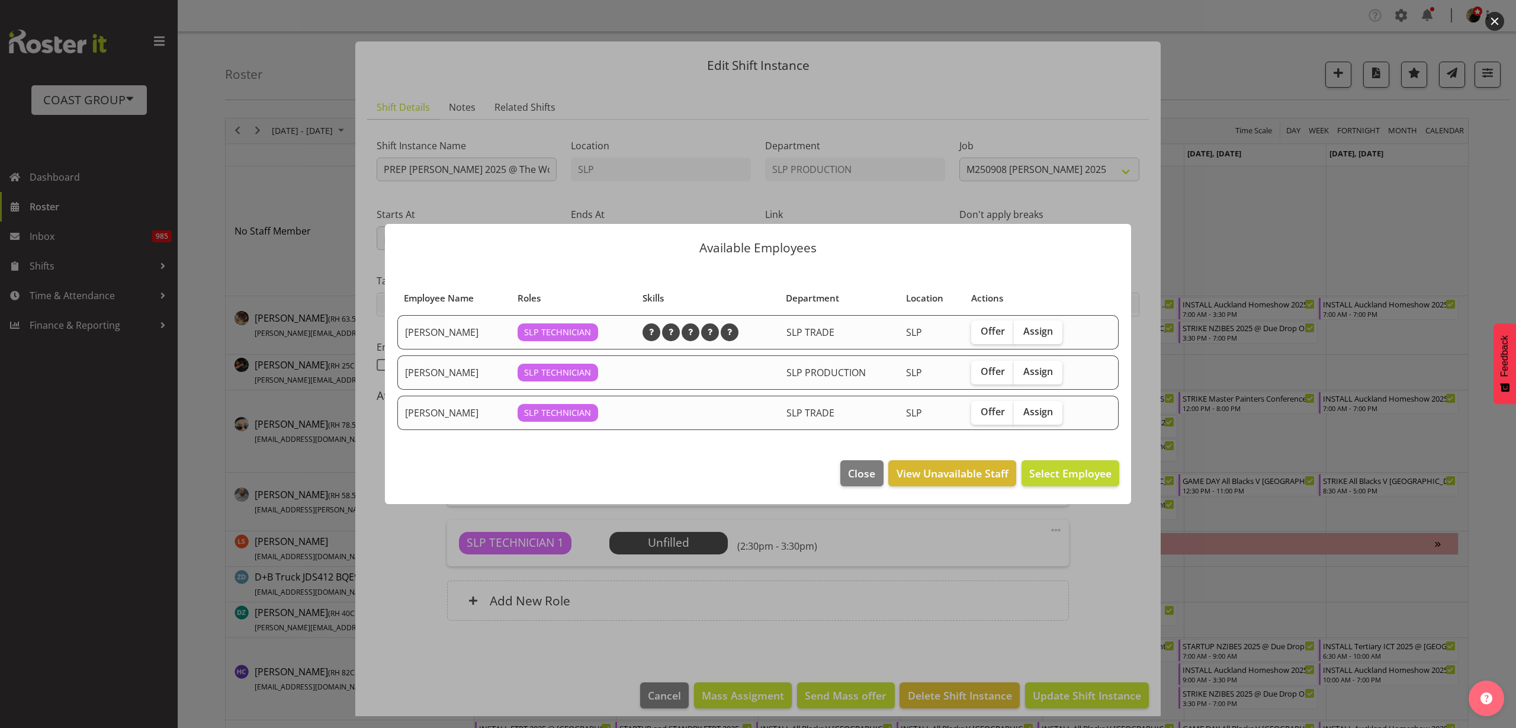
click at [1055, 332] on label "Assign" at bounding box center [1038, 332] width 49 height 24
click at [1021, 332] on input "Assign" at bounding box center [1018, 331] width 8 height 8
checkbox input "true"
click at [1078, 470] on span "Assign Jesse Hawira" at bounding box center [1052, 473] width 120 height 14
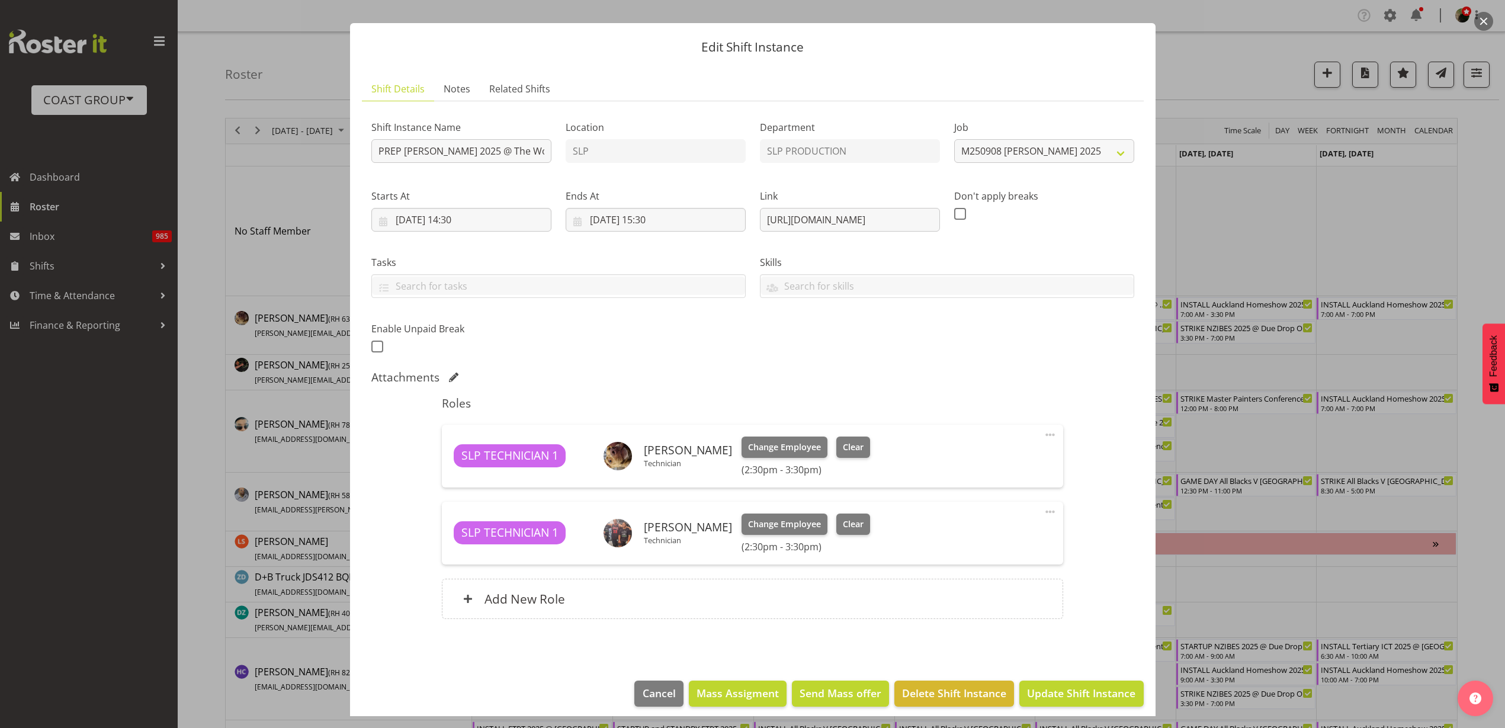
scroll to position [27, 0]
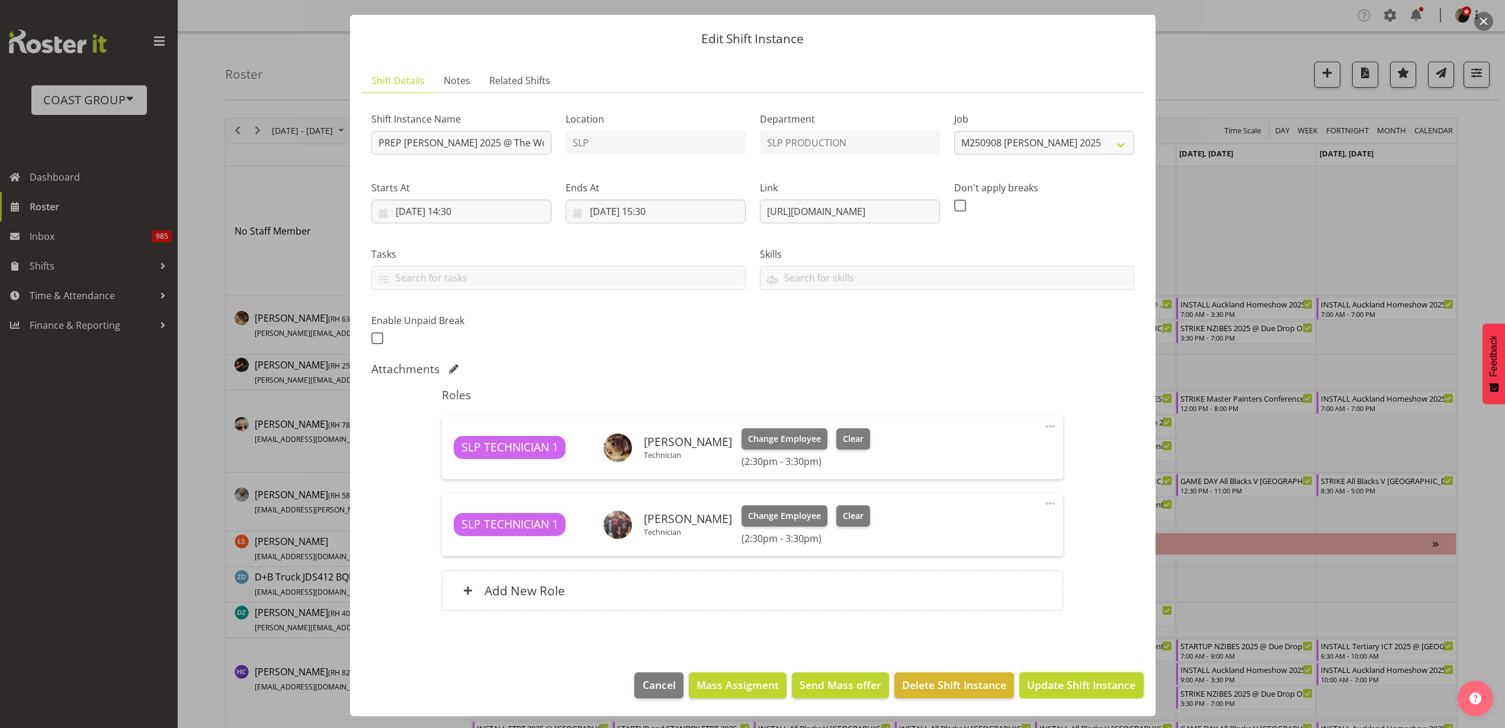
click at [1059, 689] on span "Update Shift Instance" at bounding box center [1081, 684] width 108 height 15
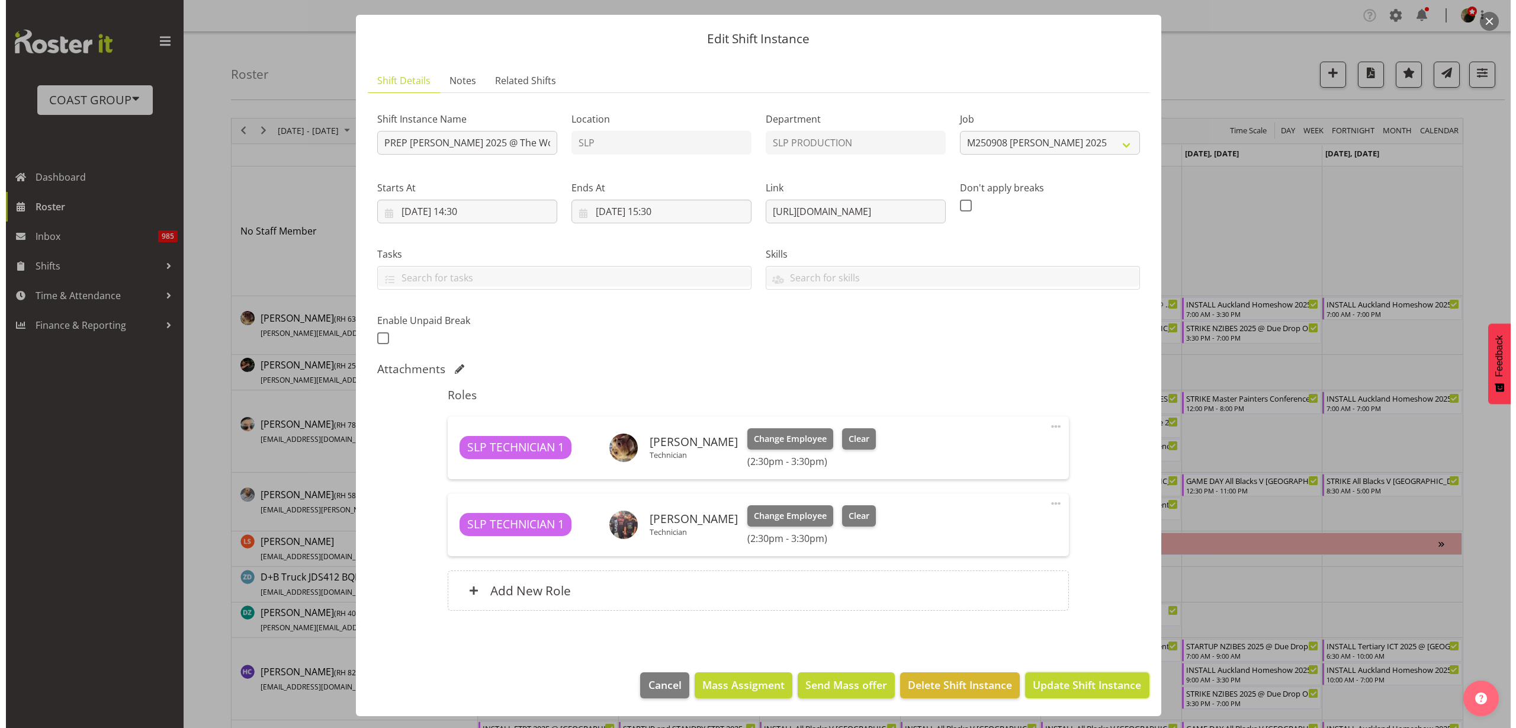
scroll to position [0, 0]
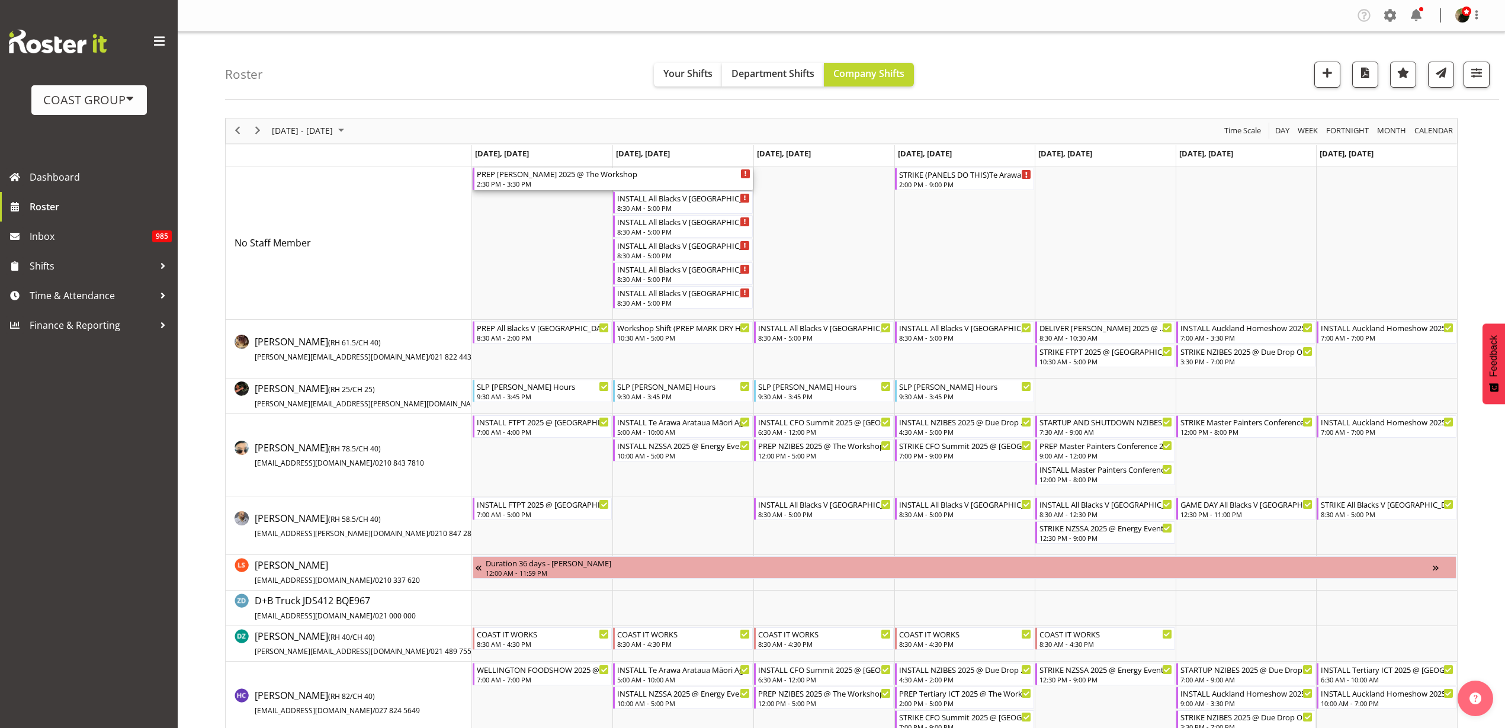
click at [534, 176] on div "PREP [PERSON_NAME] 2025 @ The Workshop" at bounding box center [614, 174] width 274 height 12
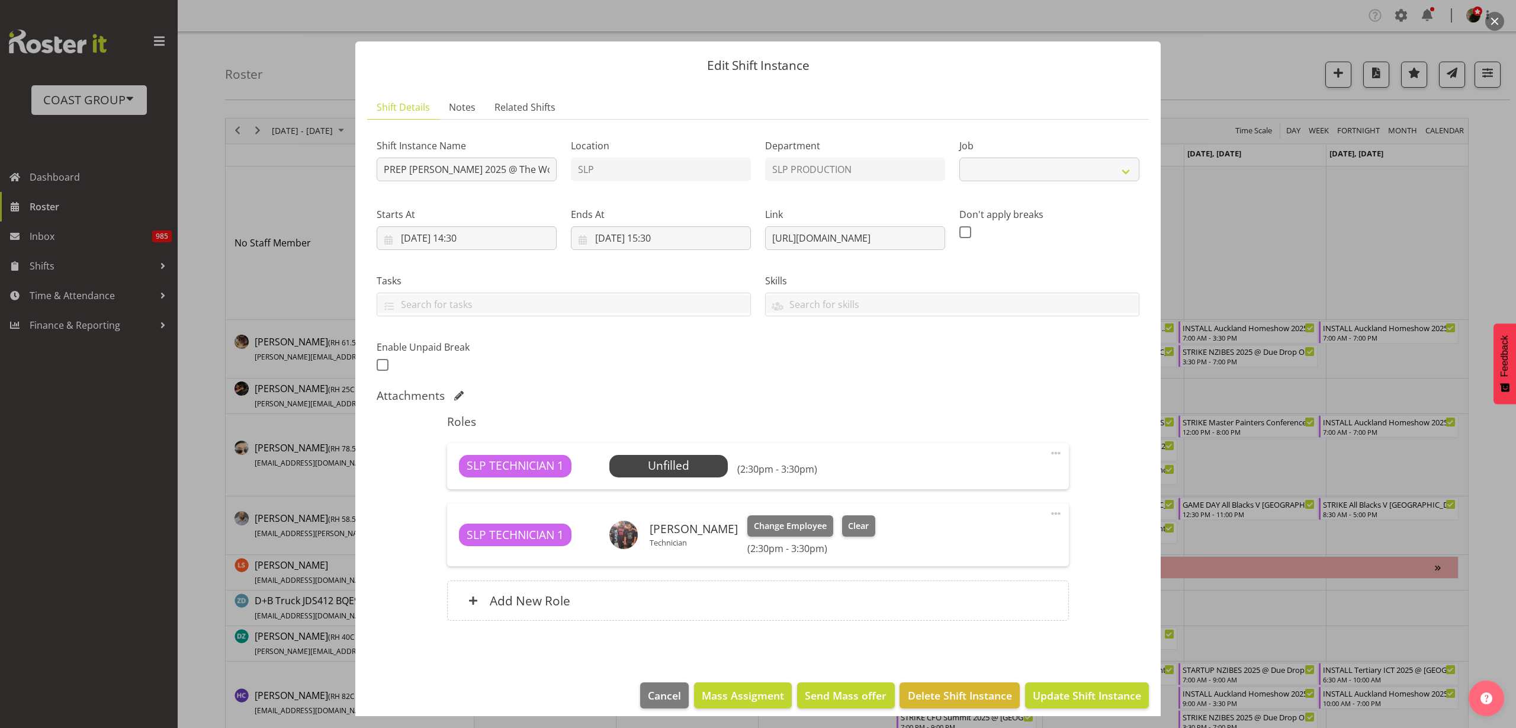
select select "10494"
click at [645, 236] on input "02/09/2025, 15:30" at bounding box center [661, 238] width 180 height 24
click at [622, 332] on link "1" at bounding box center [628, 334] width 24 height 22
type input "01/09/2025, 15:30"
click at [938, 371] on div "Shift Instance Name PREP Paul Kelly 2025 @ The Workshop Location SLP Department…" at bounding box center [757, 251] width 777 height 259
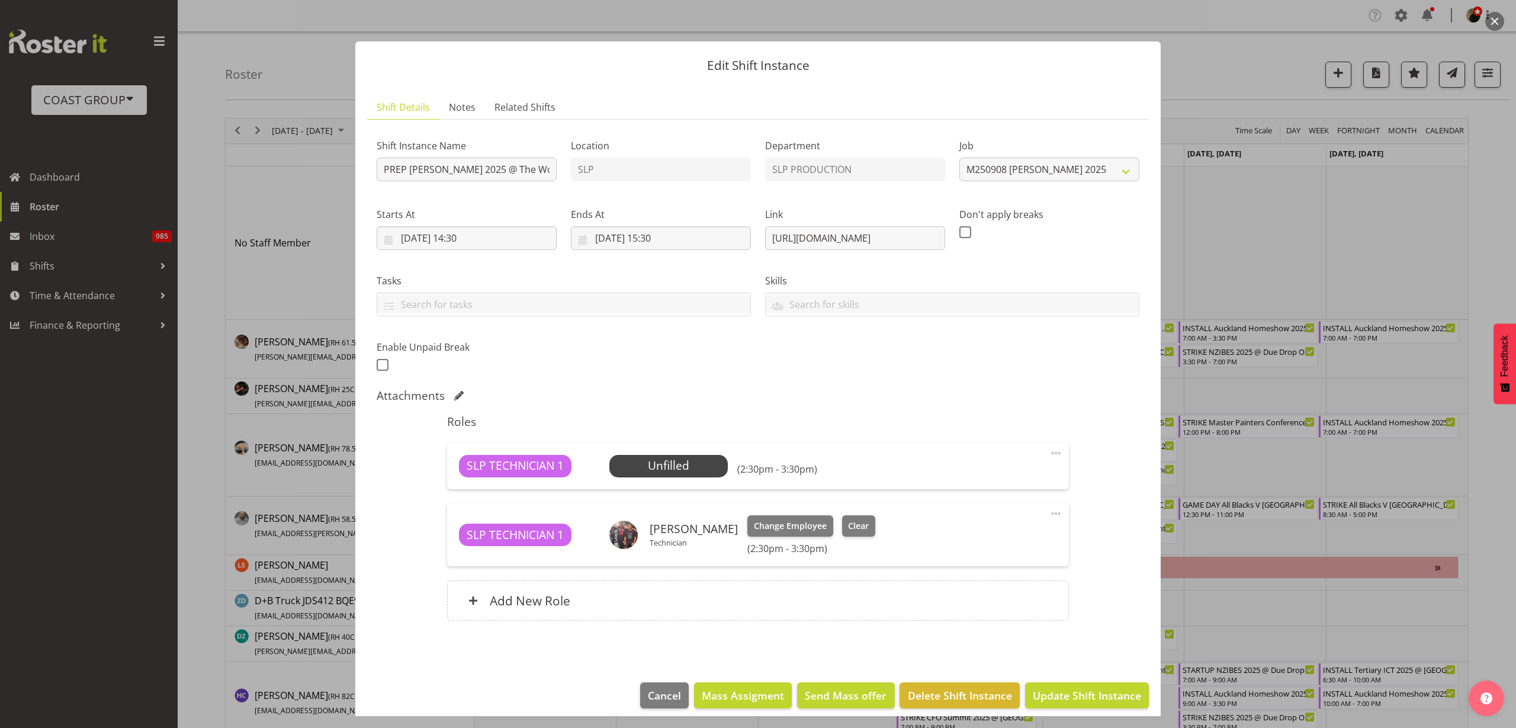
click at [0, 0] on span "Select Employee" at bounding box center [0, 0] width 0 height 0
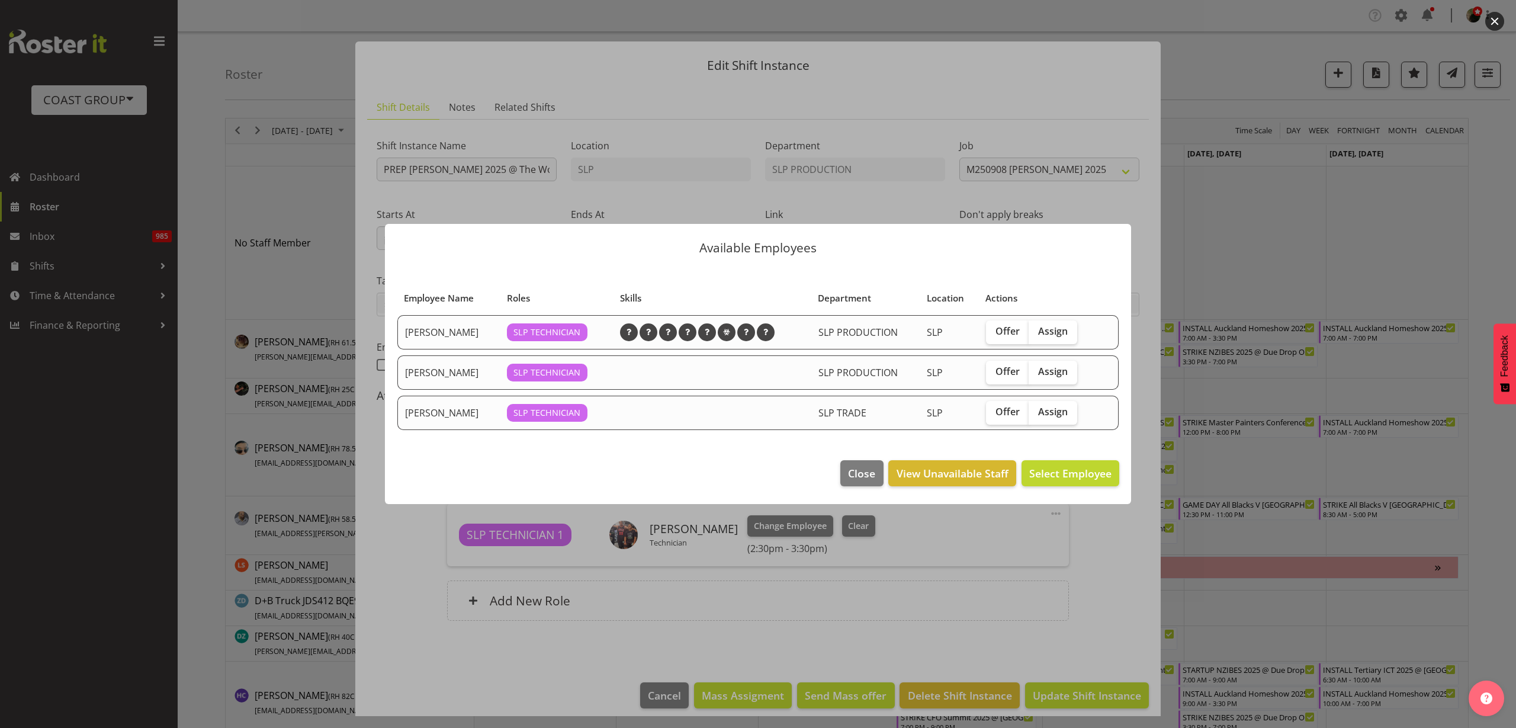
click at [1061, 325] on span "Assign" at bounding box center [1053, 331] width 30 height 12
click at [1036, 327] on input "Assign" at bounding box center [1032, 331] width 8 height 8
checkbox input "true"
click at [1090, 471] on span "Assign Aaron Grant" at bounding box center [1052, 473] width 120 height 14
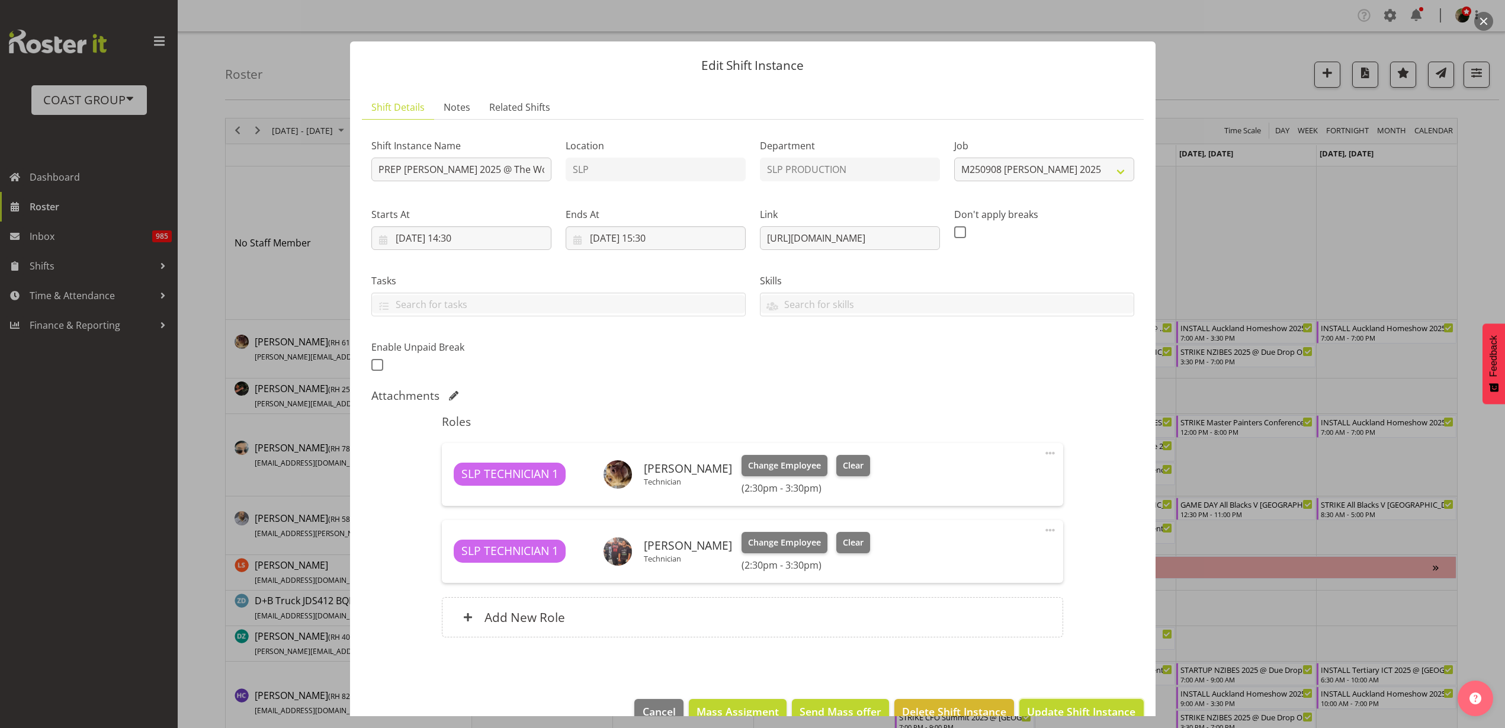
click at [1085, 711] on span "Update Shift Instance" at bounding box center [1081, 710] width 108 height 15
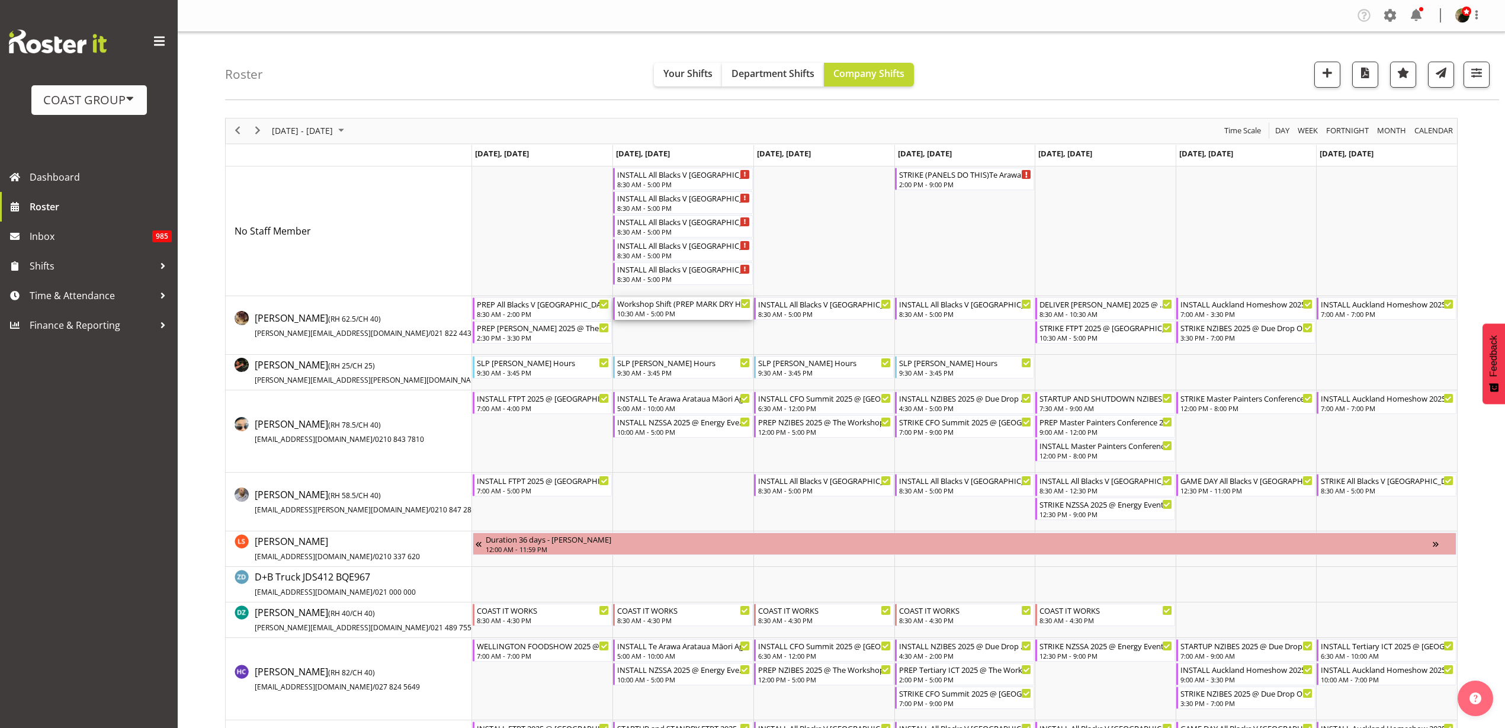
click at [663, 311] on div "10:30 AM - 5:00 PM" at bounding box center [683, 312] width 133 height 9
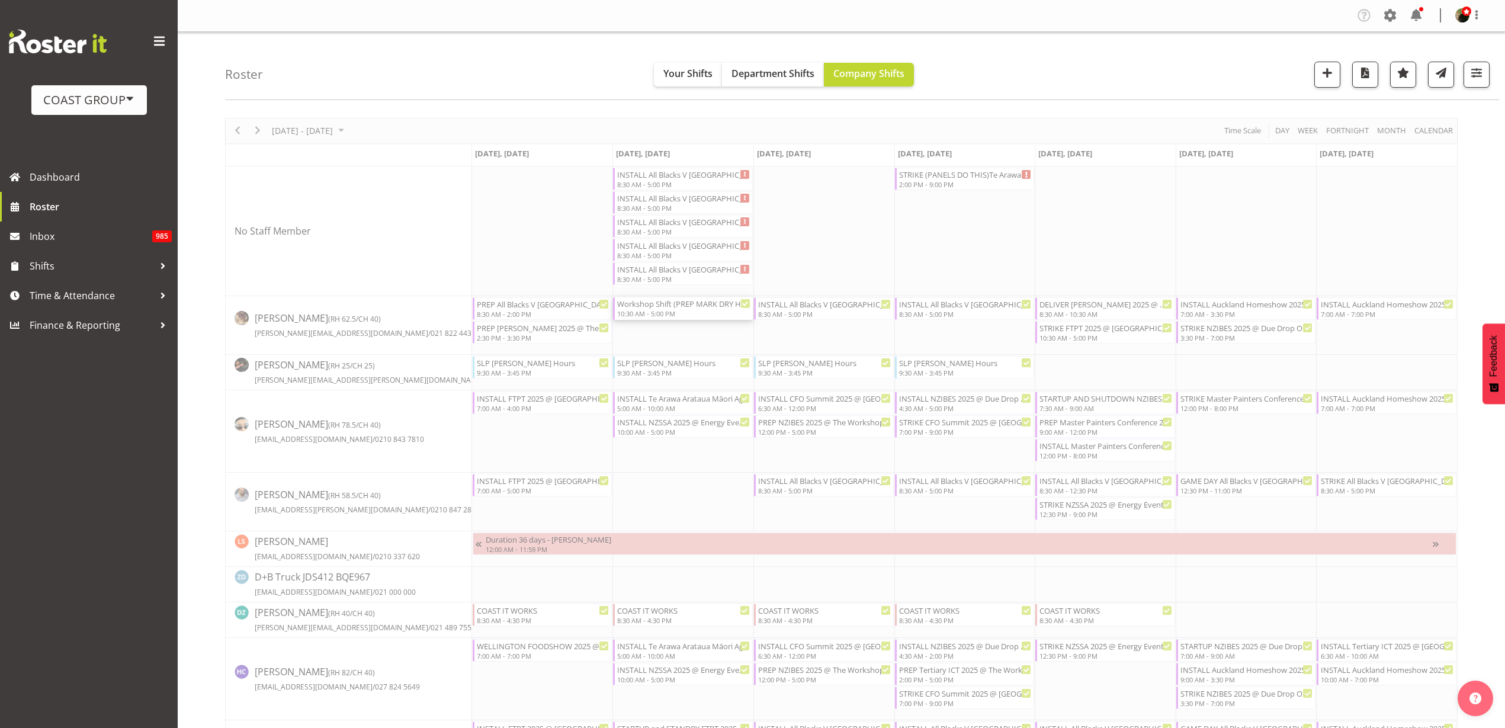
select select "8"
select select "2025"
select select "10"
select select "30"
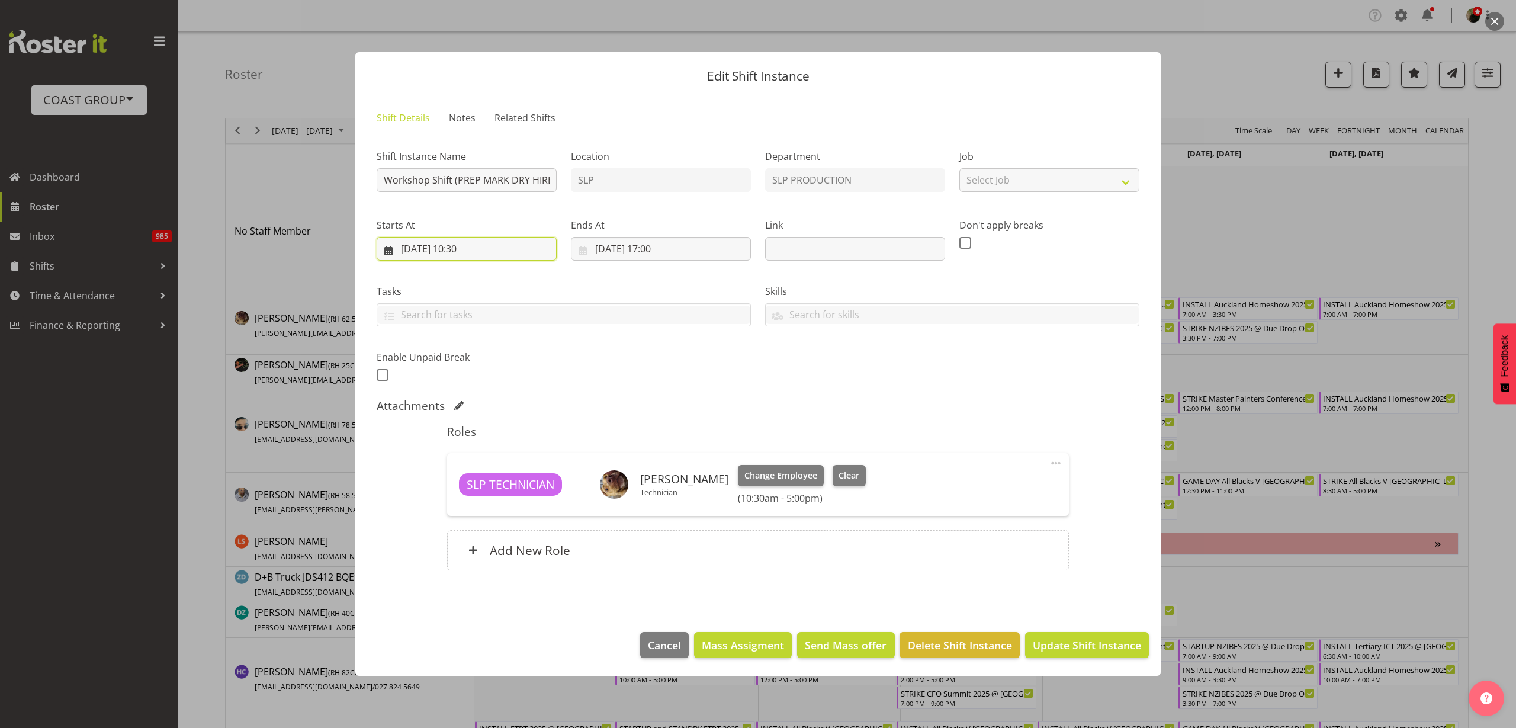
click at [481, 251] on input "02/09/2025, 10:30" at bounding box center [467, 249] width 180 height 24
click at [468, 503] on select "00 01 02 03 04 05 06 07 08 09 10 11 12 13 14 15 16 17 18 19 20 21 22 23" at bounding box center [467, 499] width 27 height 24
select select "15"
click at [454, 487] on select "00 01 02 03 04 05 06 07 08 09 10 11 12 13 14 15 16 17 18 19 20 21 22 23" at bounding box center [467, 499] width 27 height 24
click at [438, 346] on link "1" at bounding box center [434, 345] width 24 height 22
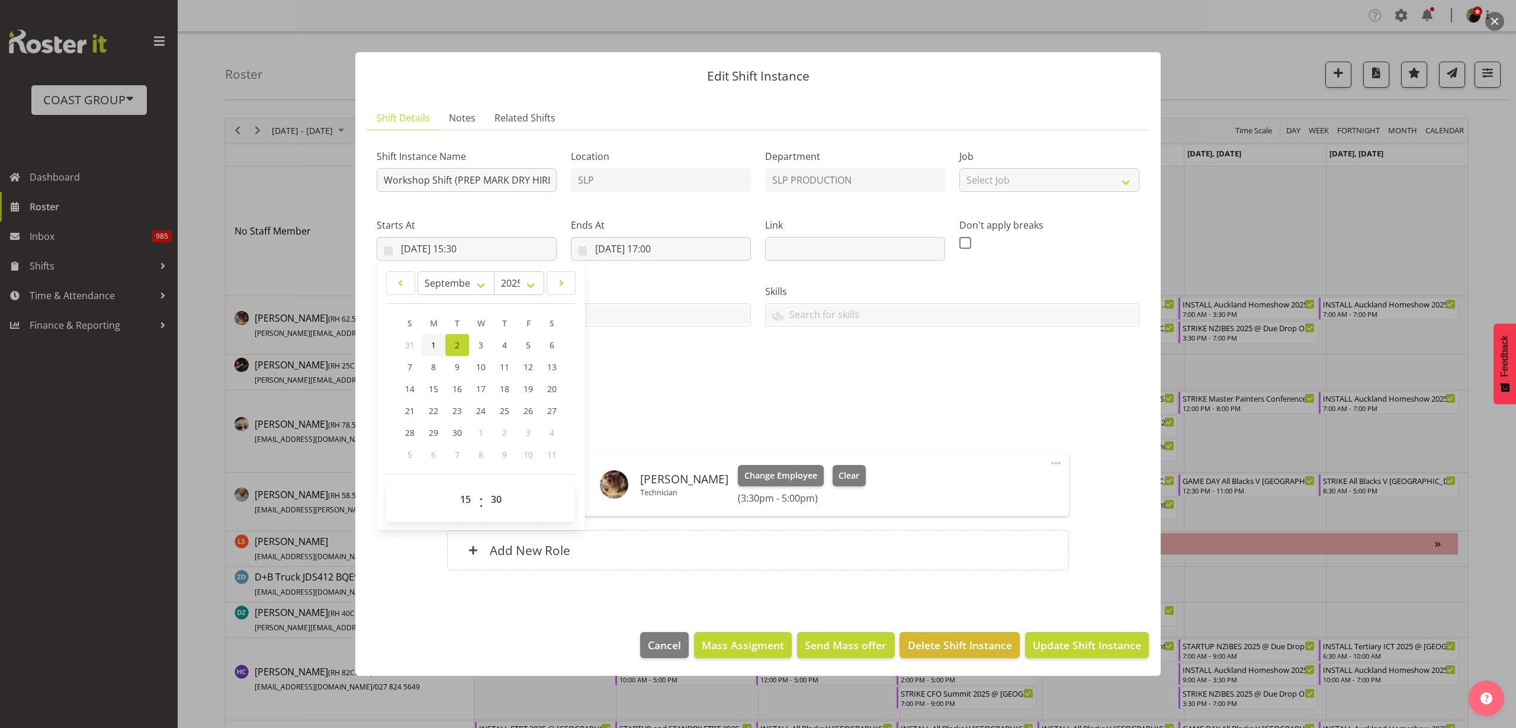
type input "01/09/2025, 15:30"
select select "8"
select select "2025"
select select "15"
select select "30"
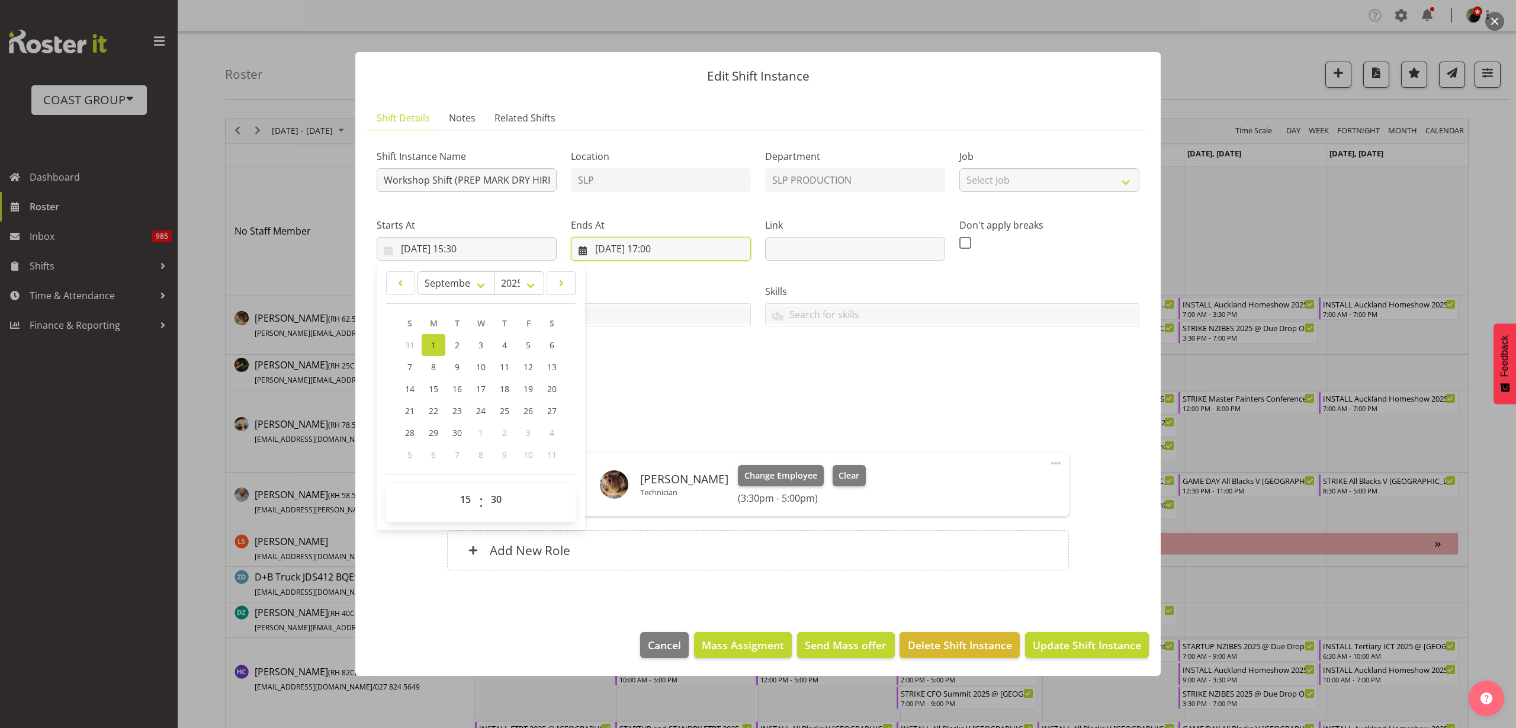
click at [699, 247] on input "[DATE] 17:00" at bounding box center [661, 249] width 180 height 24
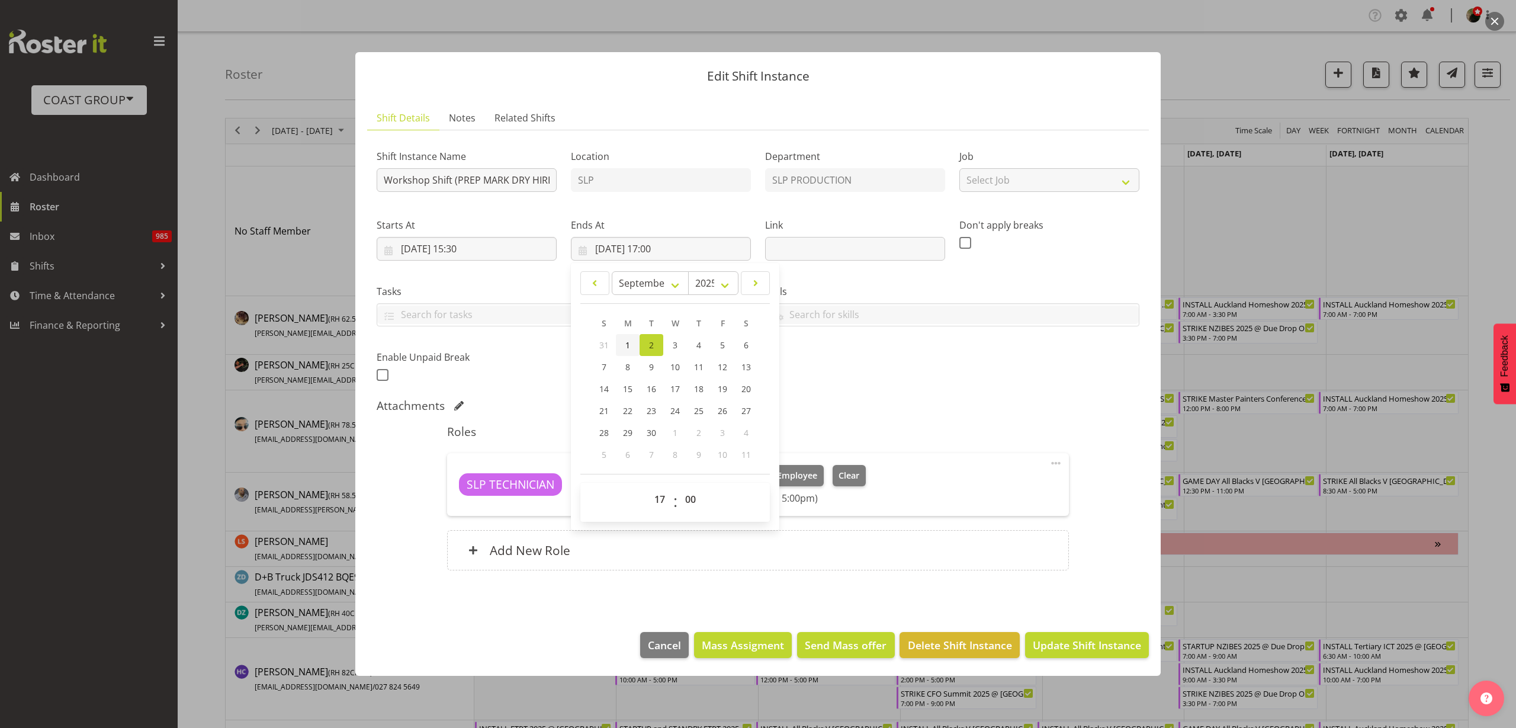
click at [626, 342] on span "1" at bounding box center [627, 344] width 5 height 11
type input "[DATE] 17:00"
click at [571, 553] on div "Add New Role" at bounding box center [757, 550] width 621 height 40
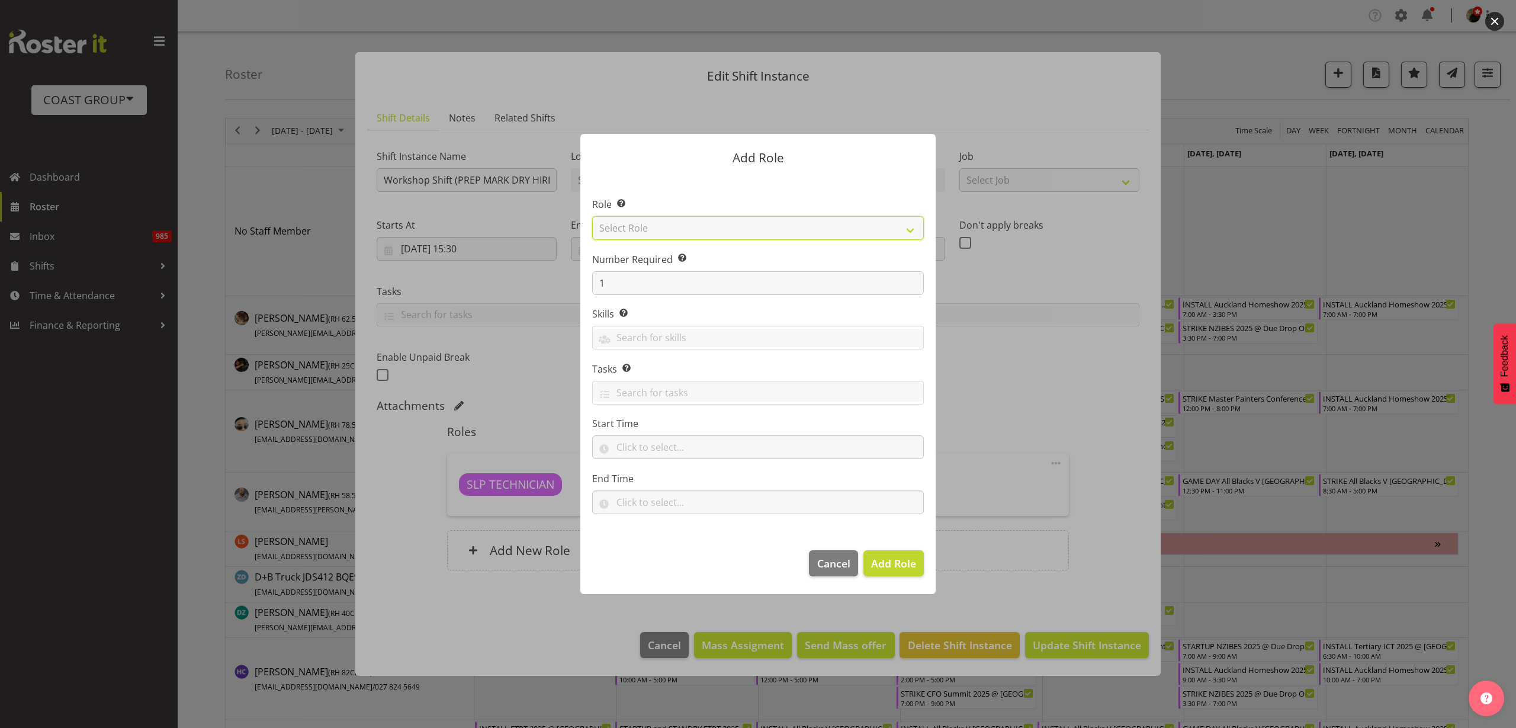
click at [798, 233] on select "Select Role ACCOUNT MANAGER ACCOUNT MANAGER DW ACCOUNTS [PERSON_NAME] VEHICLES …" at bounding box center [758, 228] width 332 height 24
select select "123"
click at [592, 216] on select "Select Role ACCOUNT MANAGER ACCOUNT MANAGER DW ACCOUNTS [PERSON_NAME] VEHICLES …" at bounding box center [758, 228] width 332 height 24
click at [897, 567] on span "Add Role" at bounding box center [893, 563] width 45 height 14
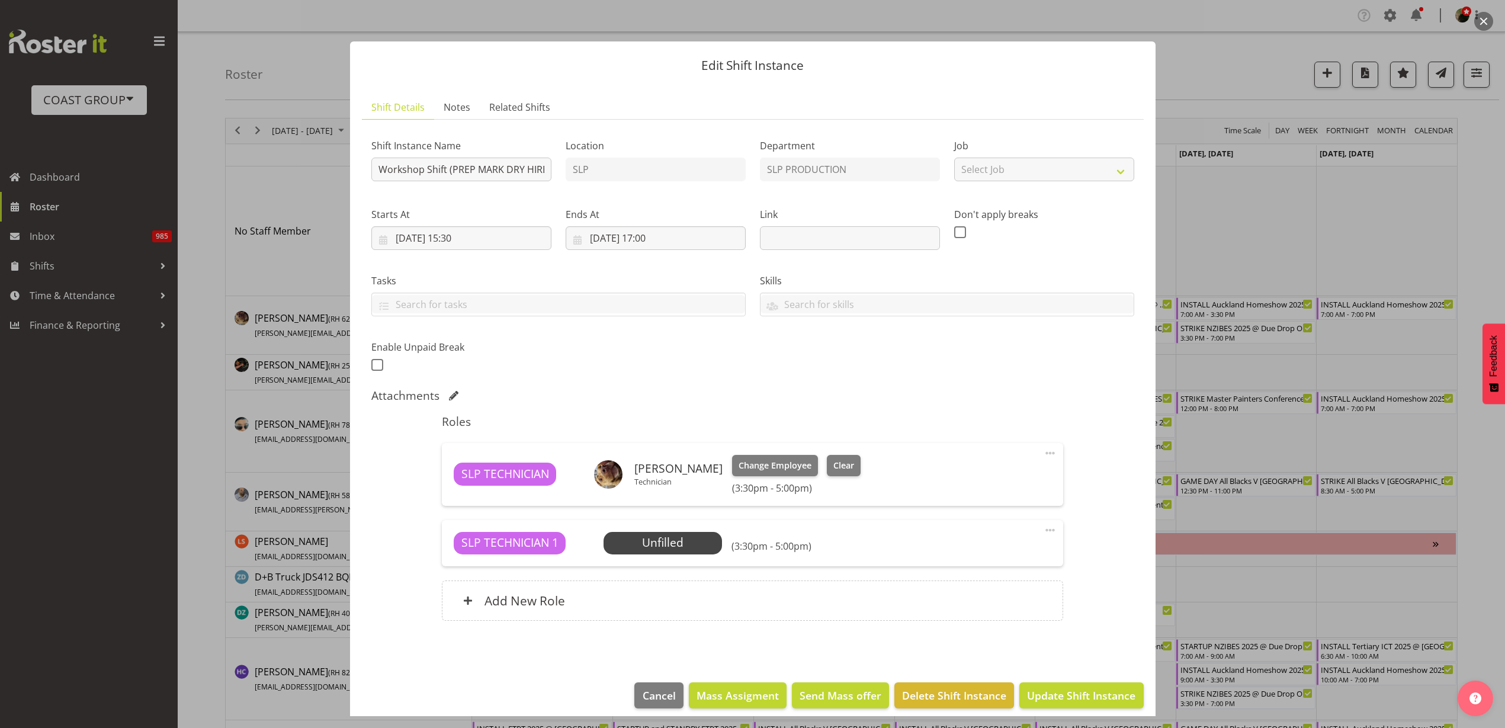
click at [0, 0] on span "Select Employee" at bounding box center [0, 0] width 0 height 0
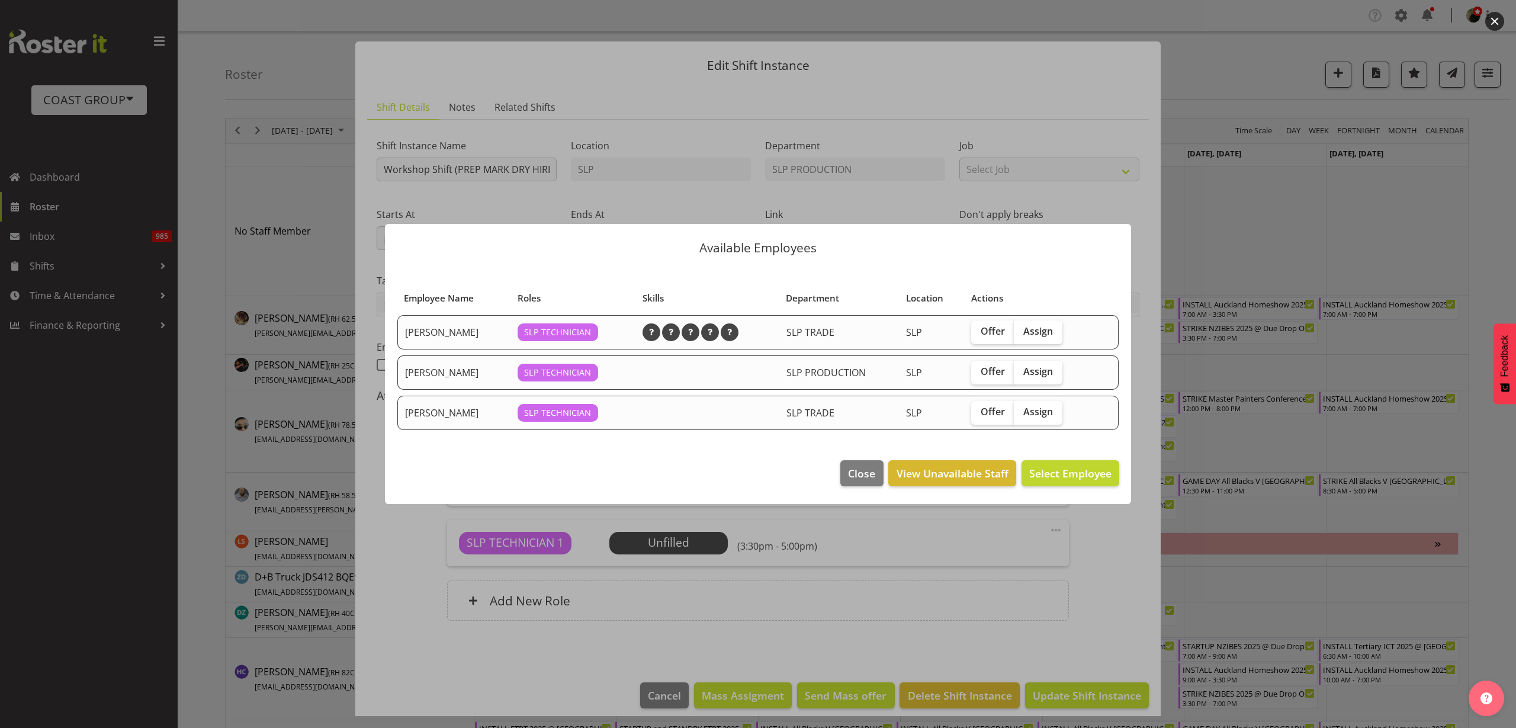
click at [1046, 333] on span "Assign" at bounding box center [1038, 331] width 30 height 12
click at [1021, 333] on input "Assign" at bounding box center [1018, 331] width 8 height 8
checkbox input "true"
click at [1054, 471] on span "Assign [PERSON_NAME]" at bounding box center [1052, 473] width 120 height 14
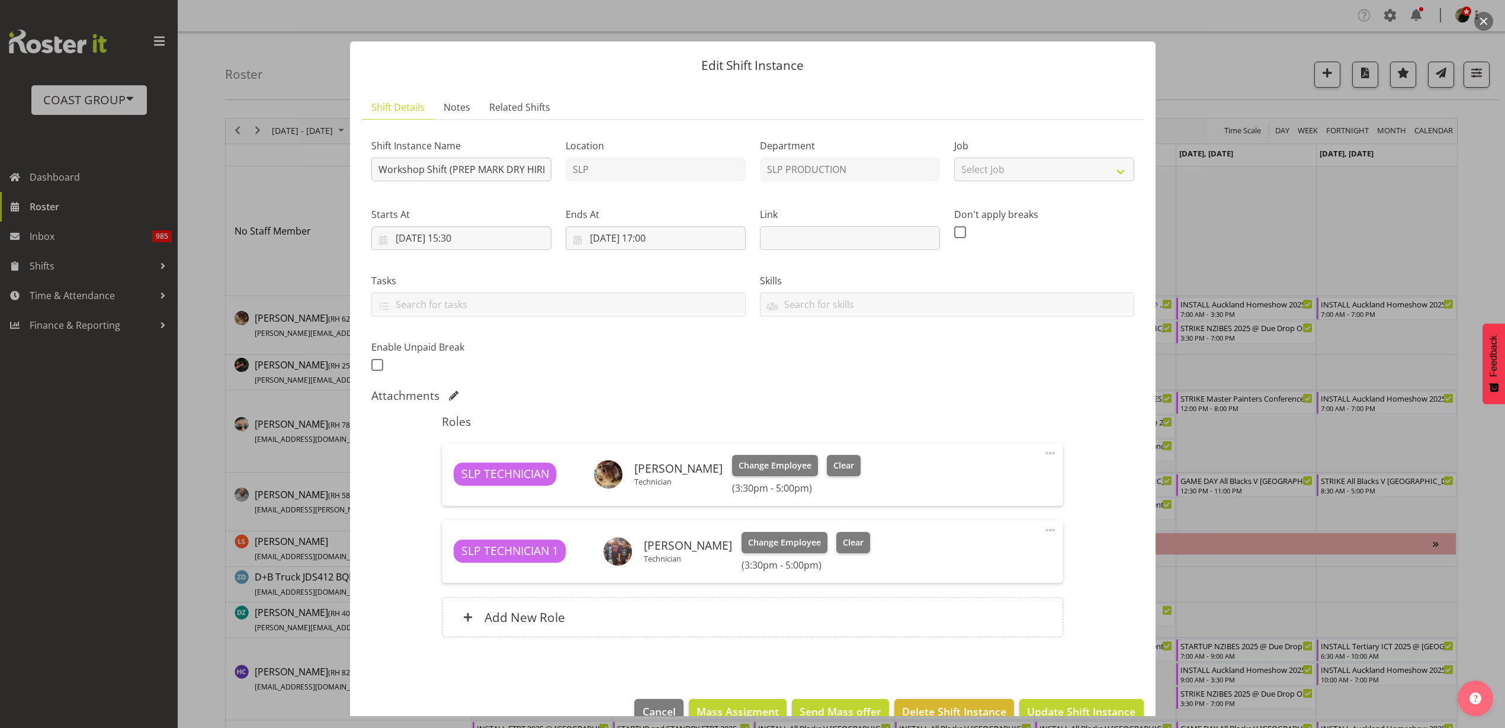
scroll to position [27, 0]
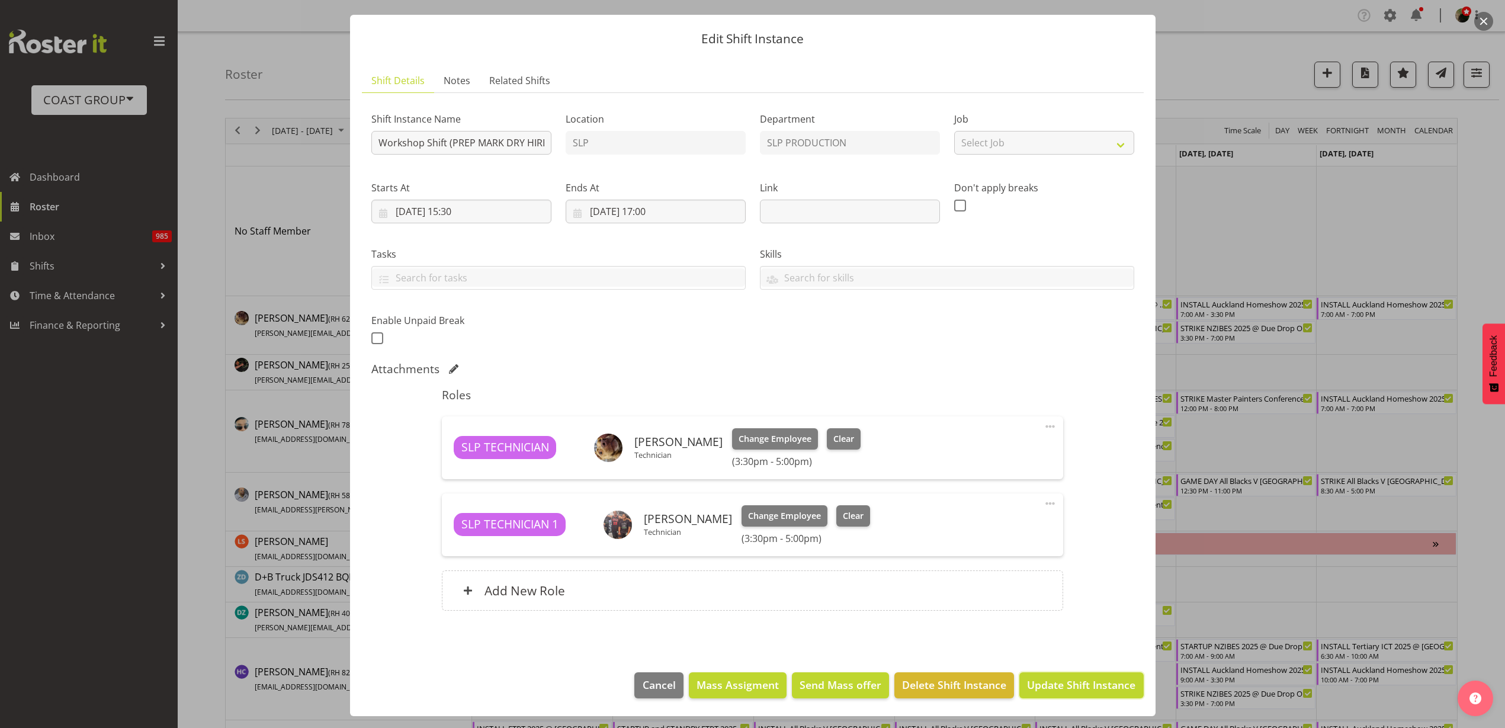
click at [1045, 694] on button "Update Shift Instance" at bounding box center [1081, 685] width 124 height 26
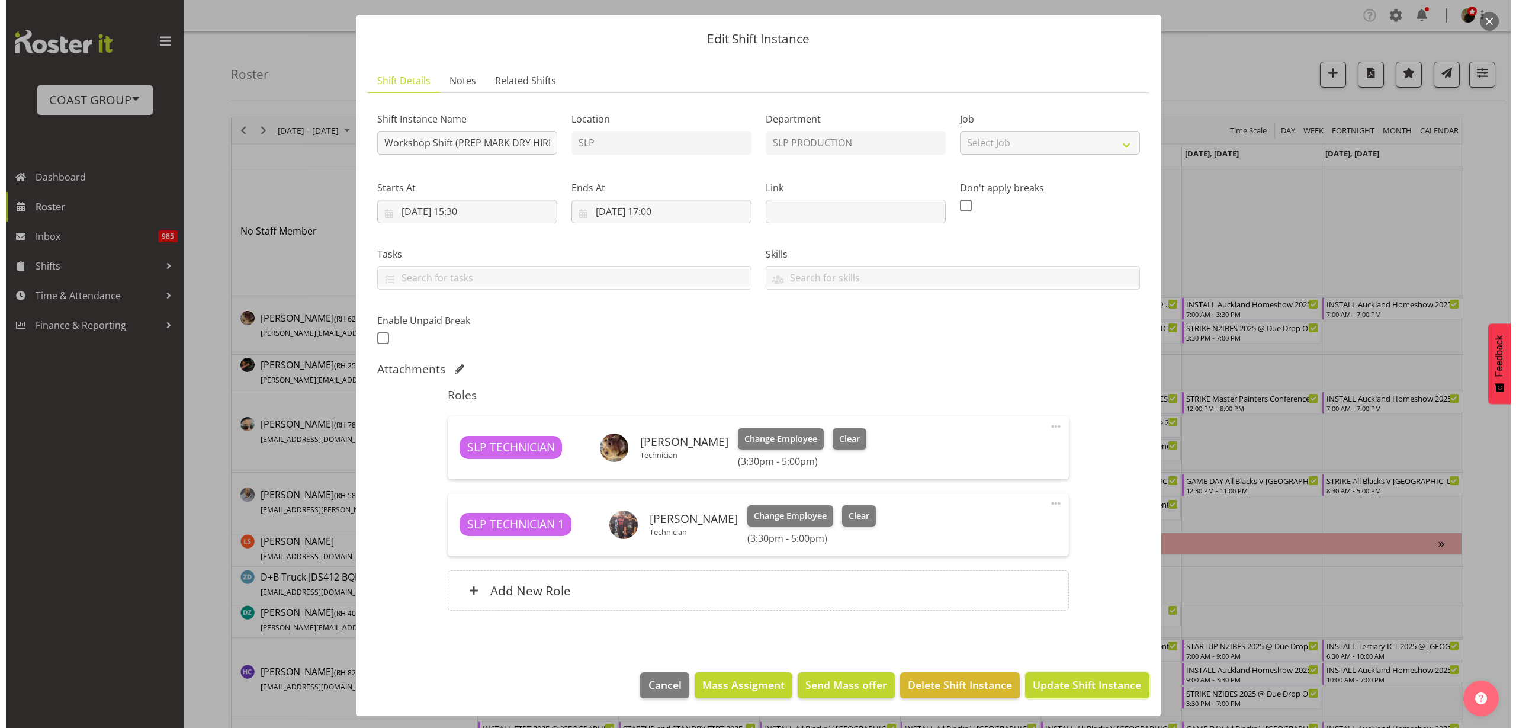
scroll to position [0, 0]
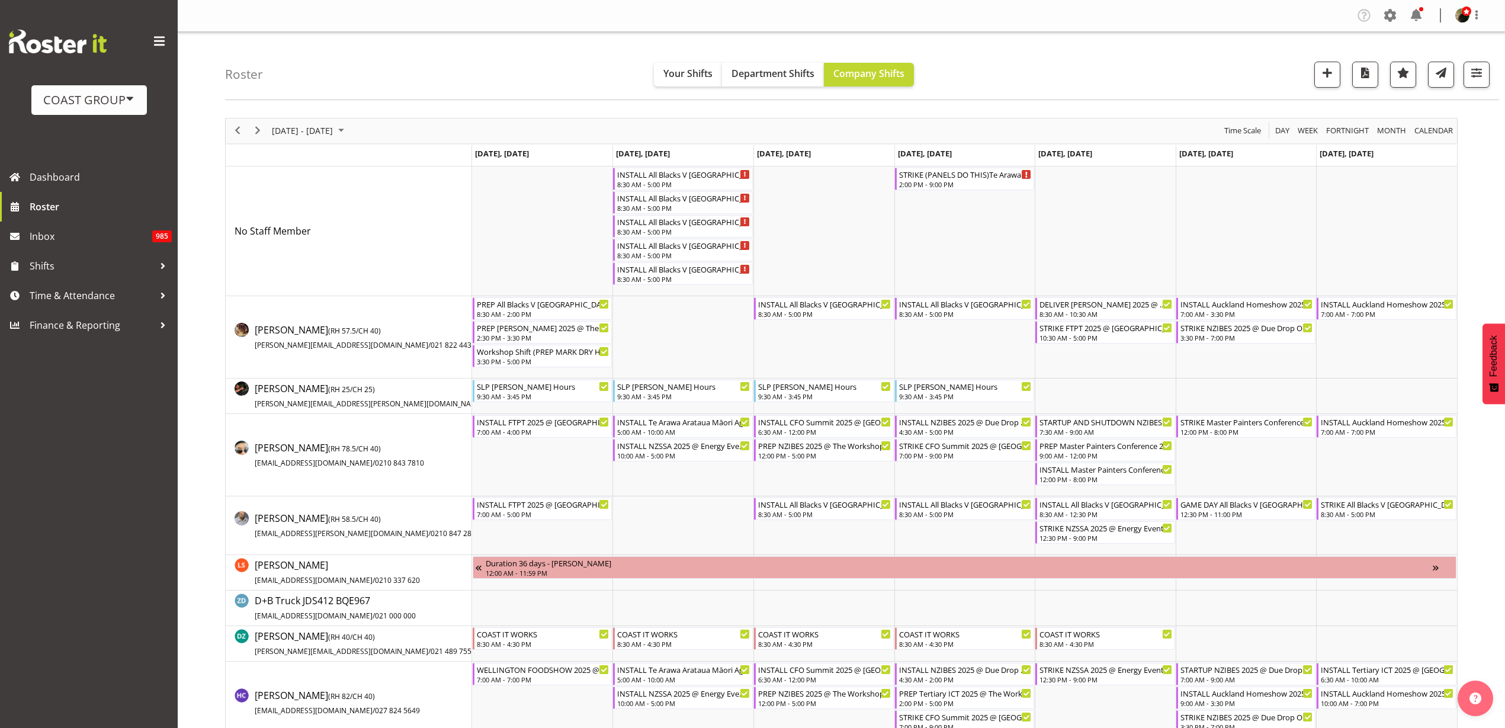
click at [298, 122] on div "[DATE] - [DATE]" at bounding box center [309, 130] width 83 height 25
click at [394, 157] on span "next month" at bounding box center [396, 160] width 21 height 21
click at [395, 157] on span "next month" at bounding box center [396, 160] width 21 height 21
click at [368, 285] on span "28" at bounding box center [360, 282] width 18 height 18
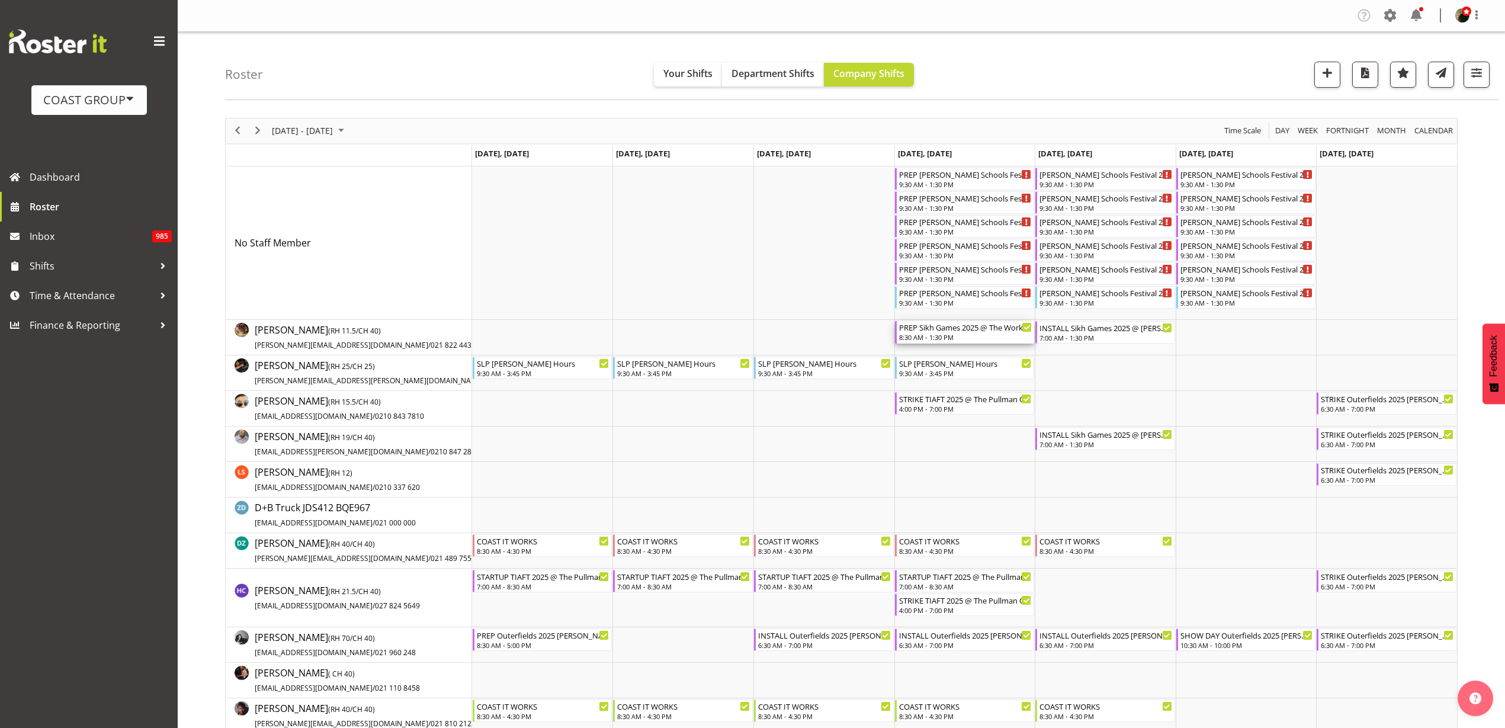
click at [953, 331] on div "PREP Sikh Games 2025 @ The Workshop" at bounding box center [965, 327] width 133 height 12
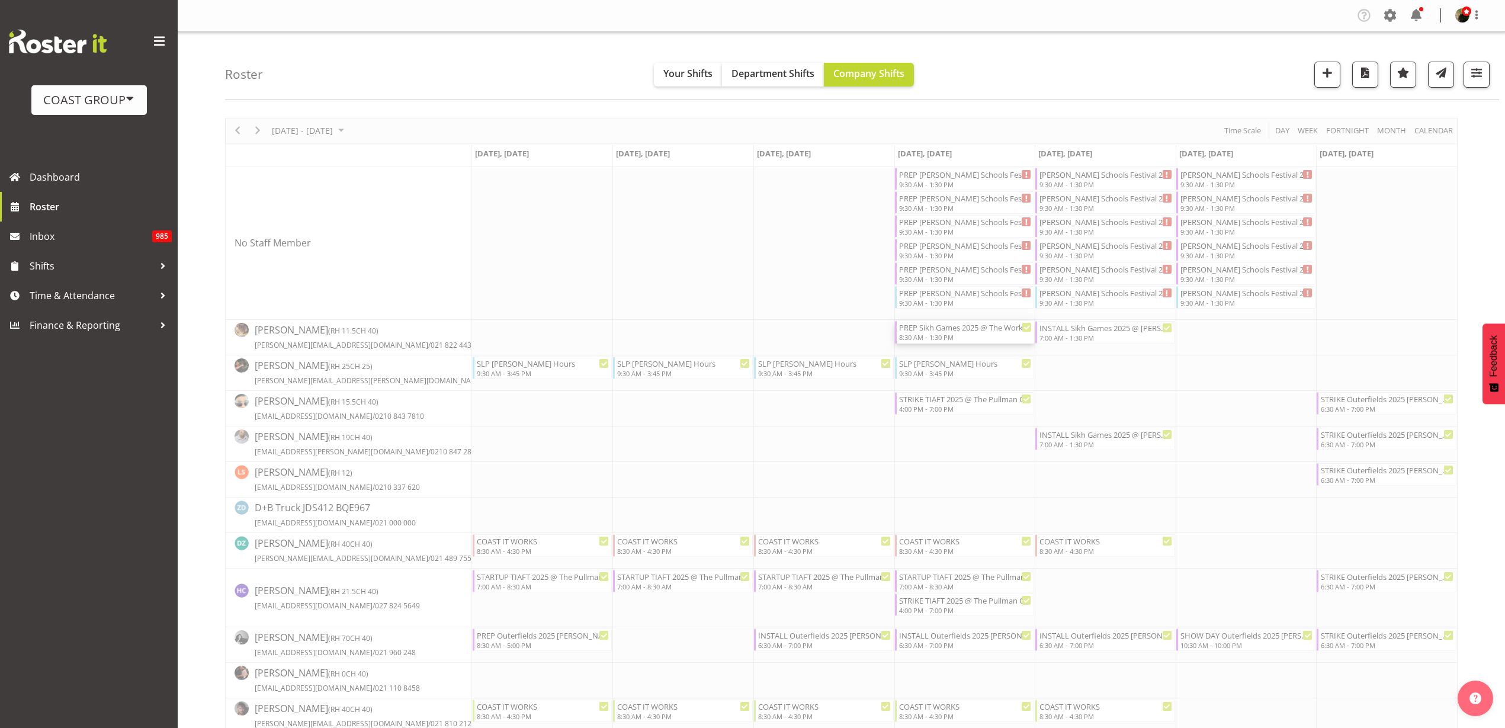
select select
select select "10"
select select "2025"
select select "13"
select select "30"
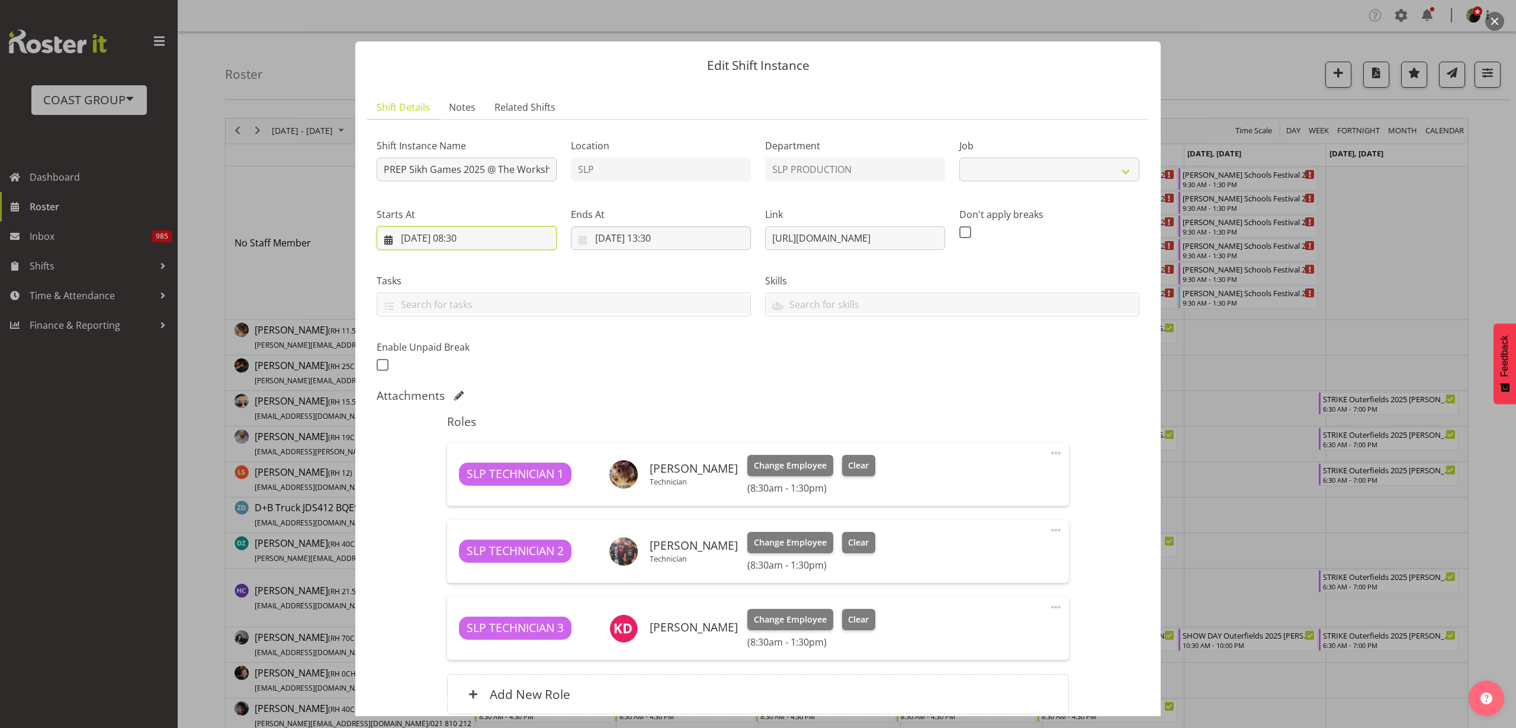
click at [481, 241] on input "[DATE] 08:30" at bounding box center [467, 238] width 180 height 24
select select "10129"
click at [480, 425] on span "26" at bounding box center [480, 421] width 9 height 11
type input "[DATE] 08:30"
click at [626, 241] on input "[DATE] 13:30" at bounding box center [661, 238] width 180 height 24
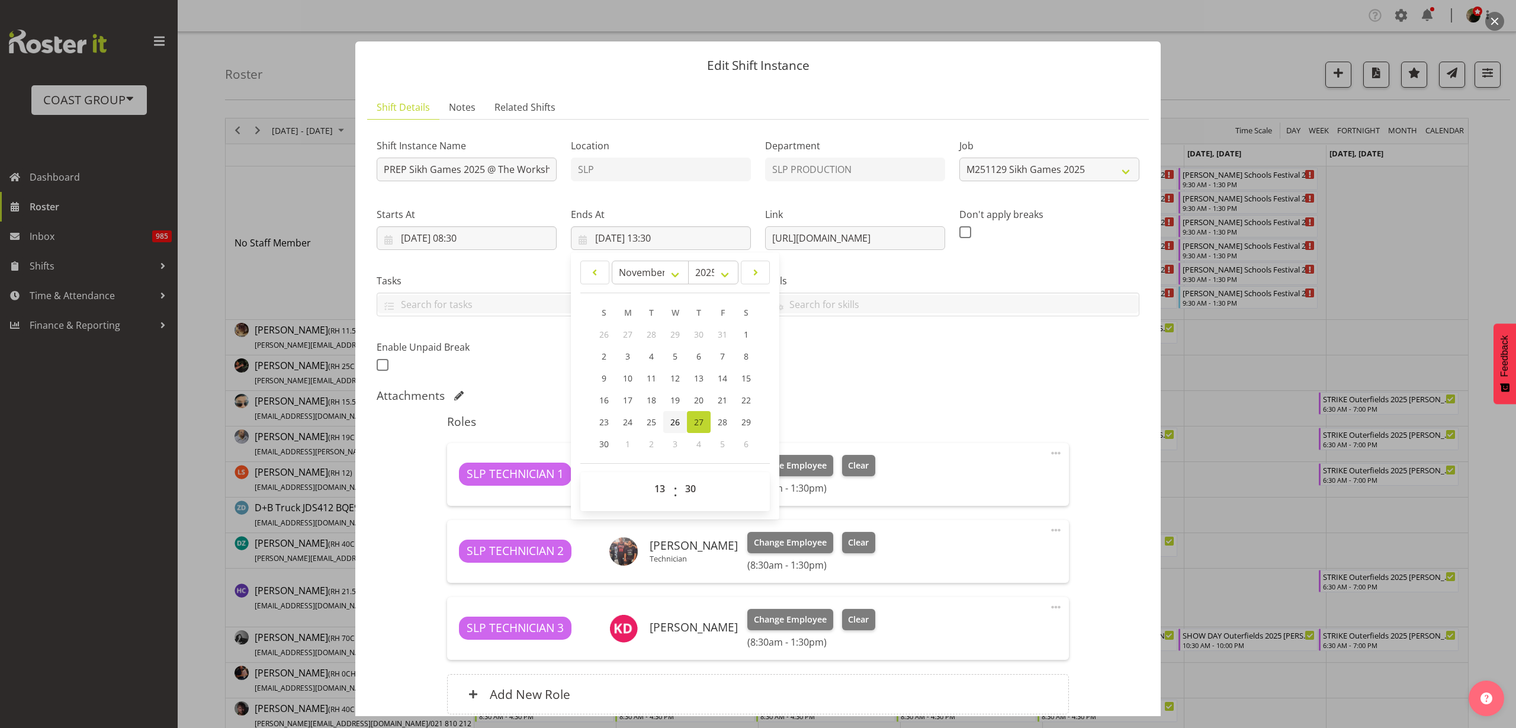
click at [671, 423] on span "26" at bounding box center [674, 421] width 9 height 11
type input "[DATE] 13:30"
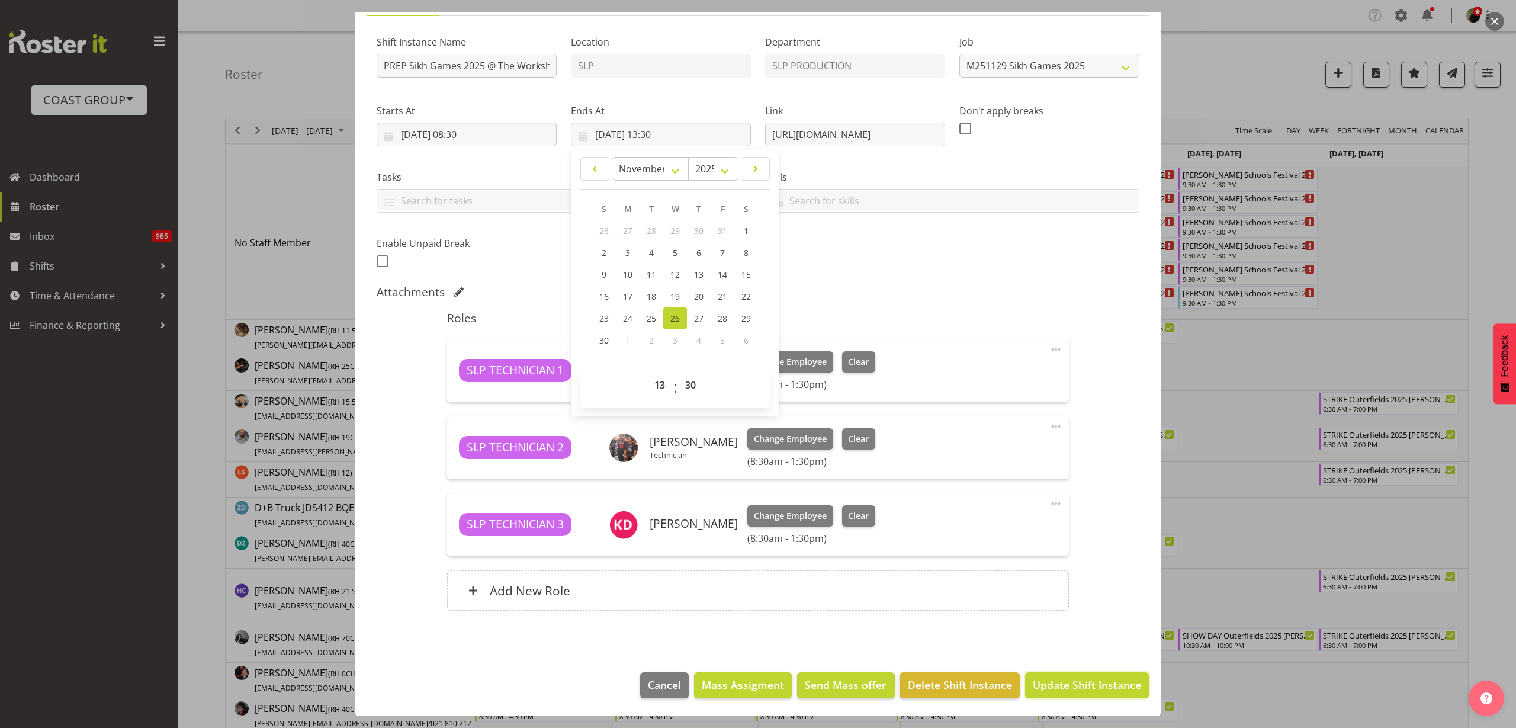
click at [1092, 689] on span "Update Shift Instance" at bounding box center [1087, 684] width 108 height 15
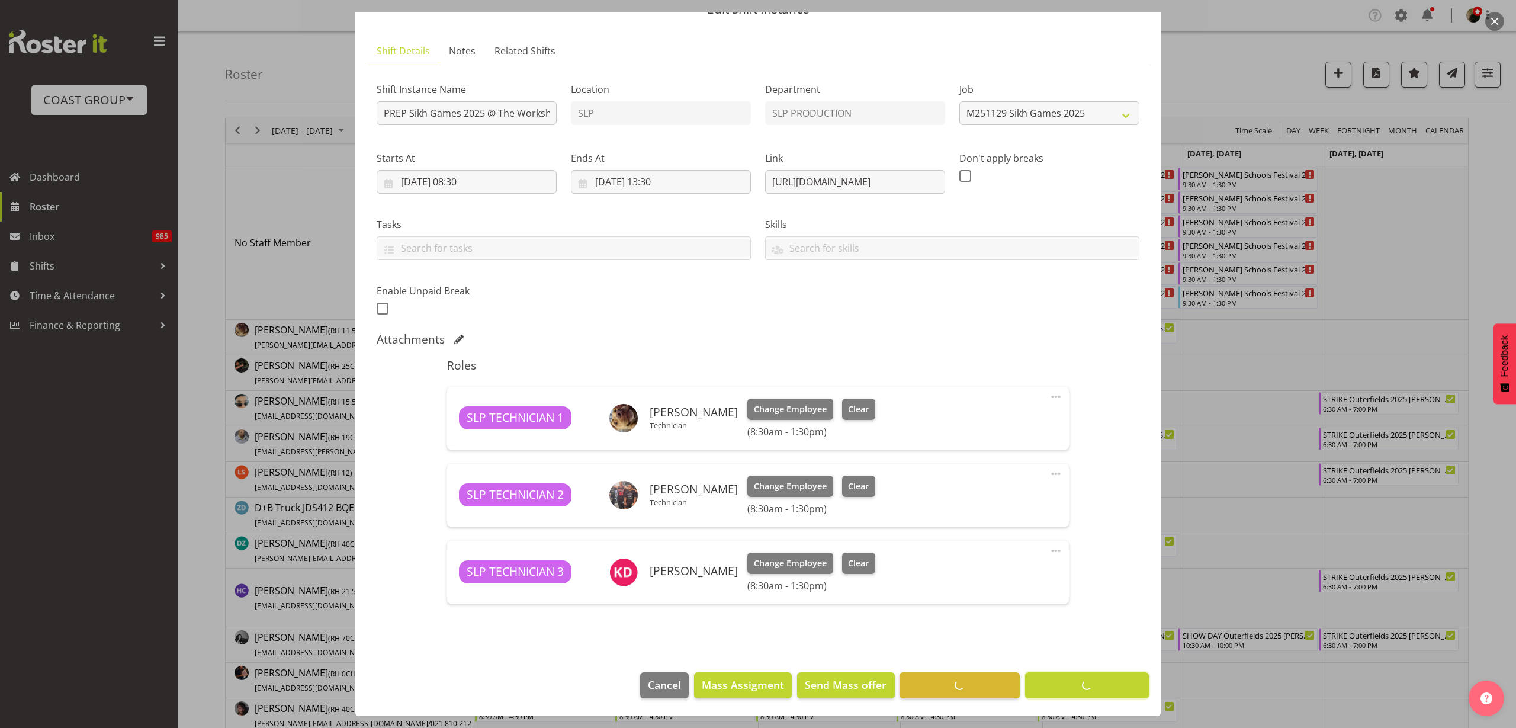
scroll to position [56, 0]
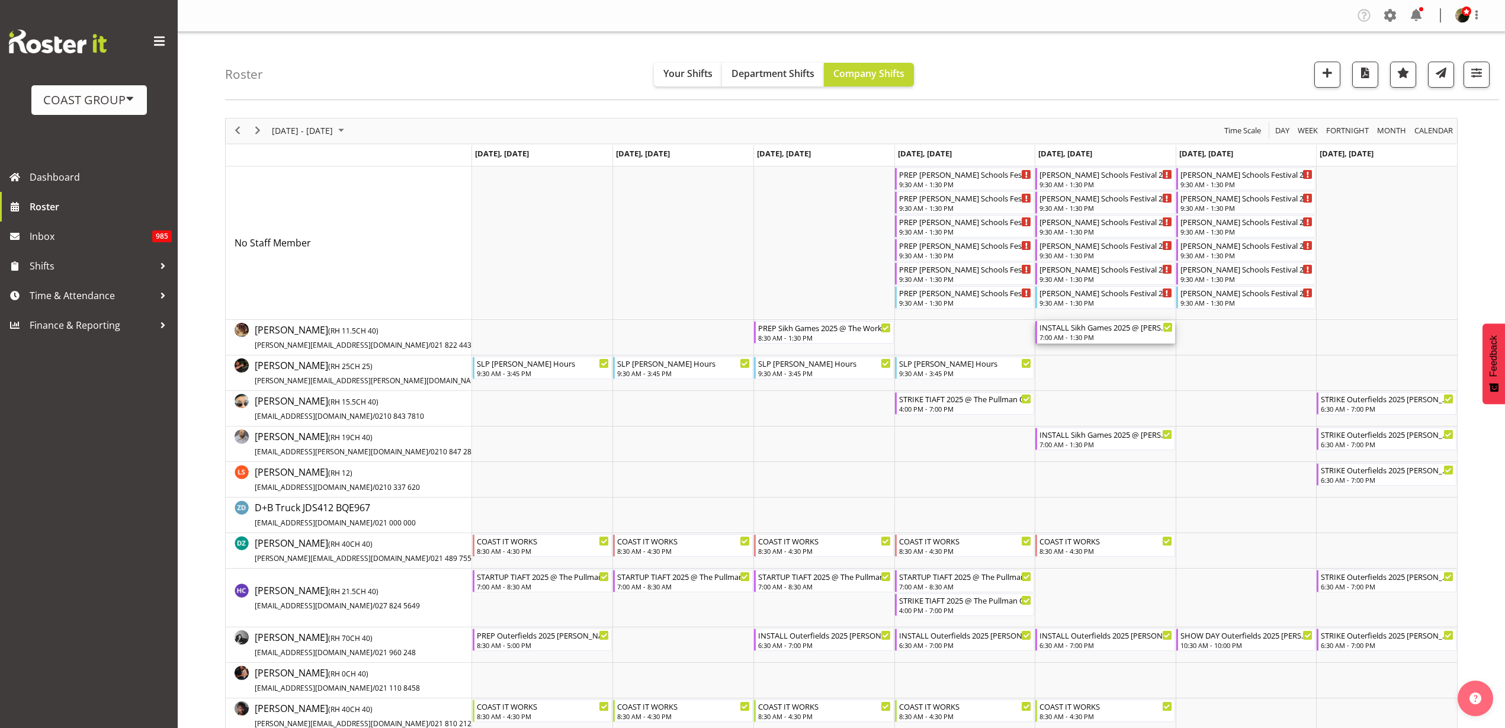
click at [1076, 331] on div "INSTALL Sikh Games 2025 @ [PERSON_NAME][GEOGRAPHIC_DATA] On Site TBC" at bounding box center [1105, 327] width 133 height 12
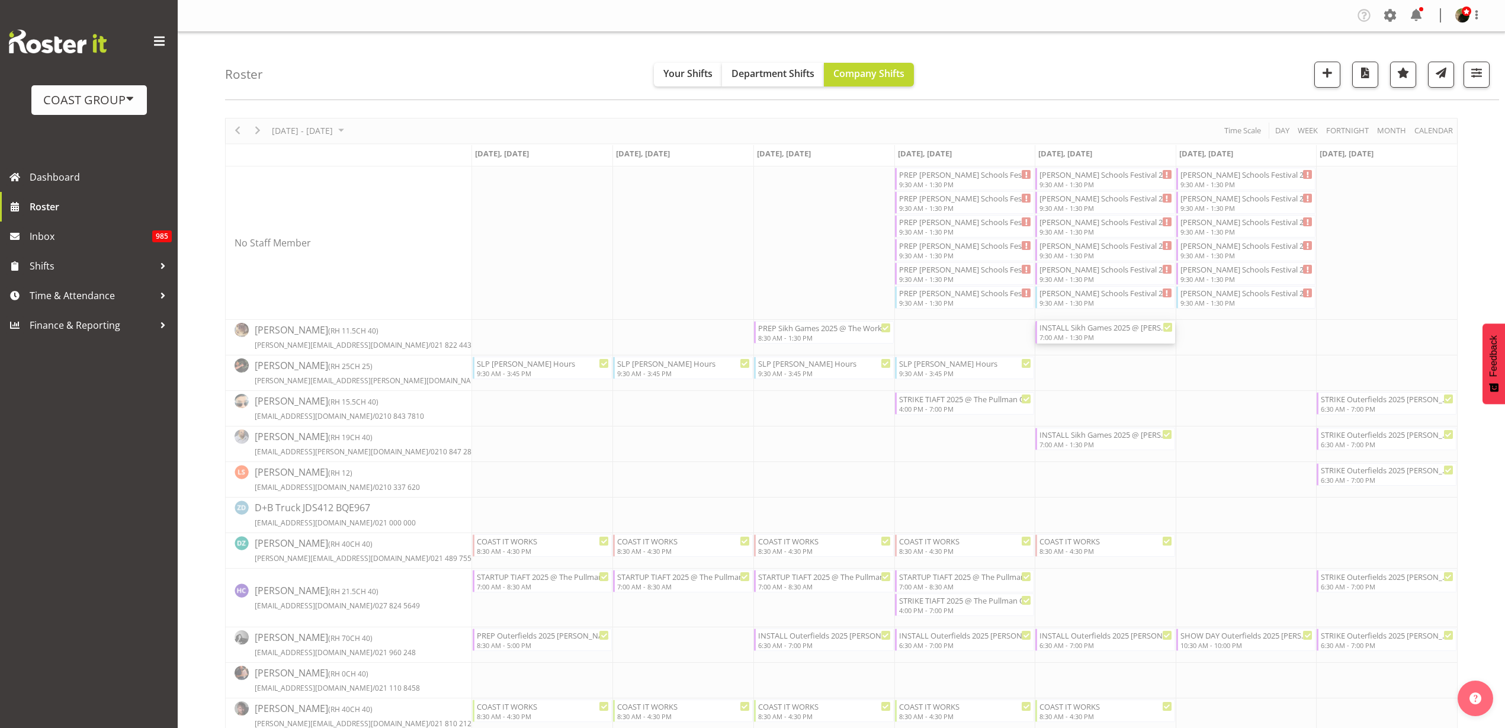
select select
select select "10"
select select "2025"
select select "7"
select select "10"
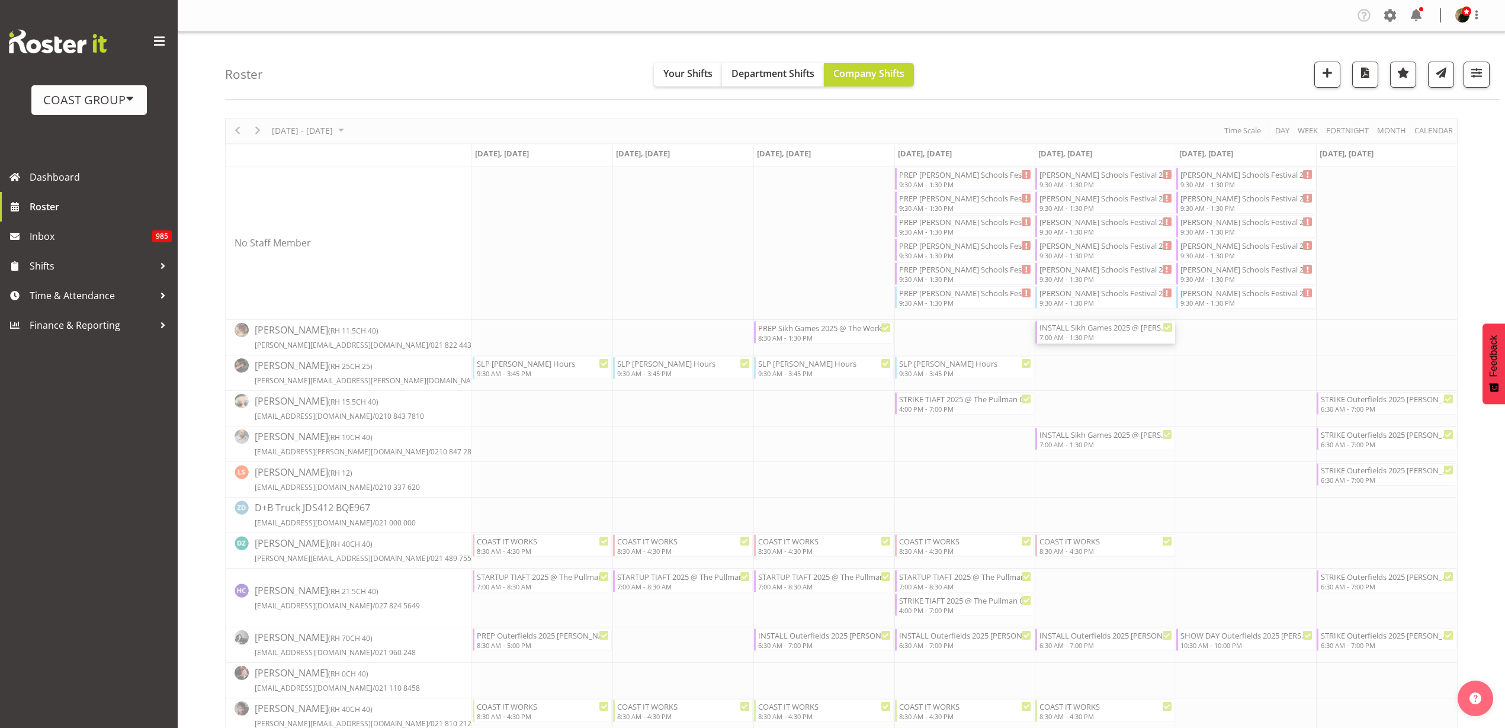
select select "2025"
select select "13"
select select "30"
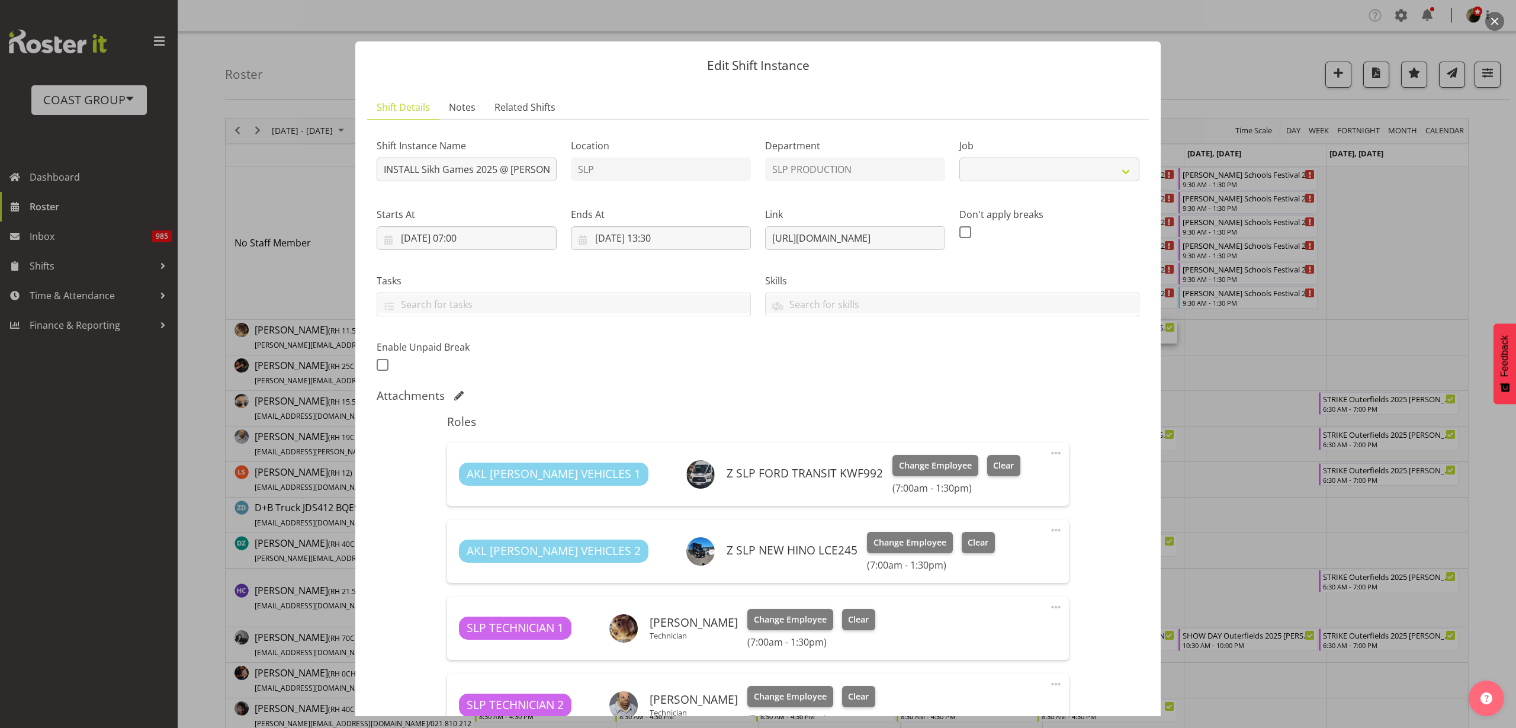
select select "10129"
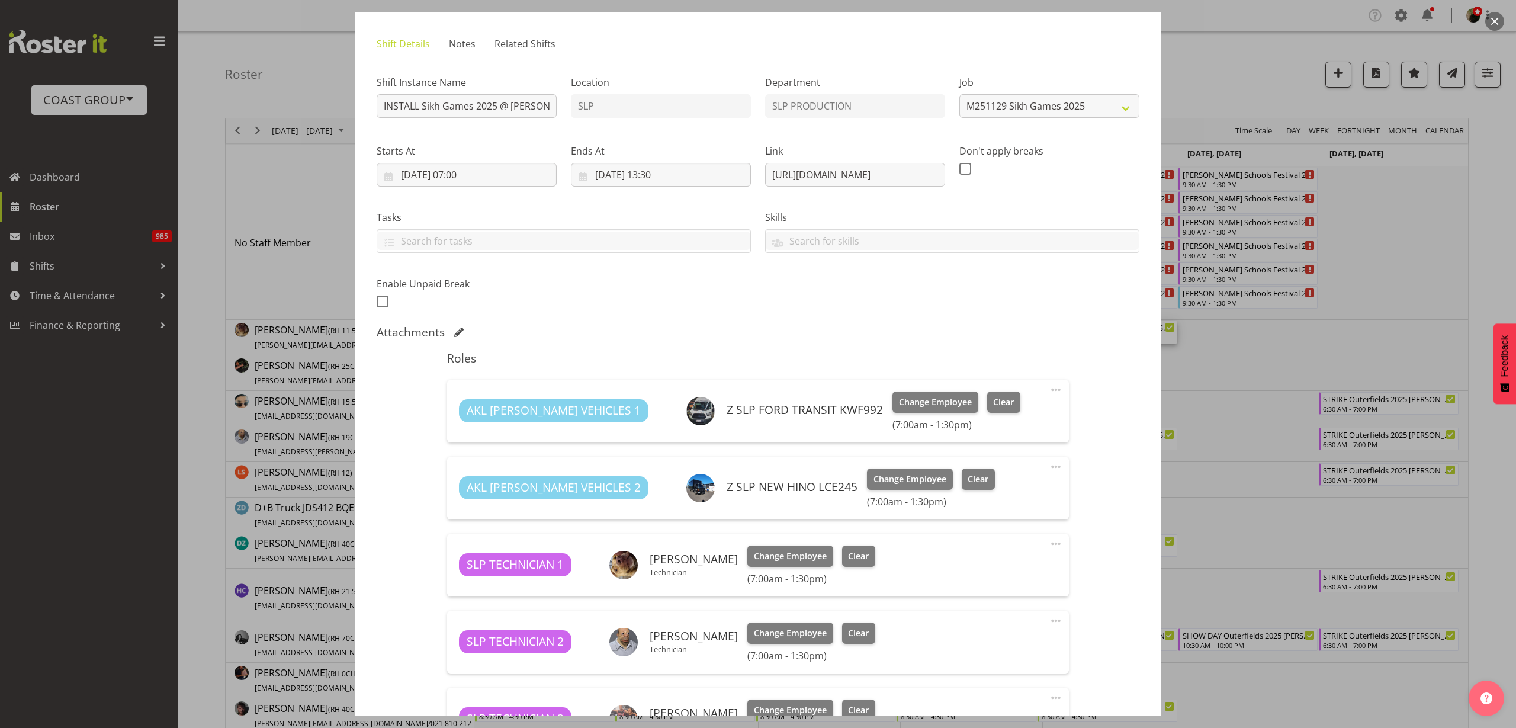
scroll to position [0, 0]
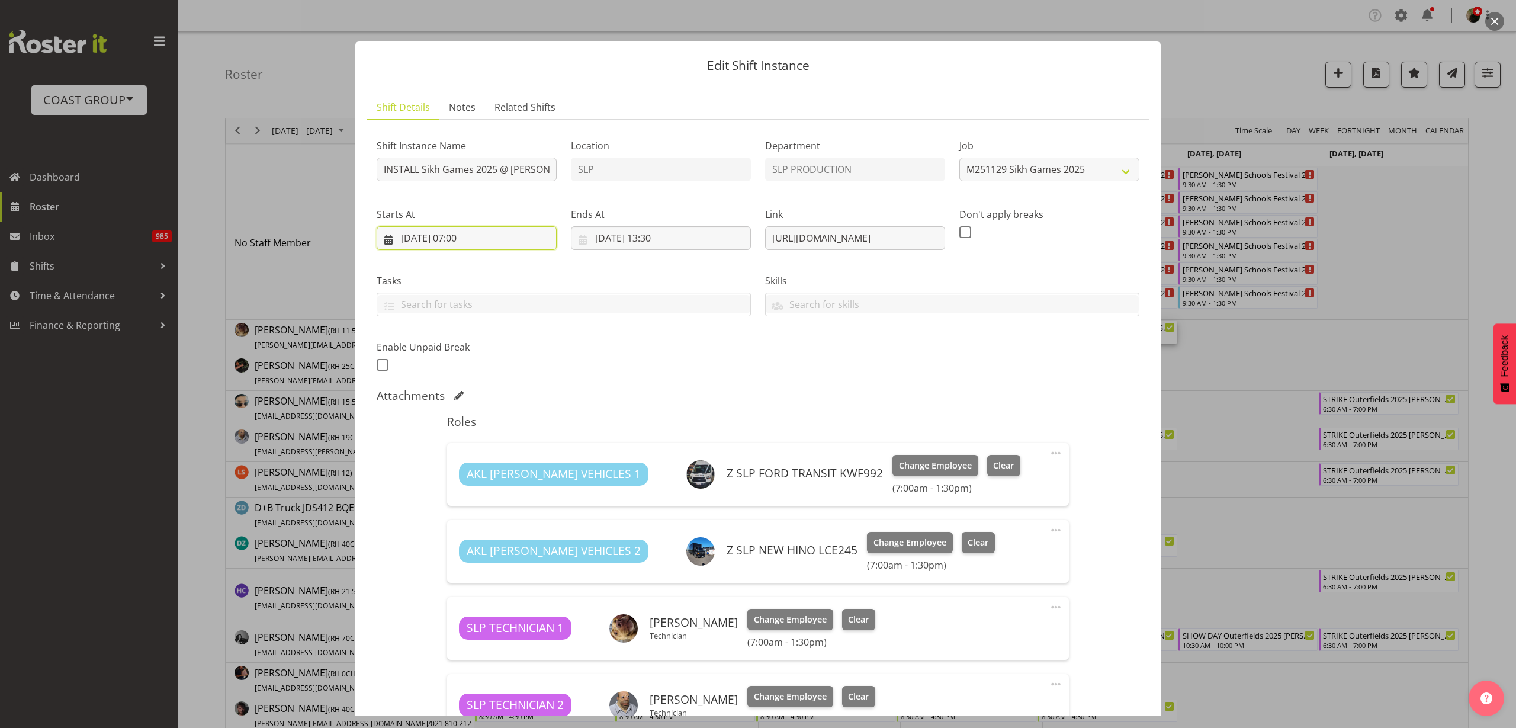
click at [445, 238] on input "[DATE] 07:00" at bounding box center [467, 238] width 180 height 24
click at [505, 421] on span "27" at bounding box center [504, 421] width 9 height 11
type input "[DATE] 07:00"
click at [647, 237] on input "[DATE] 13:30" at bounding box center [661, 238] width 180 height 24
click at [697, 422] on span "27" at bounding box center [698, 421] width 9 height 11
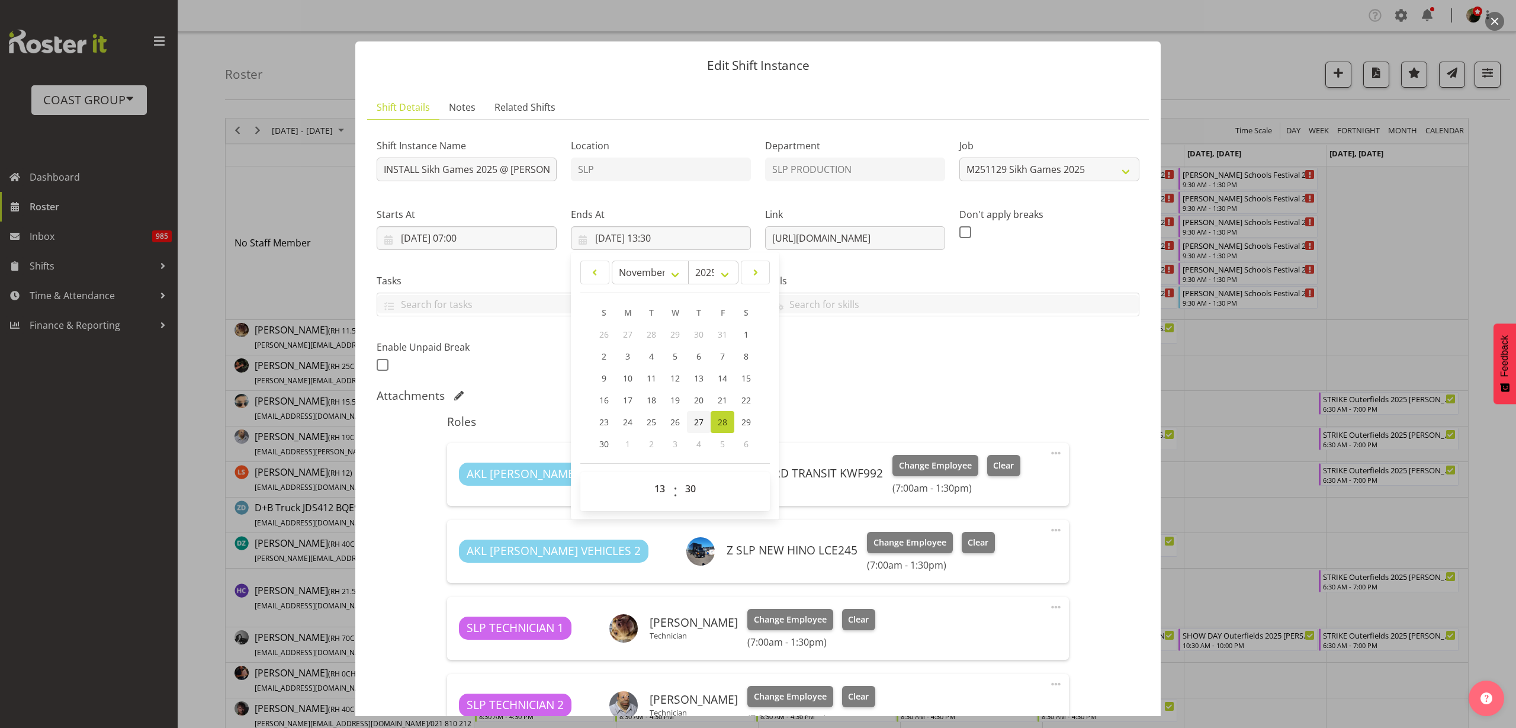
type input "[DATE] 13:30"
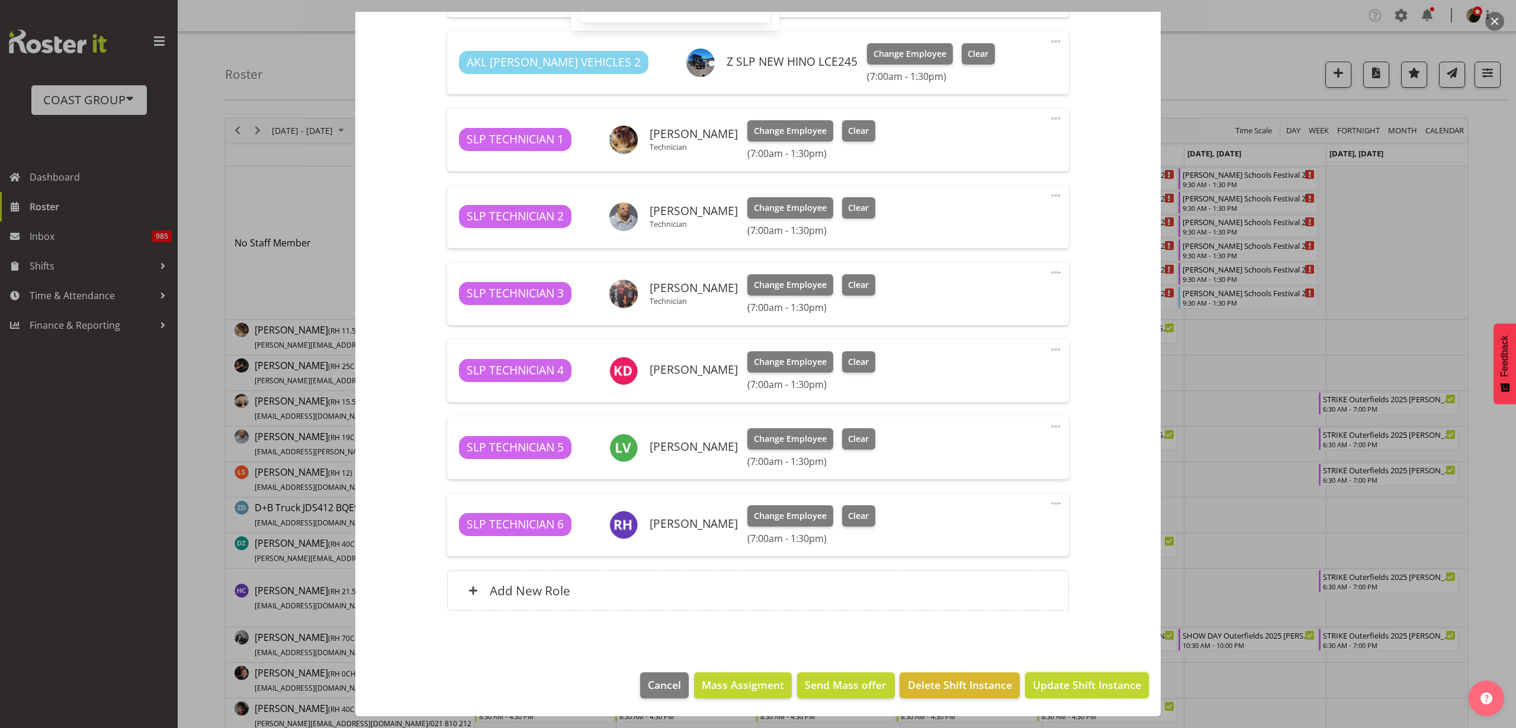
click at [1074, 689] on span "Update Shift Instance" at bounding box center [1087, 684] width 108 height 15
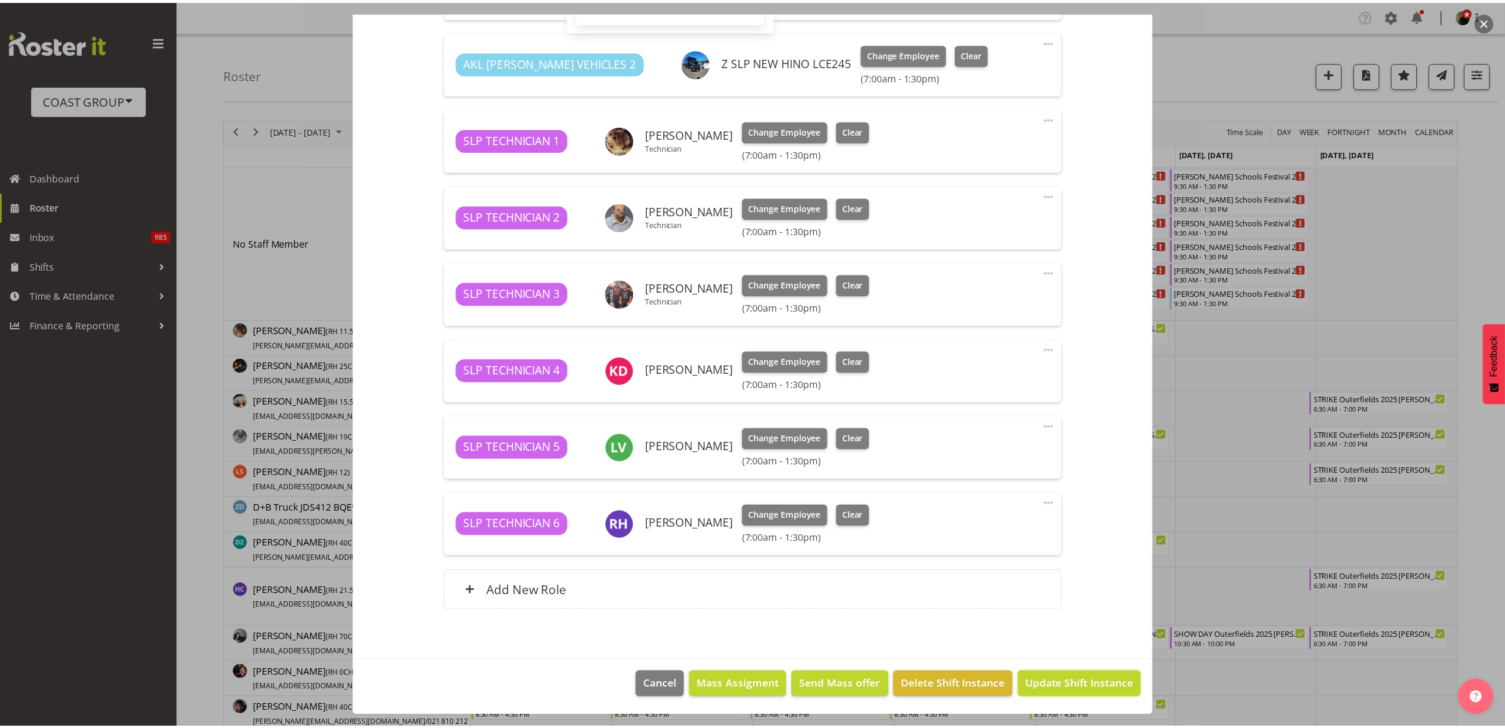
scroll to position [441, 0]
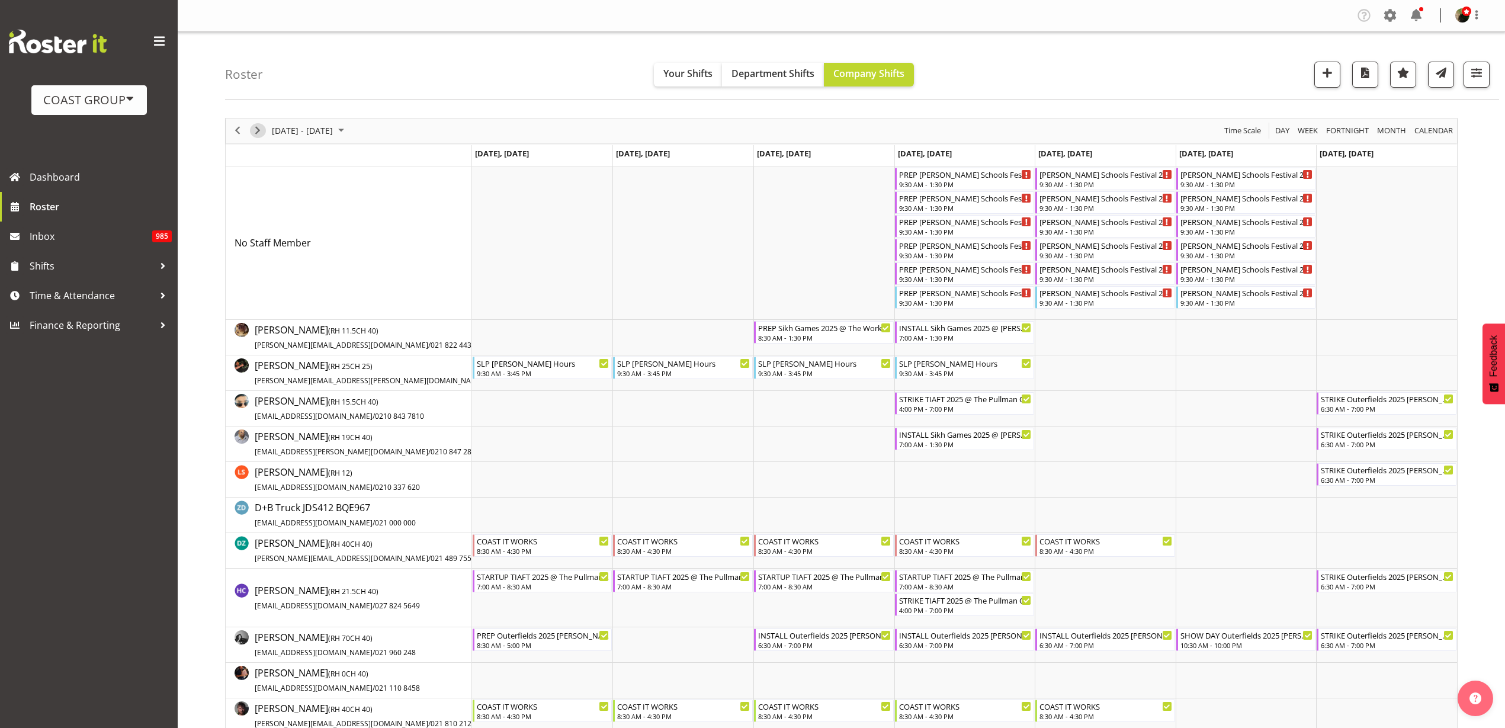
click at [257, 129] on span "Next" at bounding box center [257, 130] width 14 height 15
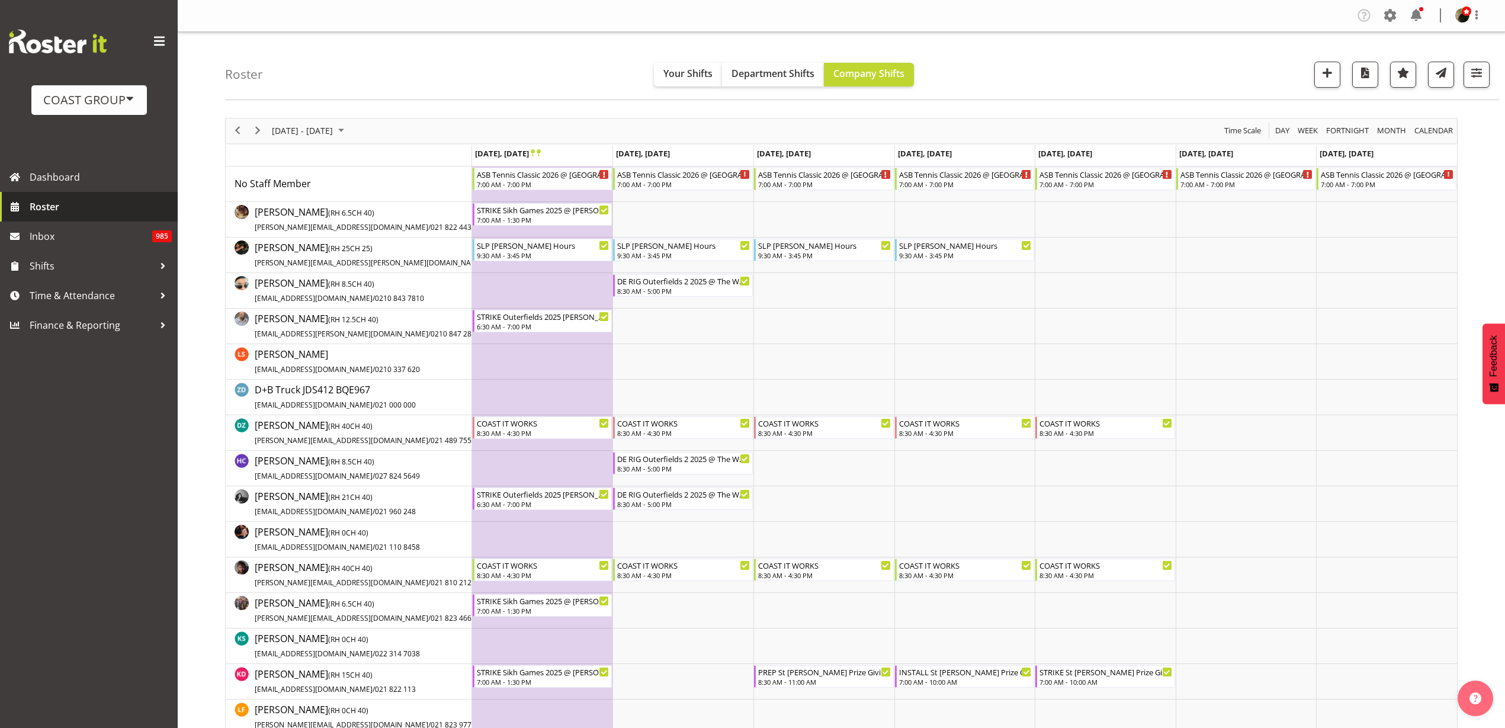
click at [69, 206] on span "Roster" at bounding box center [101, 207] width 142 height 18
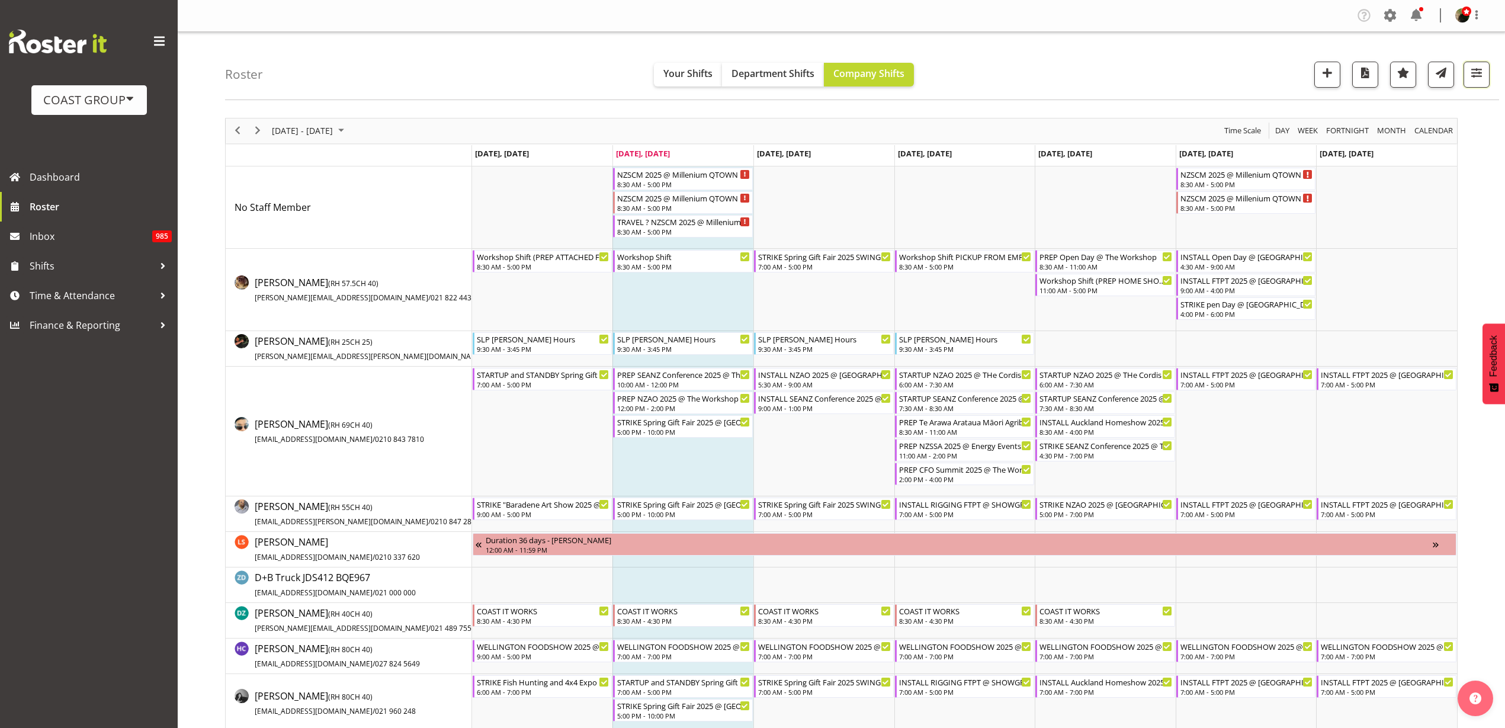
click at [1473, 73] on span "button" at bounding box center [1475, 72] width 15 height 15
click at [1422, 107] on span "2 Locations" at bounding box center [1401, 111] width 58 height 14
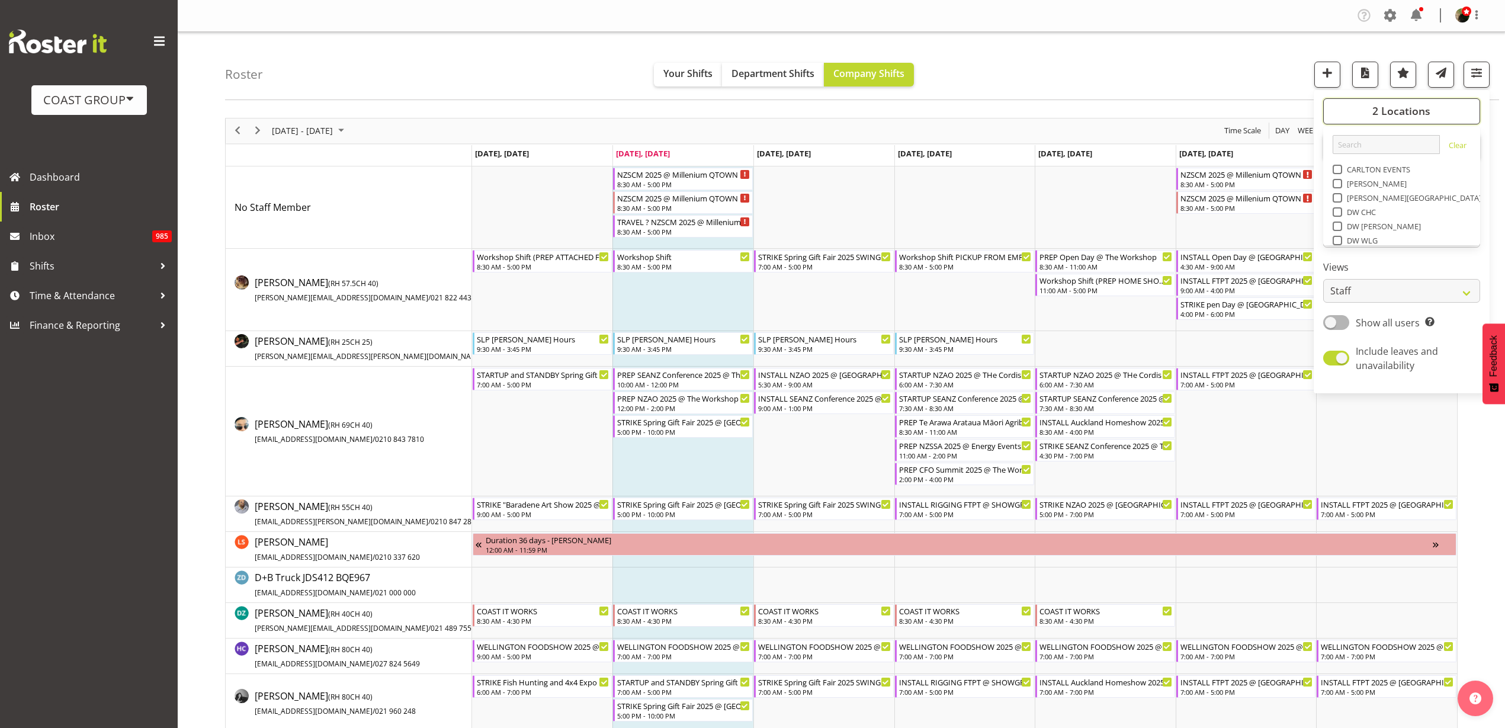
scroll to position [148, 0]
click at [1338, 197] on div "SLP CHC" at bounding box center [1401, 193] width 139 height 14
click at [1338, 191] on span at bounding box center [1336, 191] width 9 height 9
click at [1338, 191] on input "SLP CHC" at bounding box center [1336, 192] width 8 height 8
checkbox input "false"
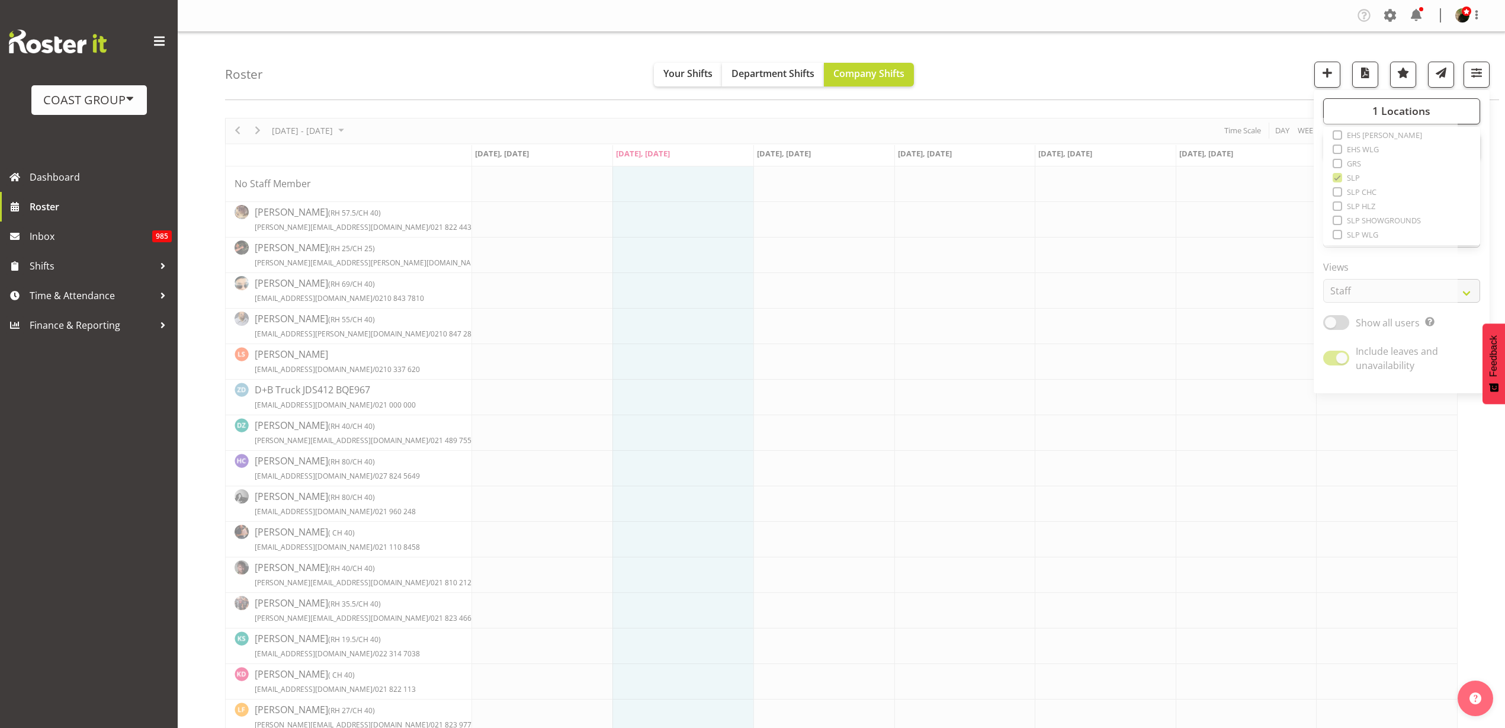
click at [1058, 49] on div "Roster Your Shifts Department Shifts Company Shifts 1 Locations Clear CARLTON E…" at bounding box center [862, 66] width 1274 height 68
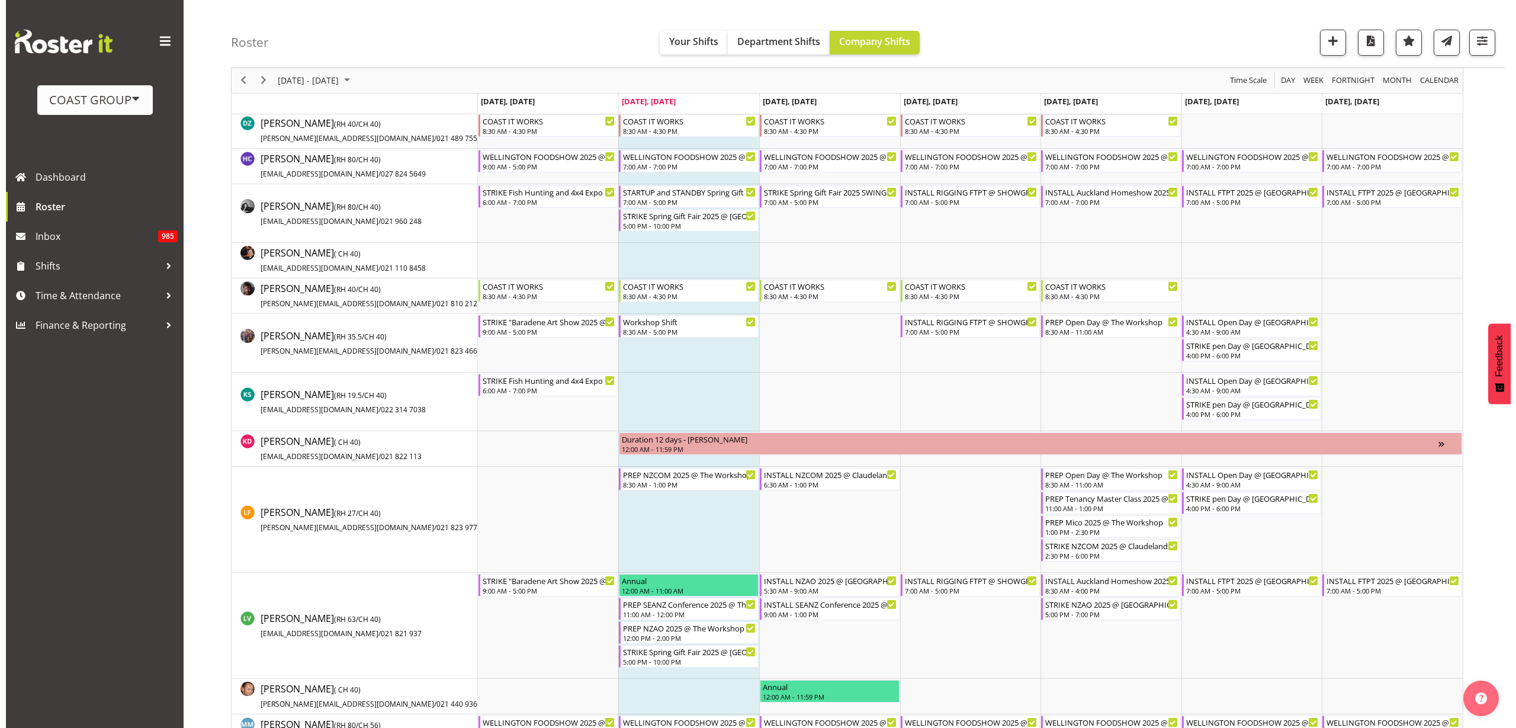
scroll to position [444, 0]
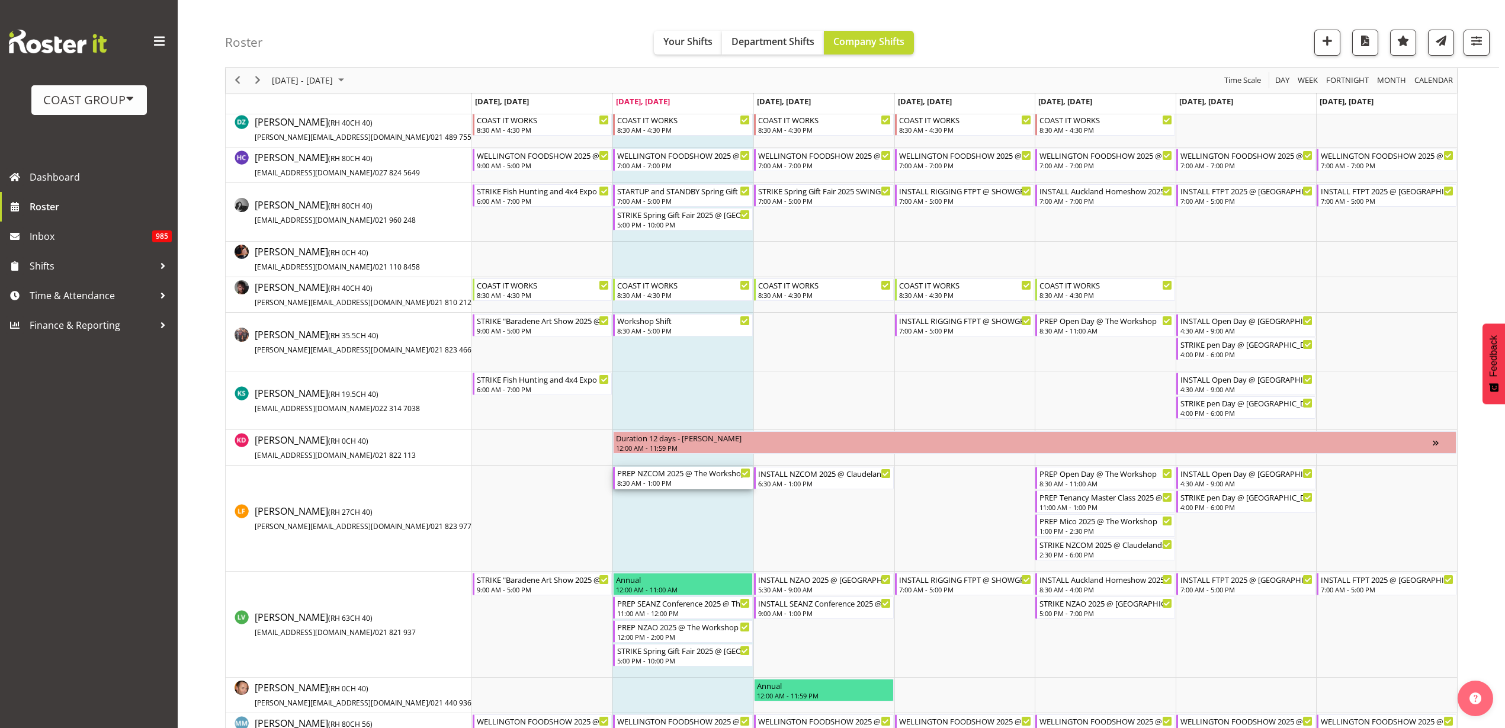
click at [650, 479] on div "8:30 AM - 1:00 PM" at bounding box center [683, 482] width 133 height 9
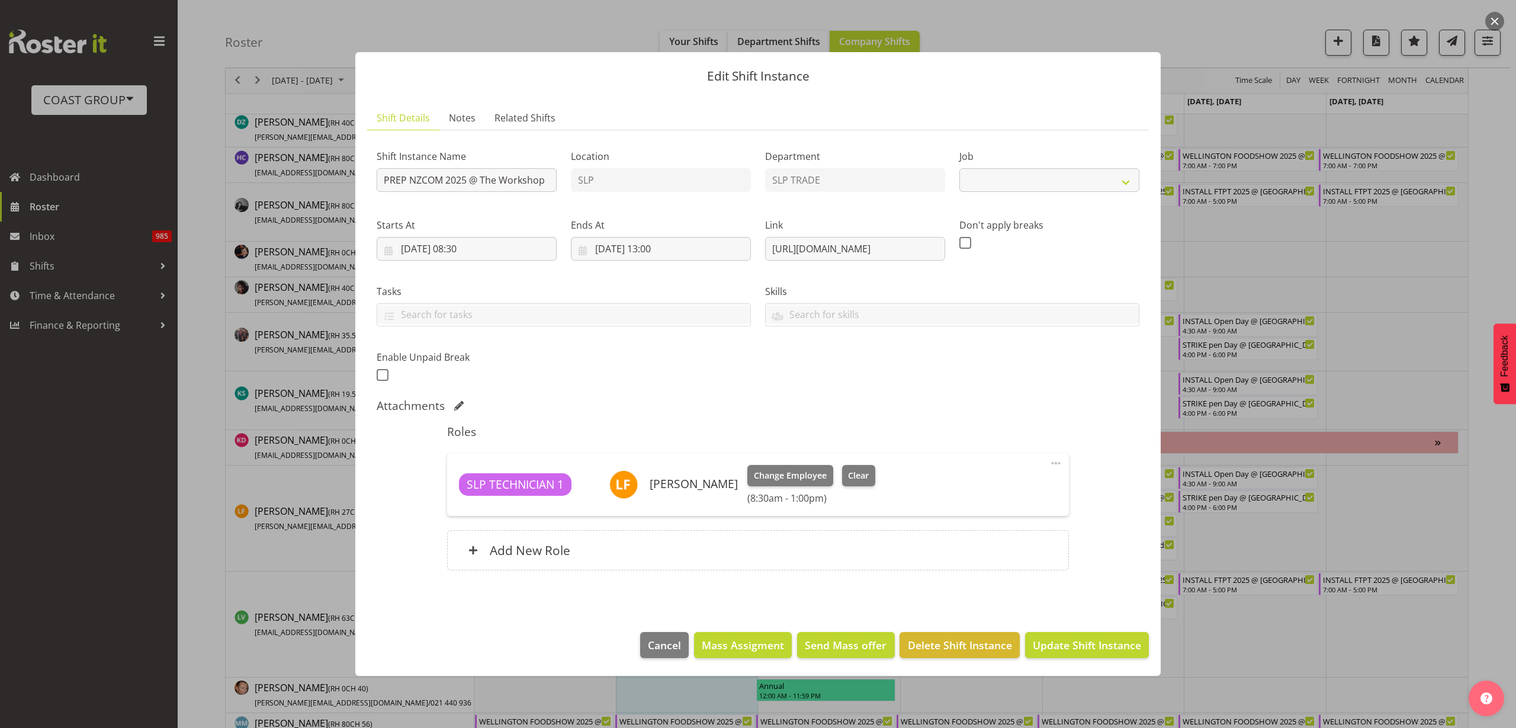
select select "10089"
drag, startPoint x: 767, startPoint y: 246, endPoint x: 1453, endPoint y: 237, distance: 686.3
click at [1453, 237] on div "Edit Shift Instance Shift Details Notes Related Shifts Shift Instance Name PREP…" at bounding box center [758, 364] width 1516 height 728
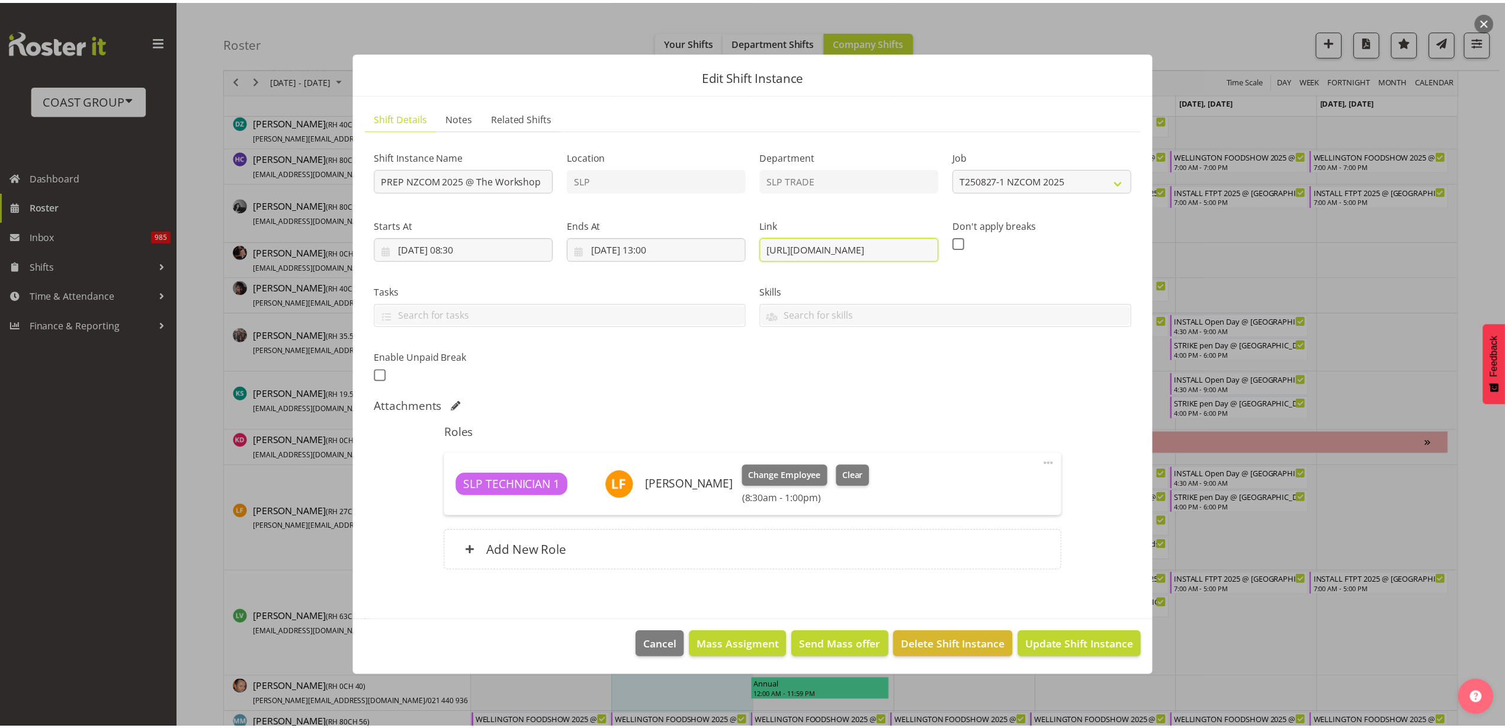
scroll to position [0, 0]
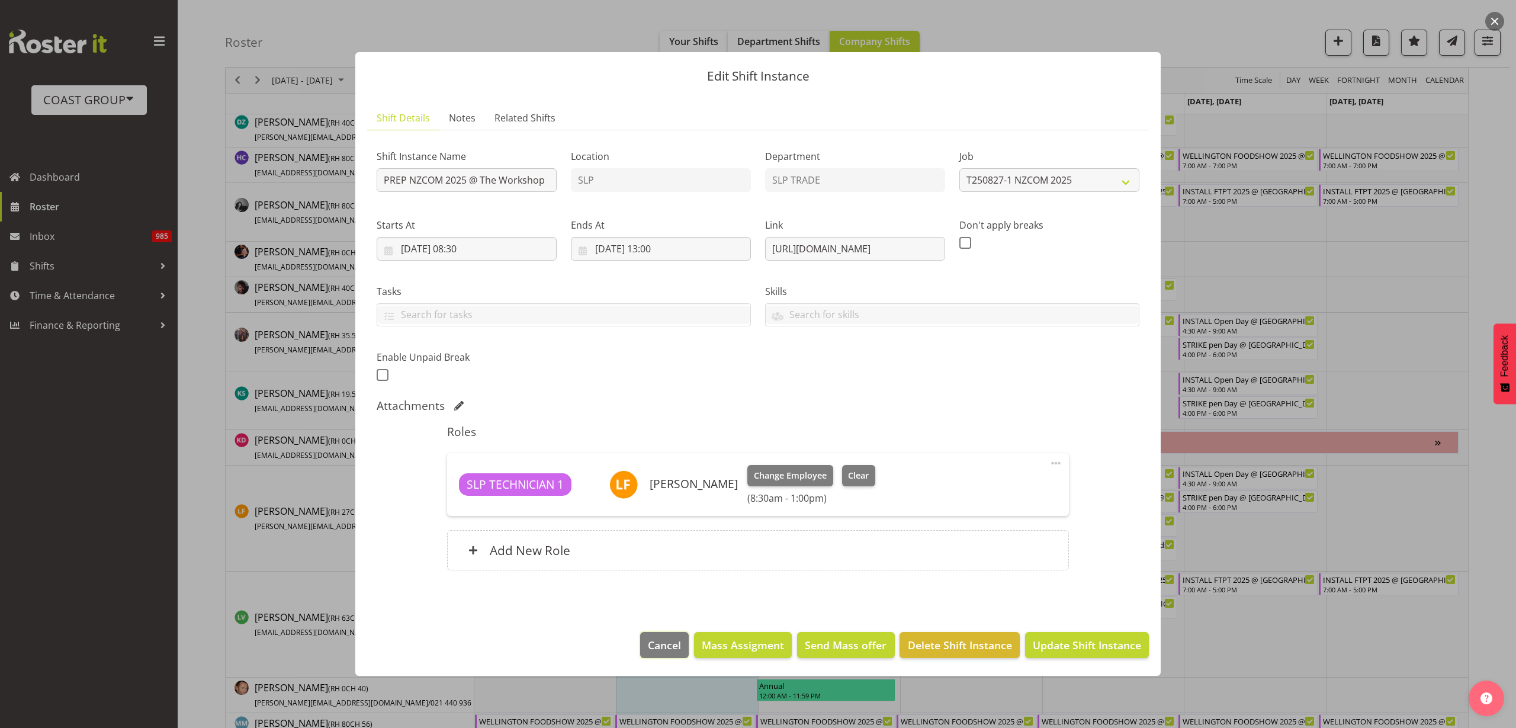
click at [667, 645] on span "Cancel" at bounding box center [664, 644] width 33 height 15
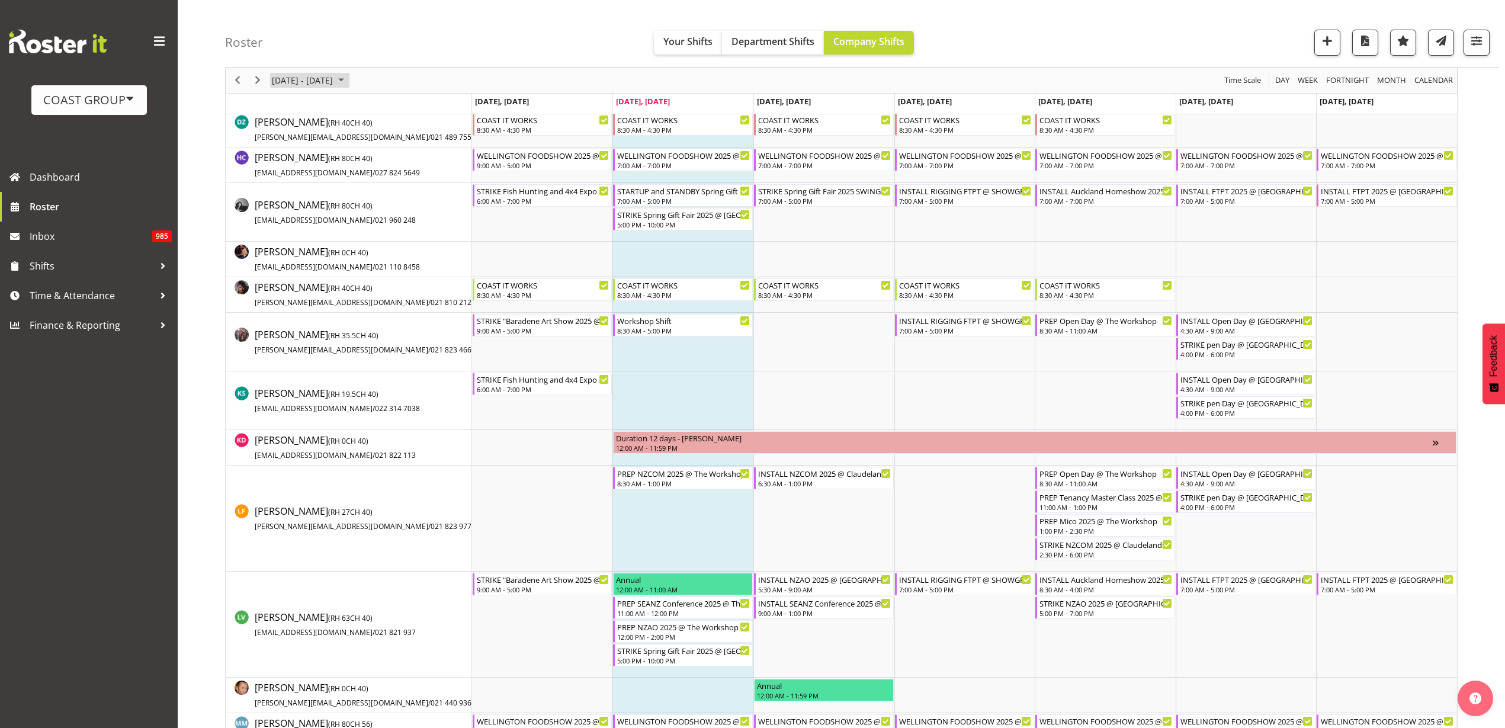
click at [316, 78] on span "[DATE] - [DATE]" at bounding box center [302, 80] width 63 height 15
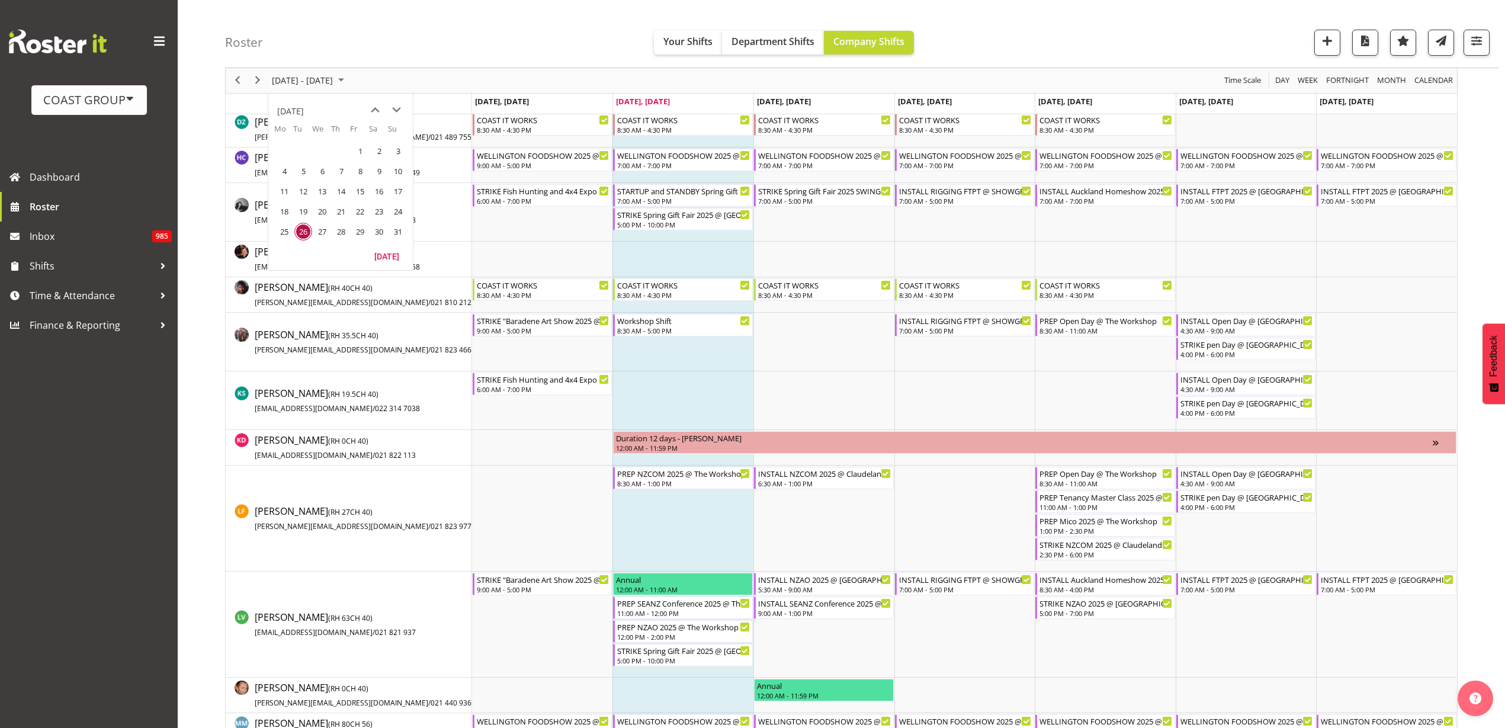
click at [396, 108] on span "next month" at bounding box center [396, 109] width 21 height 21
click at [396, 106] on span "next month" at bounding box center [396, 109] width 21 height 21
click at [344, 149] on span "4" at bounding box center [341, 151] width 18 height 18
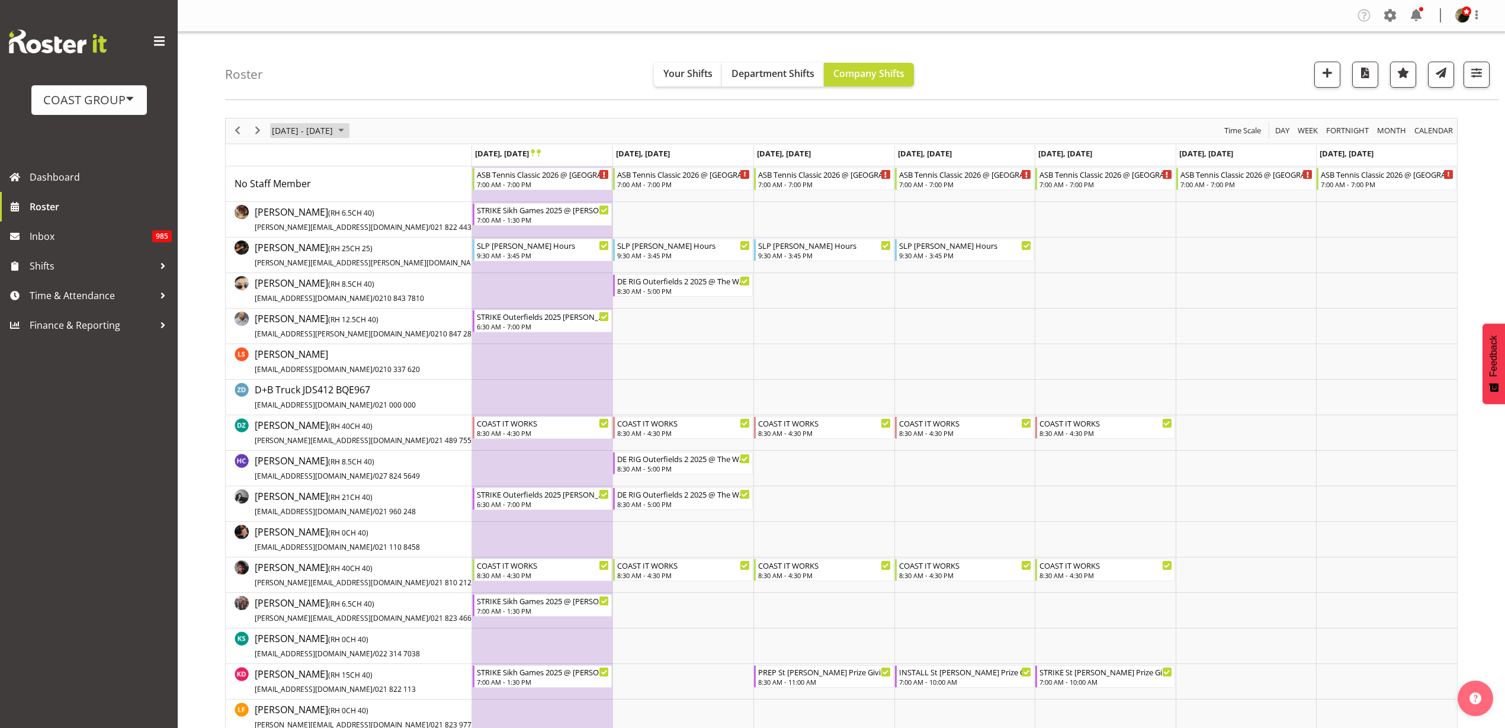
click at [310, 130] on span "[DATE] - [DATE]" at bounding box center [302, 130] width 63 height 15
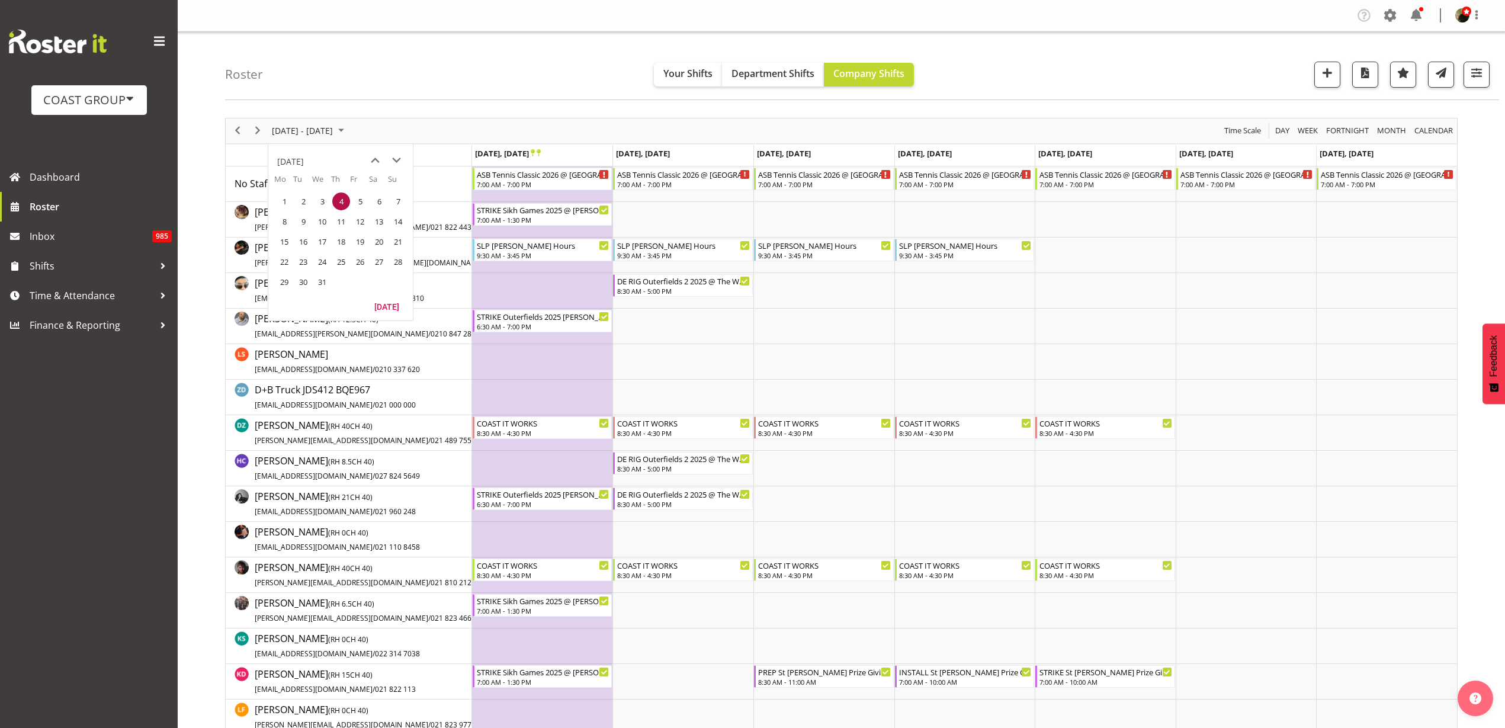
click at [394, 157] on span "next month" at bounding box center [396, 160] width 21 height 21
click at [396, 157] on span "next month" at bounding box center [396, 160] width 21 height 21
click at [382, 258] on span "21" at bounding box center [379, 262] width 18 height 18
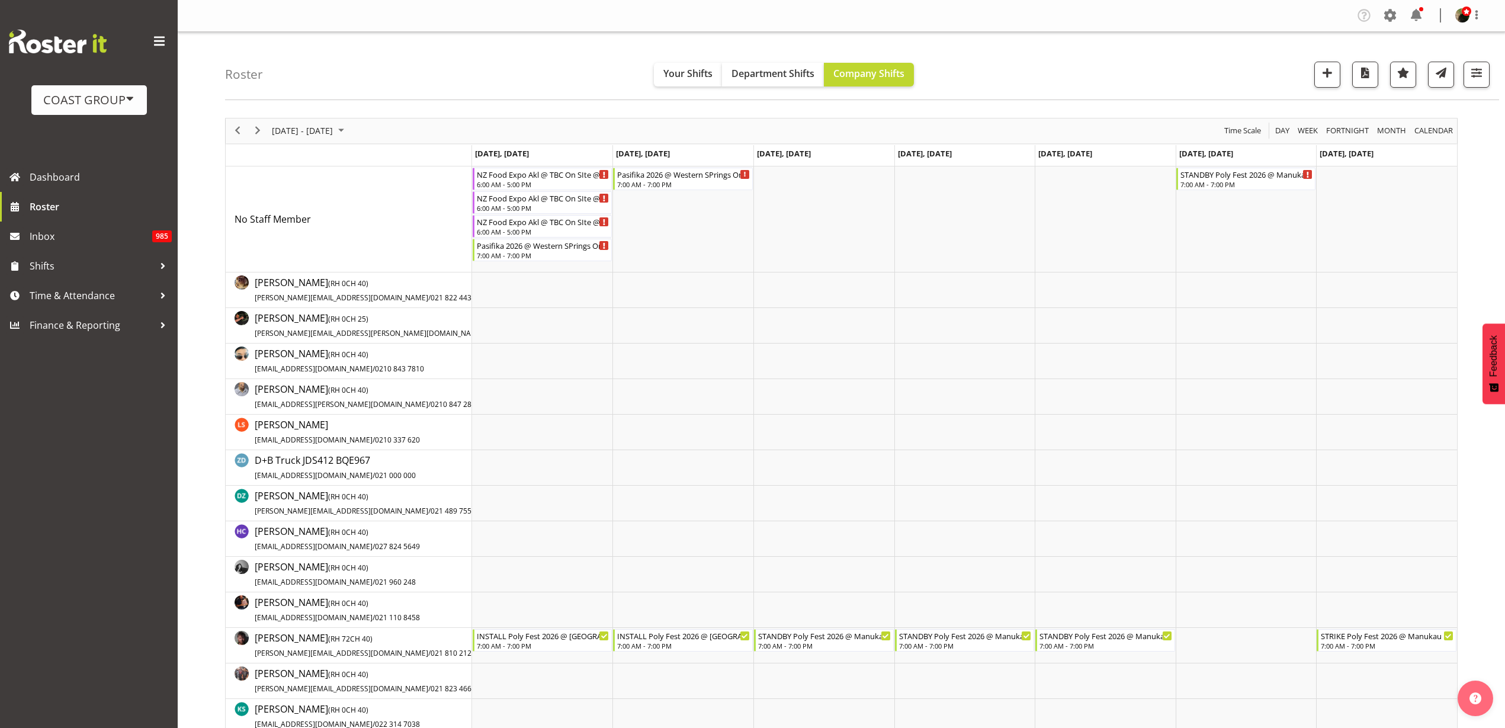
click at [229, 127] on div "previous period" at bounding box center [237, 130] width 20 height 25
click at [0, 0] on div "Timeline Week of March 21, 2026" at bounding box center [0, 0] width 0 height 0
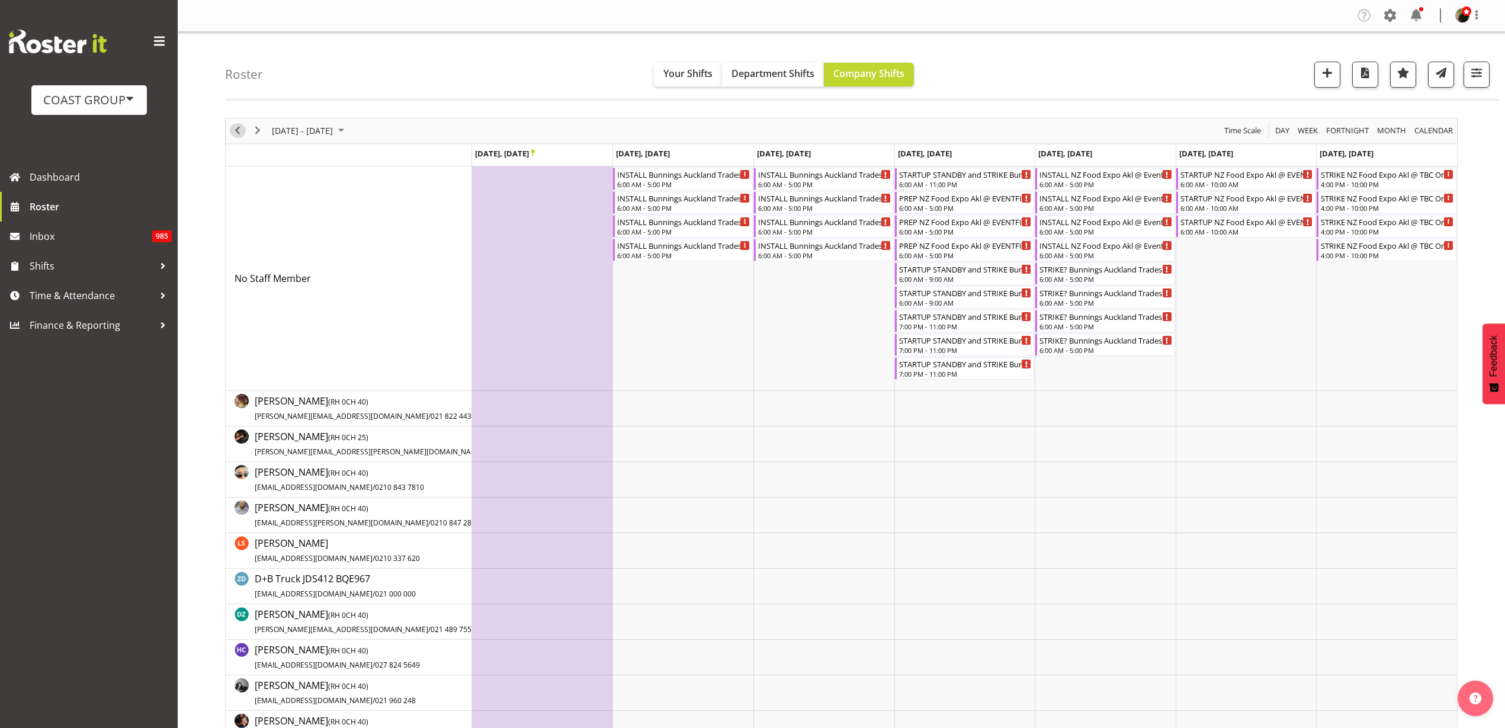
click at [239, 133] on span "Previous" at bounding box center [237, 130] width 14 height 15
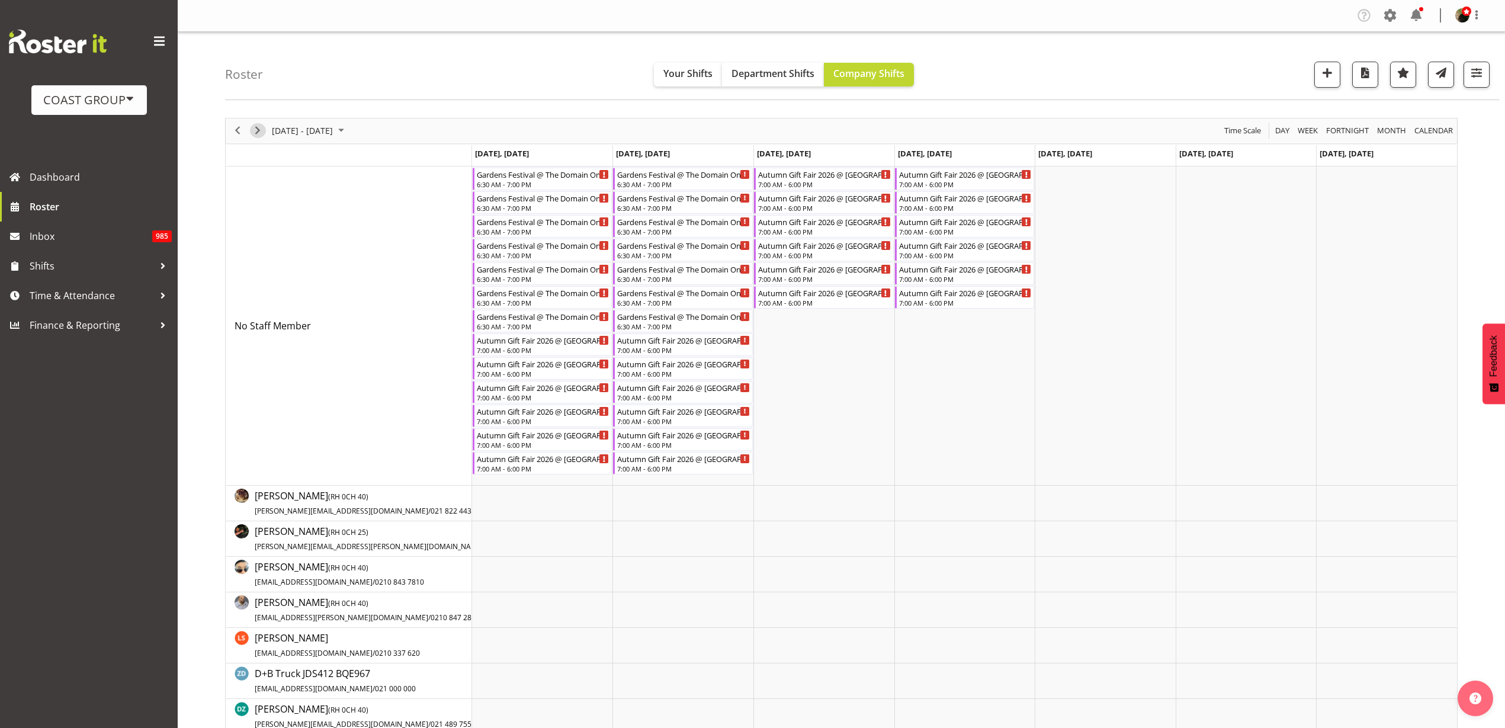
click at [256, 131] on span "Next" at bounding box center [257, 130] width 14 height 15
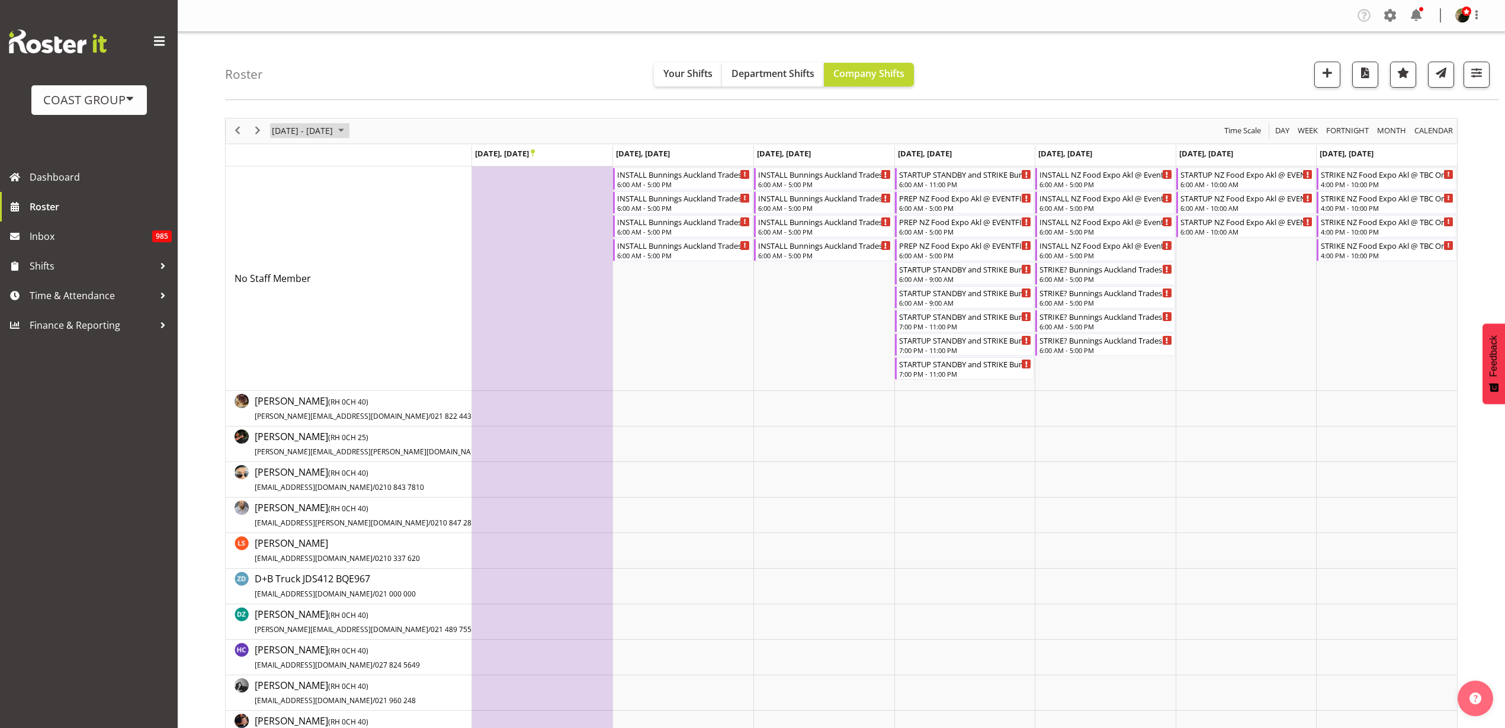
click at [319, 128] on span "[DATE] - [DATE]" at bounding box center [302, 130] width 63 height 15
click at [377, 157] on span "previous month" at bounding box center [375, 160] width 21 height 21
click at [378, 158] on span "previous month" at bounding box center [375, 160] width 21 height 21
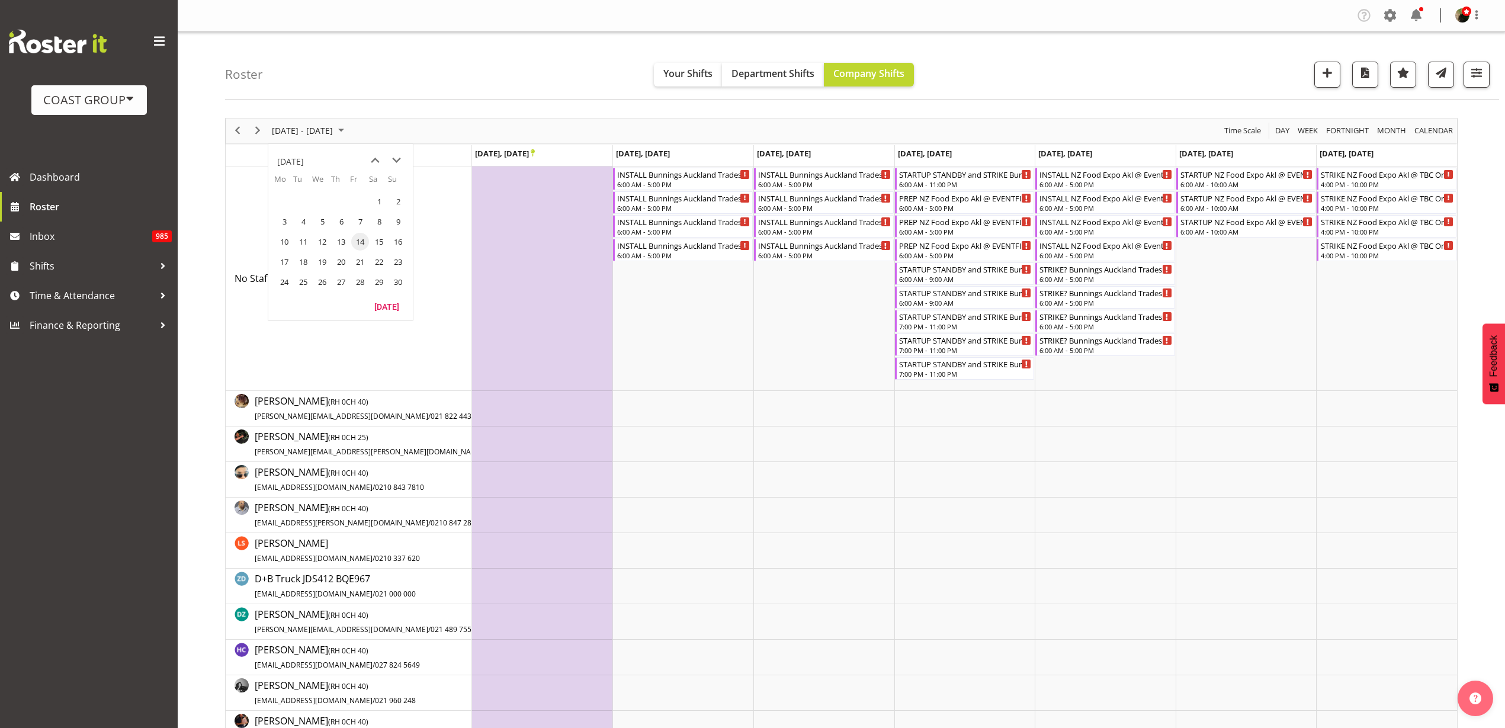
click at [324, 258] on span "19" at bounding box center [322, 262] width 18 height 18
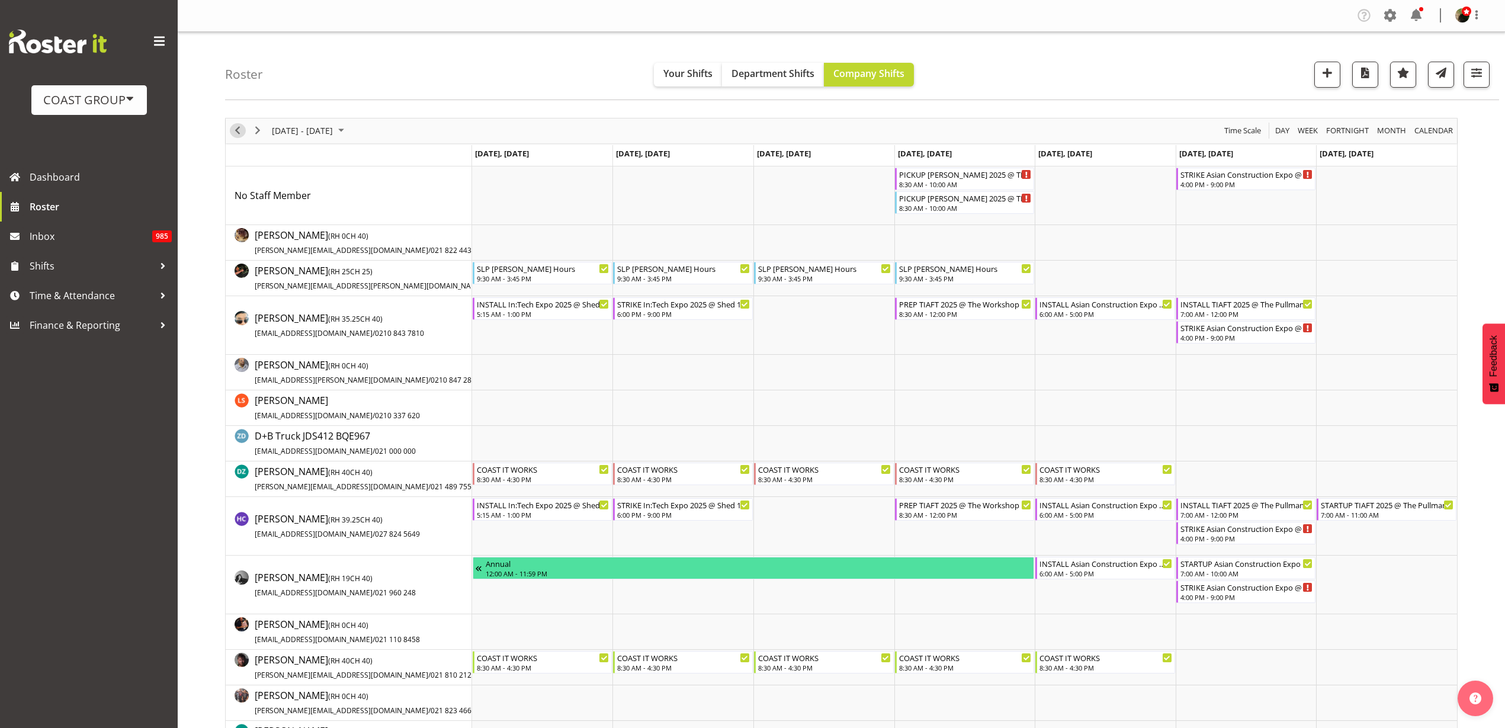
click at [234, 127] on span "Previous" at bounding box center [237, 130] width 14 height 15
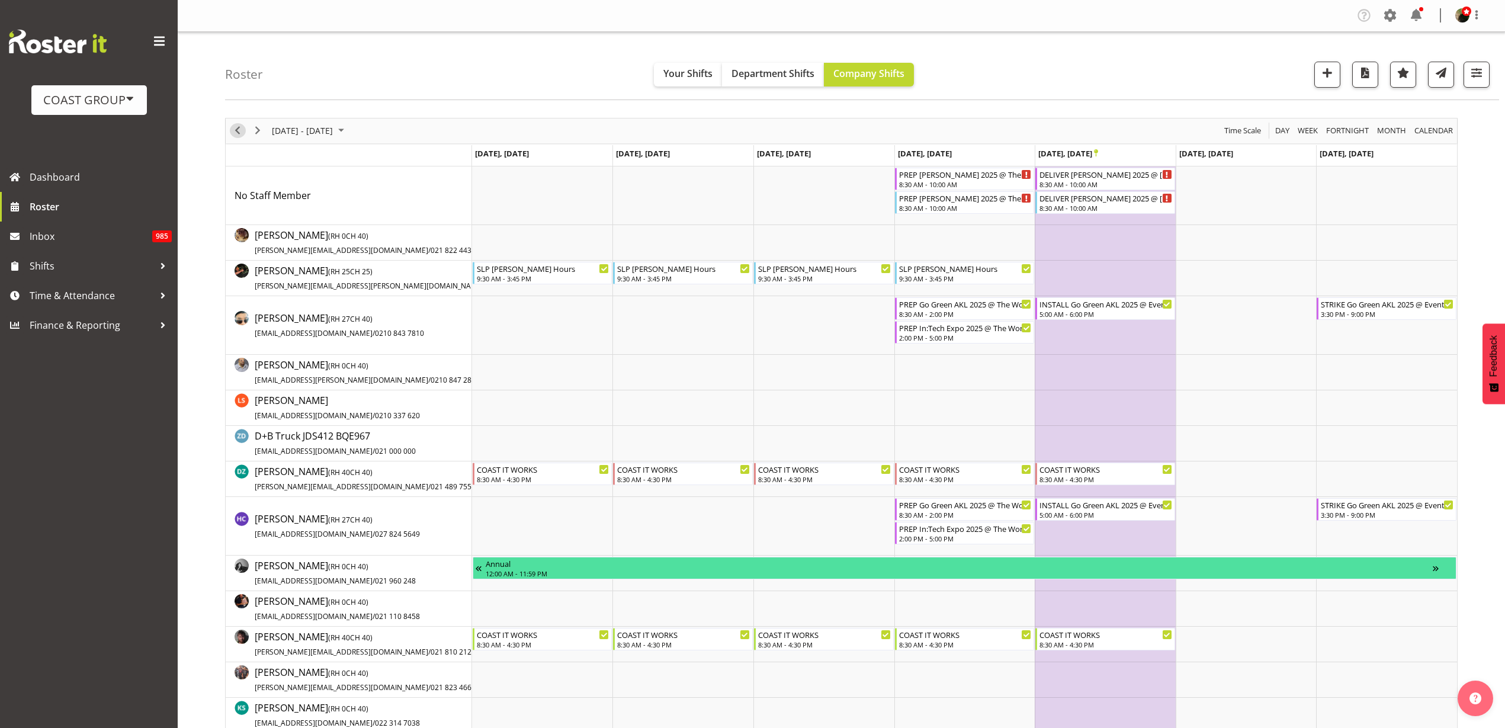
click at [240, 128] on span "Previous" at bounding box center [237, 130] width 14 height 15
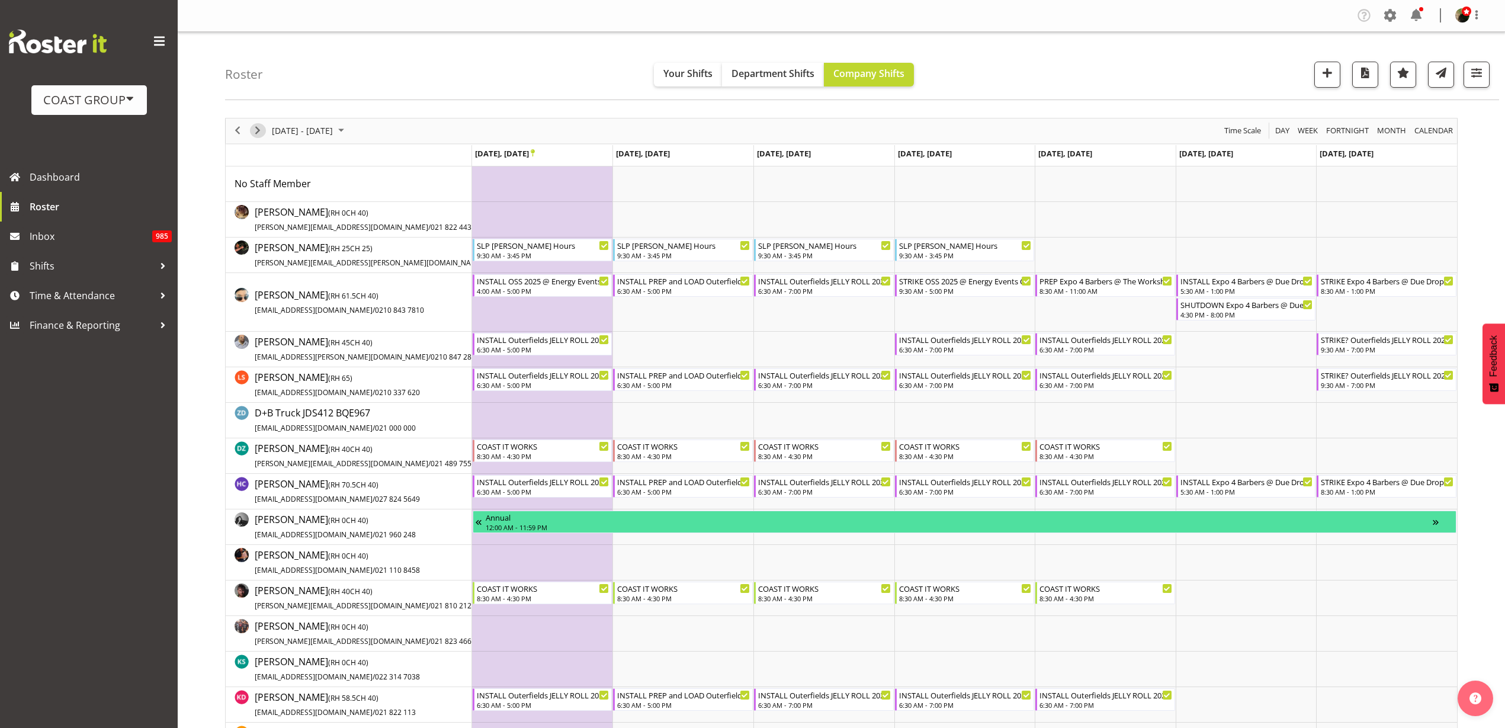
click at [262, 129] on span "Next" at bounding box center [257, 130] width 14 height 15
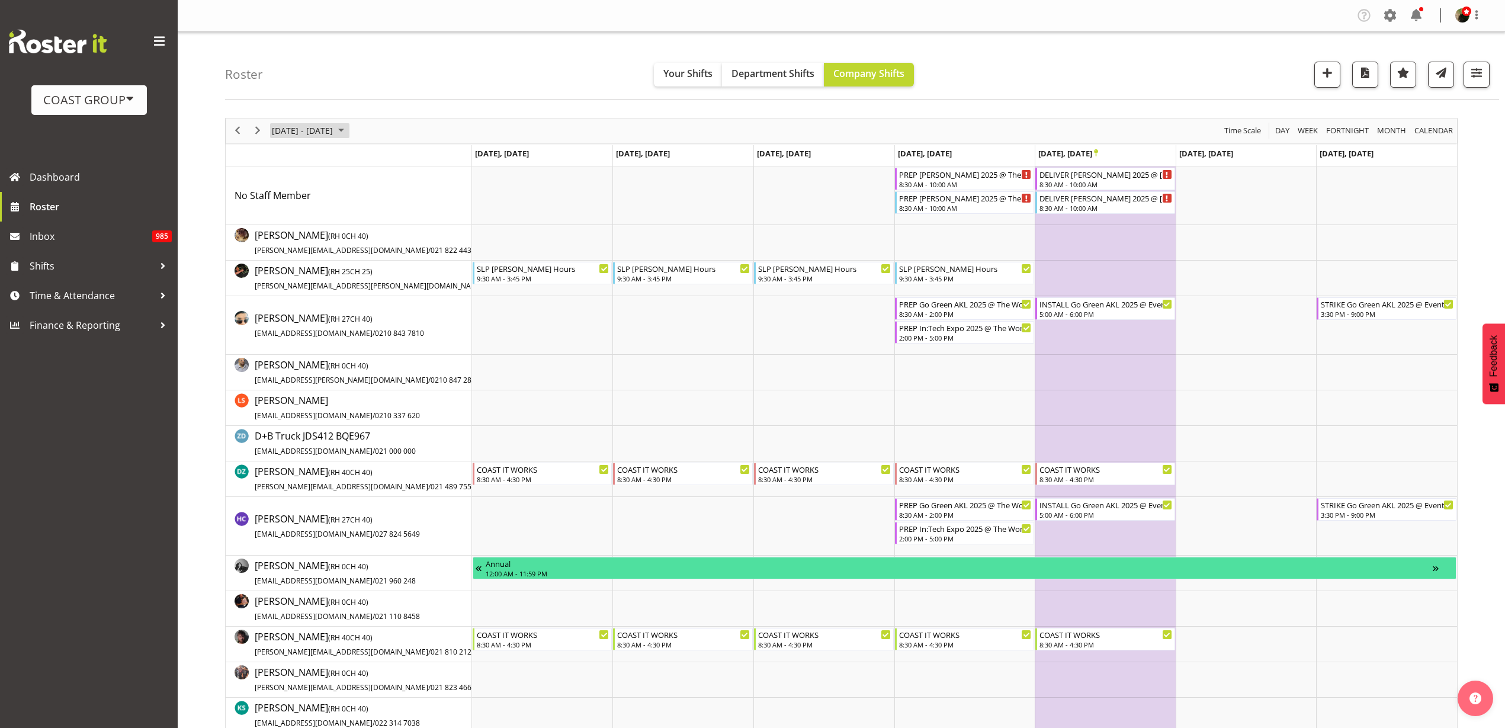
click at [322, 131] on span "[DATE] - [DATE]" at bounding box center [302, 130] width 63 height 15
click at [377, 159] on span "previous month" at bounding box center [375, 160] width 21 height 21
click at [306, 239] on span "14" at bounding box center [303, 242] width 18 height 18
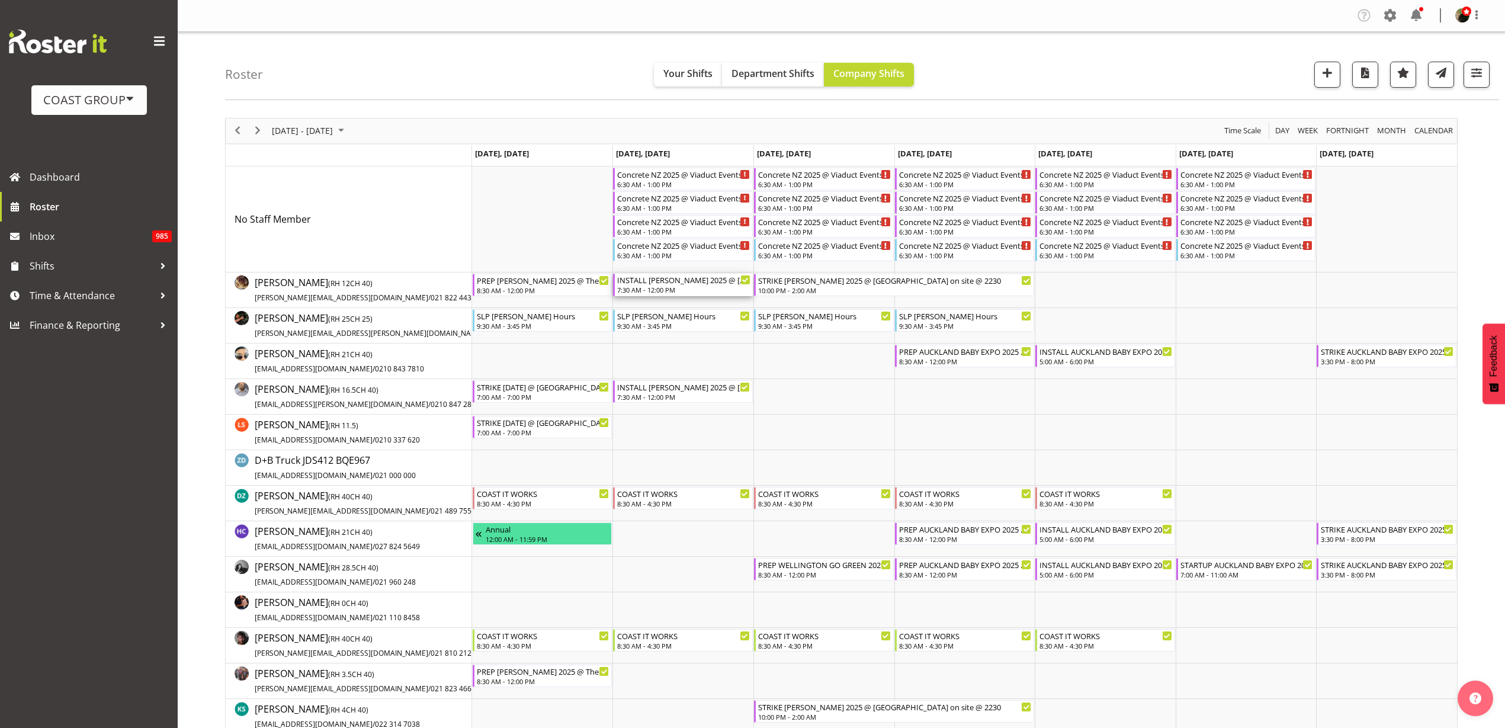
click at [669, 294] on div "INSTALL Lenny Kravitz 2025 @ Spark Arena on site @ TBC 7:30 AM - 12:00 PM" at bounding box center [683, 285] width 133 height 22
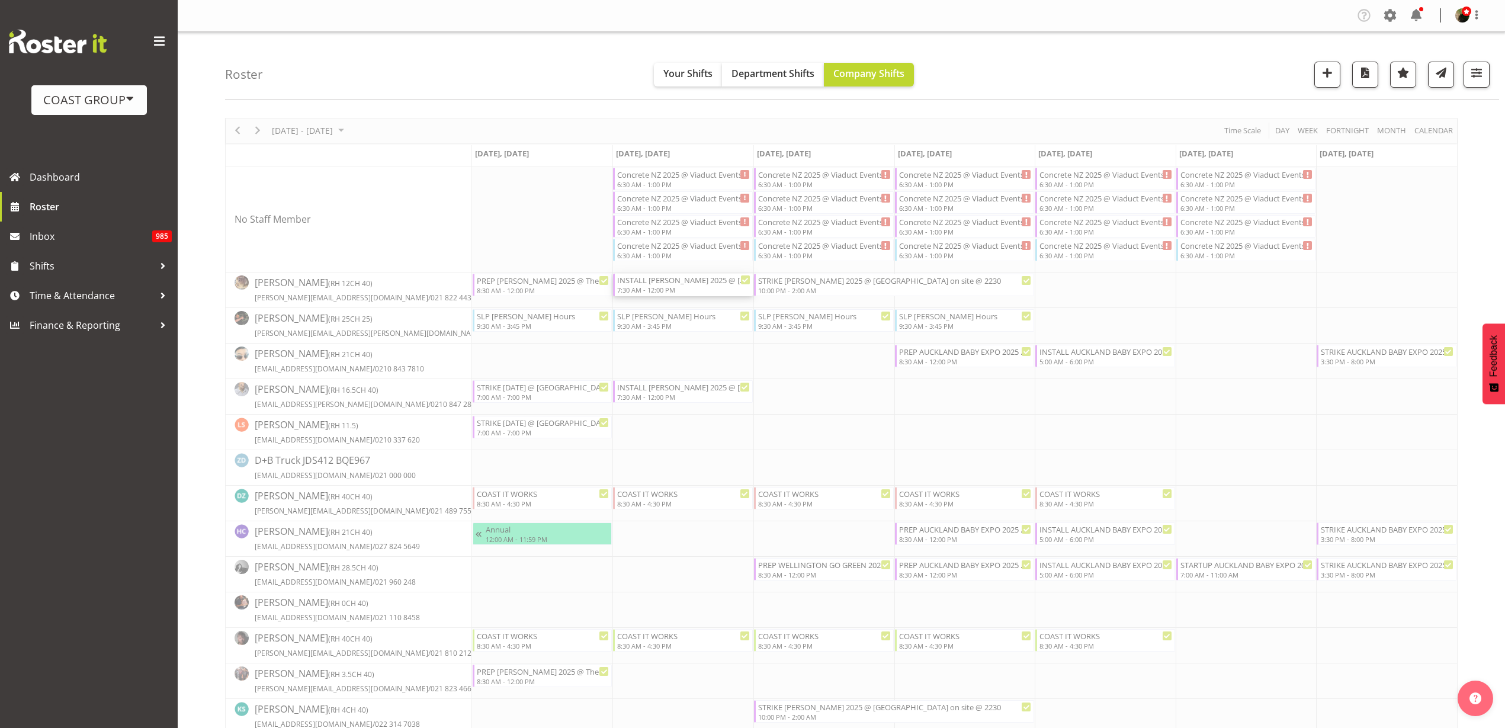
select select
select select "9"
select select "2025"
select select "12"
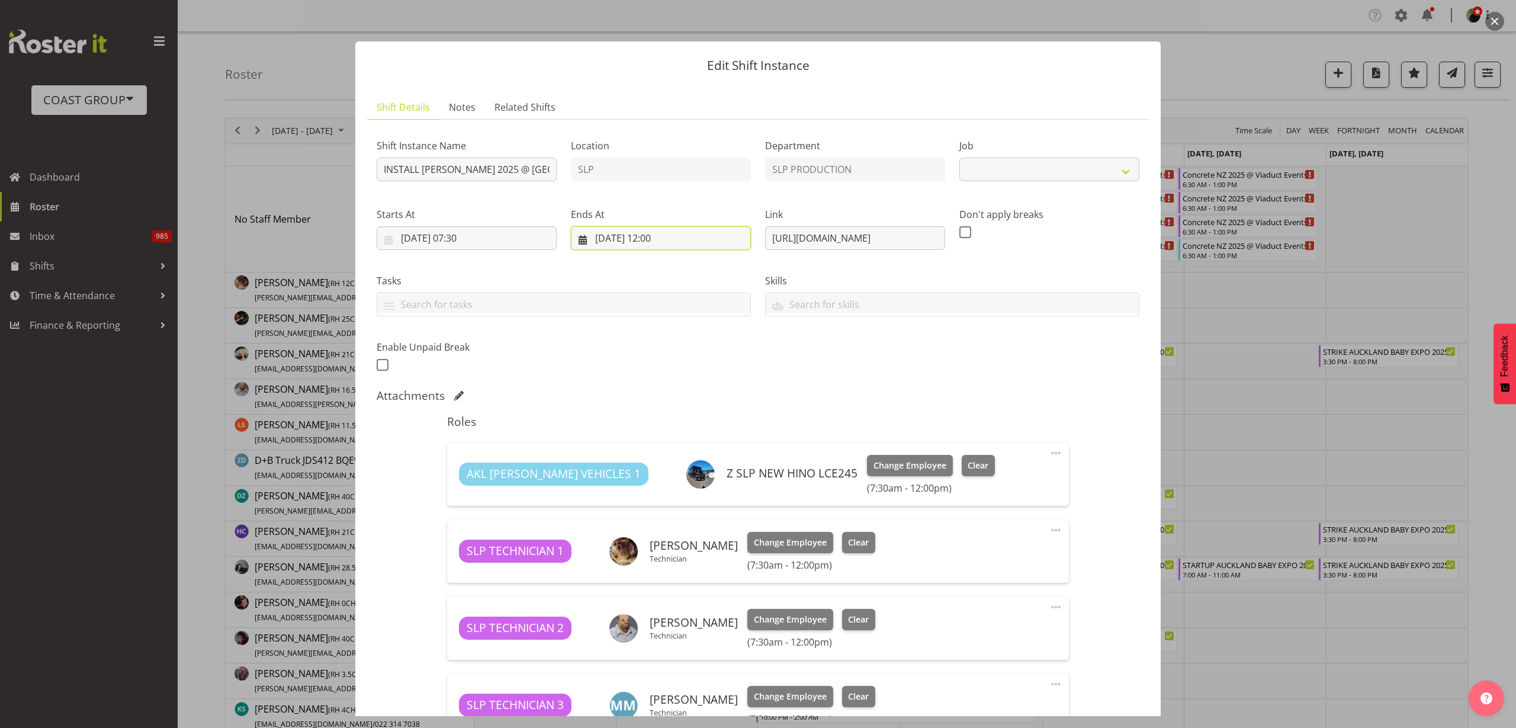
click at [616, 240] on input "14/10/2025, 12:00" at bounding box center [661, 238] width 180 height 24
select select "10433"
click at [754, 272] on span at bounding box center [755, 272] width 14 height 14
select select "10"
click at [719, 374] on span "14" at bounding box center [722, 377] width 9 height 11
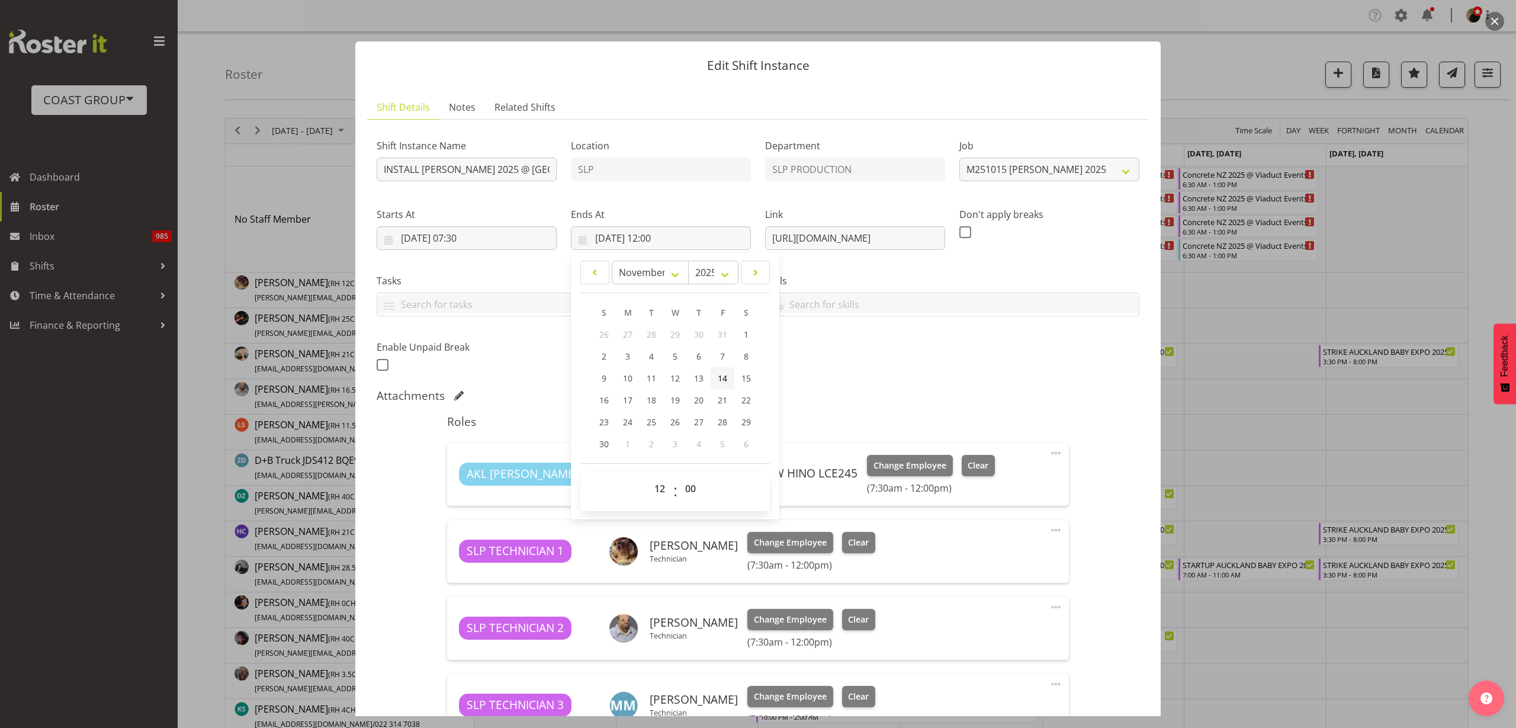
type input "14/11/2025, 12:00"
click at [442, 239] on input "14/10/2025, 07:30" at bounding box center [467, 238] width 180 height 24
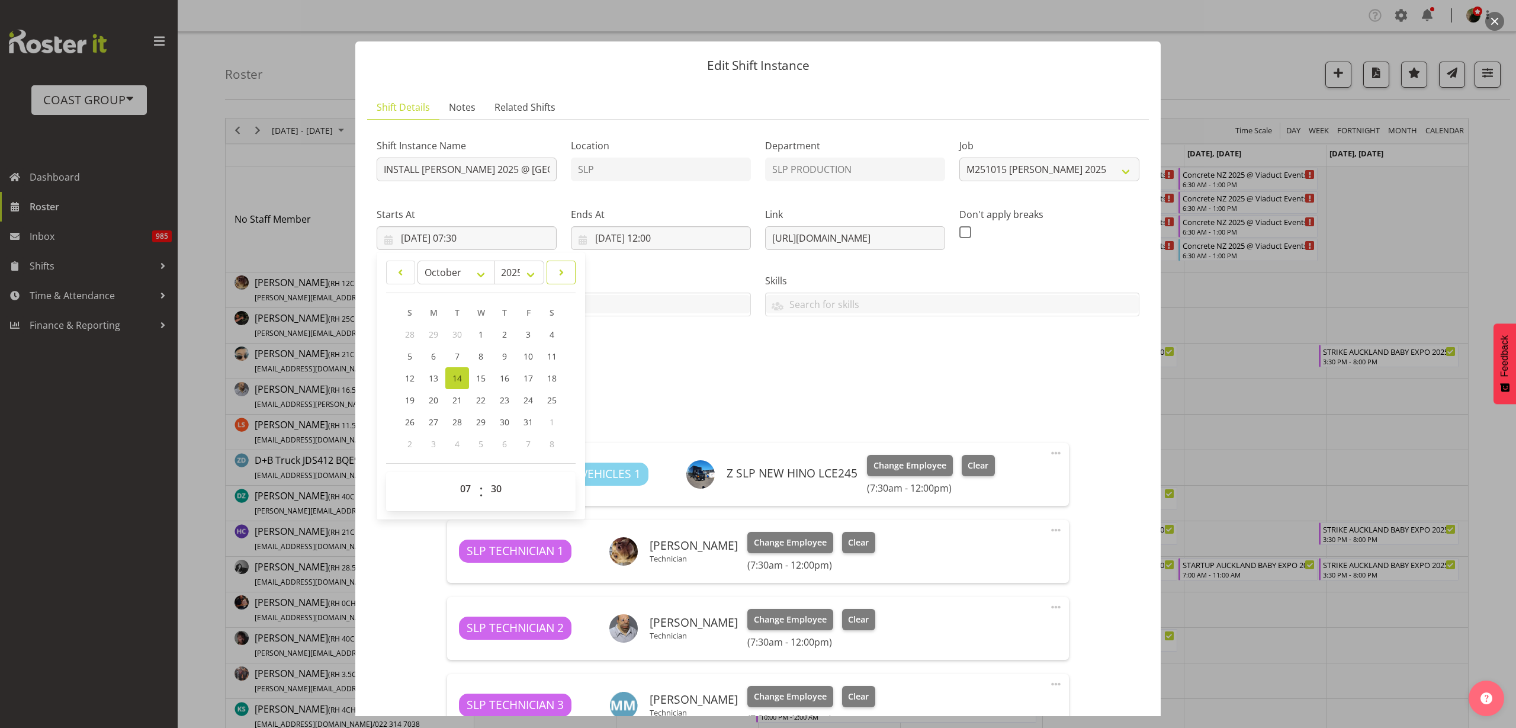
click at [560, 272] on span at bounding box center [561, 272] width 14 height 14
select select "10"
click at [532, 372] on span "14" at bounding box center [527, 377] width 9 height 11
type input "14/11/2025, 07:30"
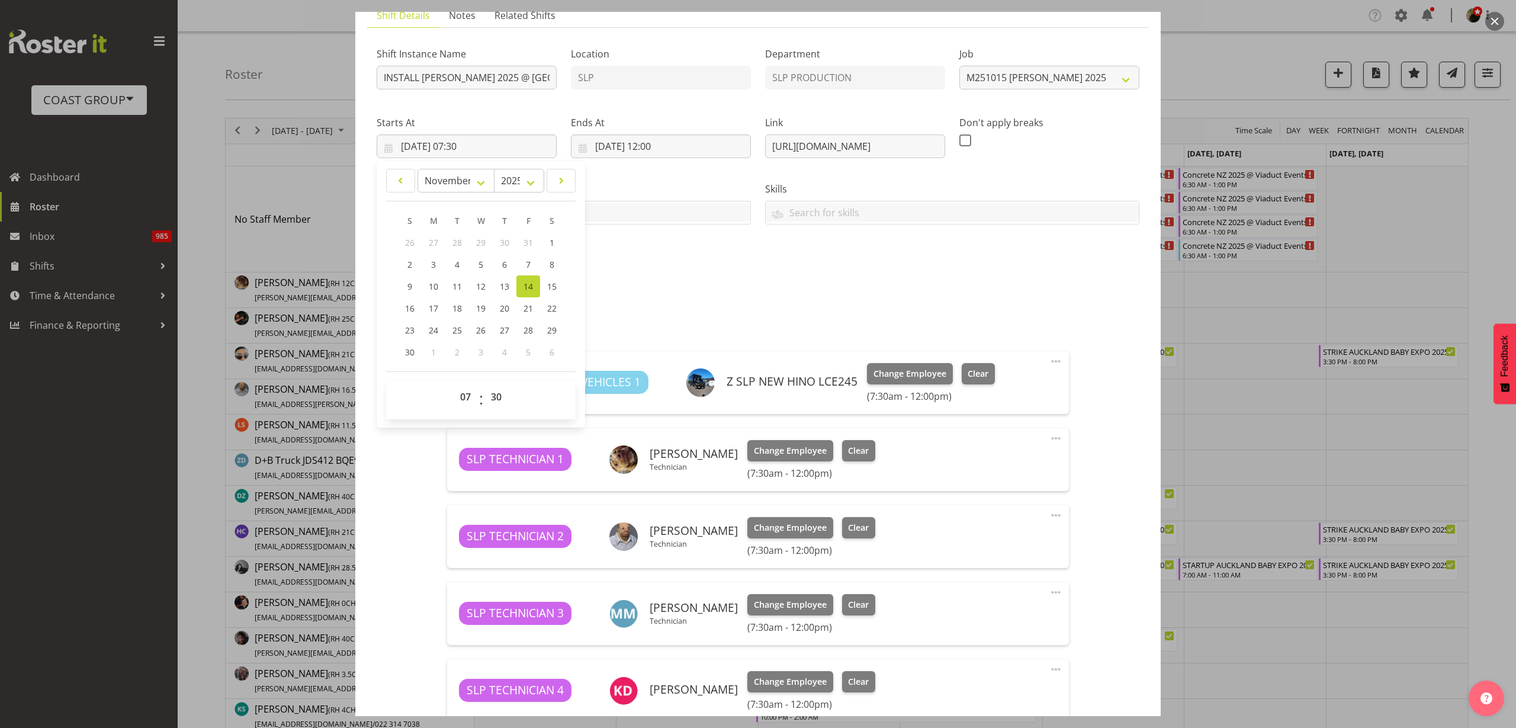
scroll to position [148, 0]
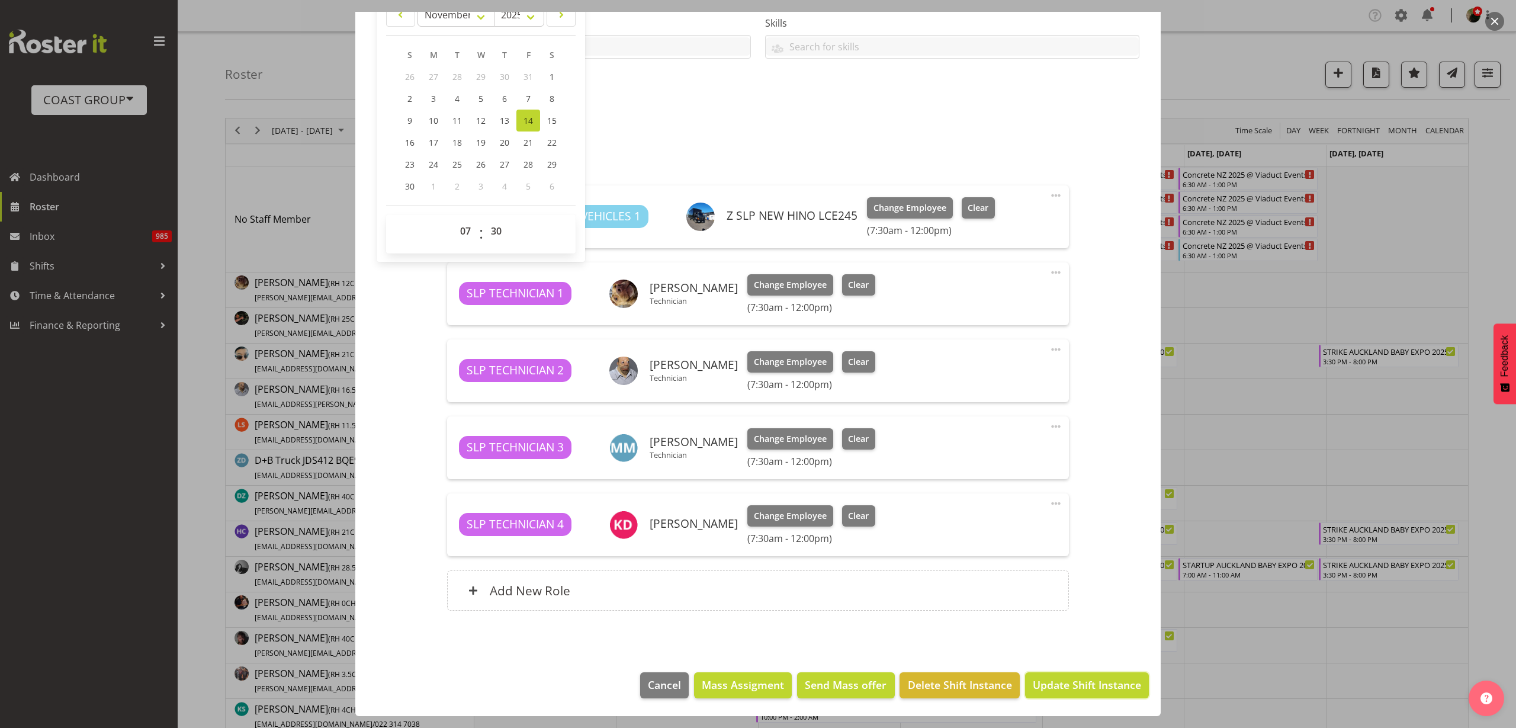
click at [1059, 689] on span "Update Shift Instance" at bounding box center [1087, 684] width 108 height 15
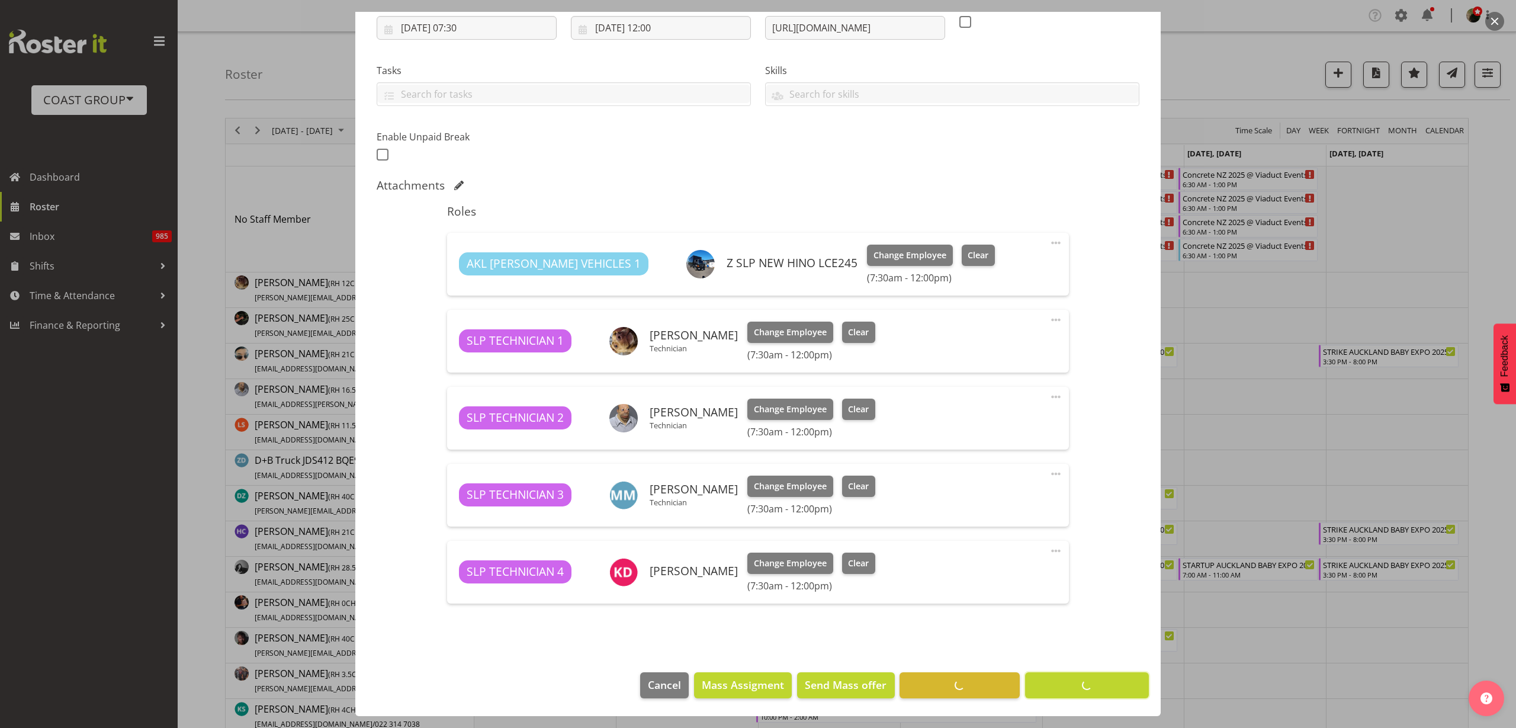
scroll to position [210, 0]
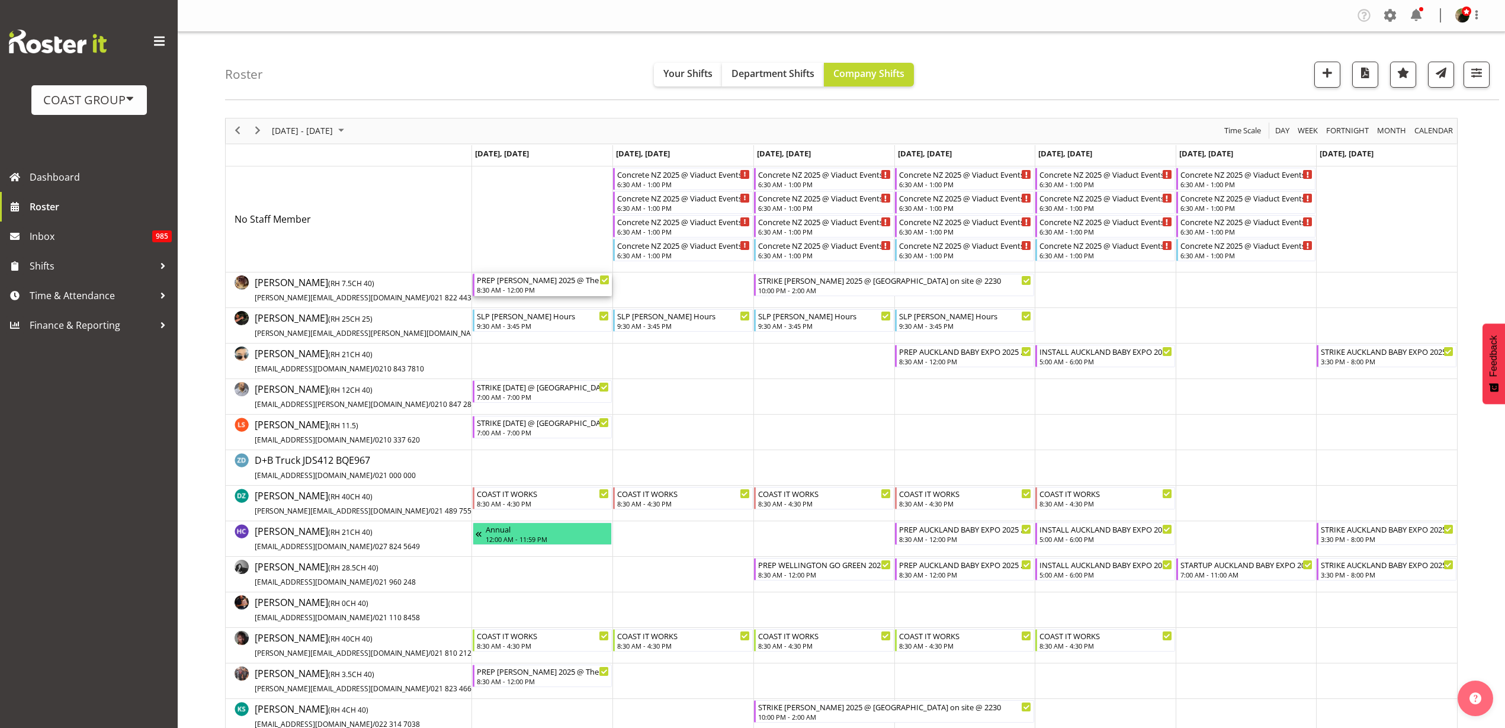
click at [522, 280] on div "PREP Lenny Kravitz 2025 @ The Workshop" at bounding box center [543, 280] width 133 height 12
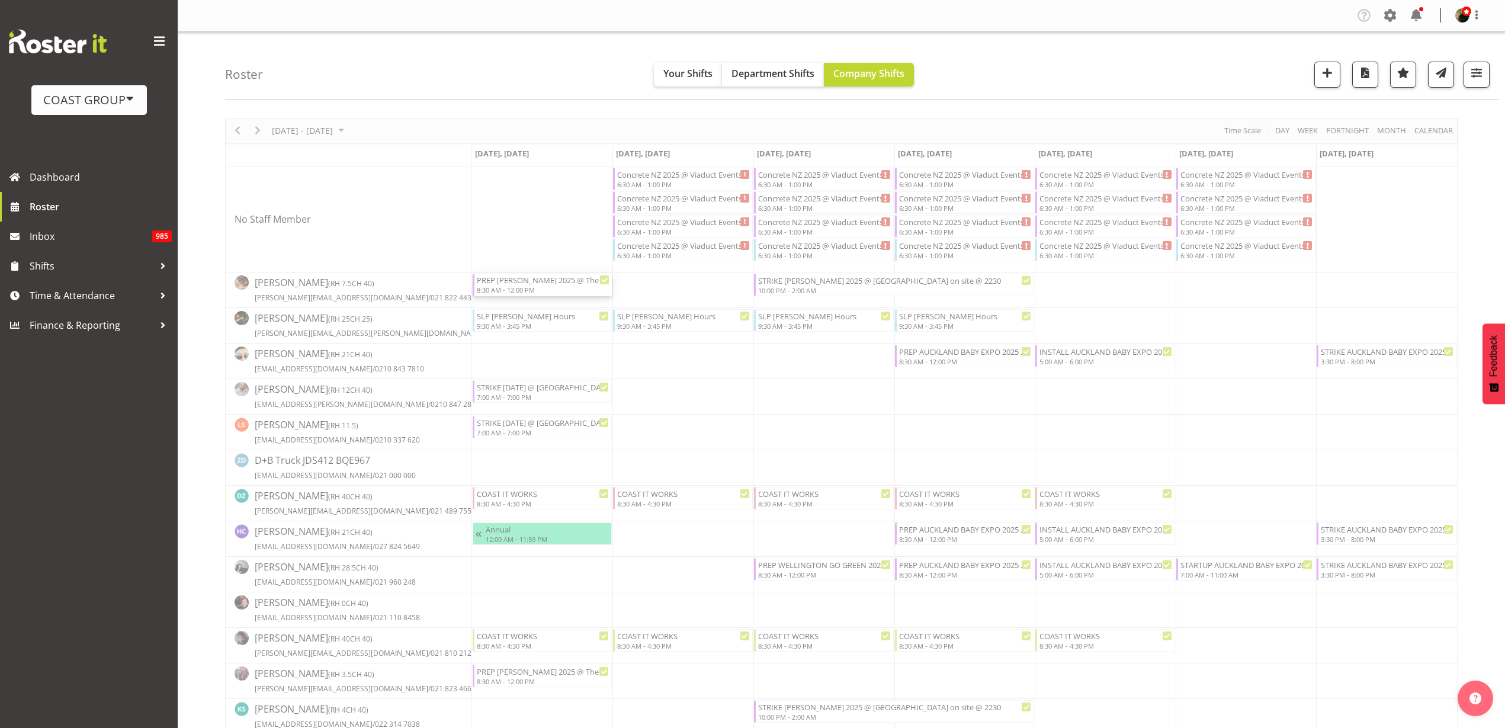
select select
select select "9"
select select "2025"
select select "12"
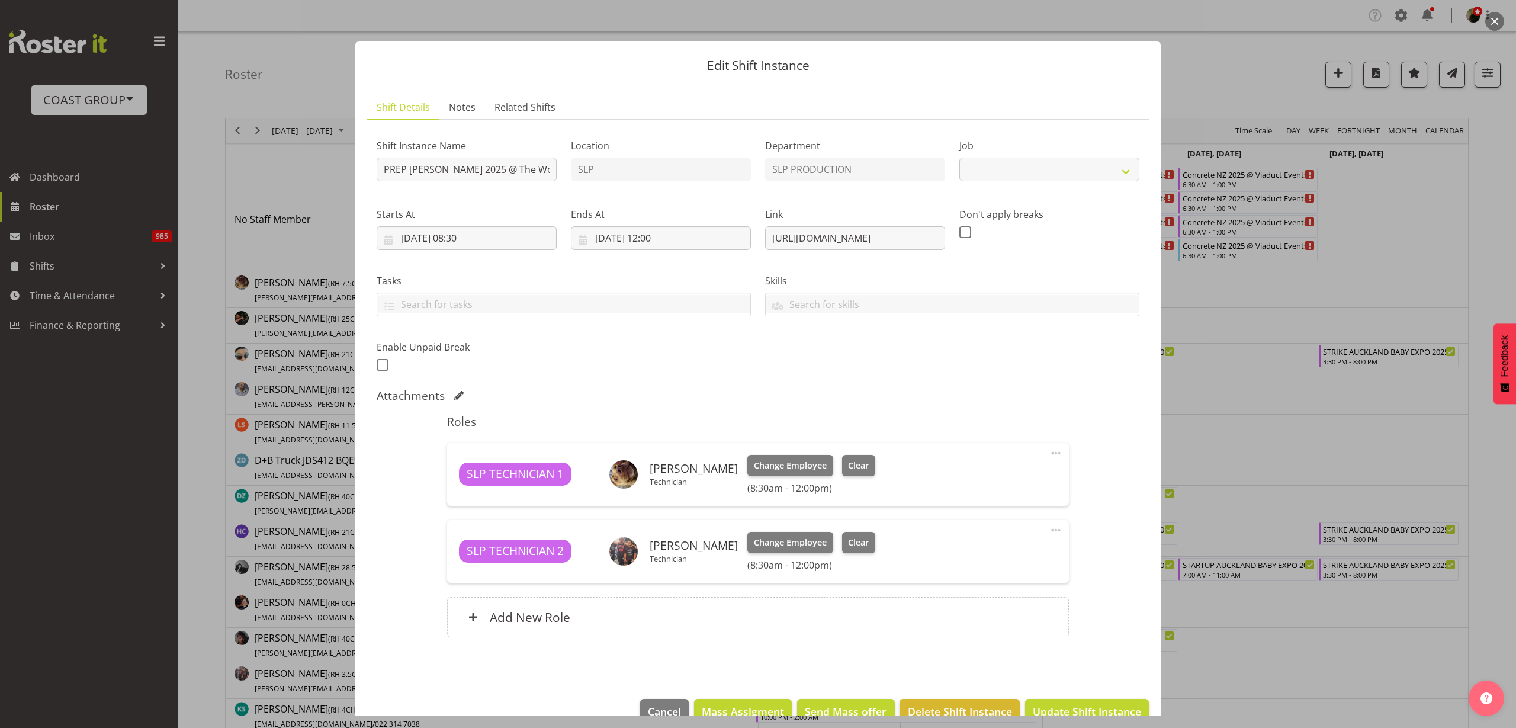
select select "10433"
click at [638, 239] on input "13/10/2025, 12:00" at bounding box center [661, 238] width 180 height 24
click at [750, 272] on span at bounding box center [755, 272] width 14 height 14
select select "10"
click at [700, 373] on span "13" at bounding box center [698, 377] width 9 height 11
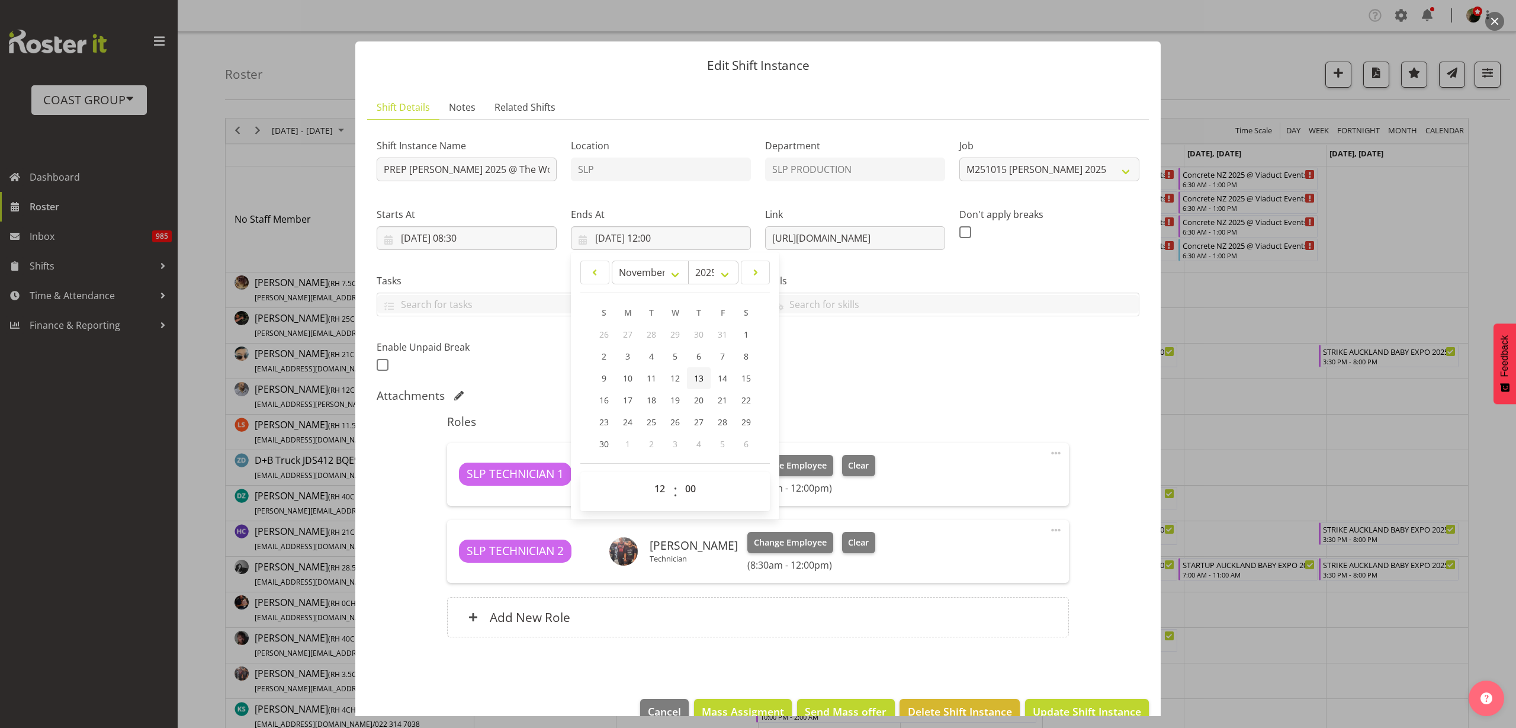
type input "13/11/2025, 12:00"
click at [477, 232] on input "13/10/2025, 08:30" at bounding box center [467, 238] width 180 height 24
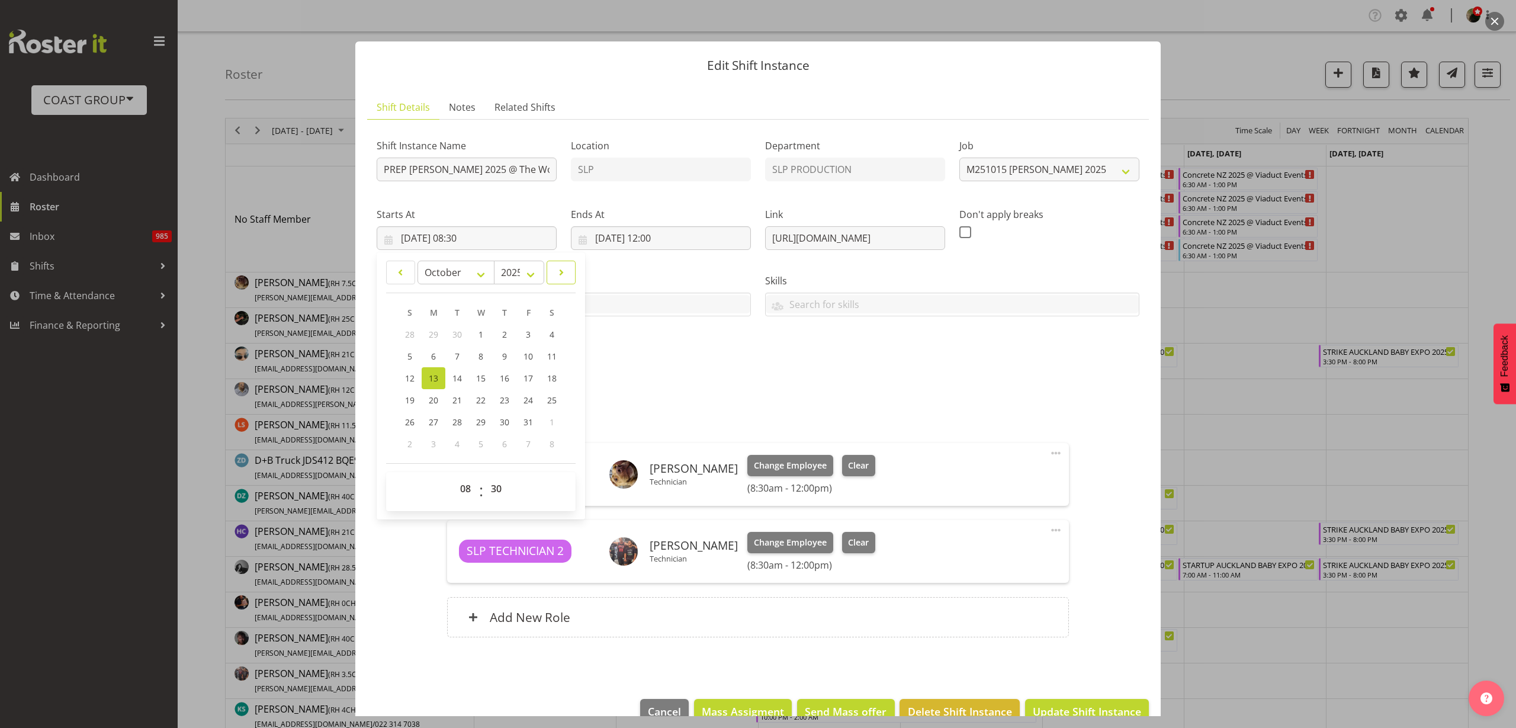
click at [562, 267] on span at bounding box center [561, 272] width 14 height 14
select select "10"
click at [509, 375] on span "13" at bounding box center [504, 377] width 9 height 11
type input "13/11/2025, 08:30"
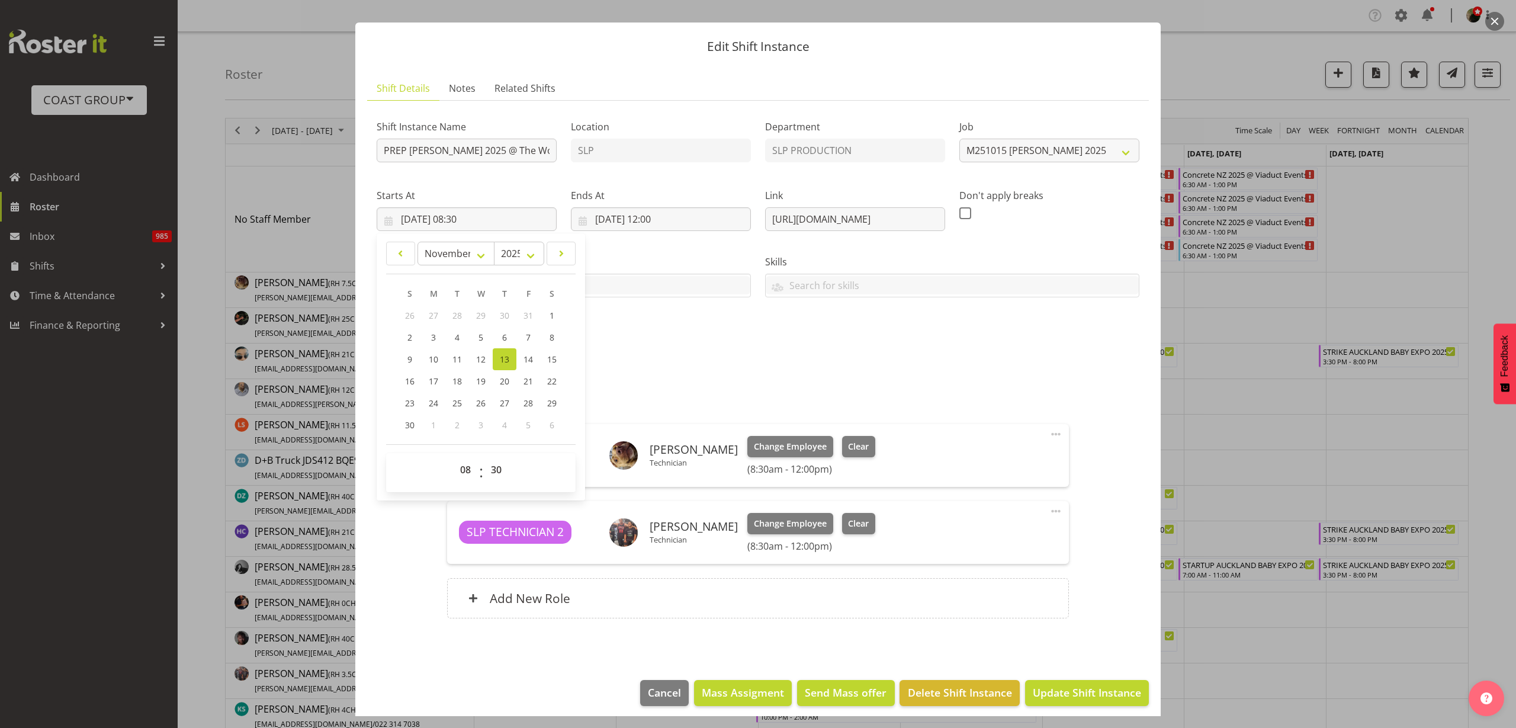
scroll to position [27, 0]
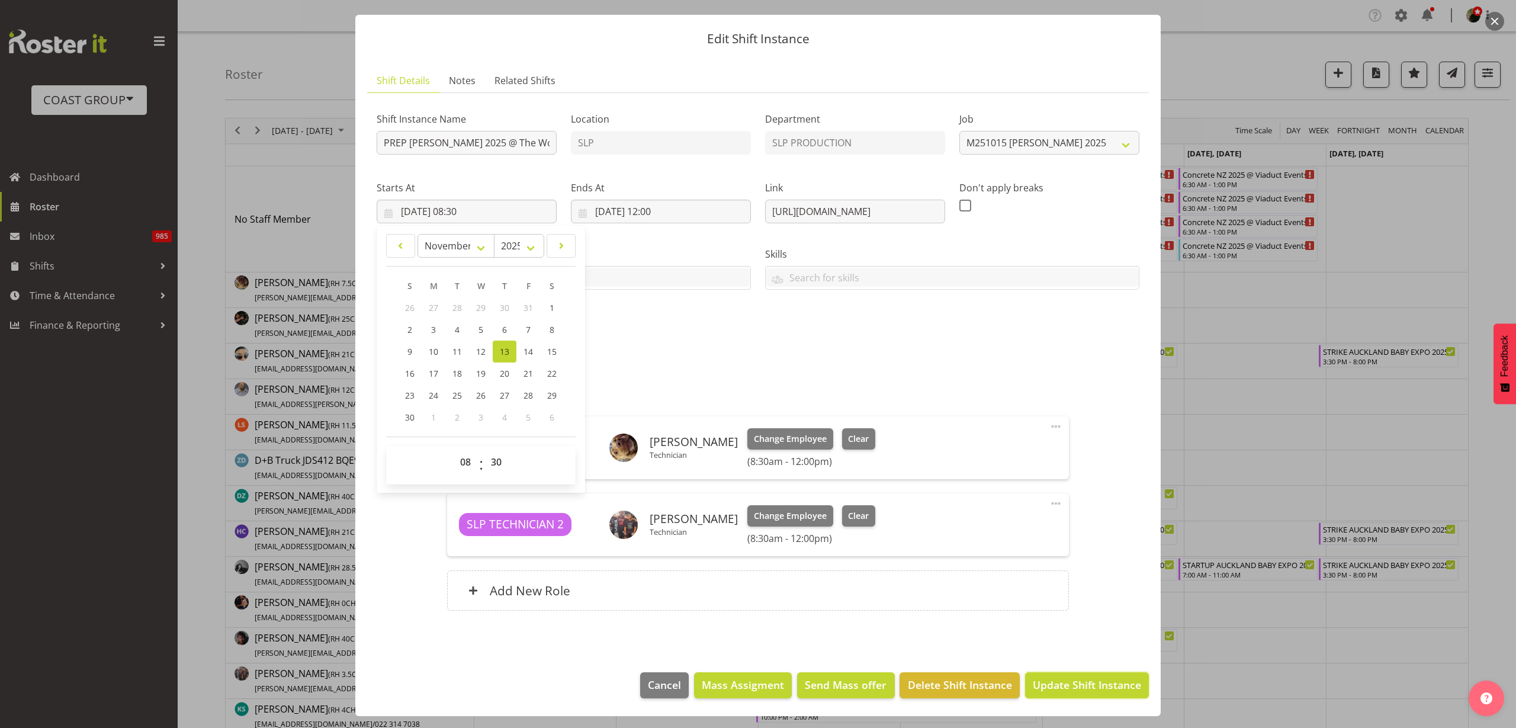
click at [1085, 680] on span "Update Shift Instance" at bounding box center [1087, 684] width 108 height 15
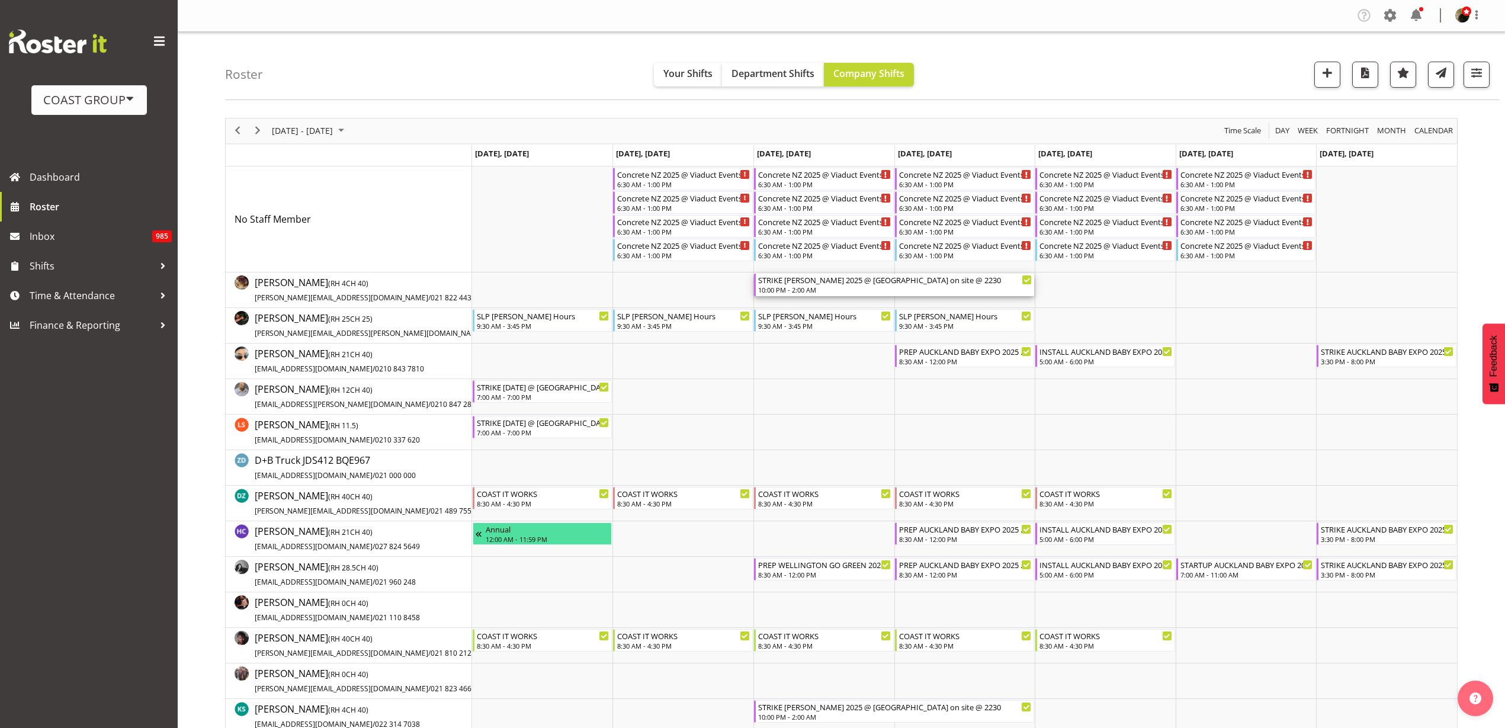
click at [814, 282] on div "STRIKE Lenny Kravitz 2025 @ Spark Arena on site @ 2230" at bounding box center [895, 280] width 274 height 12
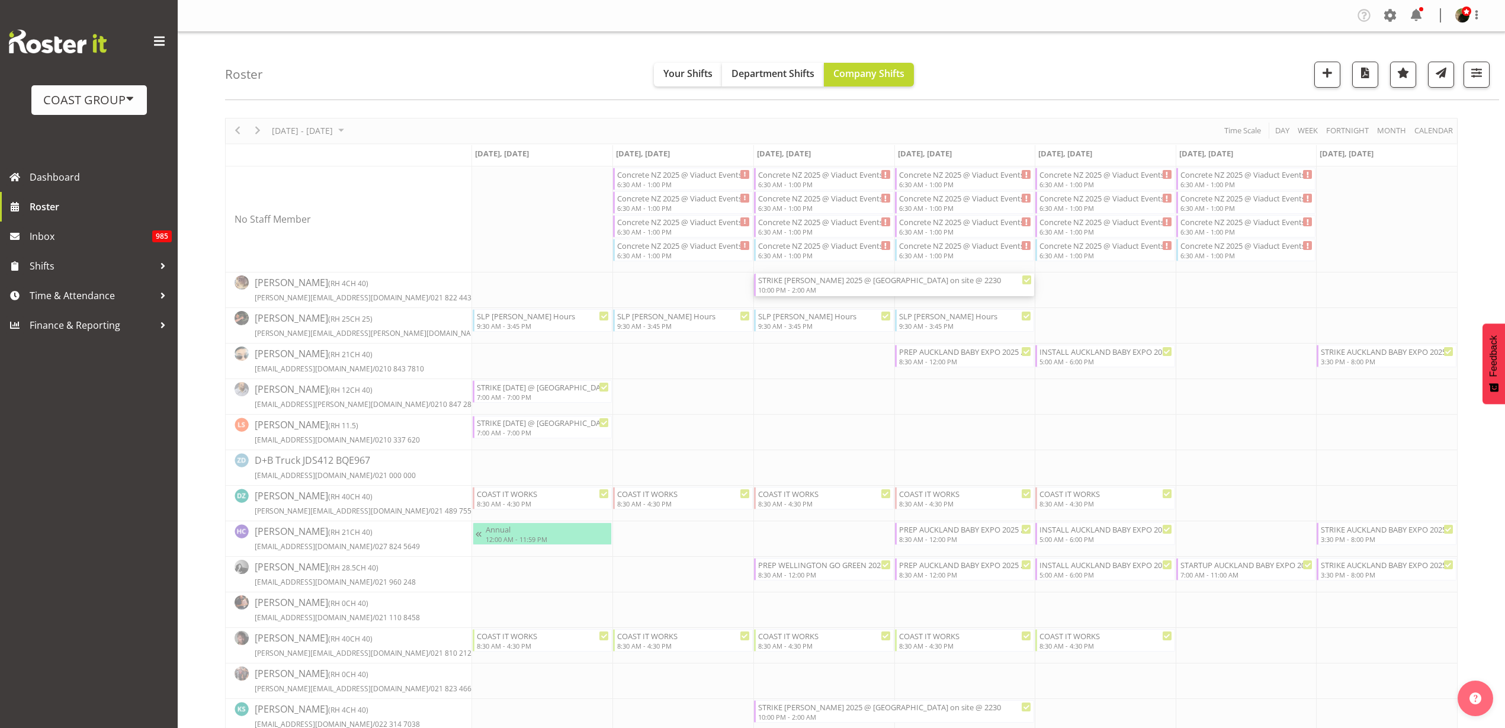
select select
select select "9"
select select "2025"
select select "2"
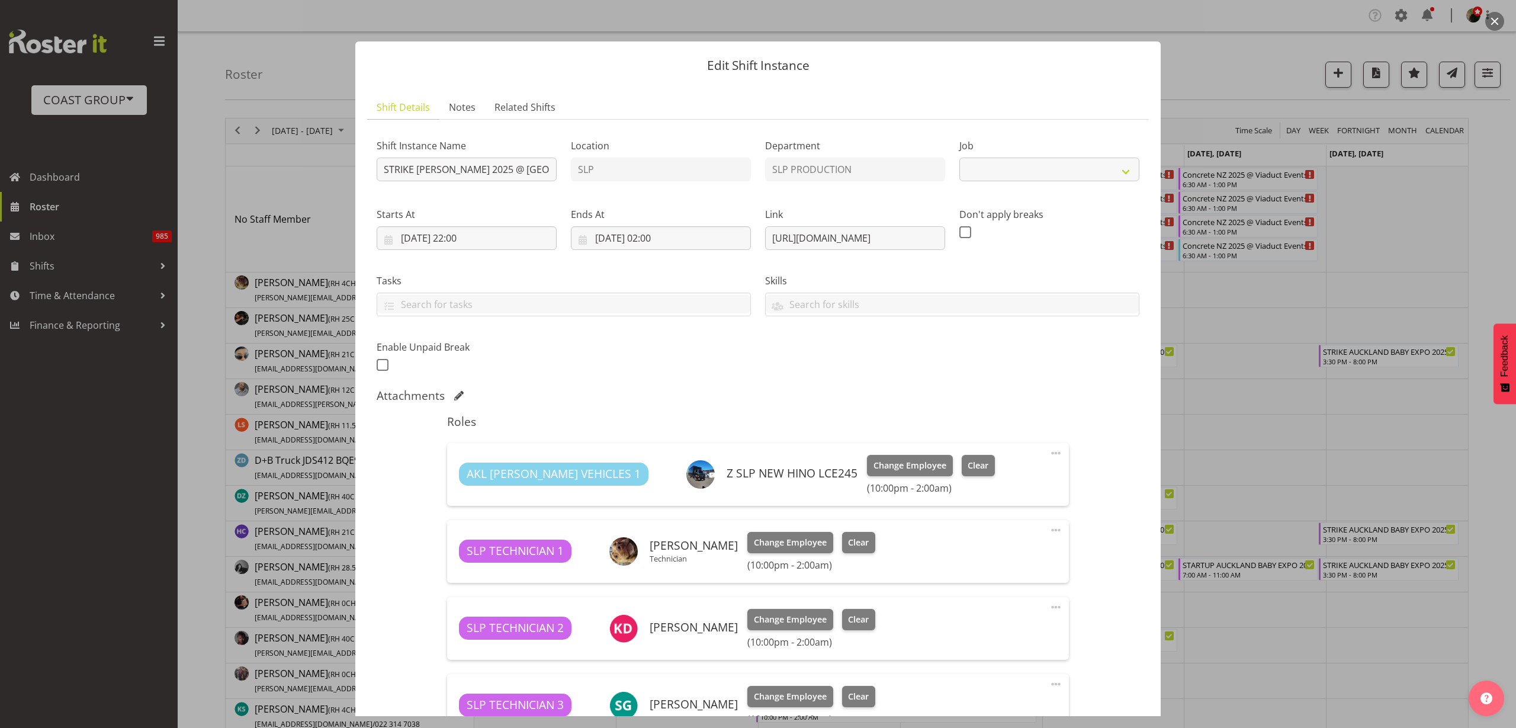
select select "10433"
click at [615, 238] on input "16/10/2025, 02:00" at bounding box center [661, 238] width 180 height 24
click at [749, 274] on span at bounding box center [755, 272] width 14 height 14
select select "10"
click at [603, 401] on span "16" at bounding box center [603, 399] width 9 height 11
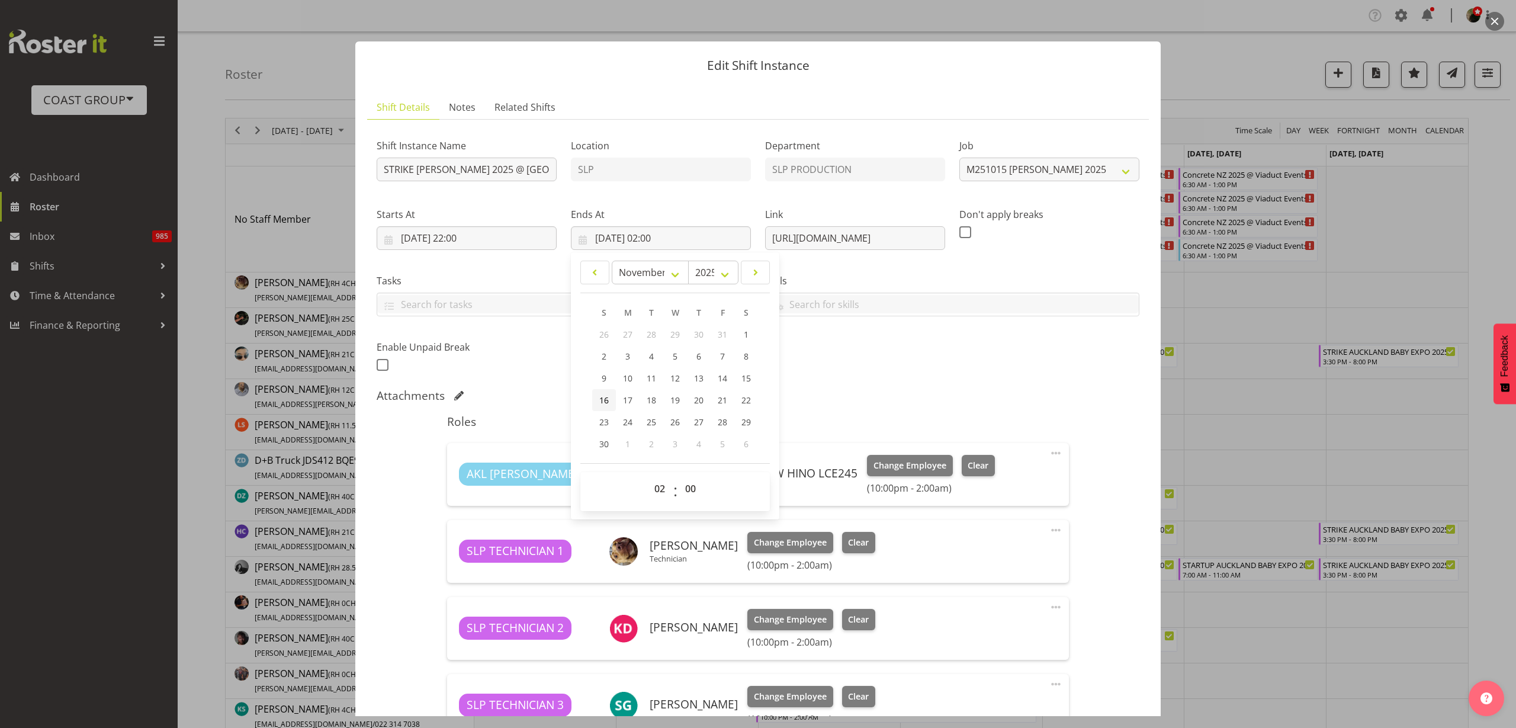
type input "16/11/2025, 02:00"
click at [485, 239] on input "15/10/2025, 22:00" at bounding box center [467, 238] width 180 height 24
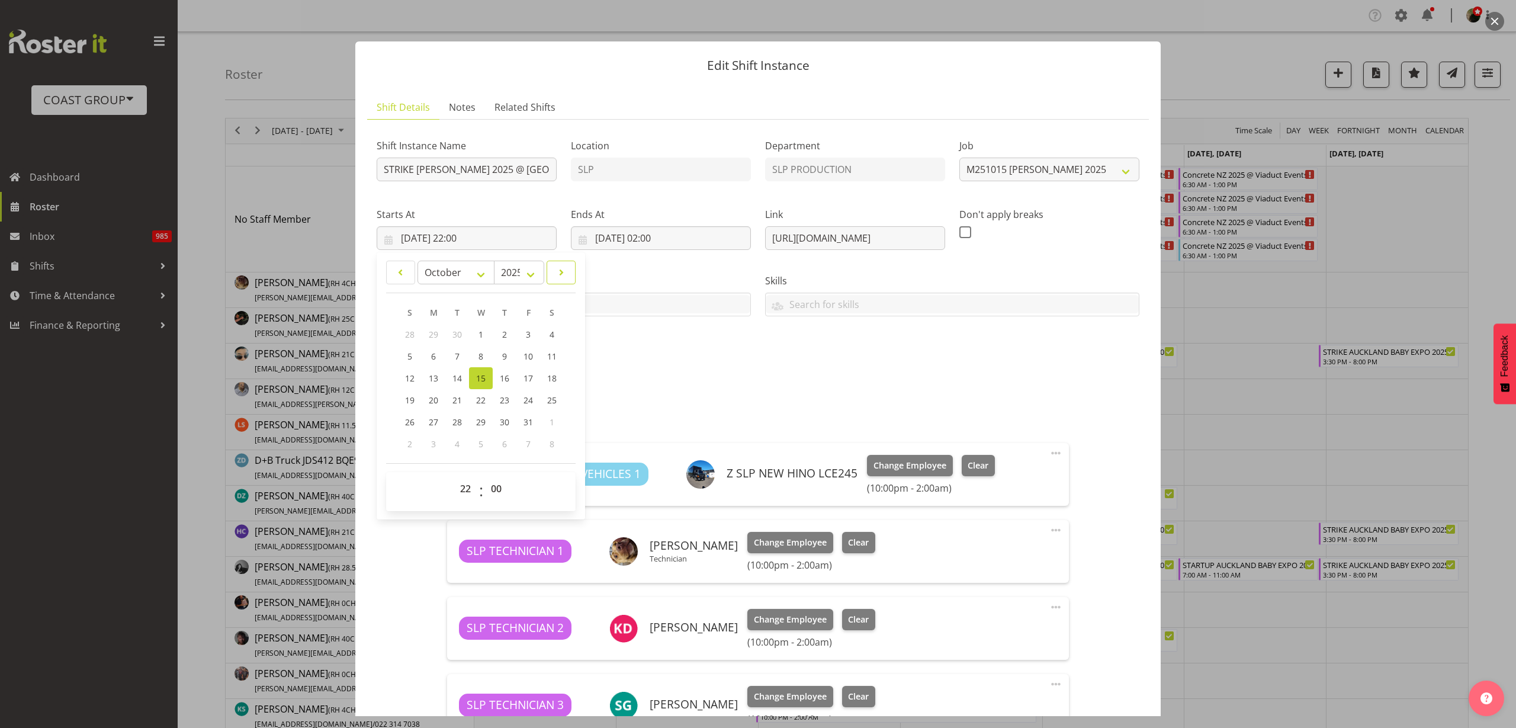
click at [565, 274] on span at bounding box center [561, 272] width 14 height 14
select select "10"
click at [557, 376] on span "15" at bounding box center [551, 377] width 9 height 11
type input "15/11/2025, 22:00"
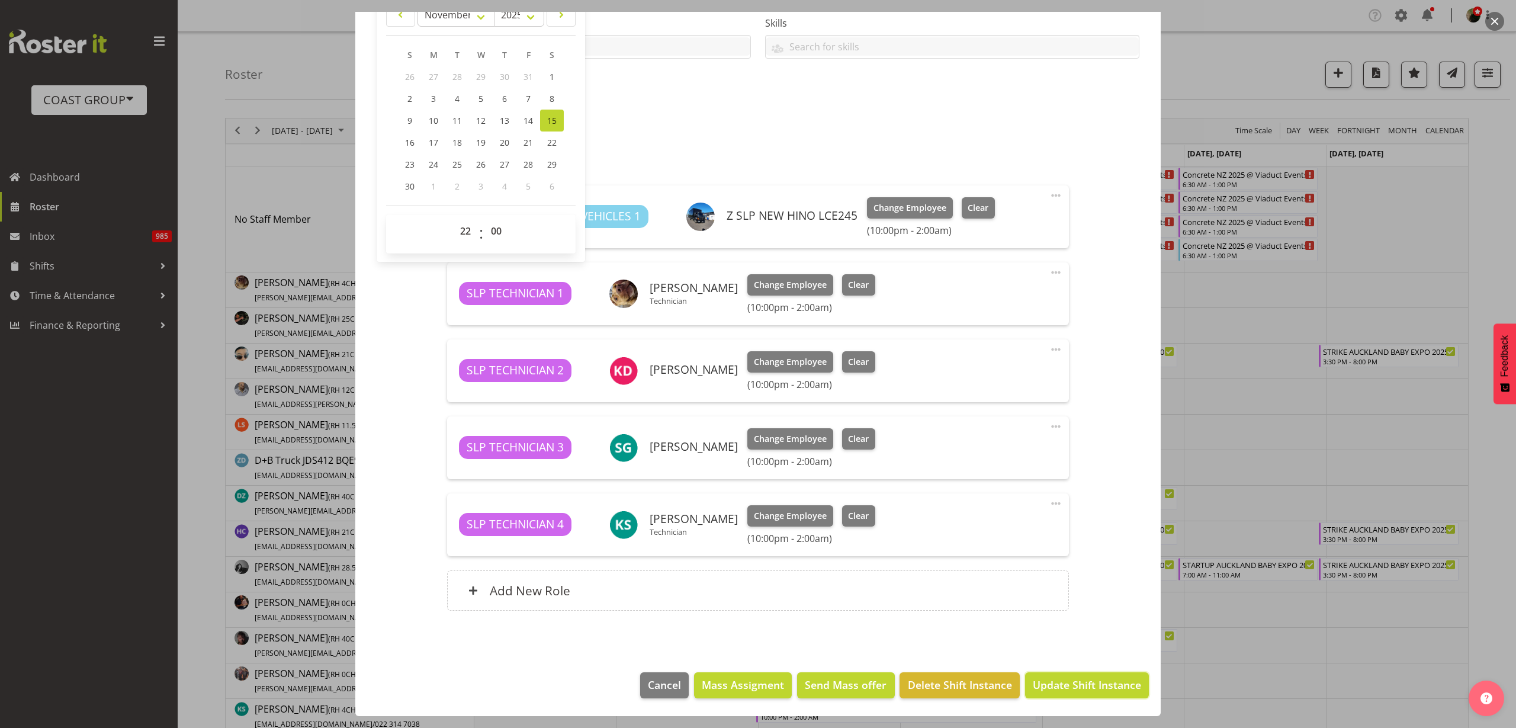
click at [1076, 683] on span "Update Shift Instance" at bounding box center [1087, 684] width 108 height 15
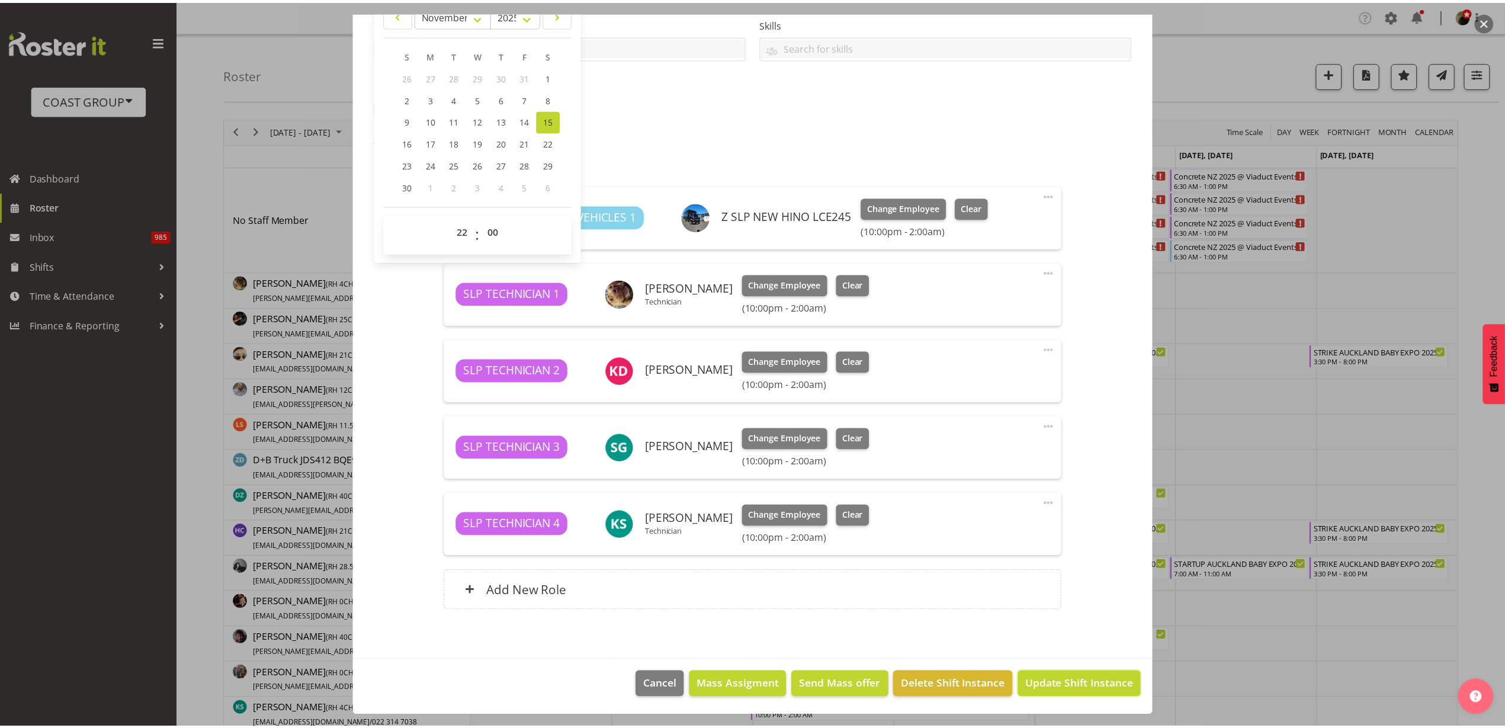
scroll to position [210, 0]
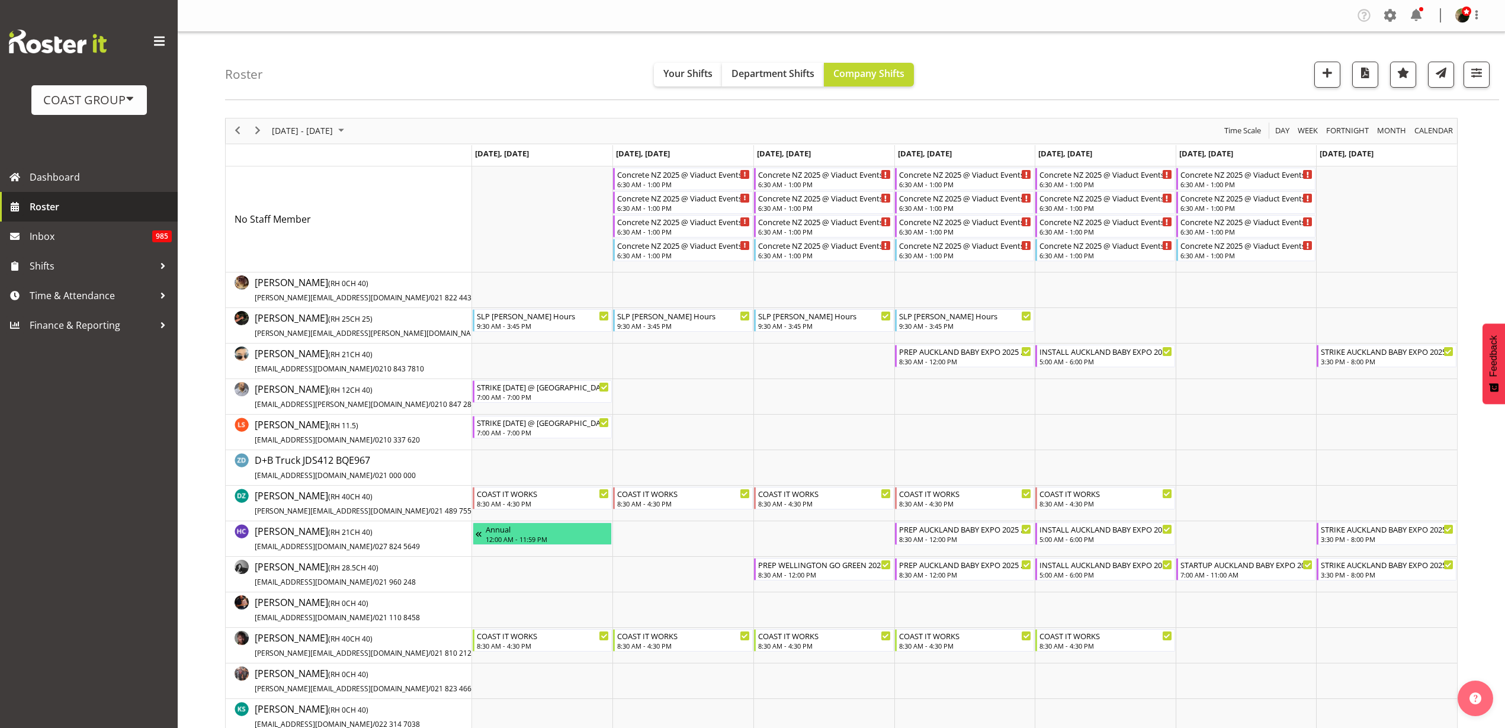
click at [54, 208] on span "Roster" at bounding box center [101, 207] width 142 height 18
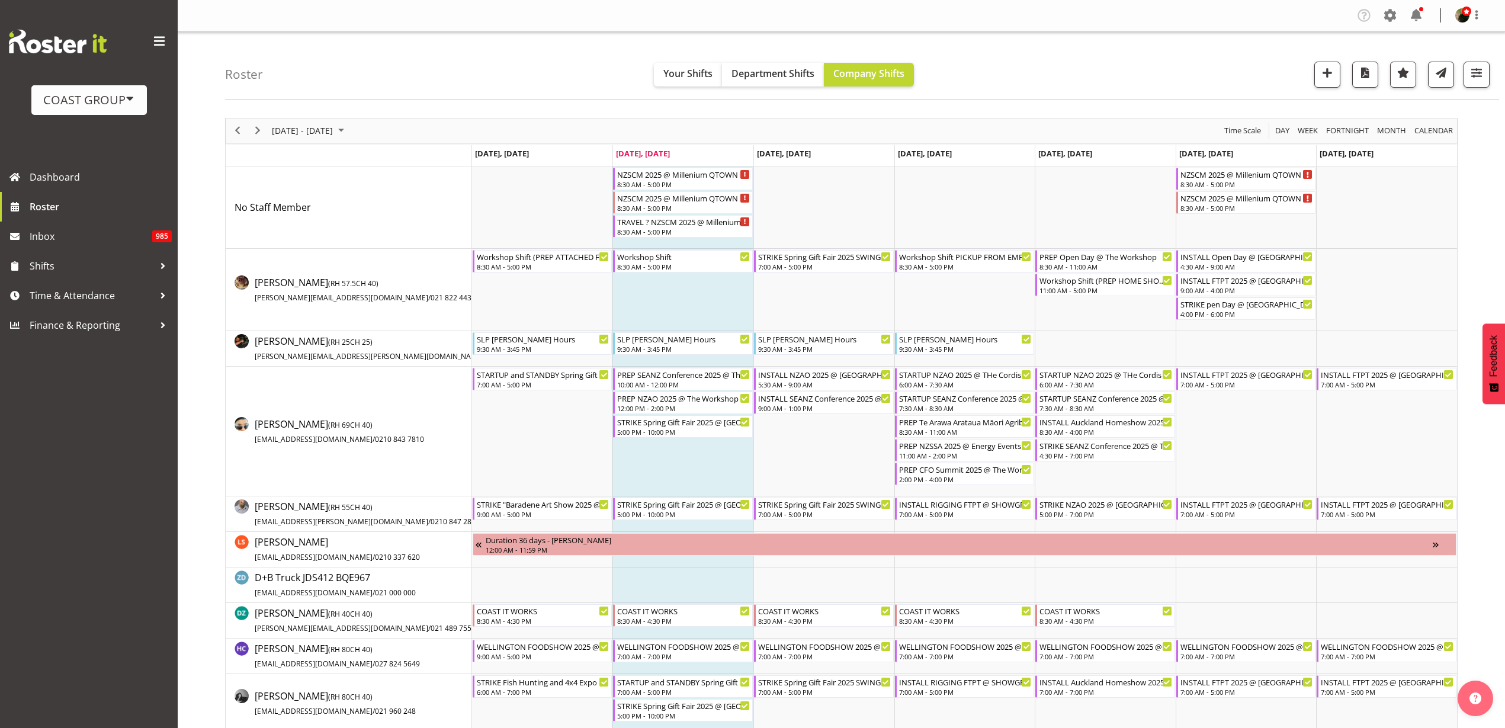
click at [803, 220] on td "Timeline Week of August 26, 2025" at bounding box center [823, 207] width 141 height 82
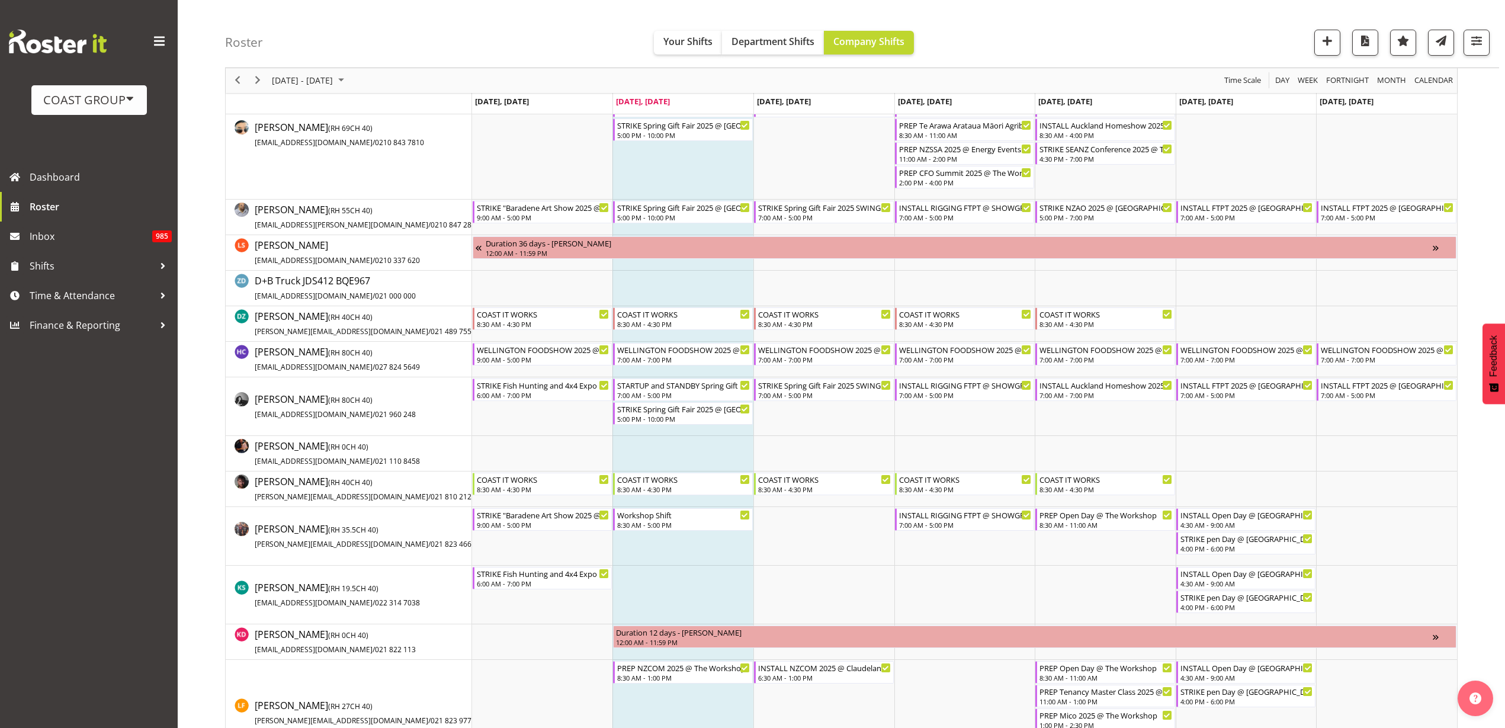
scroll to position [370, 0]
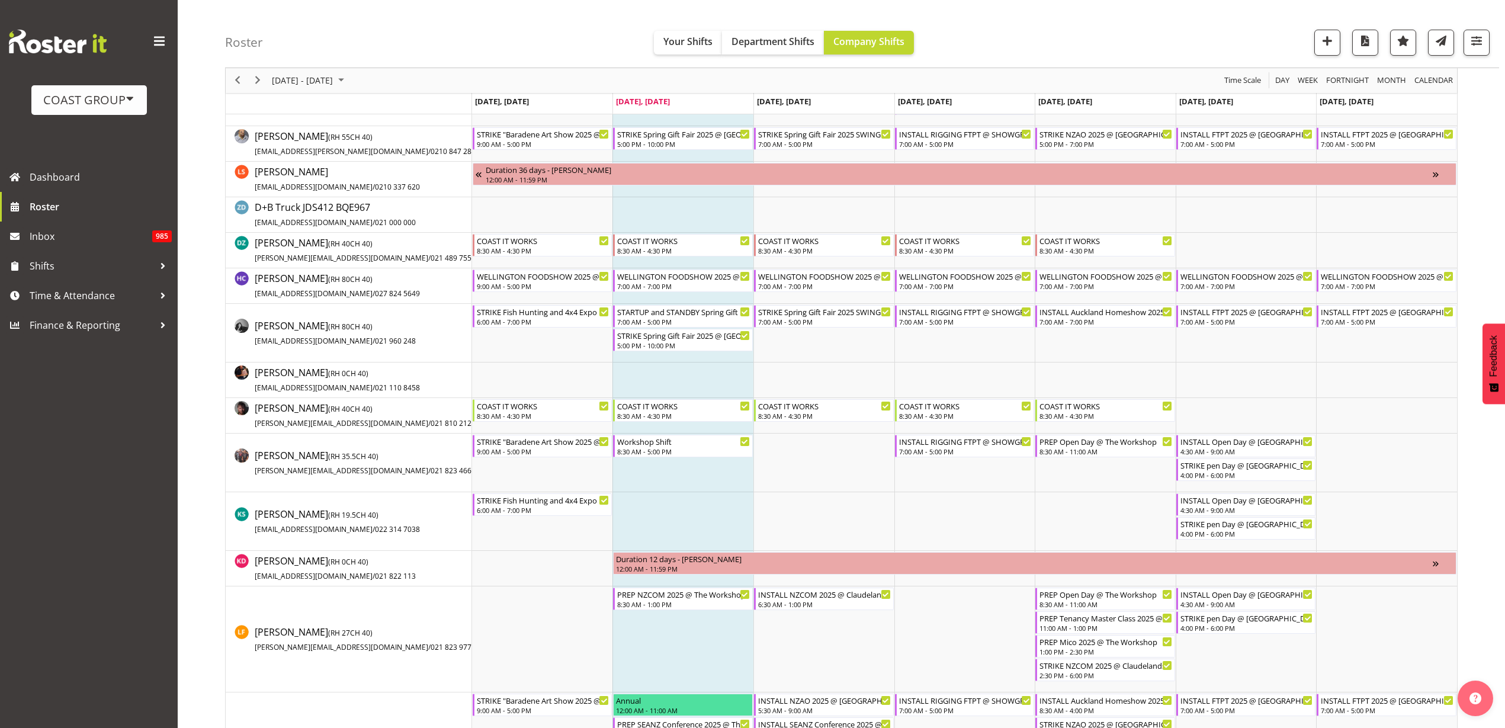
click at [821, 461] on td "Timeline Week of August 26, 2025" at bounding box center [823, 462] width 141 height 59
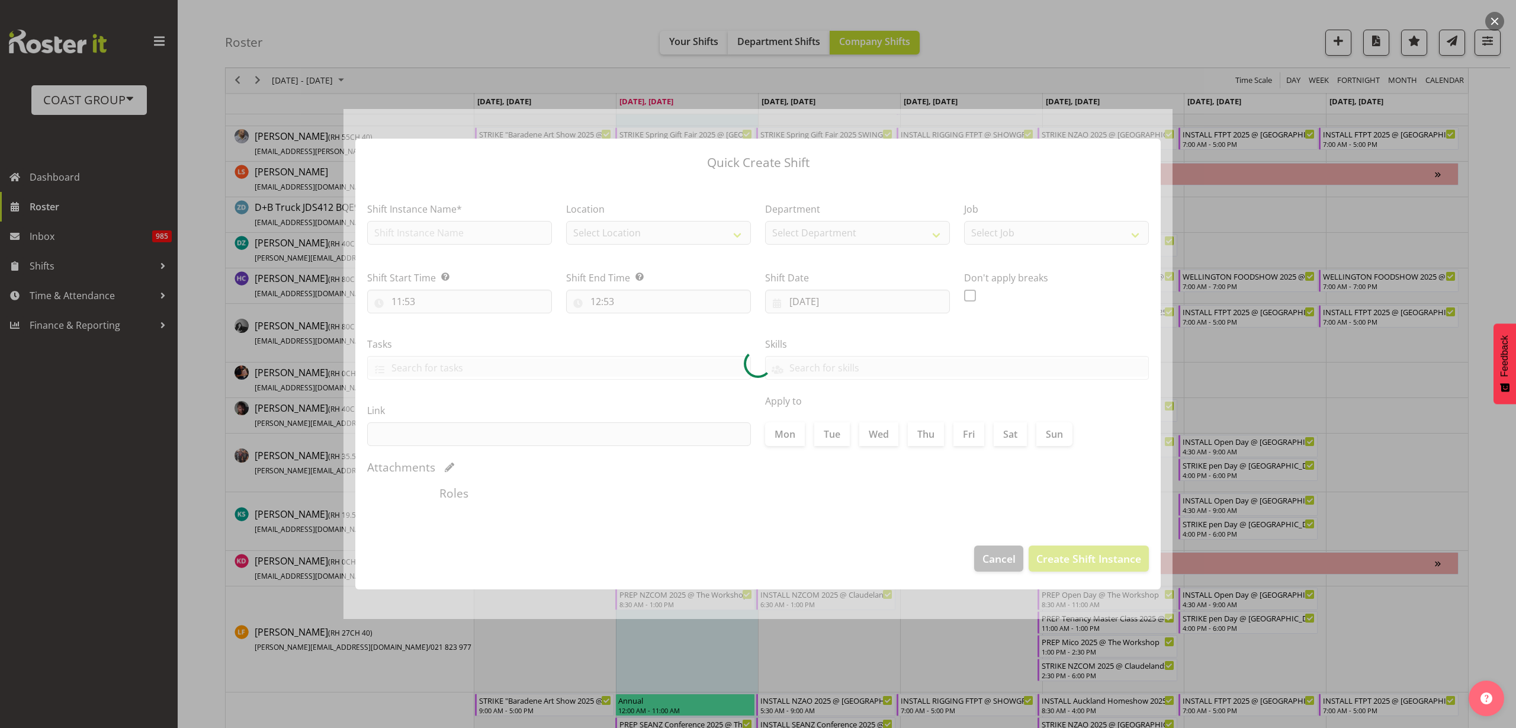
type input "[DATE]"
checkbox input "true"
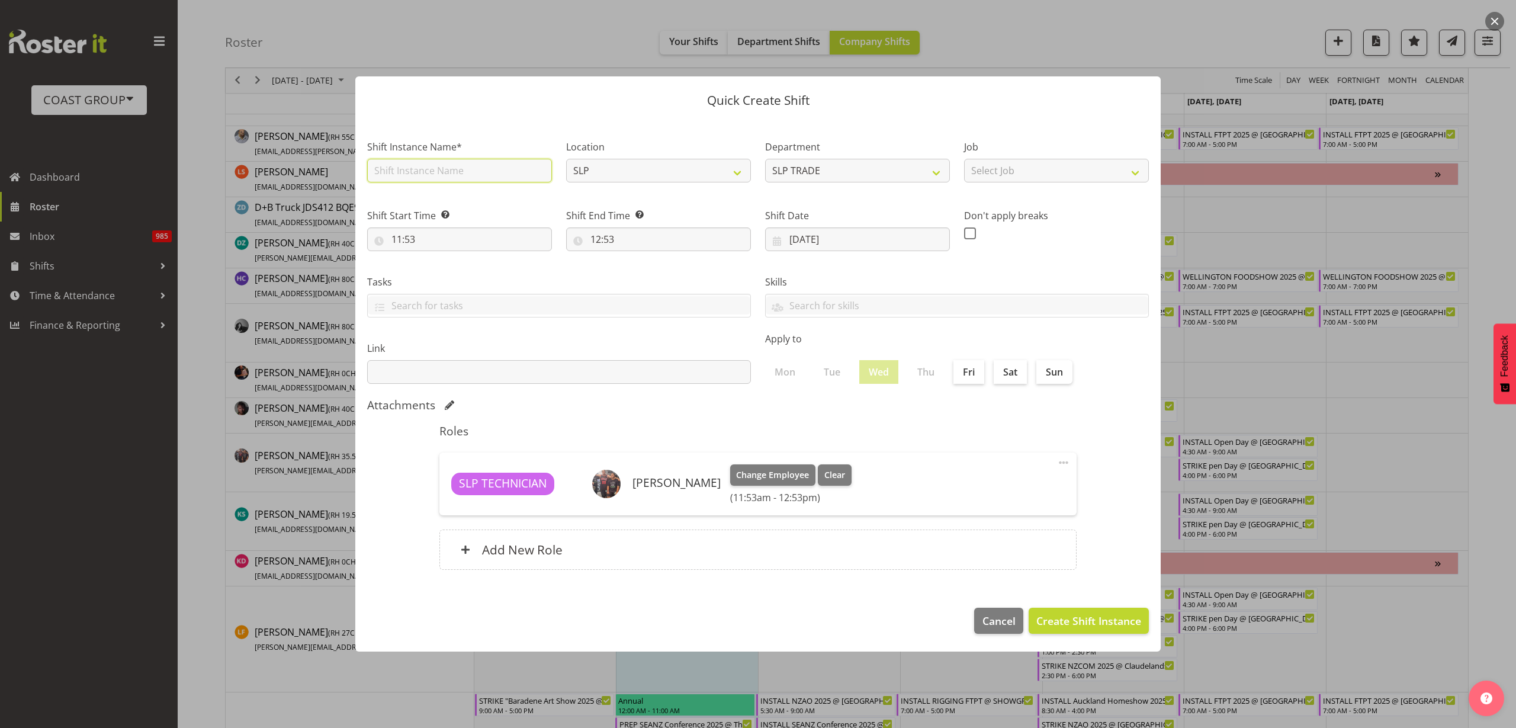
click at [468, 173] on input "text" at bounding box center [459, 171] width 185 height 24
type input "Workshop Shift"
click at [425, 244] on input "11:53" at bounding box center [459, 239] width 185 height 24
select select "10"
type input "10:53"
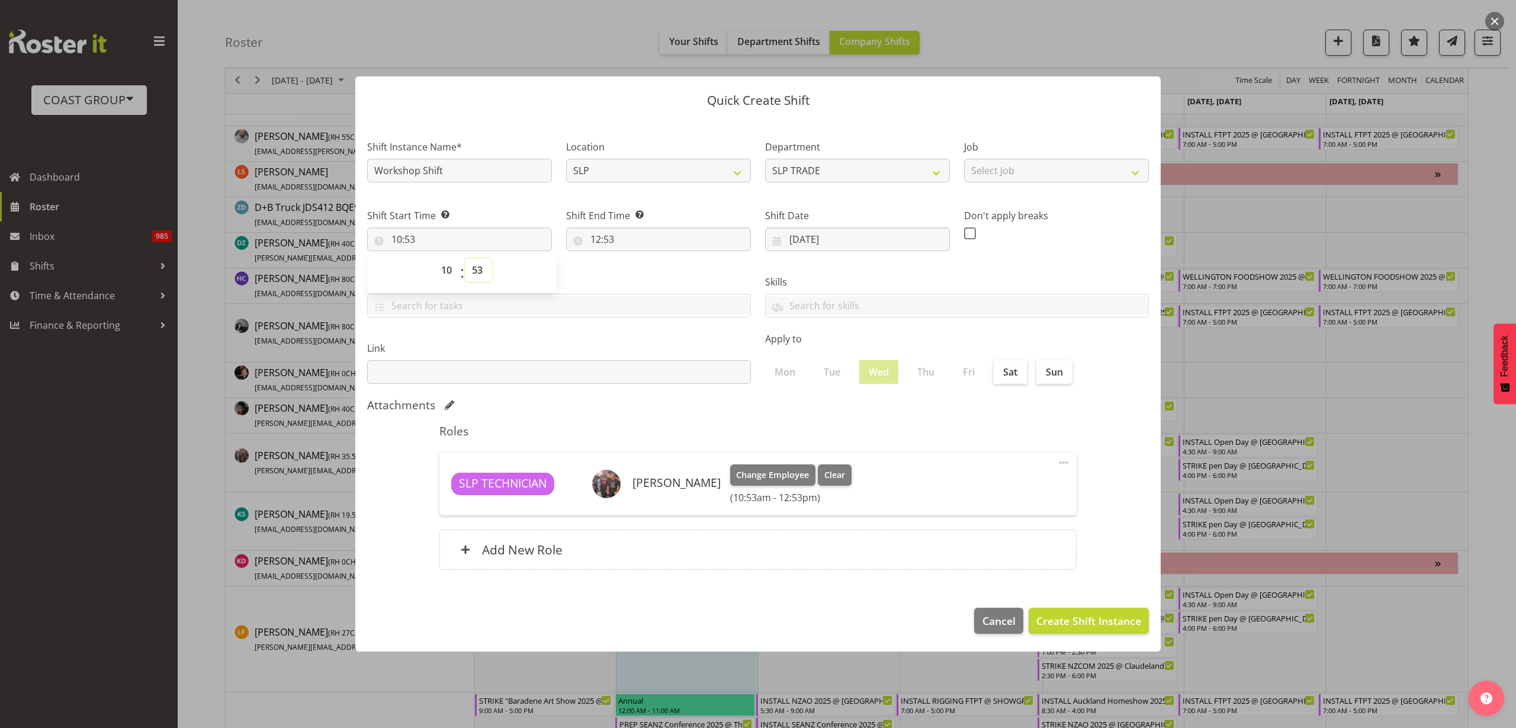
select select "56"
type input "10:56"
select select "0"
type input "00:56"
select select "8"
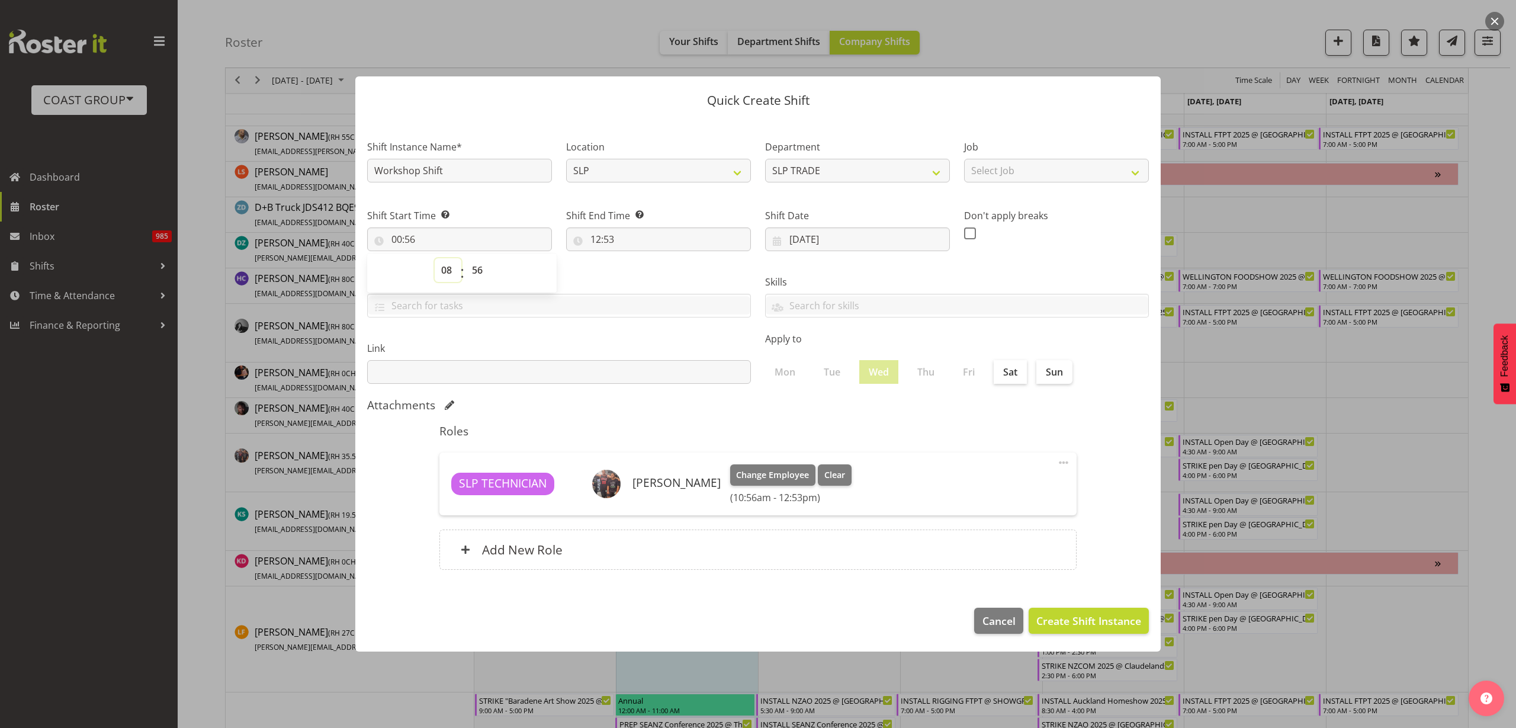
type input "08:56"
select select "30"
type input "08:30"
click at [626, 237] on input "12:53" at bounding box center [658, 239] width 185 height 24
select select "13"
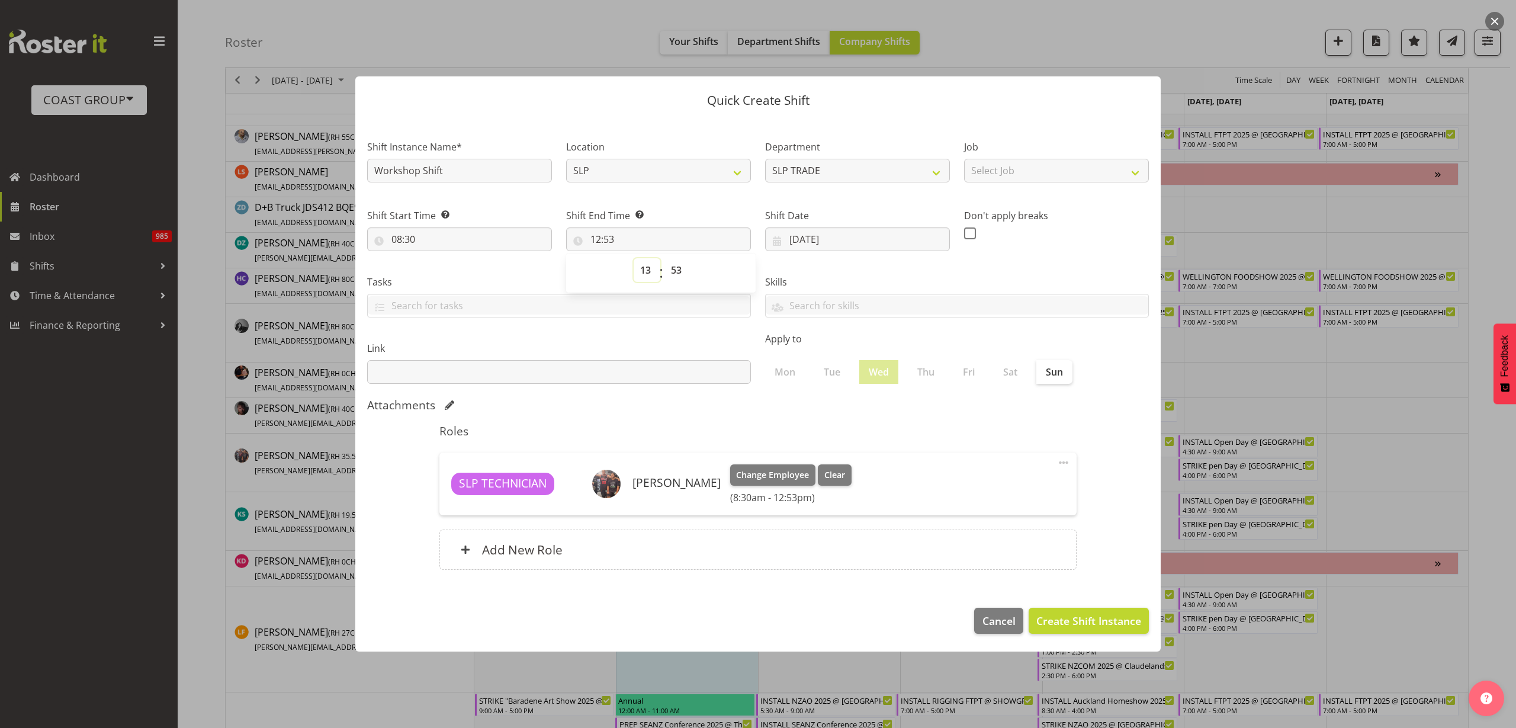
type input "13:53"
select select "17"
type input "17:53"
select select "0"
type input "17:00"
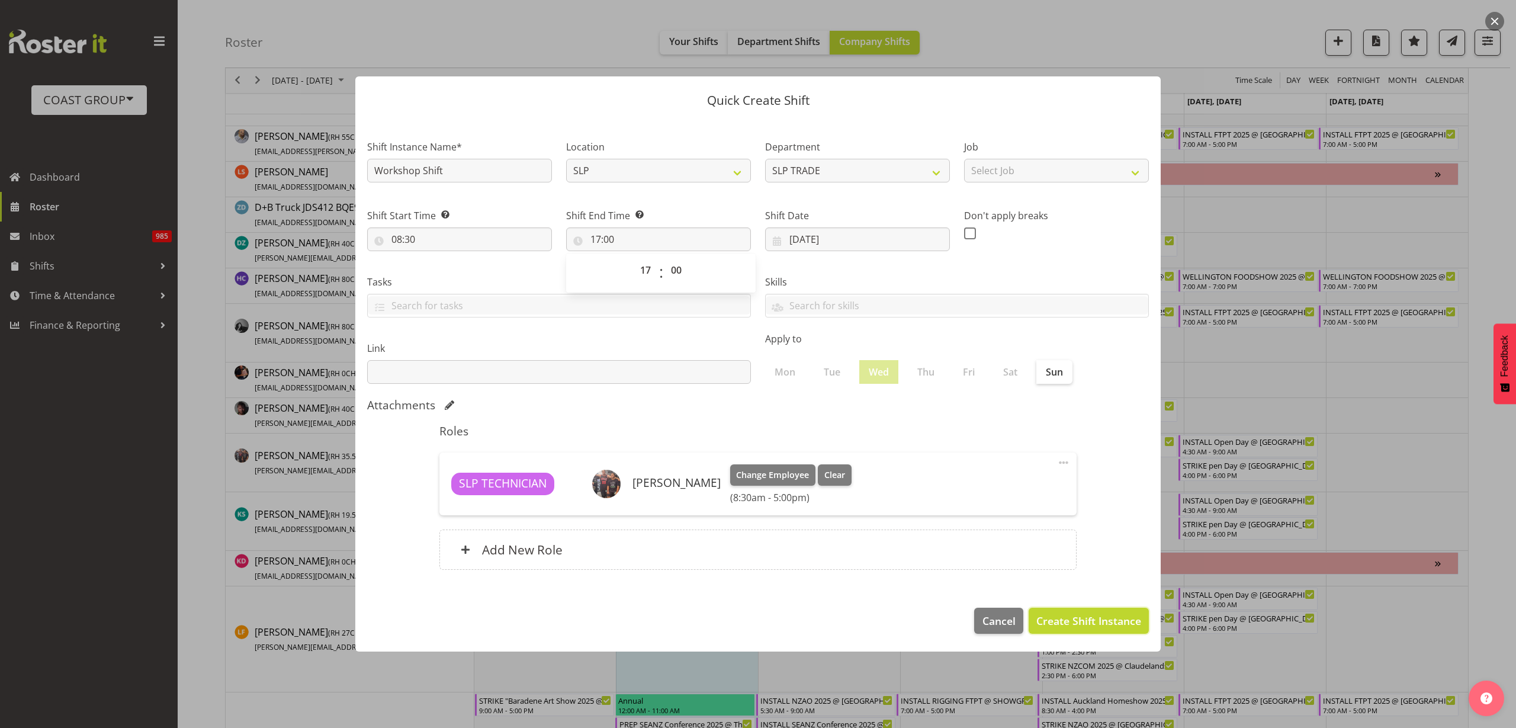
click at [1110, 616] on span "Create Shift Instance" at bounding box center [1088, 620] width 105 height 15
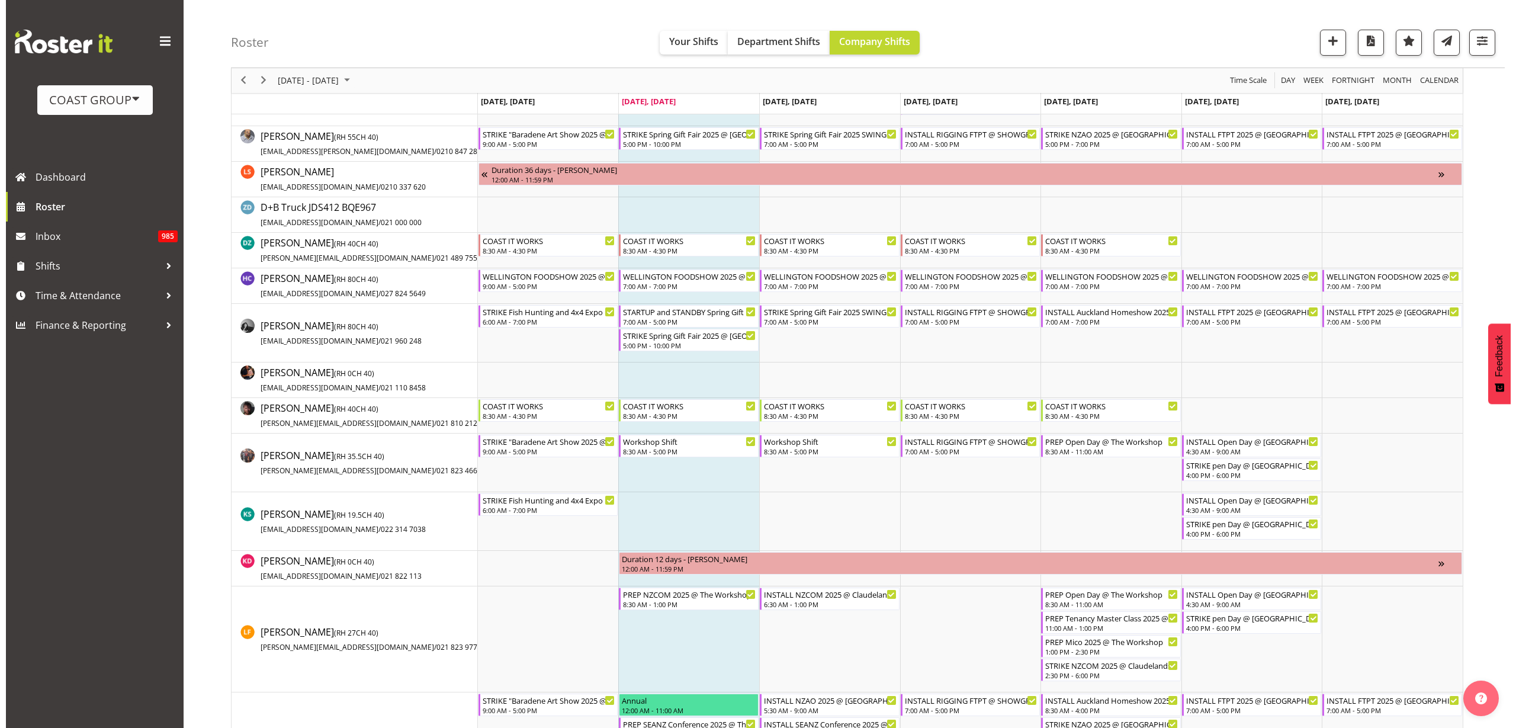
scroll to position [558, 0]
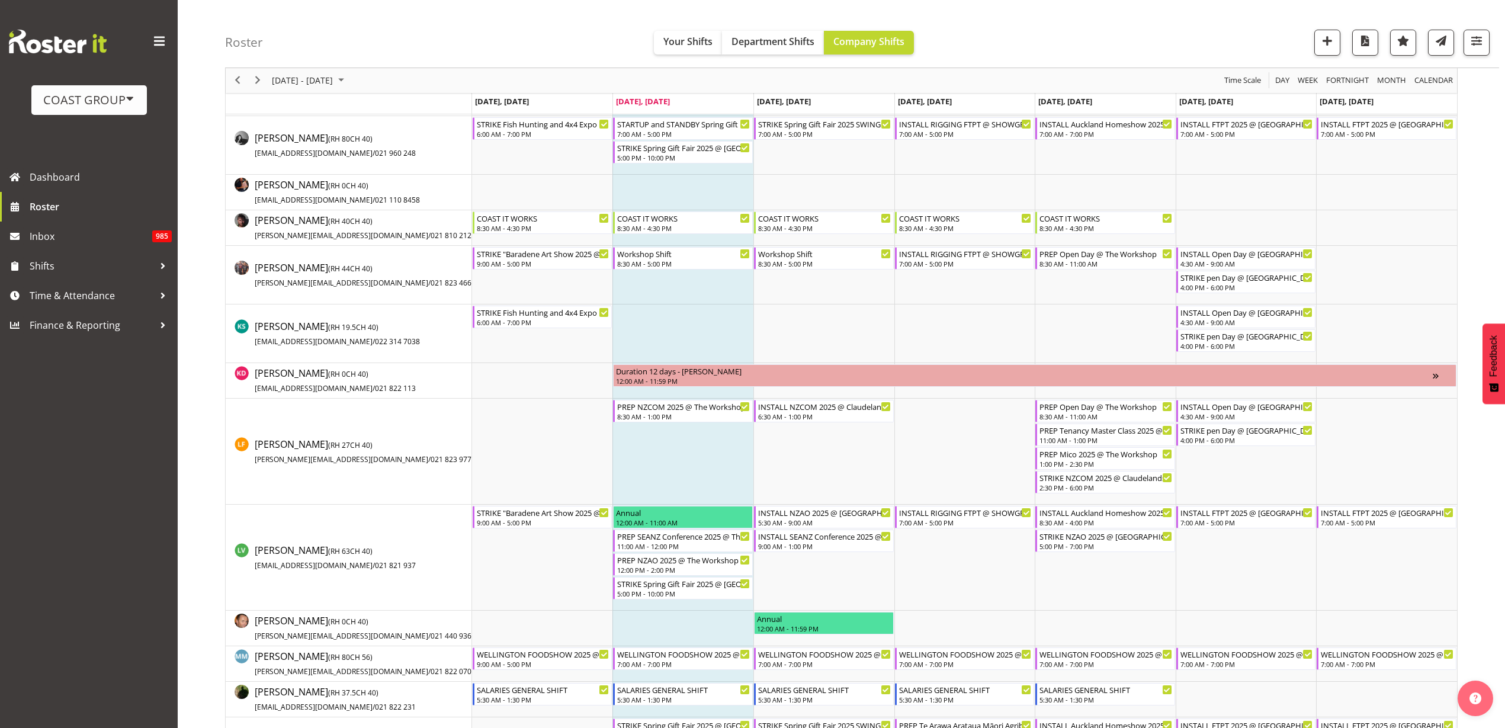
click at [646, 437] on td "Timeline Week of August 26, 2025" at bounding box center [682, 451] width 141 height 106
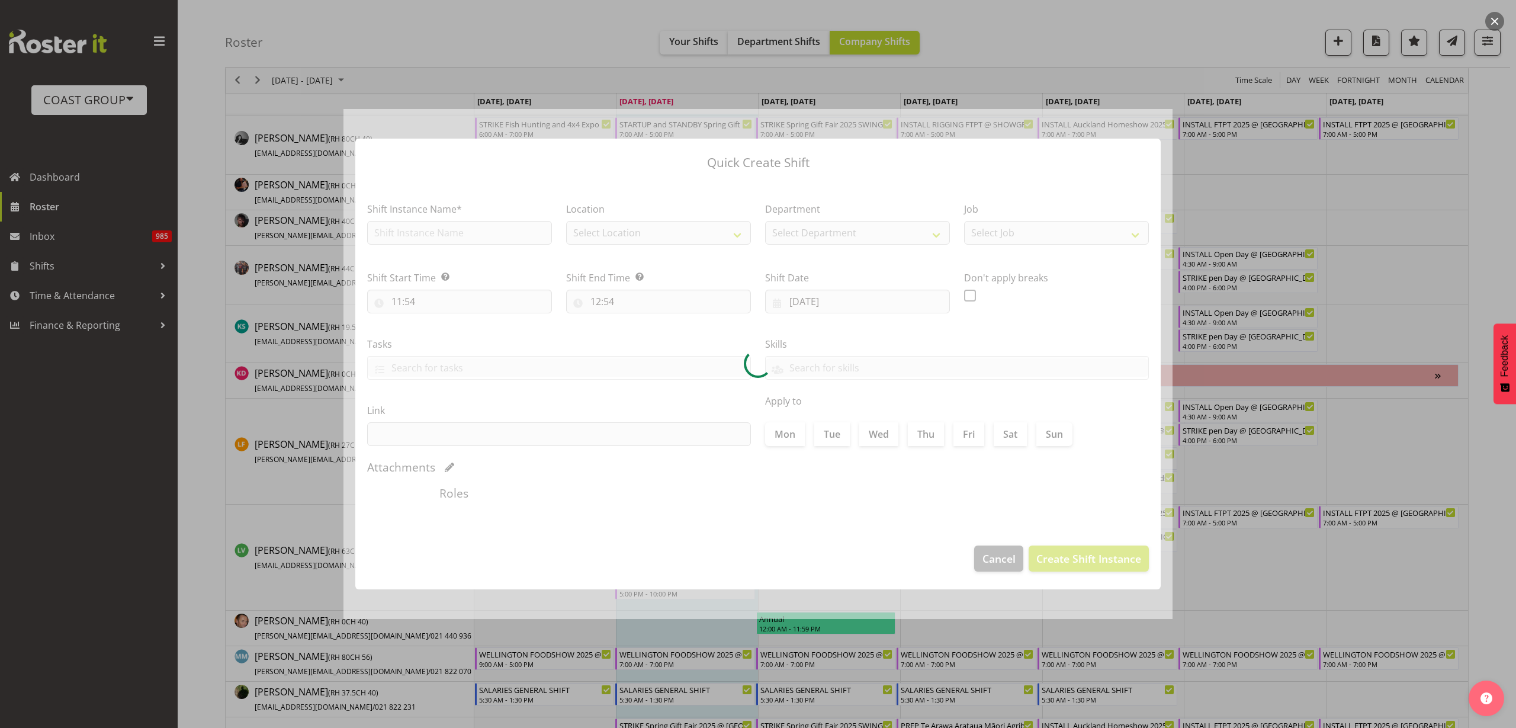
checkbox input "true"
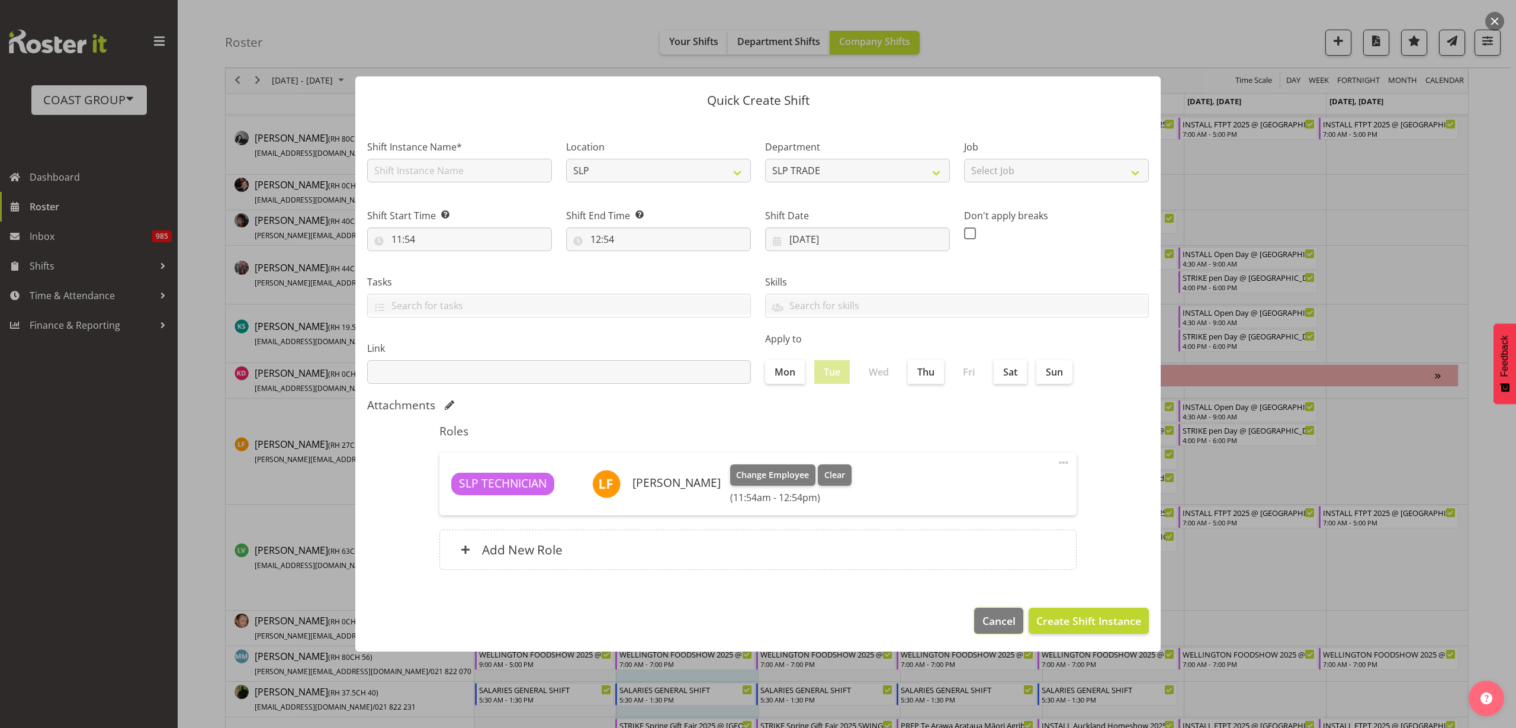
click at [1012, 621] on span "Cancel" at bounding box center [998, 620] width 33 height 15
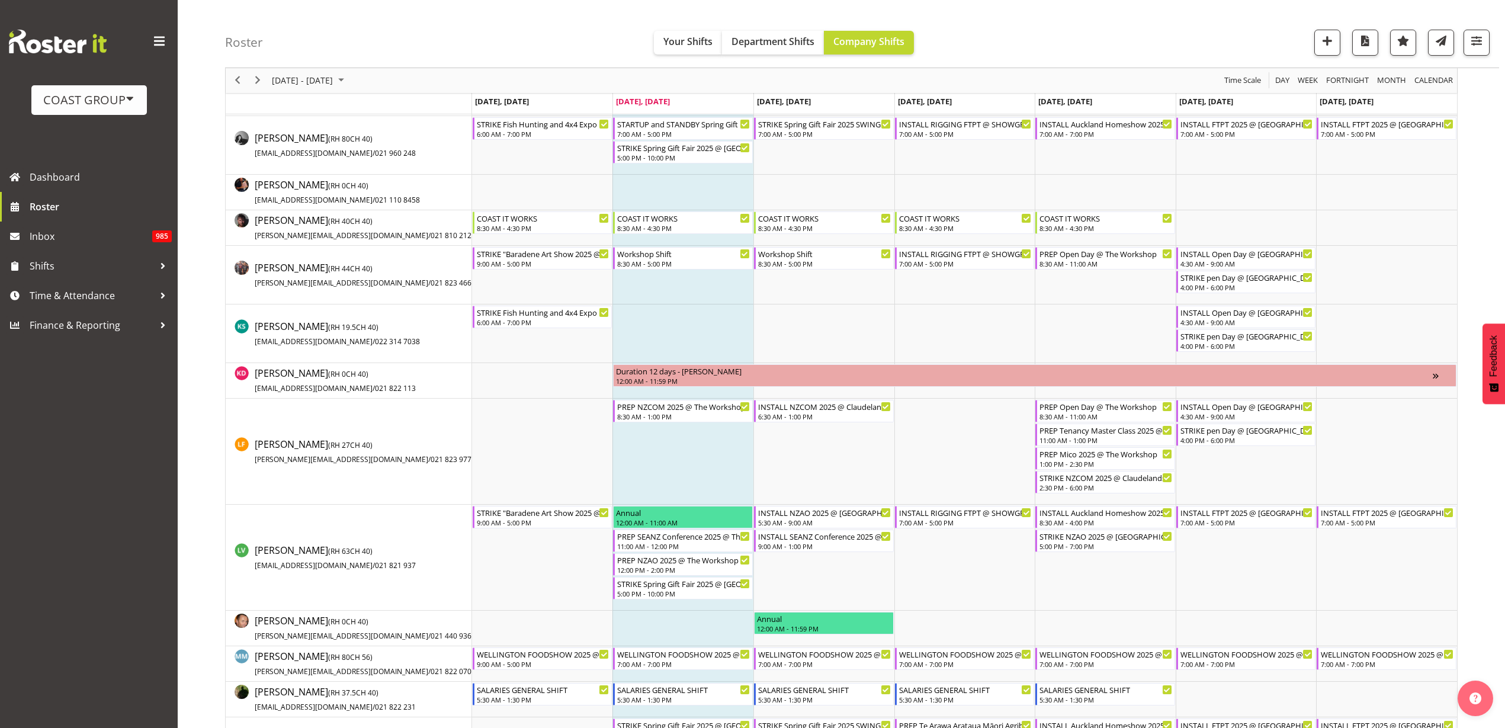
click at [687, 436] on td "Timeline Week of August 26, 2025" at bounding box center [682, 451] width 141 height 106
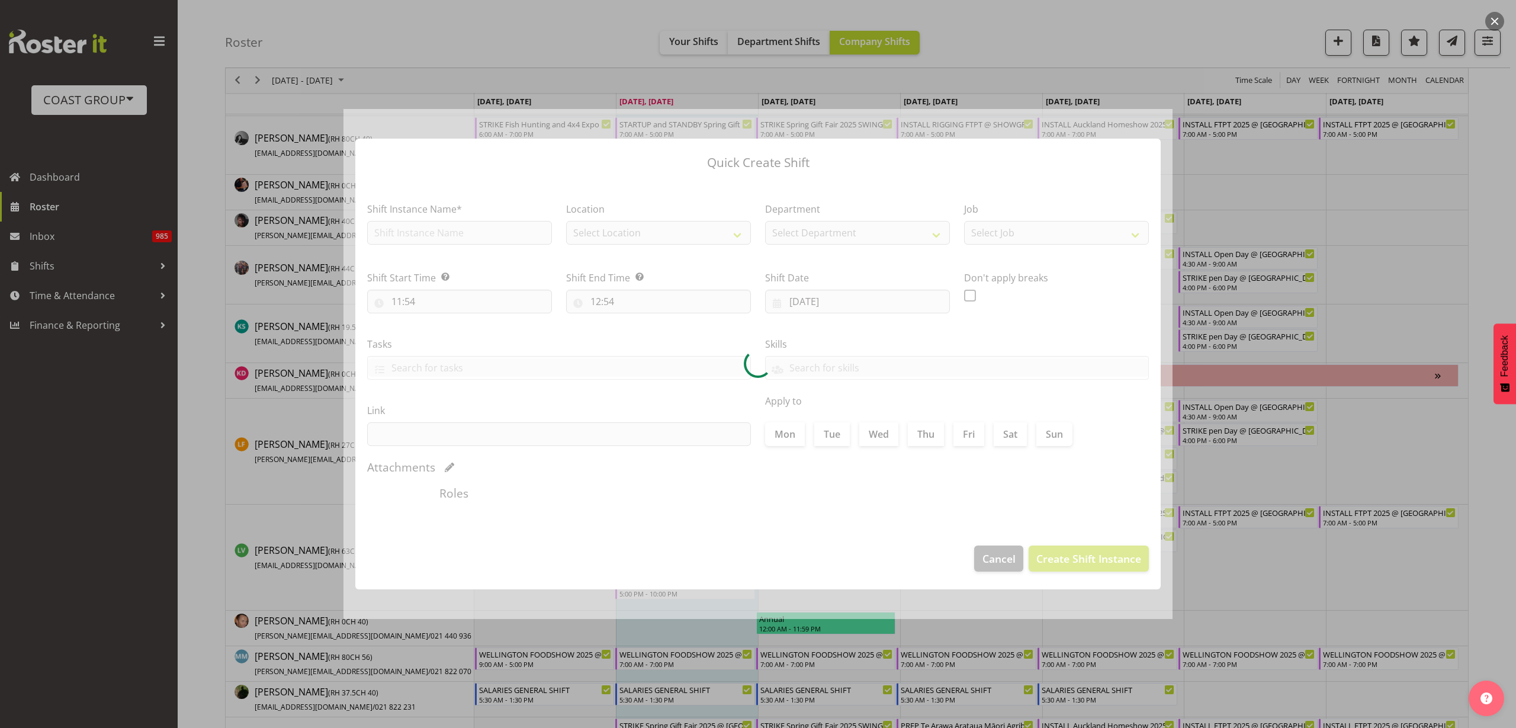
checkbox input "true"
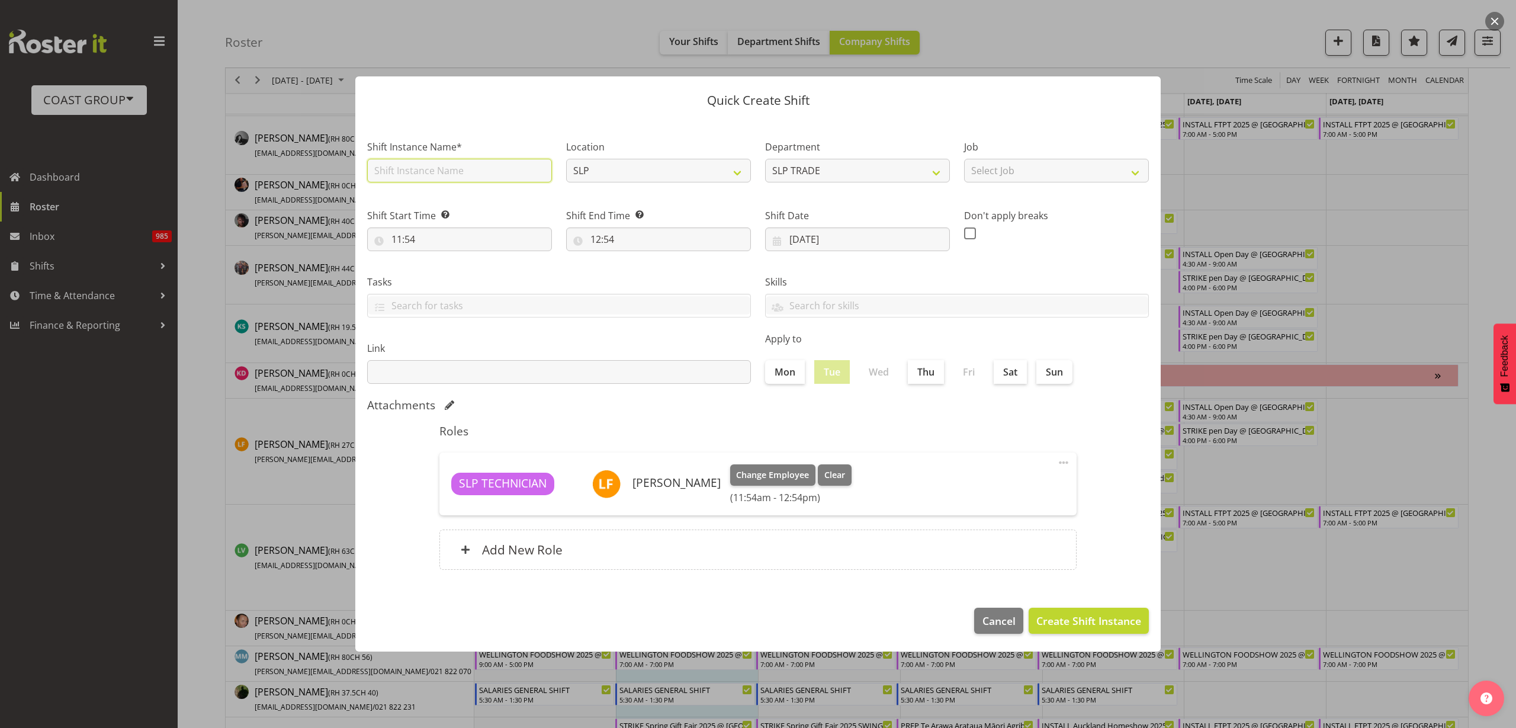
click at [448, 171] on input "text" at bounding box center [459, 171] width 185 height 24
click at [502, 171] on input "Workshop Shift" at bounding box center [459, 171] width 185 height 24
type input "Workshop Shift New Arm Flood Sort"
click at [414, 235] on input "11:54" at bounding box center [459, 239] width 185 height 24
click at [449, 268] on select "00 01 02 03 04 05 06 07 08 09 10 11 12 13 14 15 16 17 18 19 20 21 22 23" at bounding box center [448, 270] width 27 height 24
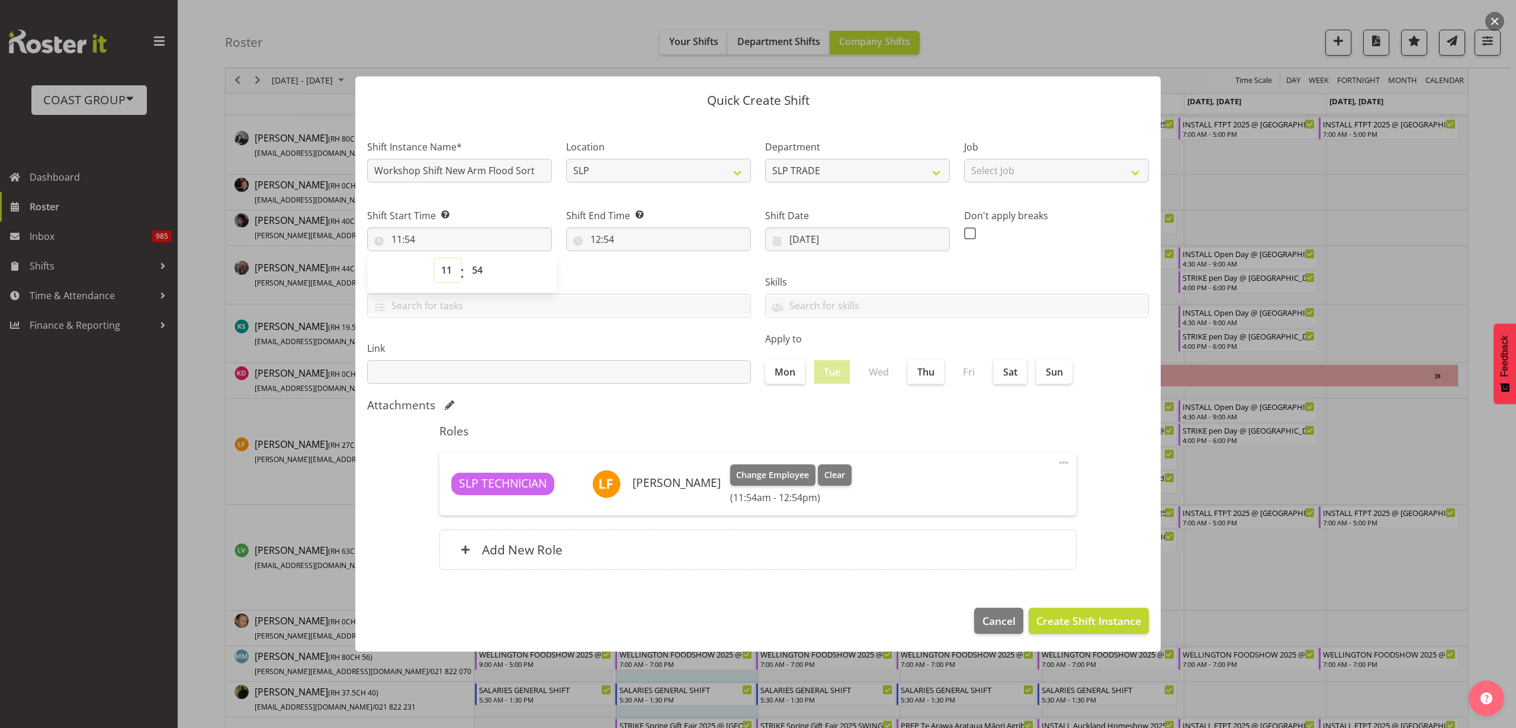
select select "13"
click at [435, 258] on select "00 01 02 03 04 05 06 07 08 09 10 11 12 13 14 15 16 17 18 19 20 21 22 23" at bounding box center [448, 270] width 27 height 24
type input "13:54"
select select "0"
type input "13:00"
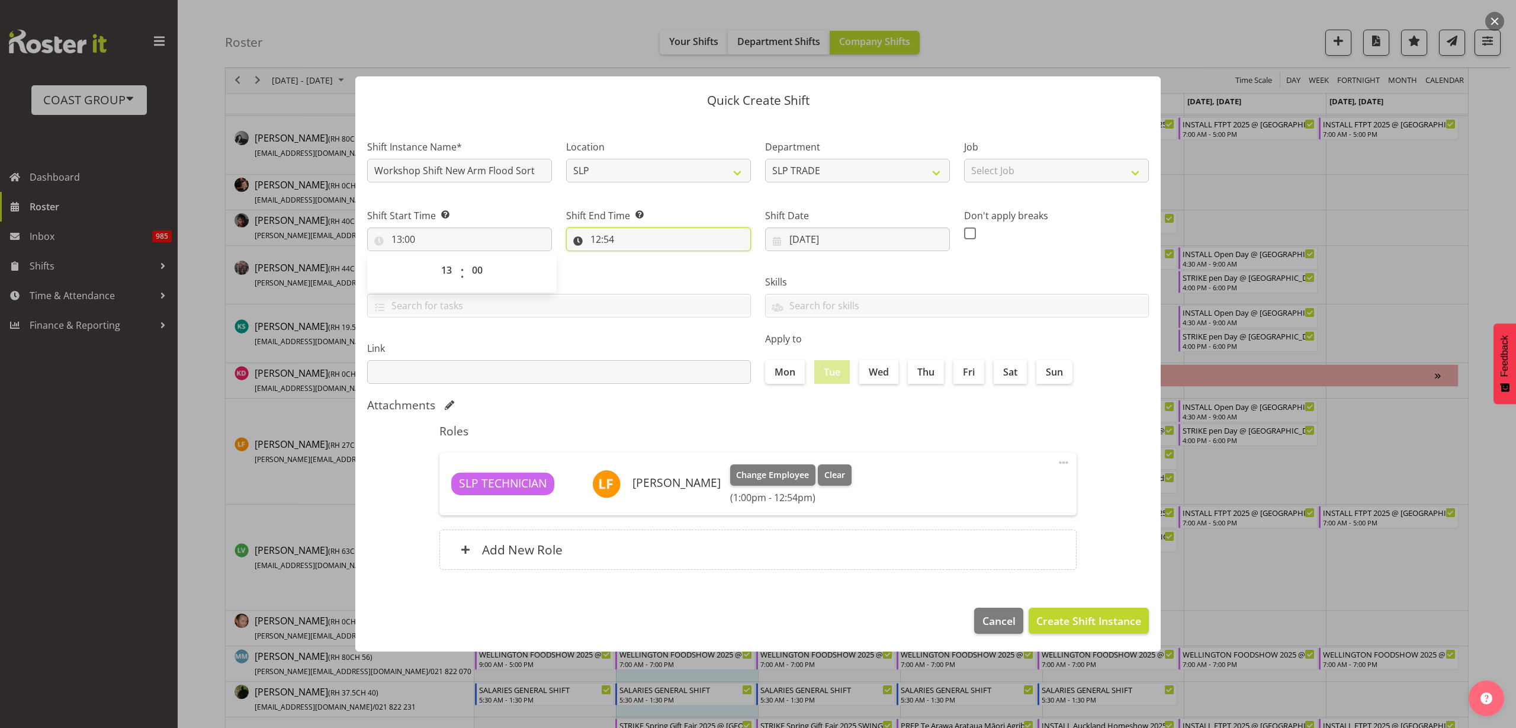
click at [621, 236] on input "12:54" at bounding box center [658, 239] width 185 height 24
select select "13"
type input "13:54"
select select "17"
type input "17:54"
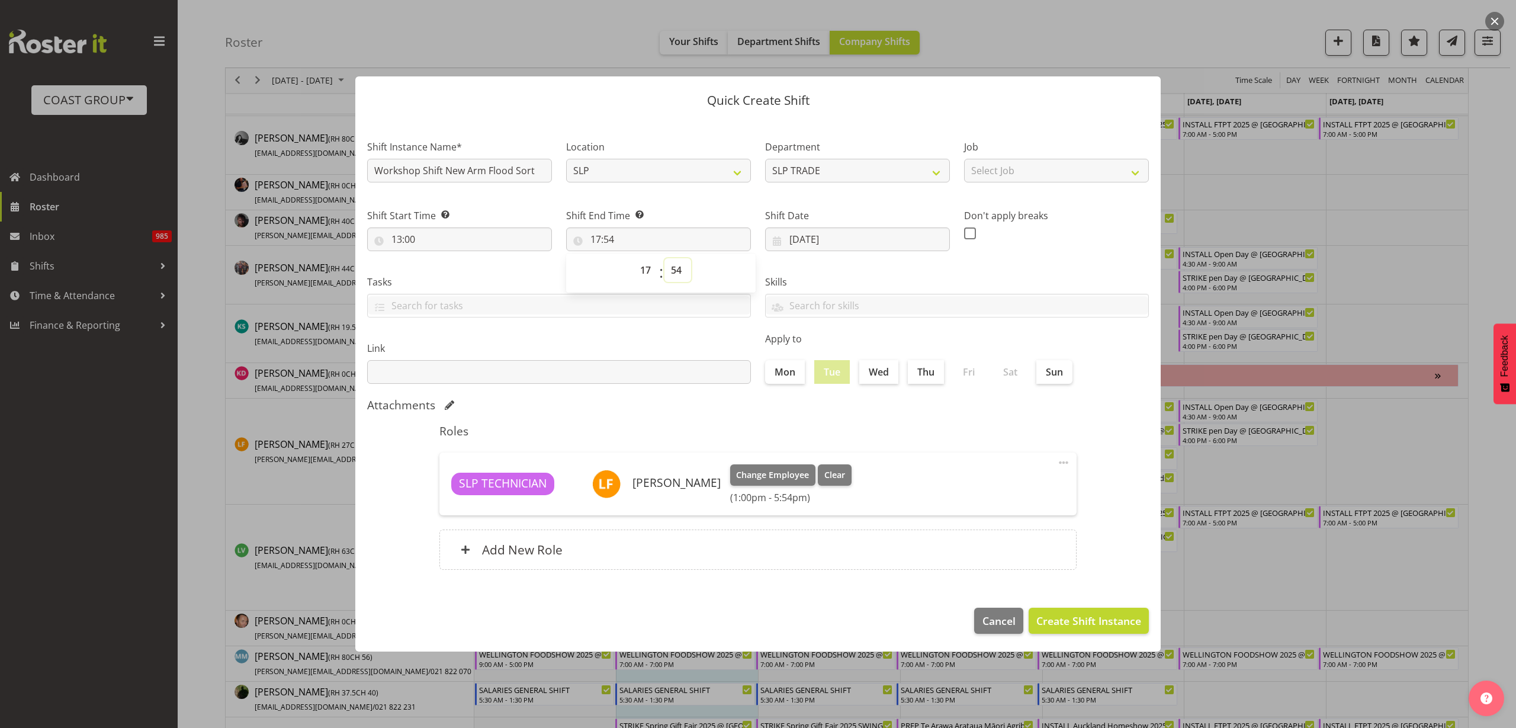
select select "0"
type input "17:00"
click at [1076, 615] on span "Create Shift Instance" at bounding box center [1088, 620] width 105 height 15
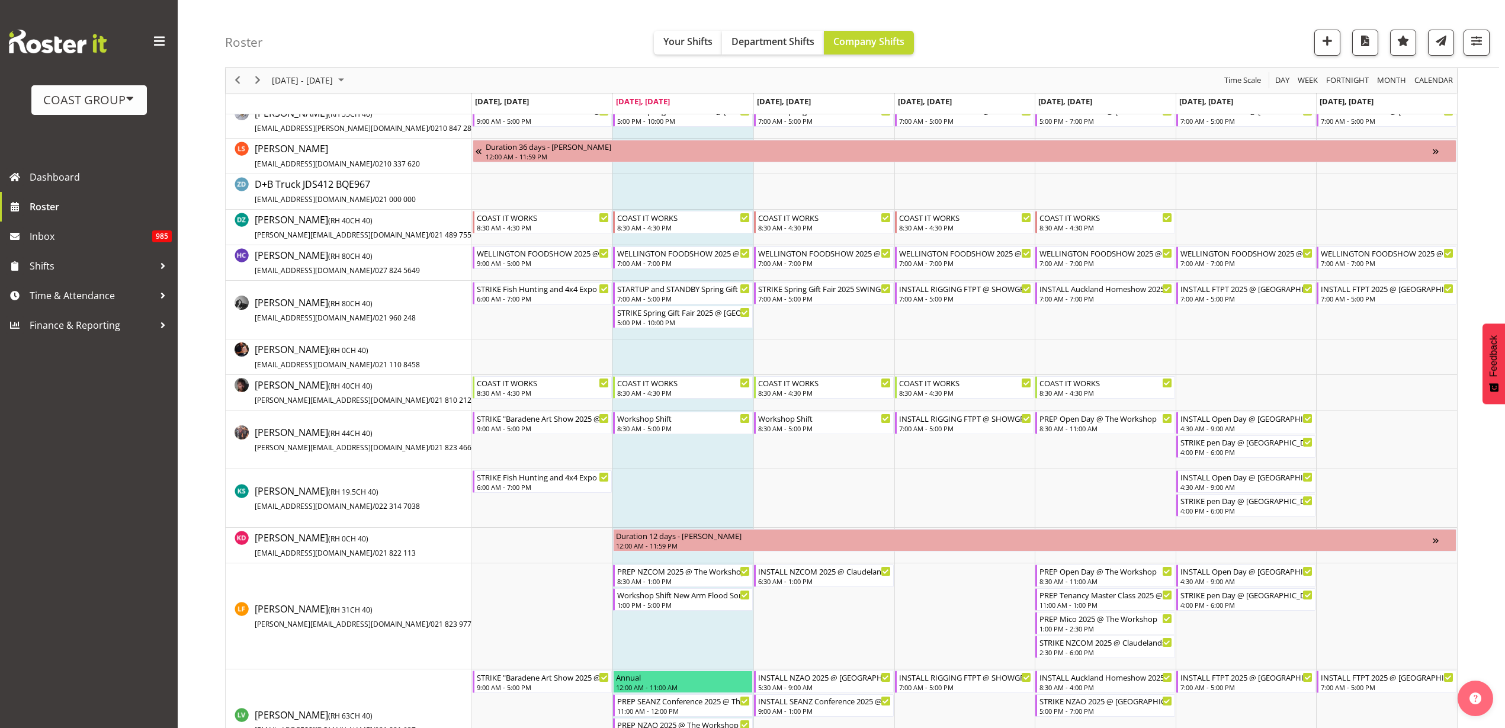
scroll to position [444, 0]
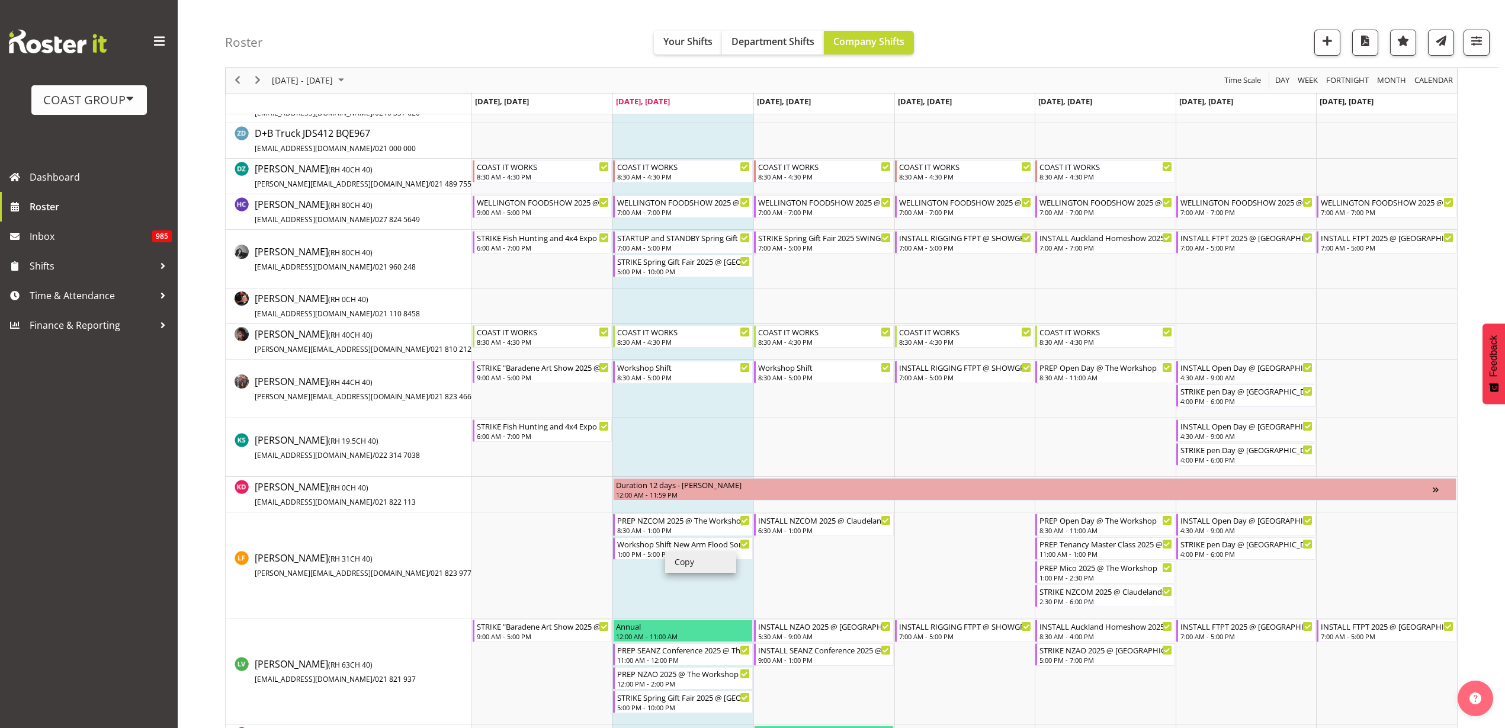
click at [706, 564] on li "Copy" at bounding box center [700, 561] width 71 height 21
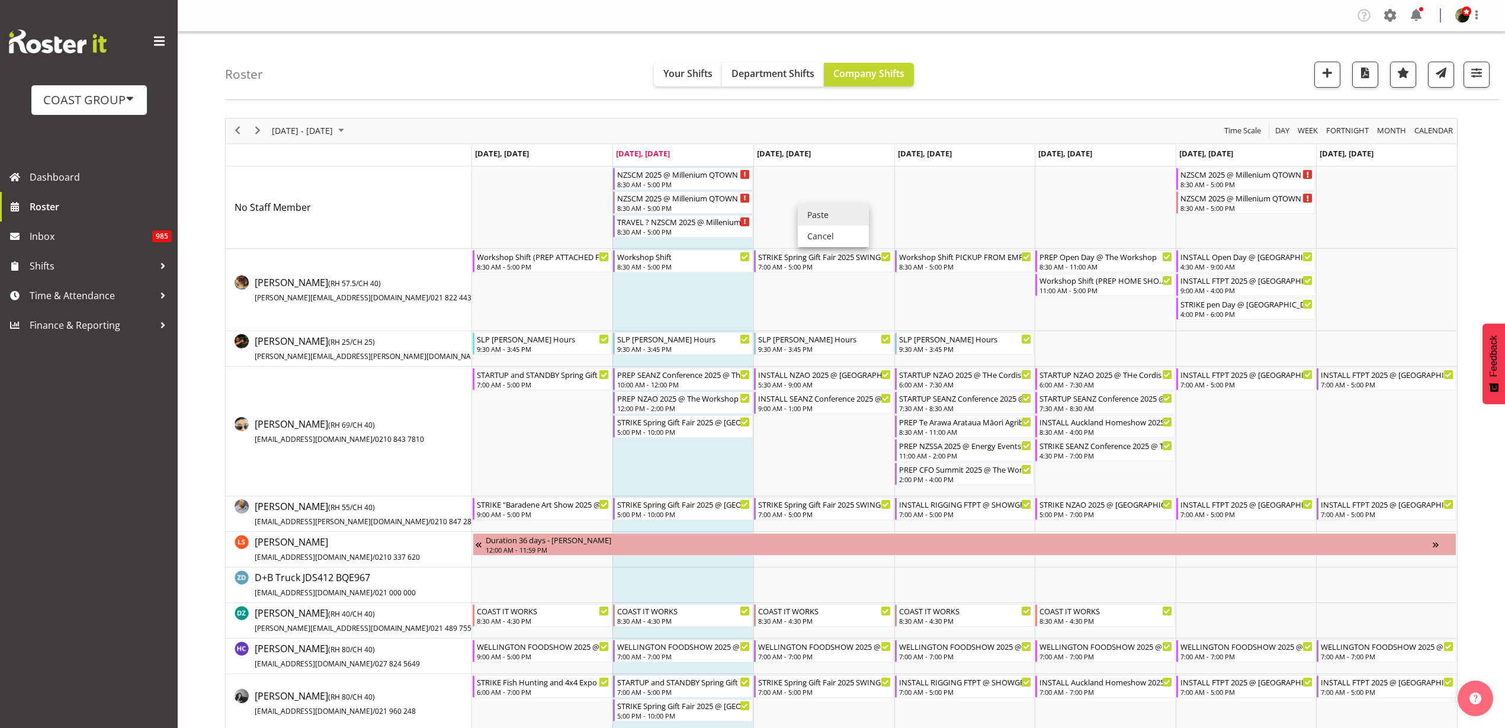
click at [832, 220] on li "Paste" at bounding box center [833, 214] width 71 height 21
click at [821, 190] on td "Timeline Week of August 26, 2025" at bounding box center [823, 207] width 141 height 82
click at [815, 181] on div "1:00 PM - 5:00 PM" at bounding box center [824, 183] width 133 height 9
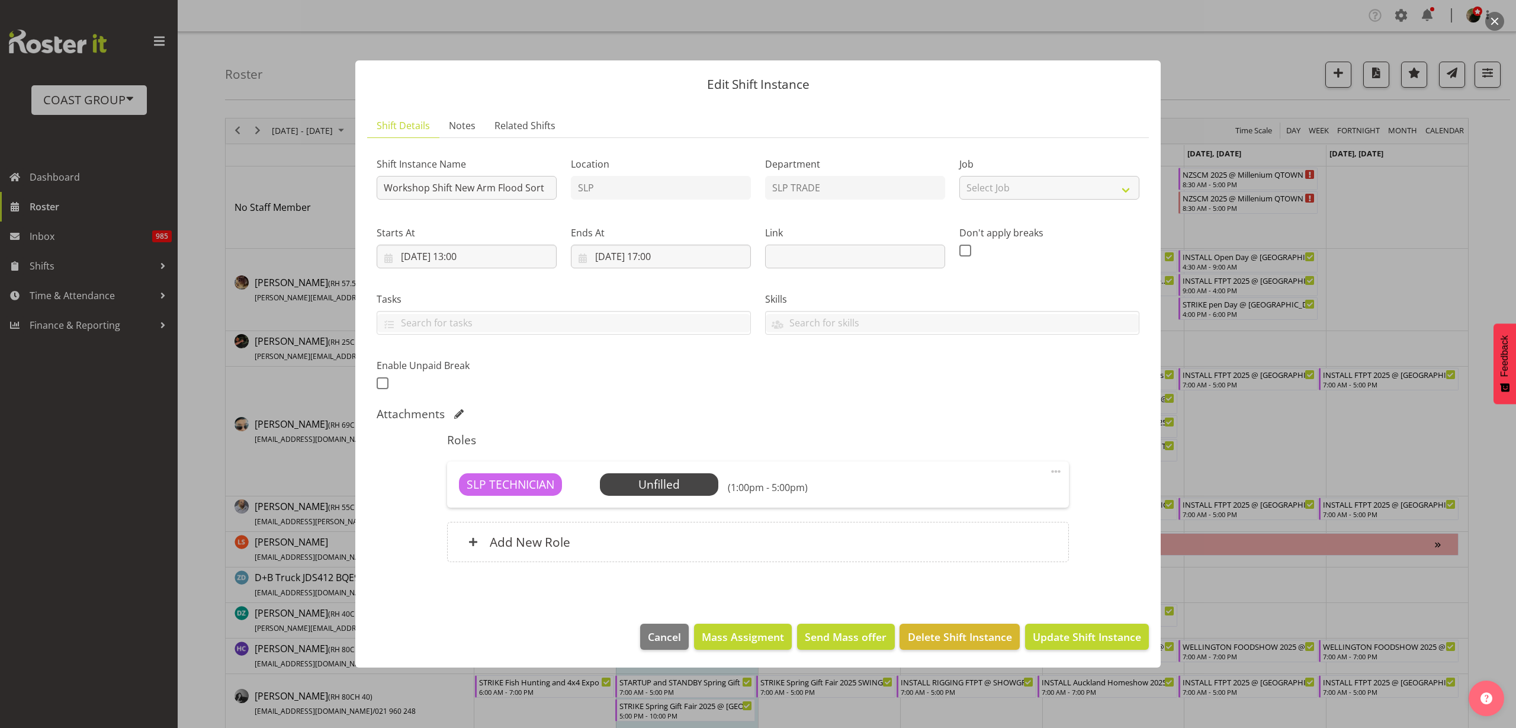
click at [600, 556] on div "Add New Role" at bounding box center [757, 542] width 621 height 40
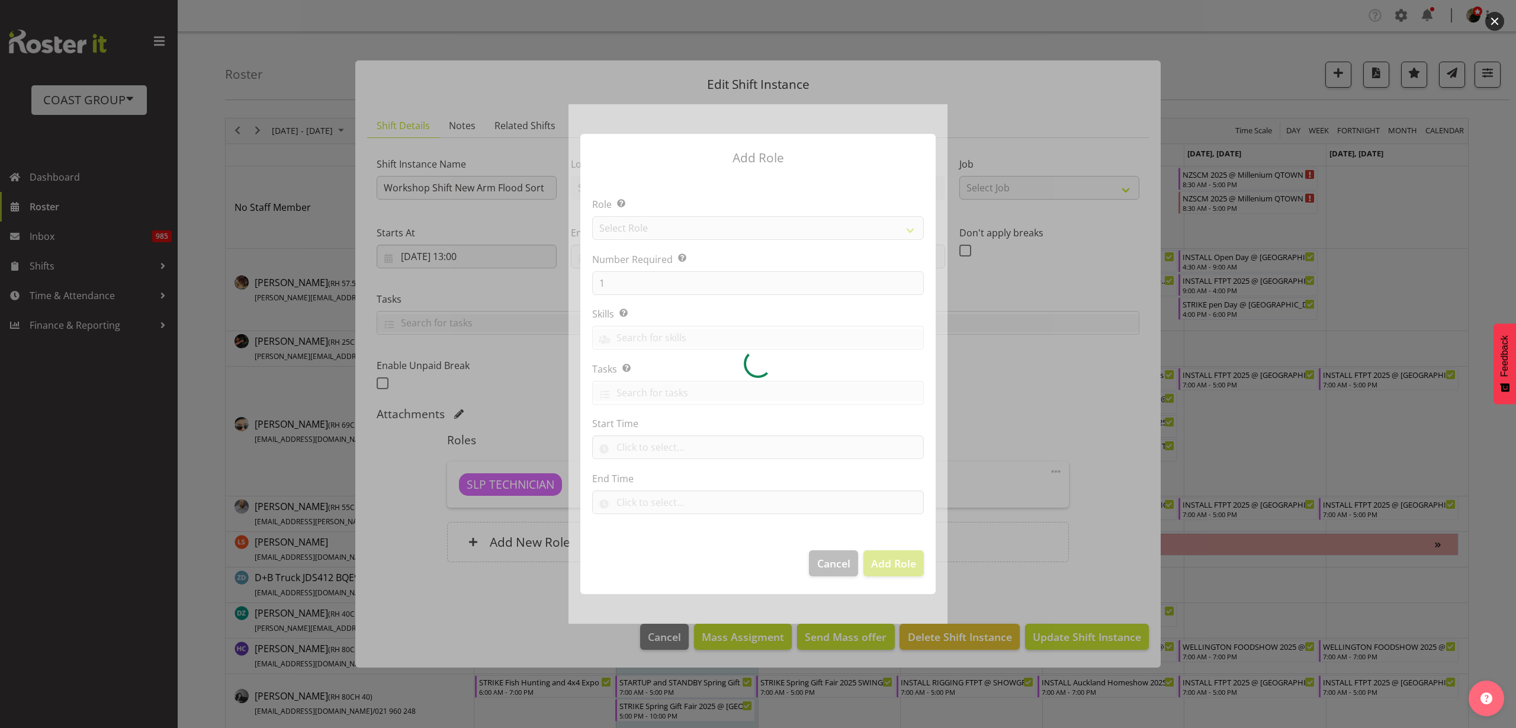
click at [692, 232] on div at bounding box center [757, 363] width 379 height 519
click at [717, 225] on div at bounding box center [757, 363] width 379 height 519
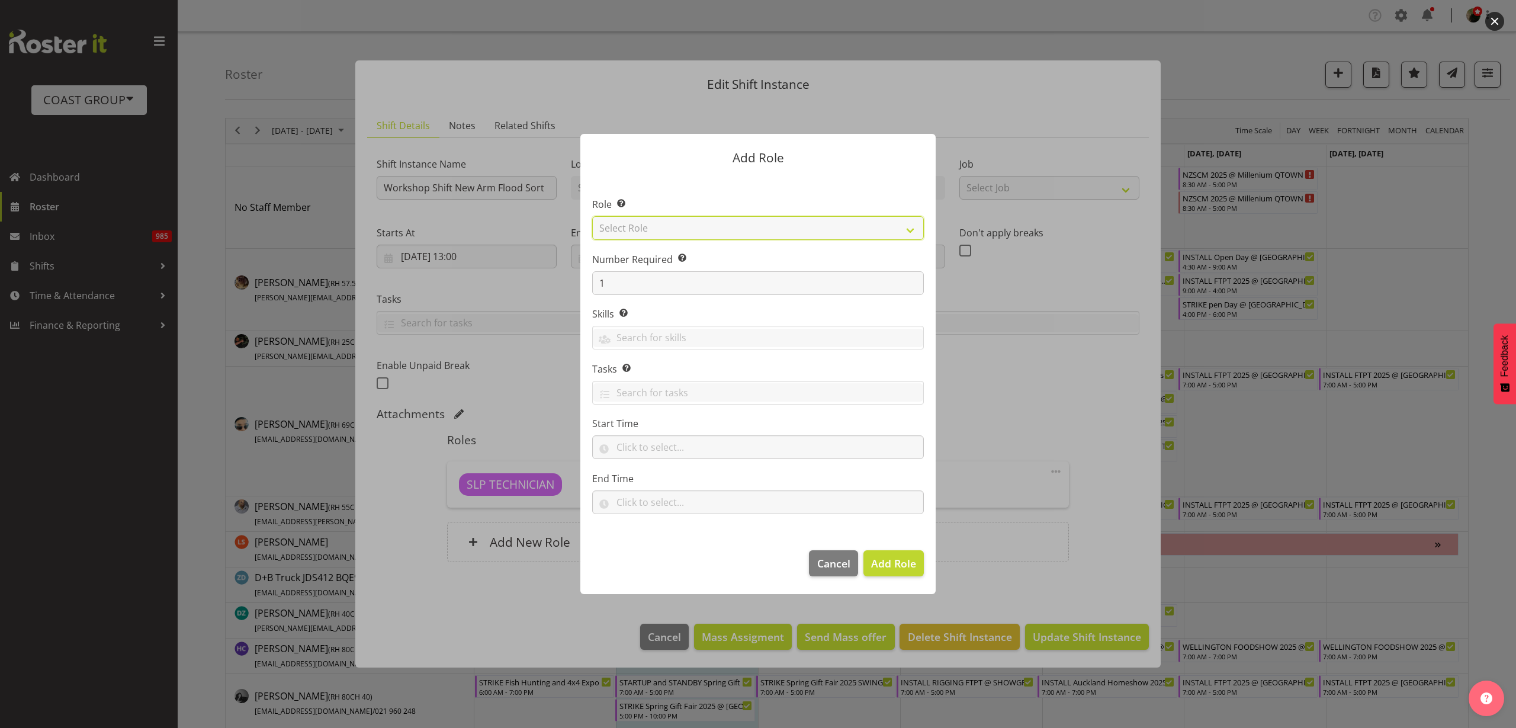
click at [730, 222] on select "Select Role ACCOUNT MANAGER ACCOUNT MANAGER DW ACCOUNTS [PERSON_NAME] VEHICLES …" at bounding box center [758, 228] width 332 height 24
select select "123"
click at [592, 216] on select "Select Role ACCOUNT MANAGER ACCOUNT MANAGER DW ACCOUNTS [PERSON_NAME] VEHICLES …" at bounding box center [758, 228] width 332 height 24
click at [896, 570] on span "Add Role" at bounding box center [893, 562] width 45 height 15
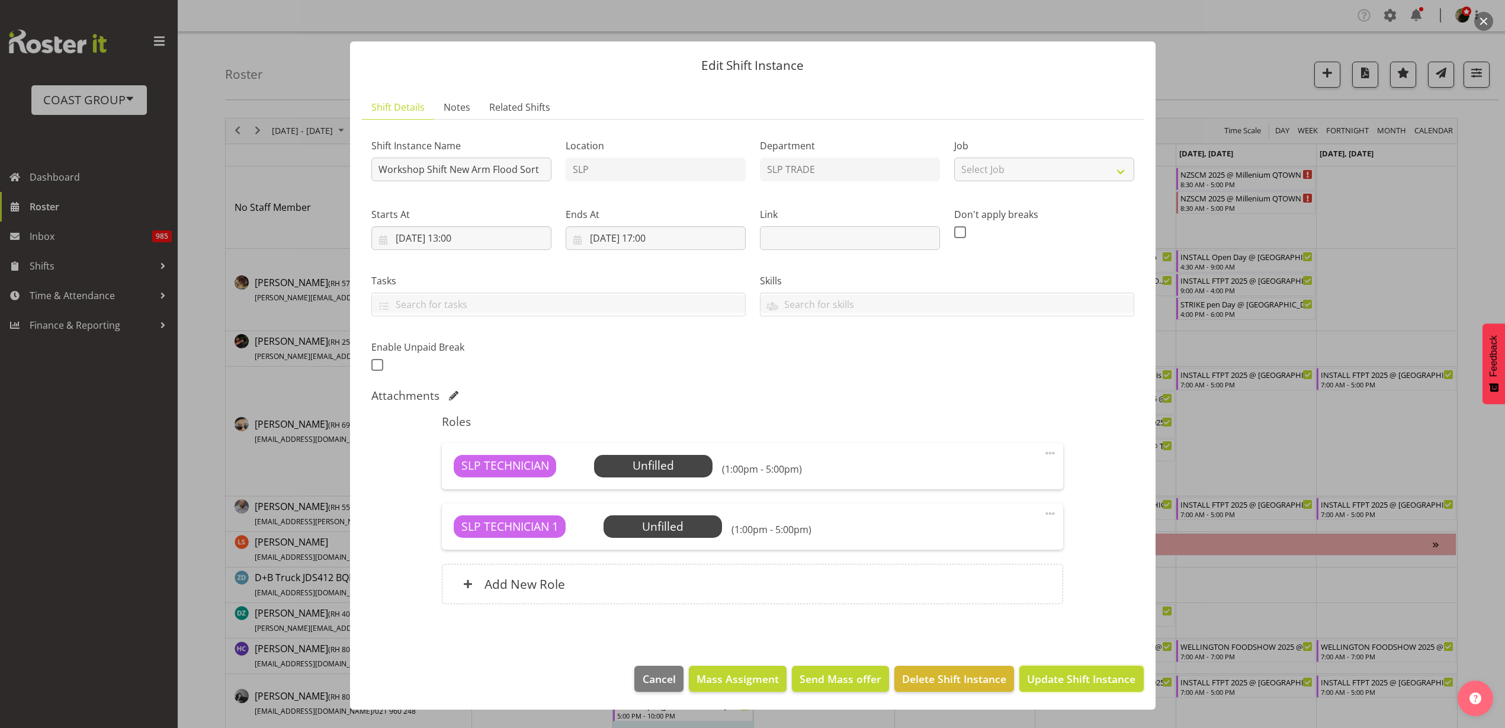
click at [1073, 681] on span "Update Shift Instance" at bounding box center [1081, 678] width 108 height 15
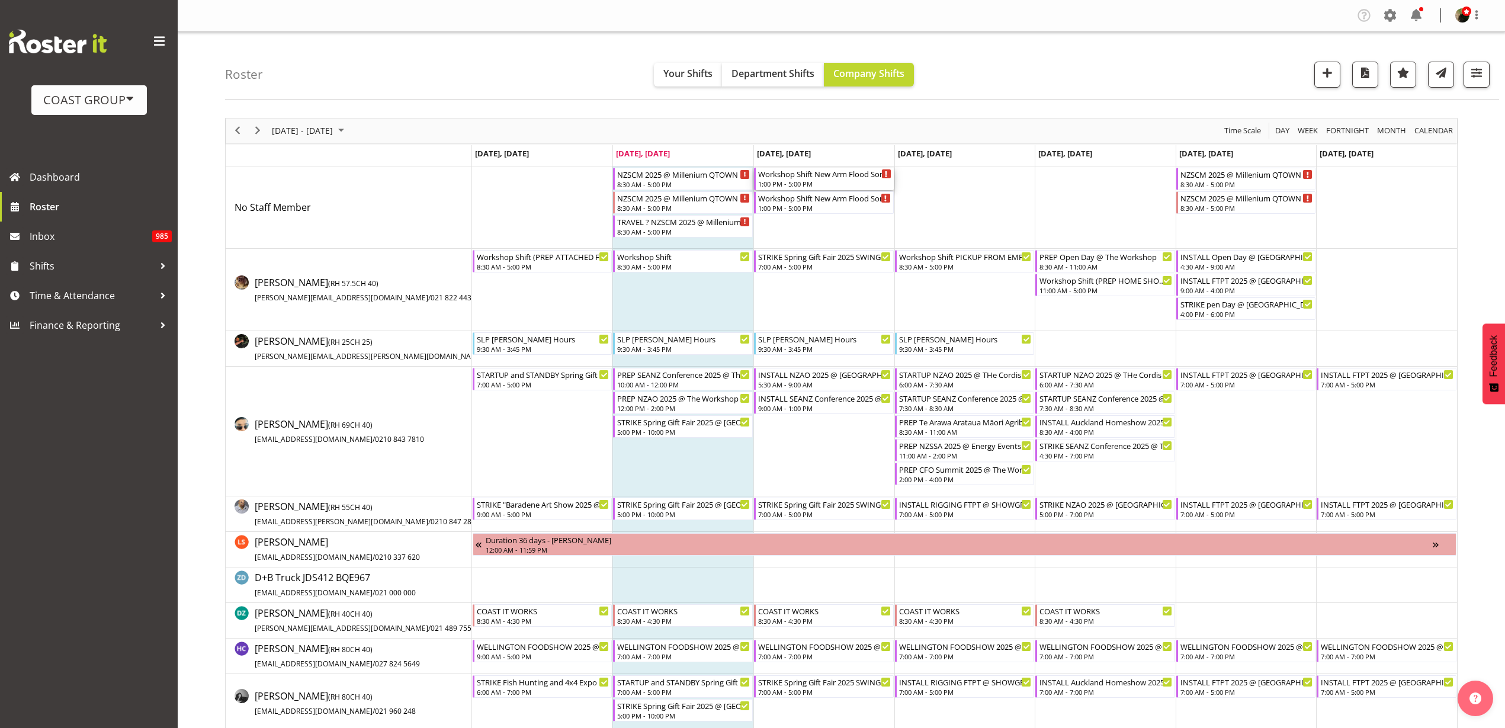
click at [835, 172] on div "Workshop Shift New Arm Flood Sort" at bounding box center [824, 174] width 133 height 12
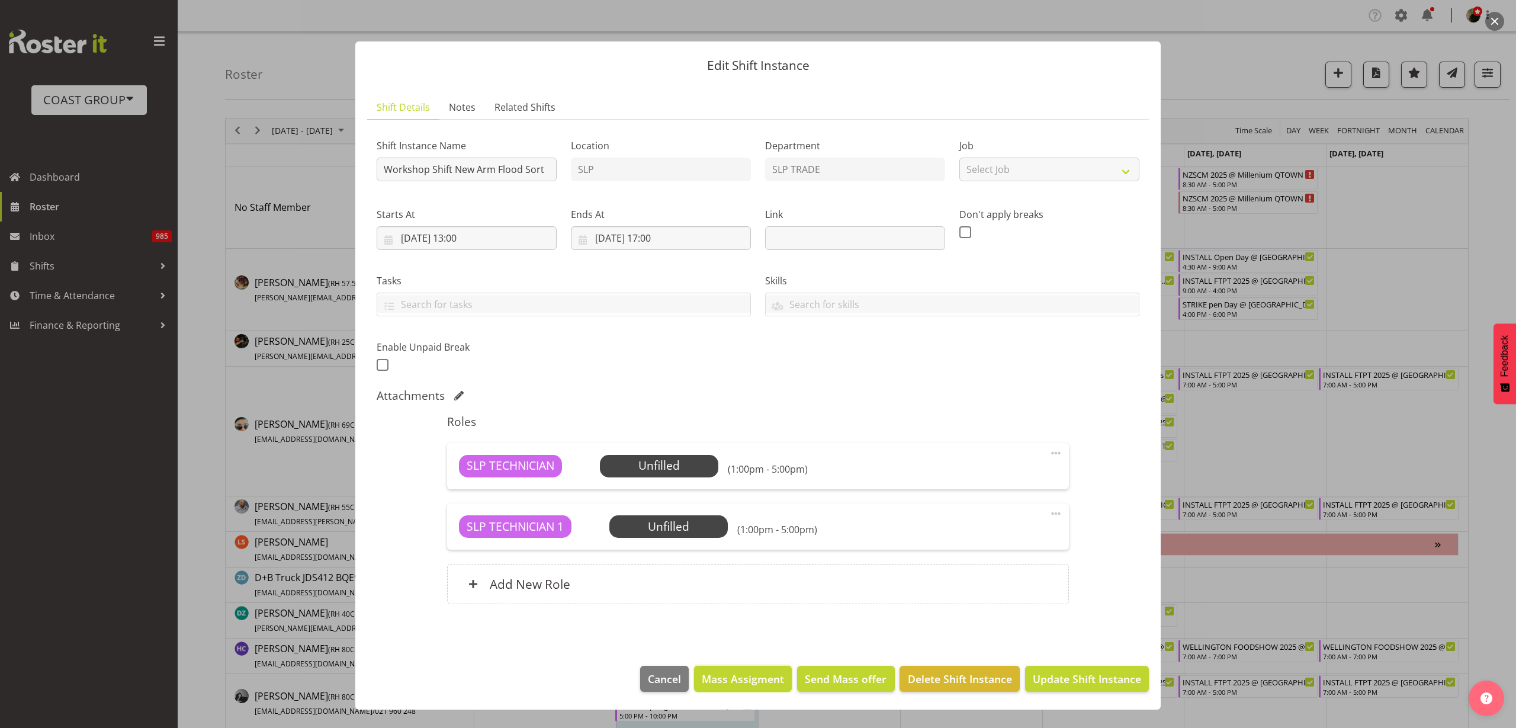
click at [753, 681] on span "Mass Assigment" at bounding box center [743, 678] width 82 height 15
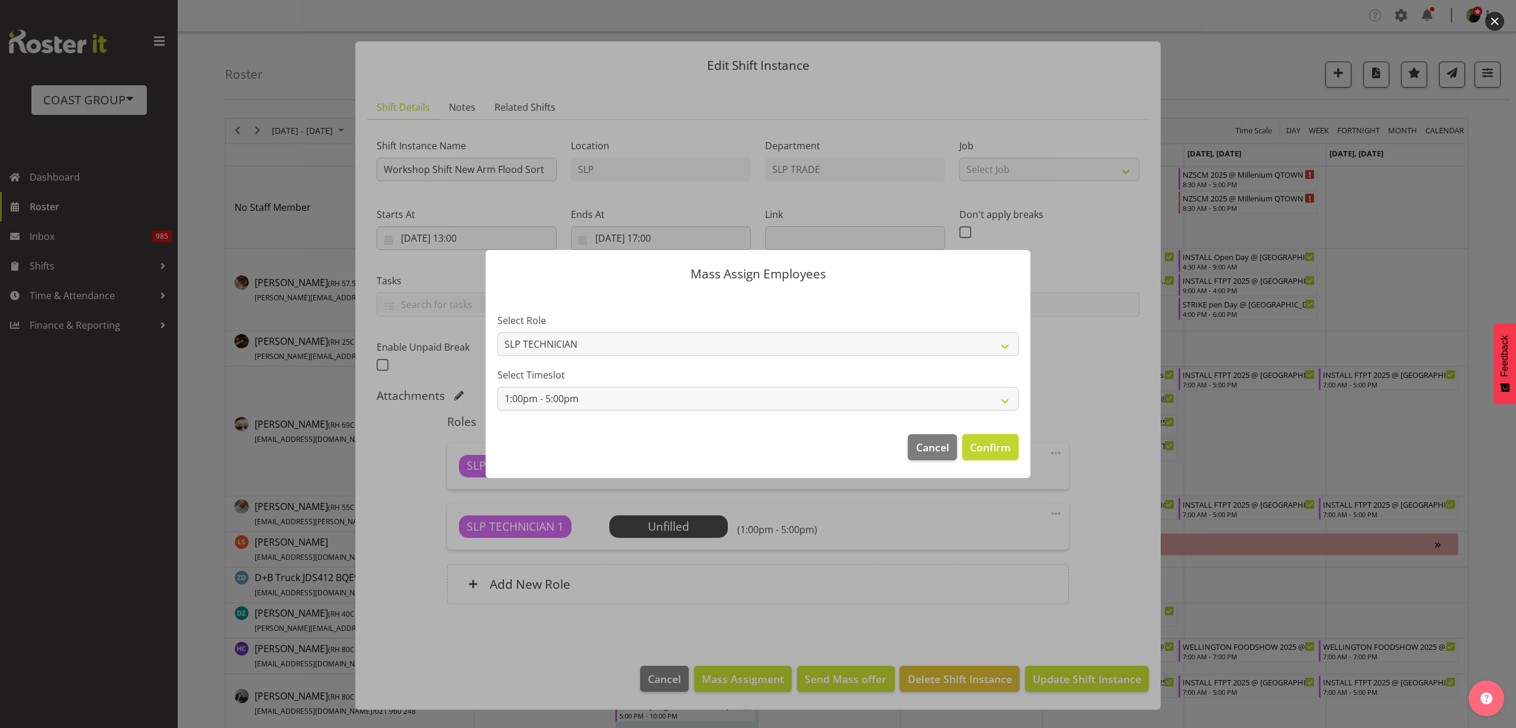
click at [1008, 443] on span "Confirm" at bounding box center [990, 446] width 41 height 15
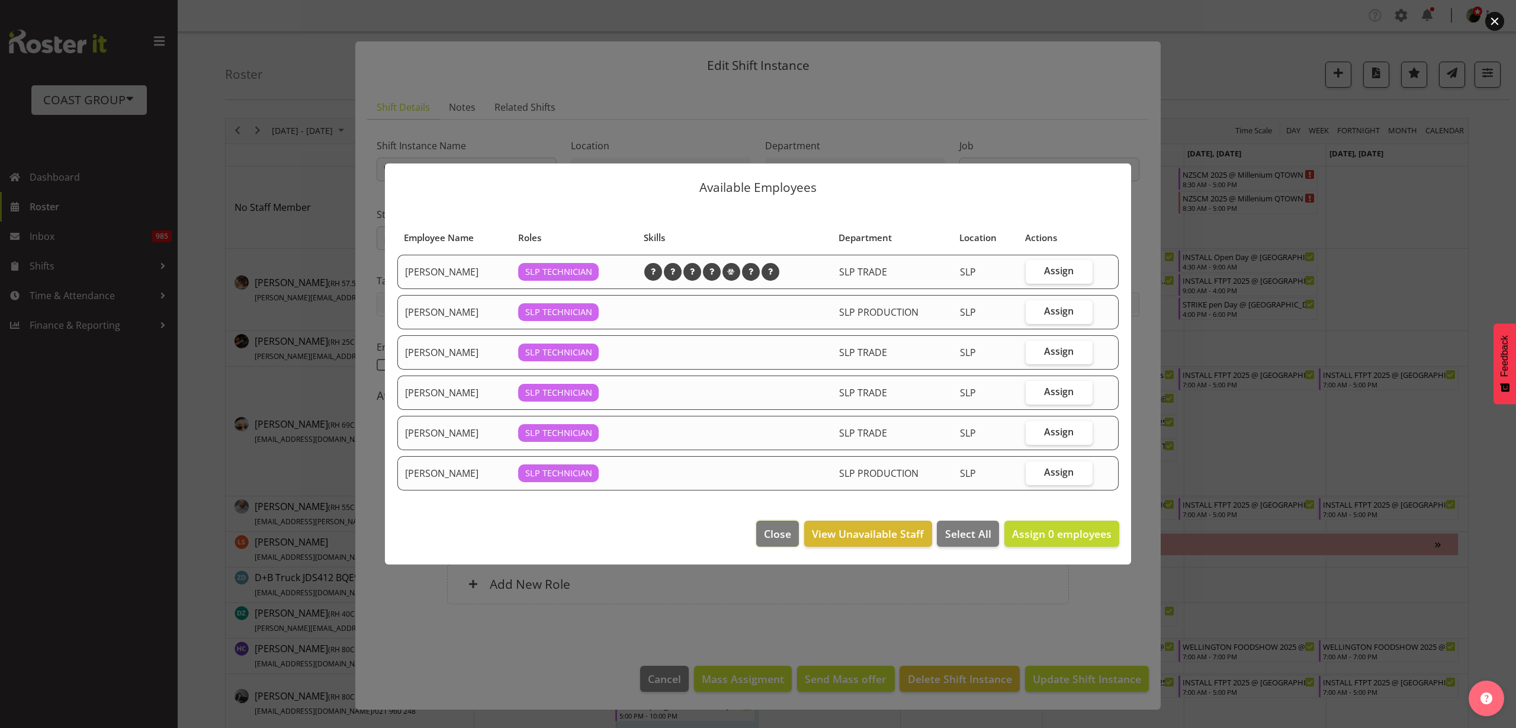
click at [791, 532] on span "Close" at bounding box center [777, 533] width 27 height 15
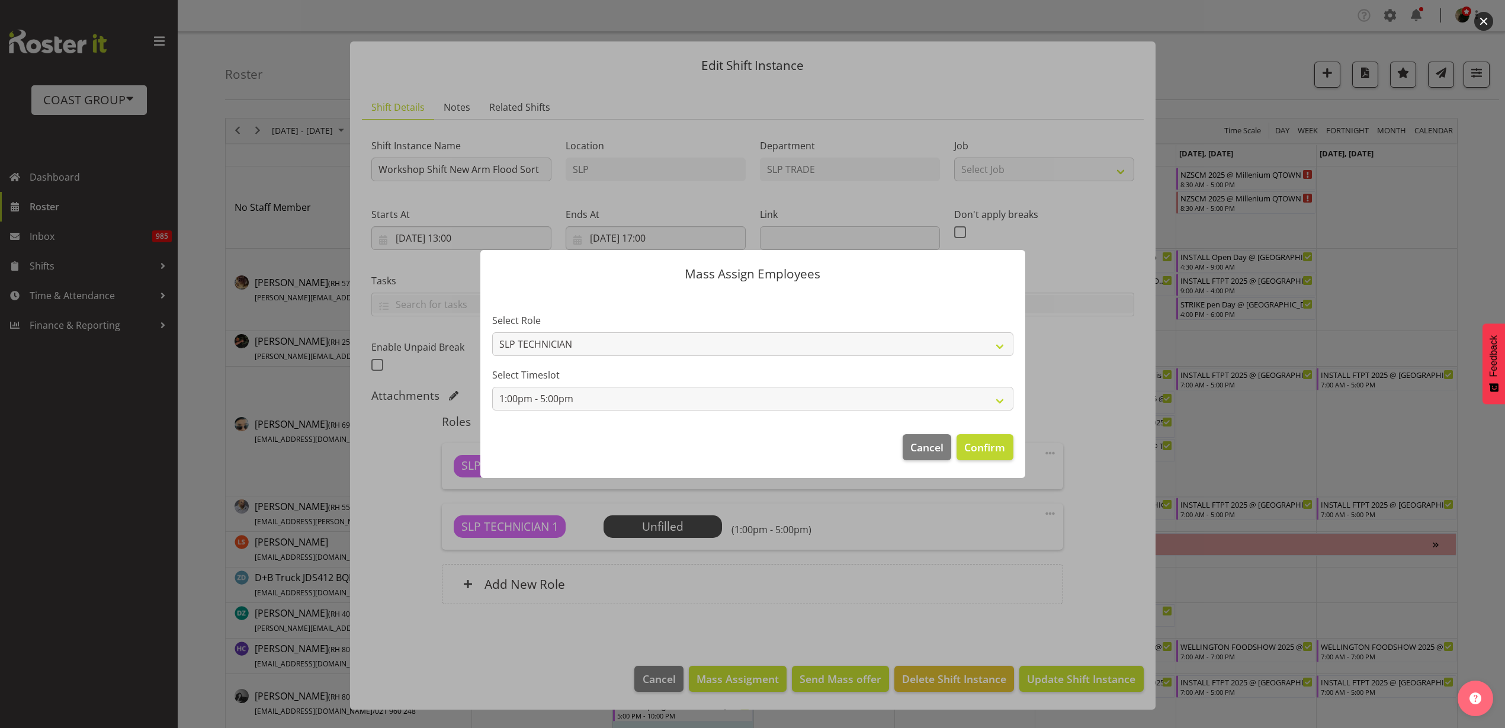
click at [666, 680] on div at bounding box center [752, 364] width 1505 height 728
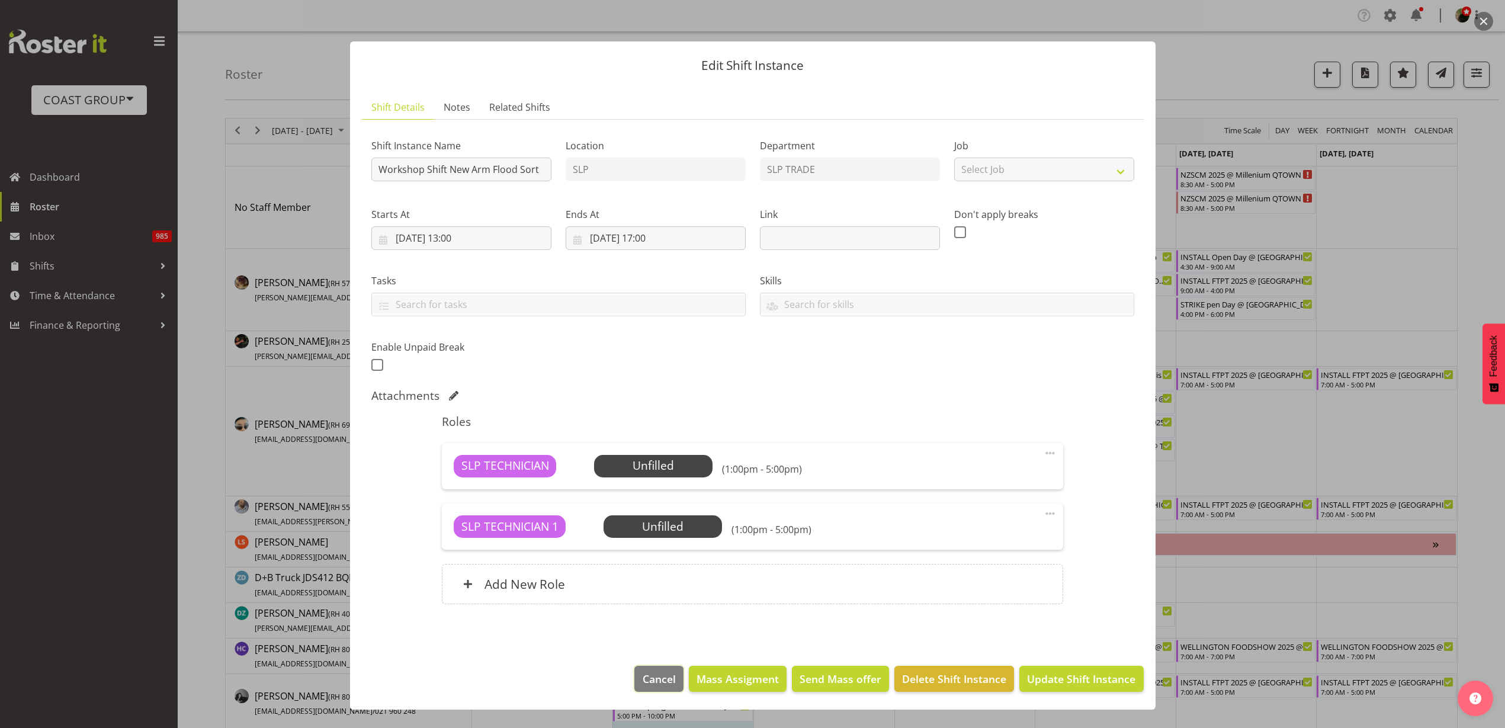
click at [665, 684] on span "Cancel" at bounding box center [658, 678] width 33 height 15
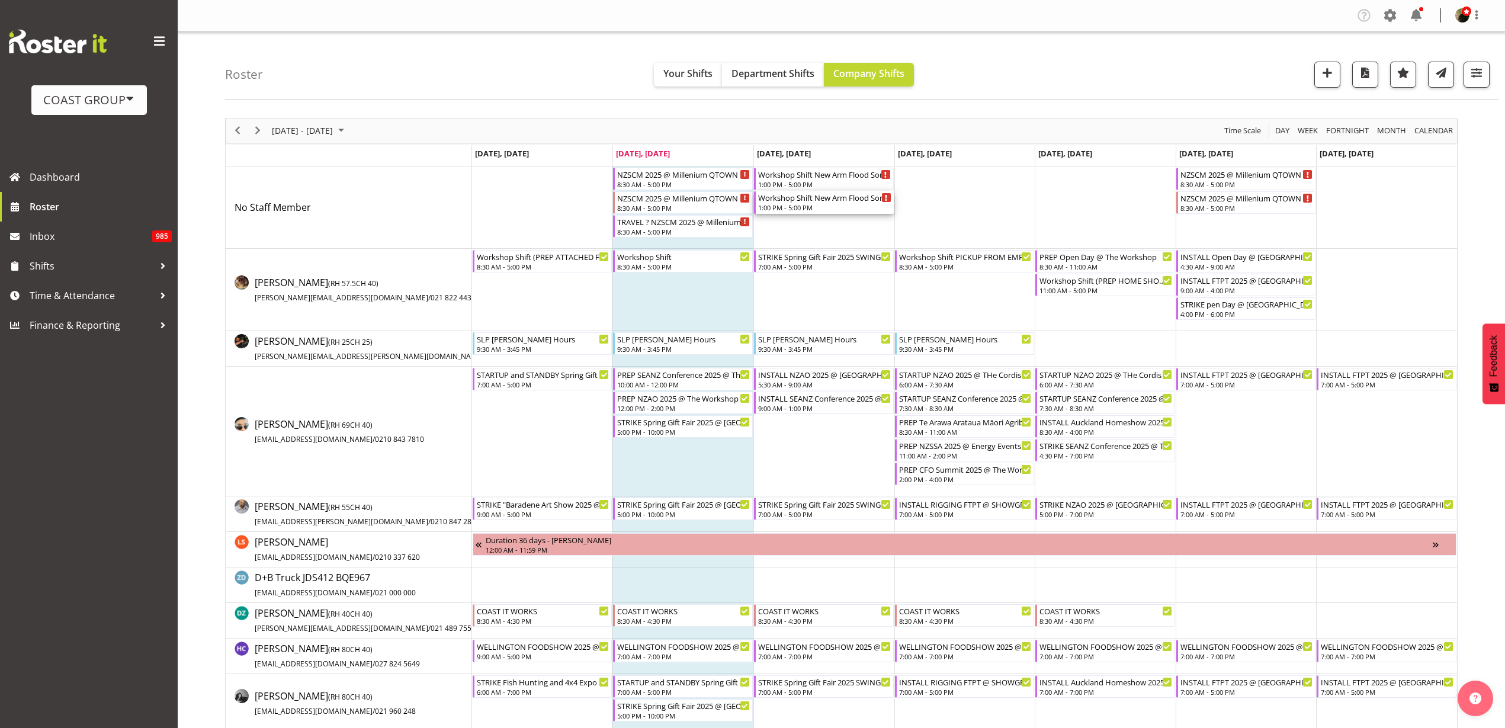
click at [818, 202] on div "Workshop Shift New Arm Flood Sort" at bounding box center [824, 197] width 133 height 12
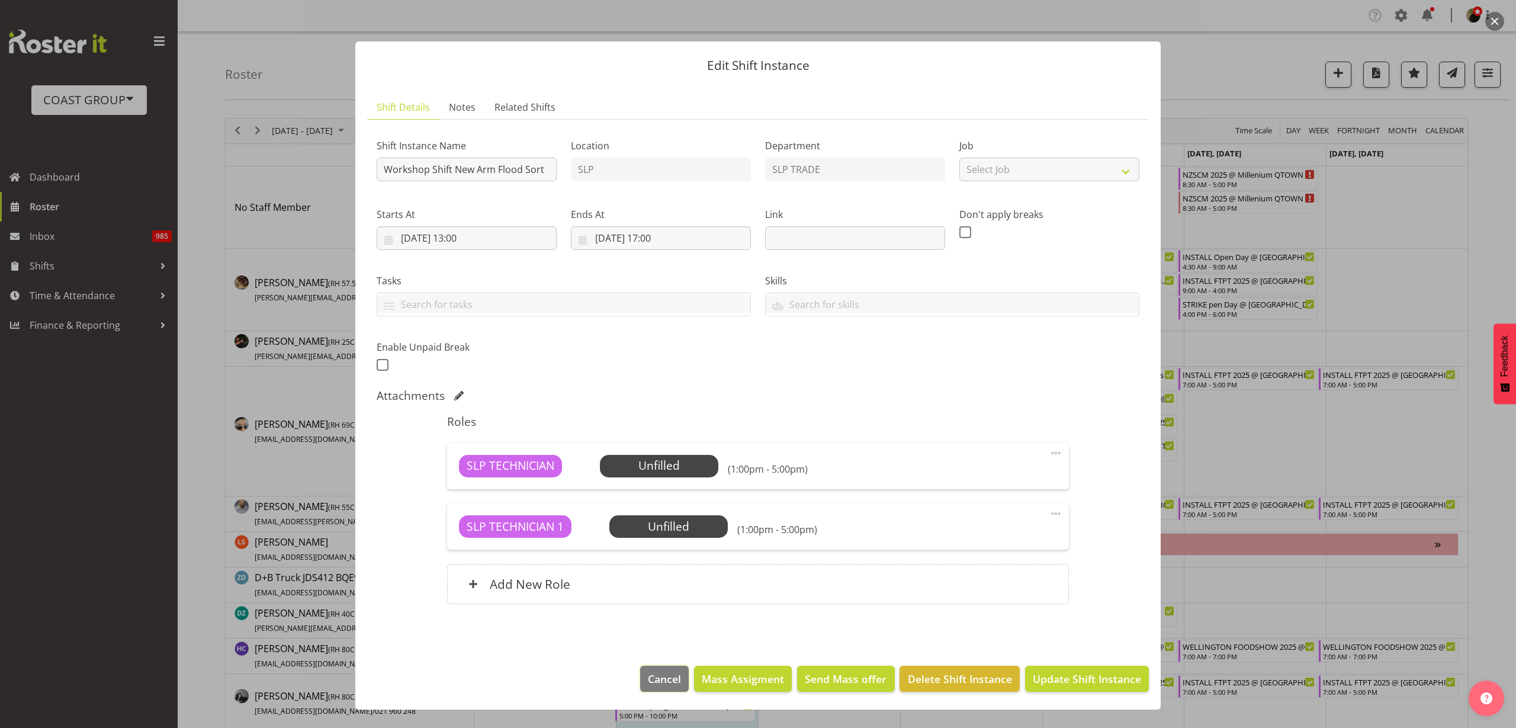
click at [663, 686] on span "Cancel" at bounding box center [664, 678] width 33 height 15
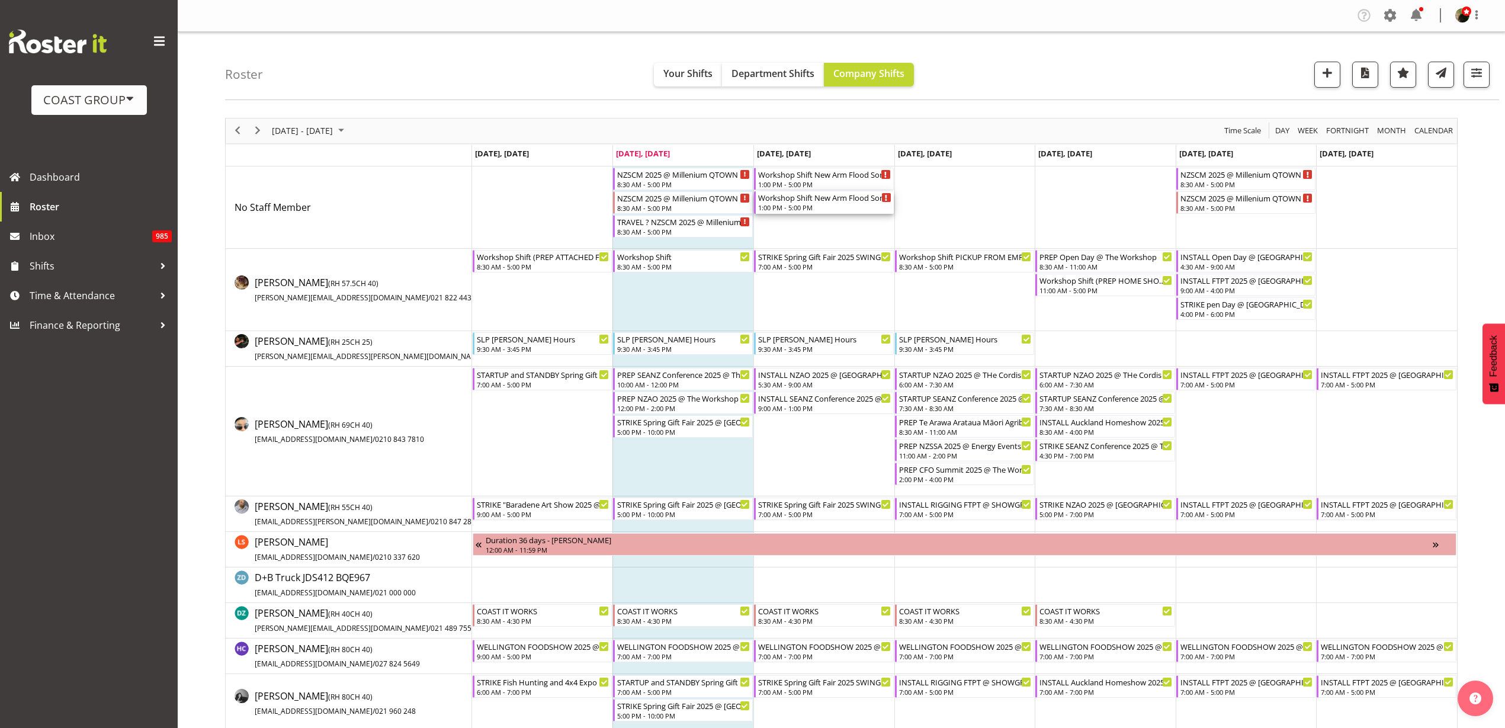
click at [834, 201] on div "Workshop Shift New Arm Flood Sort" at bounding box center [824, 197] width 133 height 12
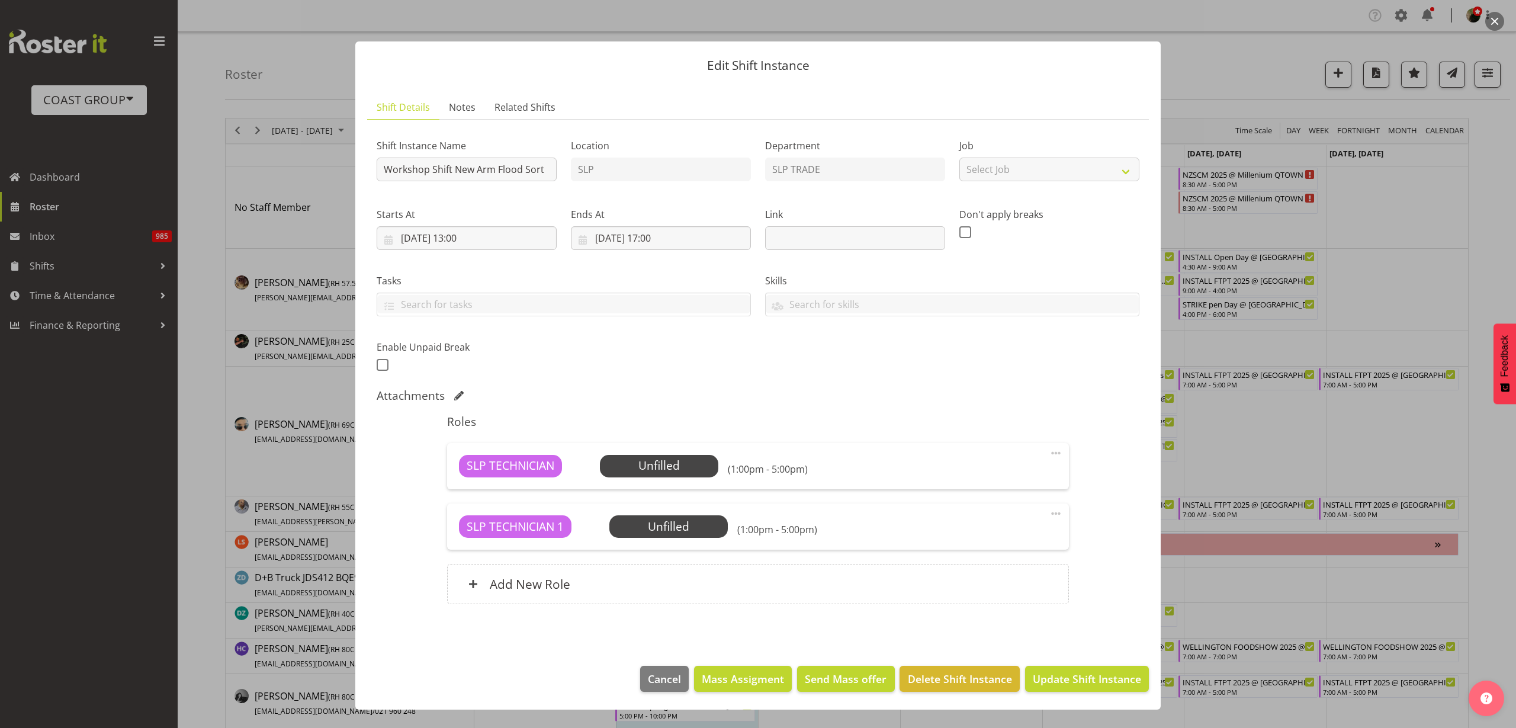
click at [586, 583] on div "Add New Role" at bounding box center [757, 584] width 621 height 40
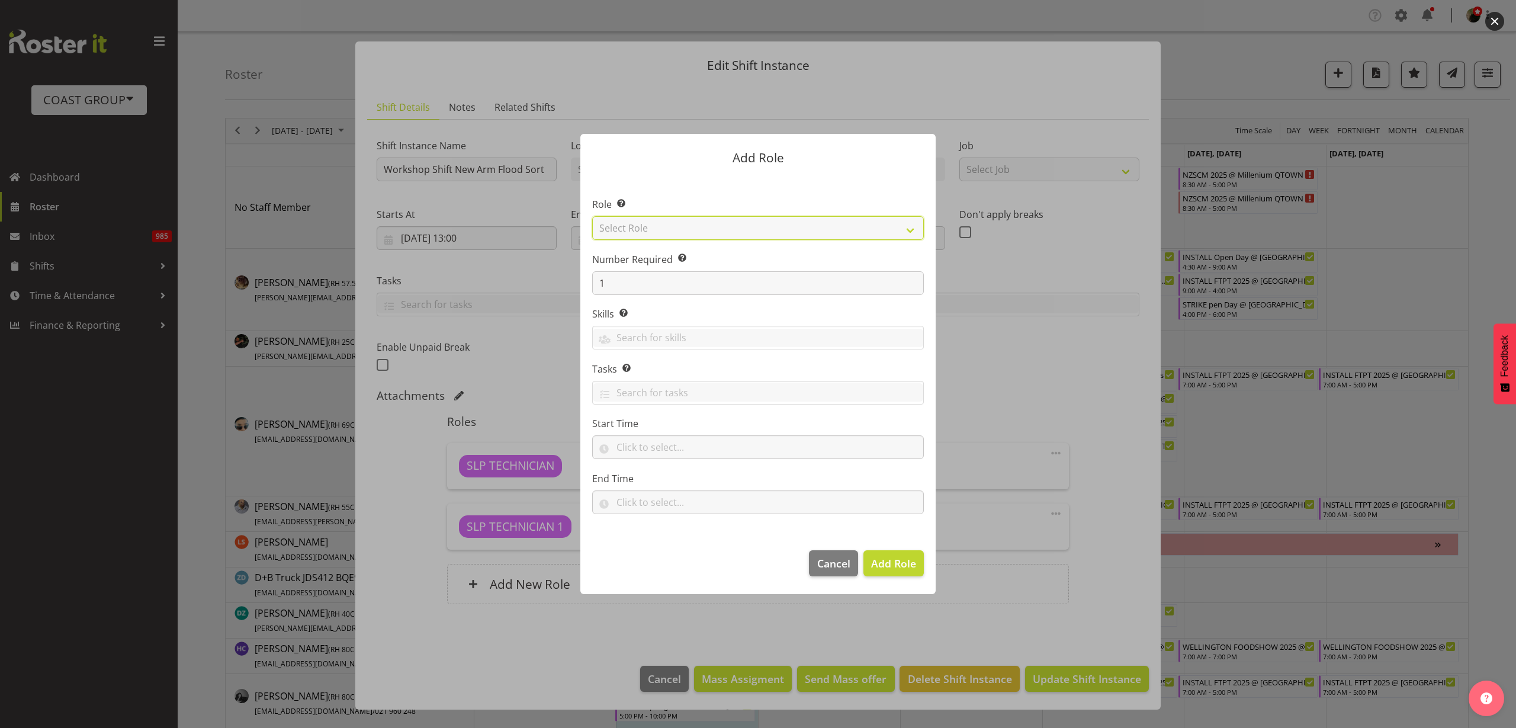
click at [663, 231] on select "Select Role ACCOUNT MANAGER ACCOUNT MANAGER DW ACCOUNTS [PERSON_NAME] VEHICLES …" at bounding box center [758, 228] width 332 height 24
select select "123"
click at [592, 216] on select "Select Role ACCOUNT MANAGER ACCOUNT MANAGER DW ACCOUNTS [PERSON_NAME] VEHICLES …" at bounding box center [758, 228] width 332 height 24
click at [644, 287] on input "1" at bounding box center [758, 283] width 332 height 24
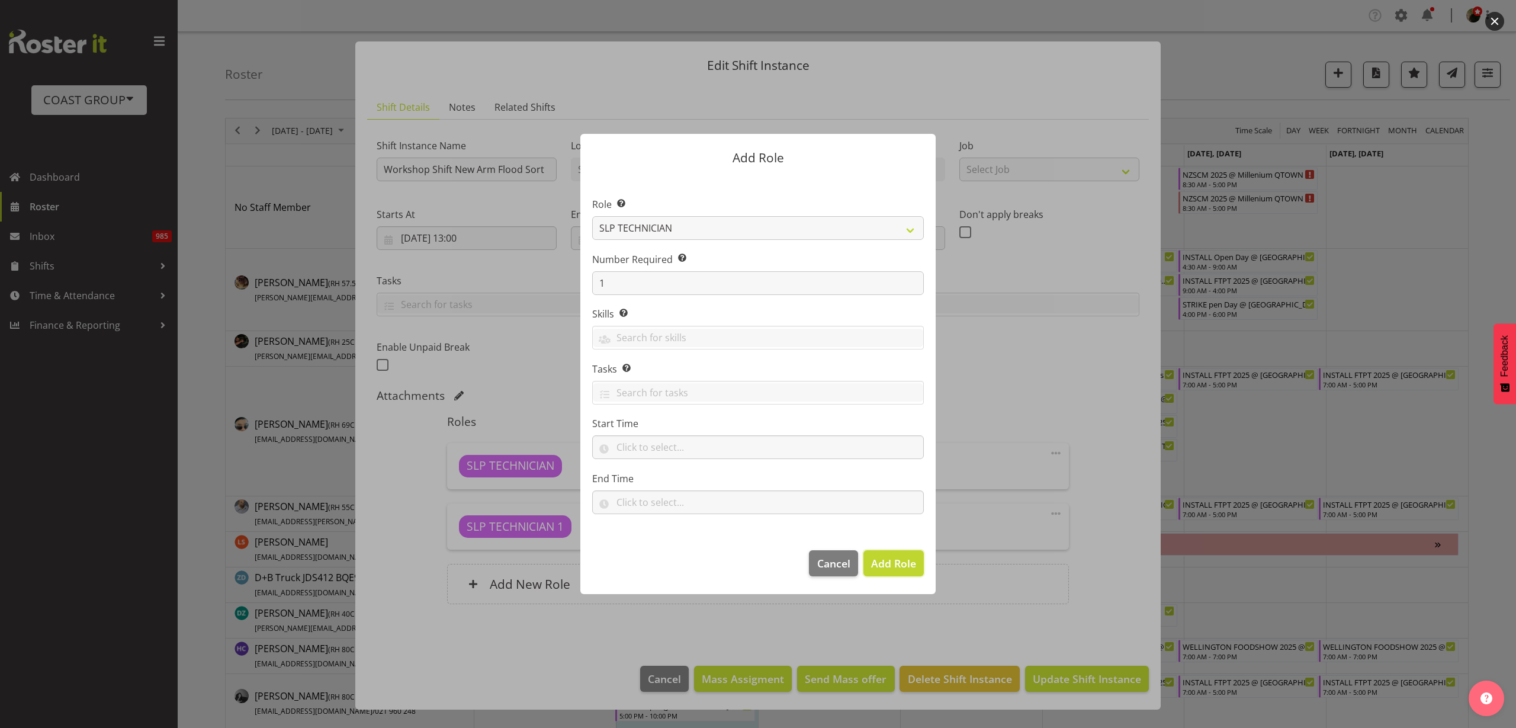
click at [893, 565] on span "Add Role" at bounding box center [893, 563] width 45 height 14
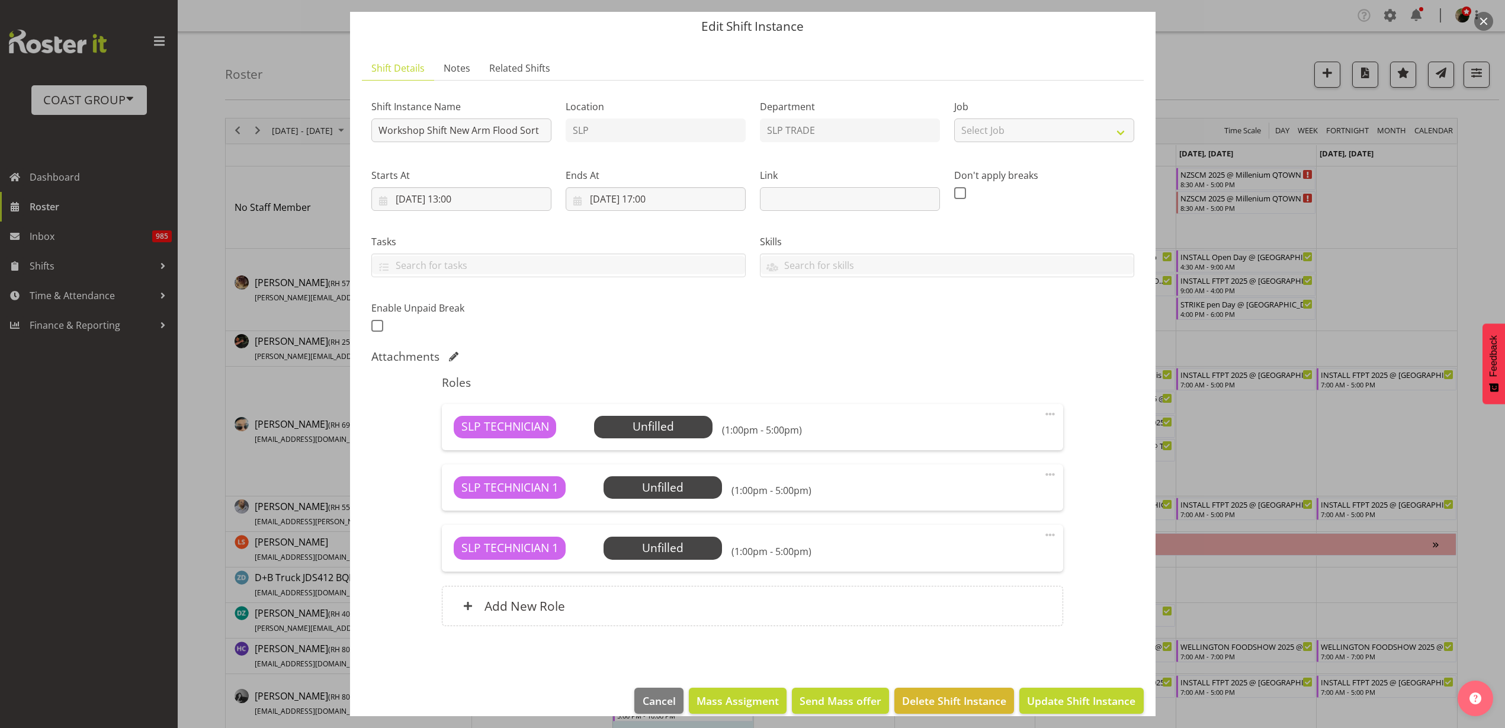
scroll to position [54, 0]
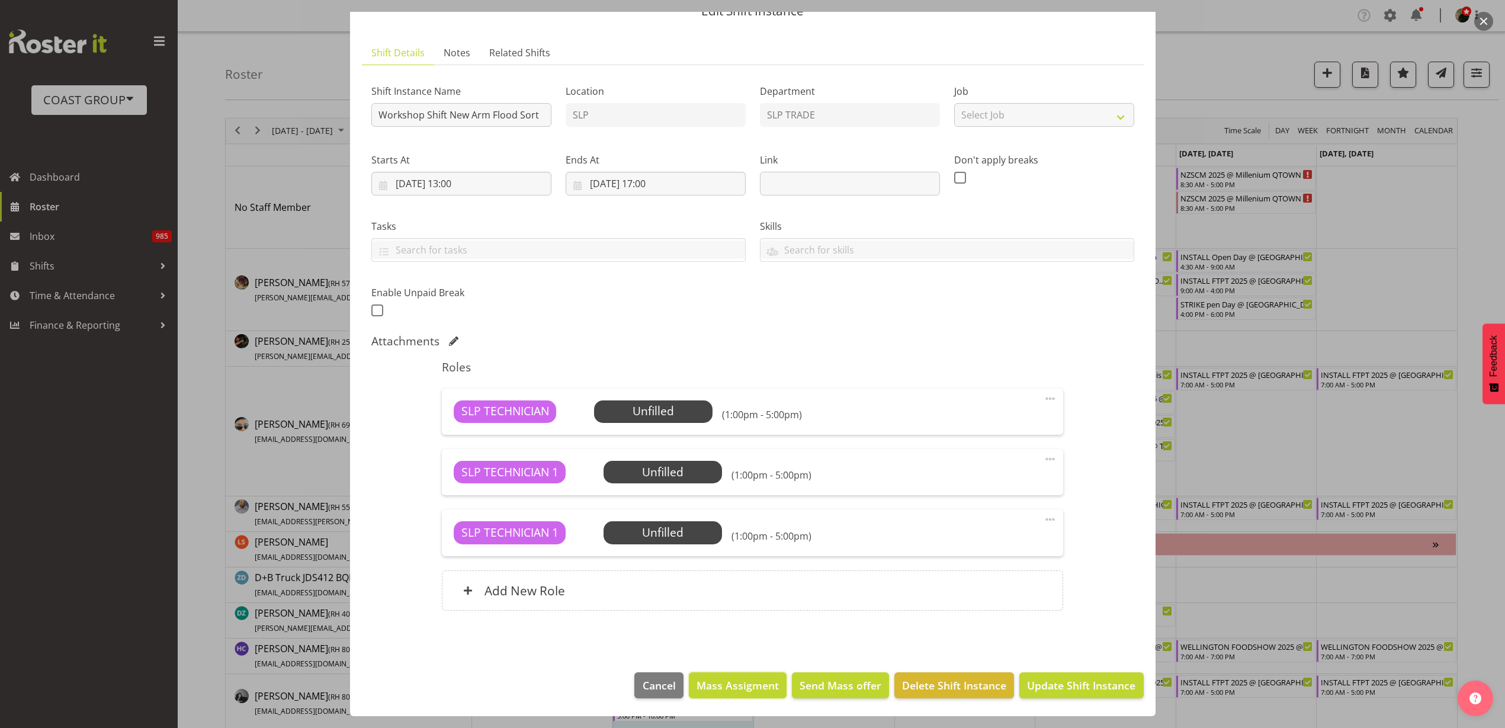
click at [731, 686] on span "Mass Assigment" at bounding box center [737, 684] width 82 height 15
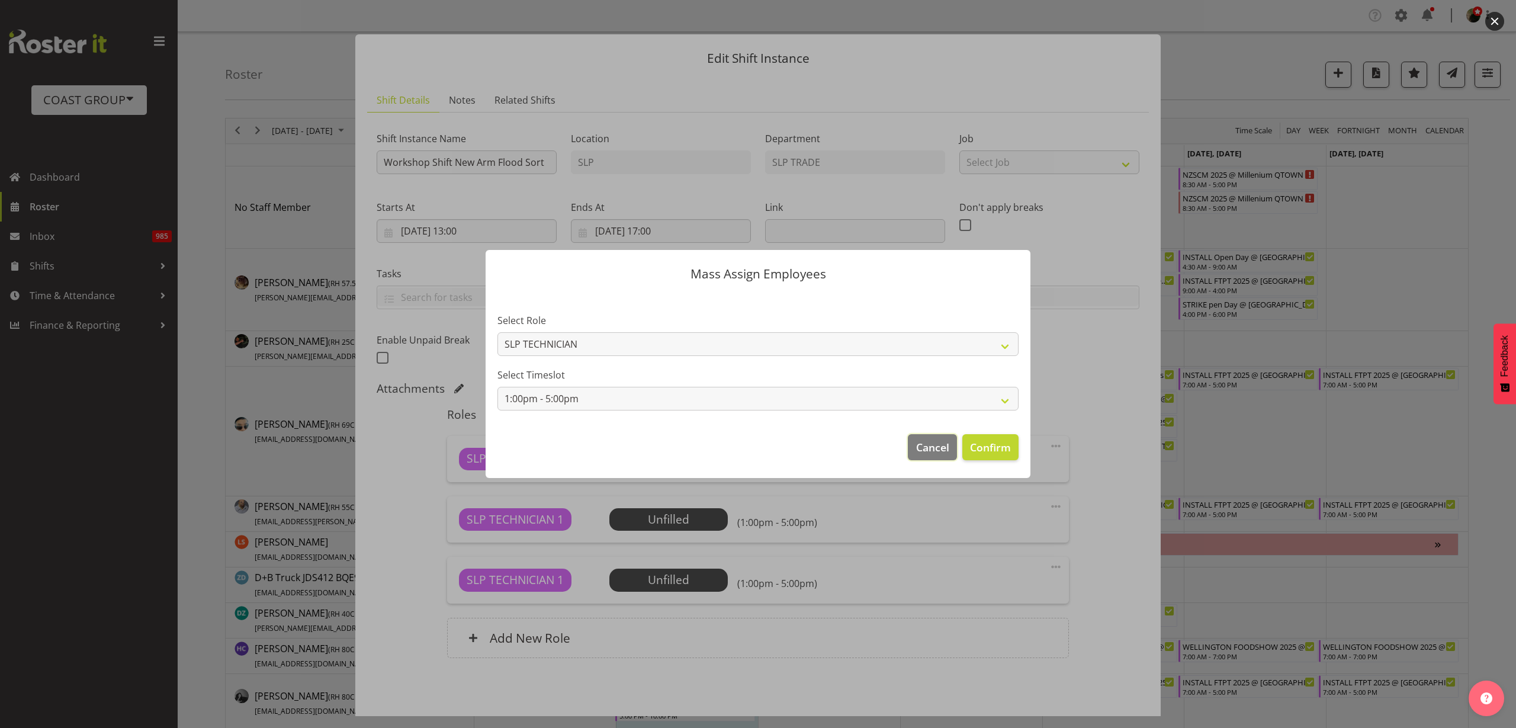
click at [929, 443] on span "Cancel" at bounding box center [932, 446] width 33 height 15
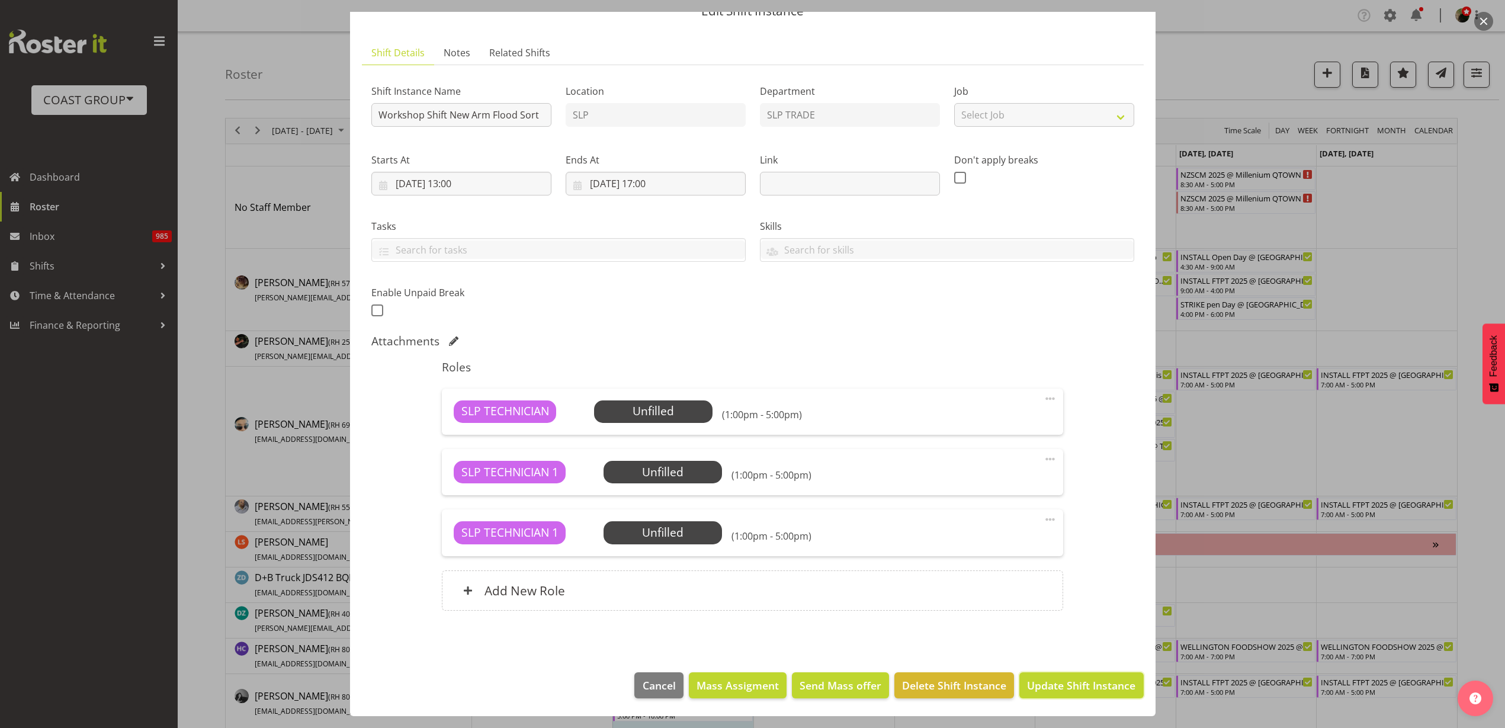
click at [1107, 677] on span "Update Shift Instance" at bounding box center [1081, 684] width 108 height 15
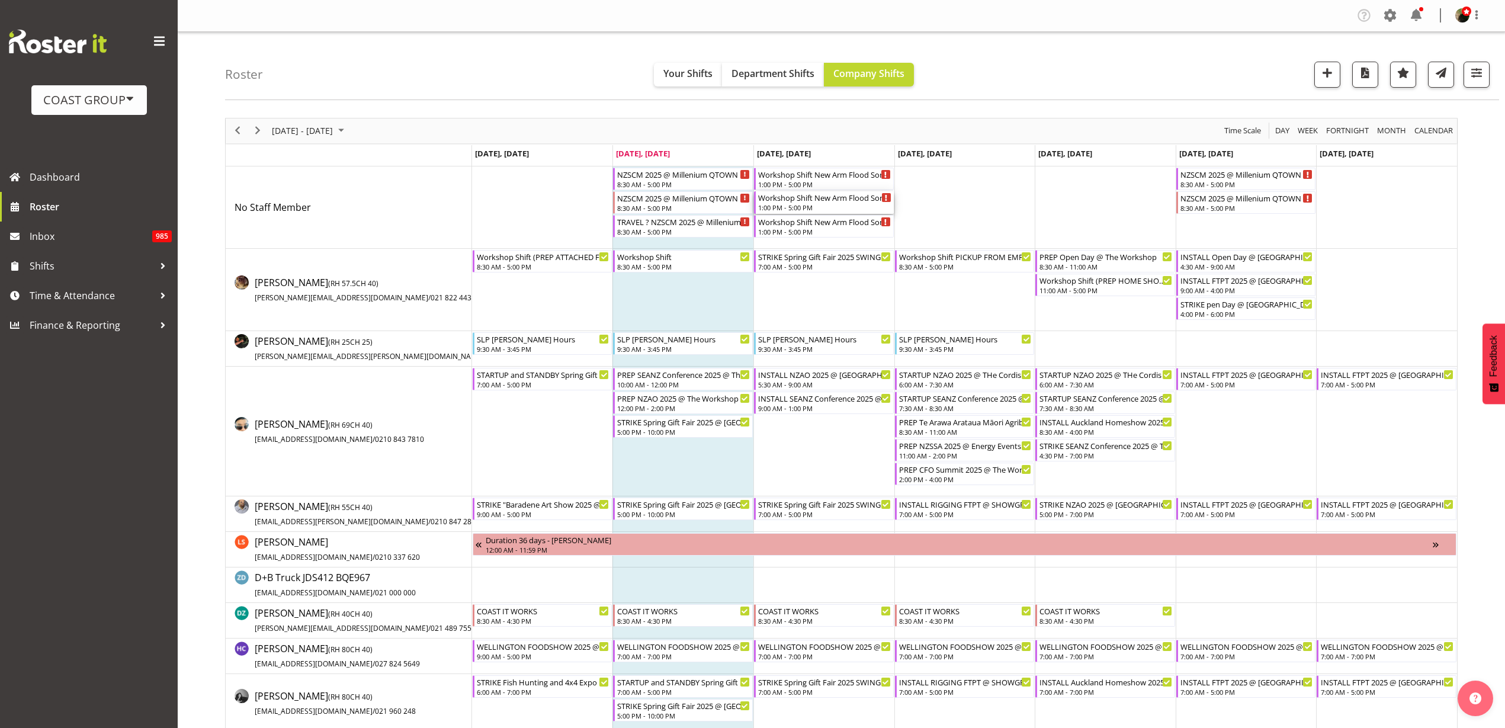
click at [769, 202] on div "Workshop Shift New Arm Flood Sort" at bounding box center [824, 197] width 133 height 12
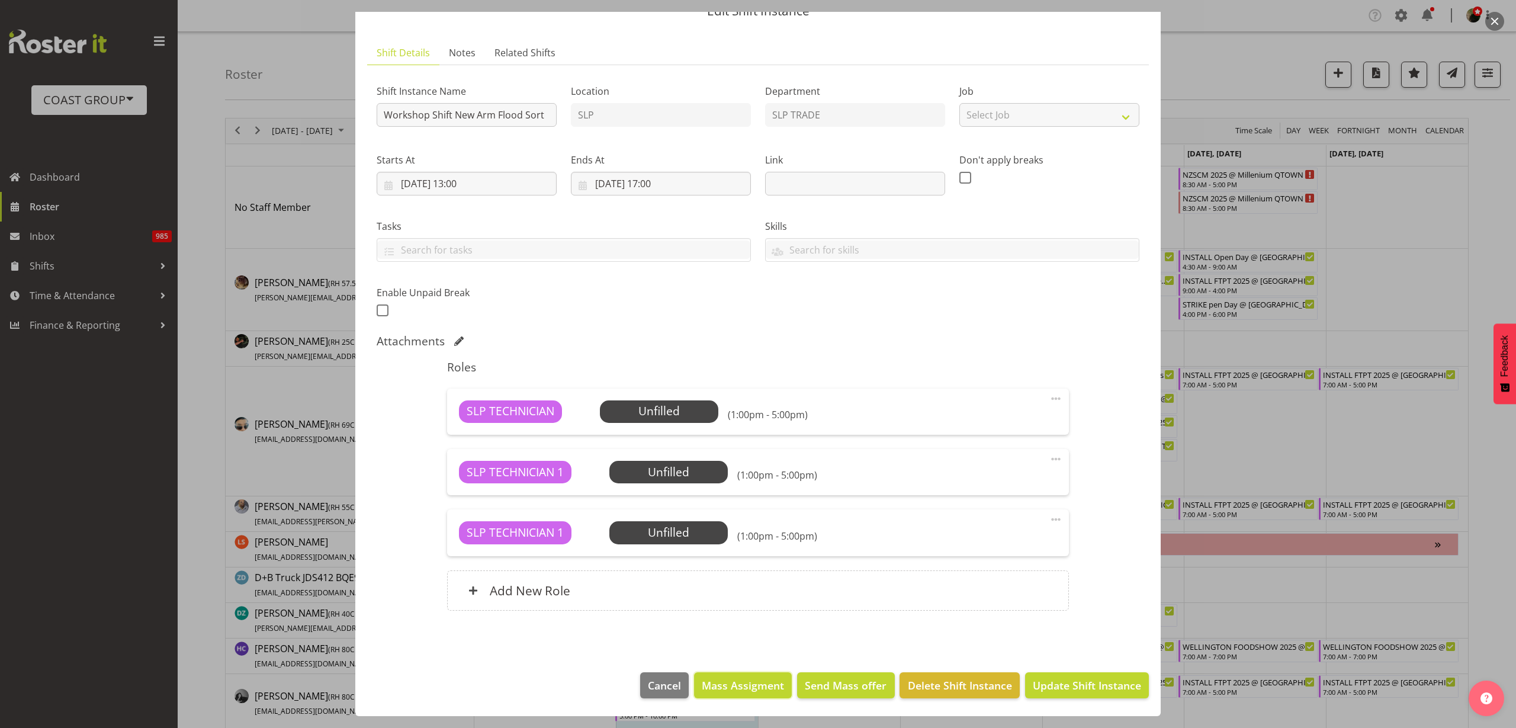
click at [744, 688] on span "Mass Assigment" at bounding box center [743, 684] width 82 height 15
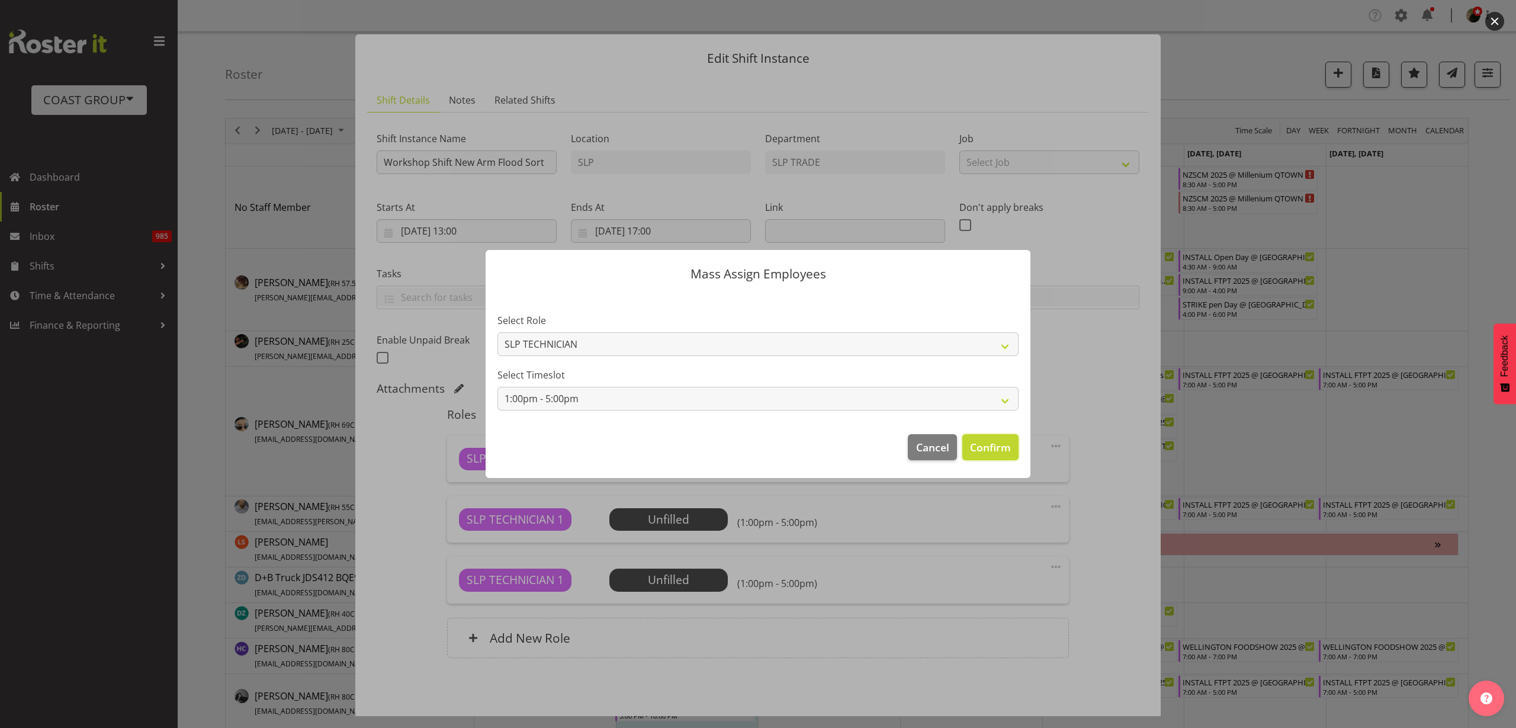
click at [999, 441] on span "Confirm" at bounding box center [990, 446] width 41 height 15
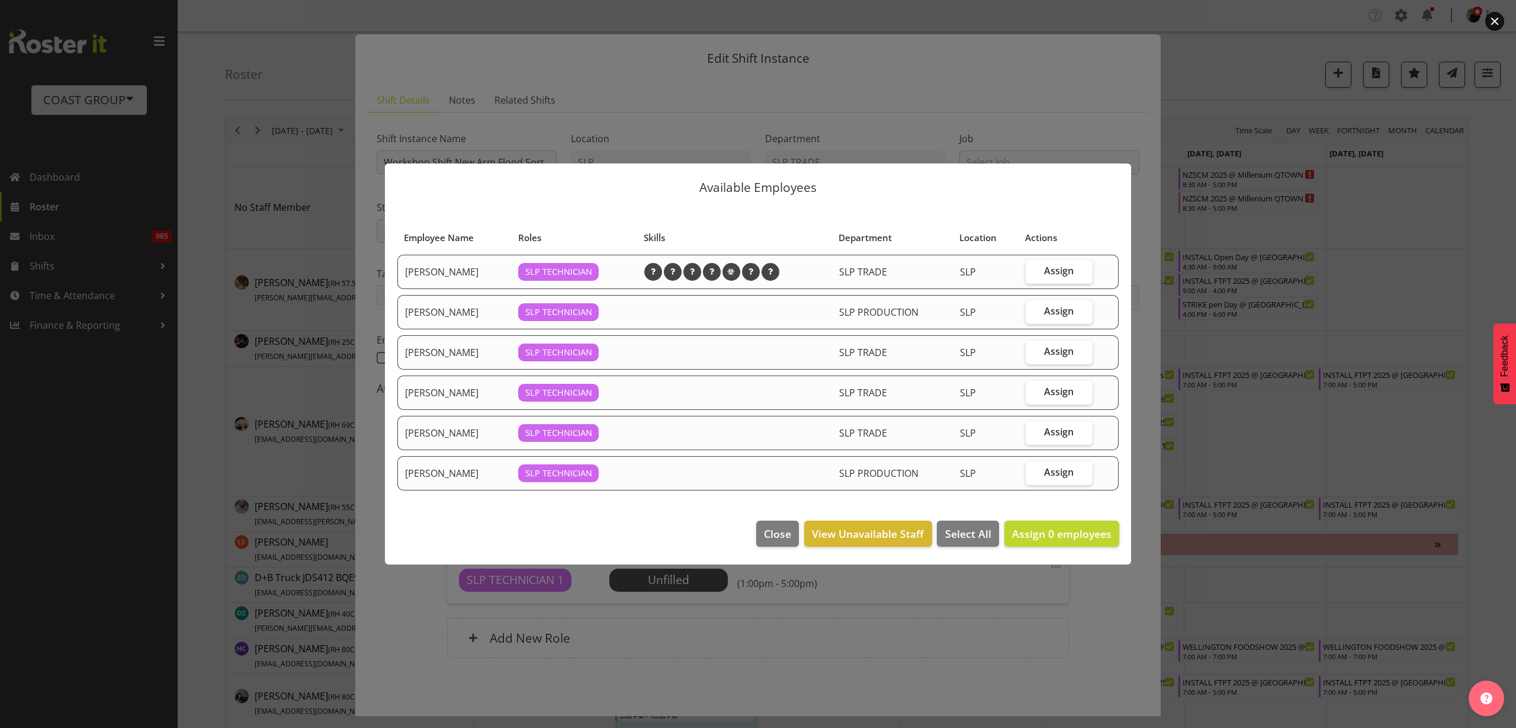
click at [1068, 269] on span "Assign" at bounding box center [1059, 271] width 30 height 12
click at [1033, 269] on input "Assign" at bounding box center [1030, 271] width 8 height 8
checkbox input "true"
click at [1049, 353] on span "Assign" at bounding box center [1059, 351] width 30 height 12
click at [1033, 353] on input "Assign" at bounding box center [1030, 352] width 8 height 8
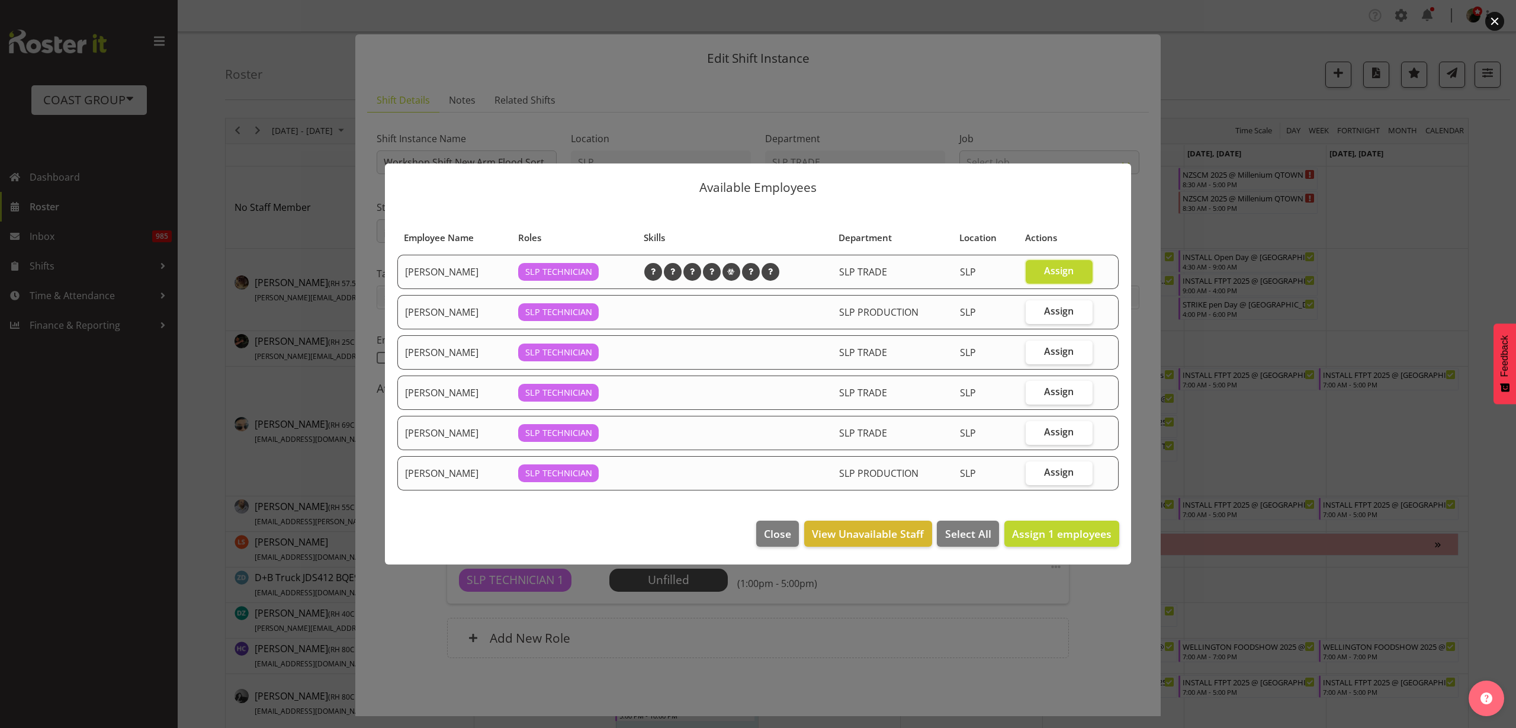
checkbox input "true"
click at [1065, 474] on span "Assign" at bounding box center [1059, 472] width 30 height 12
click at [1033, 474] on input "Assign" at bounding box center [1030, 472] width 8 height 8
checkbox input "true"
click at [1072, 536] on span "Assign 3 employees" at bounding box center [1061, 533] width 99 height 14
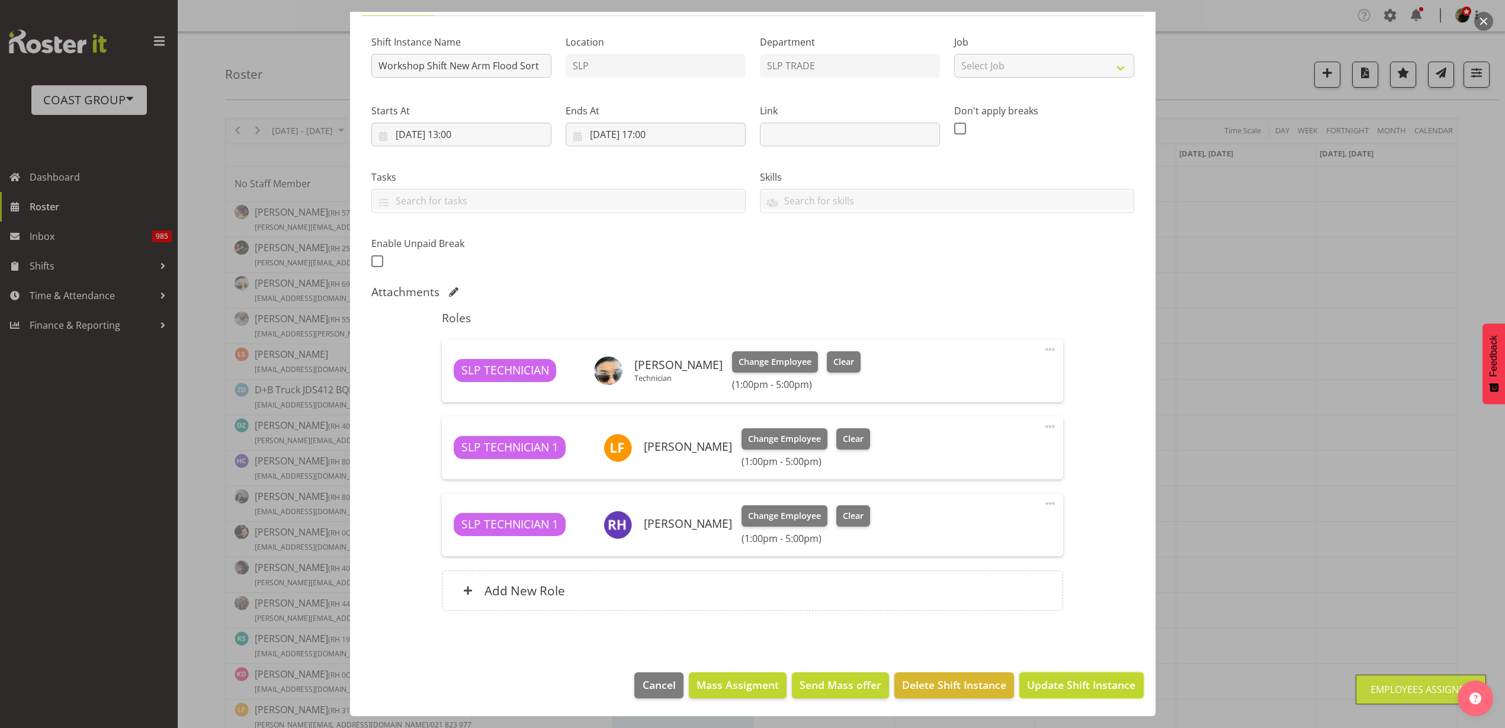
click at [1075, 687] on span "Update Shift Instance" at bounding box center [1081, 684] width 108 height 15
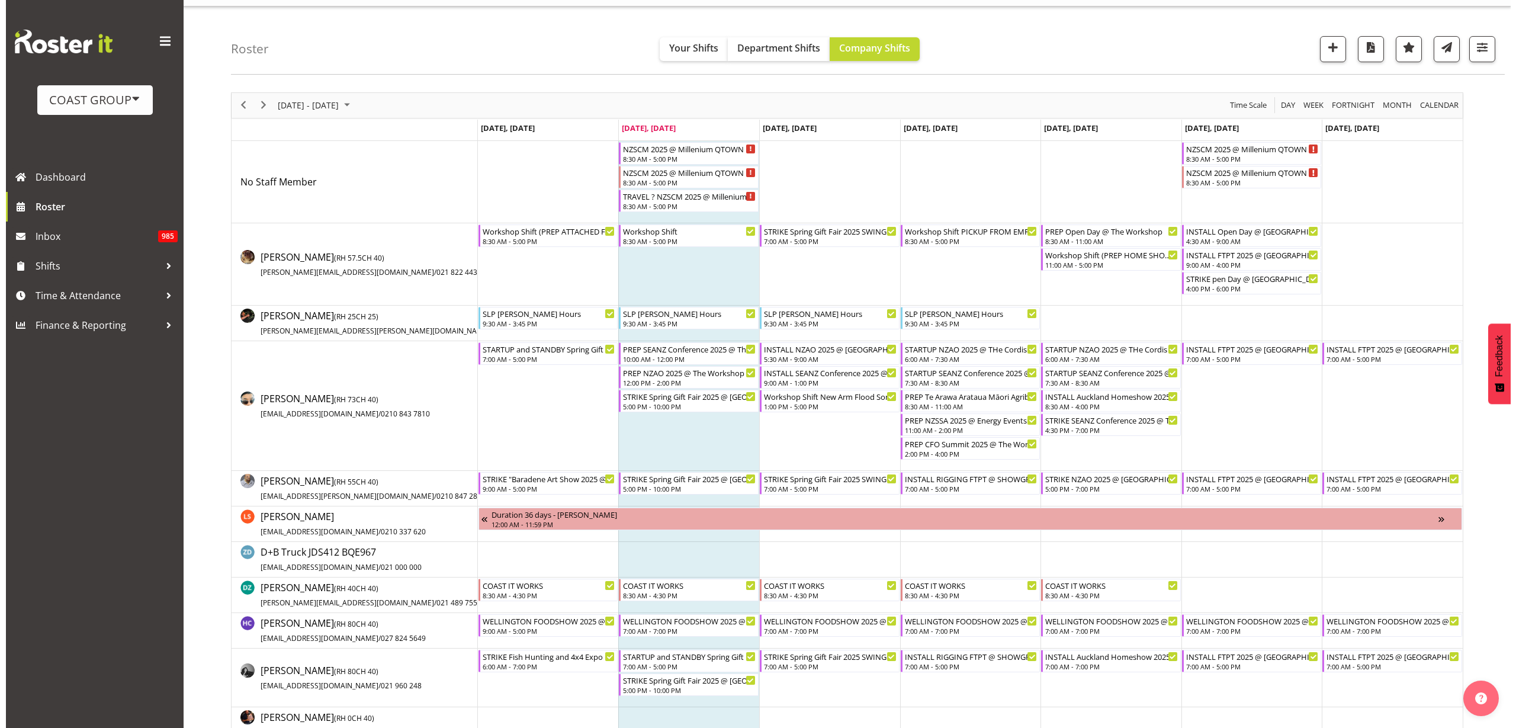
scroll to position [0, 0]
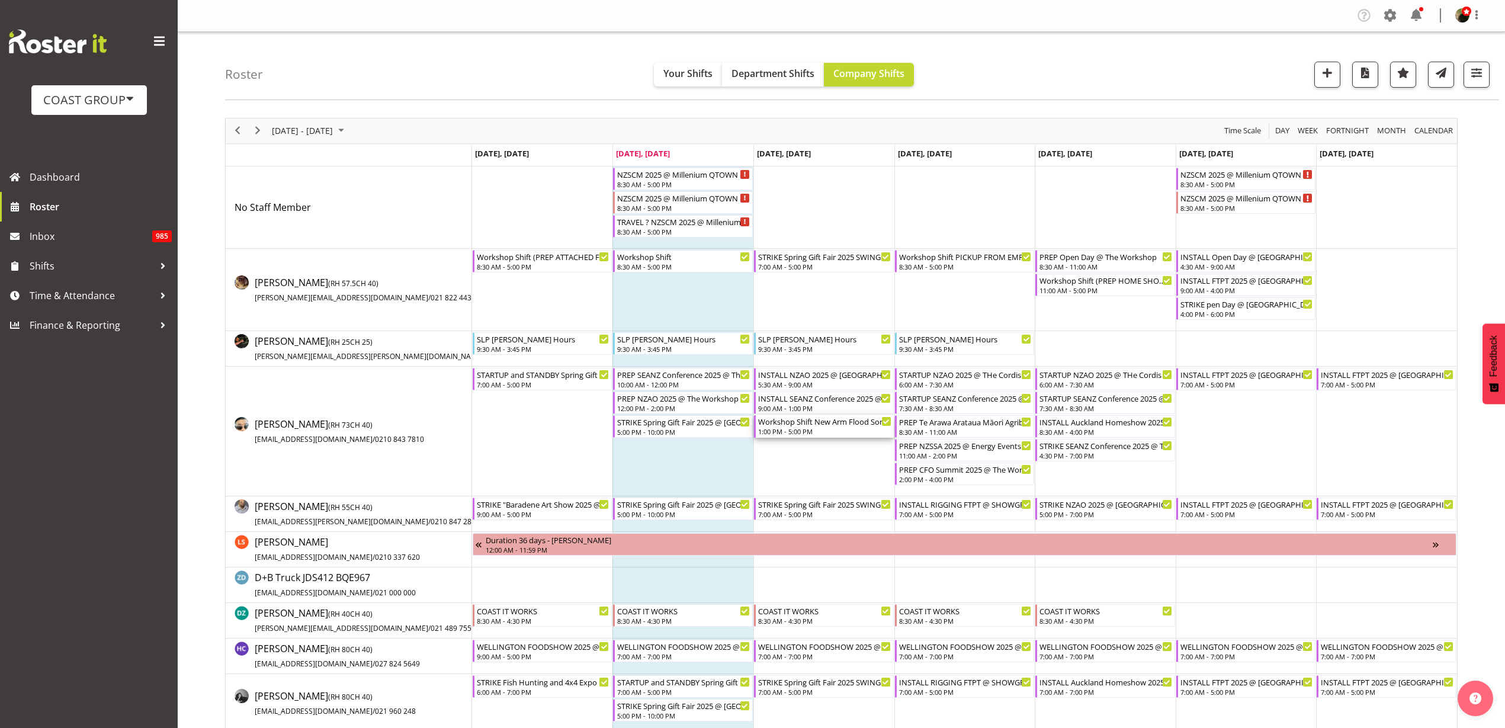
click at [814, 429] on div "1:00 PM - 5:00 PM" at bounding box center [824, 430] width 133 height 9
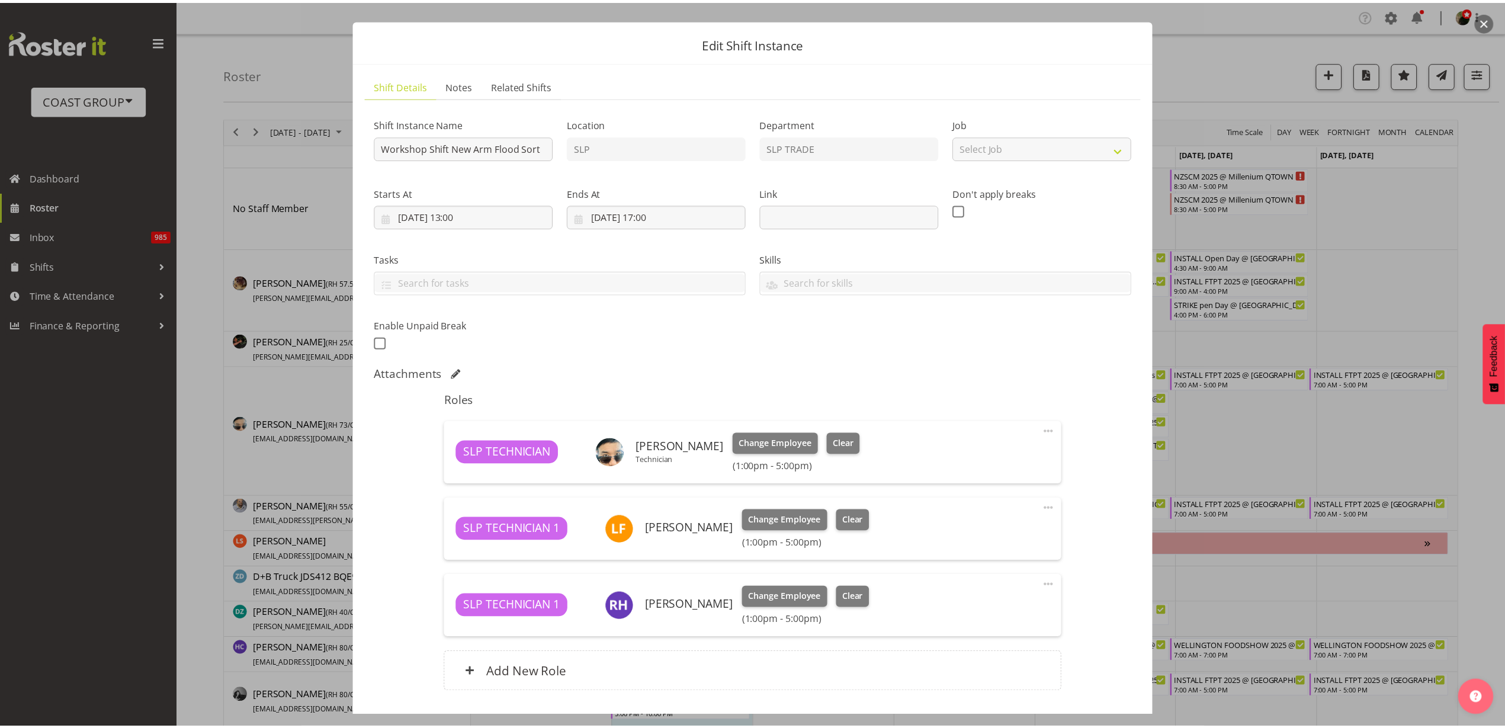
scroll to position [104, 0]
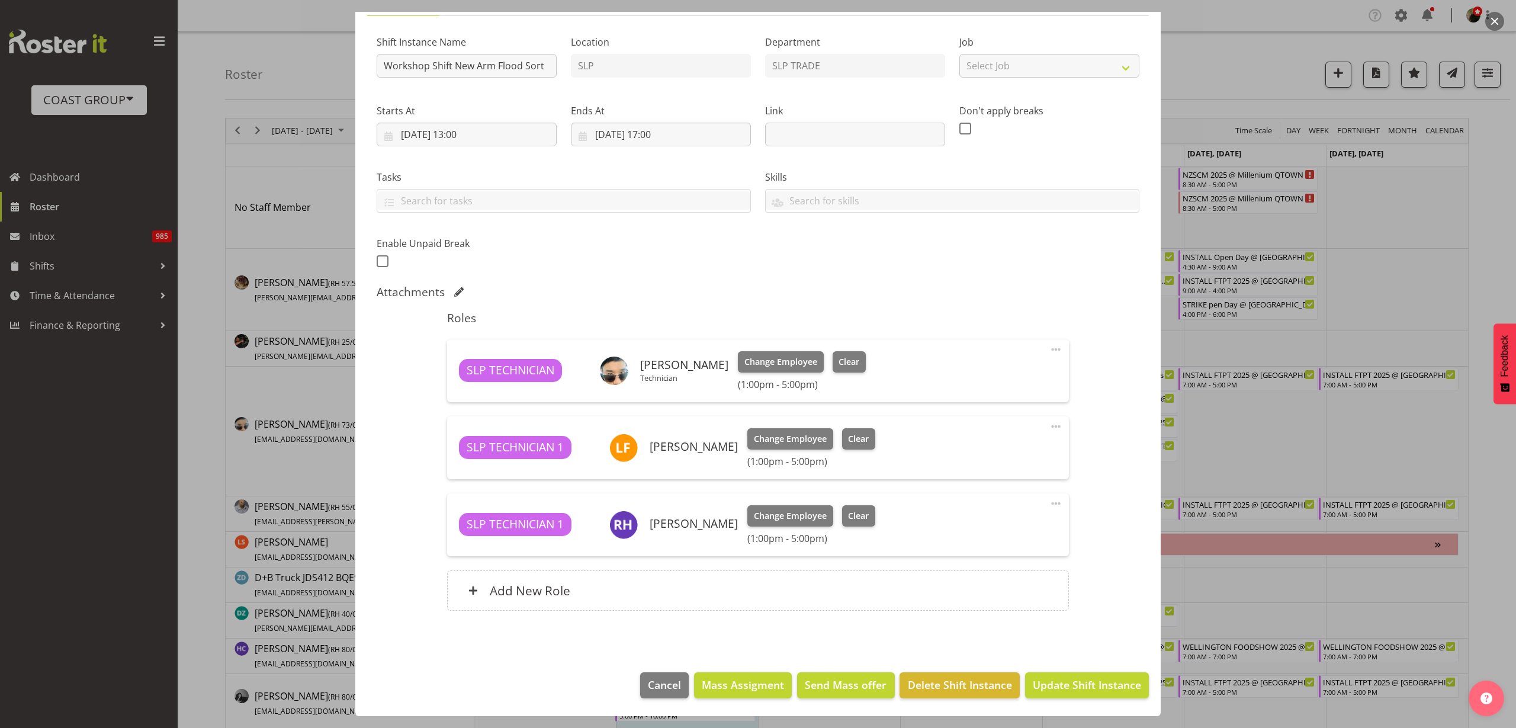
click at [644, 599] on div "Add New Role" at bounding box center [757, 590] width 621 height 40
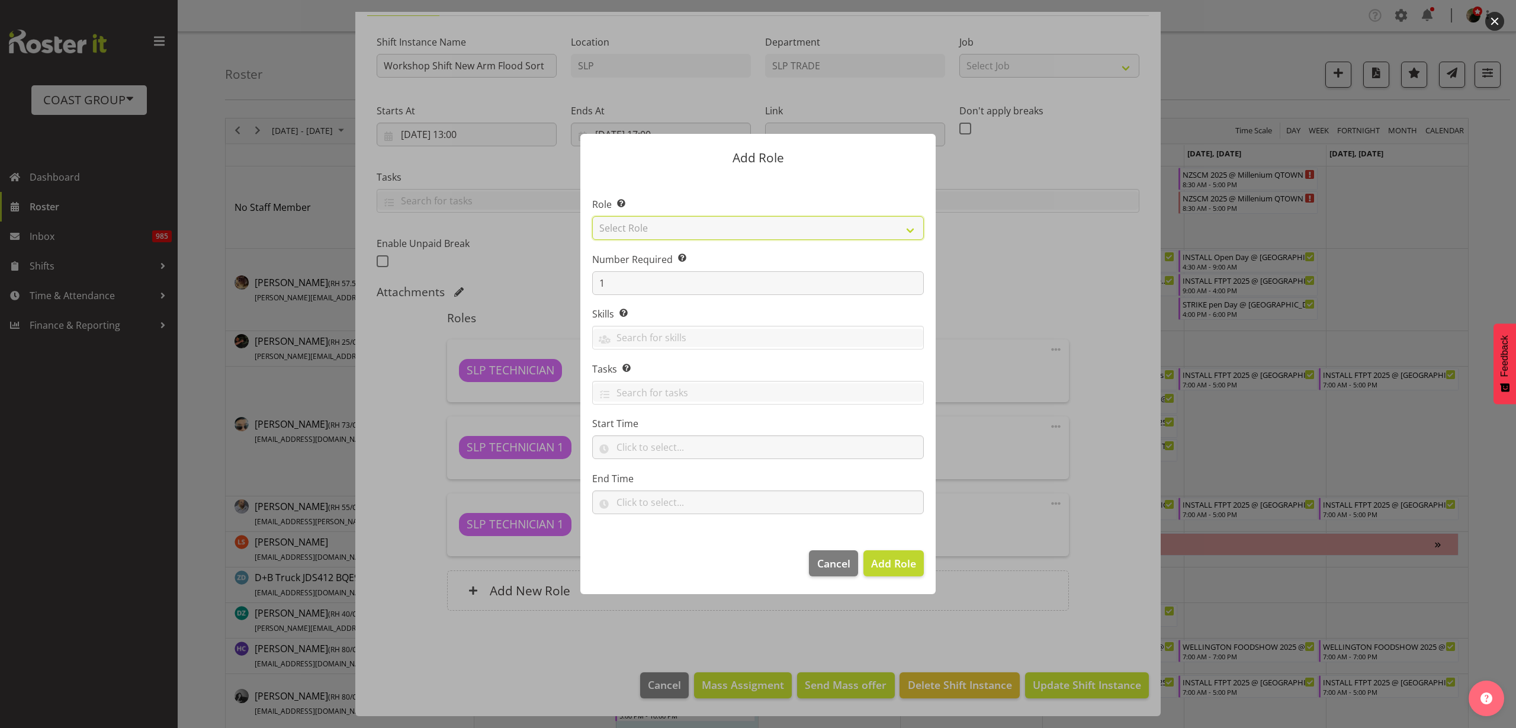
click at [799, 223] on select "Select Role ACCOUNT MANAGER ACCOUNT MANAGER DW ACCOUNTS [PERSON_NAME] VEHICLES …" at bounding box center [758, 228] width 332 height 24
select select "123"
click at [592, 216] on select "Select Role ACCOUNT MANAGER ACCOUNT MANAGER DW ACCOUNTS [PERSON_NAME] VEHICLES …" at bounding box center [758, 228] width 332 height 24
click at [886, 562] on span "Add Role" at bounding box center [893, 563] width 45 height 14
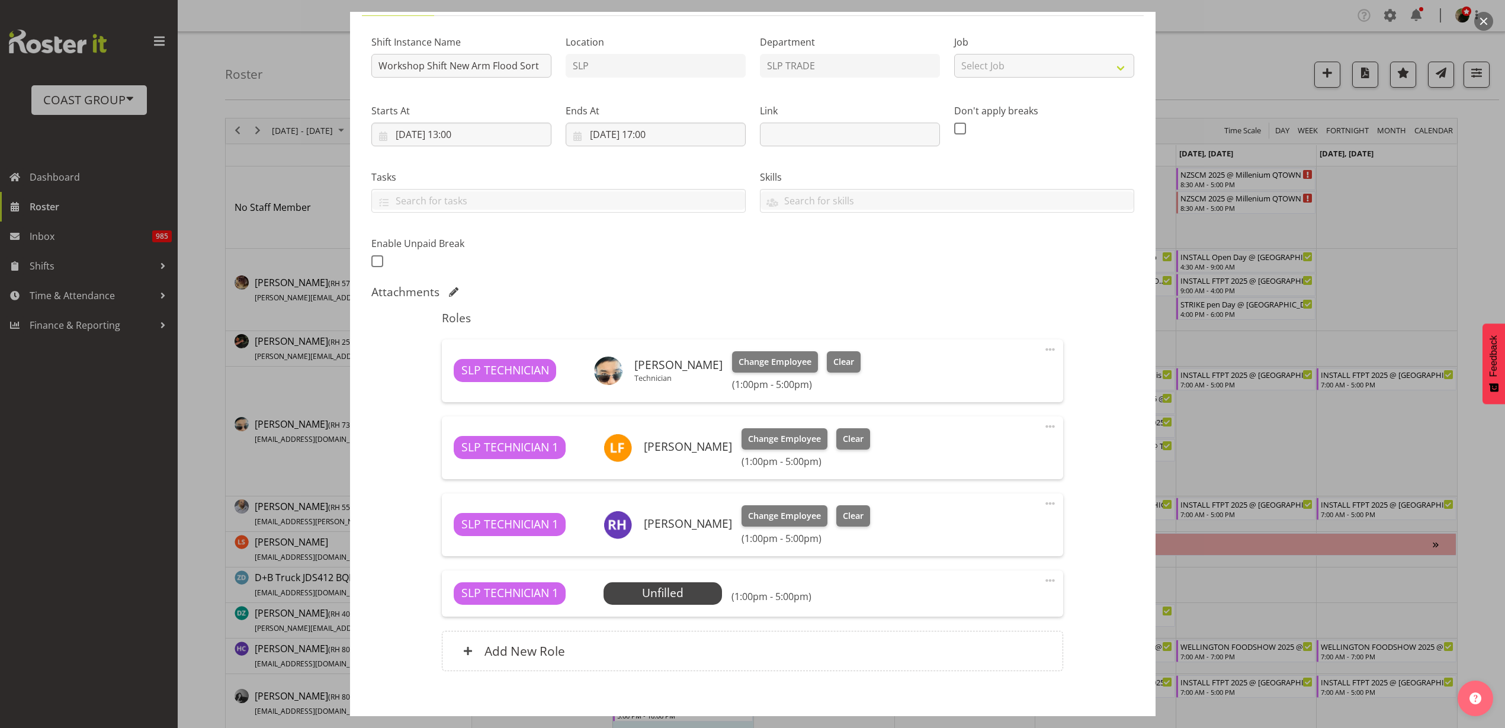
click at [0, 0] on span "Select Employee" at bounding box center [0, 0] width 0 height 0
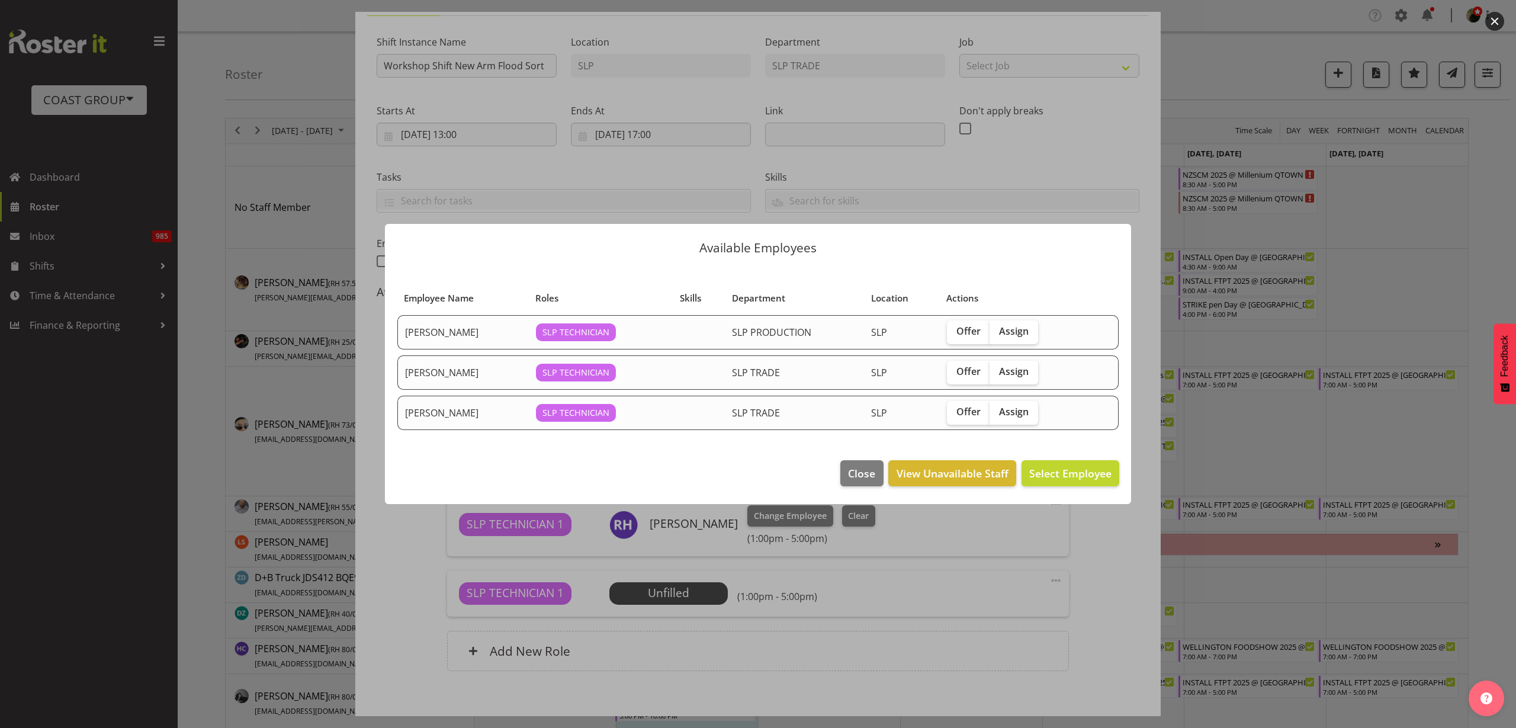
click at [1012, 371] on span "Assign" at bounding box center [1014, 371] width 30 height 12
click at [997, 371] on input "Assign" at bounding box center [993, 372] width 8 height 8
checkbox input "true"
click at [1054, 471] on span "Assign [PERSON_NAME]" at bounding box center [1052, 473] width 120 height 14
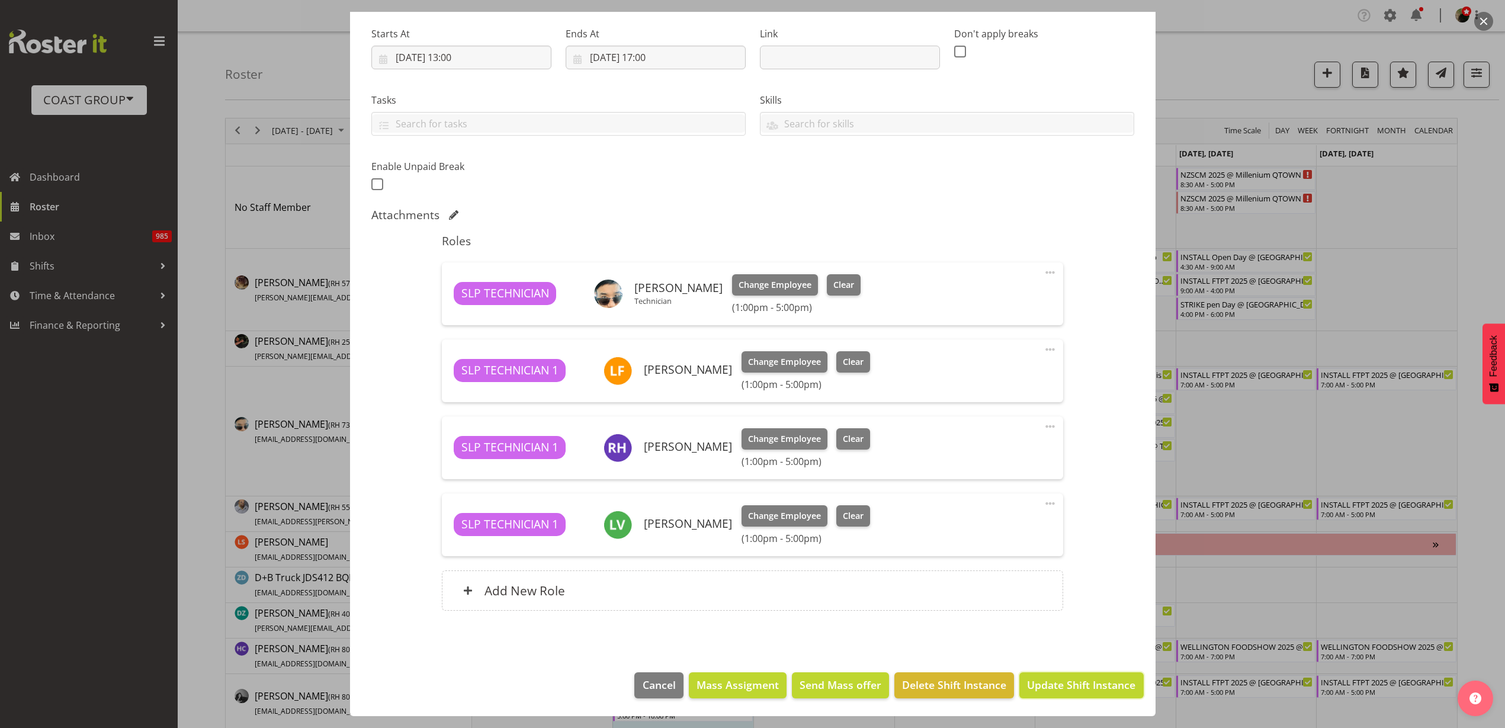
click at [1027, 692] on span "Update Shift Instance" at bounding box center [1081, 684] width 108 height 15
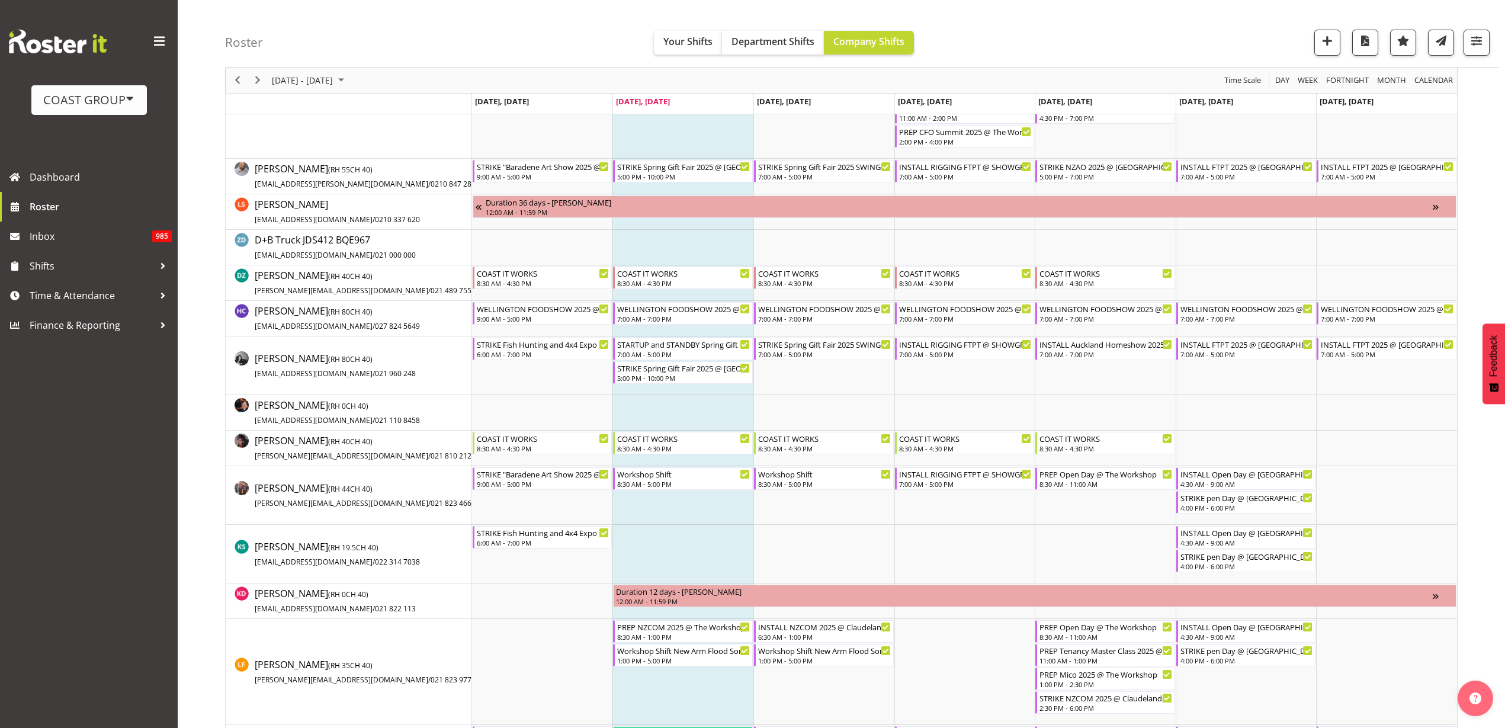
scroll to position [370, 0]
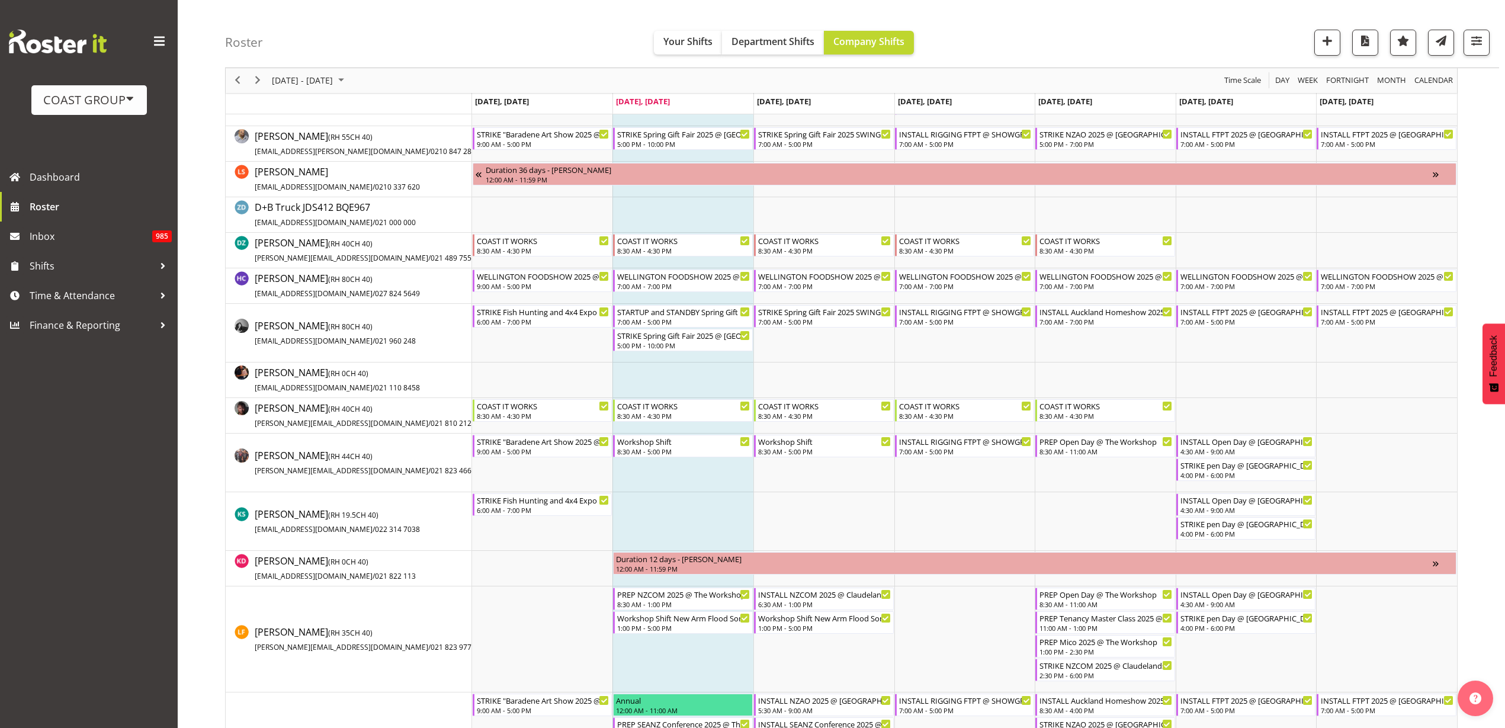
click at [935, 603] on td "Timeline Week of August 26, 2025" at bounding box center [964, 639] width 141 height 106
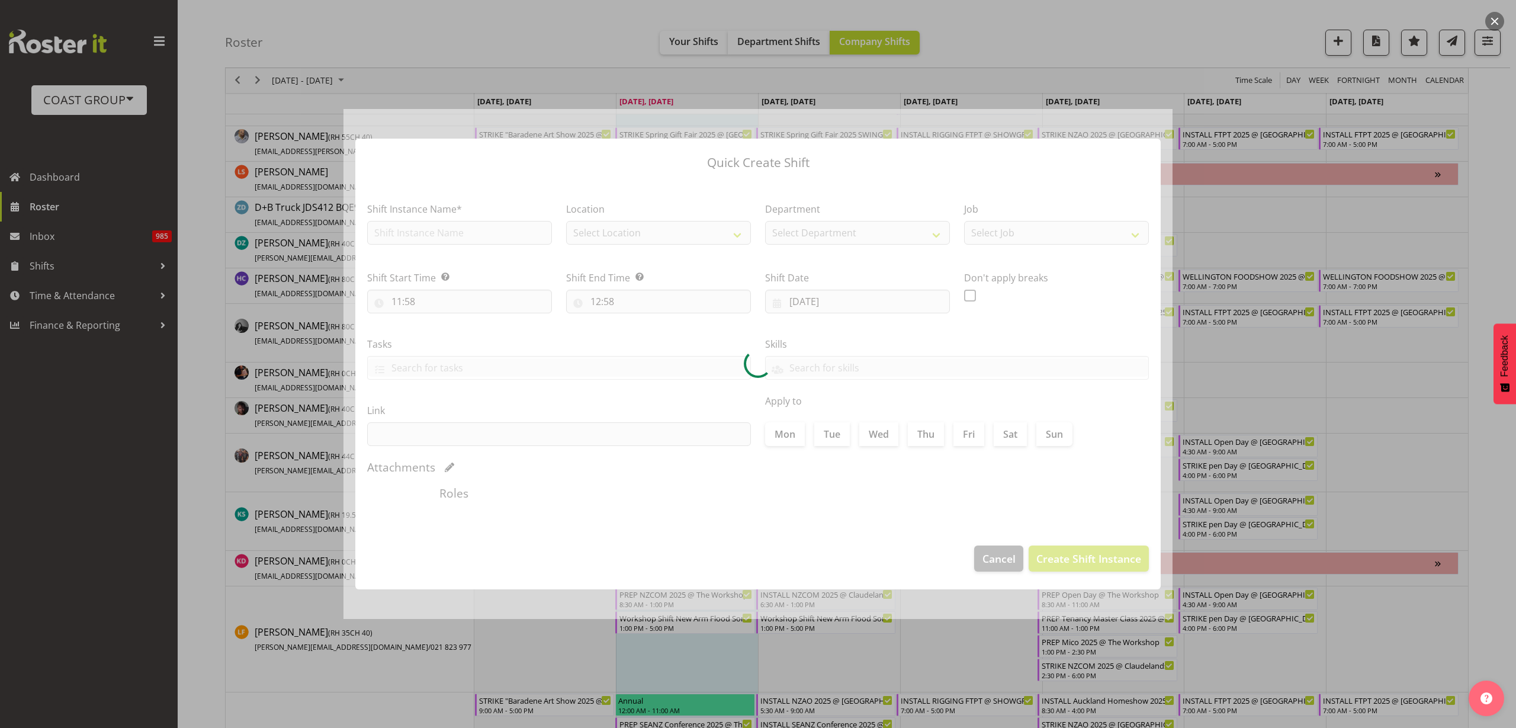
type input "[DATE]"
checkbox input "true"
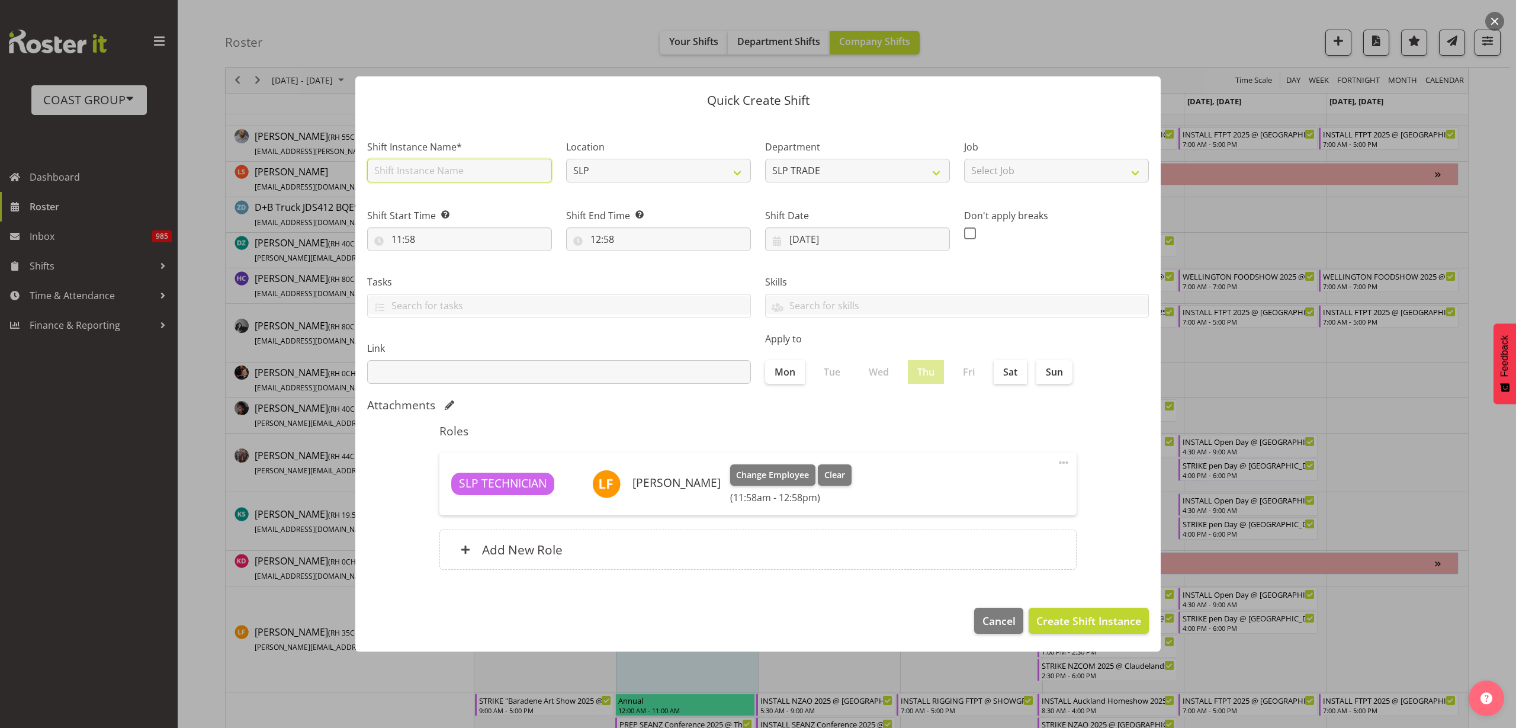
click at [430, 172] on input "text" at bounding box center [459, 171] width 185 height 24
type input "Workshop Shift New Arm Flood Sort"
click at [436, 241] on input "11:58" at bounding box center [459, 239] width 185 height 24
select select "0"
type input "00:58"
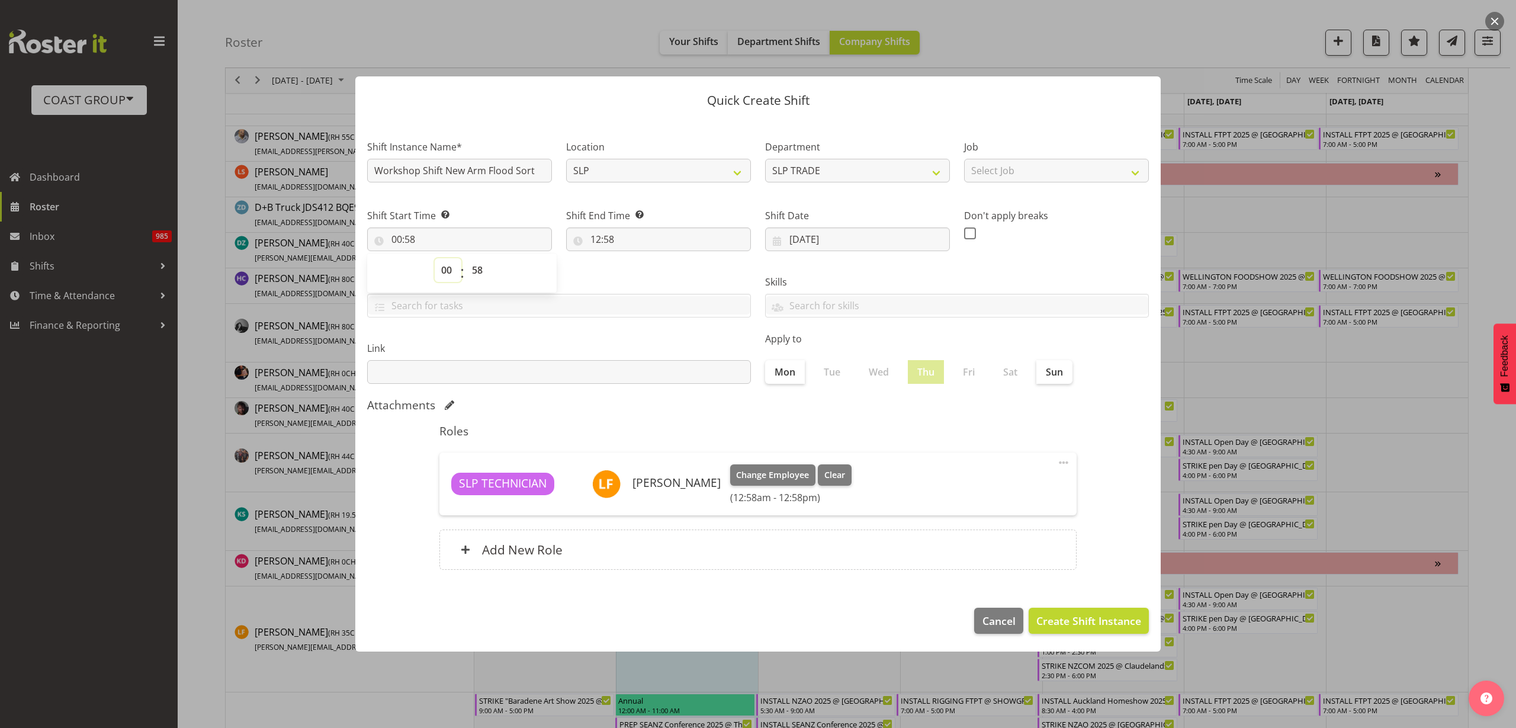
select select "8"
type input "08:58"
select select "30"
type input "08:30"
click at [628, 243] on input "12:58" at bounding box center [658, 239] width 185 height 24
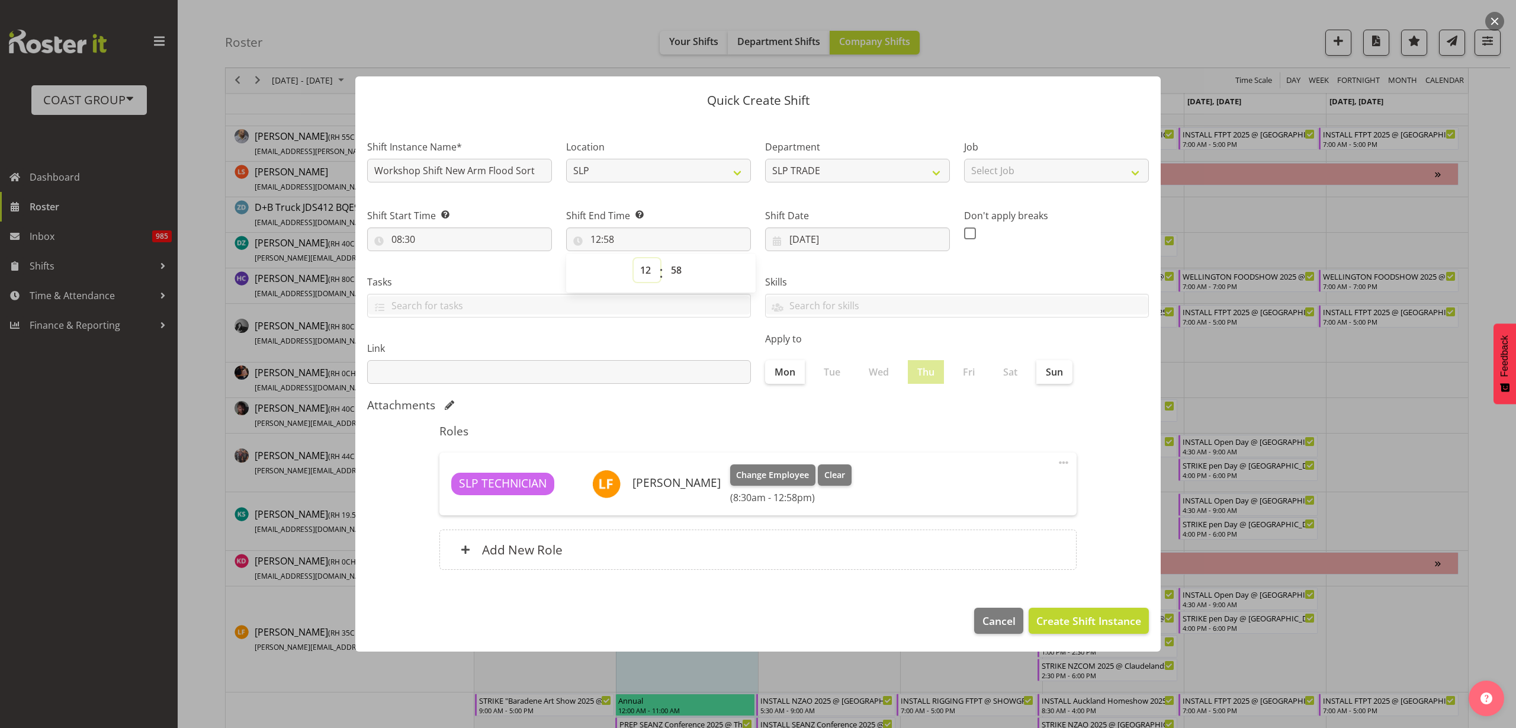
select select "13"
type input "13:58"
select select "17"
type input "17:58"
select select "0"
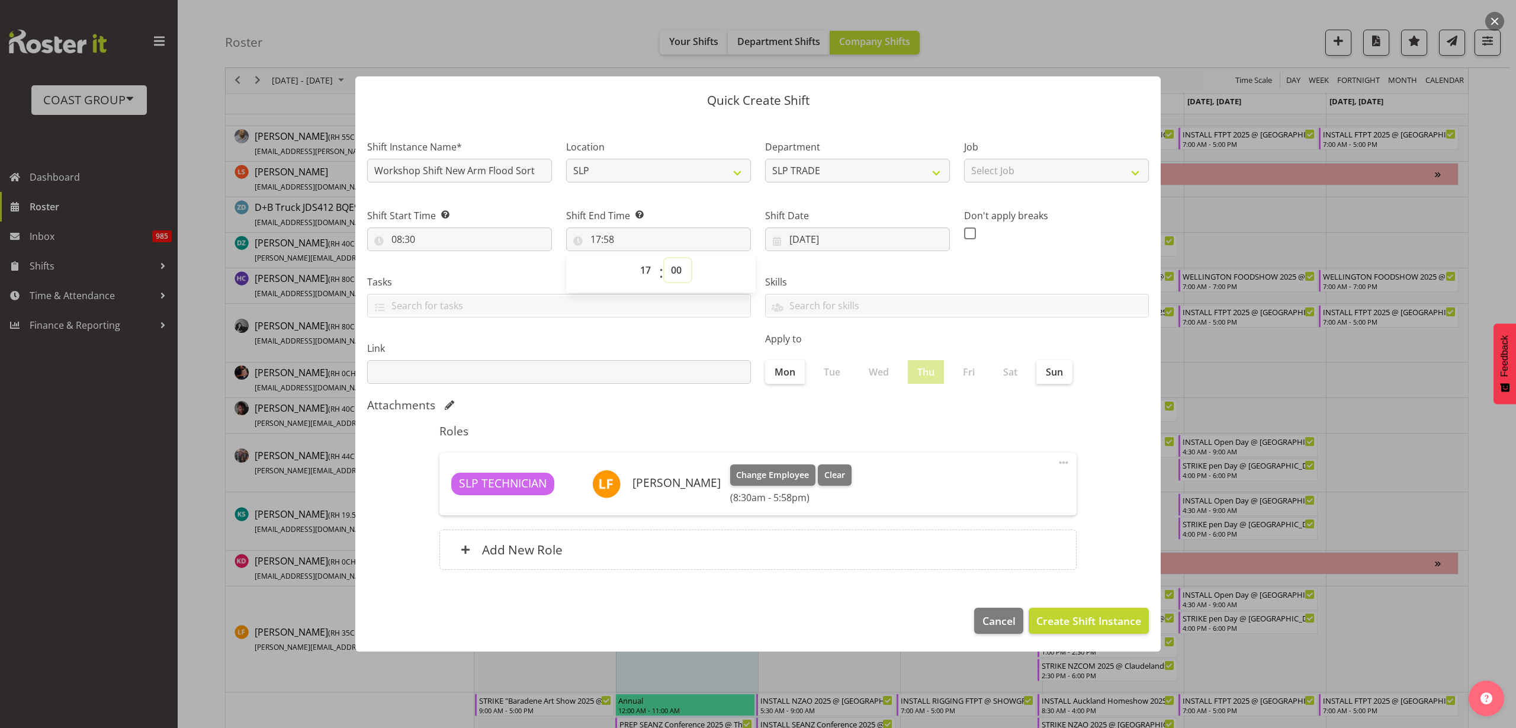
type input "17:00"
click at [1091, 621] on span "Create Shift Instance" at bounding box center [1088, 620] width 105 height 15
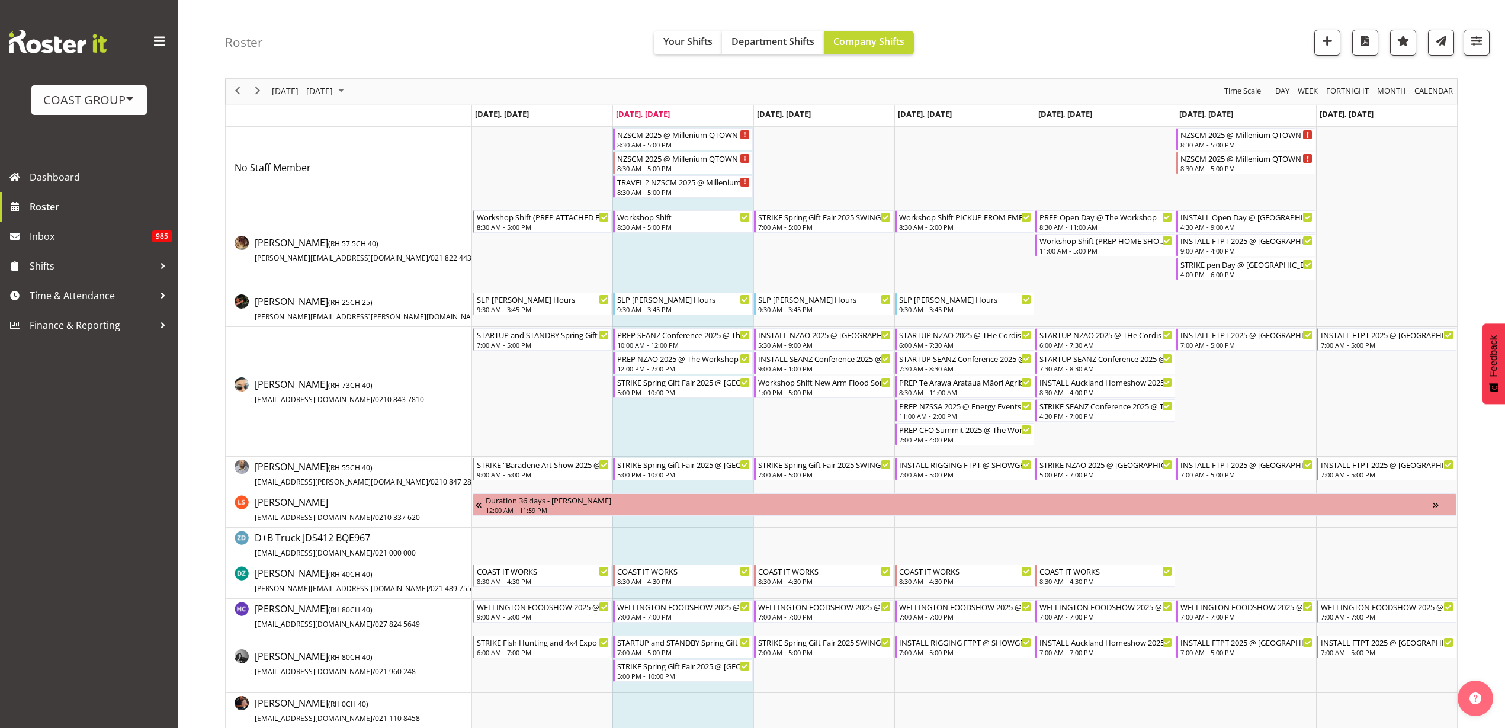
scroll to position [0, 0]
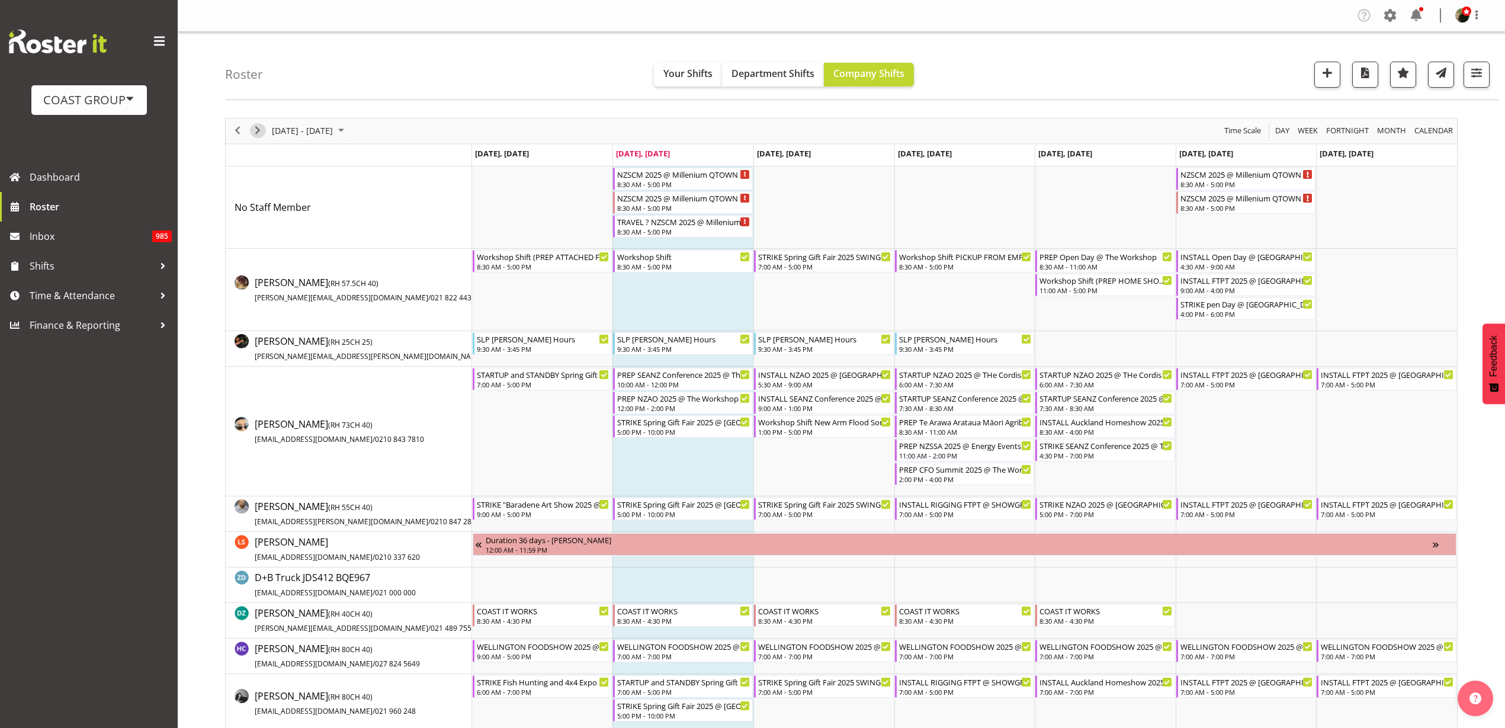
click at [260, 133] on span "Next" at bounding box center [257, 130] width 14 height 15
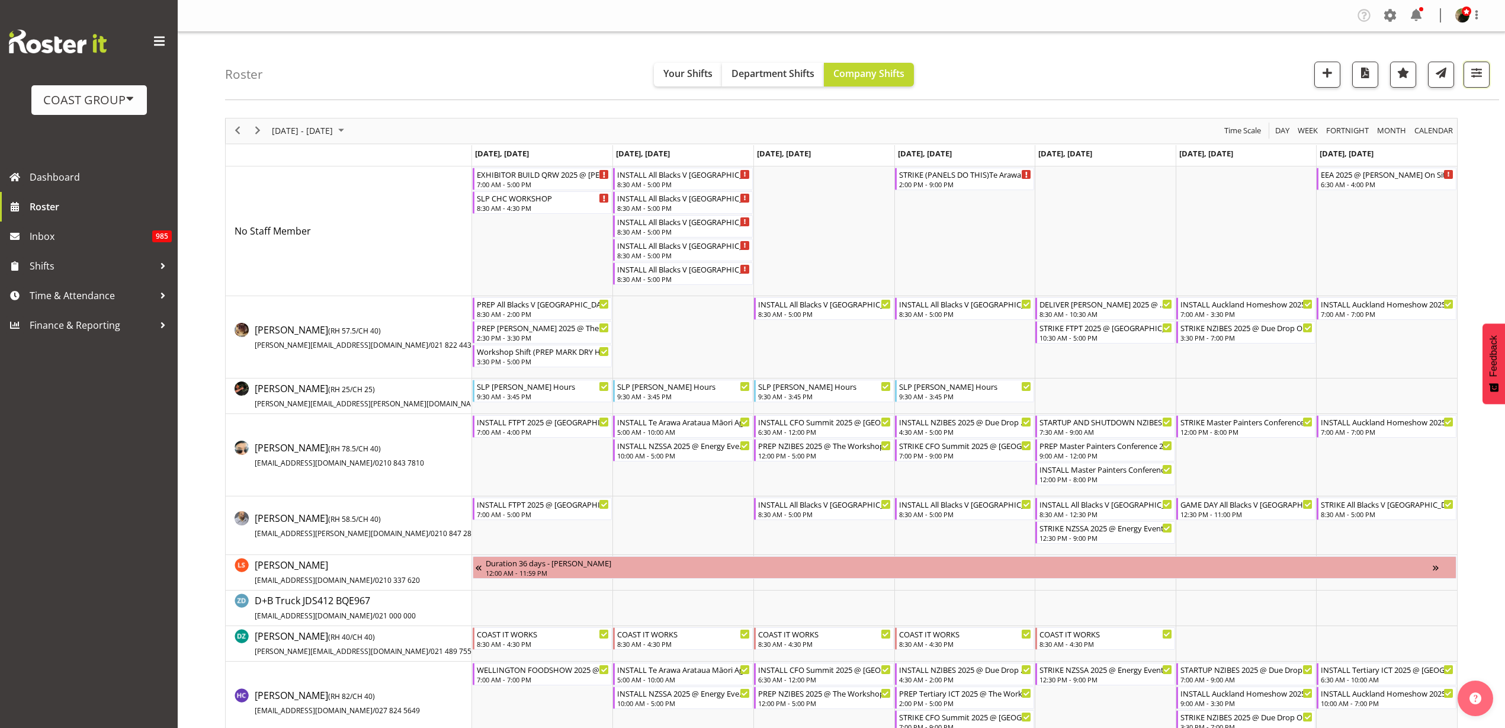
click at [1478, 70] on span "button" at bounding box center [1475, 72] width 15 height 15
click at [1439, 106] on button "2 Locations" at bounding box center [1401, 111] width 157 height 26
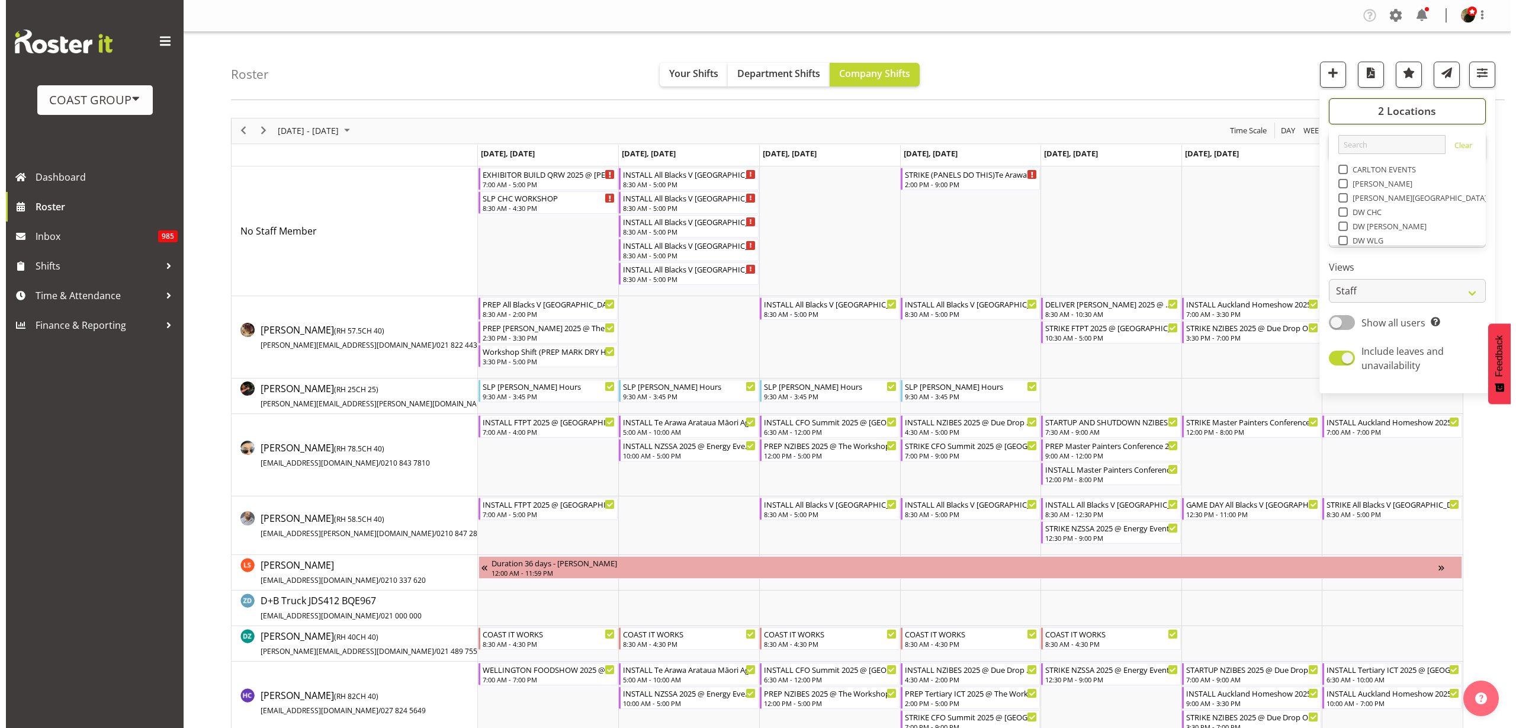
scroll to position [185, 0]
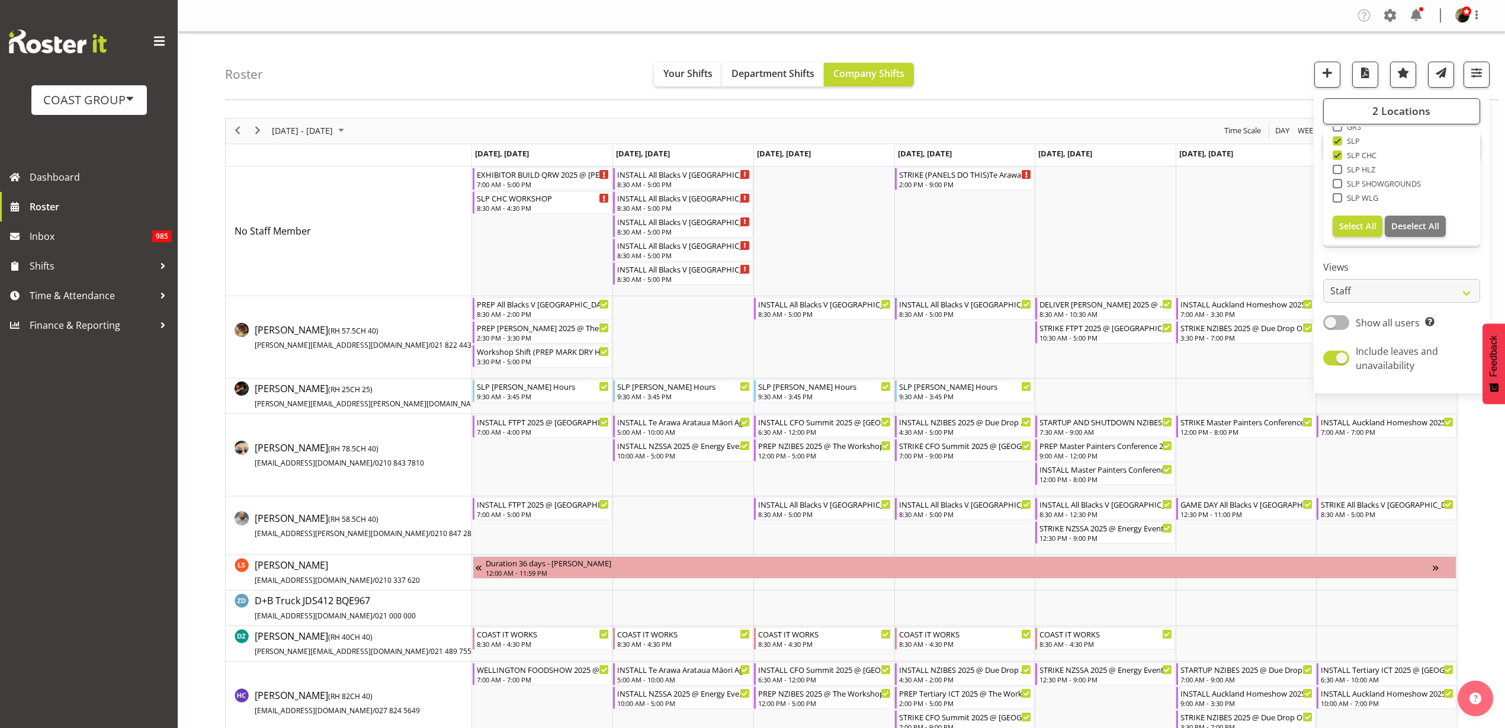
click at [1339, 153] on span at bounding box center [1336, 154] width 9 height 9
click at [1339, 153] on input "SLP CHC" at bounding box center [1336, 155] width 8 height 8
checkbox input "false"
click at [677, 227] on div "8:30 AM - 5:00 PM" at bounding box center [683, 230] width 133 height 9
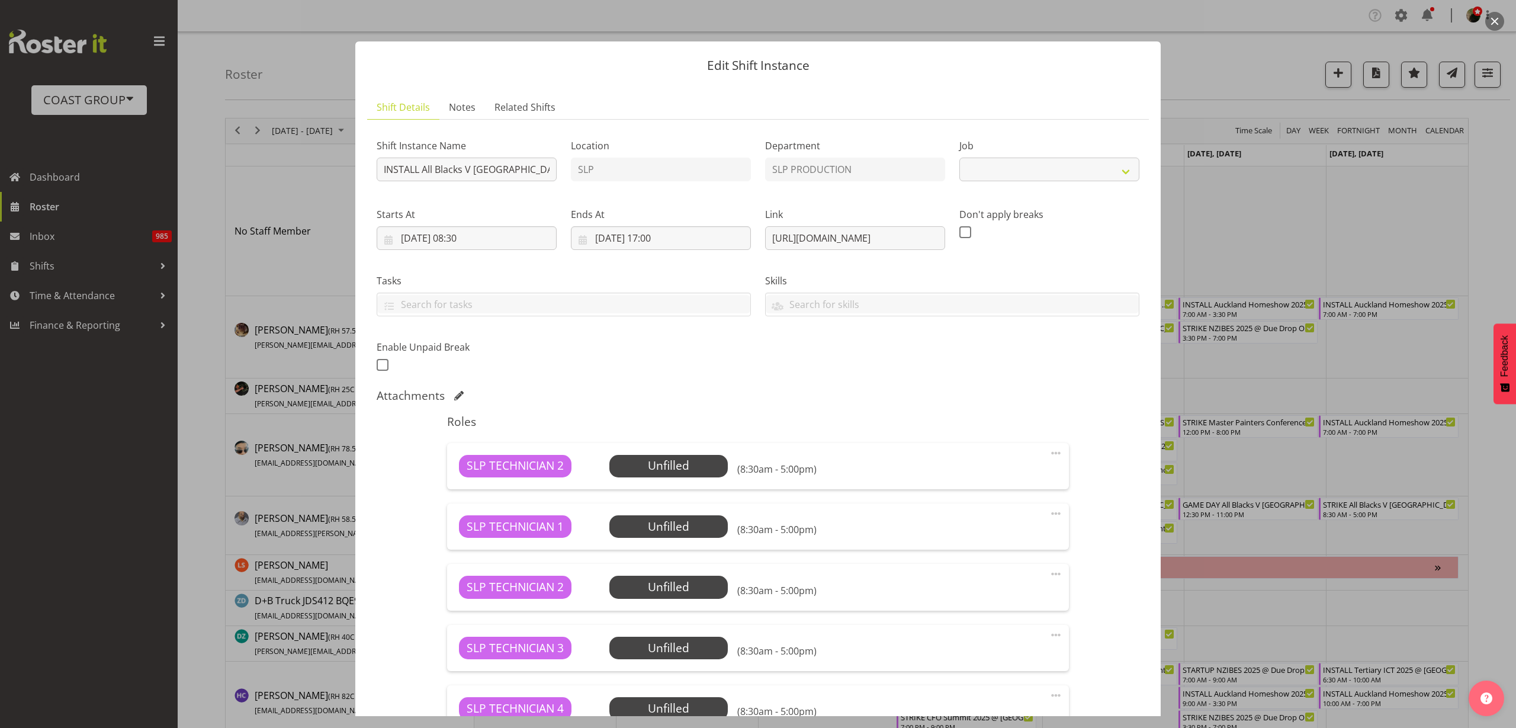
select select "10197"
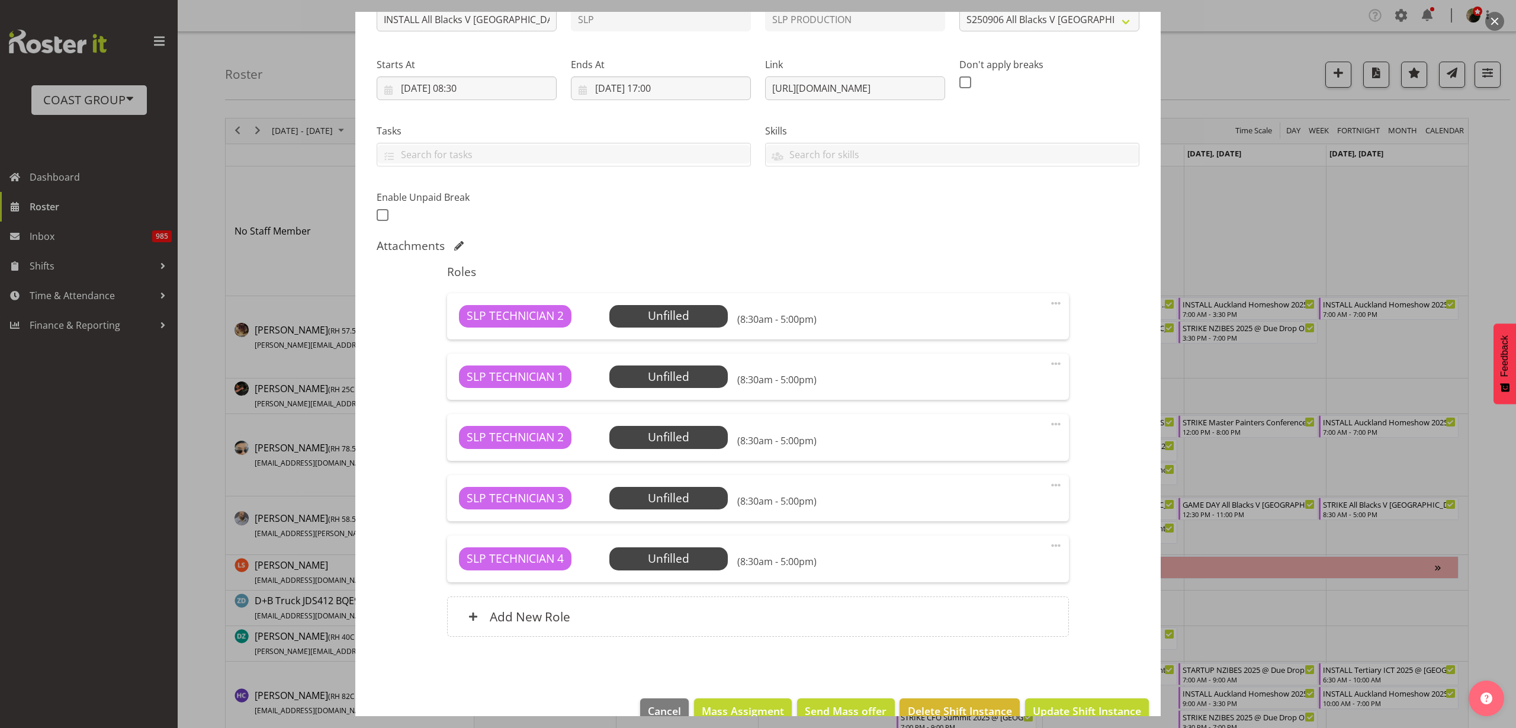
scroll to position [176, 0]
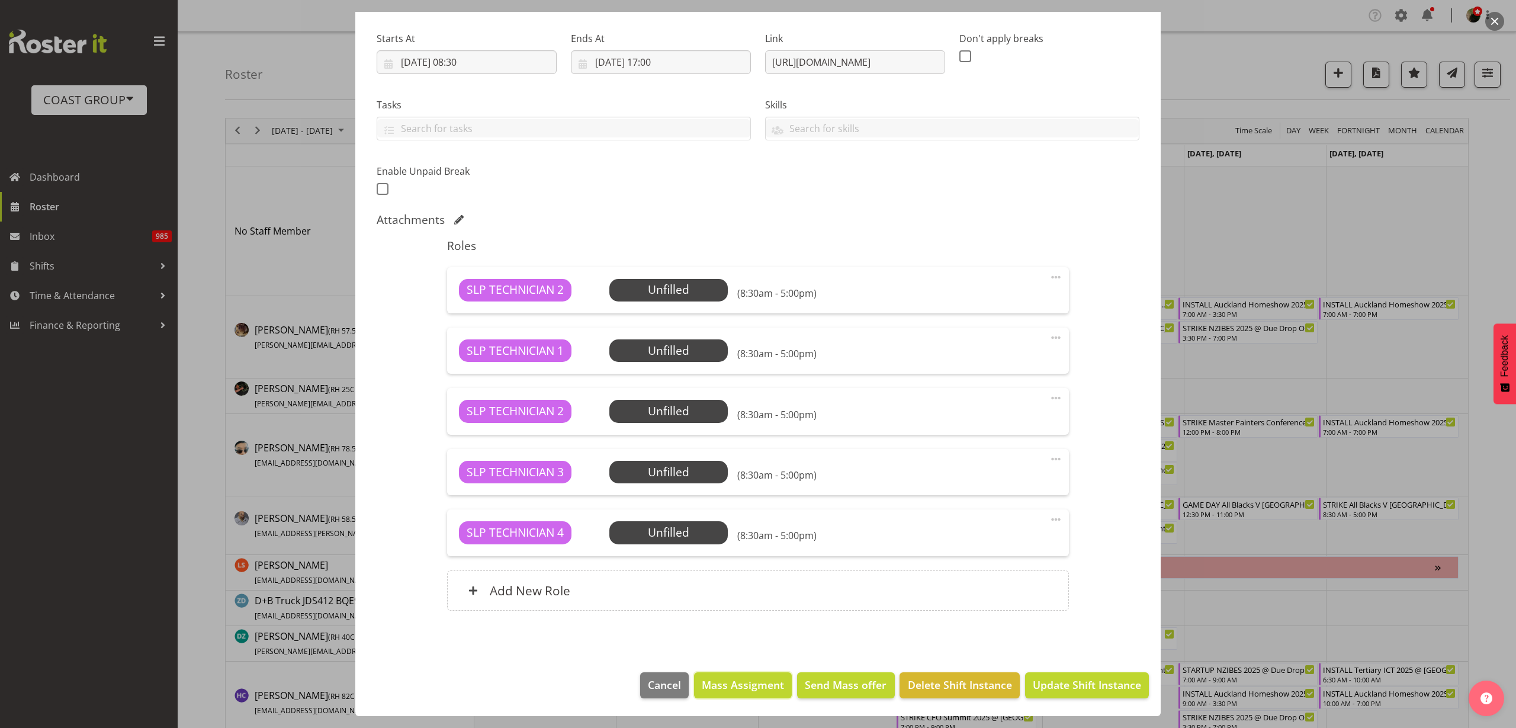
click at [754, 690] on span "Mass Assigment" at bounding box center [743, 684] width 82 height 15
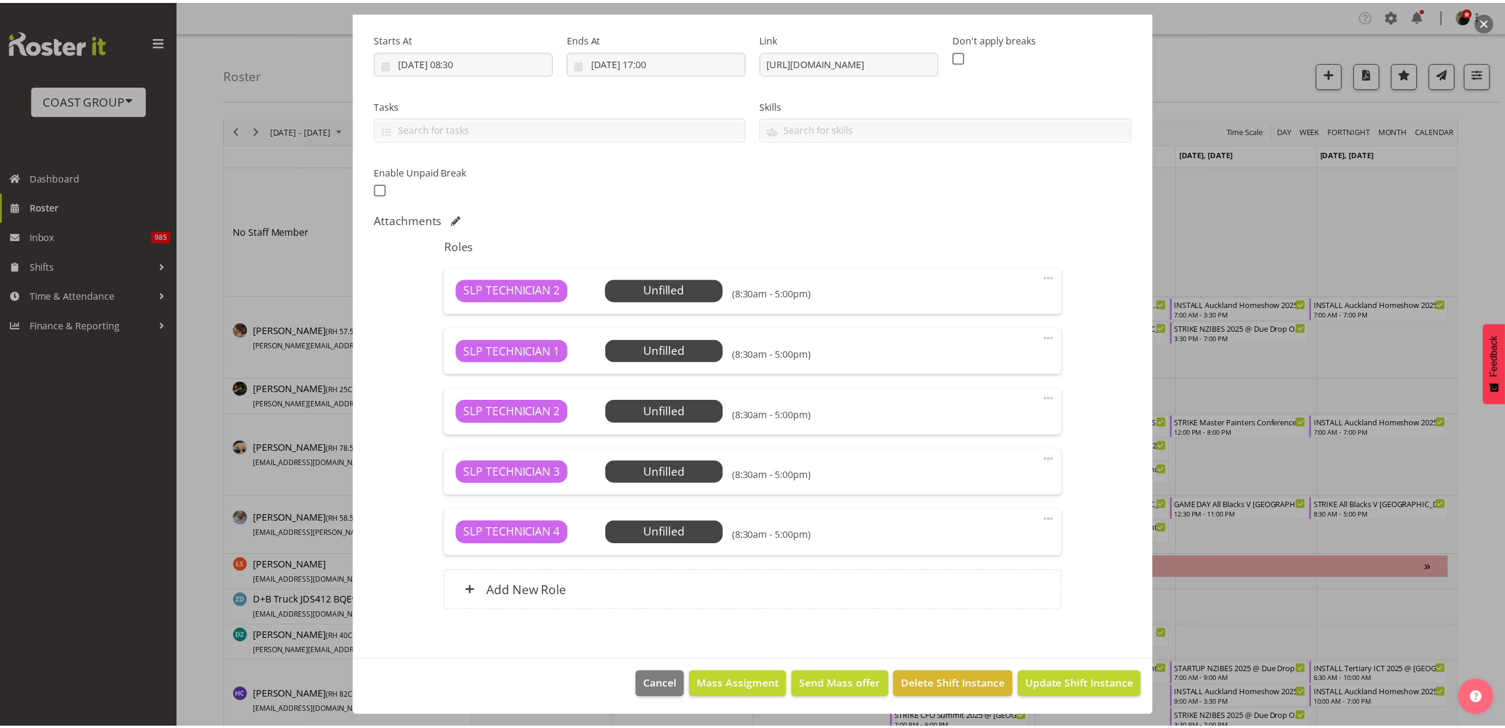
scroll to position [128, 0]
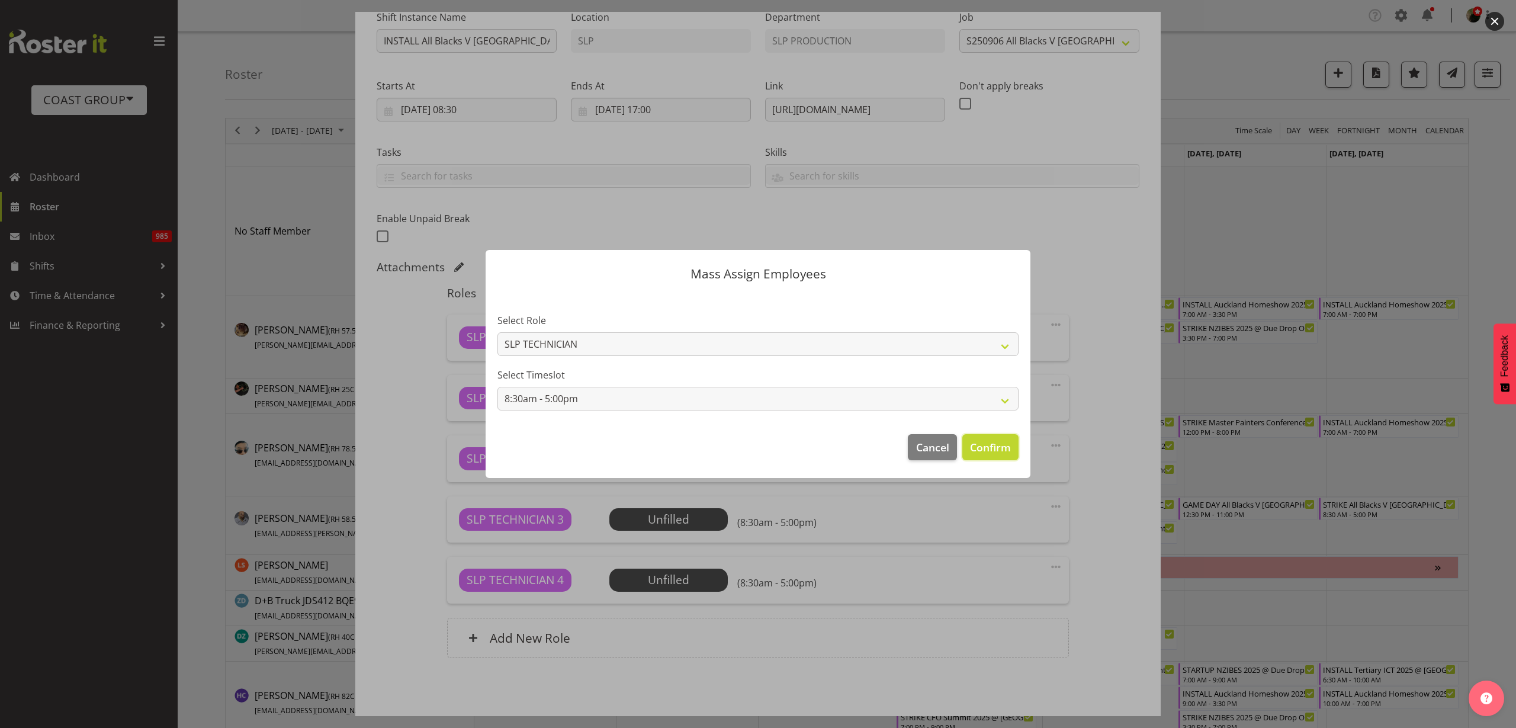
click at [995, 448] on span "Confirm" at bounding box center [990, 446] width 41 height 15
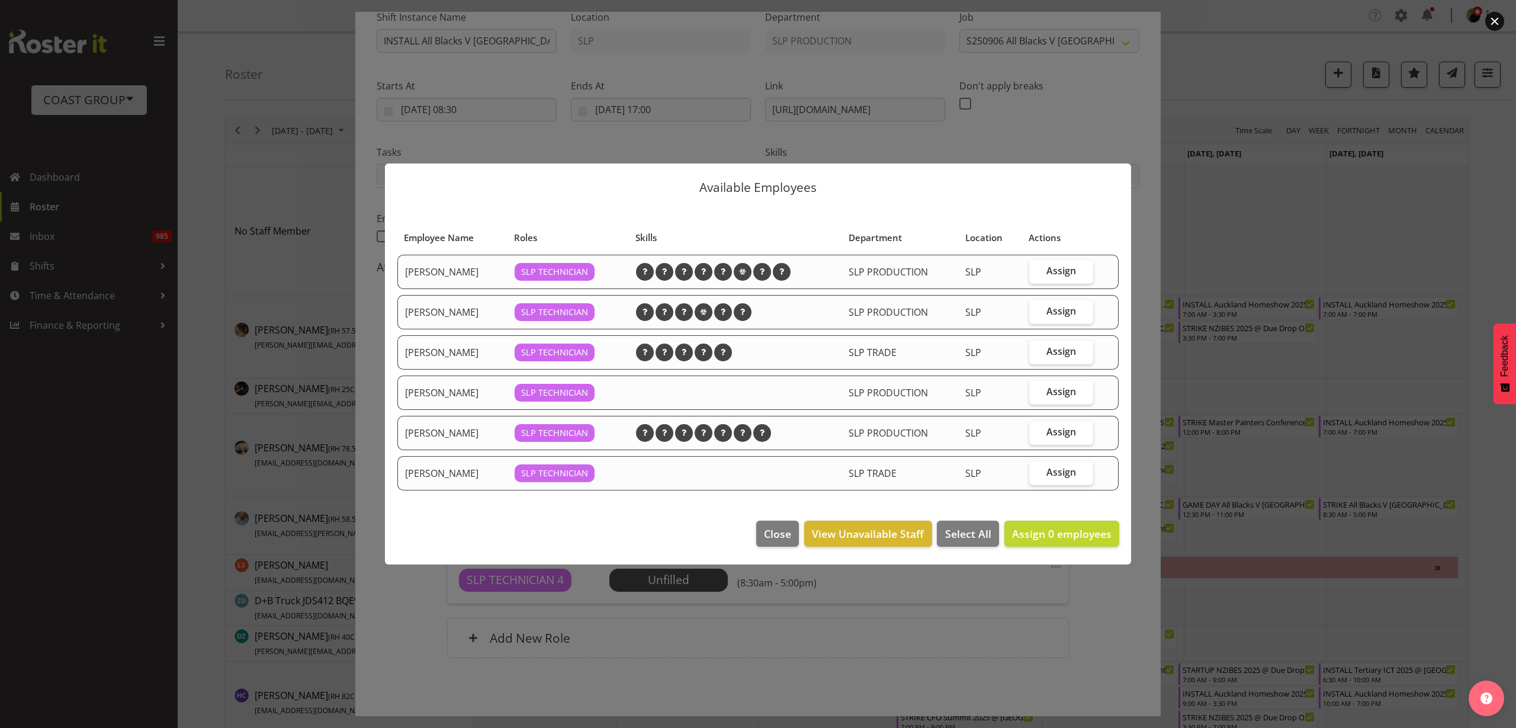
click at [1066, 273] on span "Assign" at bounding box center [1061, 271] width 30 height 12
click at [1037, 273] on input "Assign" at bounding box center [1033, 271] width 8 height 8
checkbox input "true"
click at [1058, 309] on span "Assign" at bounding box center [1061, 311] width 30 height 12
click at [1037, 309] on input "Assign" at bounding box center [1033, 311] width 8 height 8
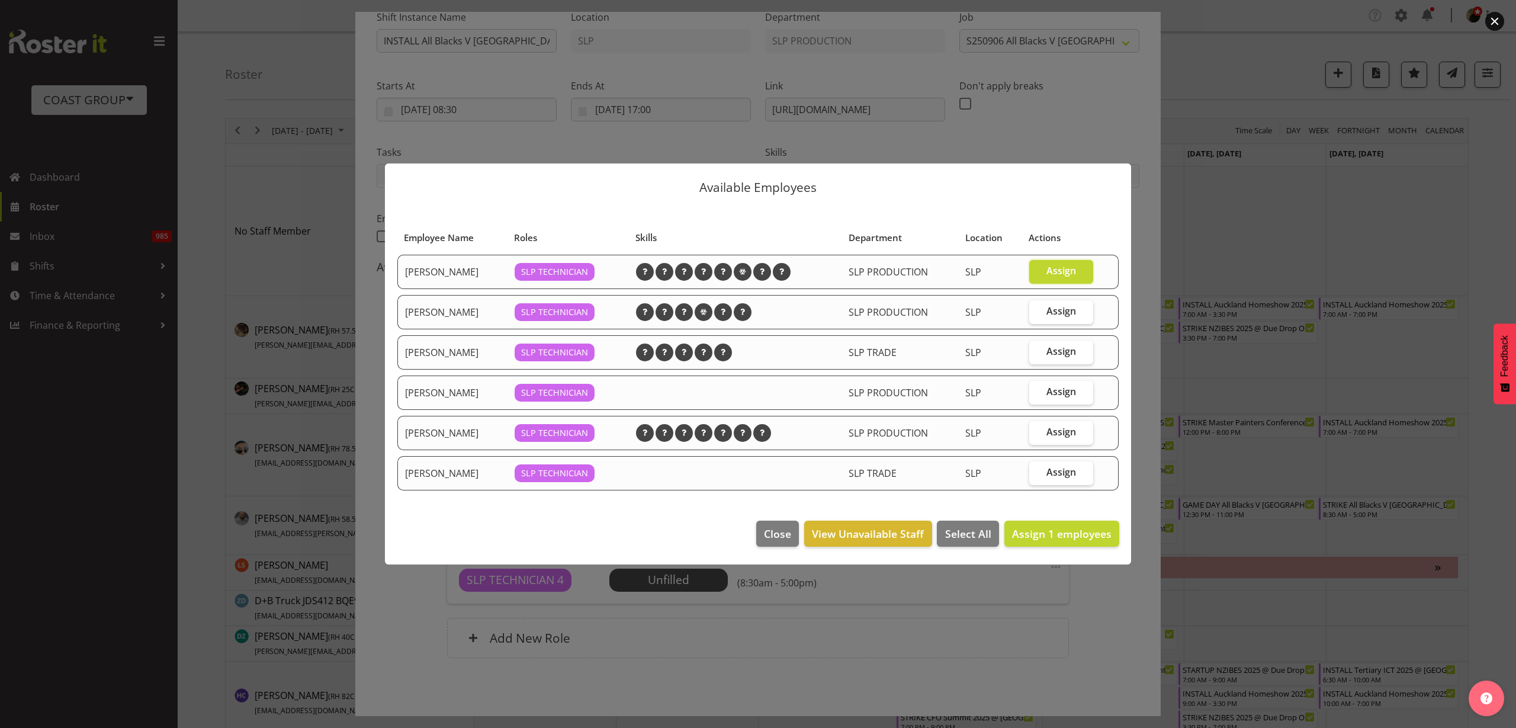
checkbox input "true"
click at [1060, 354] on span "Assign" at bounding box center [1061, 351] width 30 height 12
click at [1037, 354] on input "Assign" at bounding box center [1033, 352] width 8 height 8
checkbox input "true"
click at [1058, 431] on span "Assign" at bounding box center [1061, 432] width 30 height 12
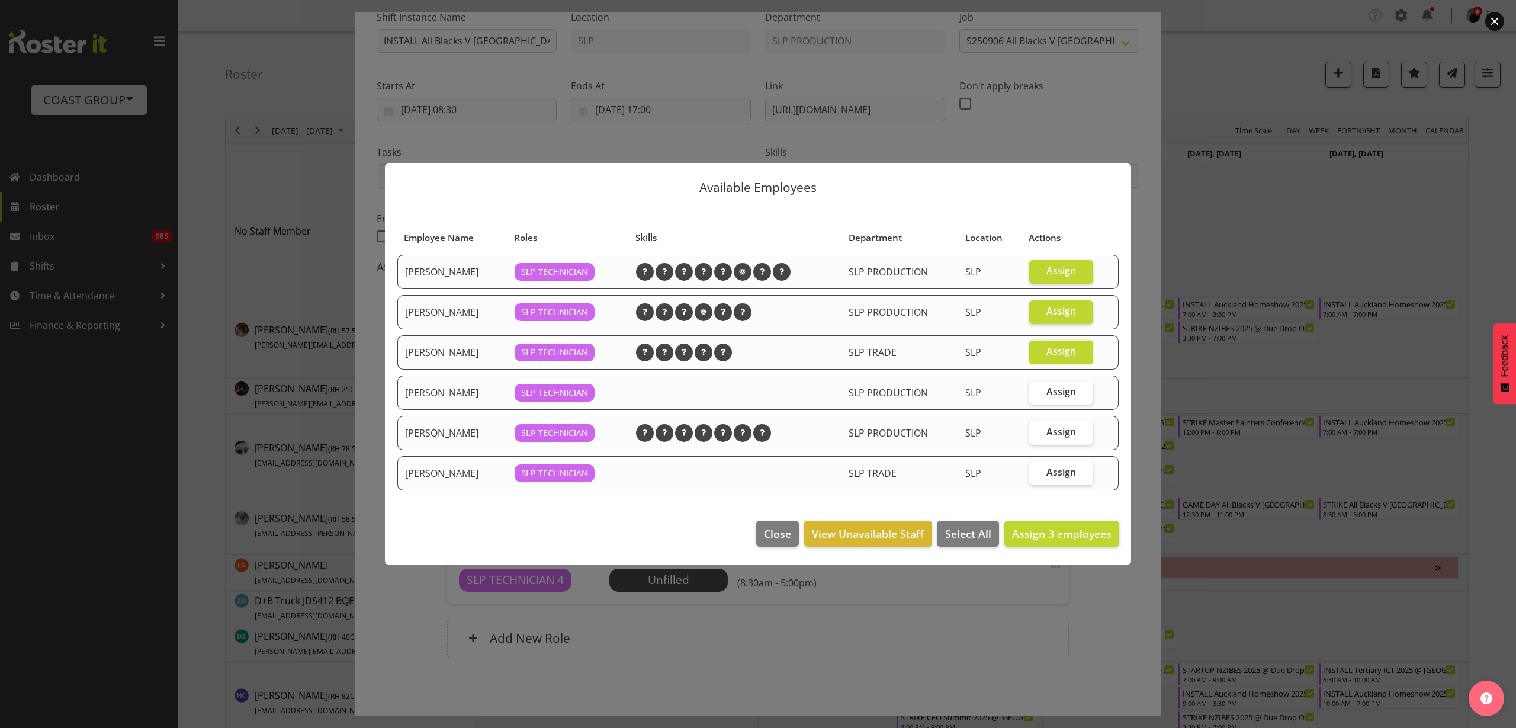
click at [1037, 431] on input "Assign" at bounding box center [1033, 432] width 8 height 8
checkbox input "true"
click at [1065, 400] on label "Assign" at bounding box center [1061, 393] width 64 height 24
click at [1037, 396] on input "Assign" at bounding box center [1033, 392] width 8 height 8
checkbox input "true"
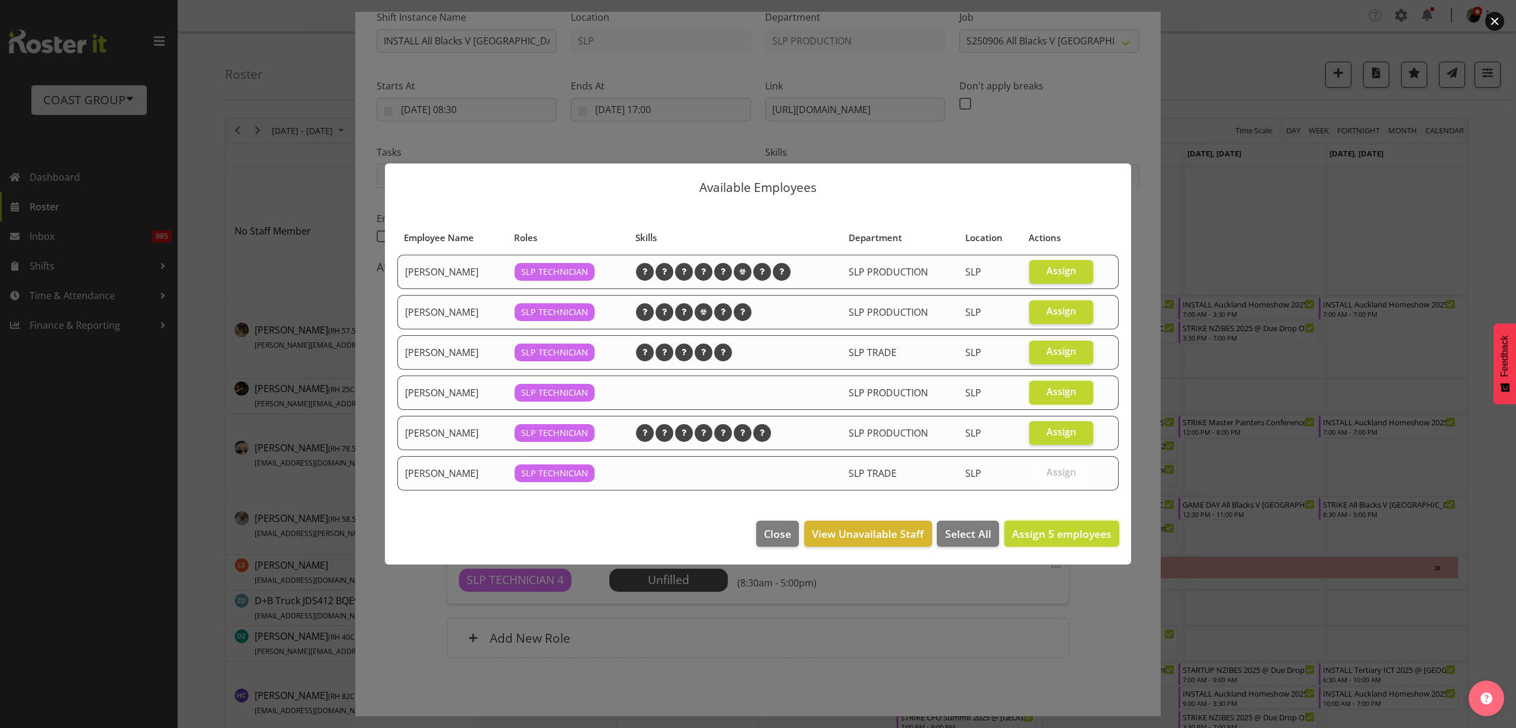
click at [1087, 533] on span "Assign 5 employees" at bounding box center [1061, 533] width 99 height 14
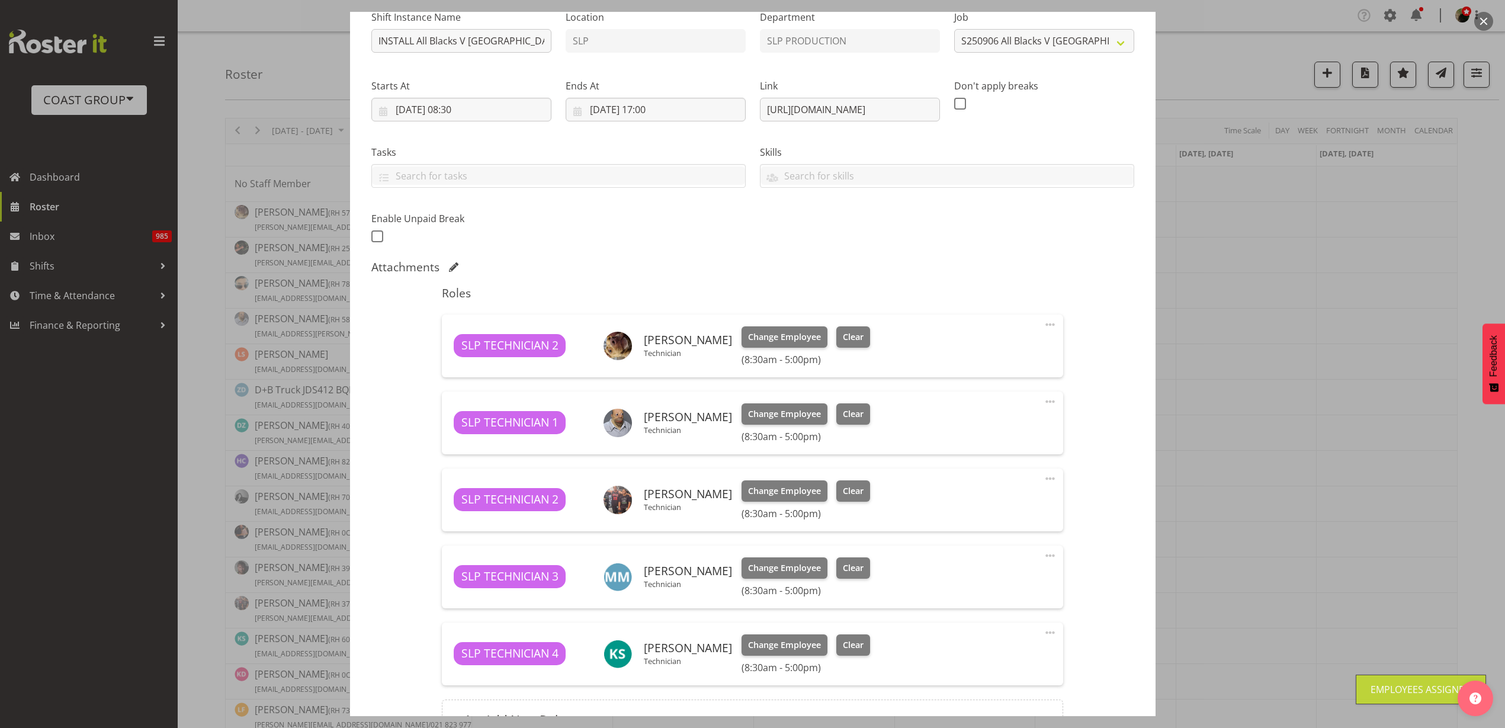
scroll to position [258, 0]
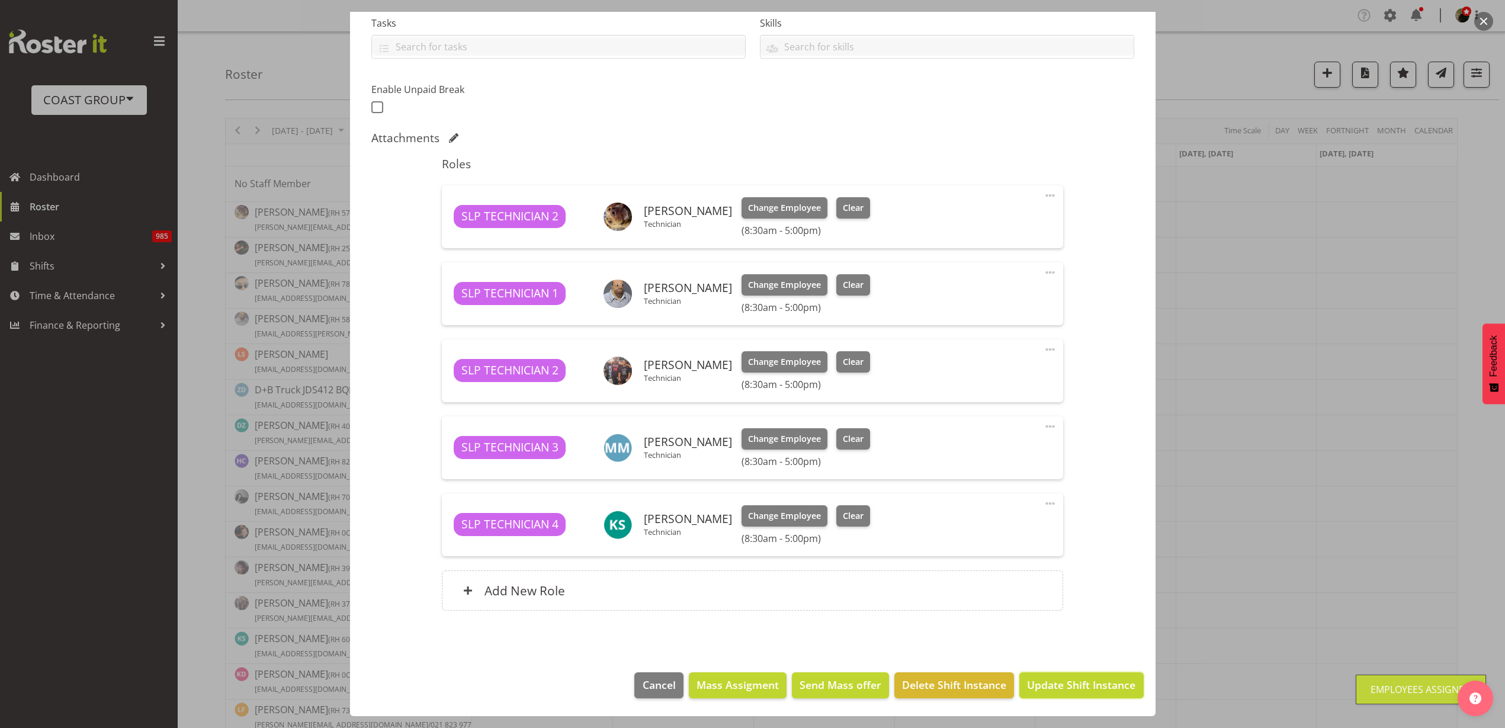
click at [1109, 689] on span "Update Shift Instance" at bounding box center [1081, 684] width 108 height 15
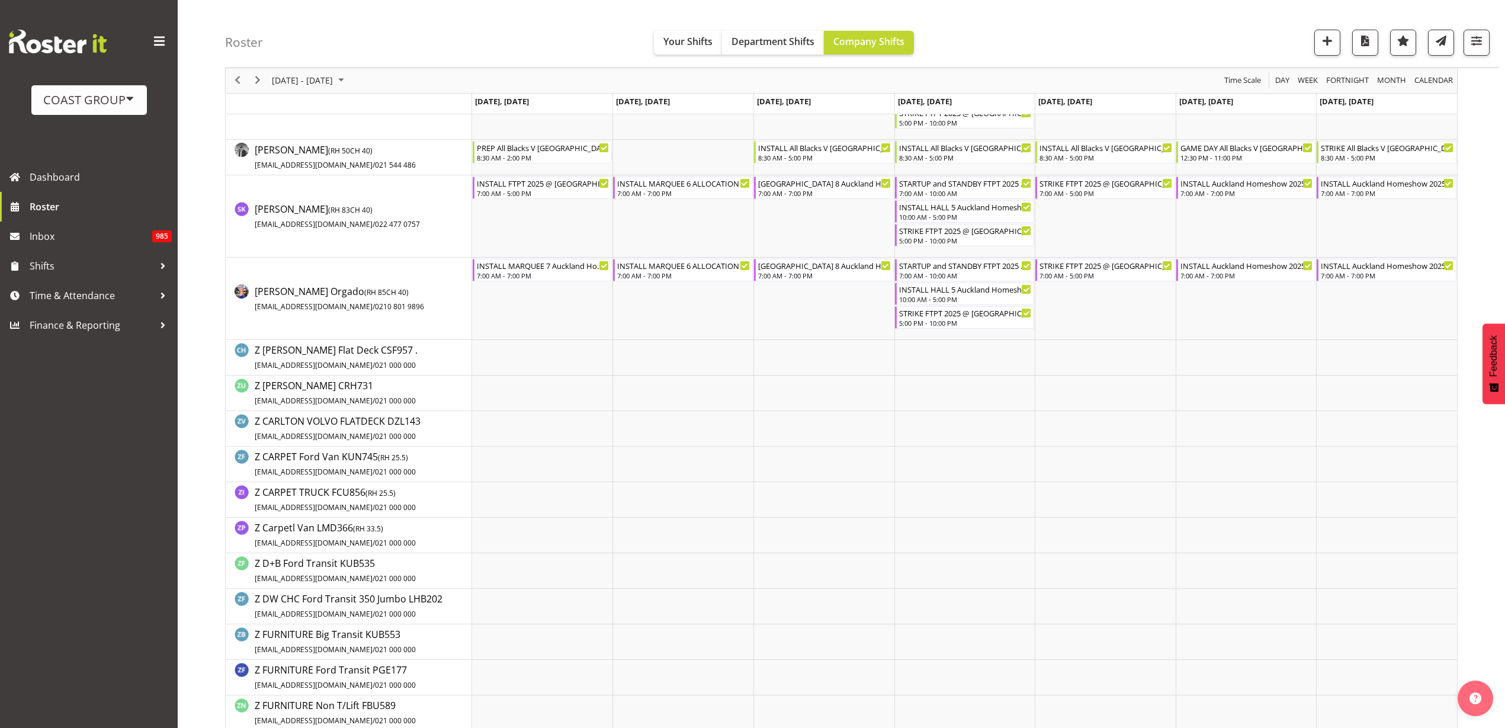
scroll to position [1480, 0]
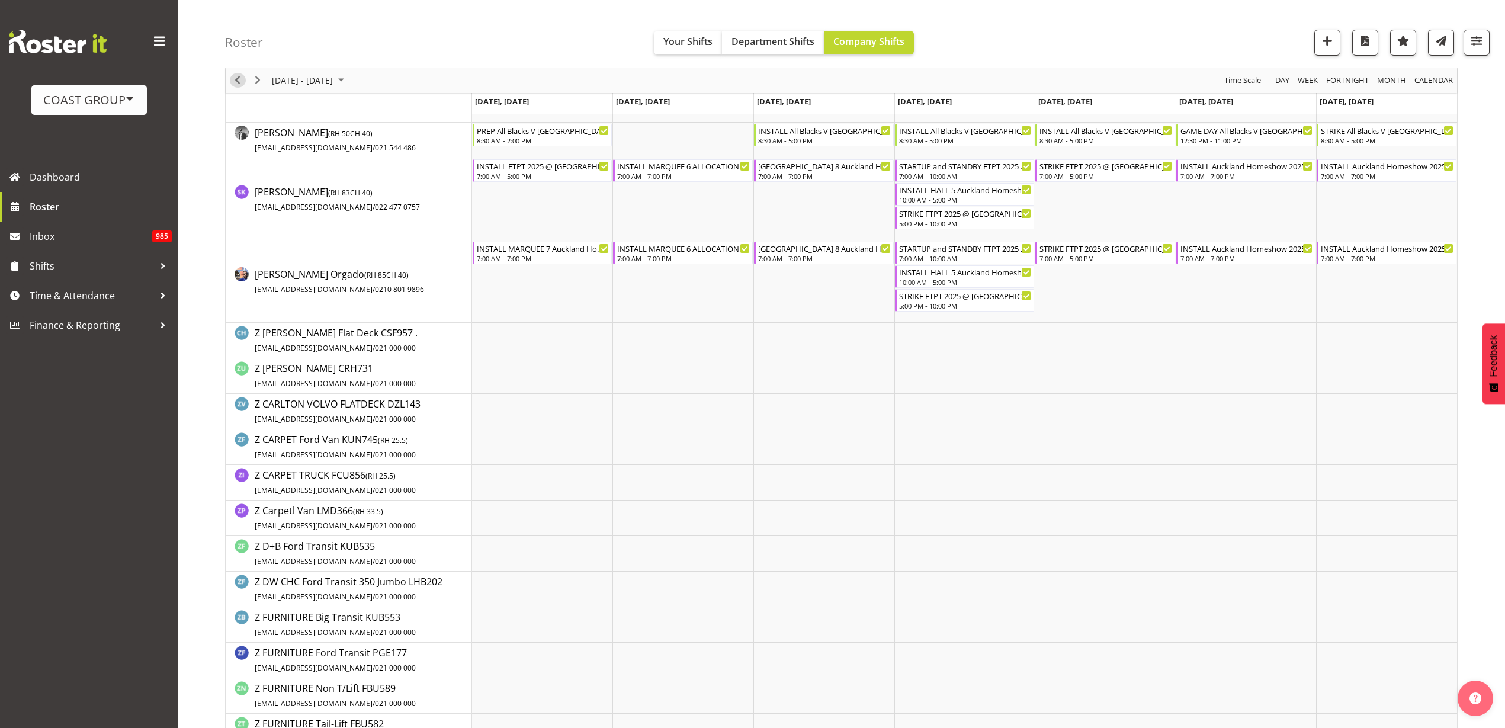
drag, startPoint x: 237, startPoint y: 81, endPoint x: 268, endPoint y: 117, distance: 46.6
click at [237, 81] on span "Previous" at bounding box center [237, 80] width 14 height 15
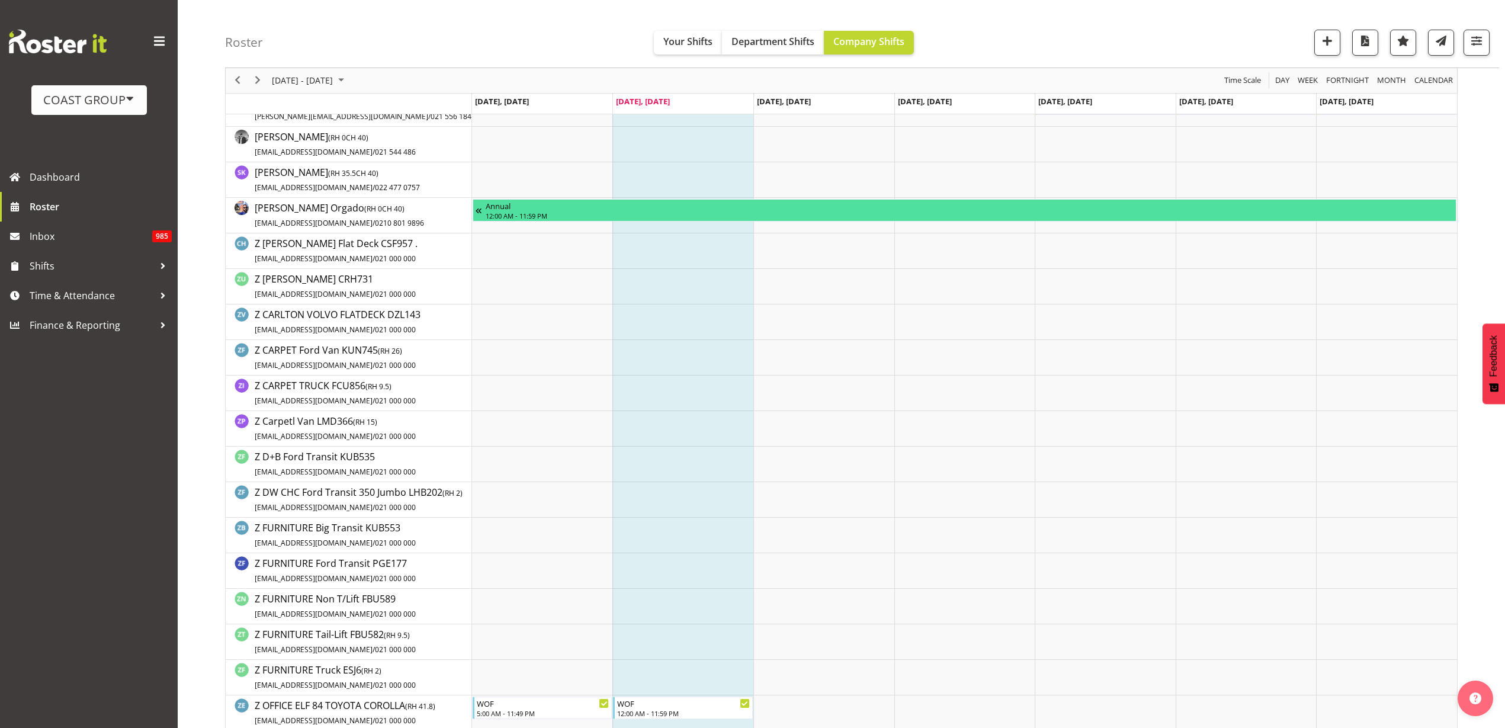
scroll to position [1210, 0]
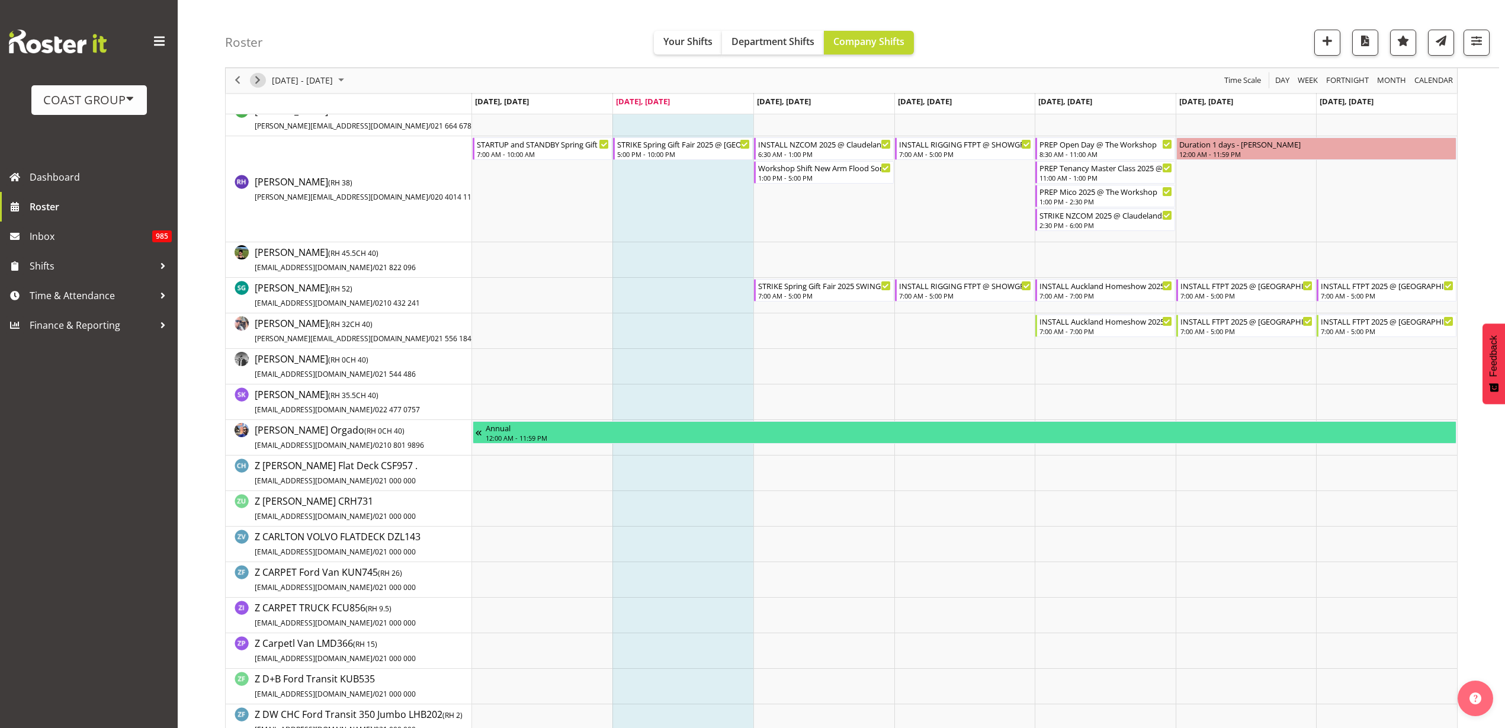
click at [255, 76] on span "Next" at bounding box center [257, 80] width 14 height 15
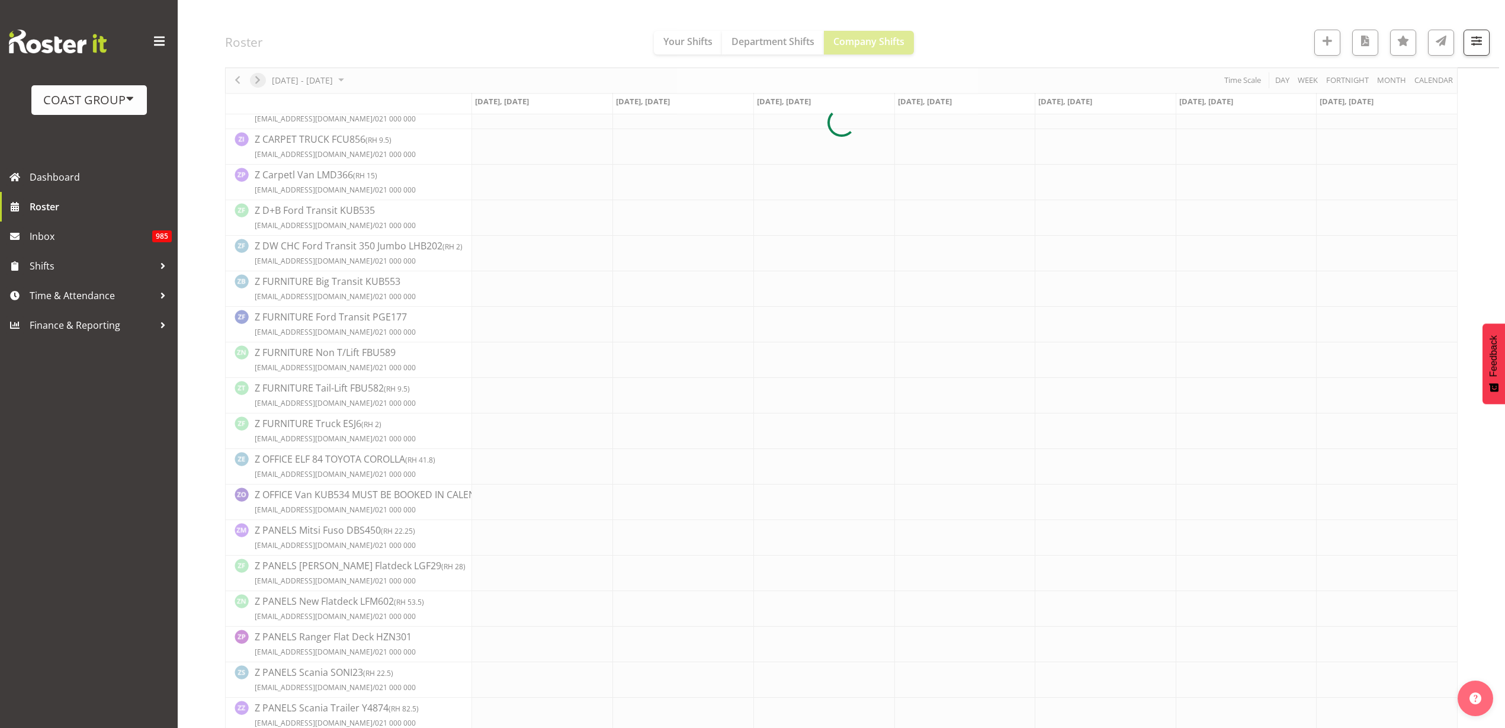
scroll to position [0, 0]
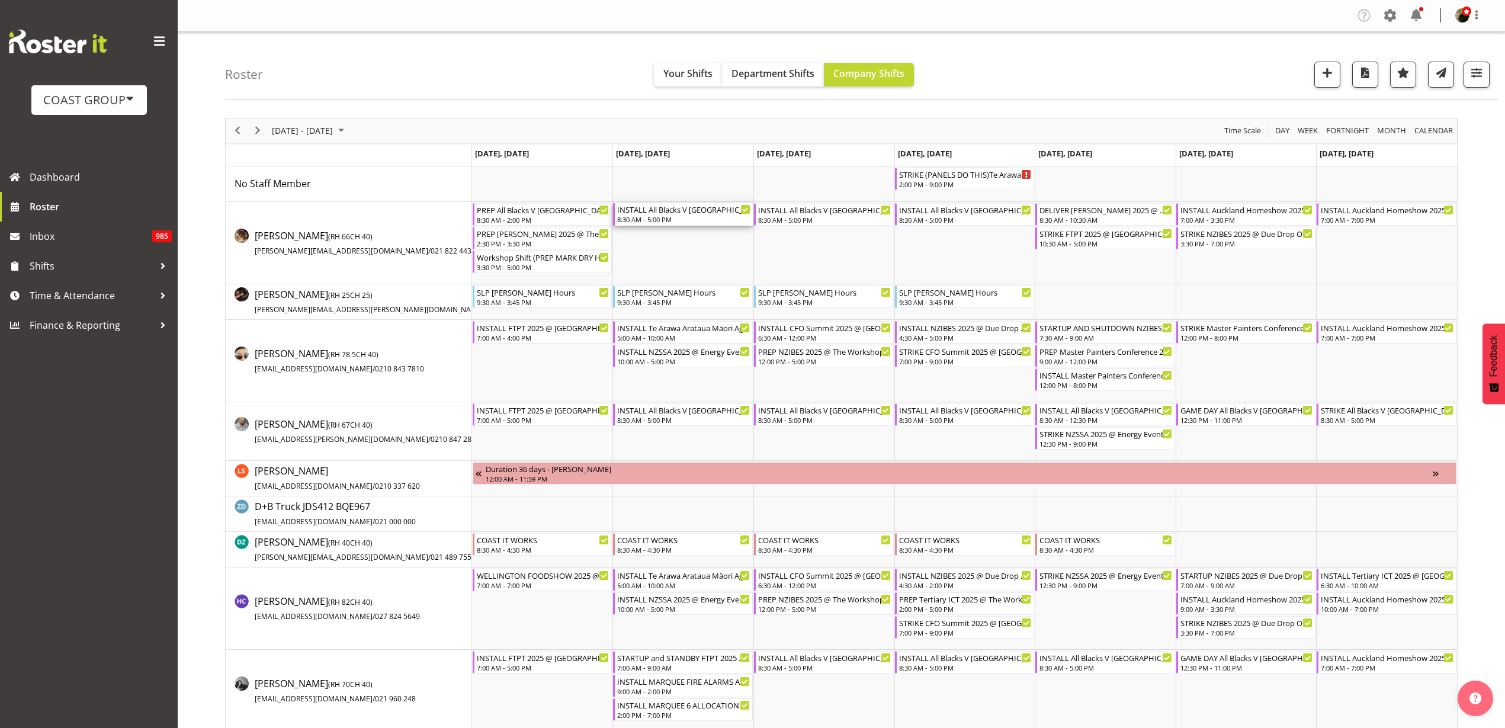
click at [657, 210] on div "INSTALL All Blacks V [GEOGRAPHIC_DATA] 2025 @ [GEOGRAPHIC_DATA] On Site @ TBC" at bounding box center [683, 209] width 133 height 12
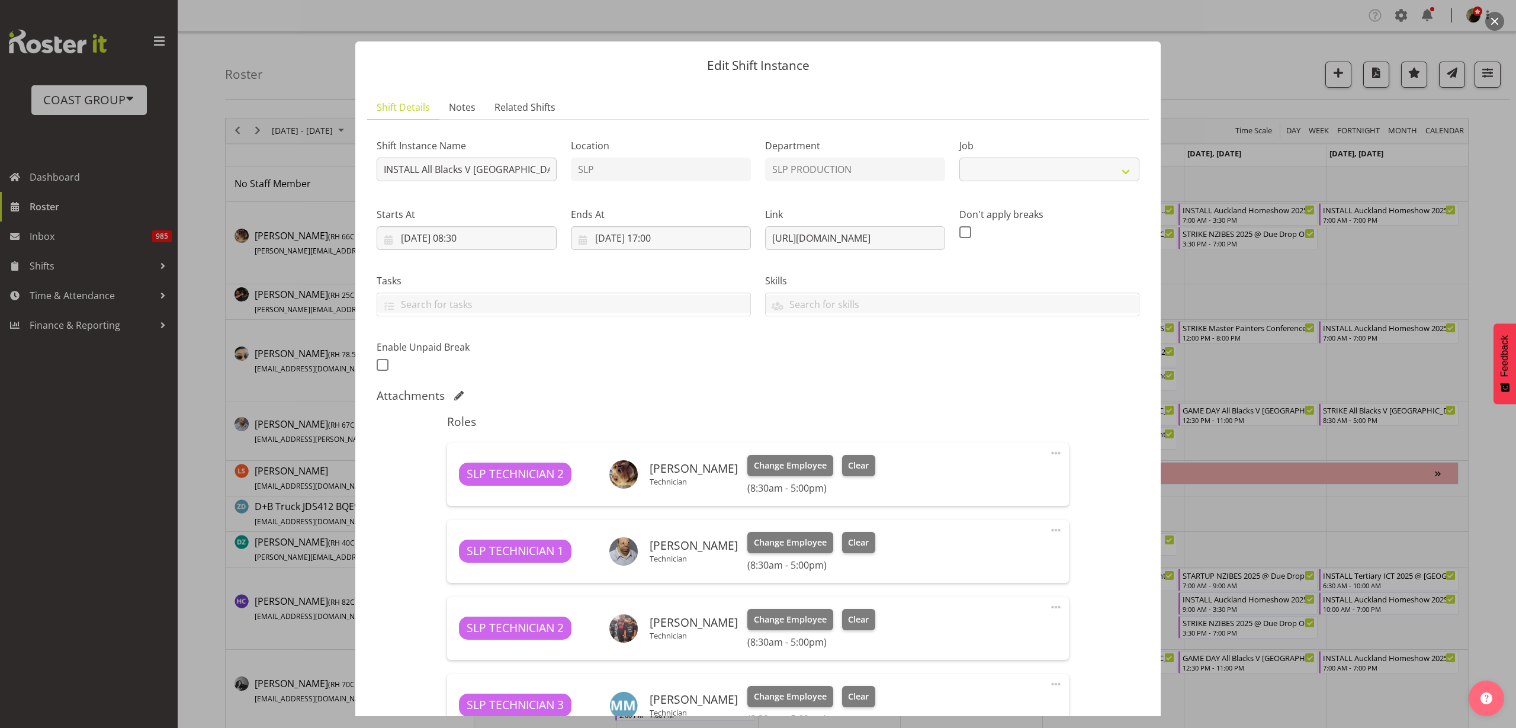
select select "10197"
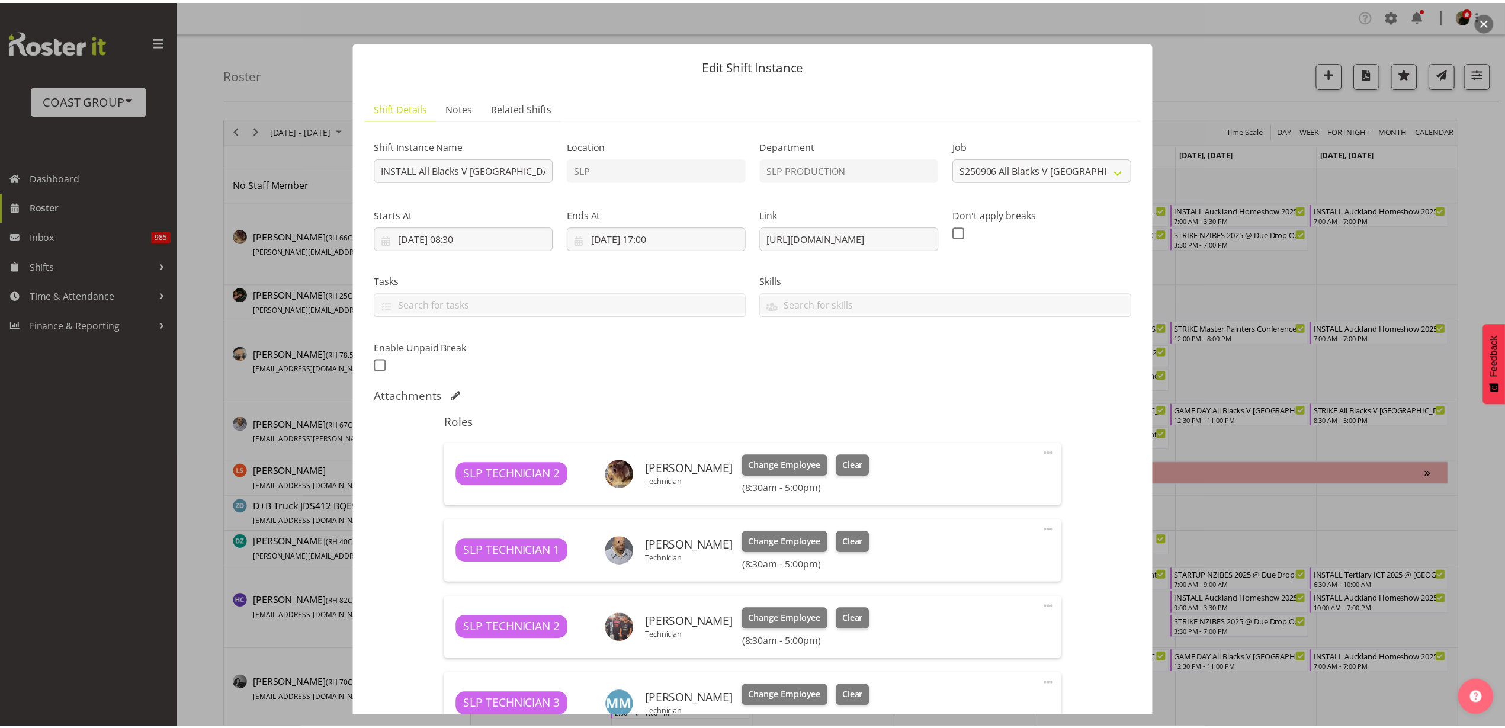
scroll to position [258, 0]
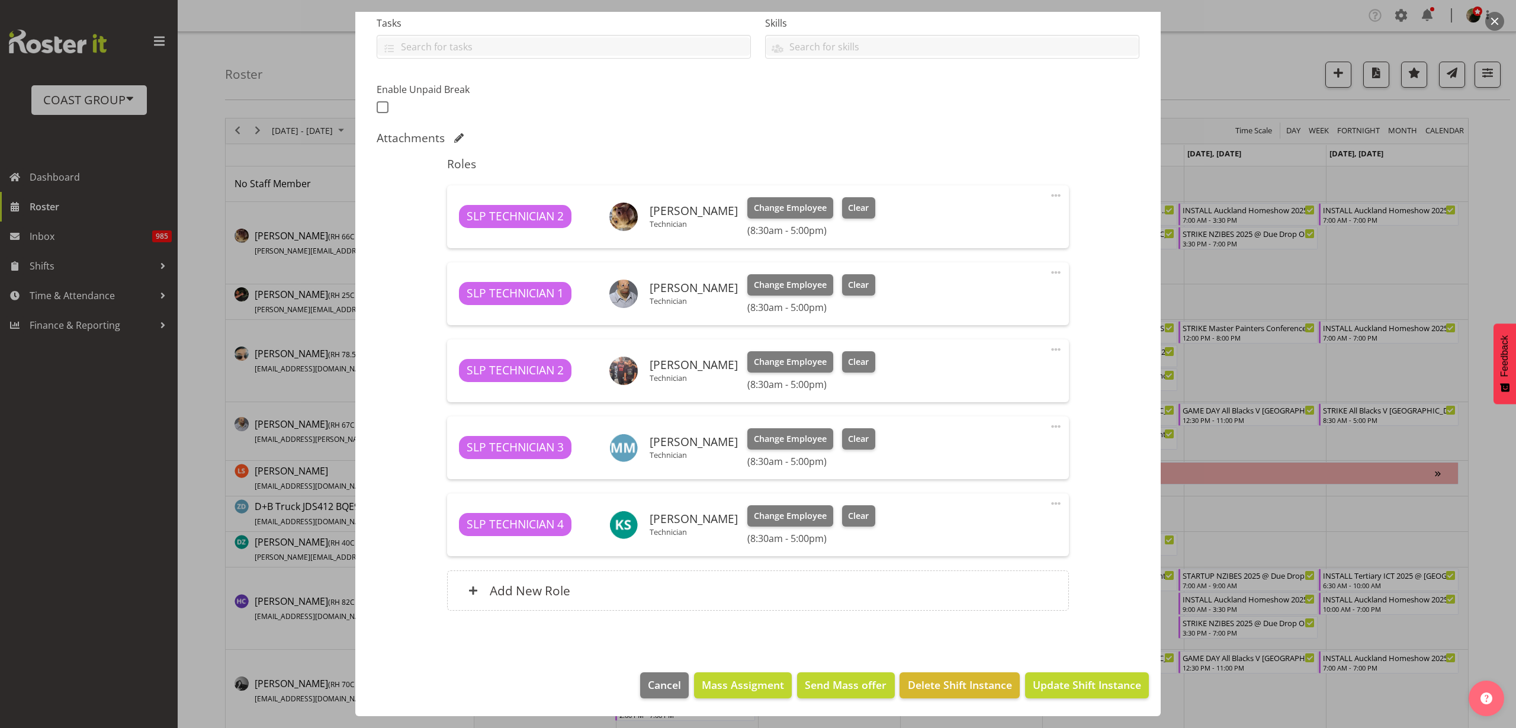
click at [587, 599] on div "Add New Role" at bounding box center [757, 590] width 621 height 40
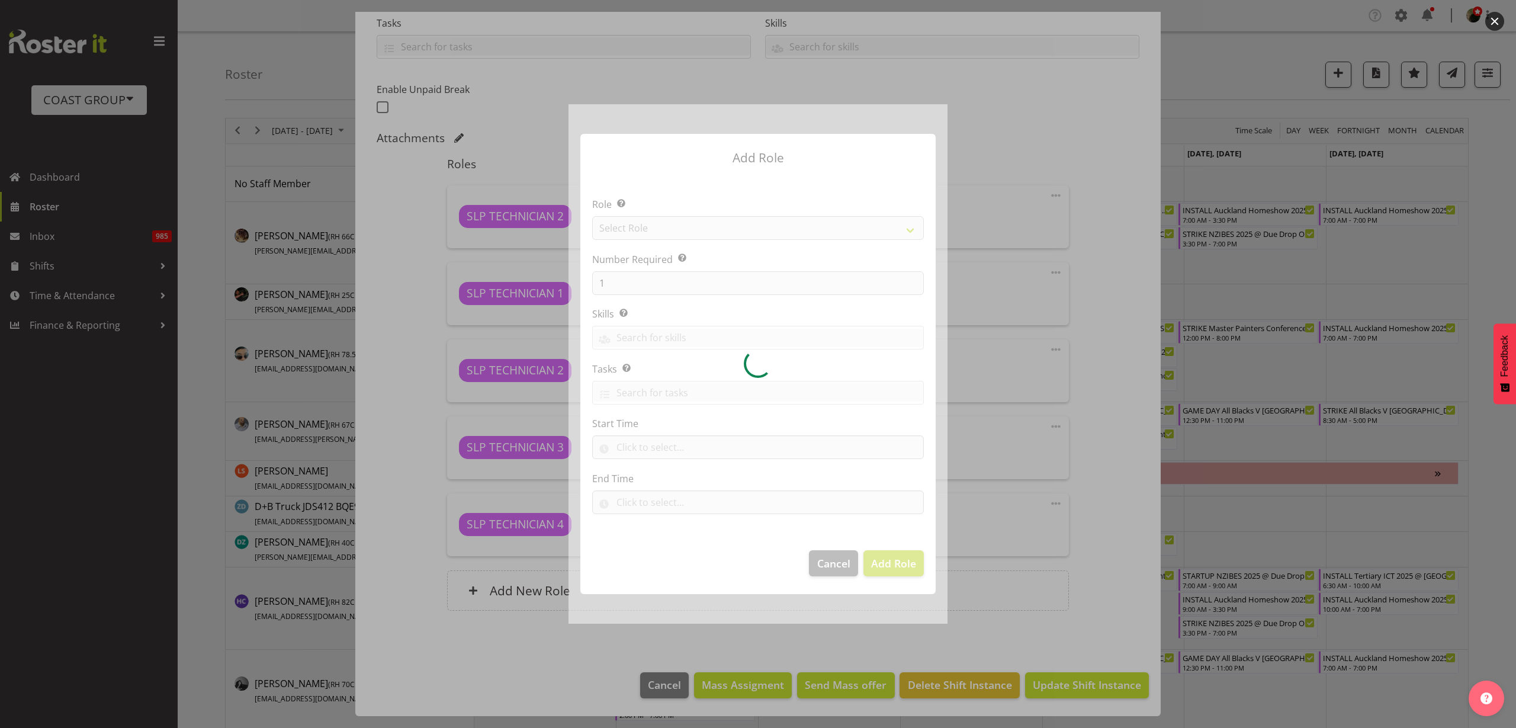
click at [673, 230] on div at bounding box center [757, 363] width 379 height 519
click at [686, 219] on div at bounding box center [757, 363] width 379 height 519
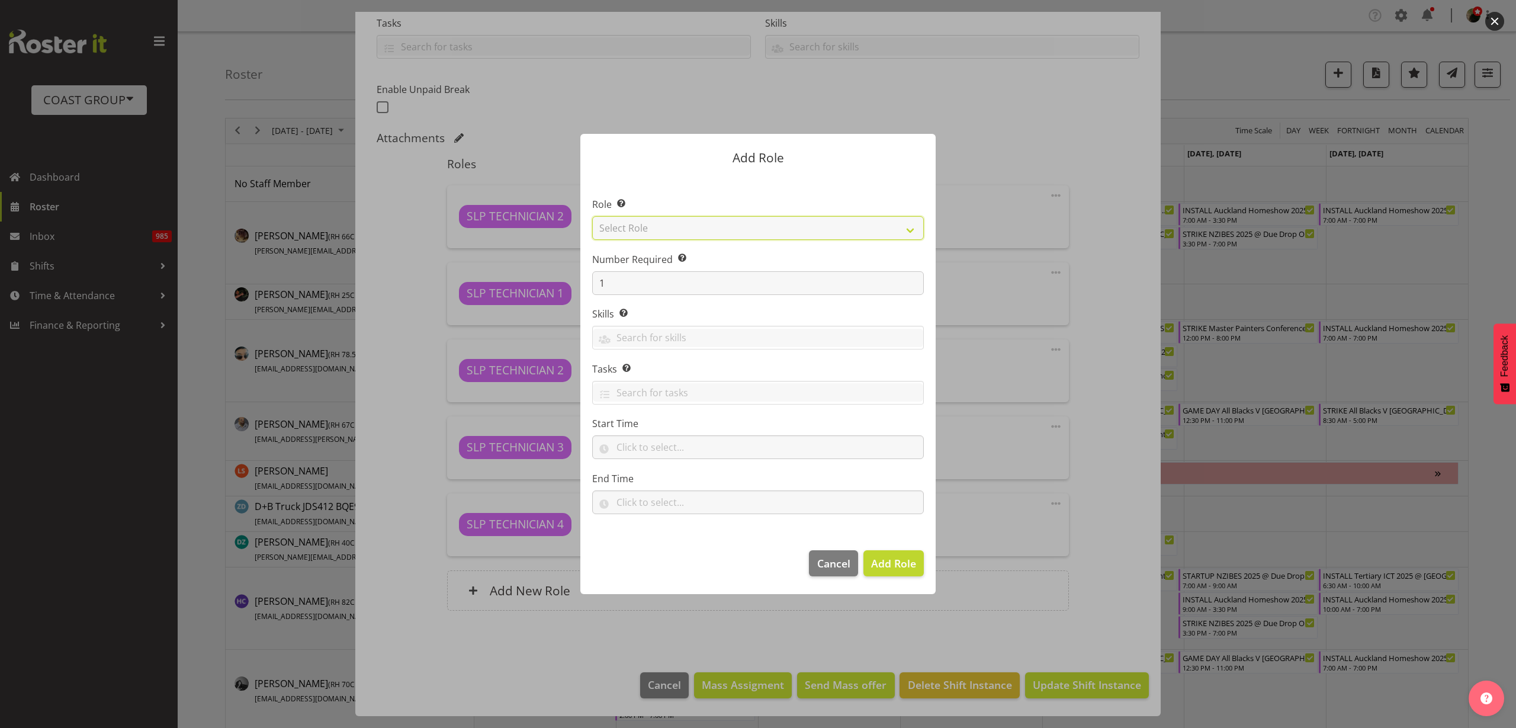
click at [673, 227] on select "Select Role ACCOUNT MANAGER ACCOUNT MANAGER DW ACCOUNTS [PERSON_NAME] VEHICLES …" at bounding box center [758, 228] width 332 height 24
select select "125"
click at [592, 216] on select "Select Role ACCOUNT MANAGER ACCOUNT MANAGER DW ACCOUNTS [PERSON_NAME] VEHICLES …" at bounding box center [758, 228] width 332 height 24
click at [896, 569] on span "Add Role" at bounding box center [893, 563] width 45 height 14
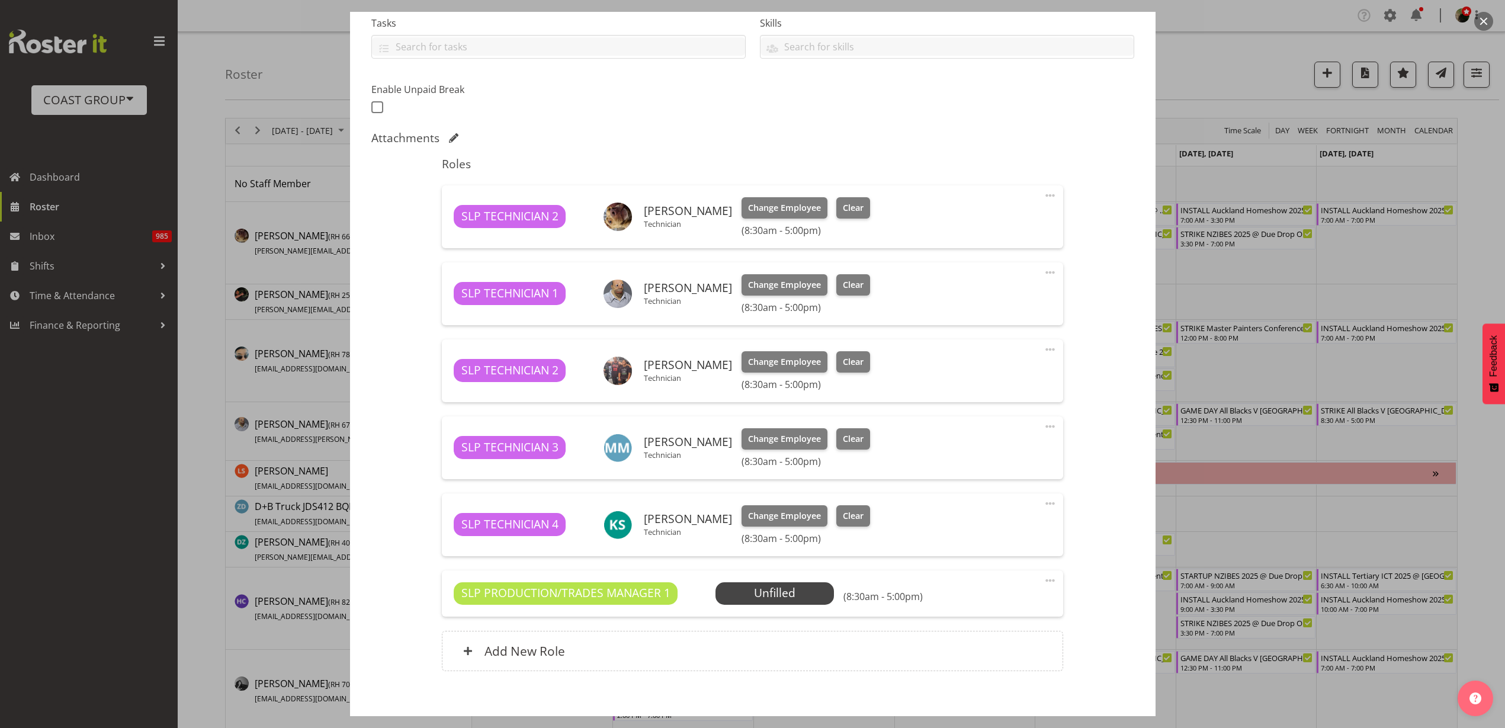
click at [0, 0] on span "Select Employee" at bounding box center [0, 0] width 0 height 0
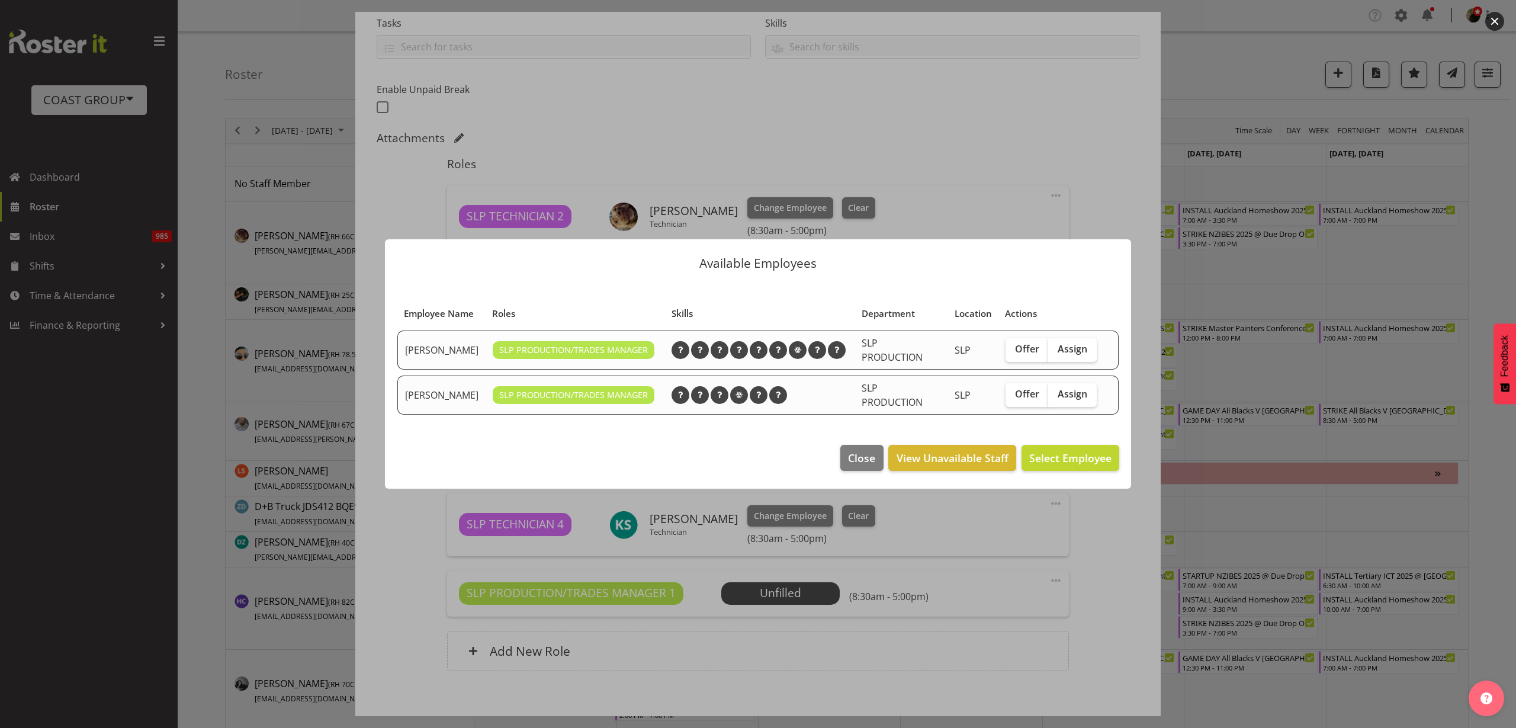
click at [1078, 393] on span "Assign" at bounding box center [1072, 394] width 30 height 12
click at [1056, 393] on input "Assign" at bounding box center [1052, 394] width 8 height 8
checkbox input "true"
click at [1072, 451] on span "Assign [PERSON_NAME]" at bounding box center [1052, 458] width 120 height 14
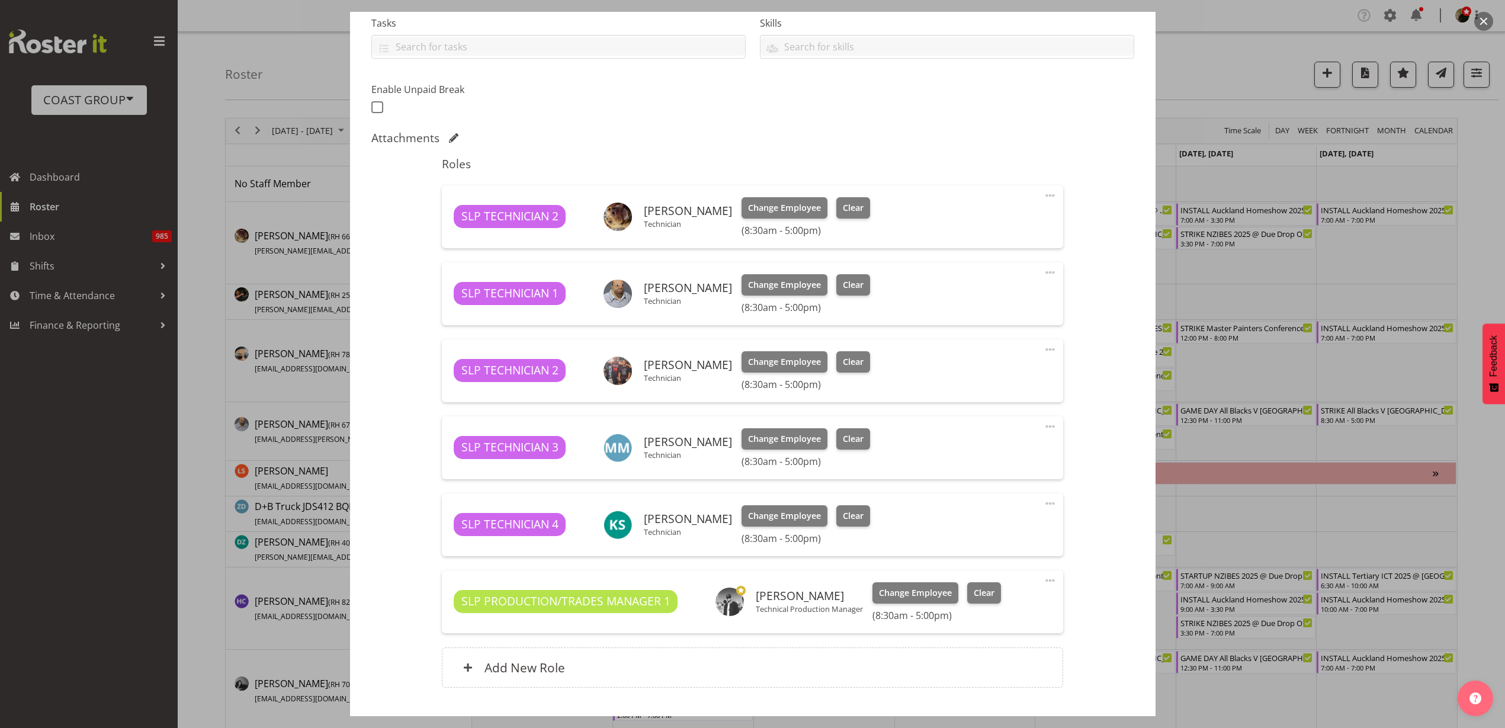
click at [669, 670] on div "Add New Role" at bounding box center [752, 667] width 621 height 40
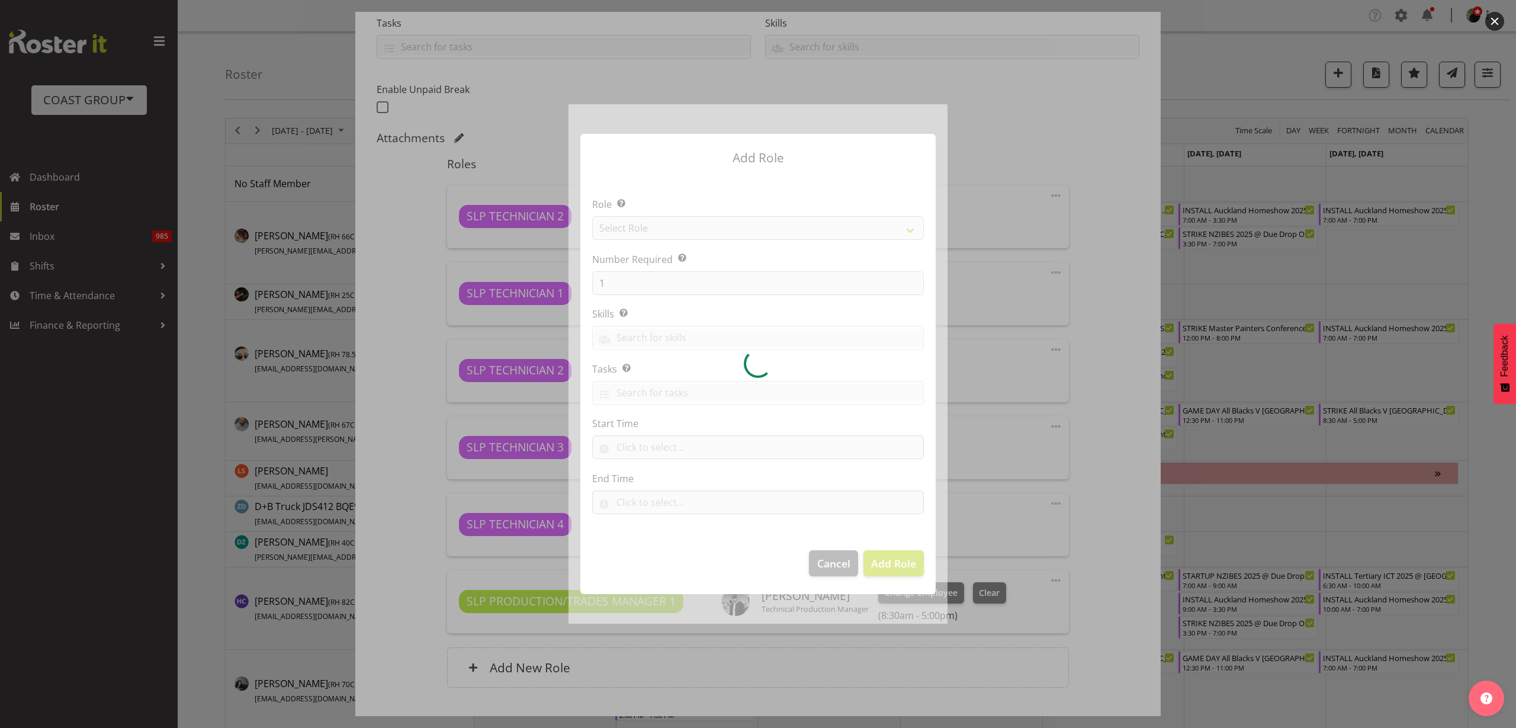
click at [711, 231] on div at bounding box center [757, 363] width 379 height 519
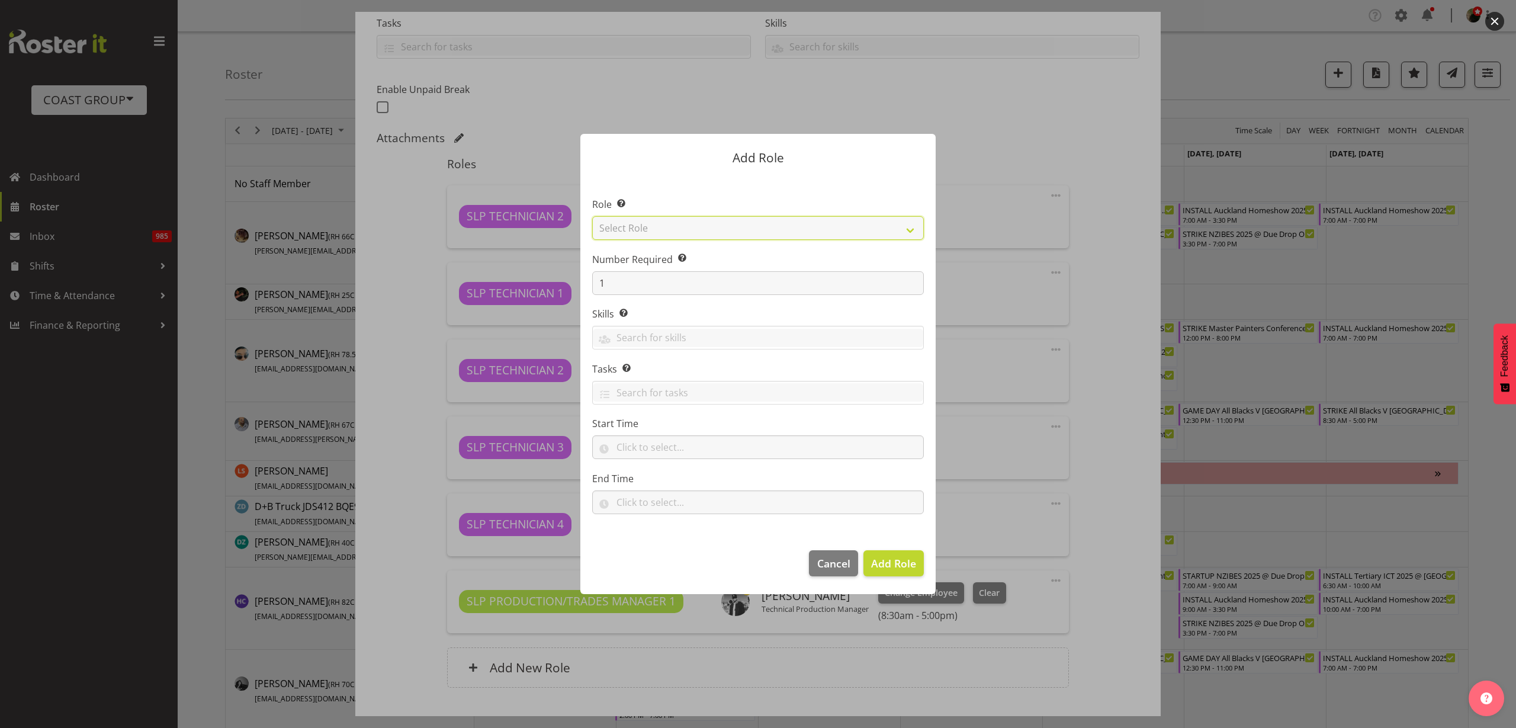
click at [711, 231] on select "Select Role ACCOUNT MANAGER ACCOUNT MANAGER DW ACCOUNTS [PERSON_NAME] VEHICLES …" at bounding box center [758, 228] width 332 height 24
select select "81"
click at [592, 216] on select "Select Role ACCOUNT MANAGER ACCOUNT MANAGER DW ACCOUNTS [PERSON_NAME] VEHICLES …" at bounding box center [758, 228] width 332 height 24
drag, startPoint x: 638, startPoint y: 277, endPoint x: 513, endPoint y: 277, distance: 125.5
click at [513, 277] on form "Add Role Role Select the role you wish to add to the shift. ACCOUNT MANAGER ACC…" at bounding box center [758, 363] width 568 height 519
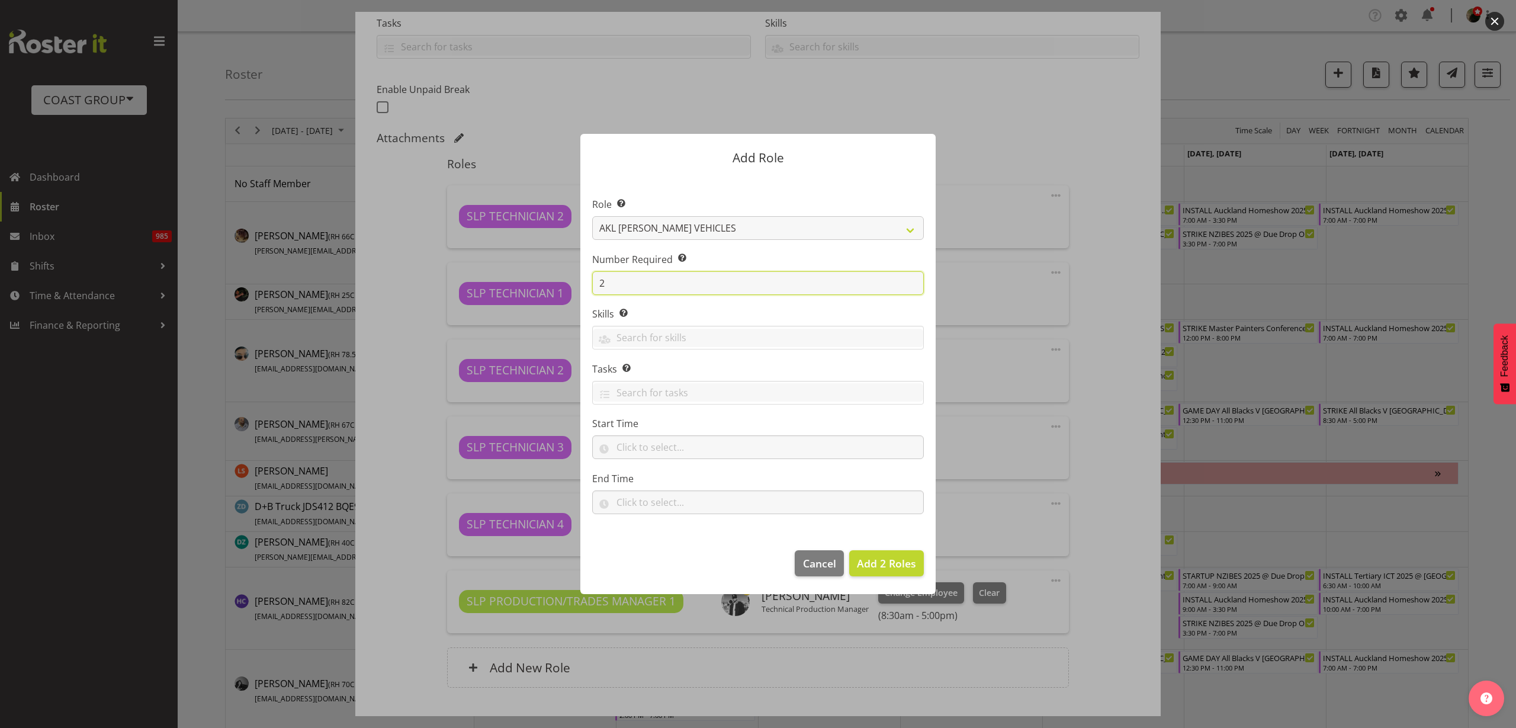
type input "2"
click at [872, 561] on span "Add 2 Roles" at bounding box center [886, 563] width 59 height 14
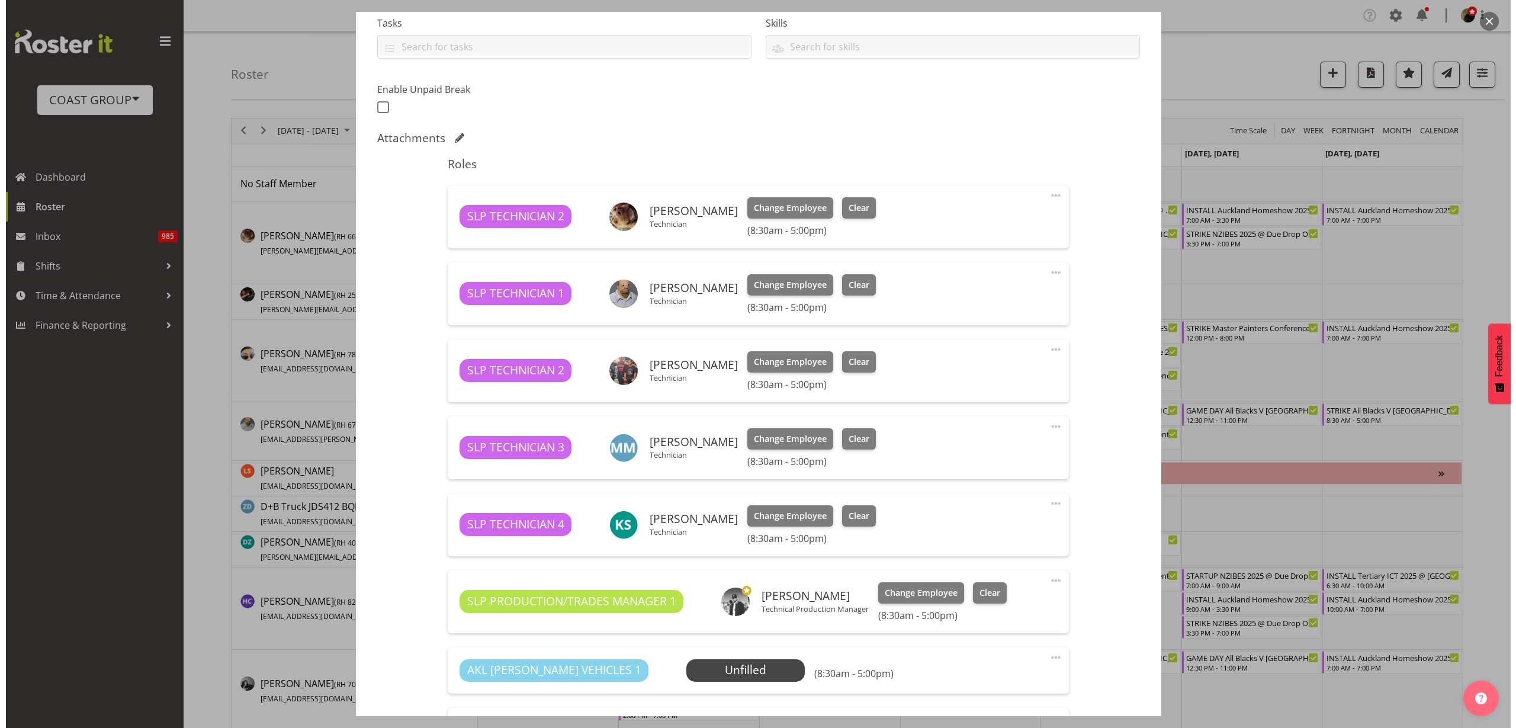
scroll to position [455, 0]
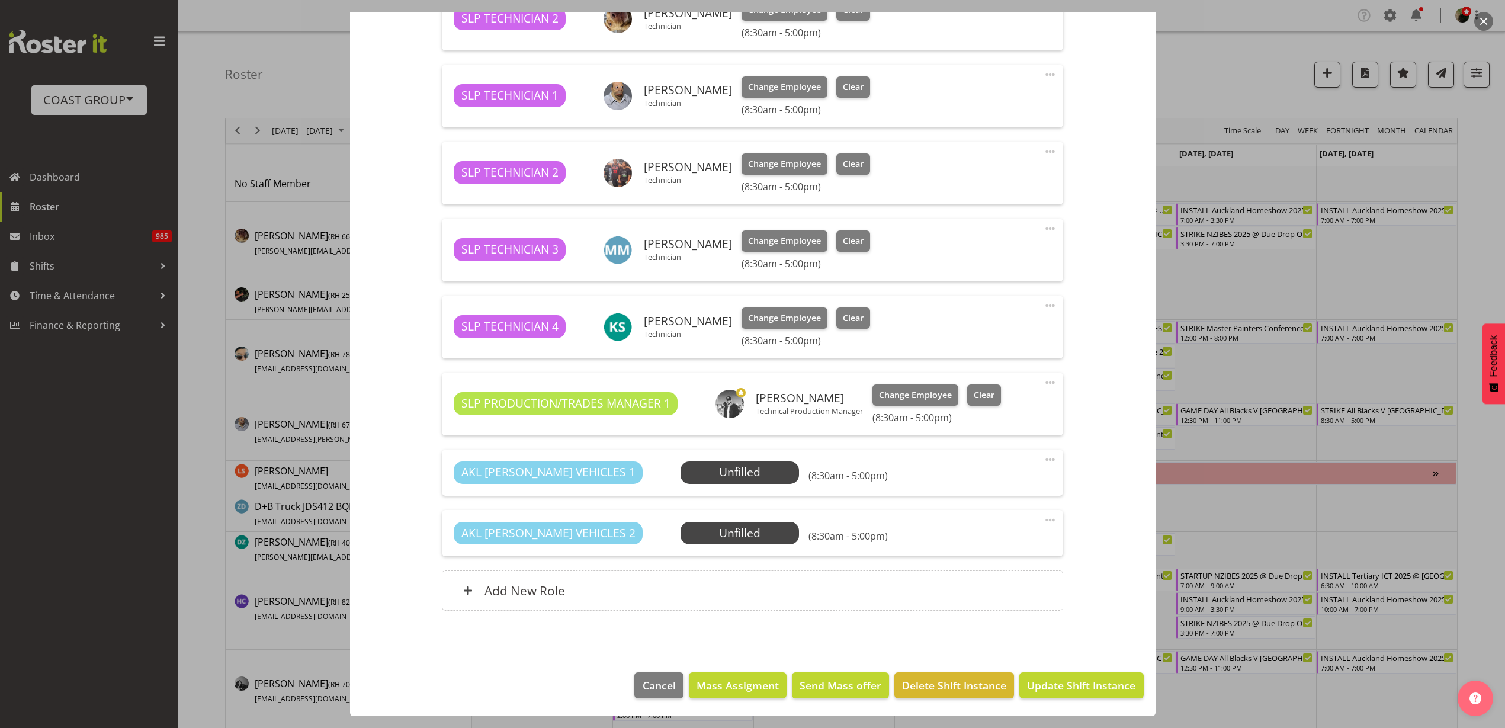
click at [0, 0] on span "Select Employee" at bounding box center [0, 0] width 0 height 0
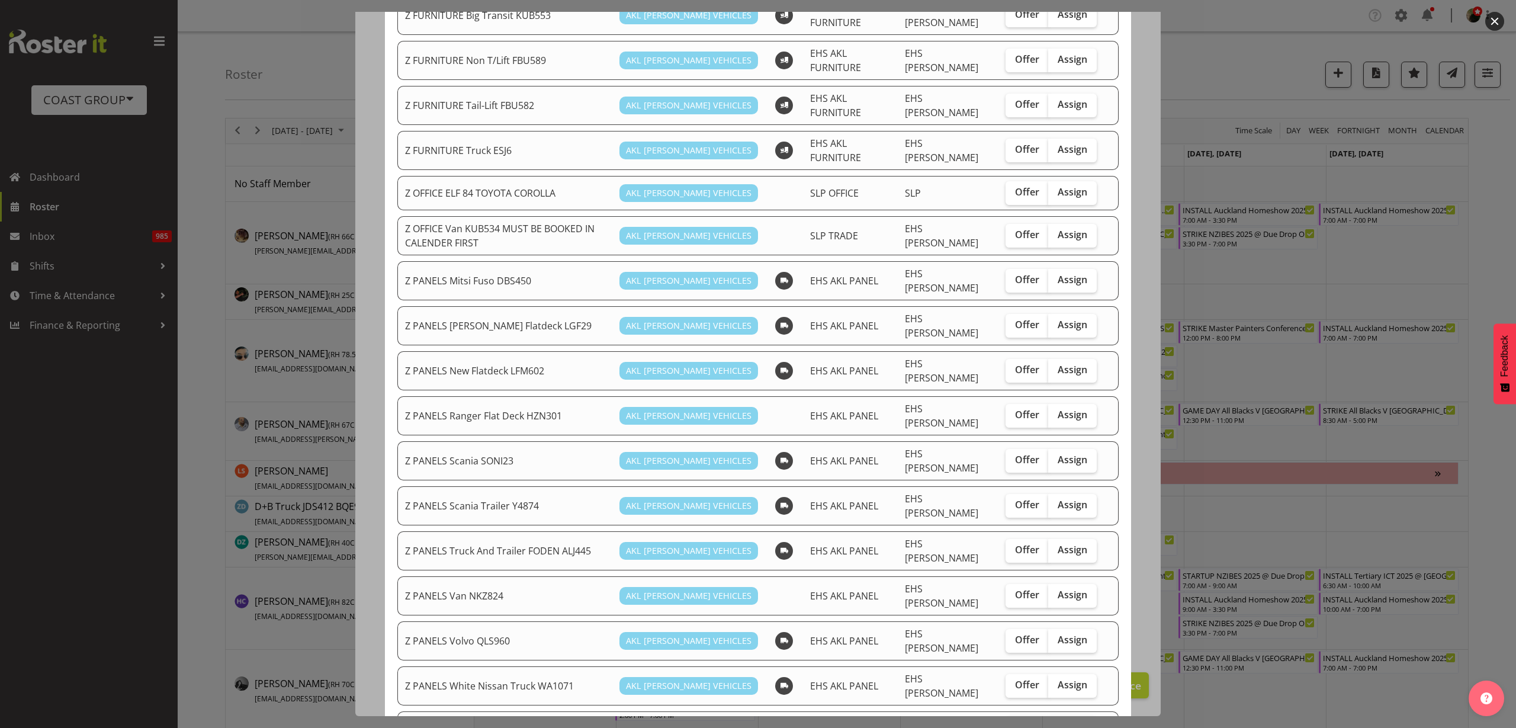
scroll to position [592, 0]
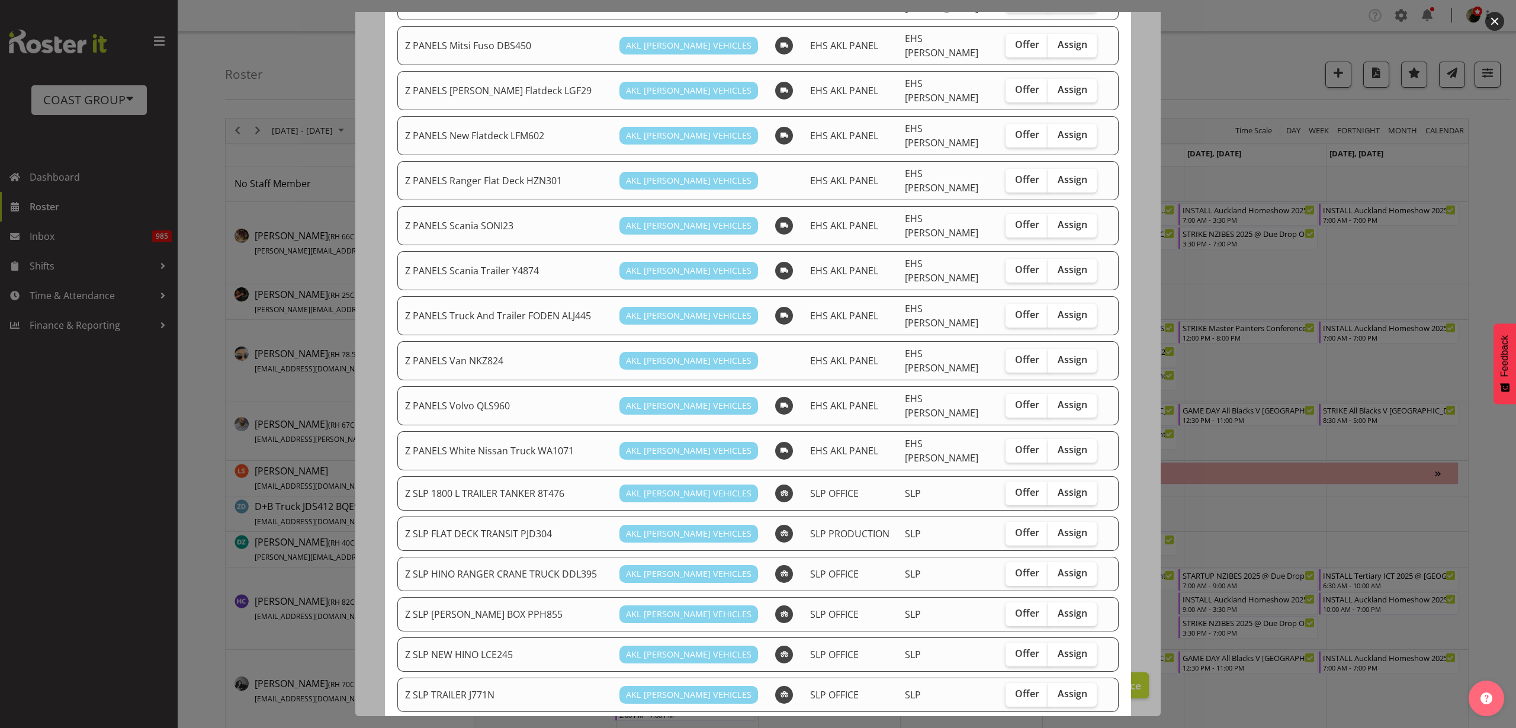
click at [1061, 526] on span "Assign" at bounding box center [1072, 532] width 30 height 12
click at [1056, 529] on input "Assign" at bounding box center [1052, 533] width 8 height 8
checkbox input "true"
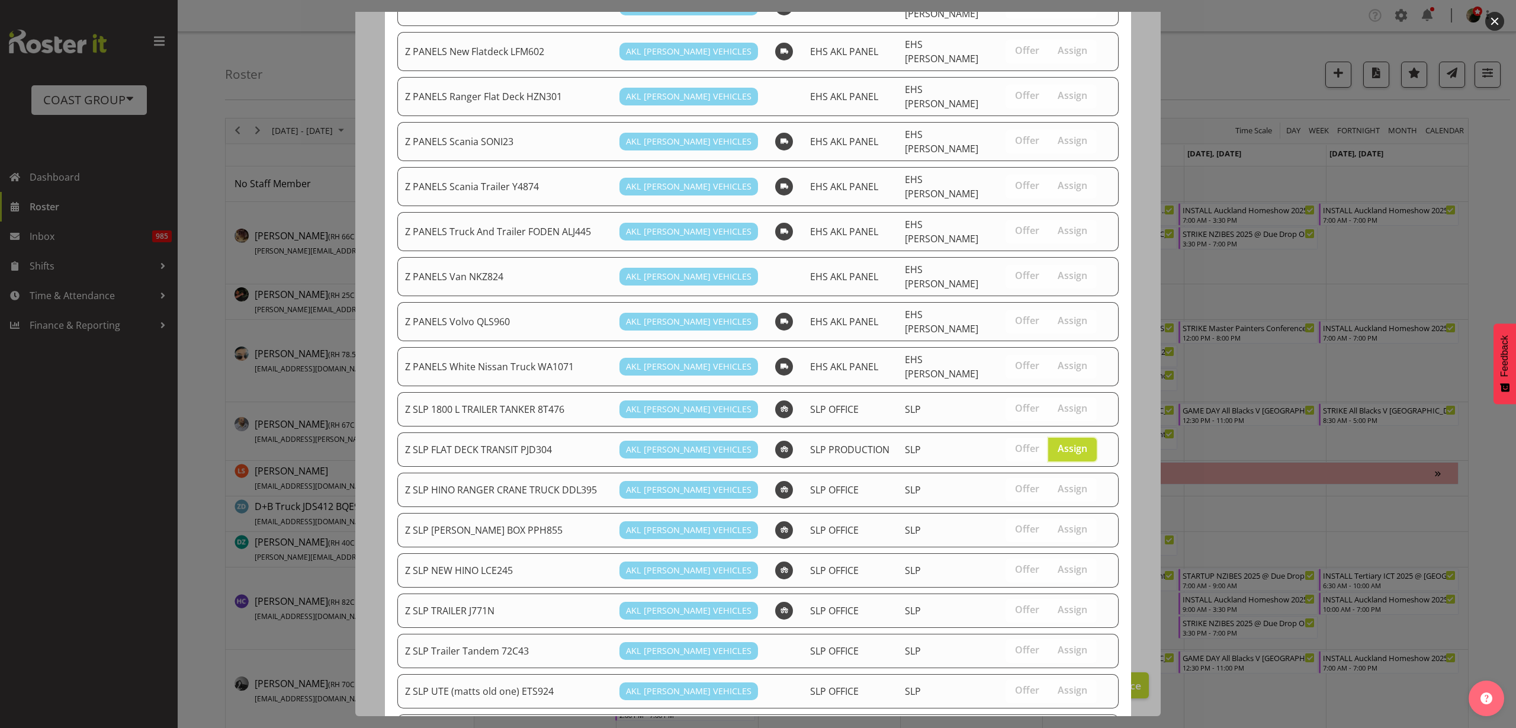
scroll to position [721, 0]
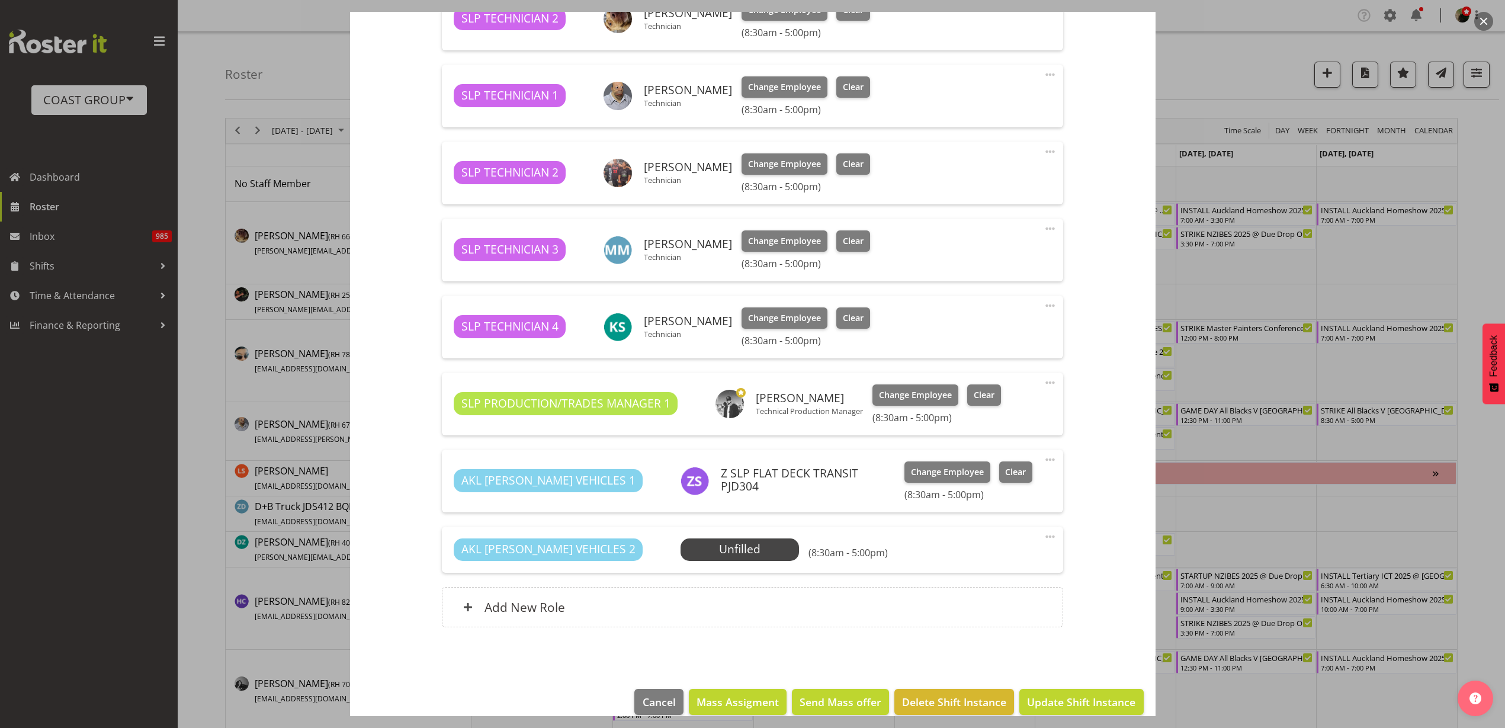
click at [0, 0] on span "Select Employee" at bounding box center [0, 0] width 0 height 0
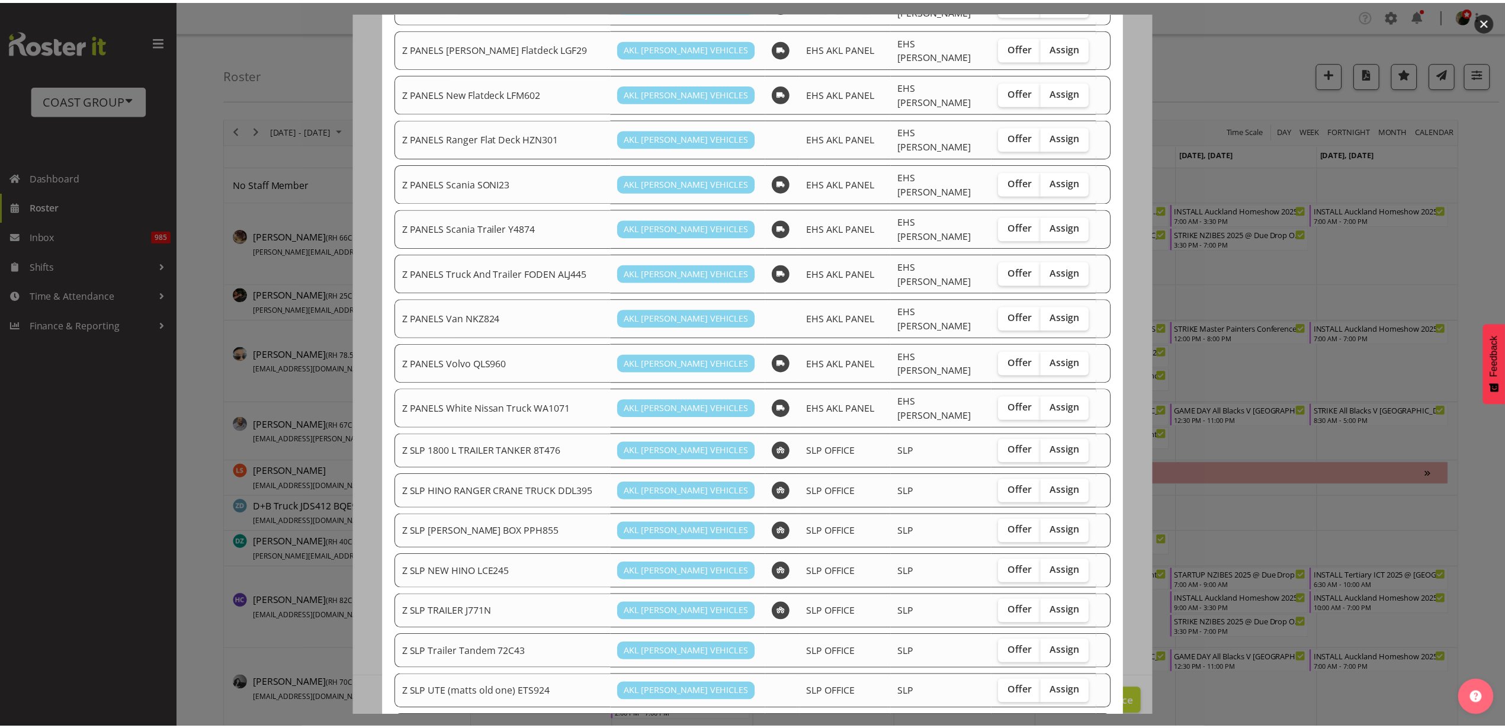
scroll to position [681, 0]
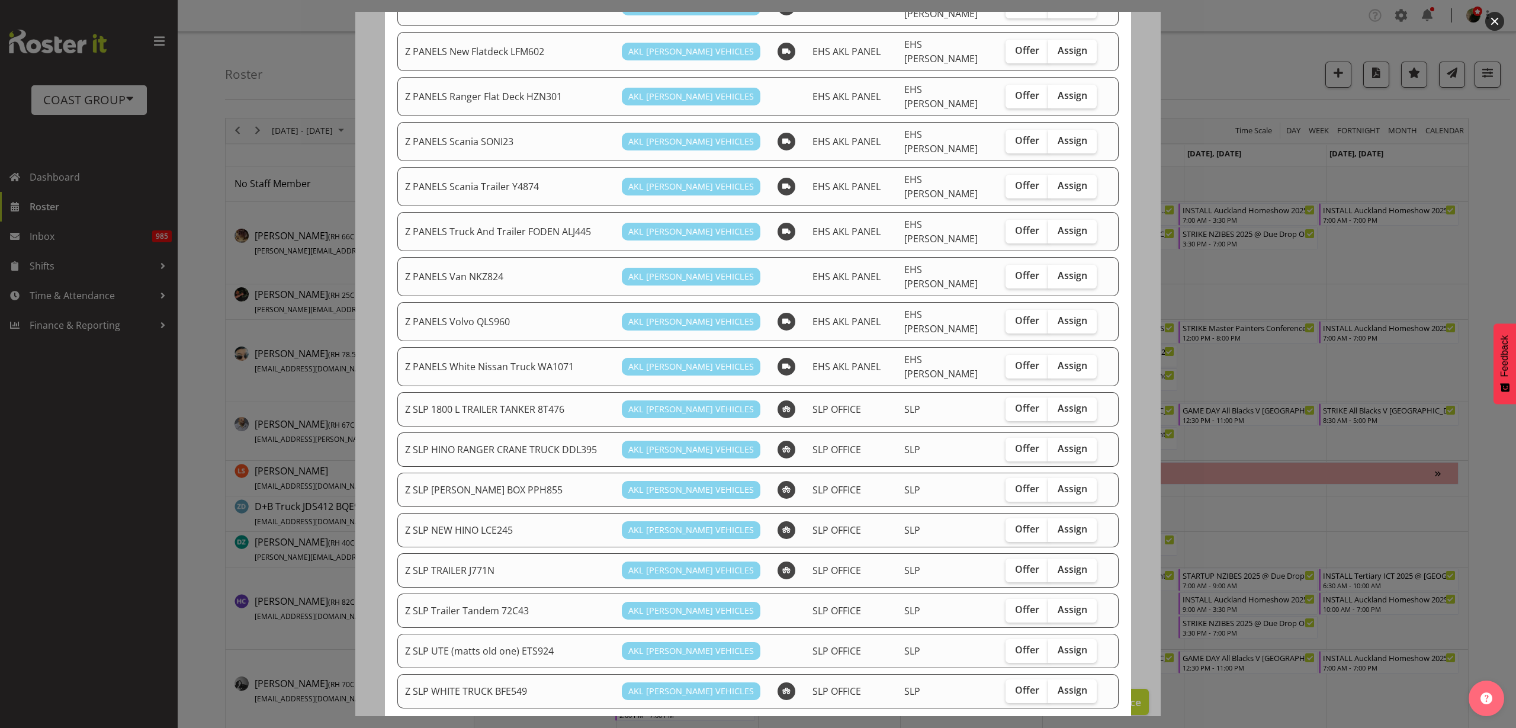
click at [1057, 523] on span "Assign" at bounding box center [1072, 529] width 30 height 12
click at [1053, 525] on input "Assign" at bounding box center [1052, 529] width 8 height 8
checkbox input "true"
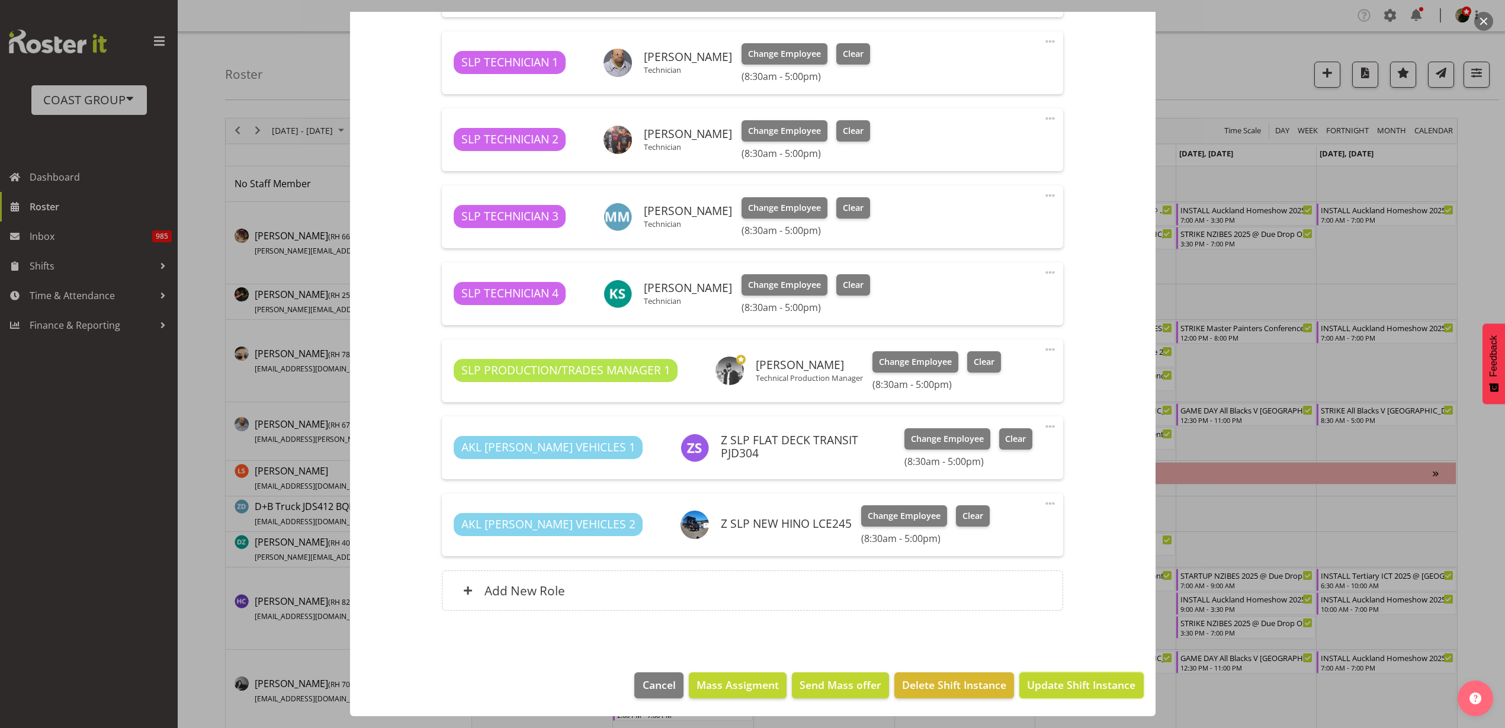
click at [1059, 679] on span "Update Shift Instance" at bounding box center [1081, 684] width 108 height 15
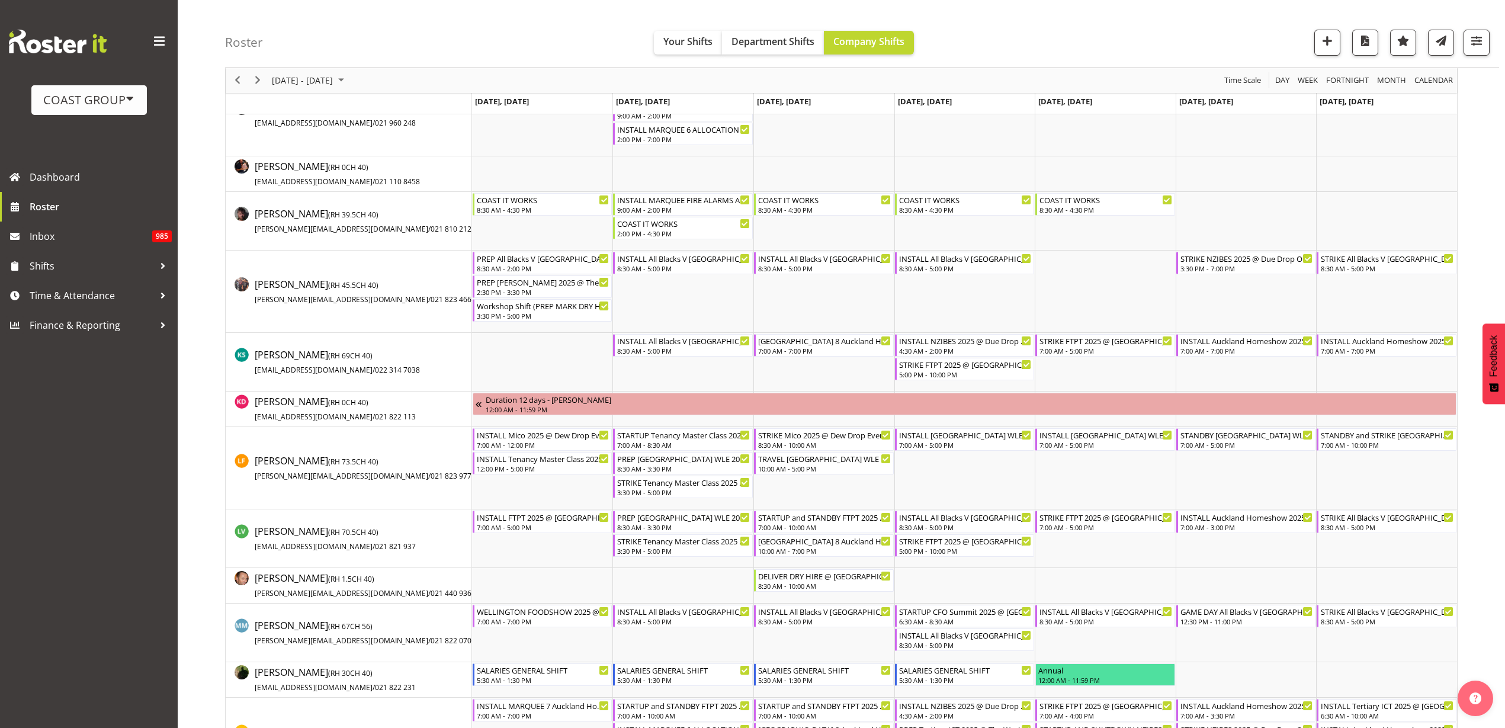
scroll to position [592, 0]
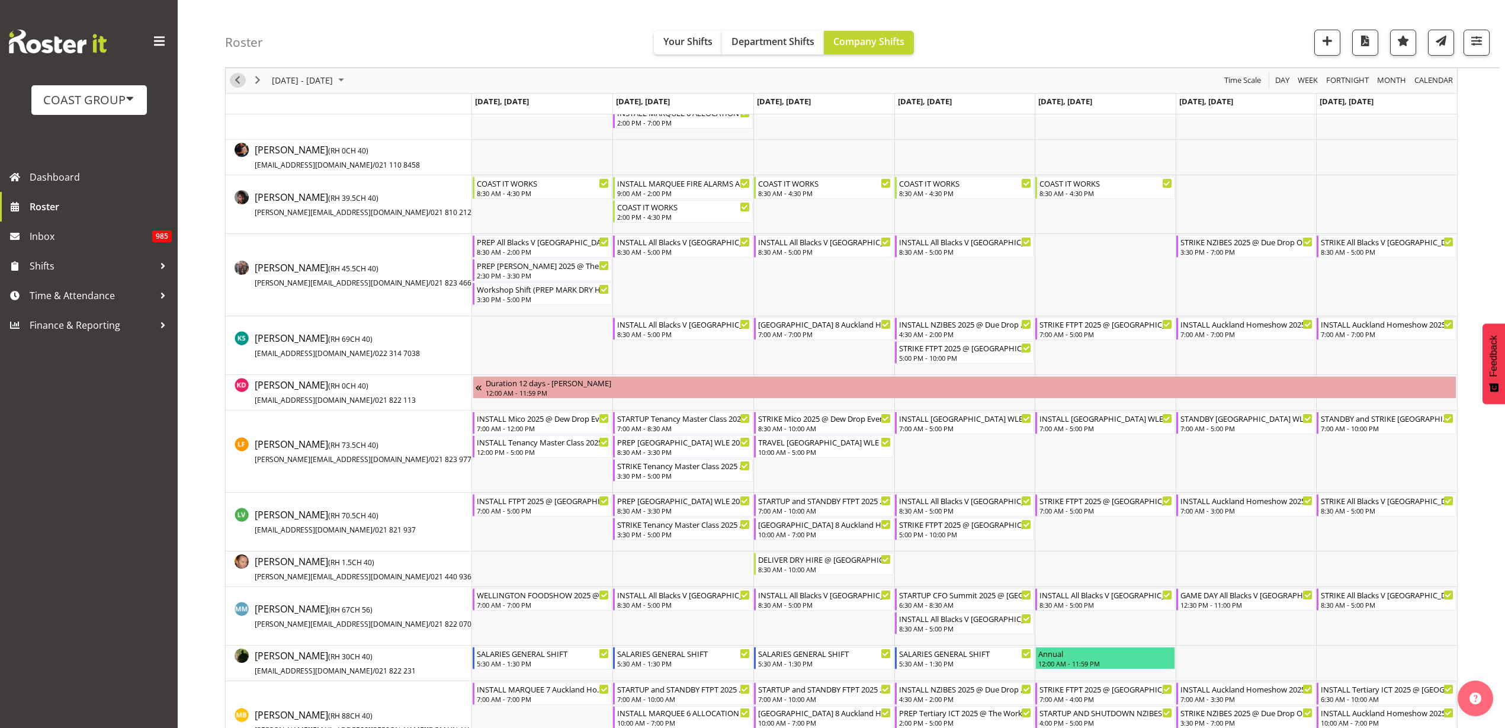
click at [237, 81] on span "Previous" at bounding box center [237, 80] width 14 height 15
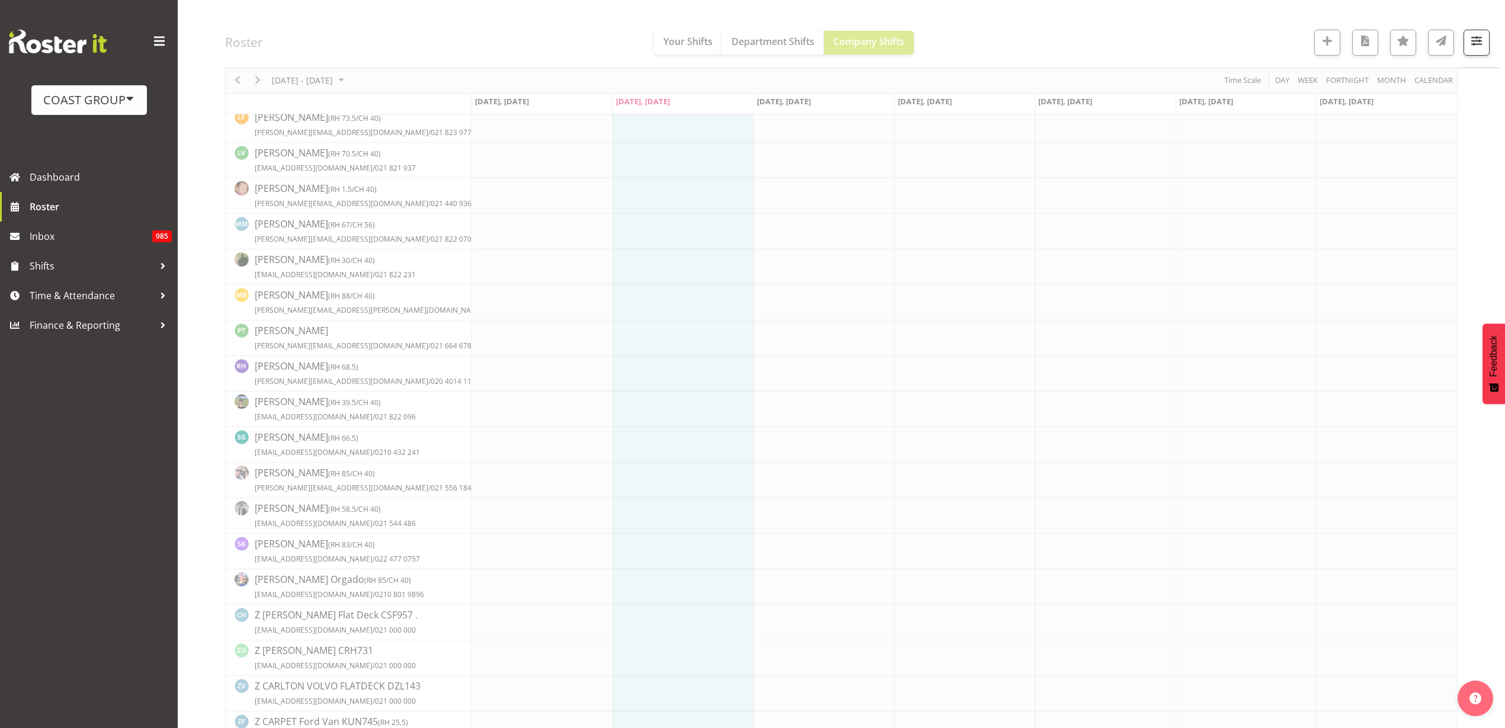
scroll to position [0, 0]
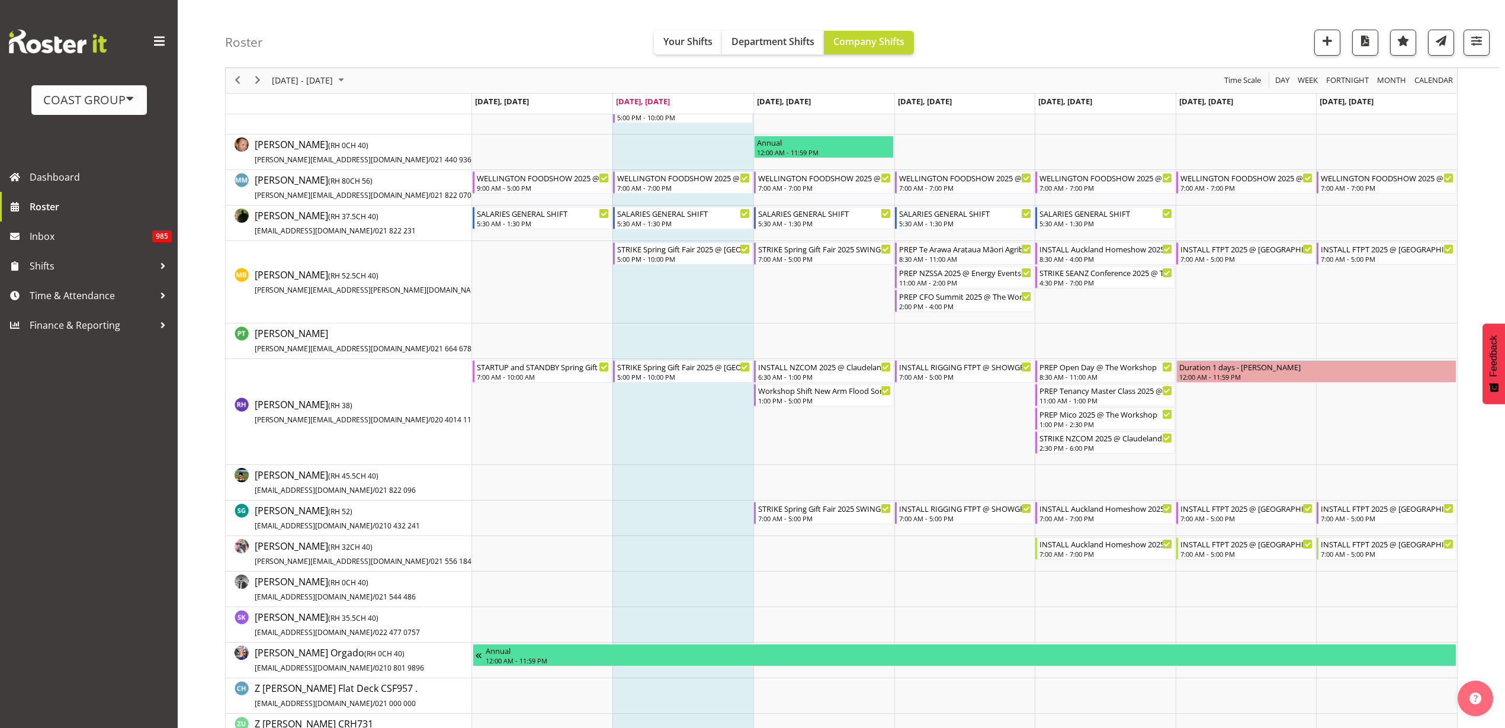
scroll to position [962, 0]
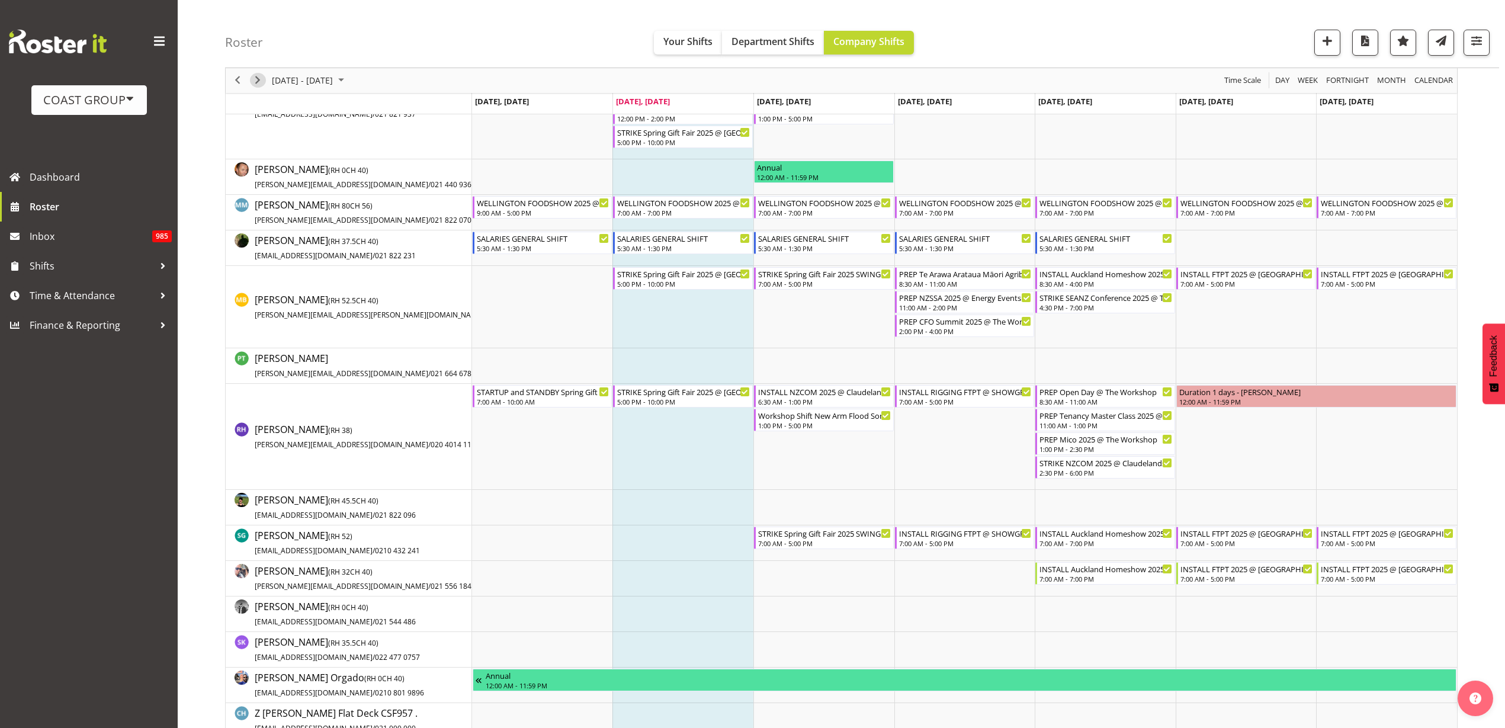
click at [262, 76] on span "Next" at bounding box center [257, 80] width 14 height 15
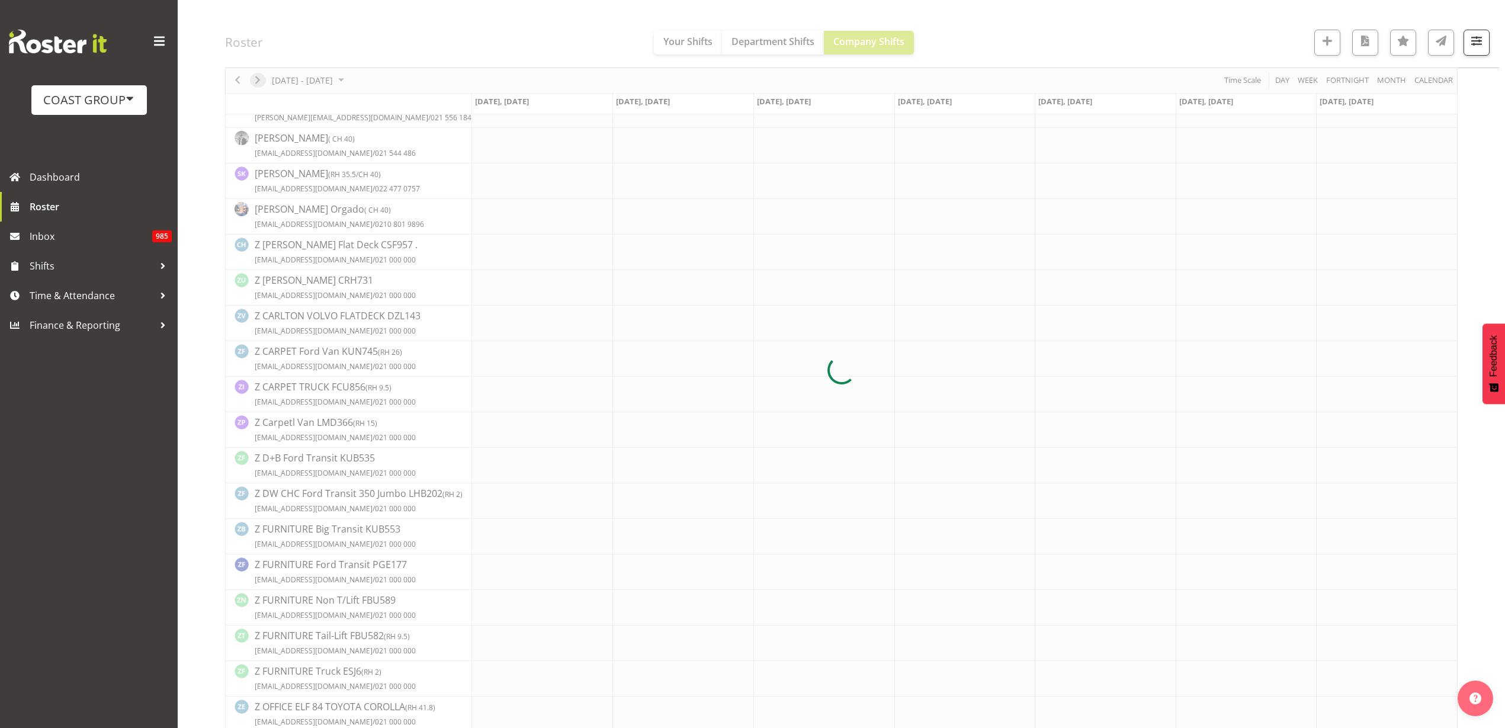
scroll to position [0, 0]
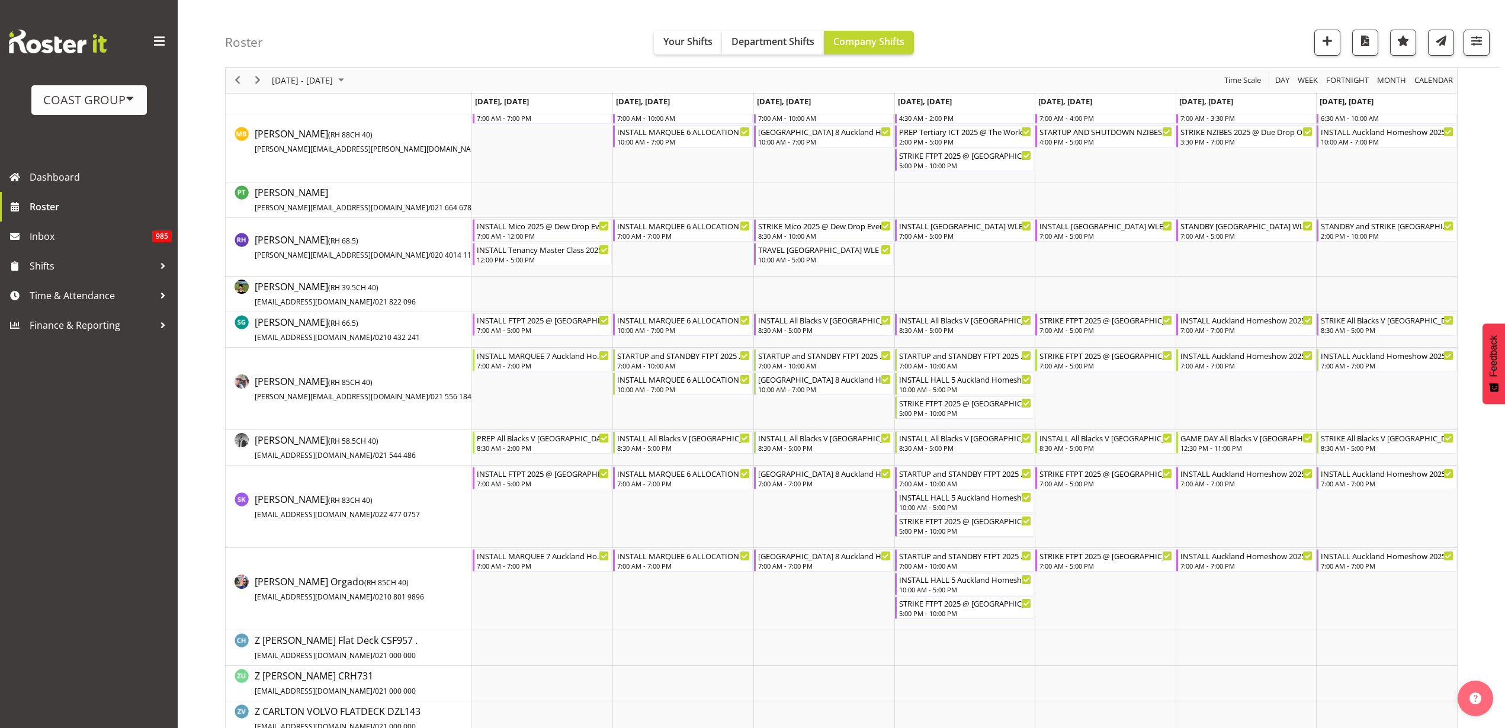
scroll to position [1110, 0]
